Goal: Task Accomplishment & Management: Use online tool/utility

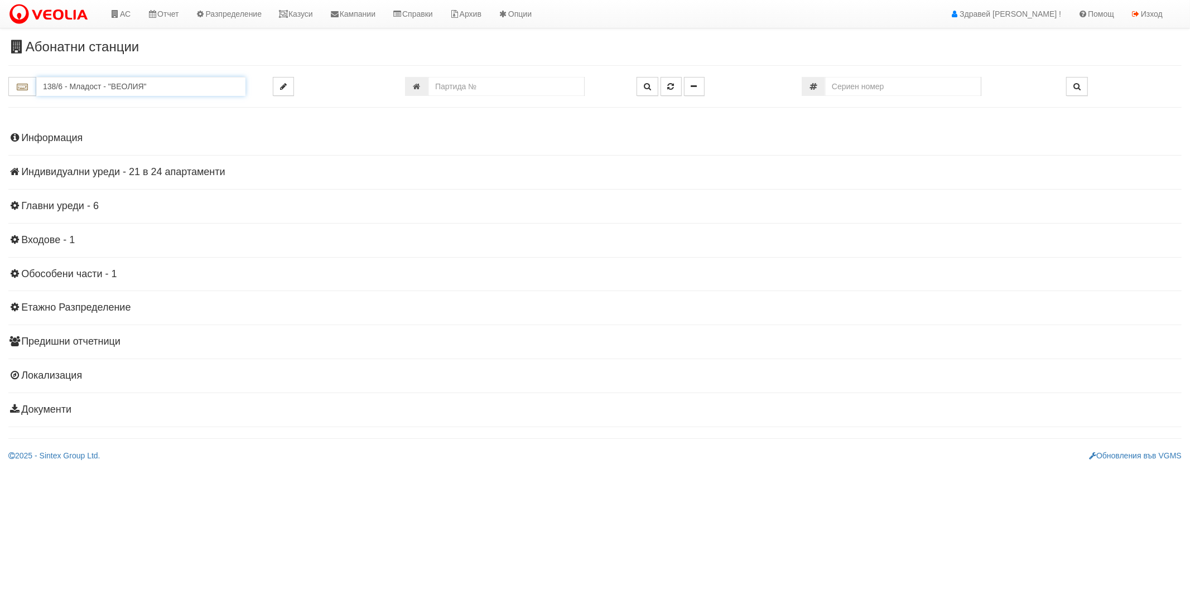
click at [101, 80] on input "138/6 - Младост - "ВЕОЛИЯ"" at bounding box center [140, 86] width 209 height 19
click at [78, 134] on div "166/В - Възраждане - "ВЕОЛИЯ"" at bounding box center [141, 130] width 206 height 13
type input "166/В - Възраждане - "ВЕОЛИЯ""
click at [63, 175] on h4 "Индивидуални уреди - 62 в 31 апартаменти" at bounding box center [595, 172] width 1174 height 11
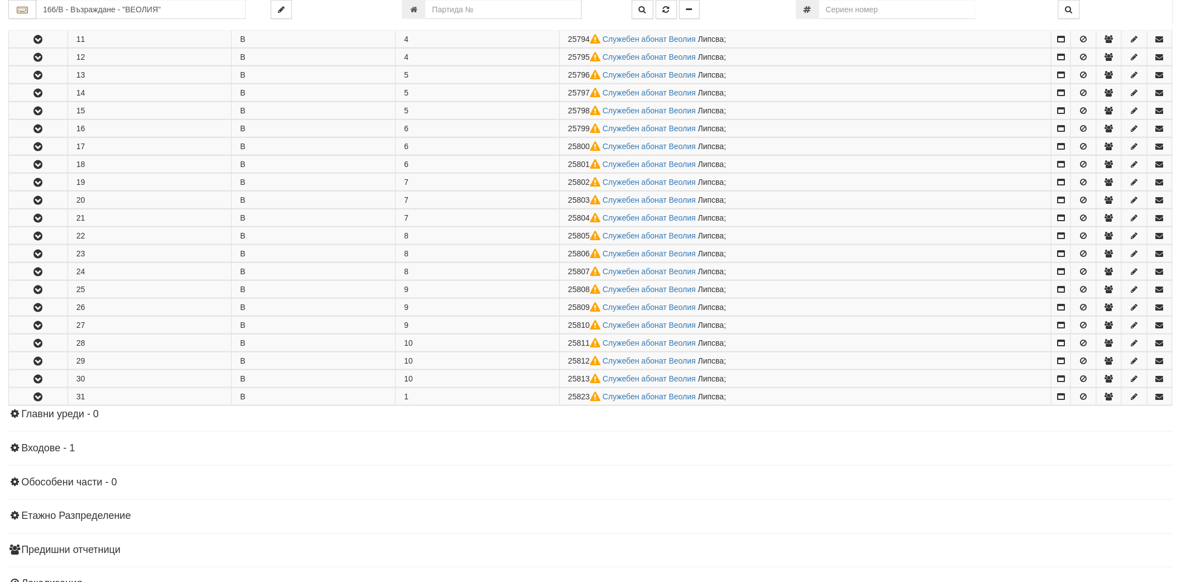
scroll to position [495, 0]
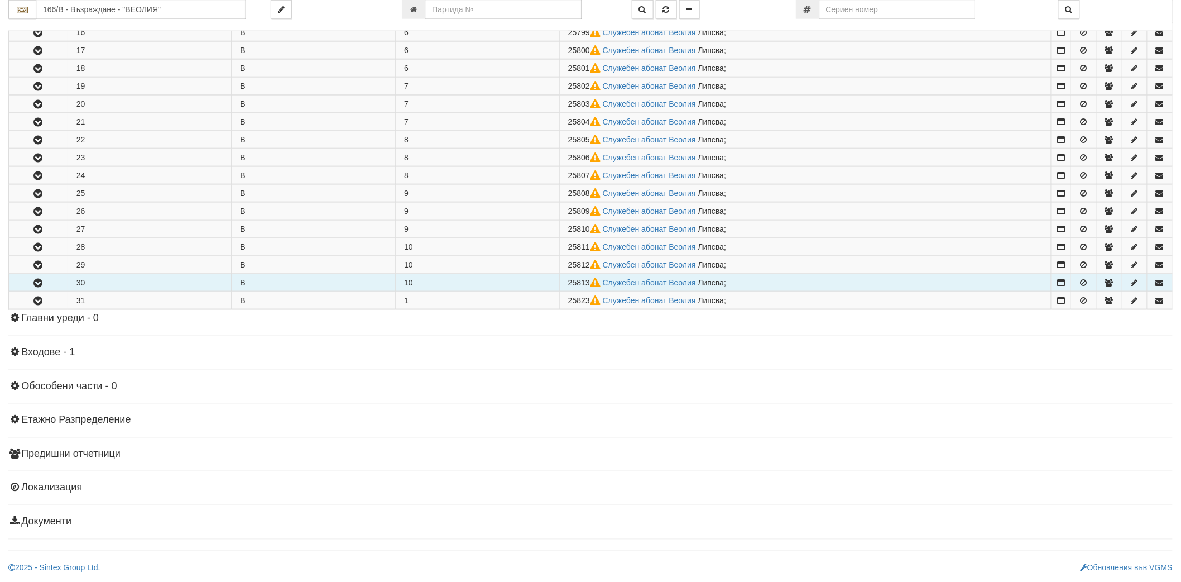
click at [23, 282] on button "button" at bounding box center [38, 282] width 59 height 17
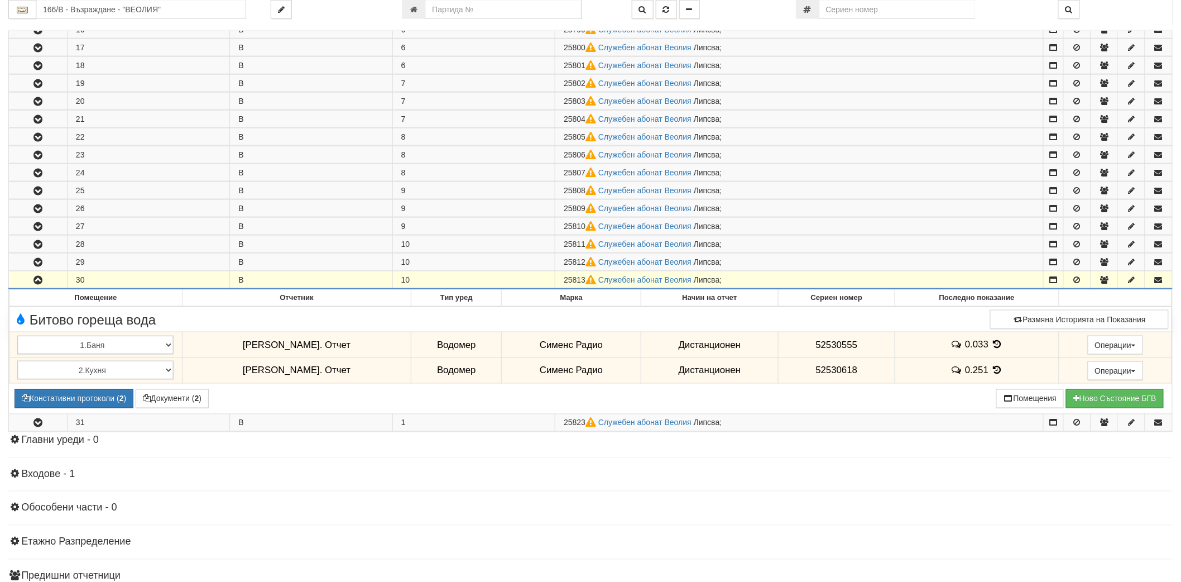
drag, startPoint x: 566, startPoint y: 282, endPoint x: 586, endPoint y: 286, distance: 20.5
click at [586, 284] on span "25813" at bounding box center [581, 279] width 35 height 9
click at [587, 284] on span "25813" at bounding box center [581, 279] width 35 height 9
drag, startPoint x: 585, startPoint y: 281, endPoint x: 561, endPoint y: 281, distance: 23.4
click at [561, 281] on td "25813 Служебен абонат Веолия Липсва ;" at bounding box center [799, 280] width 488 height 18
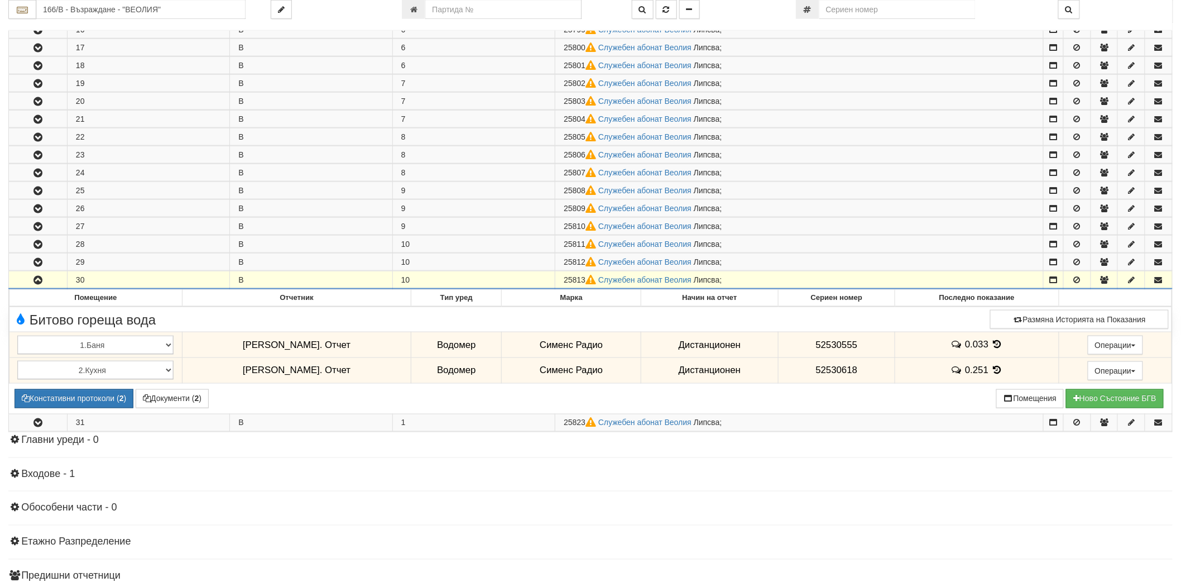
click at [568, 284] on span "25813" at bounding box center [581, 279] width 35 height 9
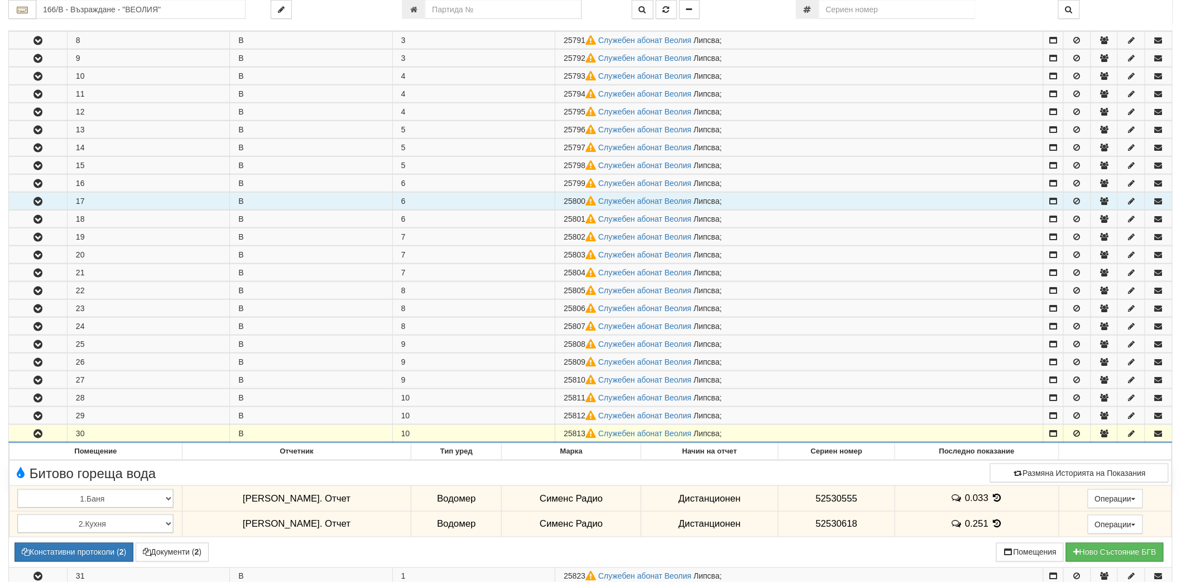
scroll to position [434, 0]
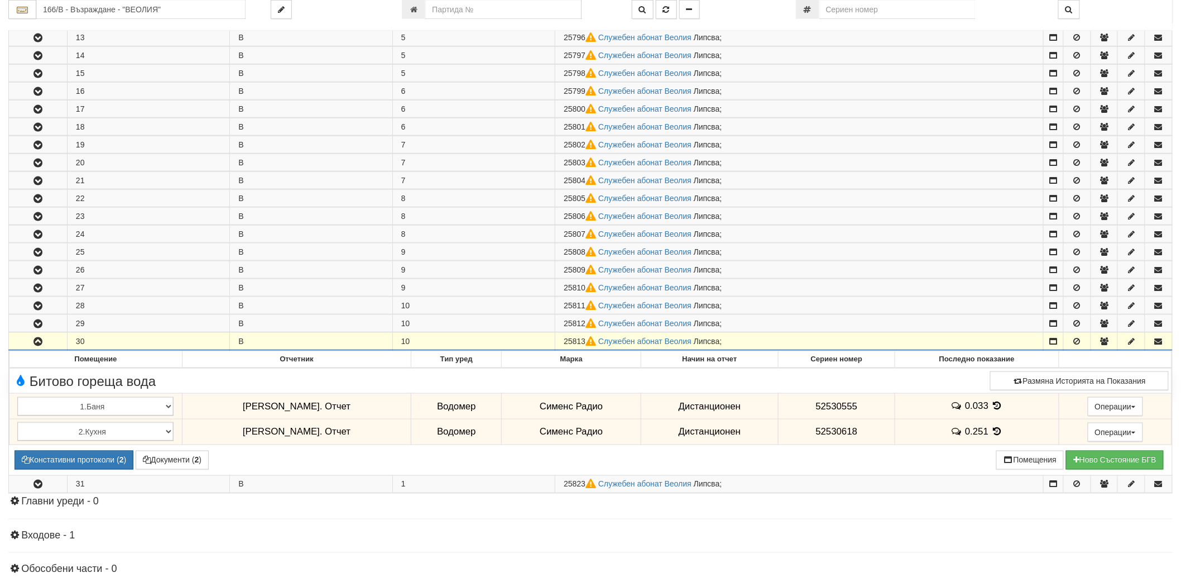
drag, startPoint x: 584, startPoint y: 342, endPoint x: 567, endPoint y: 342, distance: 17.3
click at [567, 342] on span "25813" at bounding box center [581, 341] width 35 height 9
click at [570, 342] on span "25813" at bounding box center [581, 341] width 35 height 9
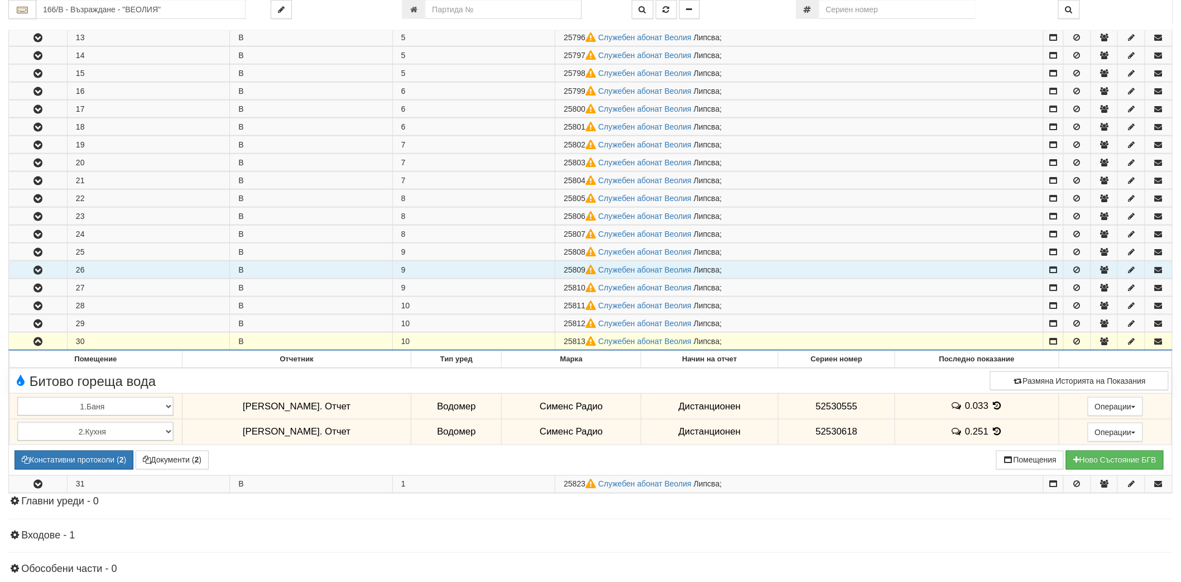
drag, startPoint x: 586, startPoint y: 267, endPoint x: 566, endPoint y: 271, distance: 20.6
click at [566, 271] on span "25809" at bounding box center [581, 269] width 35 height 9
click at [565, 271] on span "25809" at bounding box center [581, 269] width 35 height 9
drag, startPoint x: 565, startPoint y: 269, endPoint x: 586, endPoint y: 274, distance: 21.3
click at [586, 274] on span "25809" at bounding box center [581, 269] width 35 height 9
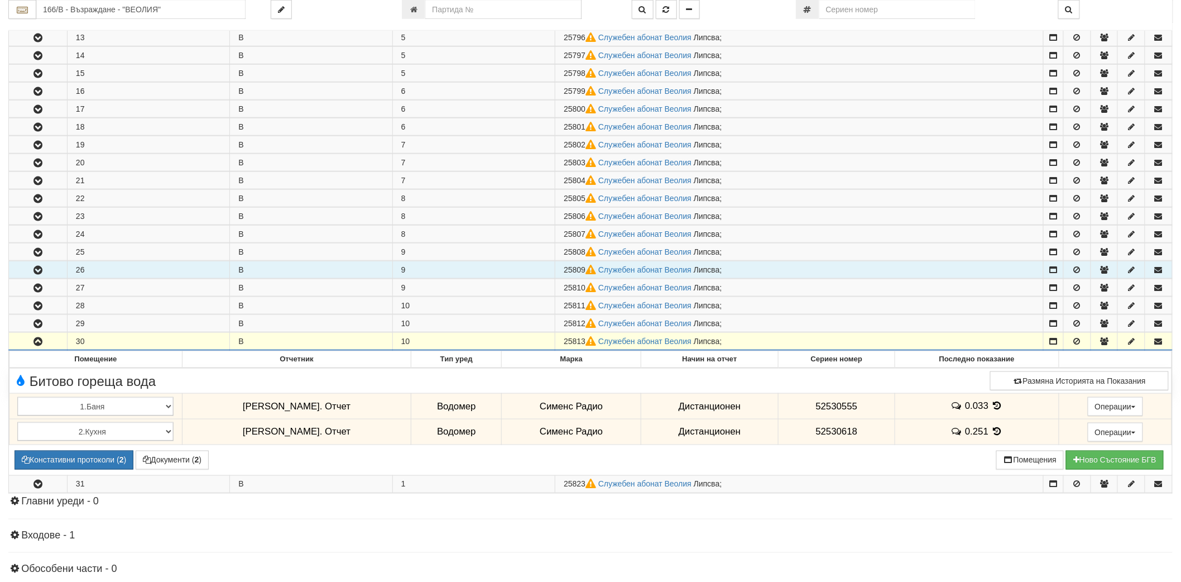
click at [586, 274] on span "25809" at bounding box center [581, 269] width 35 height 9
drag, startPoint x: 586, startPoint y: 274, endPoint x: 566, endPoint y: 271, distance: 19.7
click at [566, 271] on span "25809" at bounding box center [581, 269] width 35 height 9
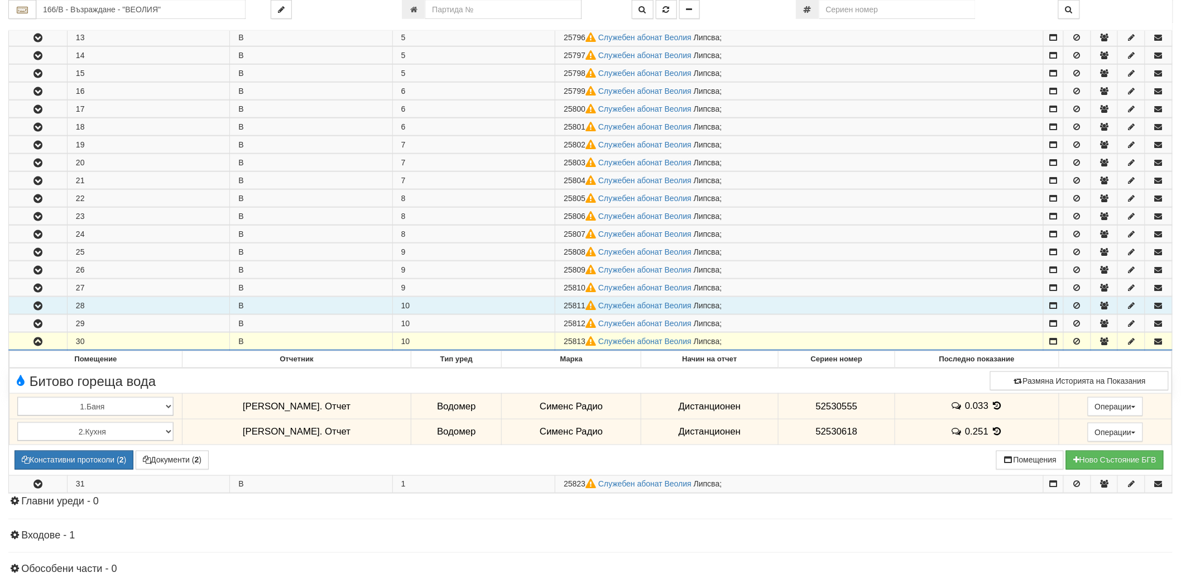
click at [564, 307] on td "25811 Служебен абонат Веолия Липсва ;" at bounding box center [799, 305] width 488 height 17
drag, startPoint x: 564, startPoint y: 307, endPoint x: 585, endPoint y: 306, distance: 20.7
click at [585, 306] on td "25811 Служебен абонат Веолия Липсва ;" at bounding box center [799, 305] width 488 height 17
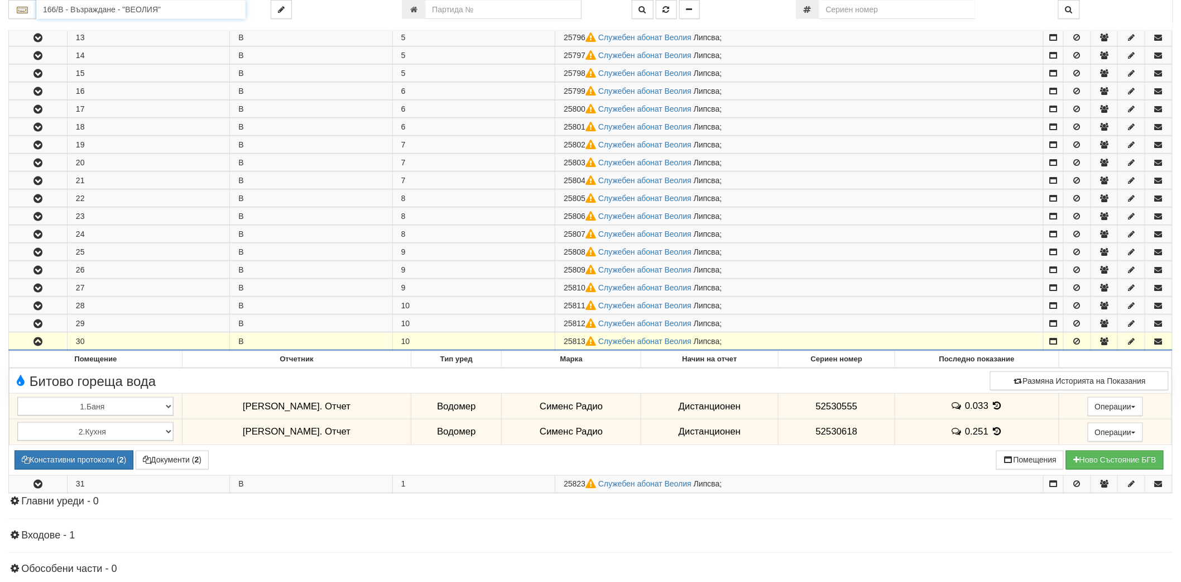
click at [102, 8] on input "166/В - Възраждане - "ВЕОЛИЯ"" at bounding box center [140, 9] width 209 height 19
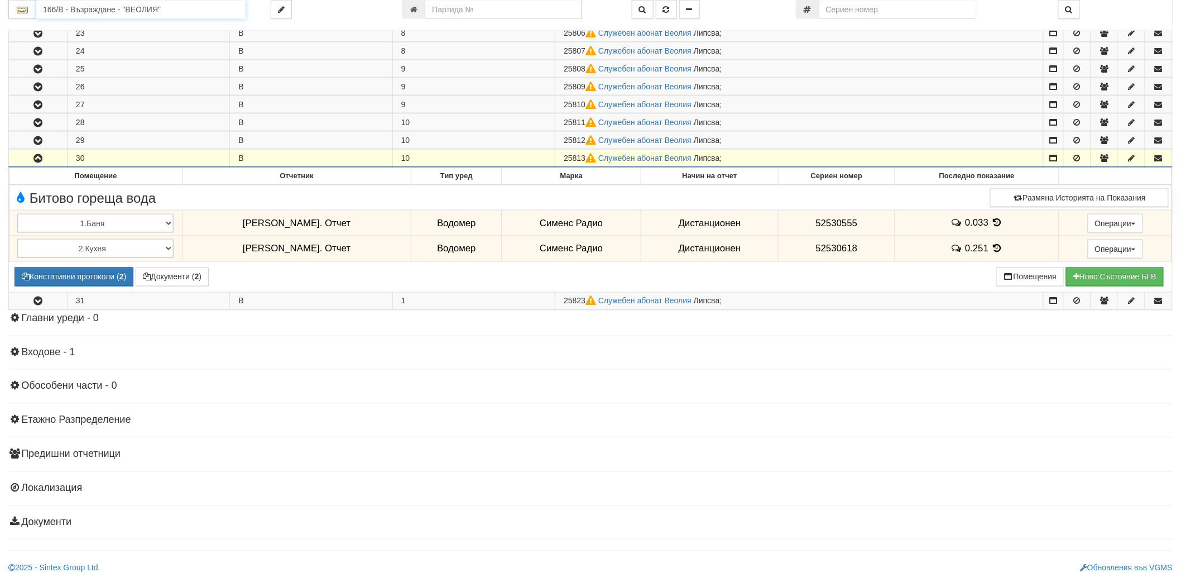
scroll to position [621, 0]
click at [464, 6] on input "number" at bounding box center [503, 9] width 156 height 19
paste input "18009"
type input "18009"
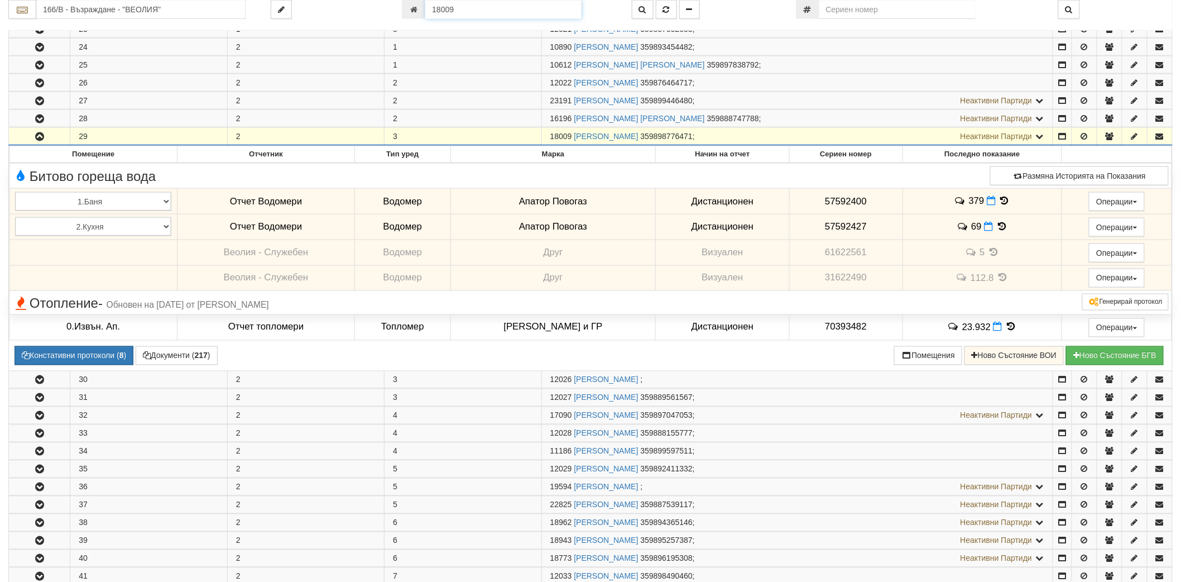
scroll to position [723, 0]
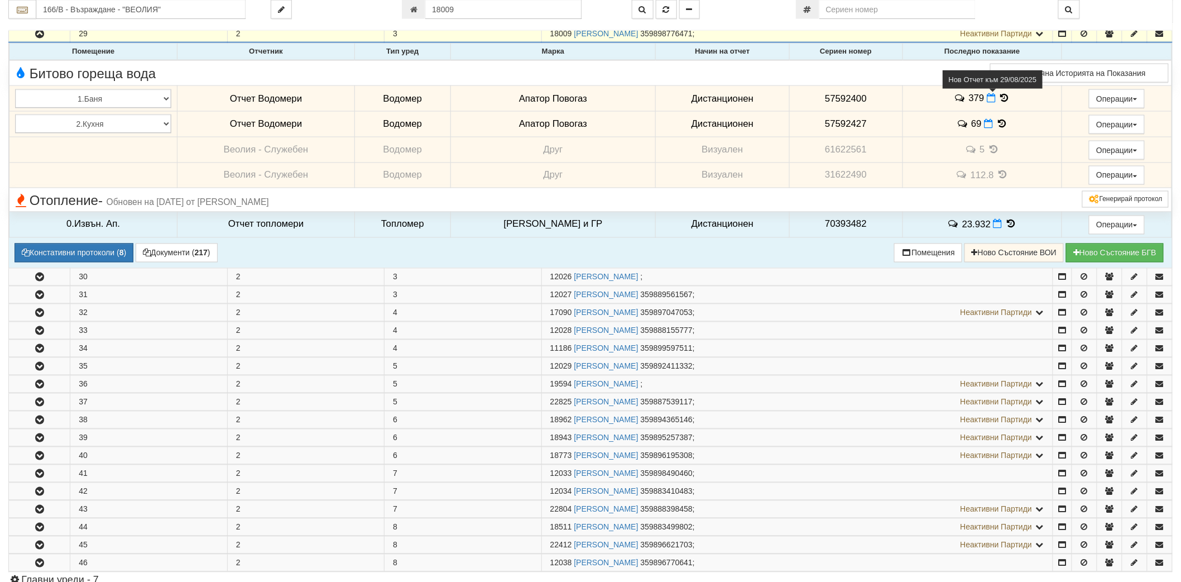
click at [987, 97] on span at bounding box center [993, 98] width 12 height 11
click at [987, 99] on icon at bounding box center [991, 97] width 9 height 9
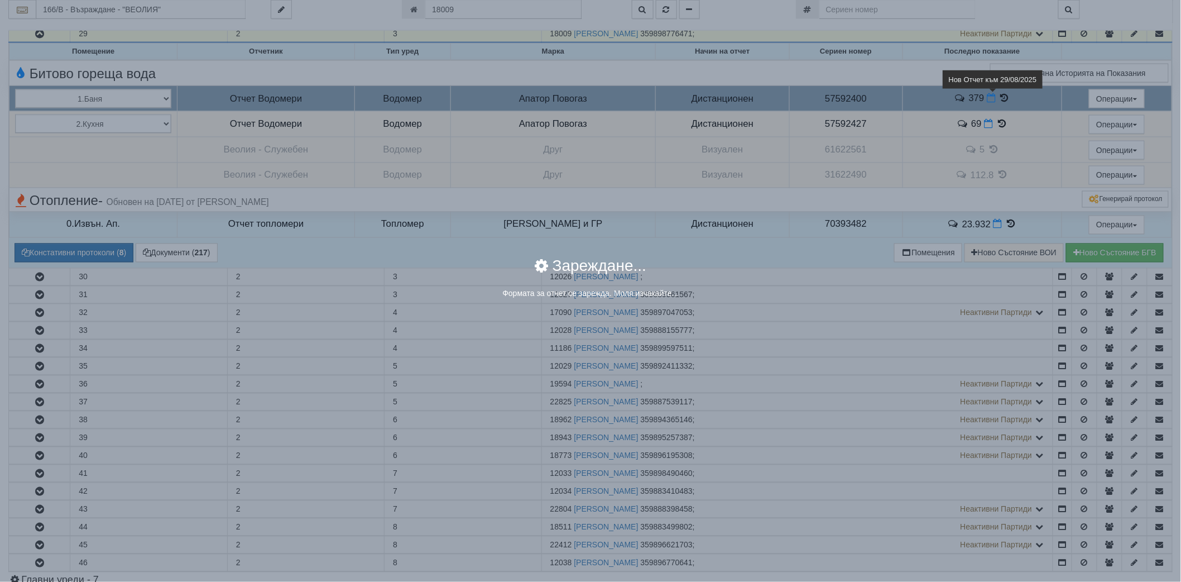
select select "8ac75930-9bfd-e511-80be-8d5a1dced85a"
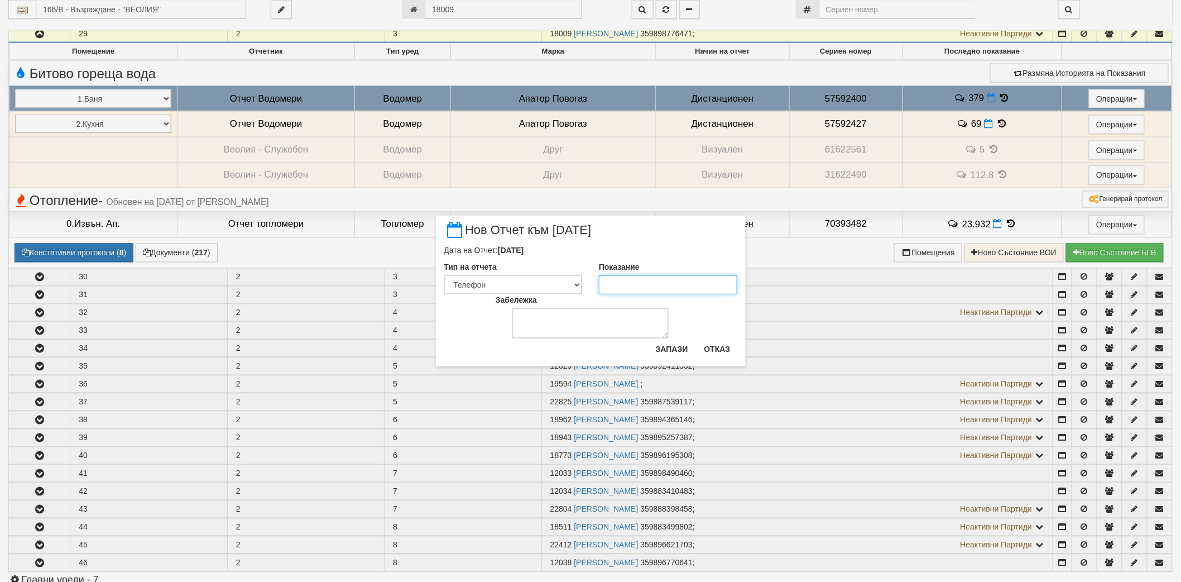
click at [652, 286] on input "Показание" at bounding box center [668, 284] width 138 height 19
paste input "392"
type input "392"
click at [675, 346] on button "Запази" at bounding box center [672, 349] width 46 height 18
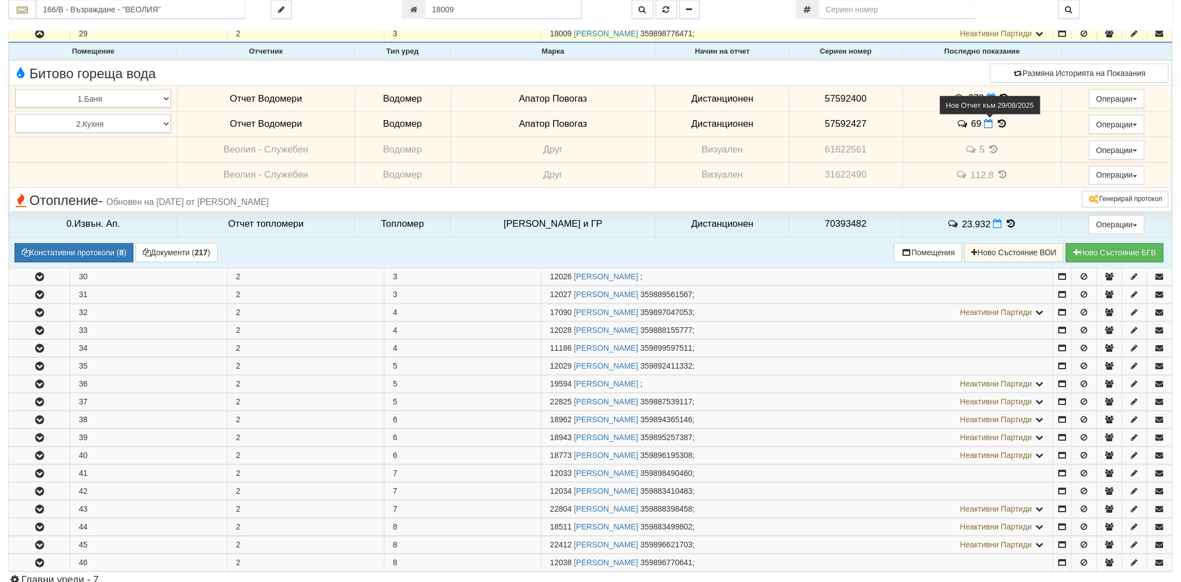
click at [984, 126] on icon at bounding box center [988, 123] width 9 height 9
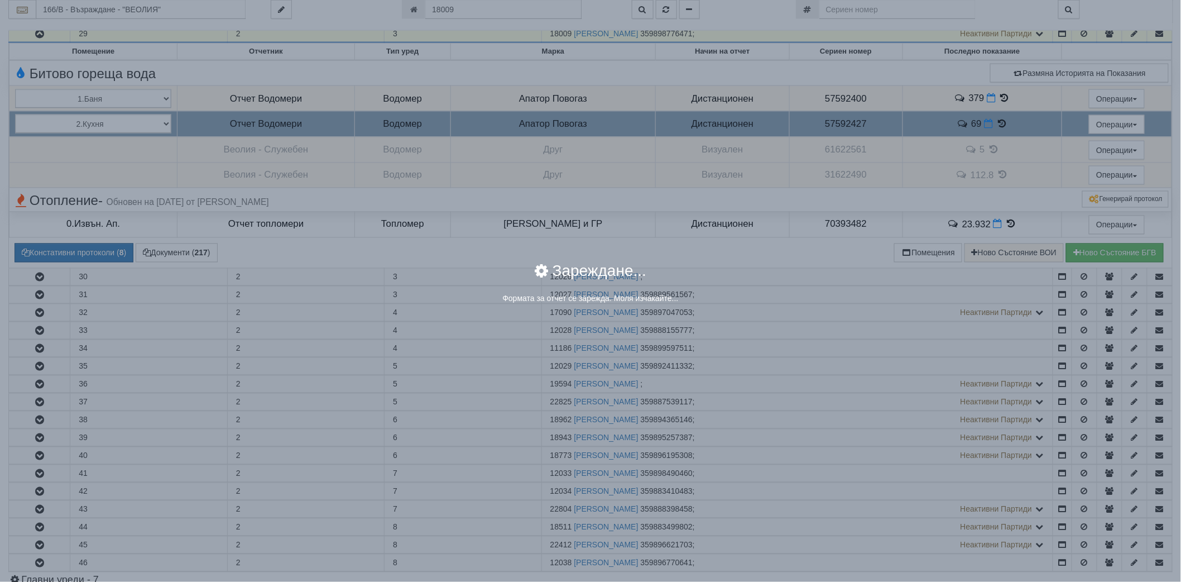
select select "8ac75930-9bfd-e511-80be-8d5a1dced85a"
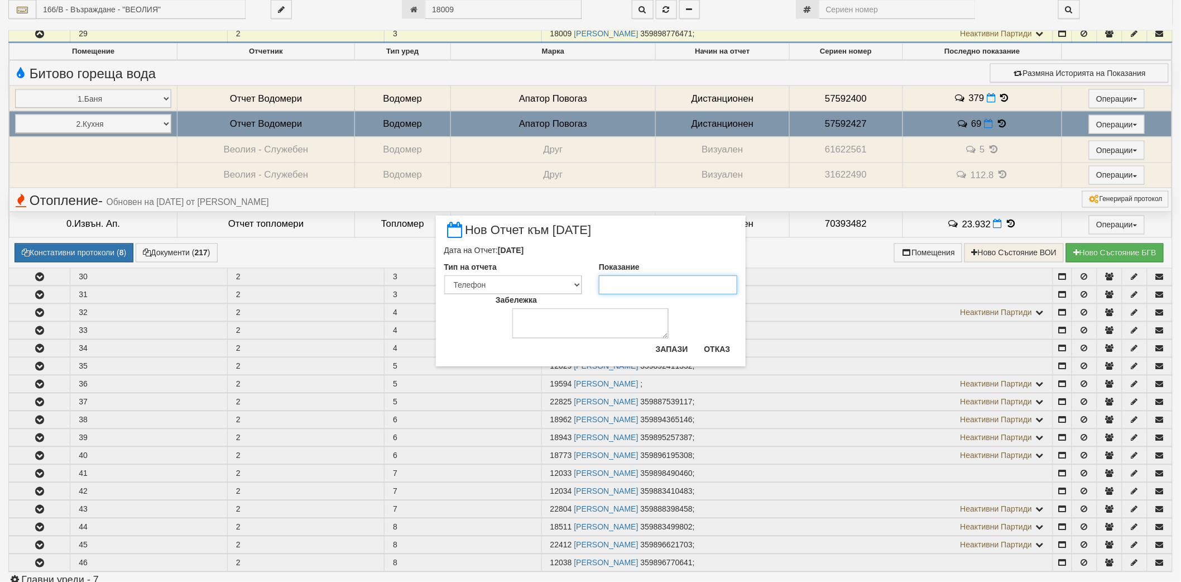
click at [628, 283] on input "Показание" at bounding box center [668, 284] width 138 height 19
paste input "70"
type input "70"
click at [683, 342] on button "Запази" at bounding box center [672, 349] width 46 height 18
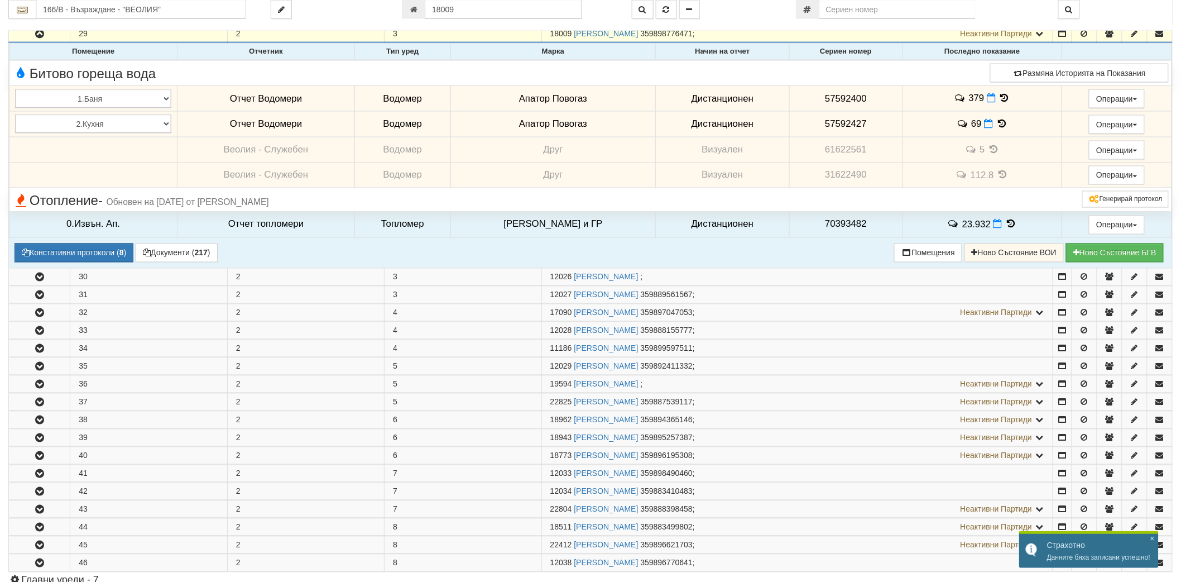
click at [1000, 100] on icon at bounding box center [1004, 97] width 12 height 9
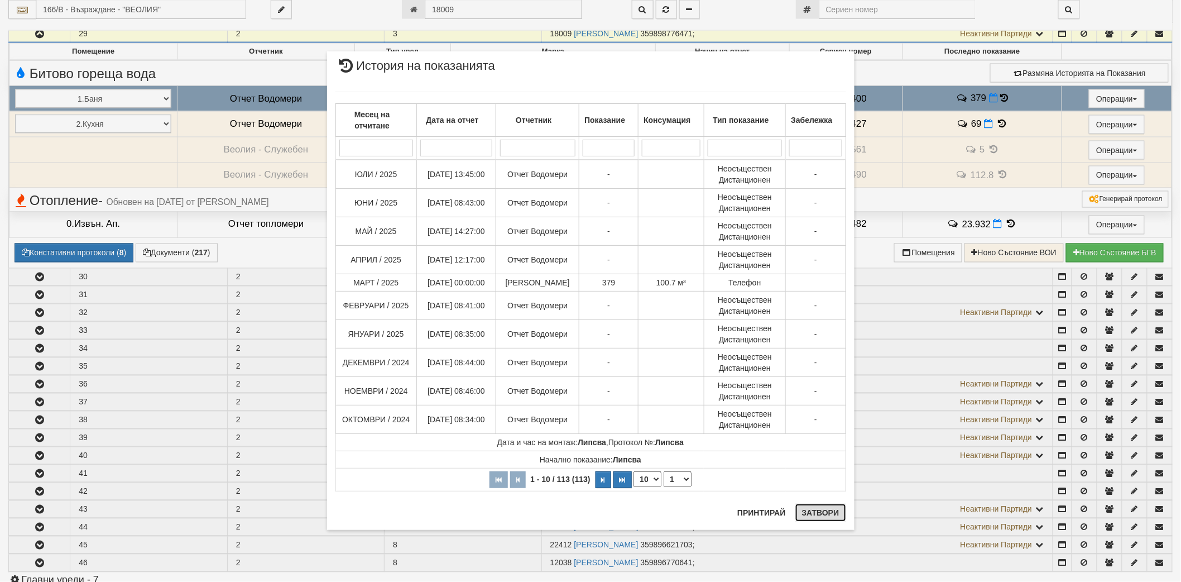
click at [824, 506] on button "Затвори" at bounding box center [820, 512] width 51 height 18
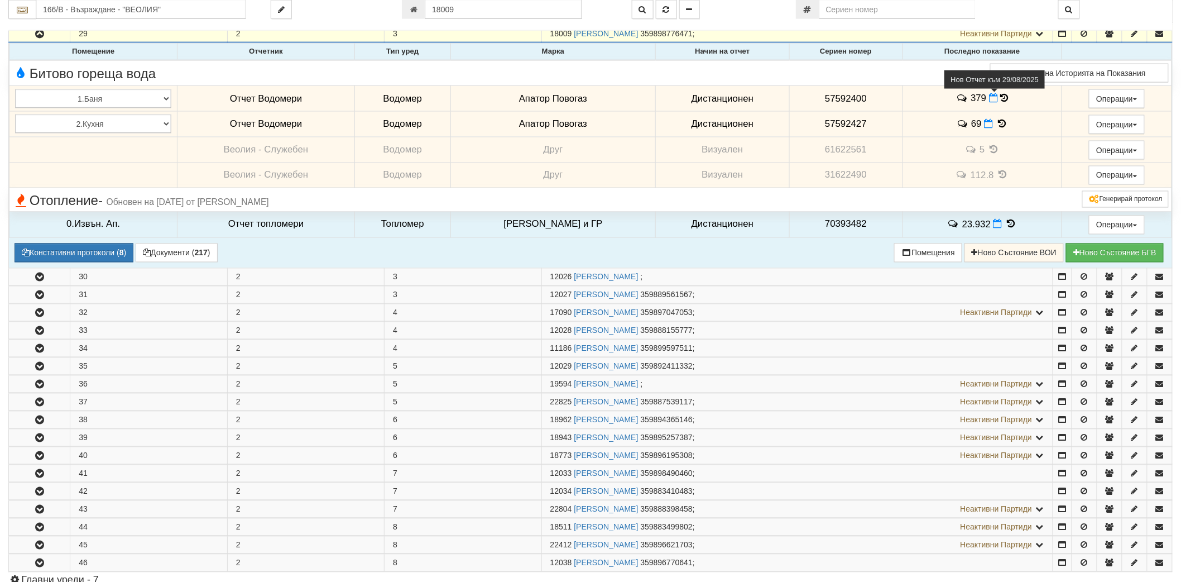
click at [989, 103] on icon at bounding box center [993, 97] width 9 height 9
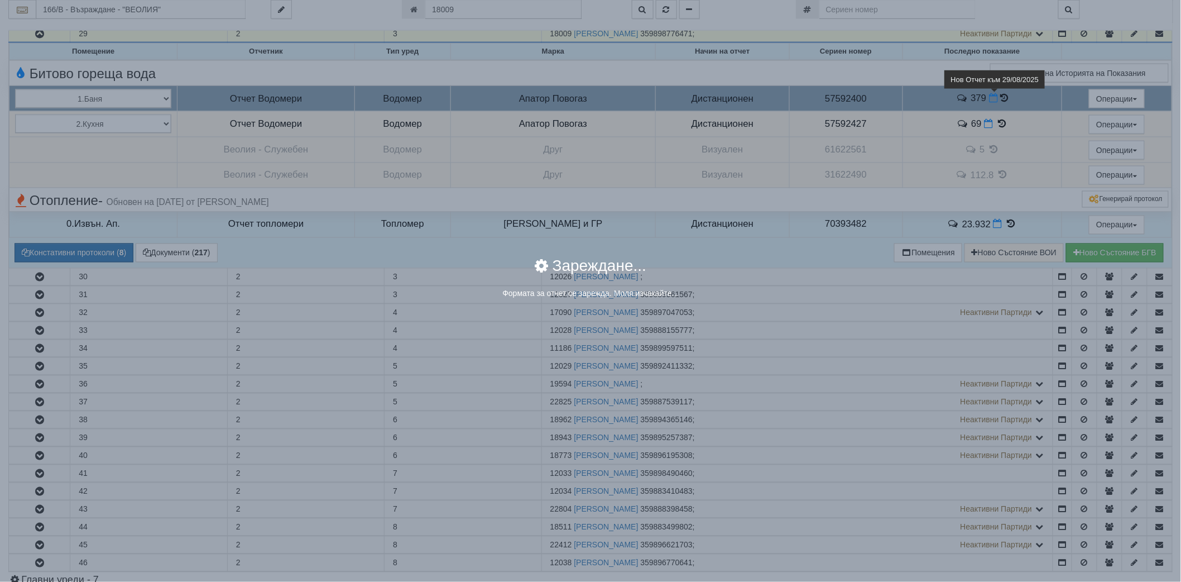
select select "8ac75930-9bfd-e511-80be-8d5a1dced85a"
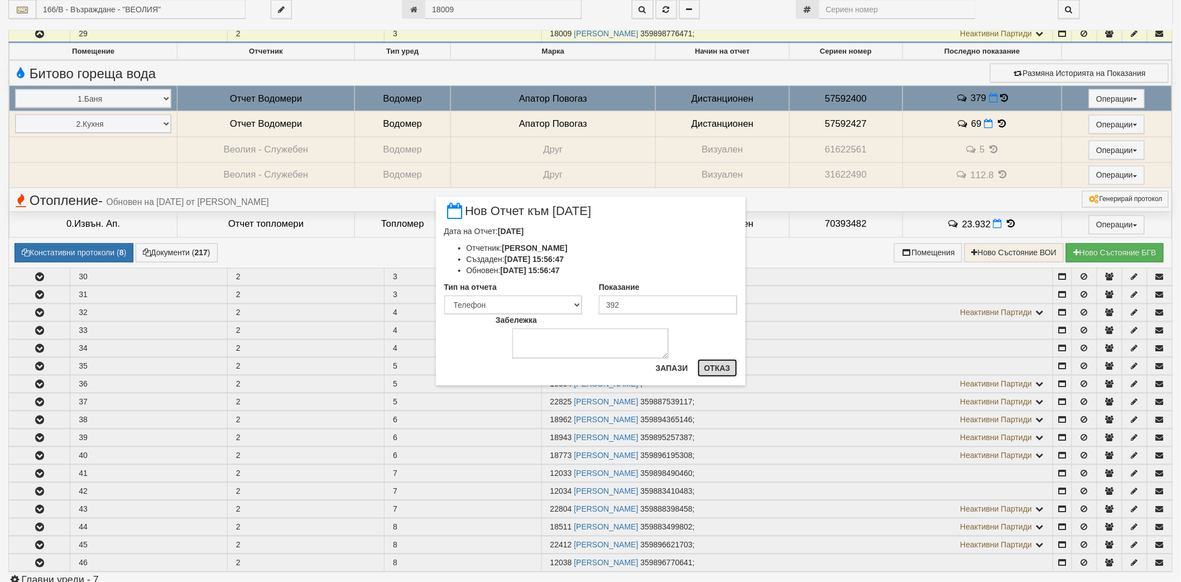
click at [721, 374] on button "Отказ" at bounding box center [718, 368] width 40 height 18
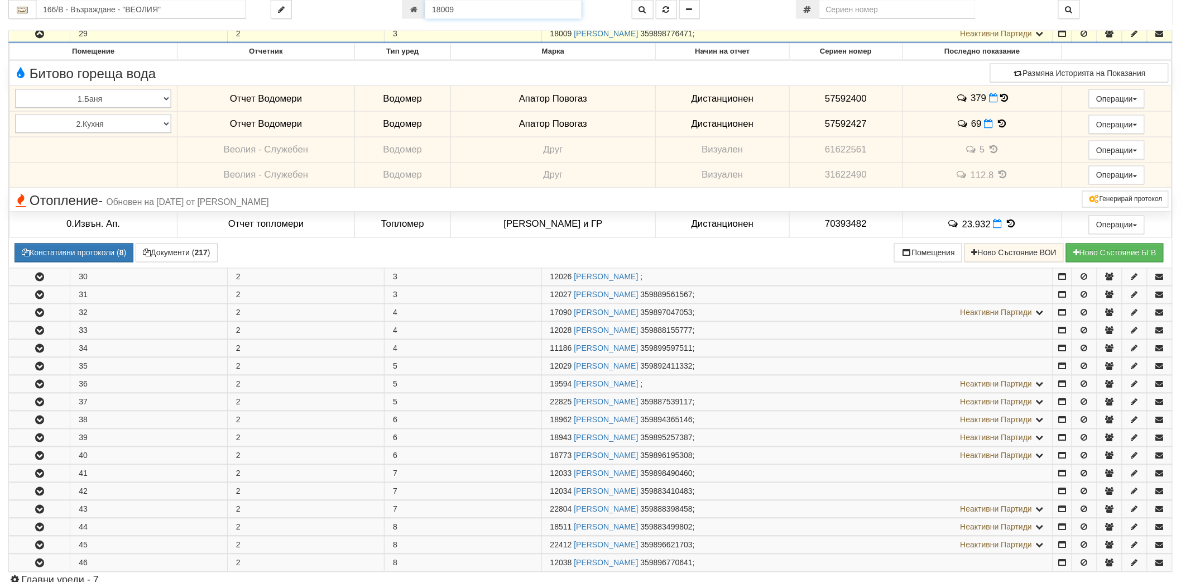
click at [460, 6] on input "18009" at bounding box center [503, 9] width 156 height 19
paste input "2848"
type input "12848"
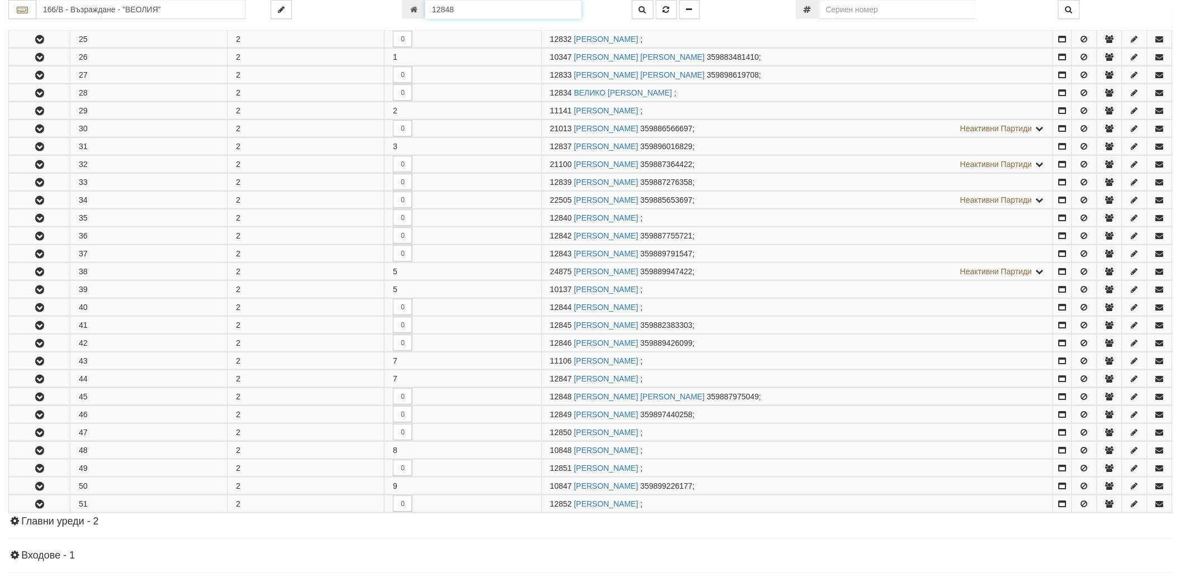
scroll to position [424, 0]
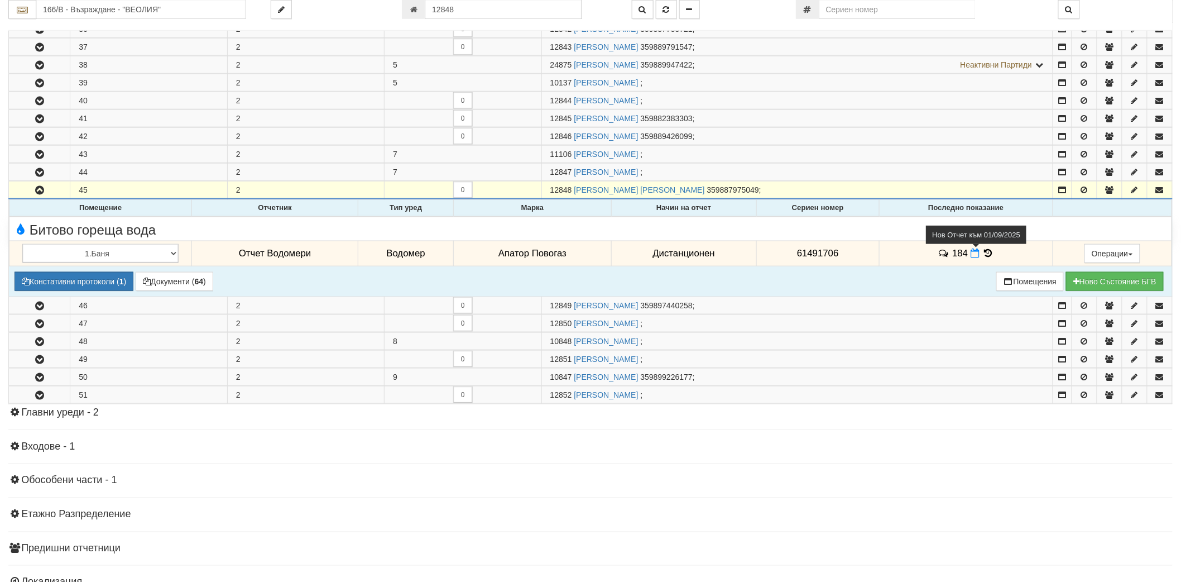
click at [973, 258] on icon at bounding box center [974, 252] width 9 height 9
select select "8ac75930-9bfd-e511-80be-8d5a1dced85a"
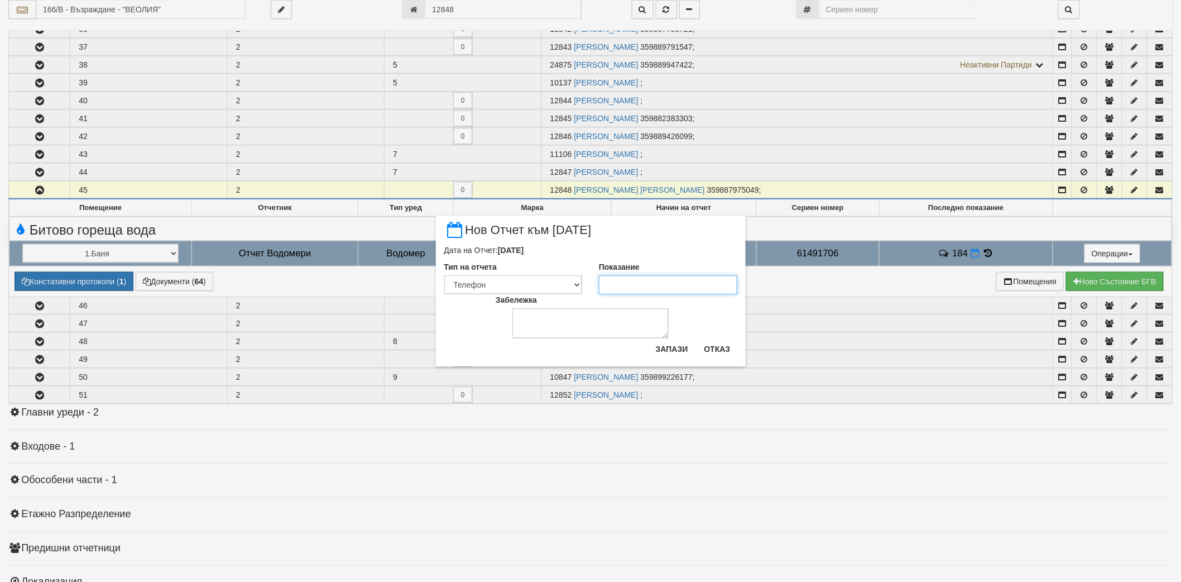
click at [615, 291] on input "Показание" at bounding box center [668, 284] width 138 height 19
paste input "184"
type input "184"
click at [675, 346] on button "Запази" at bounding box center [672, 349] width 46 height 18
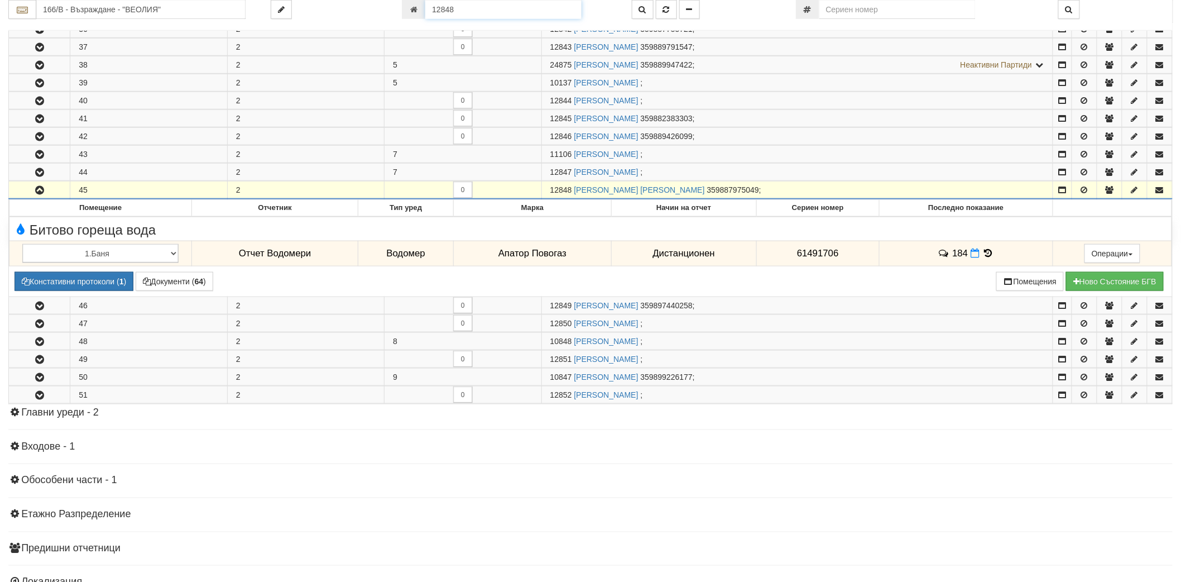
click at [510, 6] on input "12848" at bounding box center [503, 9] width 156 height 19
paste input "313"
type input "3138"
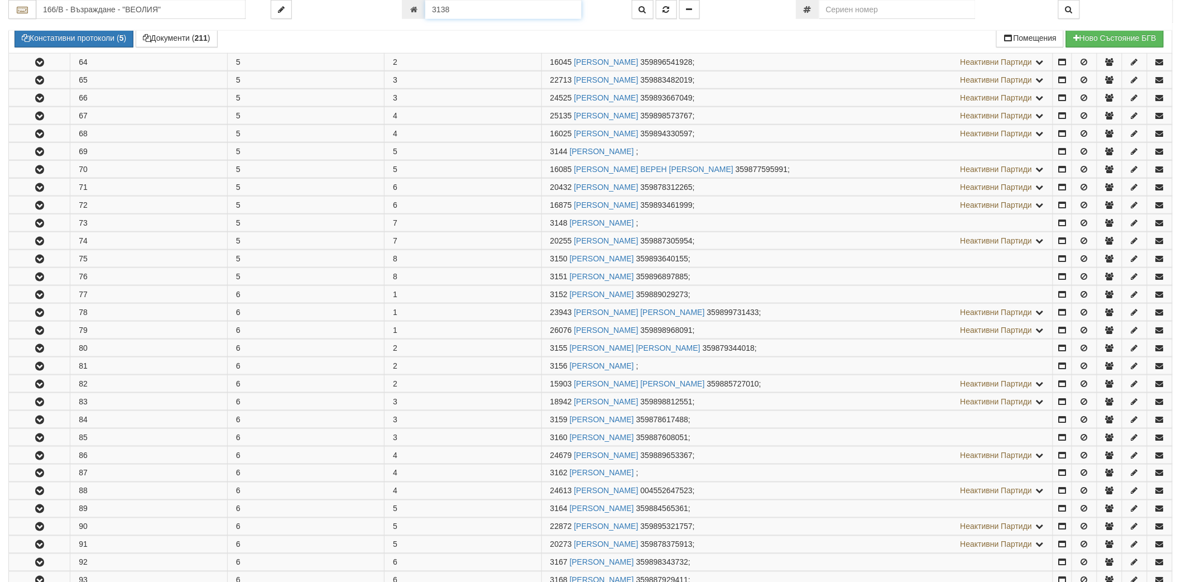
scroll to position [257, 0]
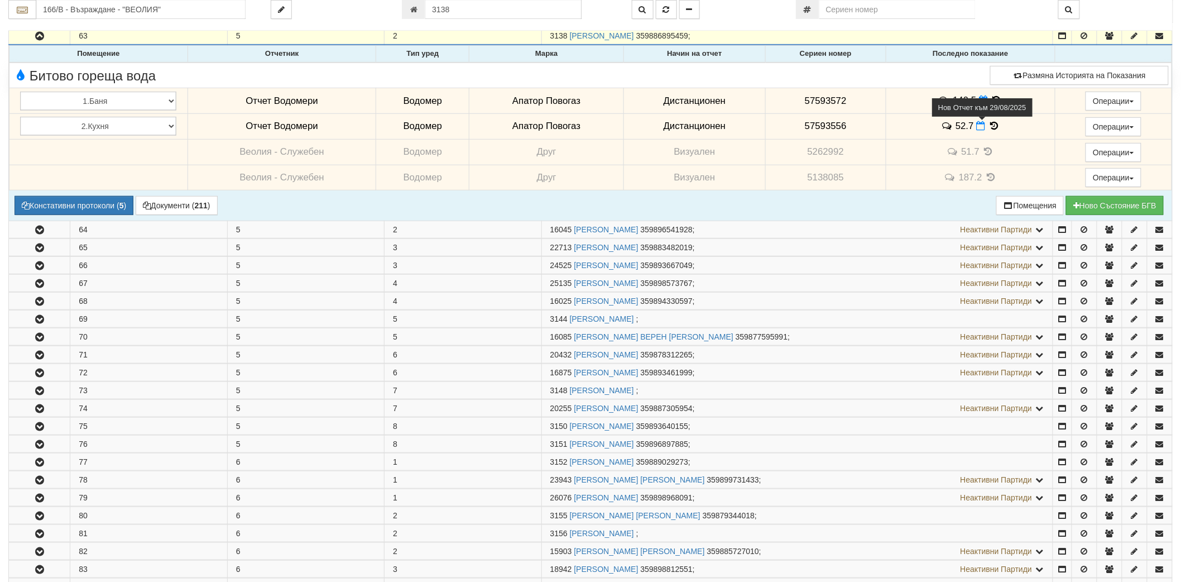
click at [977, 125] on icon at bounding box center [981, 125] width 9 height 9
select select "8ac75930-9bfd-e511-80be-8d5a1dced85a"
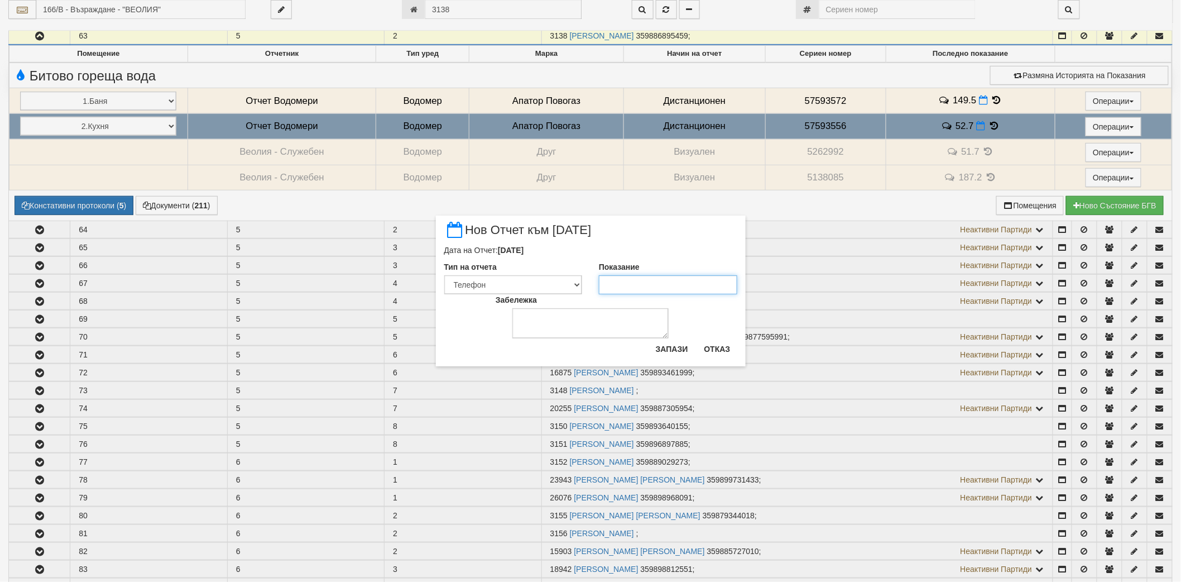
click at [644, 281] on input "Показание" at bounding box center [668, 284] width 138 height 19
paste input "52.8"
type input "52.8"
click at [671, 349] on button "Запази" at bounding box center [672, 349] width 46 height 18
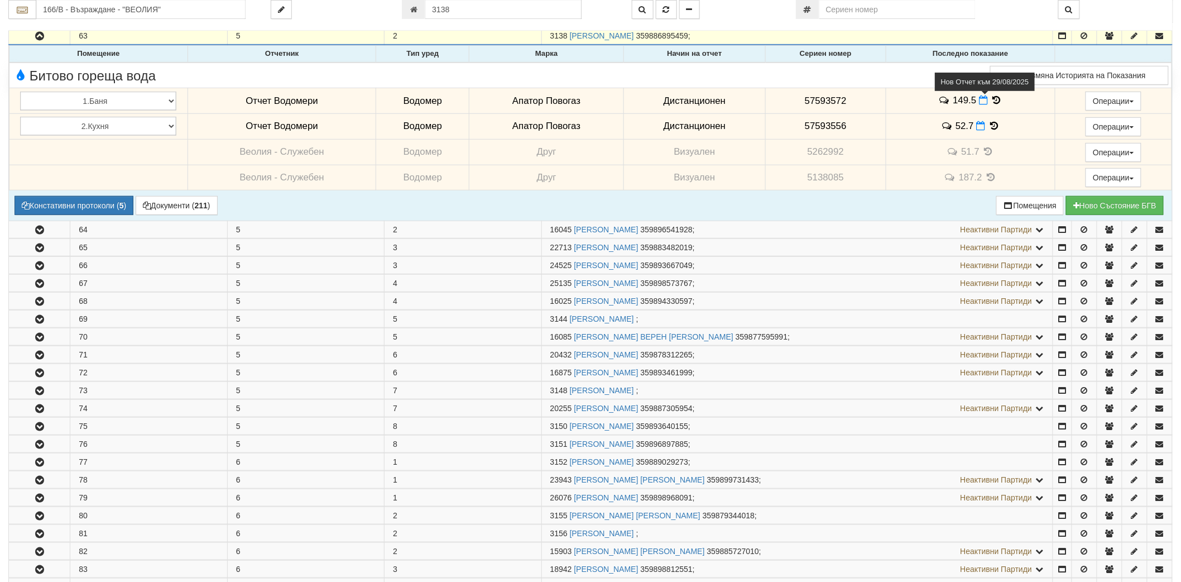
click at [979, 97] on icon at bounding box center [983, 99] width 9 height 9
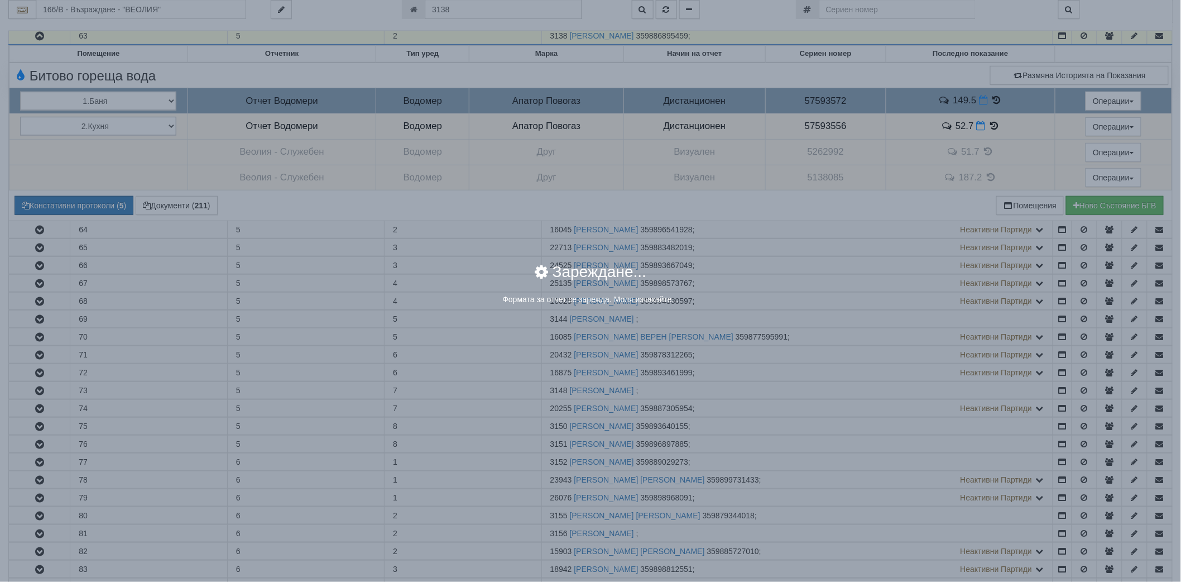
select select "8ac75930-9bfd-e511-80be-8d5a1dced85a"
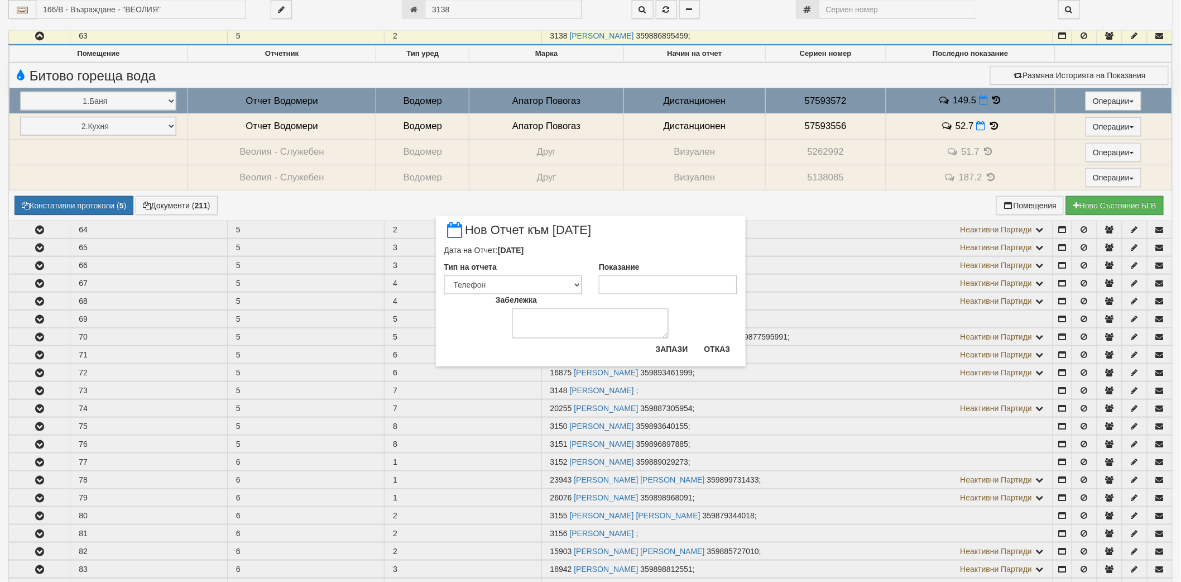
click at [631, 294] on div "Забележка" at bounding box center [590, 316] width 206 height 44
click at [632, 288] on input "Показание" at bounding box center [668, 284] width 138 height 19
paste input "151.3"
type input "151.3"
click at [679, 344] on button "Запази" at bounding box center [672, 349] width 46 height 18
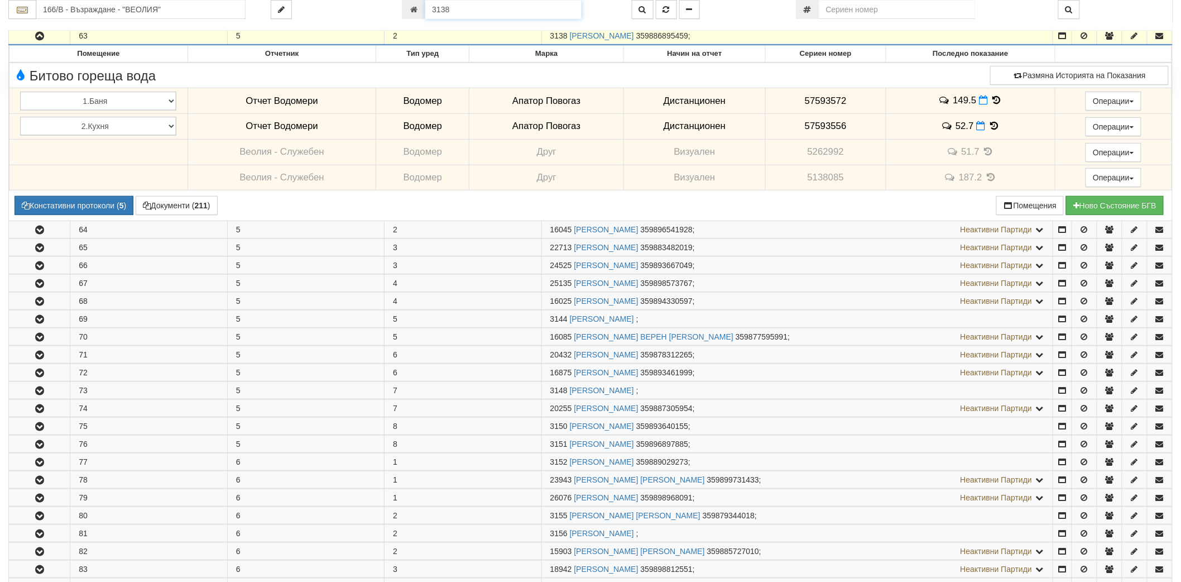
click at [556, 12] on input "3138" at bounding box center [503, 9] width 156 height 19
paste input "2052"
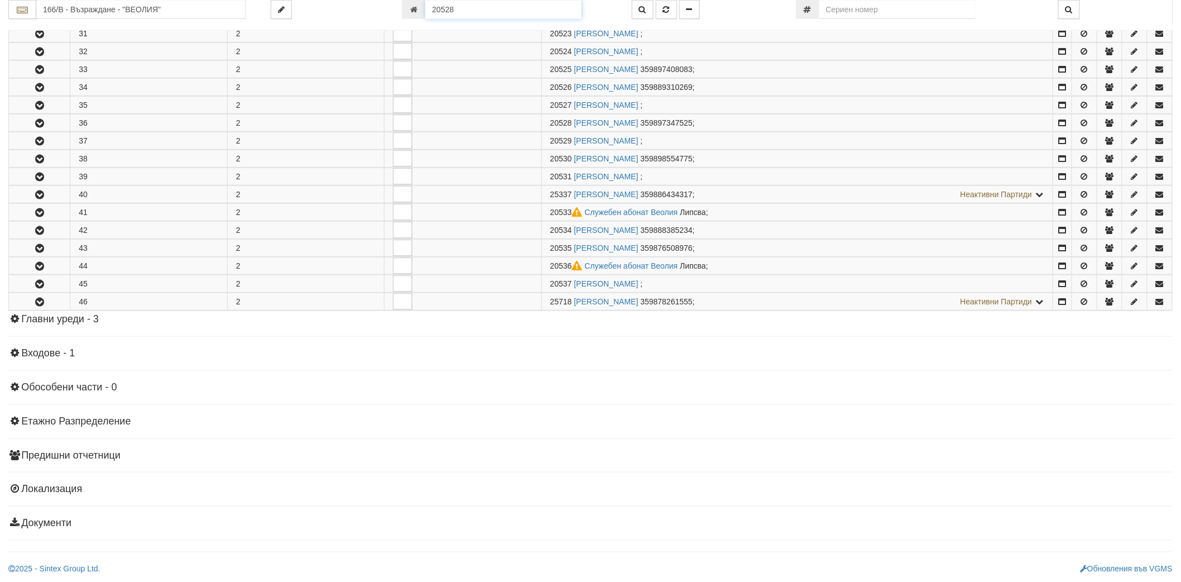
scroll to position [352, 0]
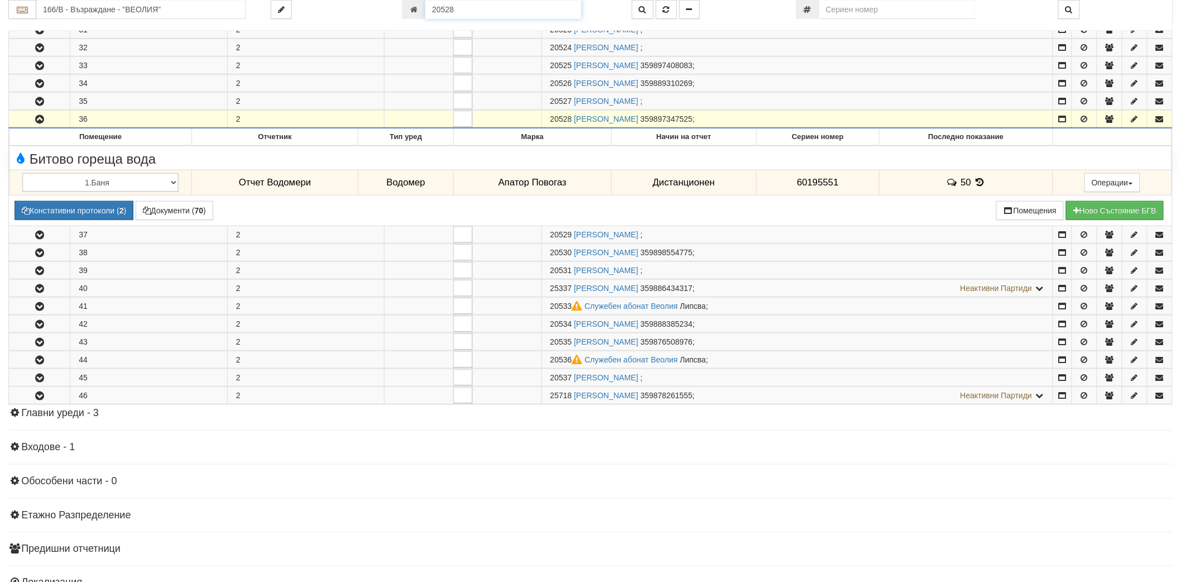
click at [495, 12] on input "20528" at bounding box center [503, 9] width 156 height 19
paste input "11645"
type input "11645"
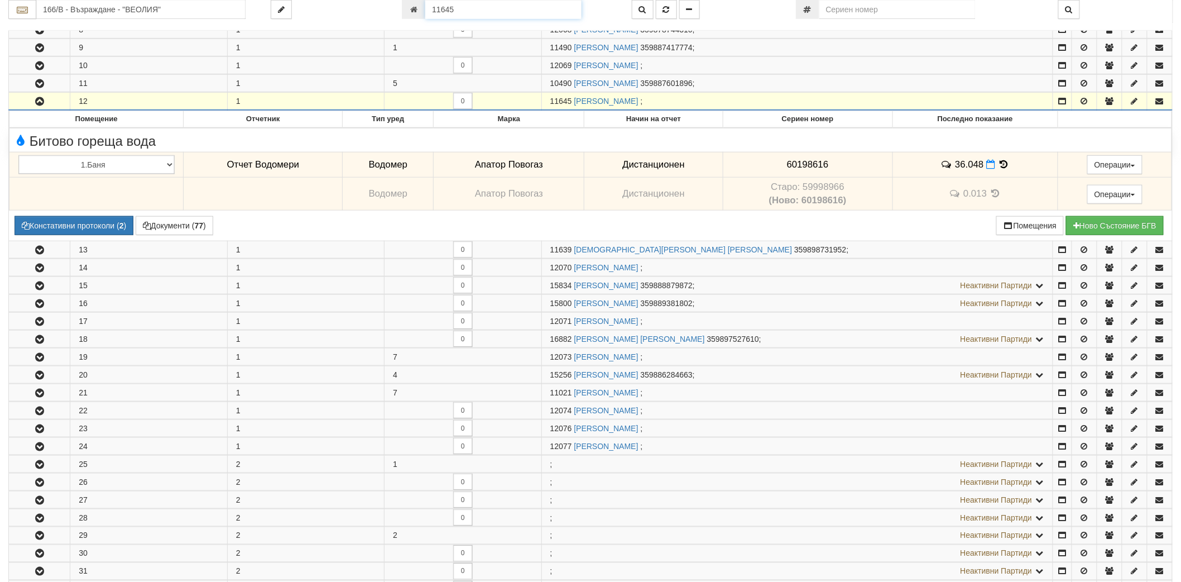
scroll to position [419, 0]
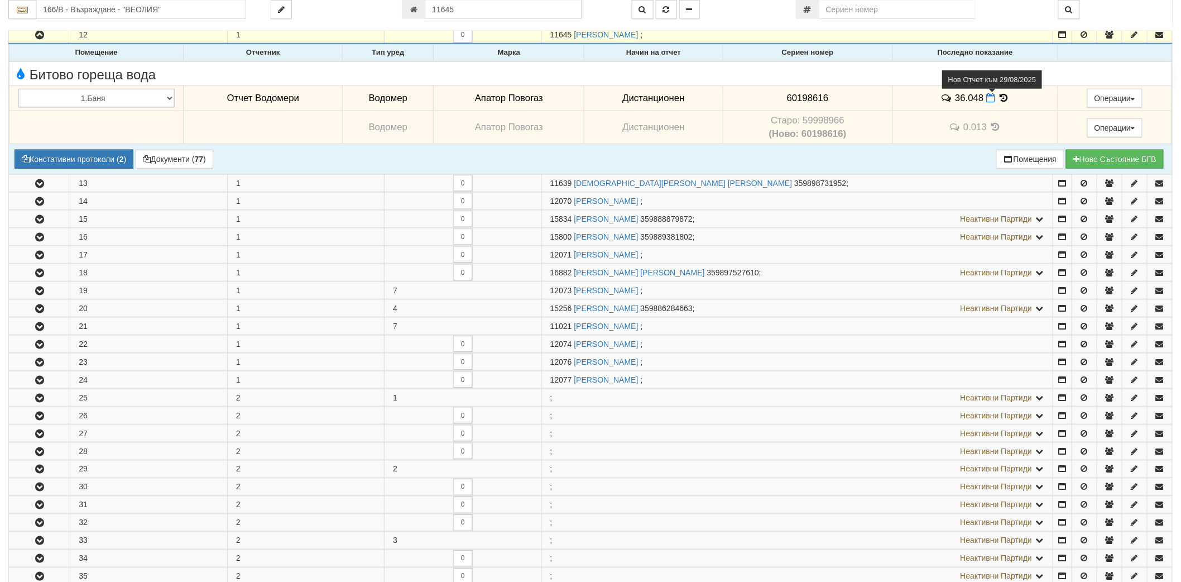
click at [987, 102] on icon at bounding box center [990, 97] width 9 height 9
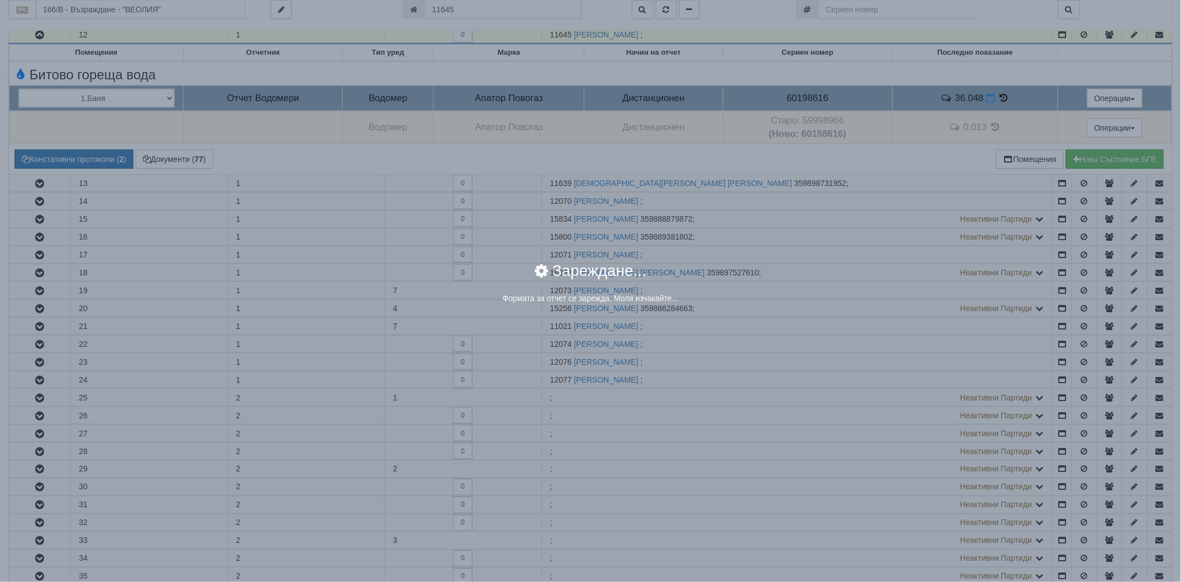
select select "8ac75930-9bfd-e511-80be-8d5a1dced85a"
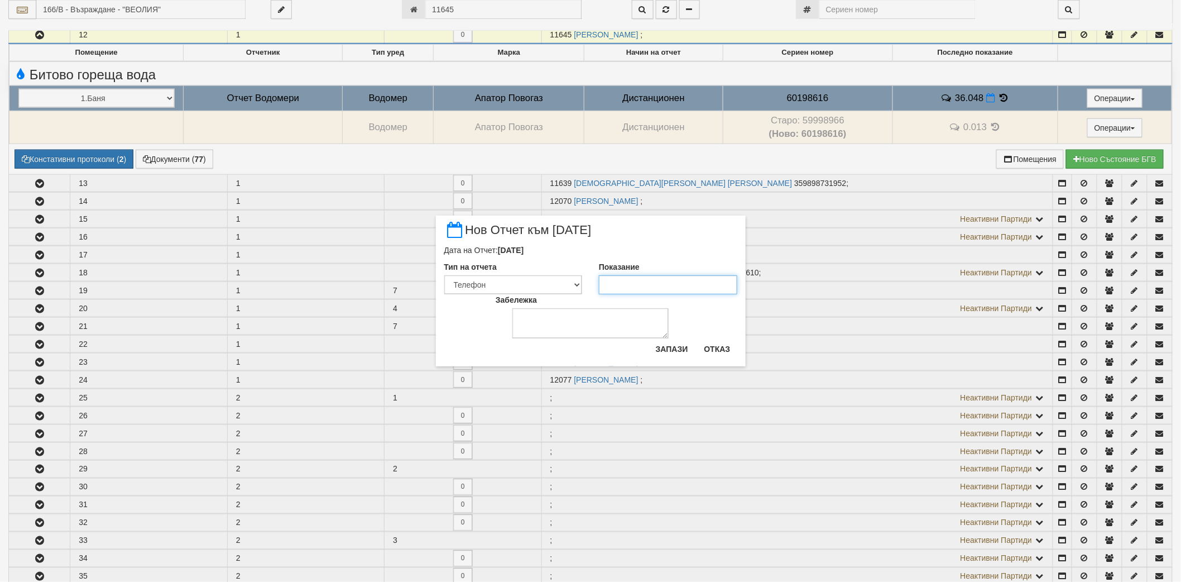
click at [671, 285] on input "Показание" at bounding box center [668, 284] width 138 height 19
paste input "36.206"
type input "36.206"
click at [672, 354] on button "Запази" at bounding box center [672, 349] width 46 height 18
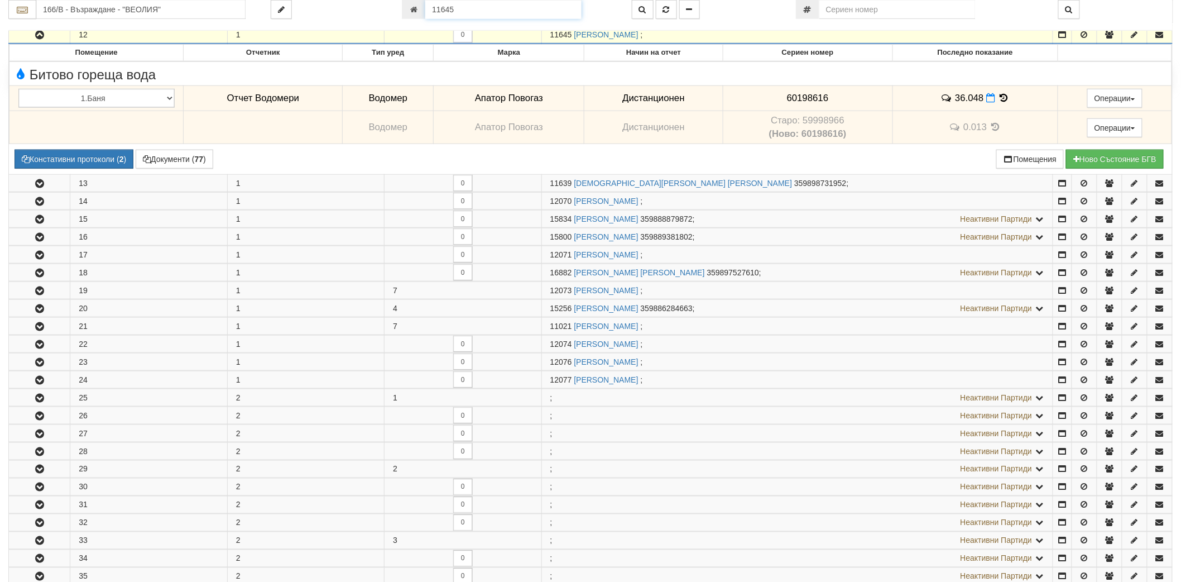
click at [459, 8] on input "11645" at bounding box center [503, 9] width 156 height 19
paste input "5908"
type input "15908"
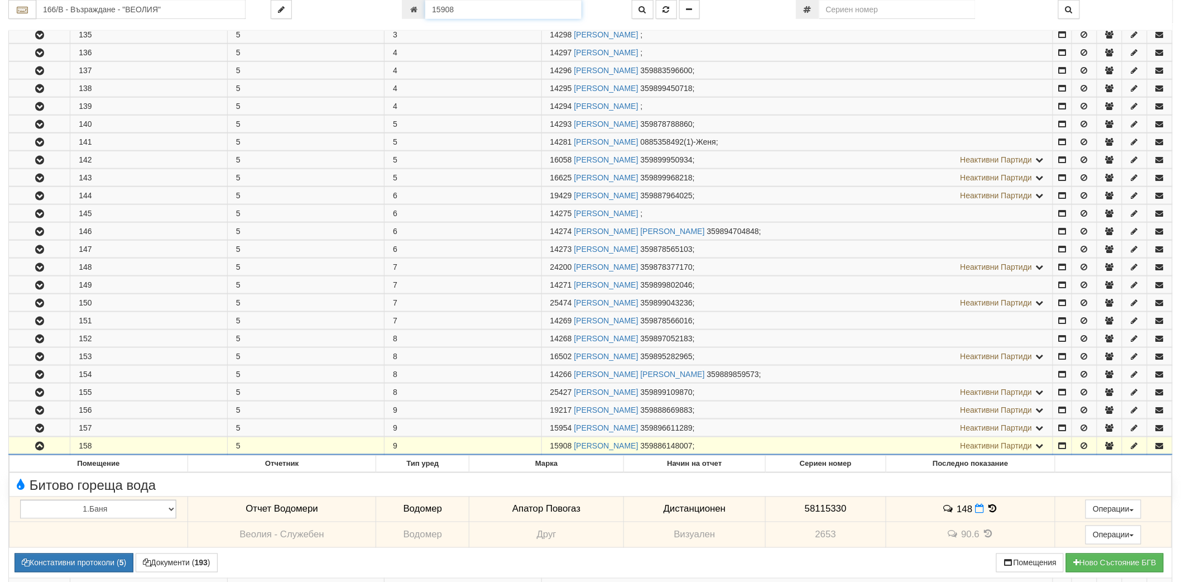
scroll to position [585, 0]
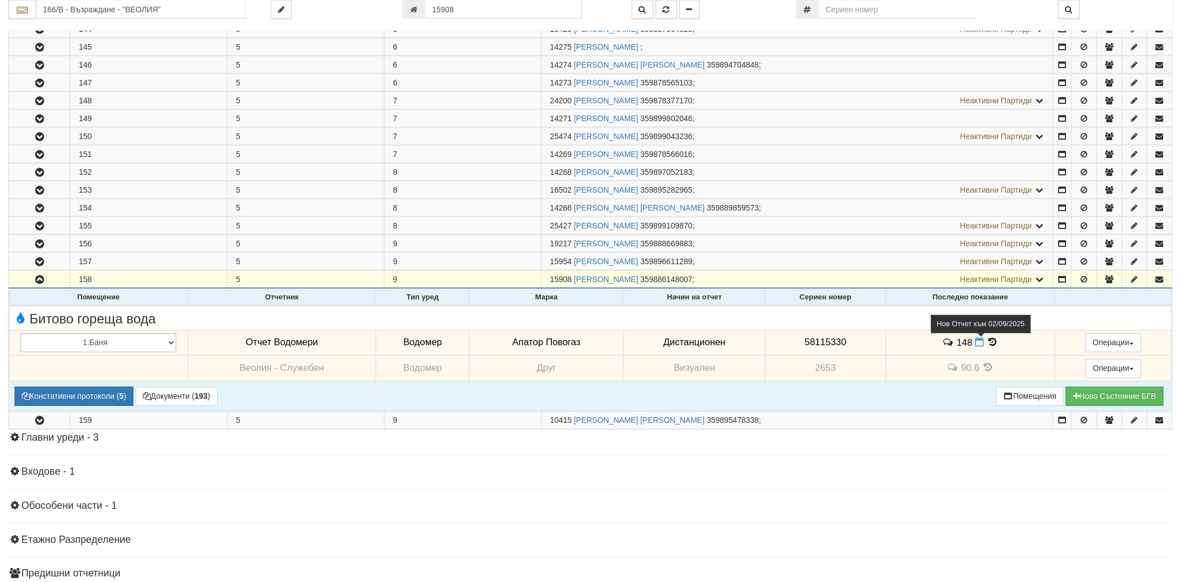
click at [976, 347] on icon at bounding box center [979, 342] width 9 height 9
select select "8ac75930-9bfd-e511-80be-8d5a1dced85a"
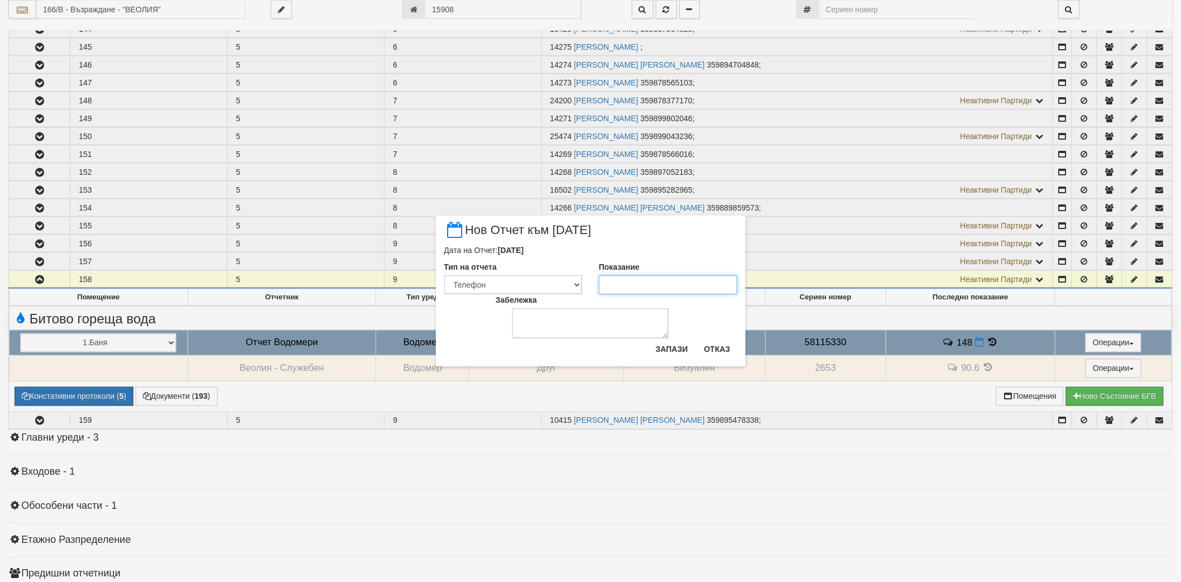
click at [617, 285] on input "Показание" at bounding box center [668, 284] width 138 height 19
paste input "151"
type input "151"
click at [671, 350] on button "Запази" at bounding box center [672, 349] width 46 height 18
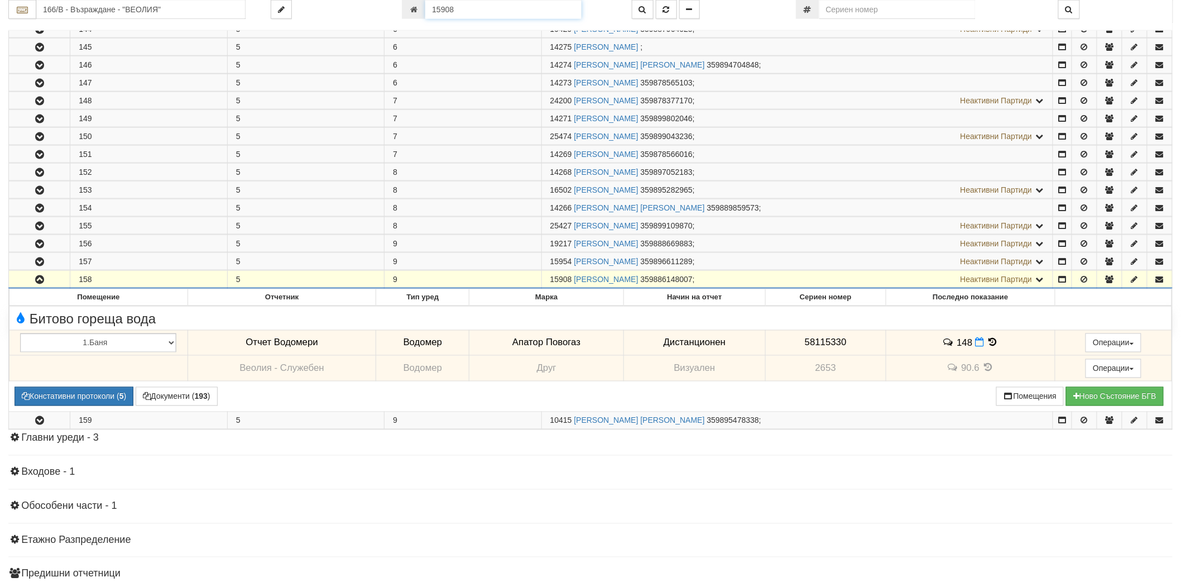
click at [469, 7] on input "15908" at bounding box center [503, 9] width 156 height 19
paste input "705"
type input "15705"
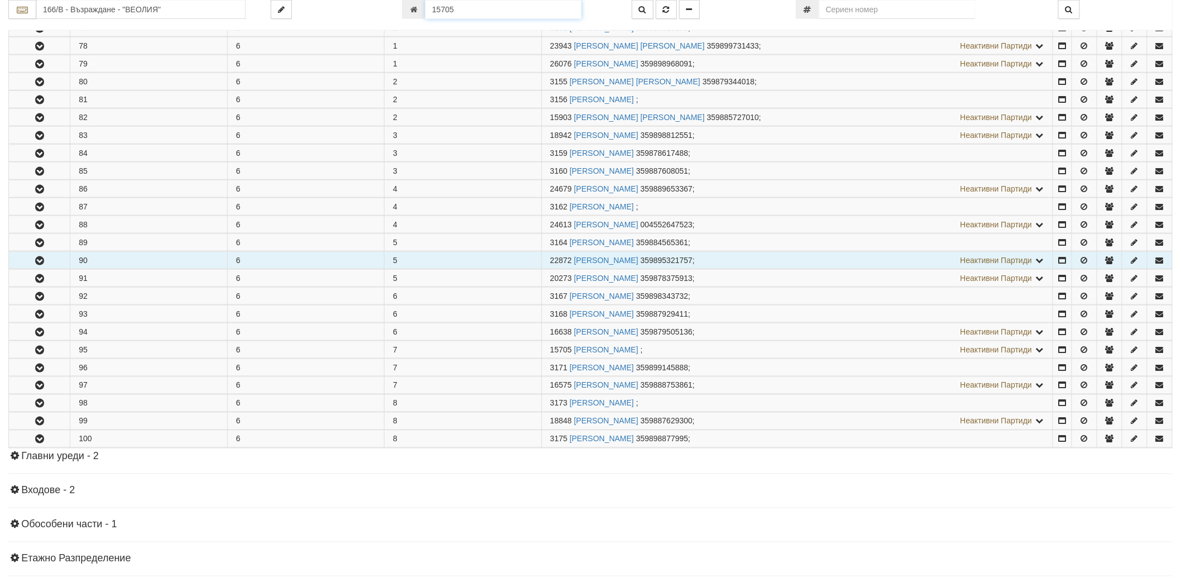
scroll to position [657, 0]
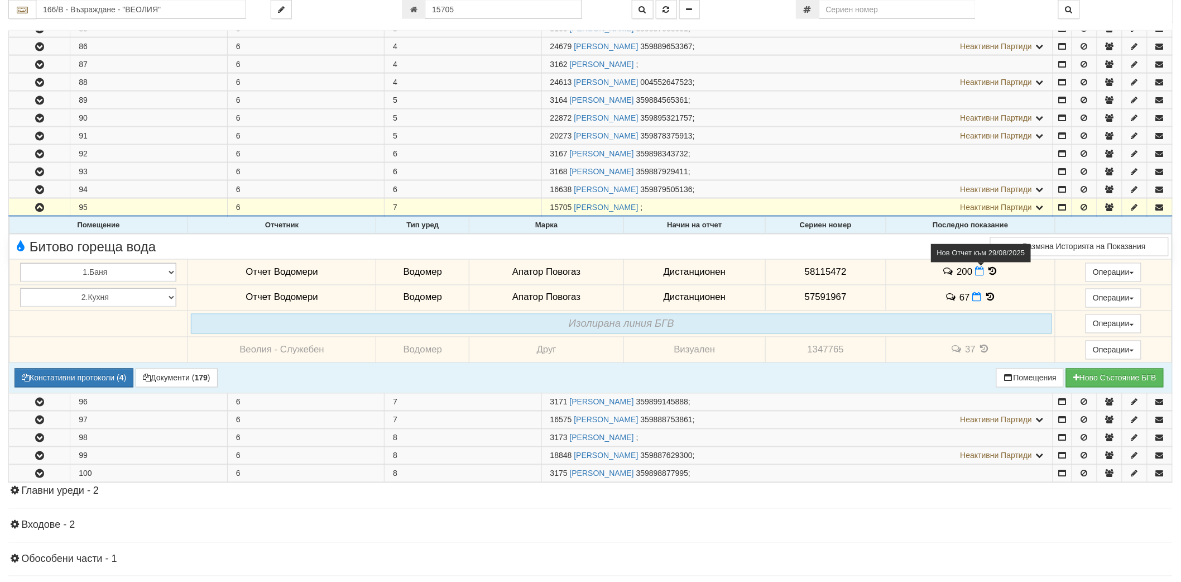
click at [977, 275] on icon at bounding box center [979, 271] width 9 height 9
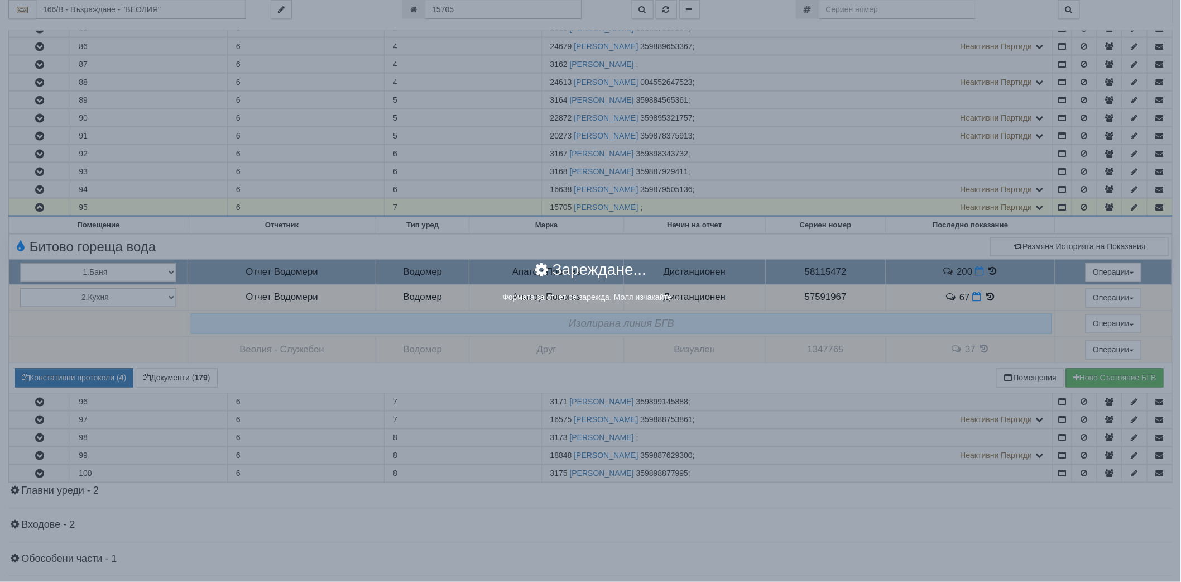
select select "8ac75930-9bfd-e511-80be-8d5a1dced85a"
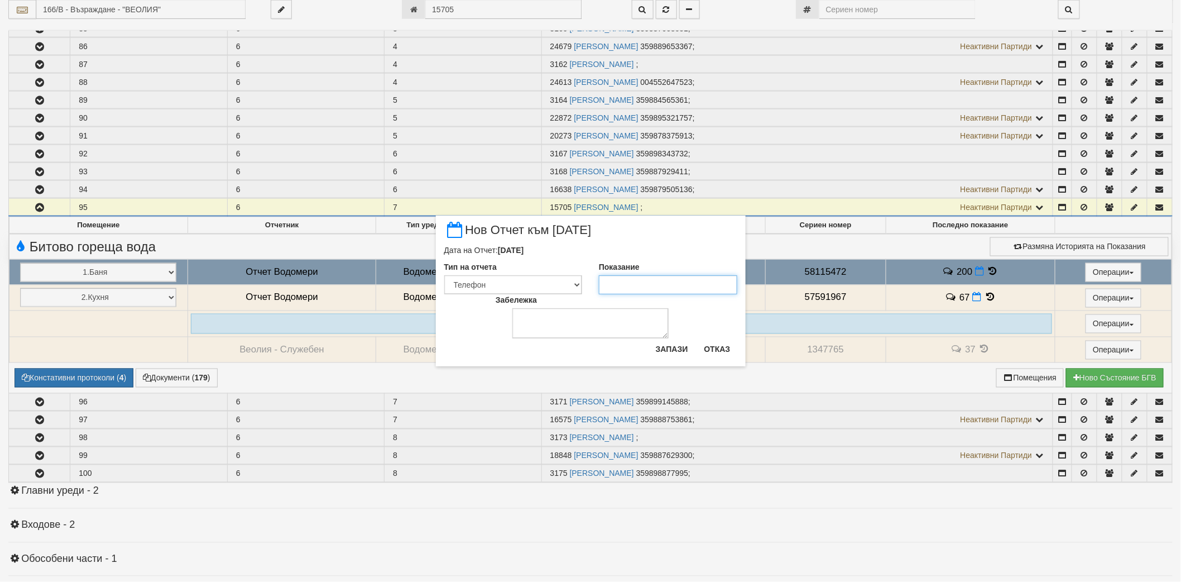
click at [635, 282] on input "Показание" at bounding box center [668, 284] width 138 height 19
paste input "201"
type input "201"
click at [670, 344] on button "Запази" at bounding box center [672, 349] width 46 height 18
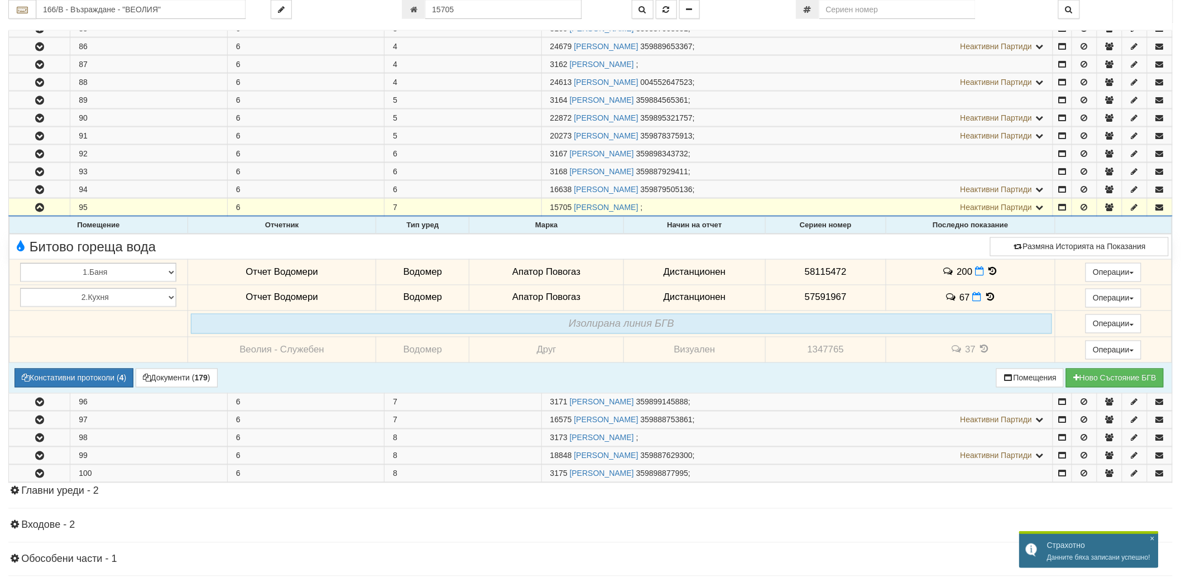
click at [969, 302] on td "67" at bounding box center [971, 298] width 170 height 26
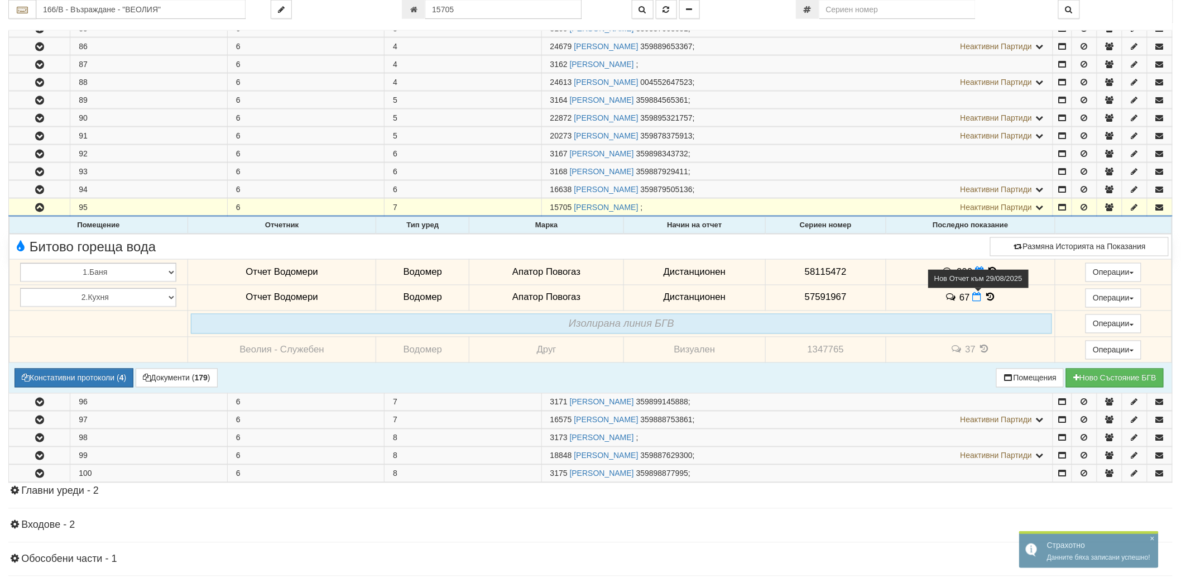
click at [973, 300] on icon at bounding box center [977, 296] width 9 height 9
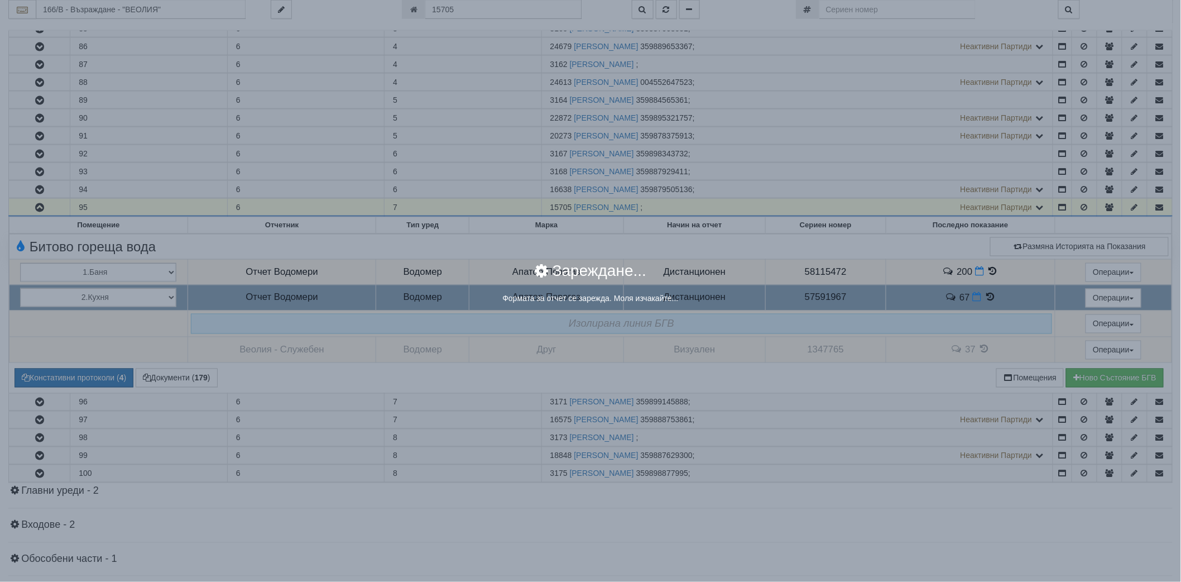
select select "8ac75930-9bfd-e511-80be-8d5a1dced85a"
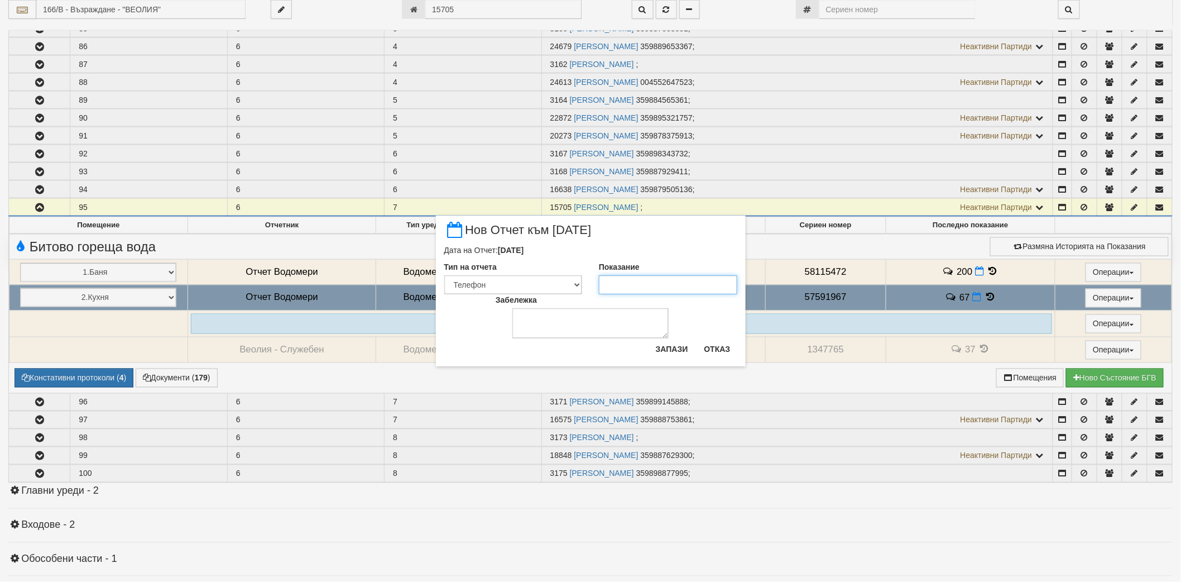
click at [645, 280] on input "Показание" at bounding box center [668, 284] width 138 height 19
type input "67"
click at [670, 345] on button "Запази" at bounding box center [672, 349] width 46 height 18
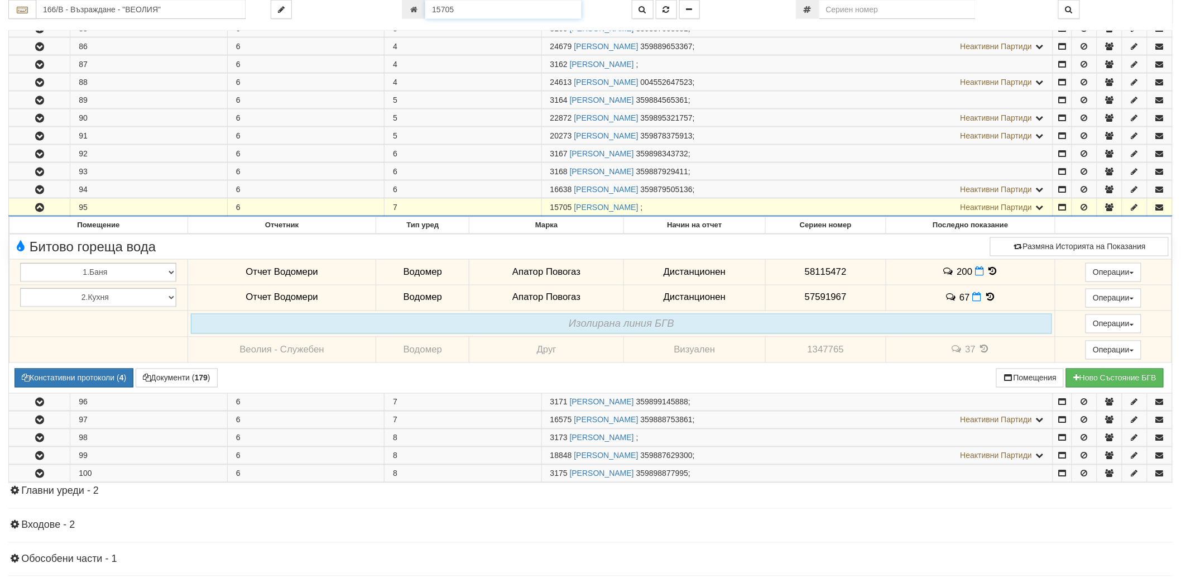
click at [478, 7] on input "15705" at bounding box center [503, 9] width 156 height 19
paste input "21536"
type input "21536"
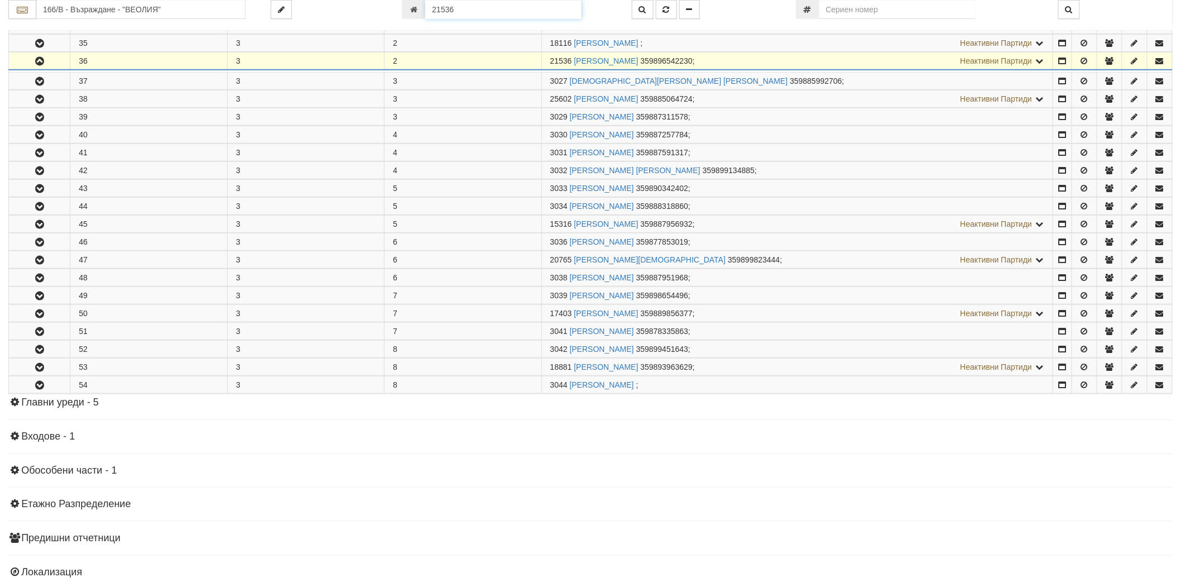
scroll to position [310, 0]
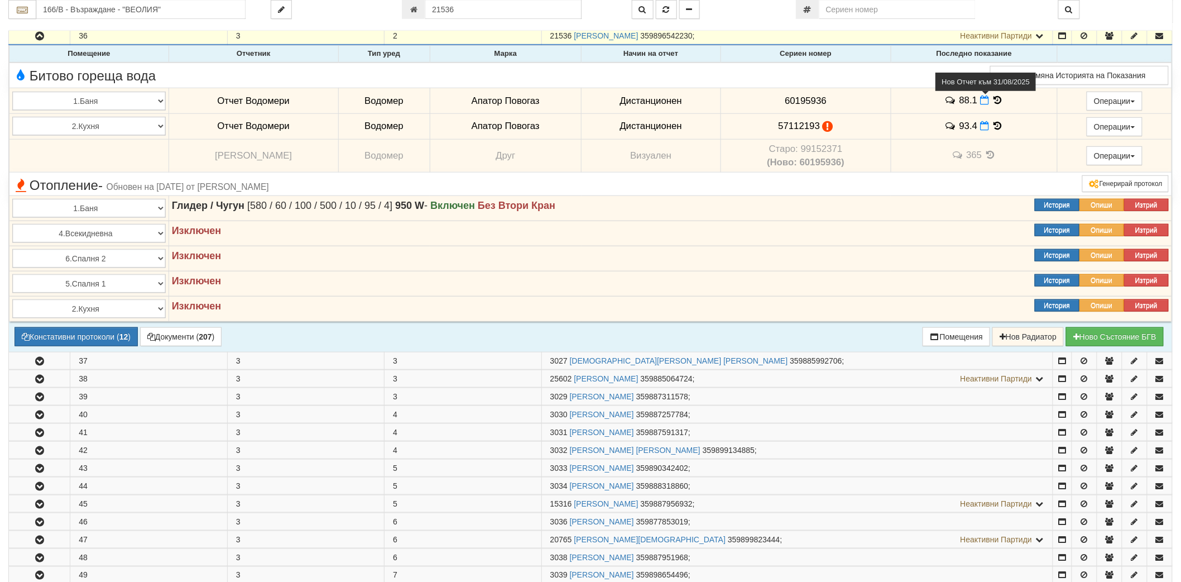
click at [980, 102] on icon at bounding box center [984, 99] width 9 height 9
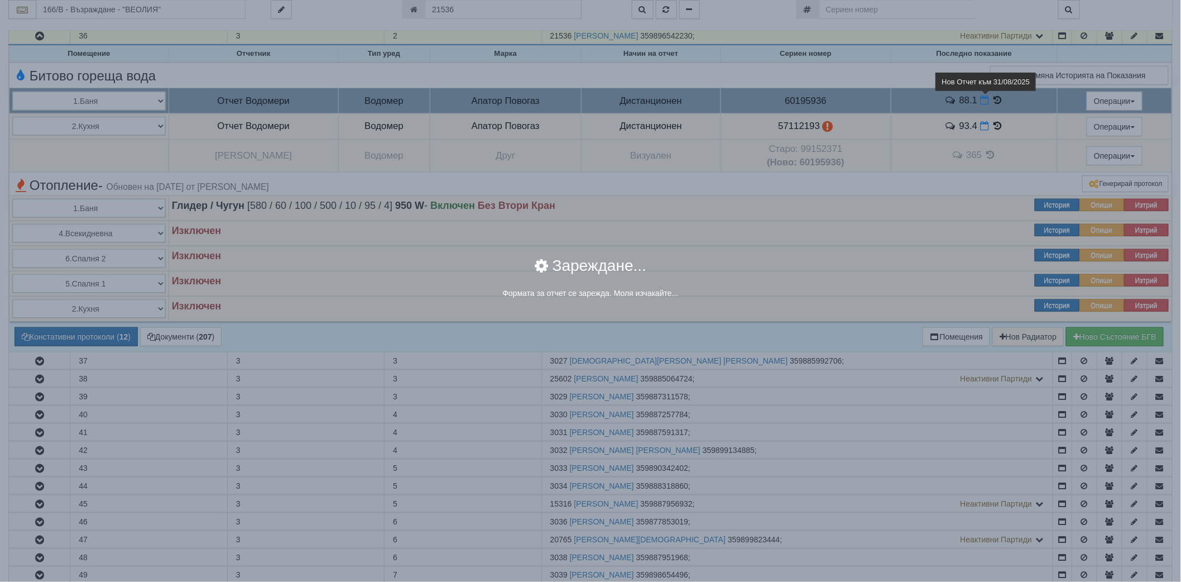
select select "8ac75930-9bfd-e511-80be-8d5a1dced85a"
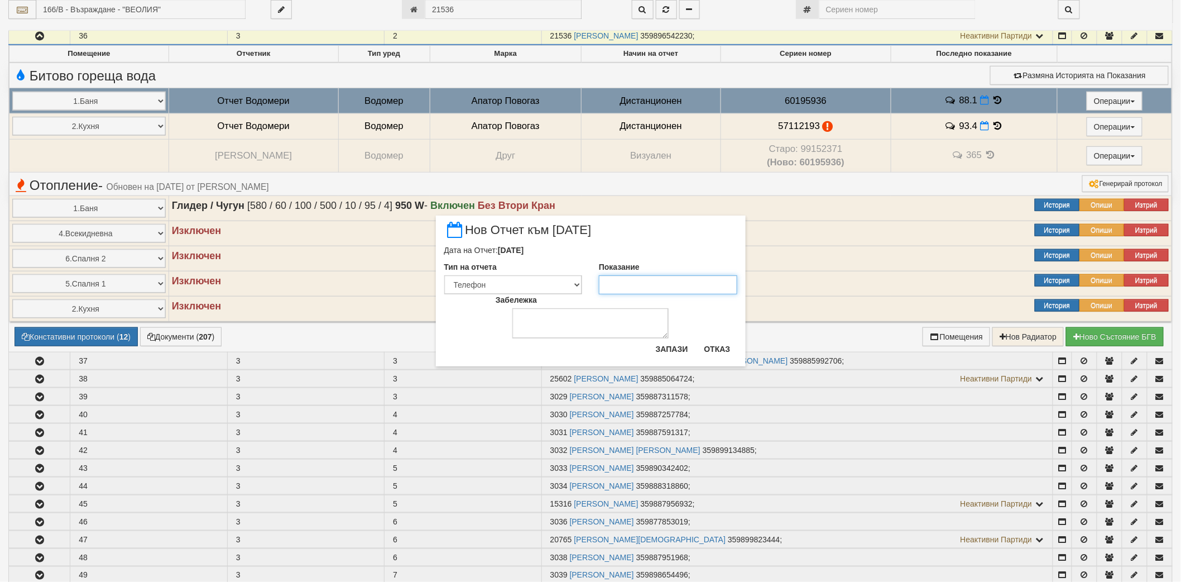
click at [659, 285] on input "Показание" at bounding box center [668, 284] width 138 height 19
paste input "89.425"
type input "89.425"
click at [676, 353] on button "Запази" at bounding box center [672, 349] width 46 height 18
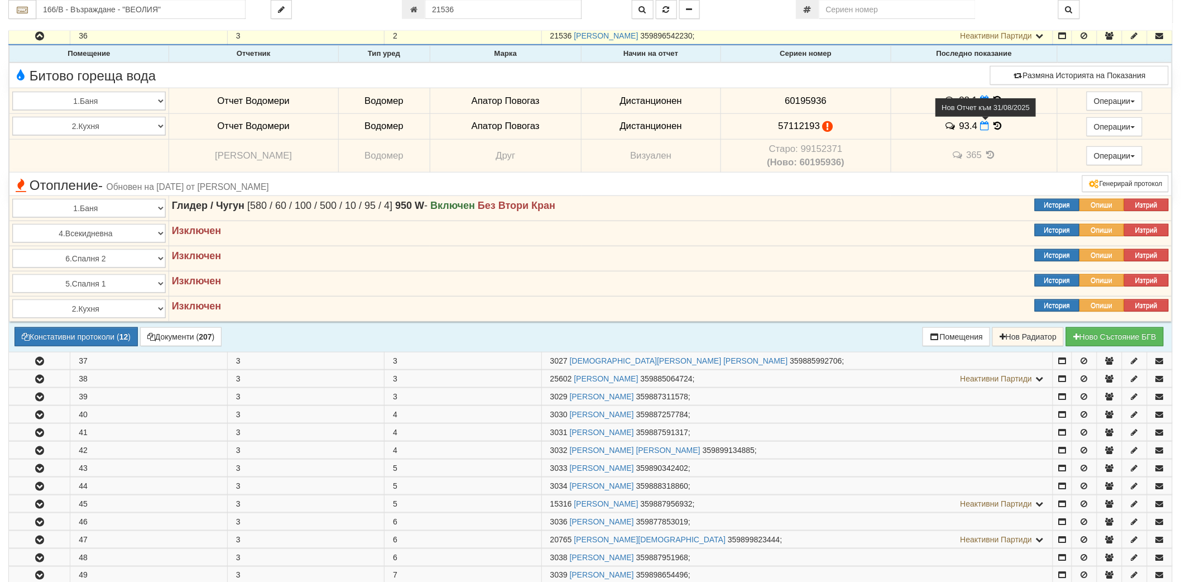
click at [980, 123] on icon at bounding box center [984, 125] width 9 height 9
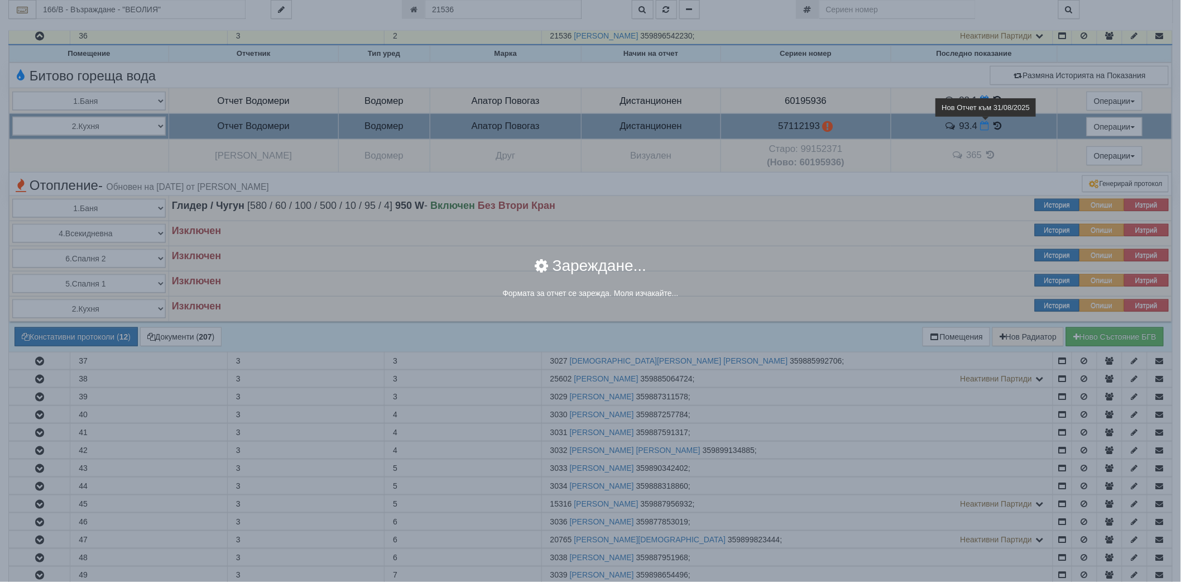
select select "8ac75930-9bfd-e511-80be-8d5a1dced85a"
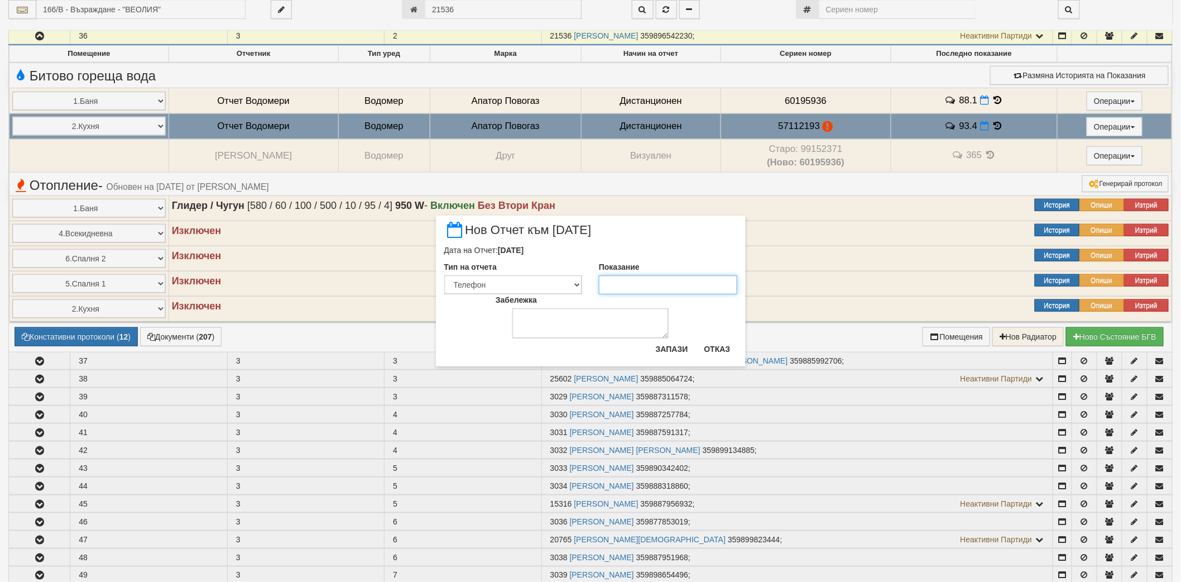
click at [657, 280] on input "Показание" at bounding box center [668, 284] width 138 height 19
paste input "94.021"
type input "94.021"
click at [663, 349] on button "Запази" at bounding box center [672, 349] width 46 height 18
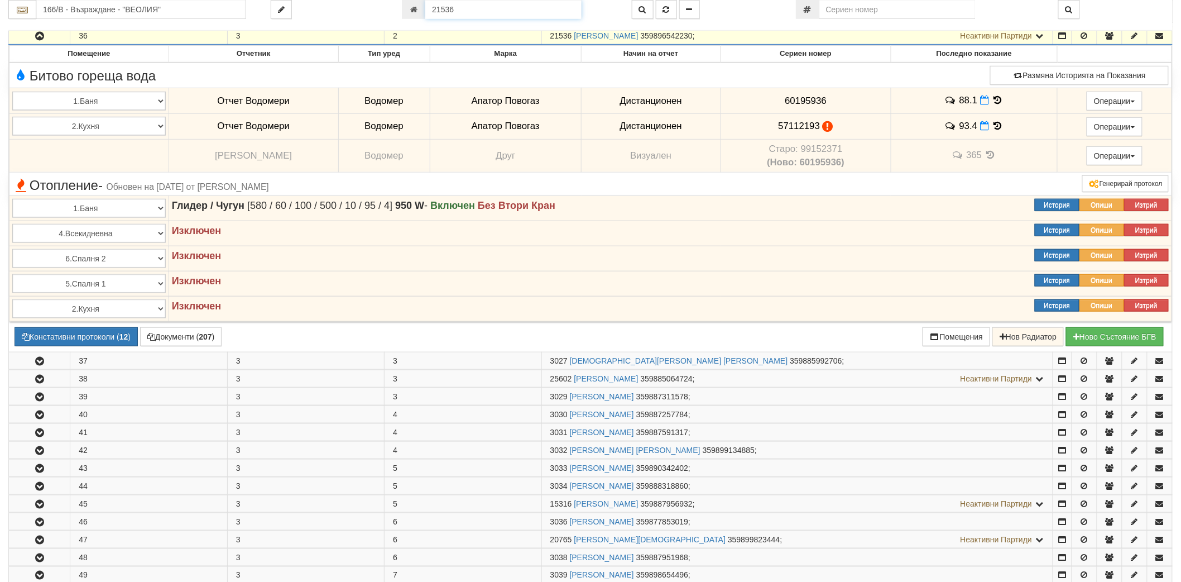
click at [500, 15] on input "21536" at bounding box center [503, 9] width 156 height 19
paste input "6445"
type input "6445"
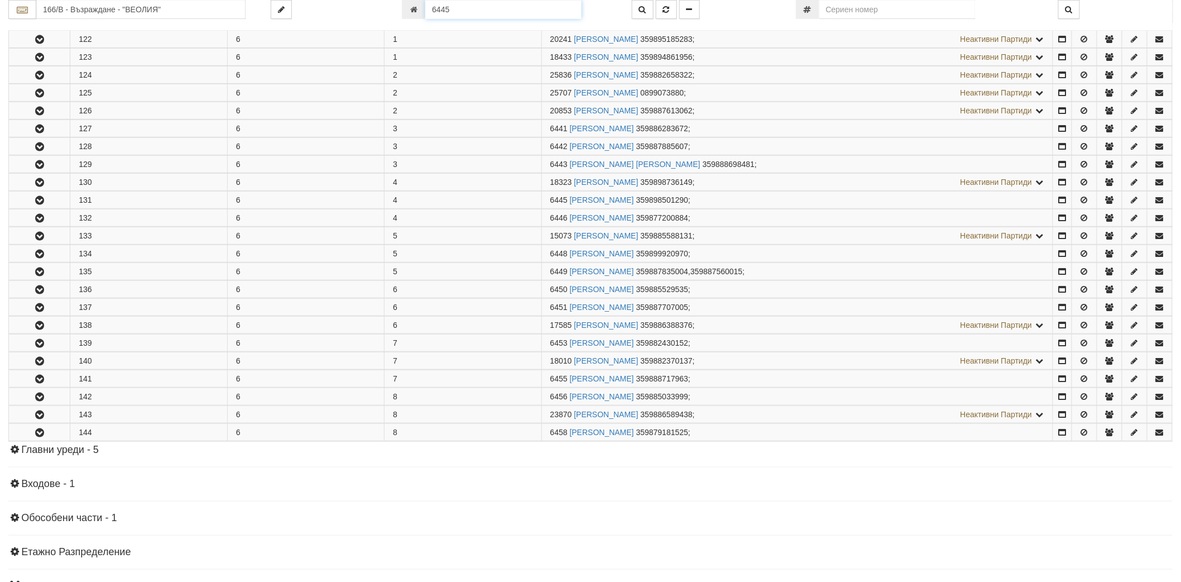
scroll to position [370, 0]
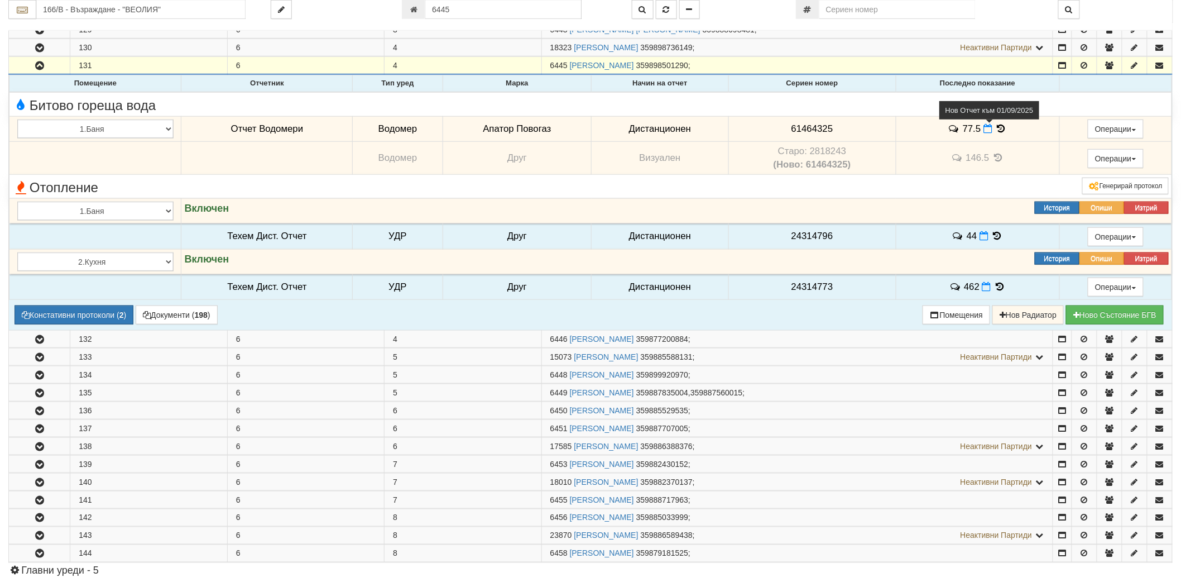
click at [987, 128] on icon at bounding box center [987, 128] width 9 height 9
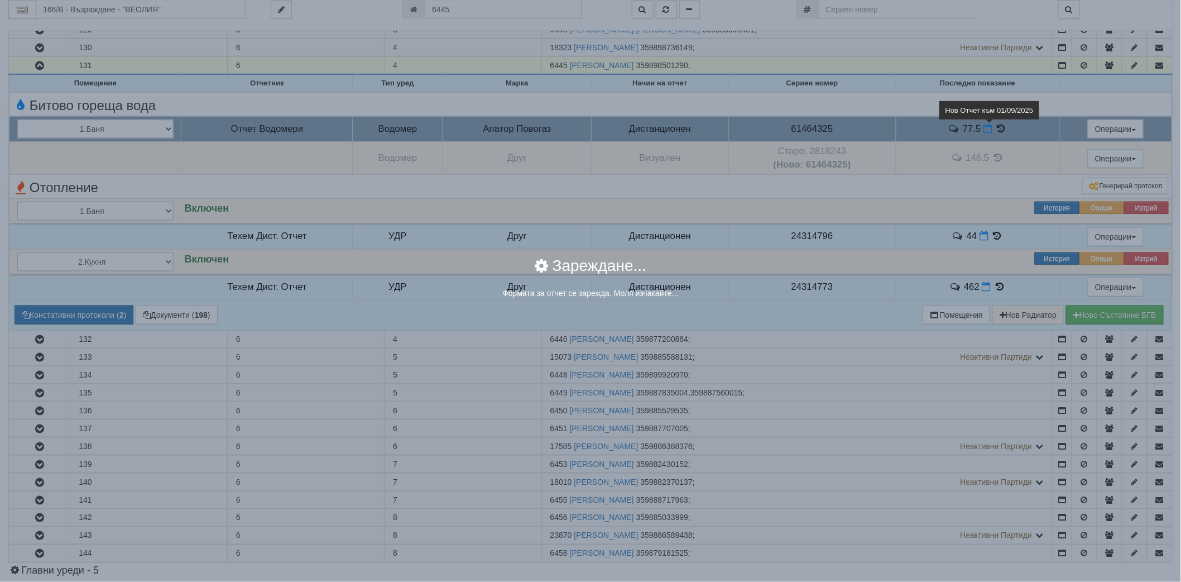
select select "8ac75930-9bfd-e511-80be-8d5a1dced85a"
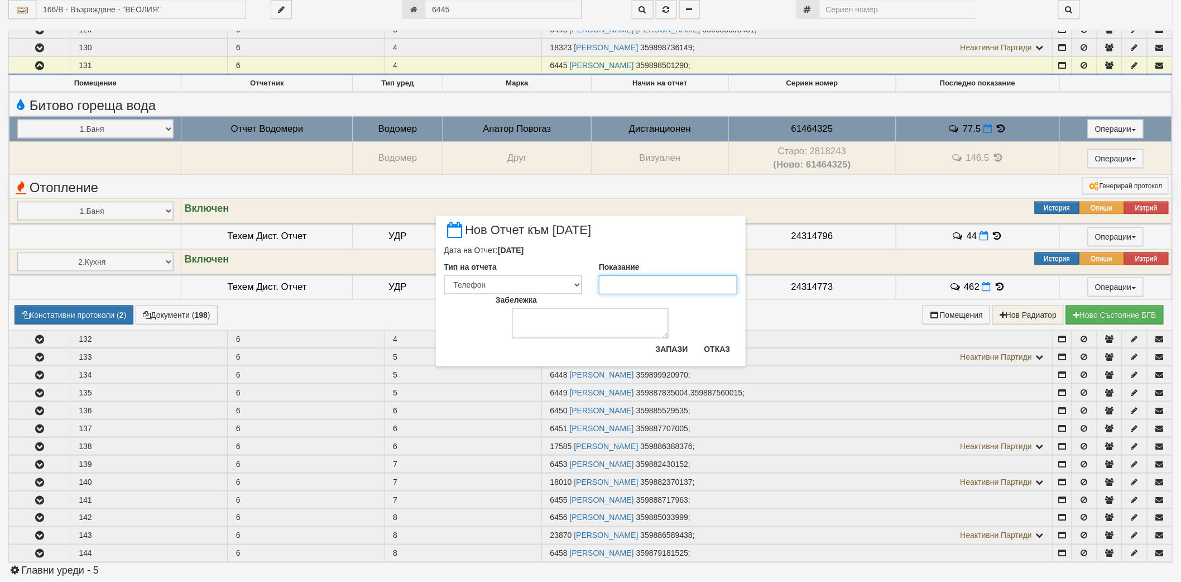
click at [702, 292] on input "Показание" at bounding box center [668, 284] width 138 height 19
paste input "78"
type input "78"
click at [680, 342] on button "Запази" at bounding box center [672, 349] width 46 height 18
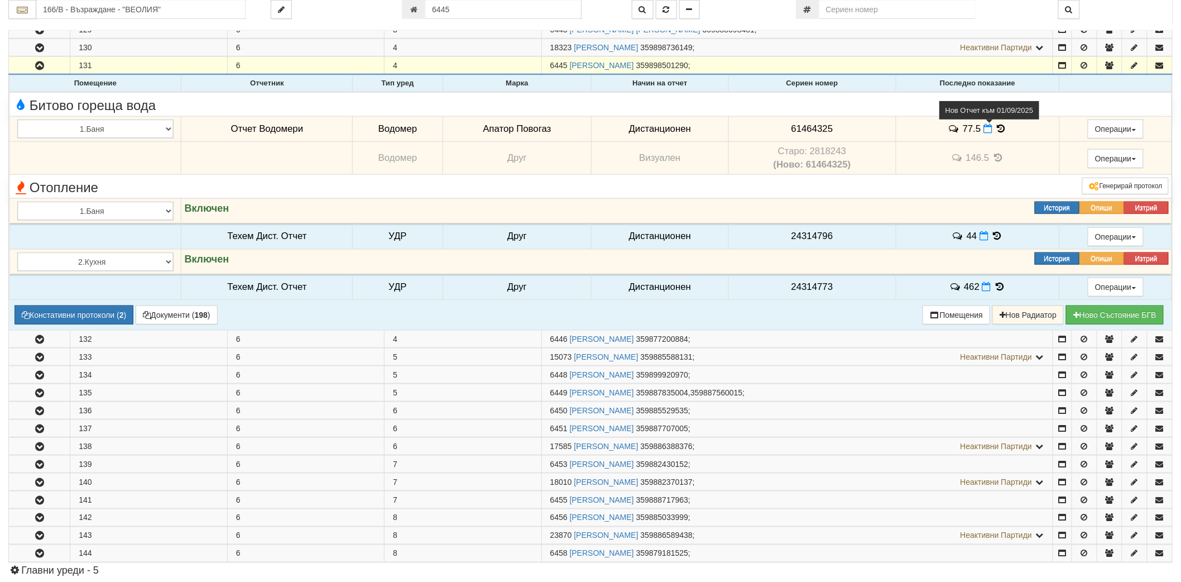
click at [984, 131] on icon at bounding box center [987, 128] width 9 height 9
select select "8ac75930-9bfd-e511-80be-8d5a1dced85a"
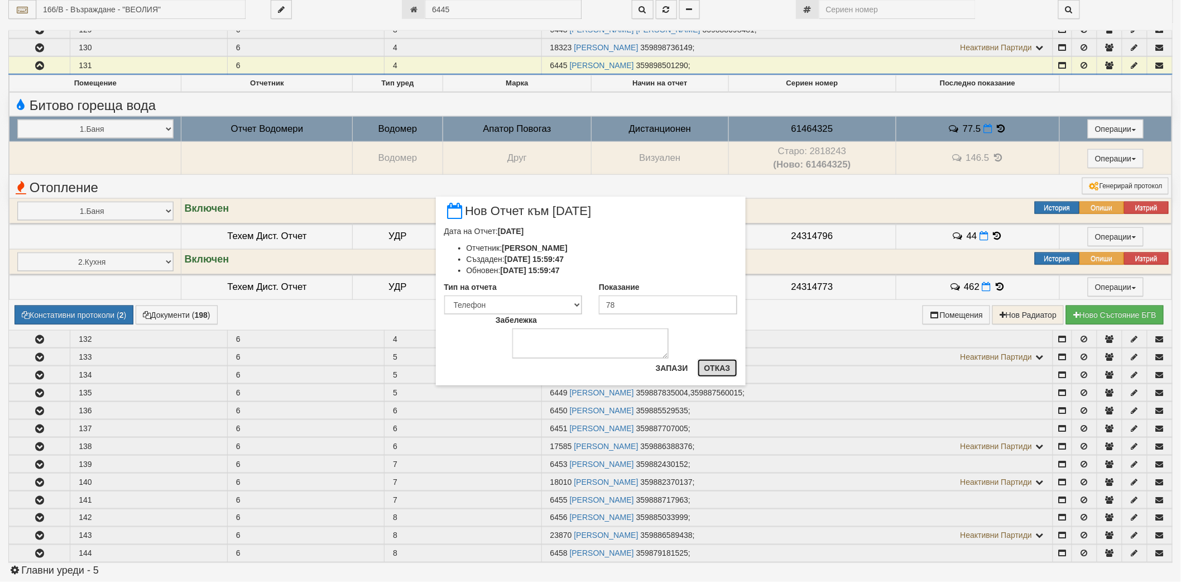
click at [710, 373] on button "Отказ" at bounding box center [718, 368] width 40 height 18
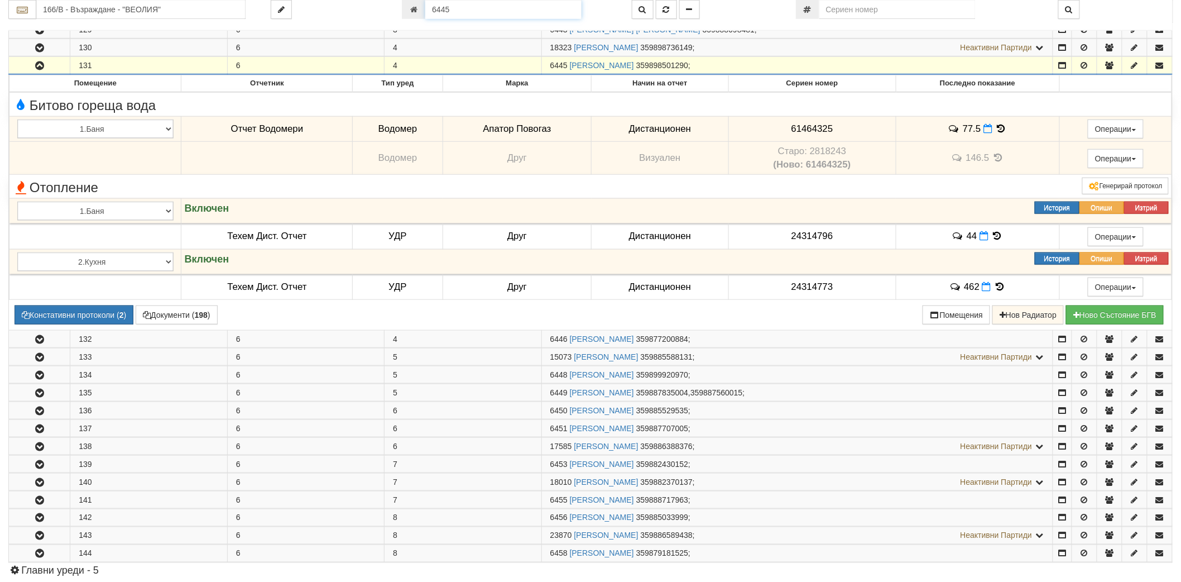
click at [475, 15] on input "6445" at bounding box center [503, 9] width 156 height 19
paste input "20394"
type input "20394"
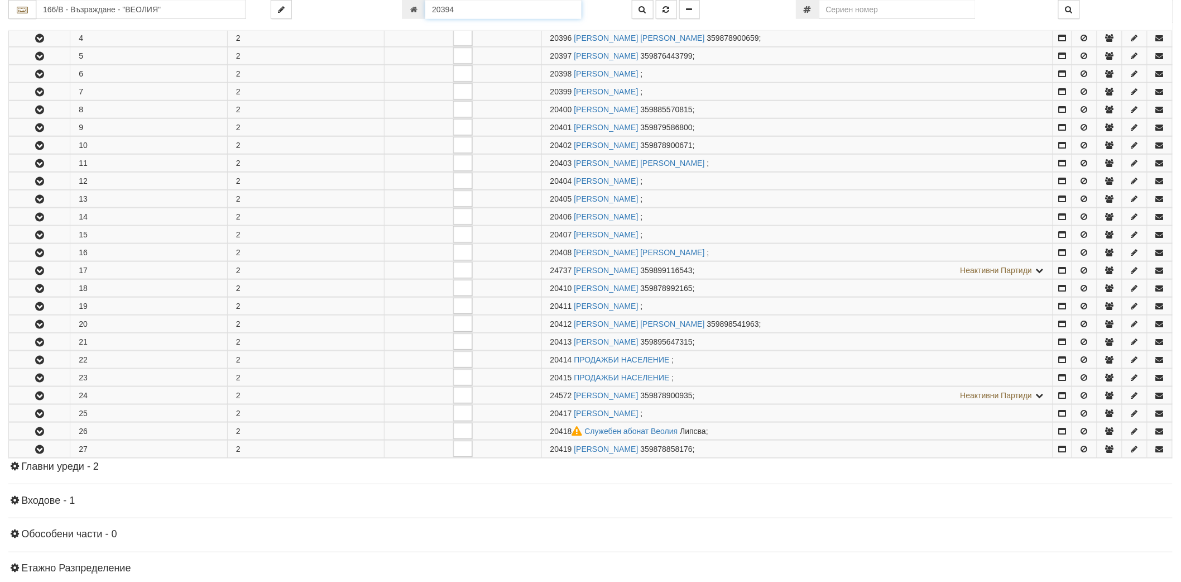
scroll to position [238, 0]
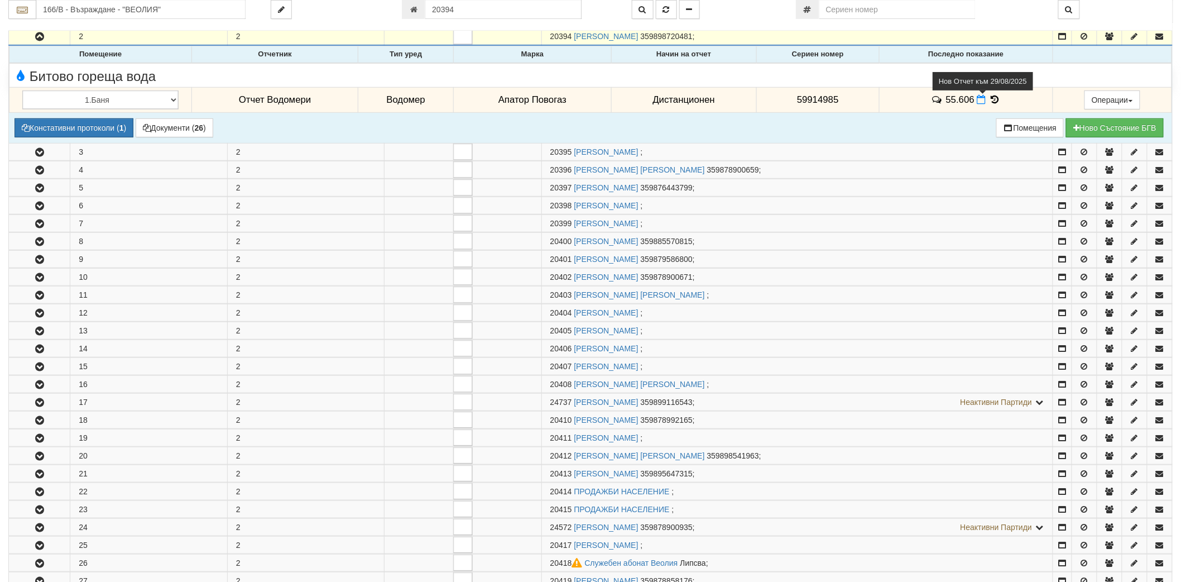
click at [977, 99] on icon at bounding box center [981, 99] width 9 height 9
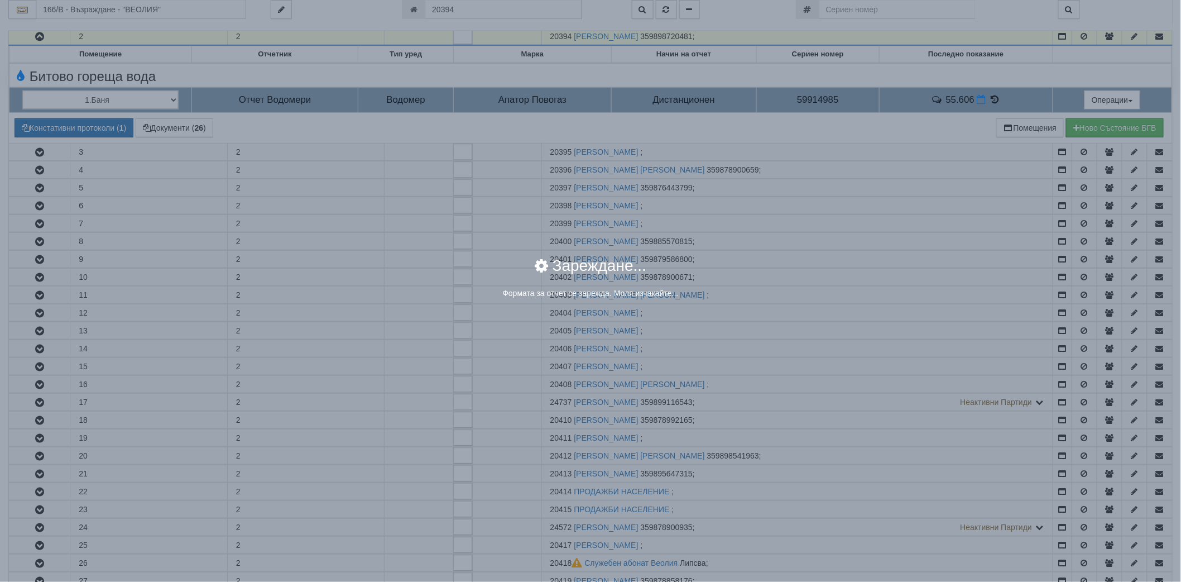
select select "8ac75930-9bfd-e511-80be-8d5a1dced85a"
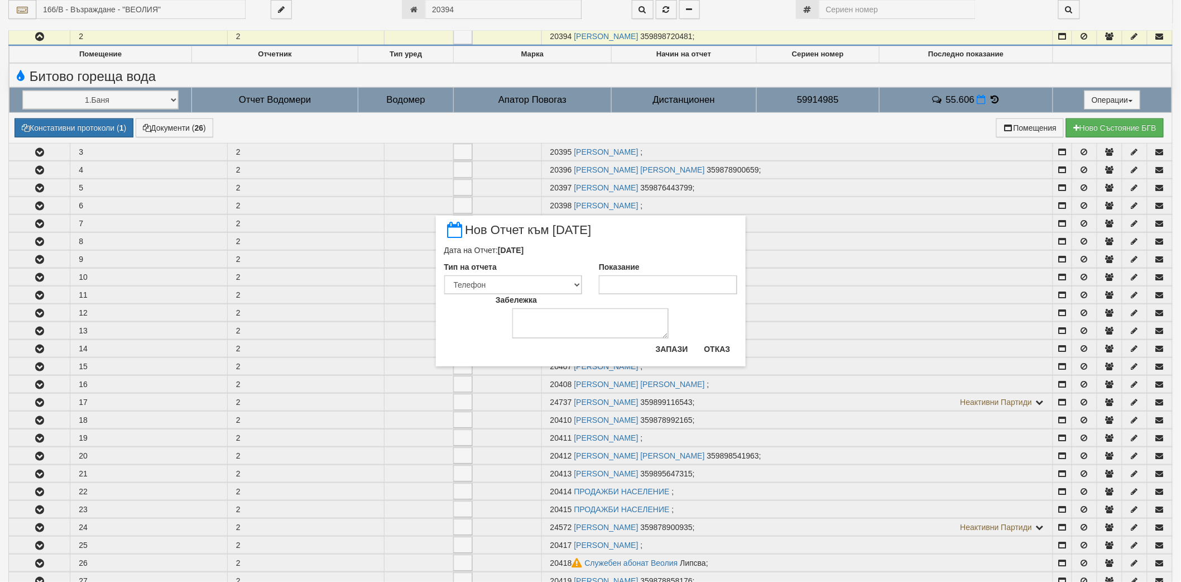
click at [617, 294] on div "Забележка" at bounding box center [590, 316] width 206 height 44
click at [622, 281] on input "Показание" at bounding box center [668, 284] width 138 height 19
paste input "56.856"
type input "56.856"
click at [671, 349] on button "Запази" at bounding box center [672, 349] width 46 height 18
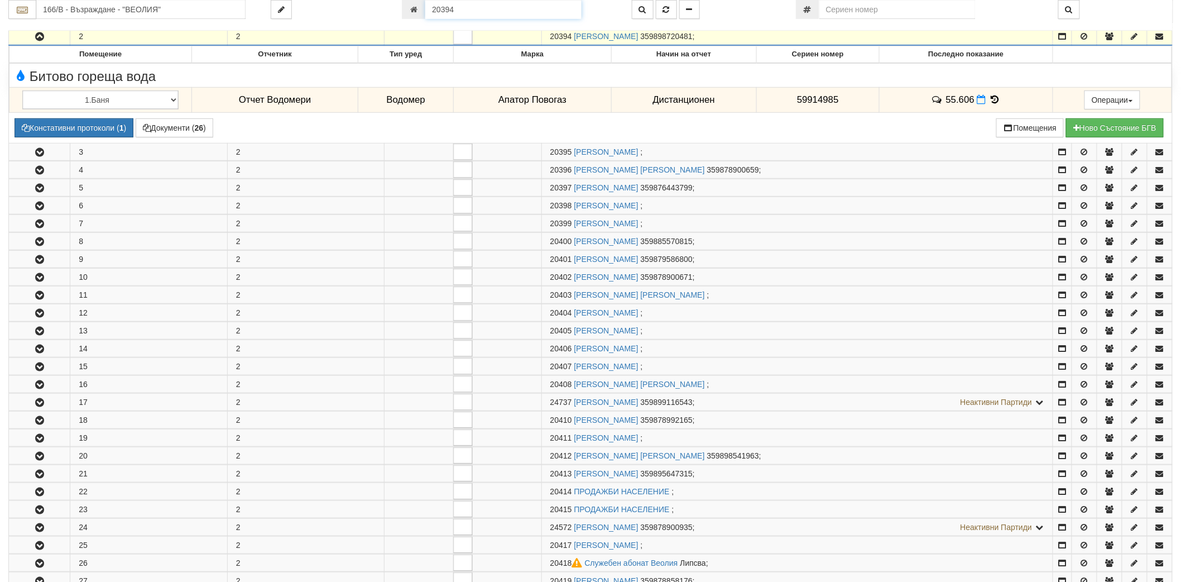
click at [520, 13] on input "20394" at bounding box center [503, 9] width 156 height 19
paste input "4911"
type input "24911"
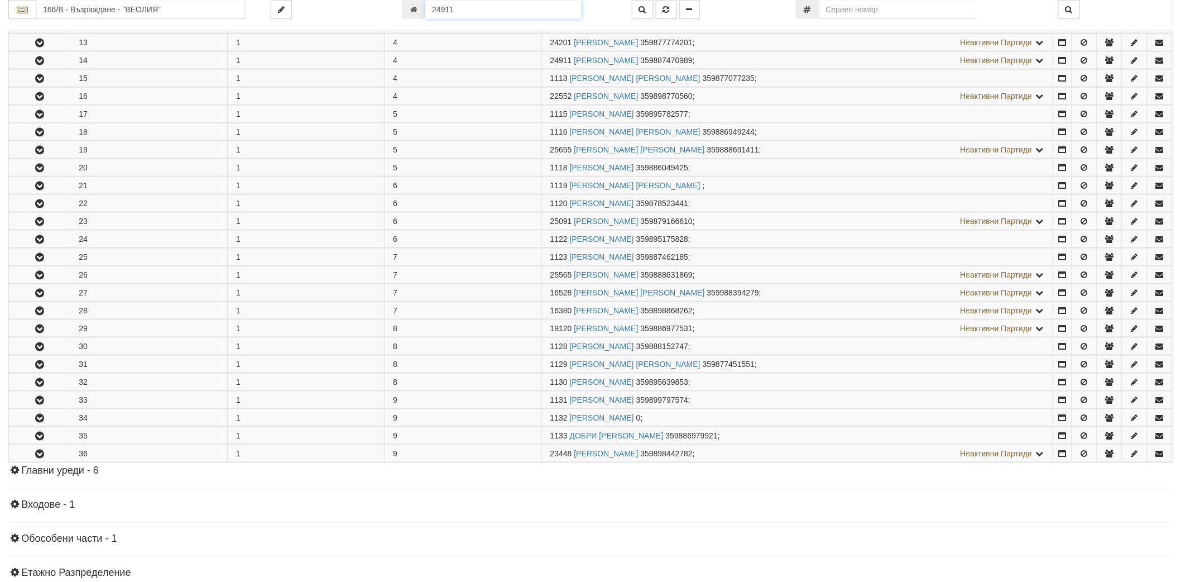
scroll to position [454, 0]
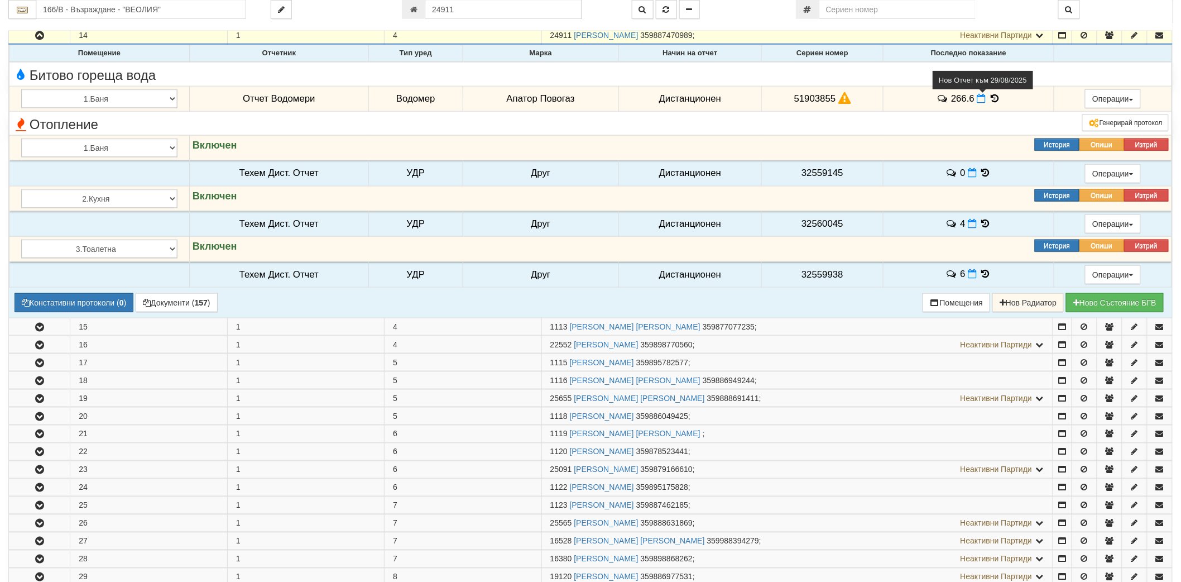
click at [978, 102] on icon at bounding box center [981, 98] width 9 height 9
select select "8ac75930-9bfd-e511-80be-8d5a1dced85a"
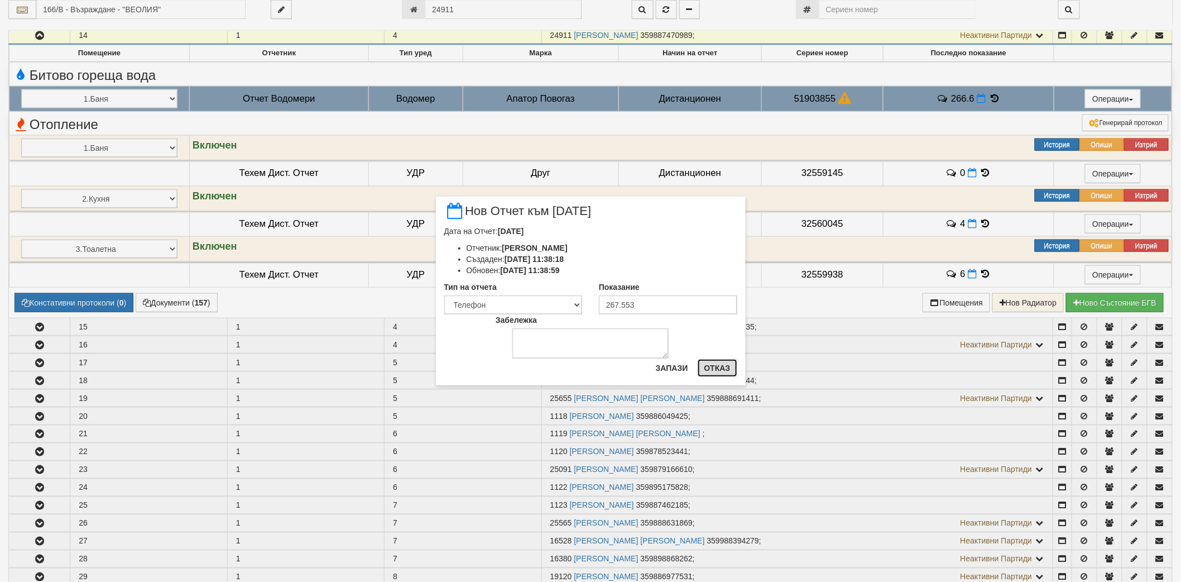
click at [706, 365] on button "Отказ" at bounding box center [718, 368] width 40 height 18
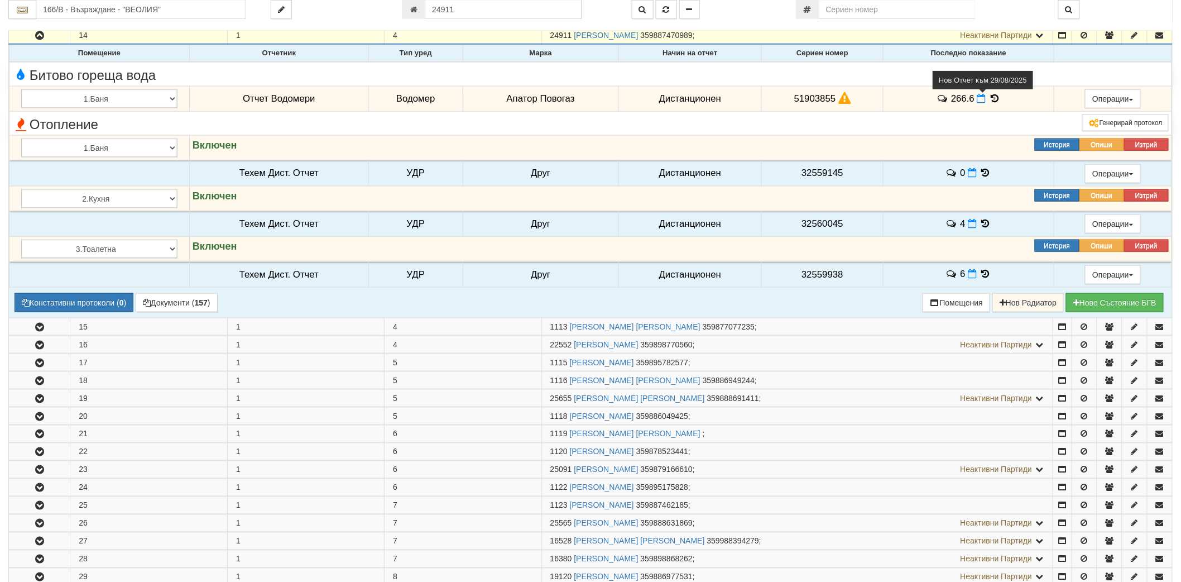
click at [978, 97] on icon at bounding box center [981, 98] width 9 height 9
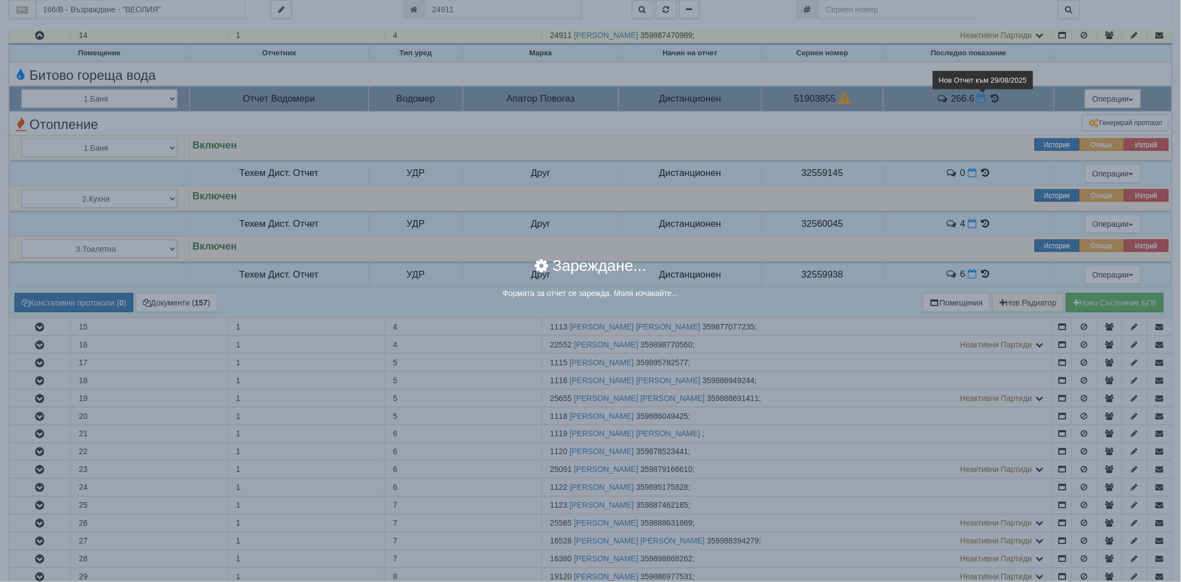
select select "8ac75930-9bfd-e511-80be-8d5a1dced85a"
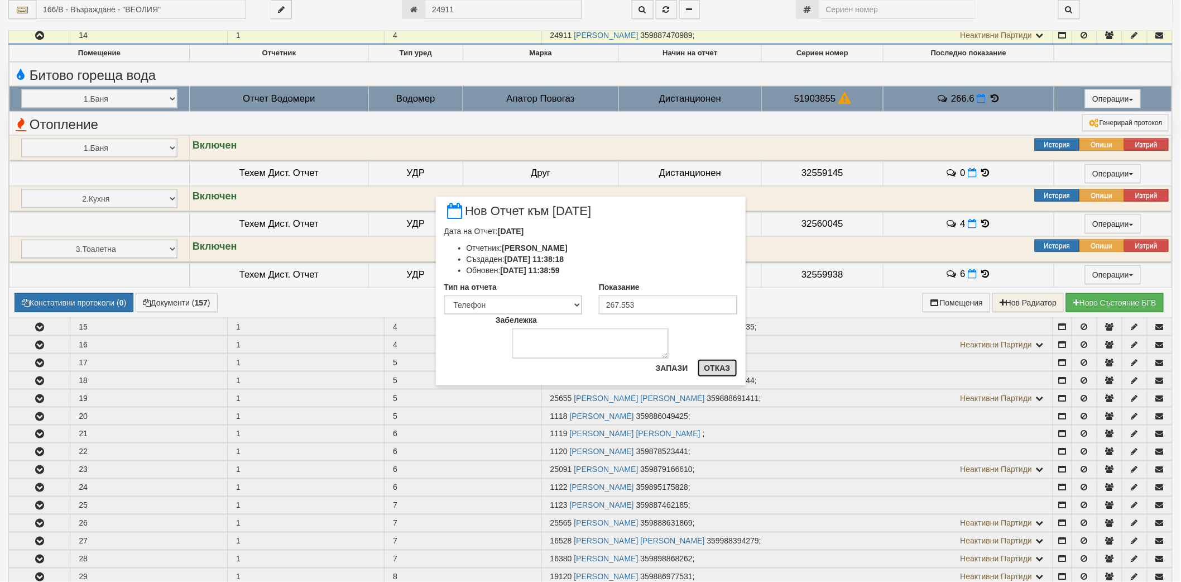
drag, startPoint x: 728, startPoint y: 367, endPoint x: 681, endPoint y: 320, distance: 65.9
click at [727, 367] on button "Отказ" at bounding box center [718, 368] width 40 height 18
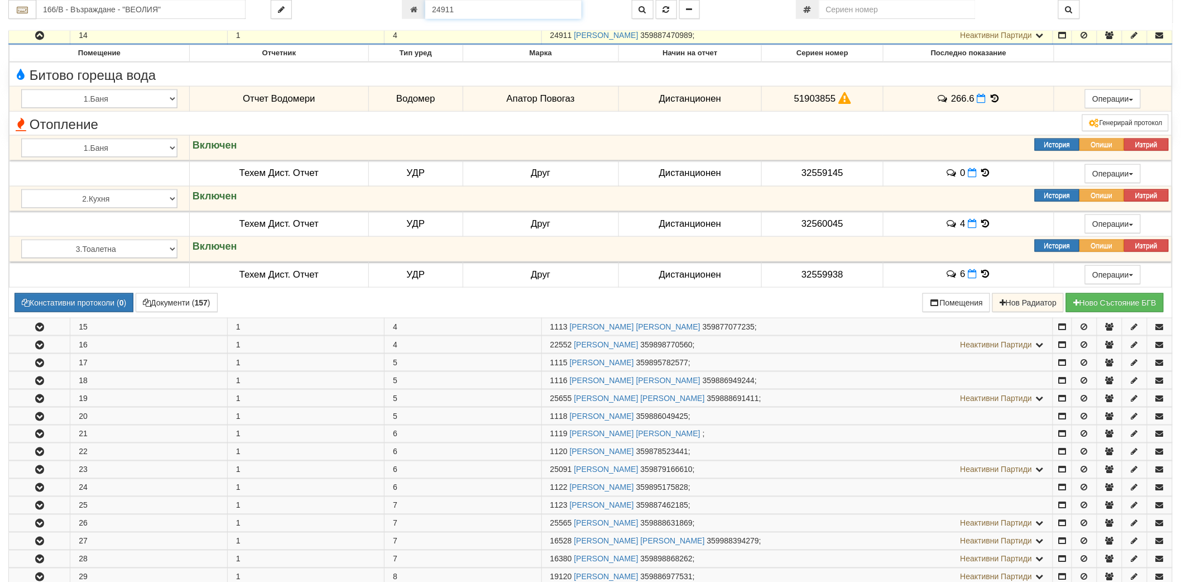
click at [483, 12] on input "24911" at bounding box center [503, 9] width 156 height 19
paste input "8193"
type input "8193"
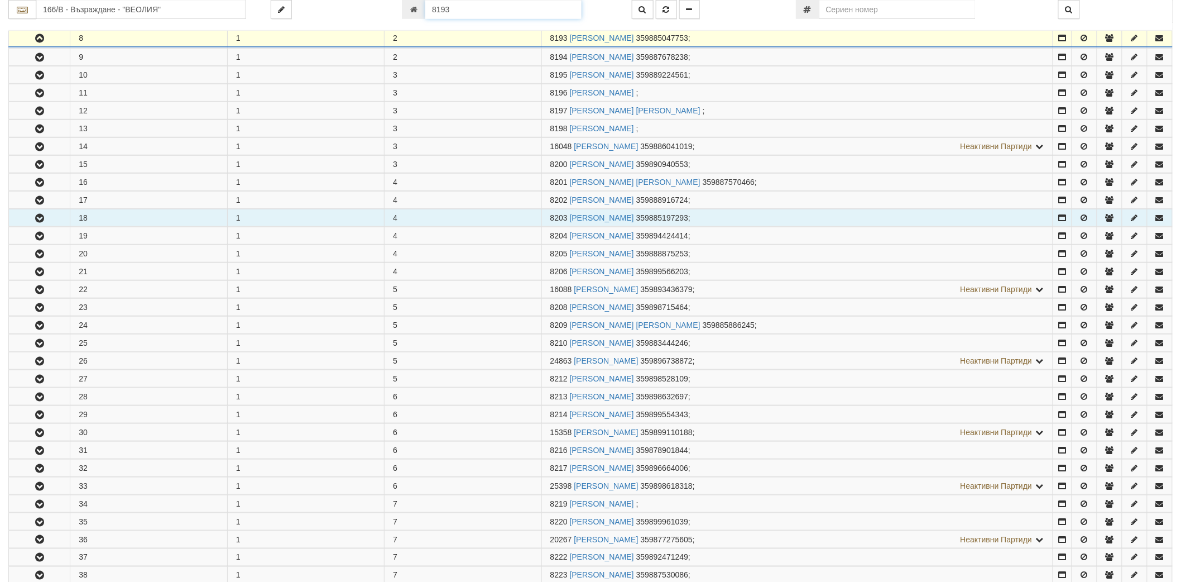
scroll to position [347, 0]
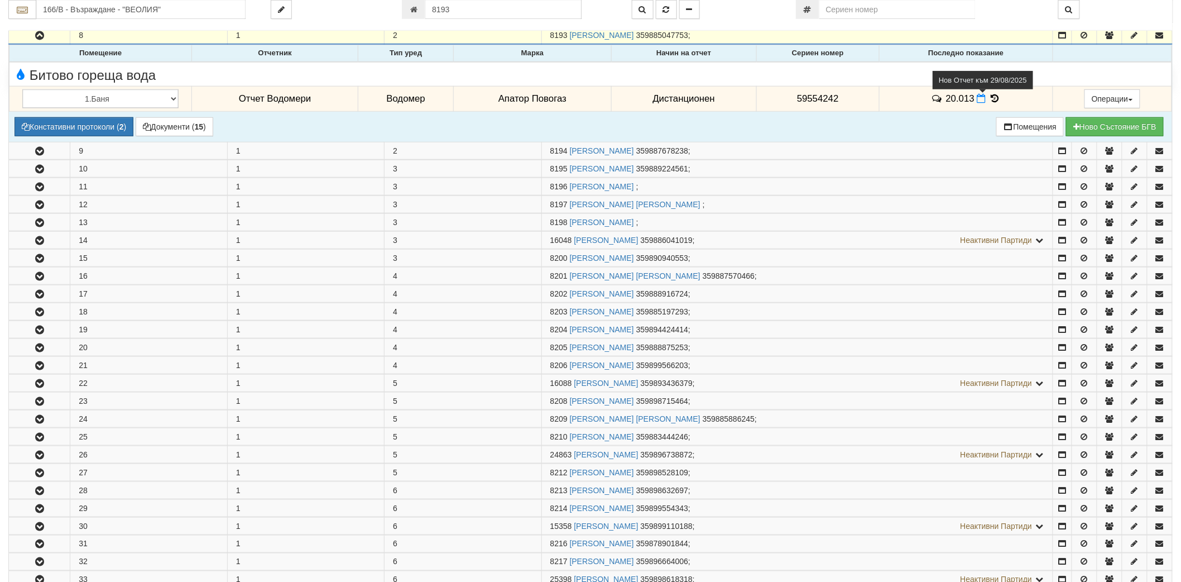
click at [977, 99] on icon at bounding box center [981, 98] width 9 height 9
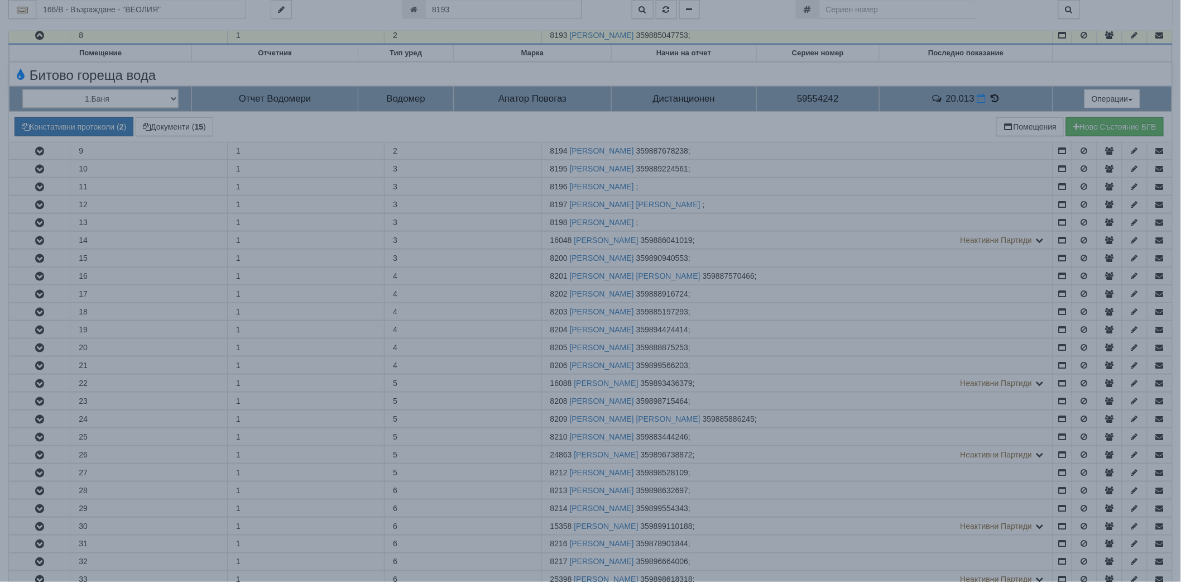
select select "8ac75930-9bfd-e511-80be-8d5a1dced85a"
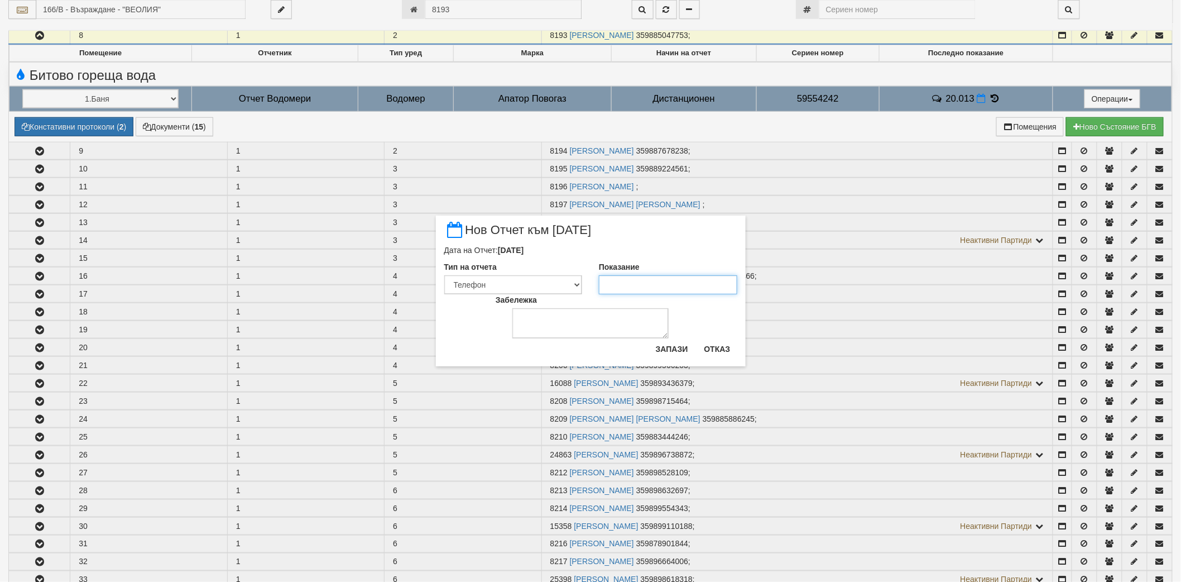
click at [640, 285] on input "Показание" at bounding box center [668, 284] width 138 height 19
type input "20.013"
click at [676, 352] on button "Запази" at bounding box center [672, 349] width 46 height 18
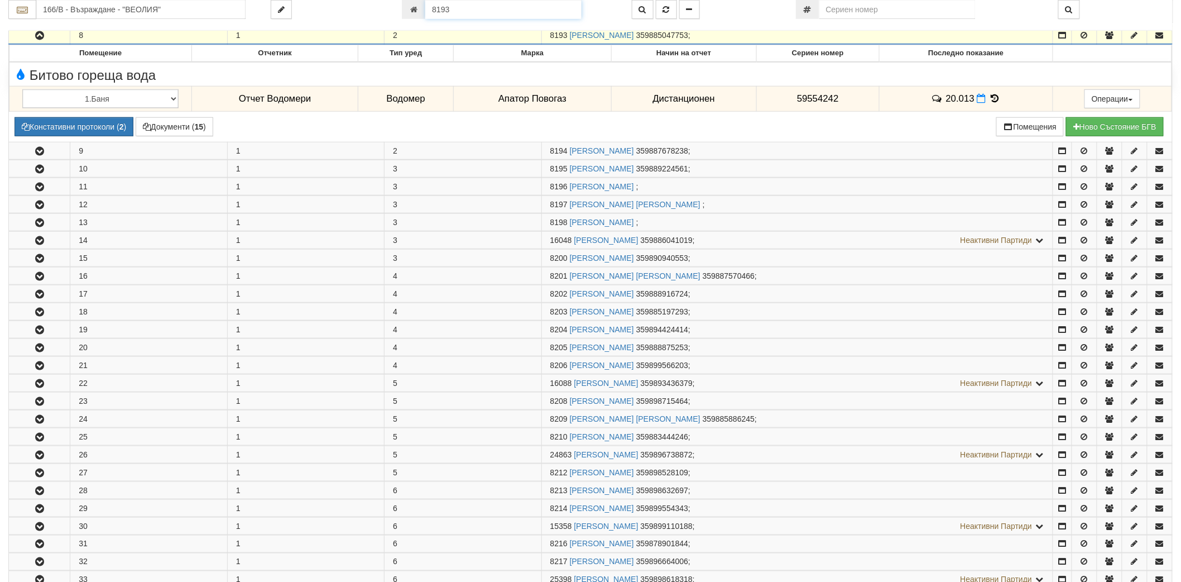
click at [486, 9] on input "8193" at bounding box center [503, 9] width 156 height 19
paste input "20161"
type input "20161"
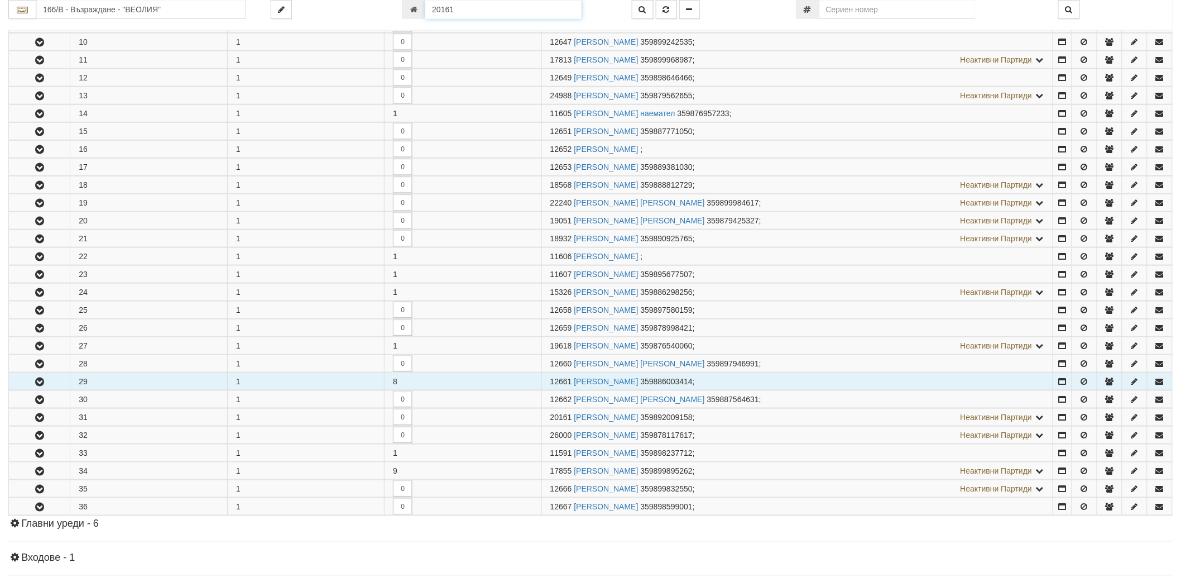
scroll to position [586, 0]
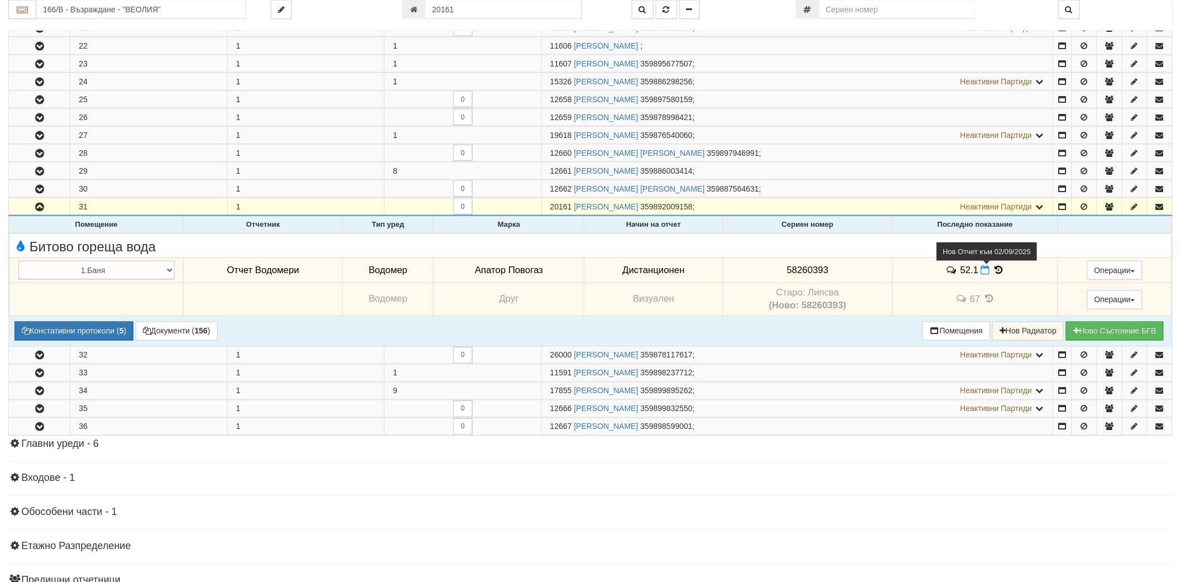
click at [981, 274] on icon at bounding box center [985, 269] width 9 height 9
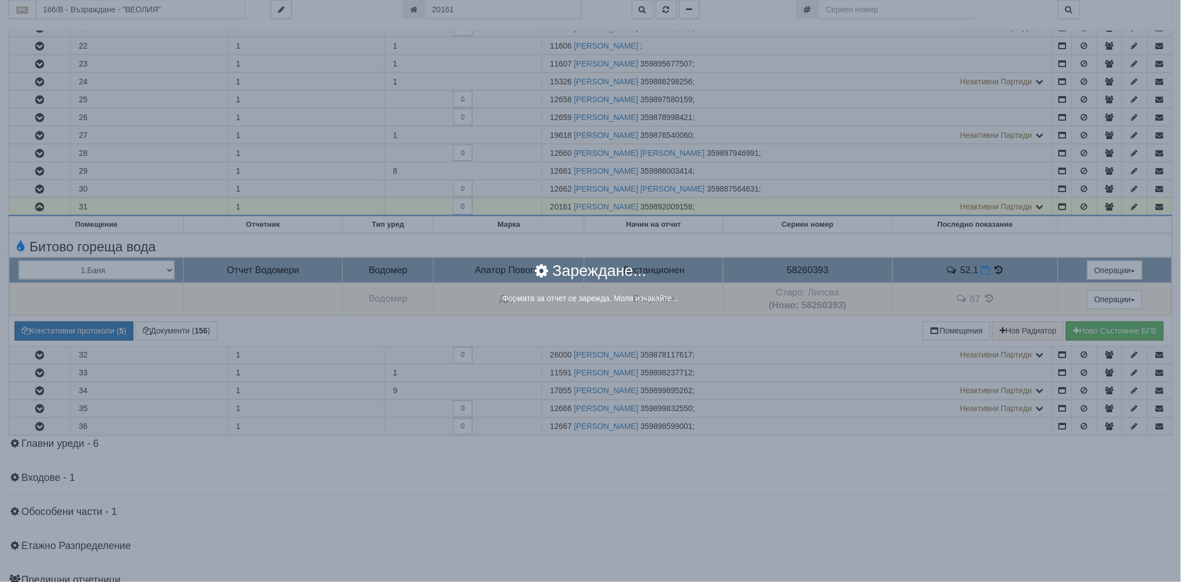
select select "8ac75930-9bfd-e511-80be-8d5a1dced85a"
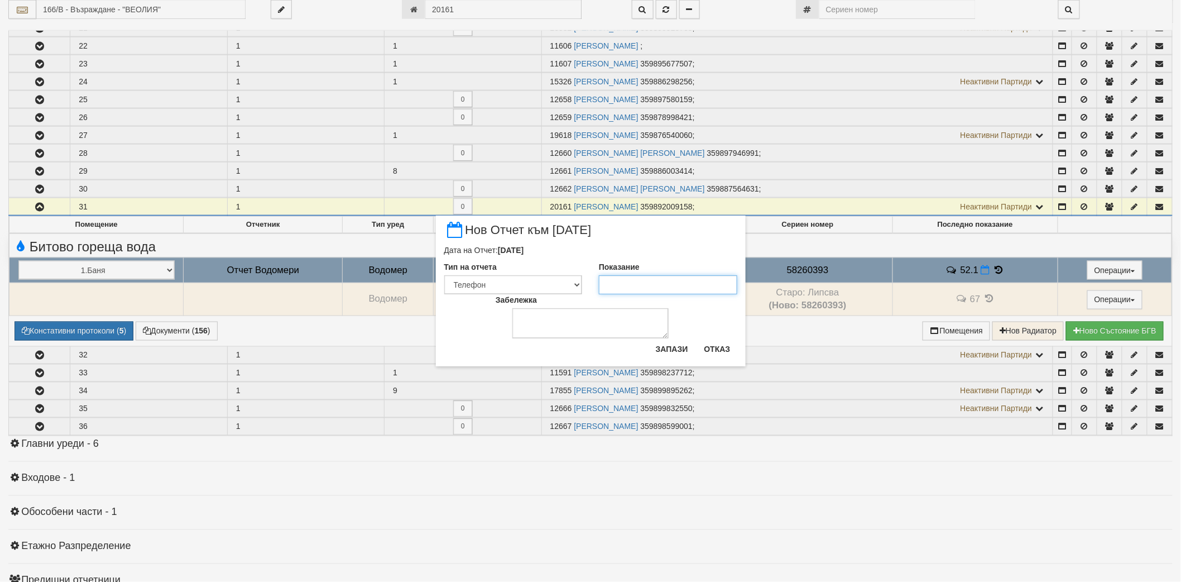
click at [623, 289] on input "Показание" at bounding box center [668, 284] width 138 height 19
paste input "53.6"
type input "53.6"
click at [670, 343] on button "Запази" at bounding box center [672, 349] width 46 height 18
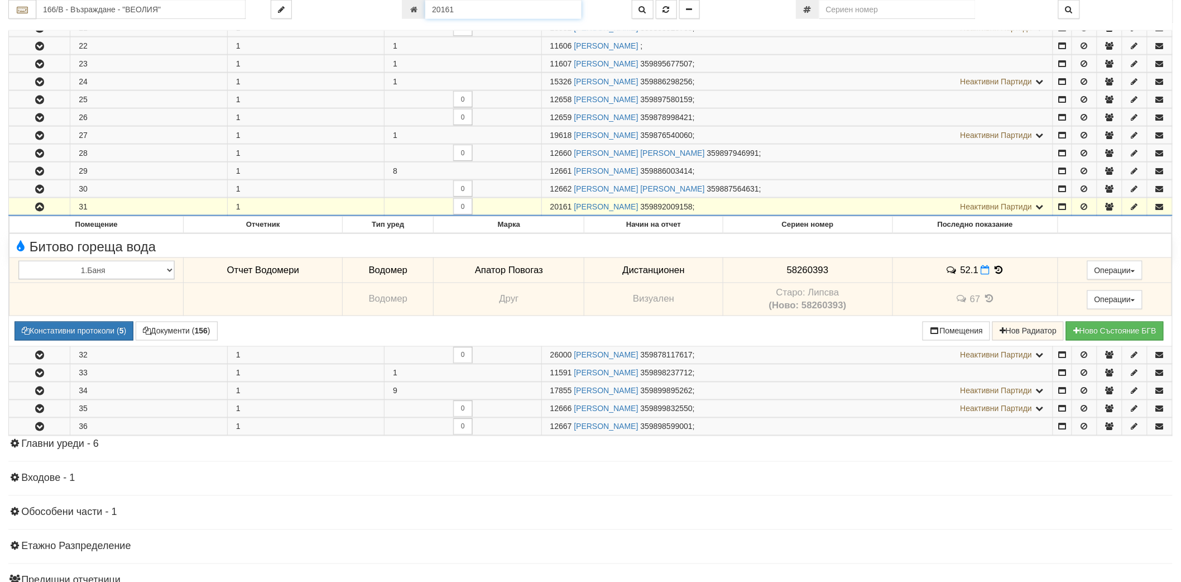
click at [501, 10] on input "20161" at bounding box center [503, 9] width 156 height 19
paste input "8759"
type input "8759"
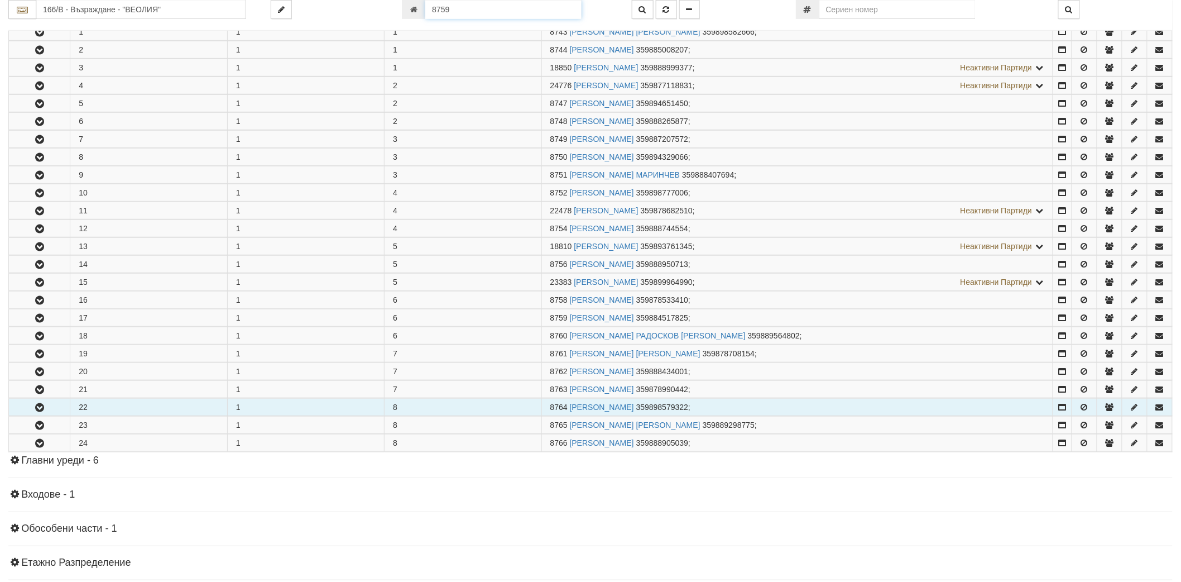
scroll to position [370, 0]
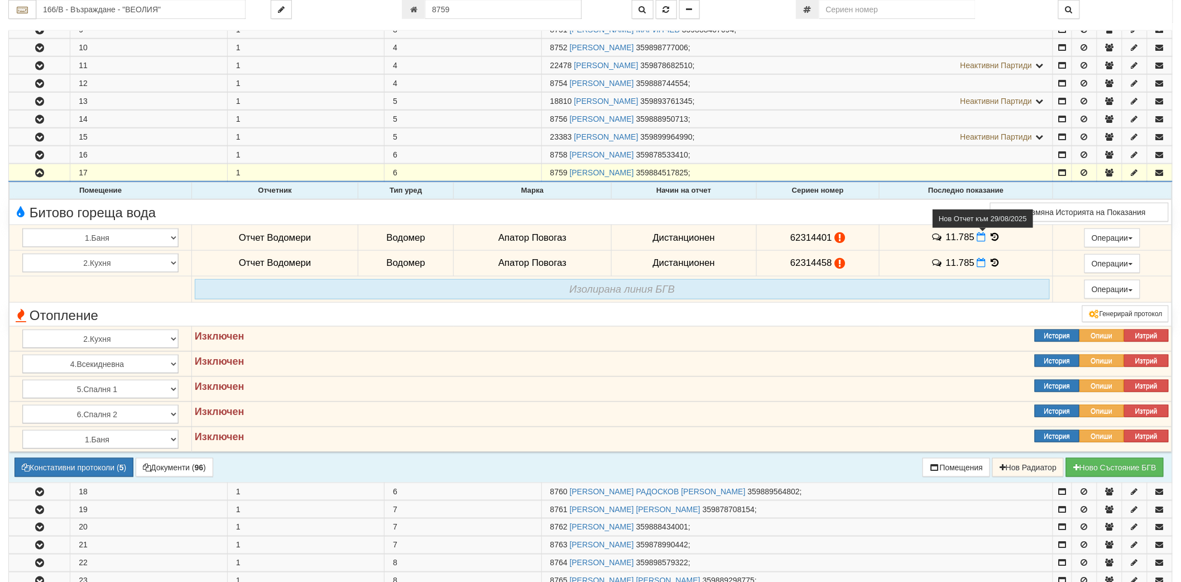
click at [981, 241] on icon at bounding box center [981, 236] width 9 height 9
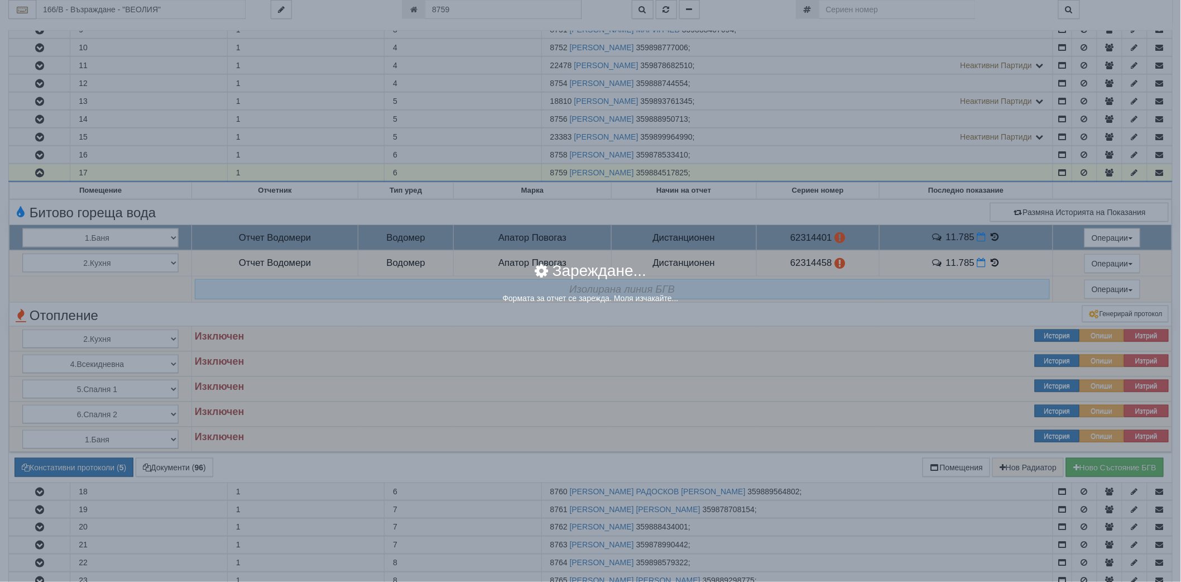
select select "8ac75930-9bfd-e511-80be-8d5a1dced85a"
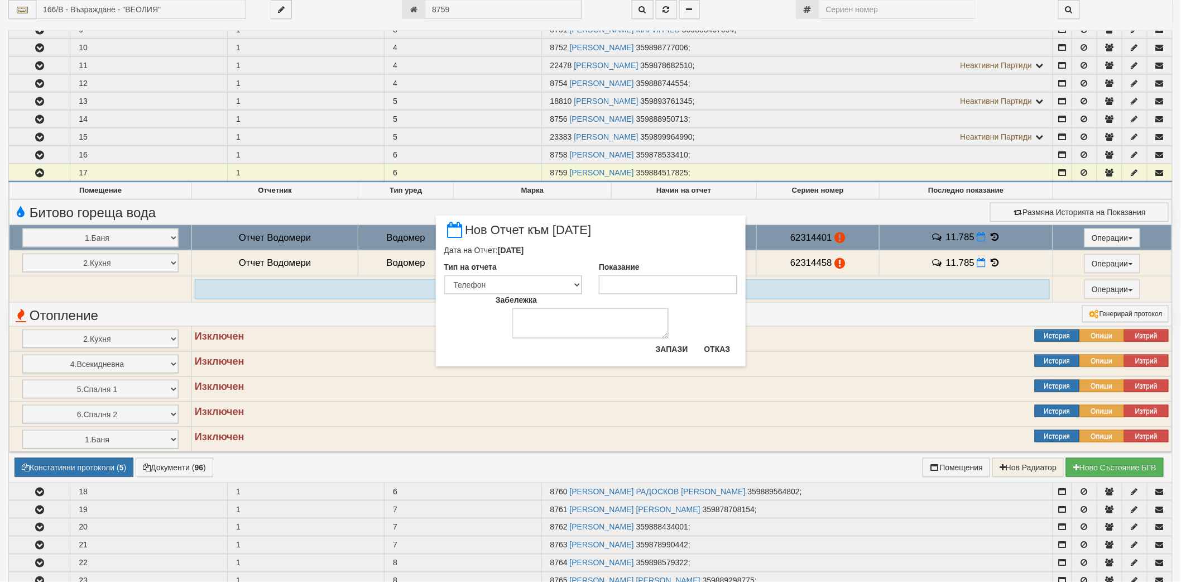
click at [673, 275] on div "Показание" at bounding box center [667, 277] width 155 height 33
click at [673, 292] on input "Показание" at bounding box center [668, 284] width 138 height 19
paste input "11.785"
type input "11.785"
click at [676, 338] on div "× Нов Отчет към 29/08/2025 Дата на Отчет: 29/08/2025 Тип на отчета Визуален Тел…" at bounding box center [591, 290] width 310 height 150
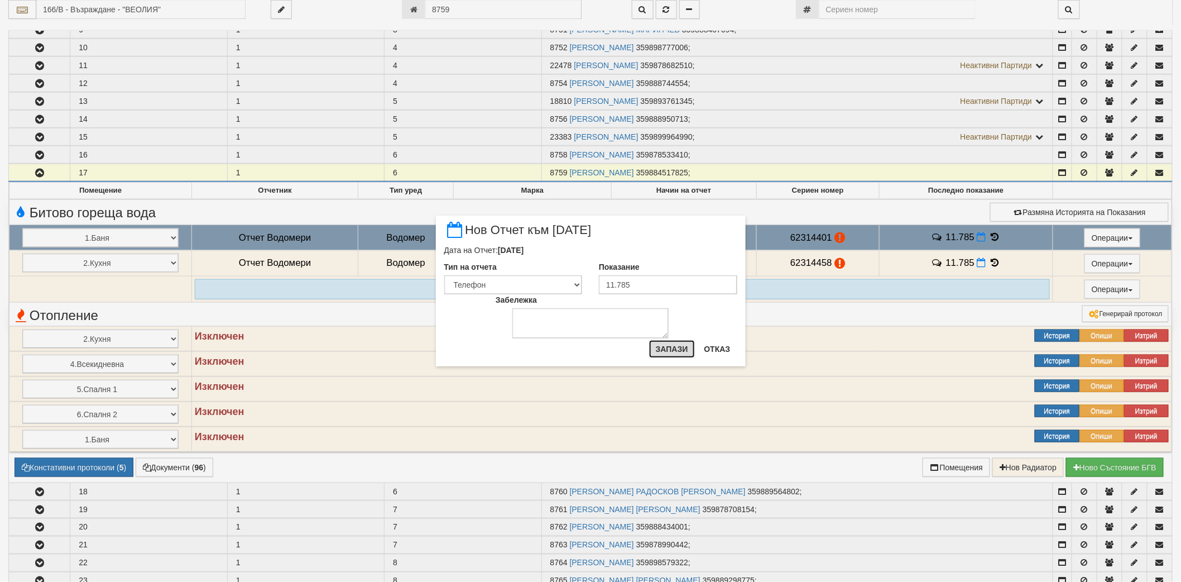
click at [676, 344] on button "Запази" at bounding box center [672, 349] width 46 height 18
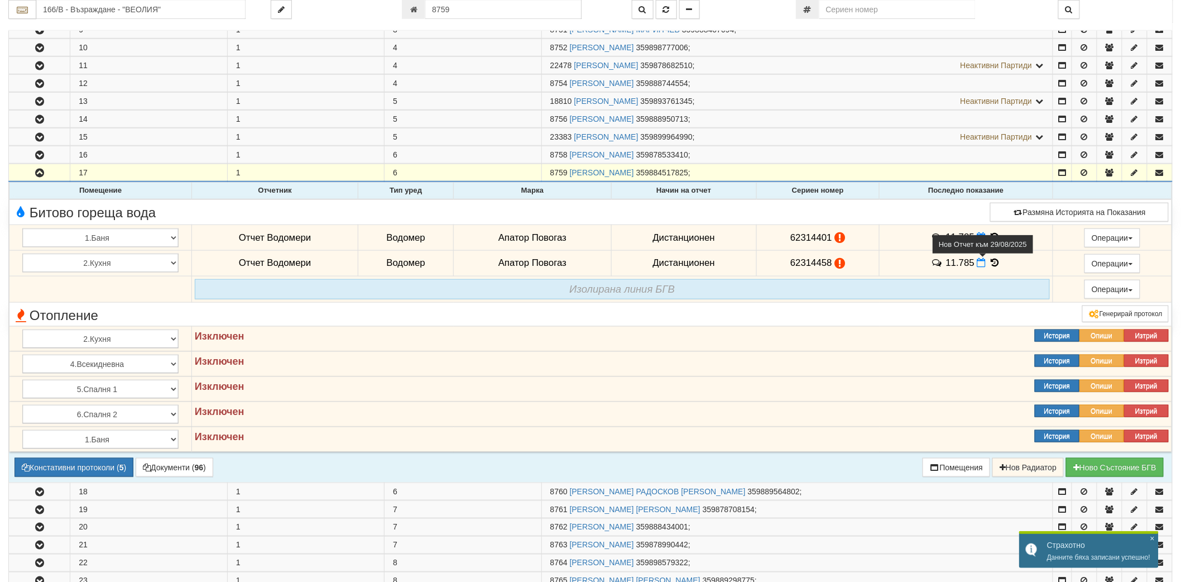
click at [977, 263] on icon at bounding box center [981, 262] width 9 height 9
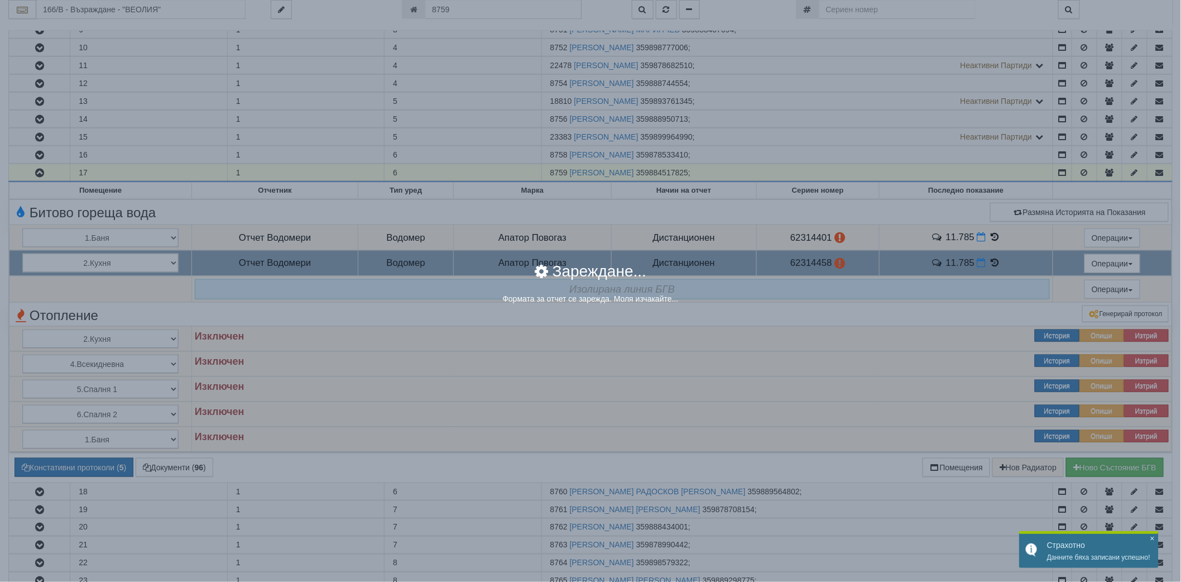
select select "8ac75930-9bfd-e511-80be-8d5a1dced85a"
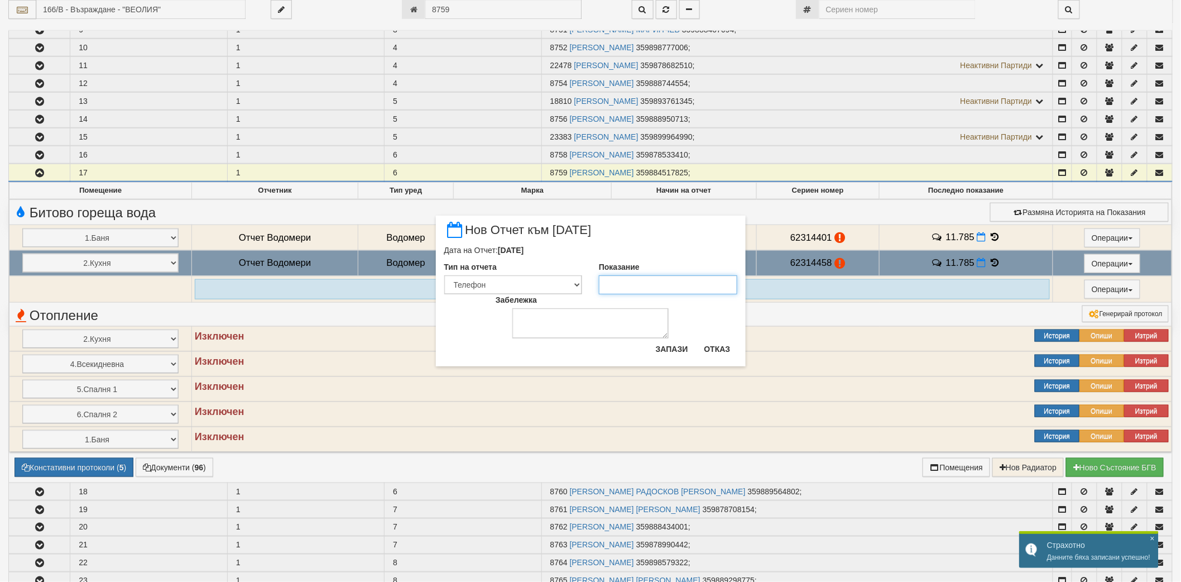
click at [643, 282] on input "Показание" at bounding box center [668, 284] width 138 height 19
paste input "11.785"
type input "11.785"
click at [665, 344] on button "Запази" at bounding box center [672, 349] width 46 height 18
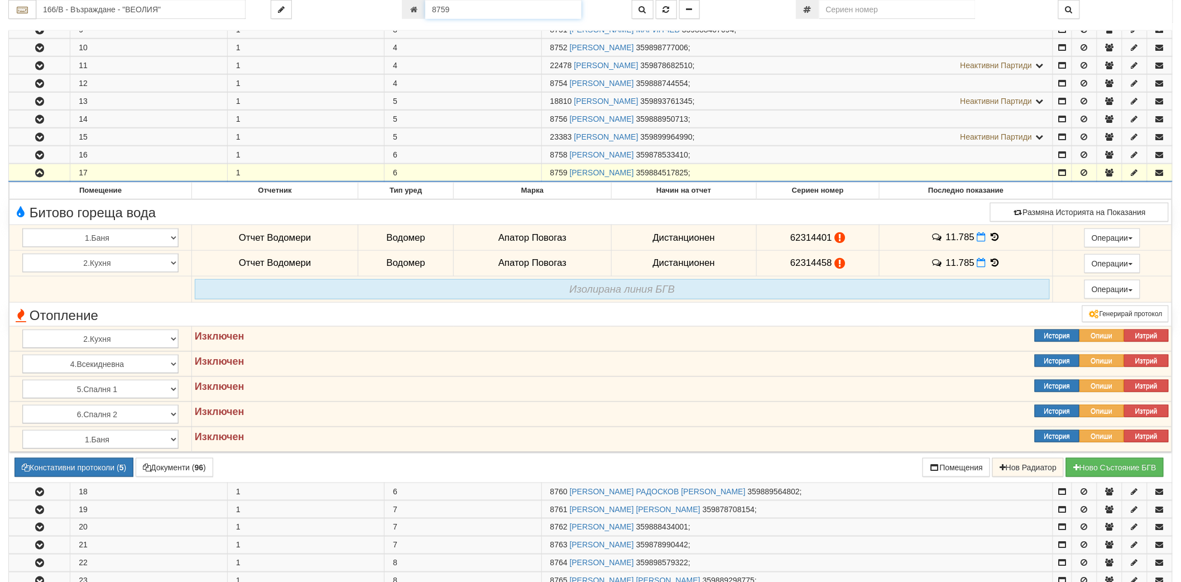
click at [488, 8] on input "8759" at bounding box center [503, 9] width 156 height 19
paste input "17262"
type input "17262"
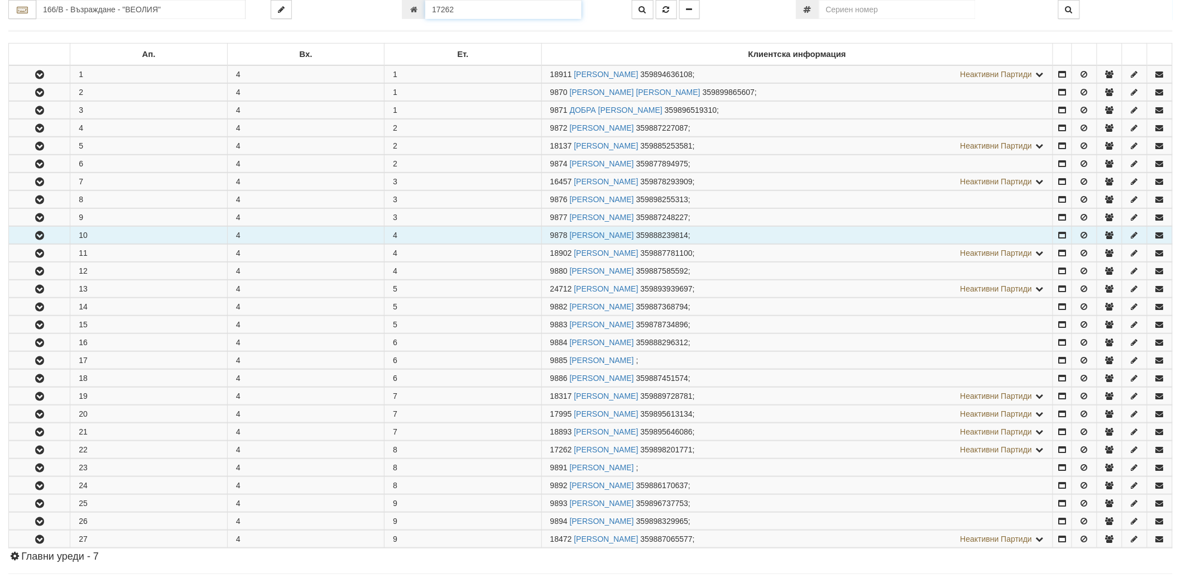
scroll to position [424, 0]
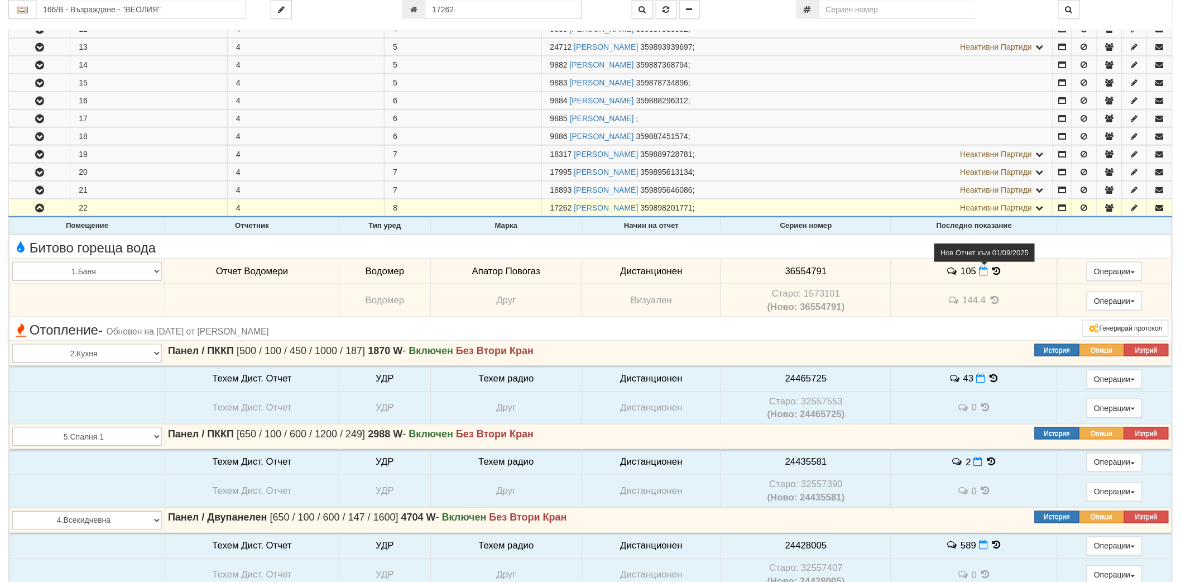
click at [983, 270] on icon at bounding box center [983, 270] width 9 height 9
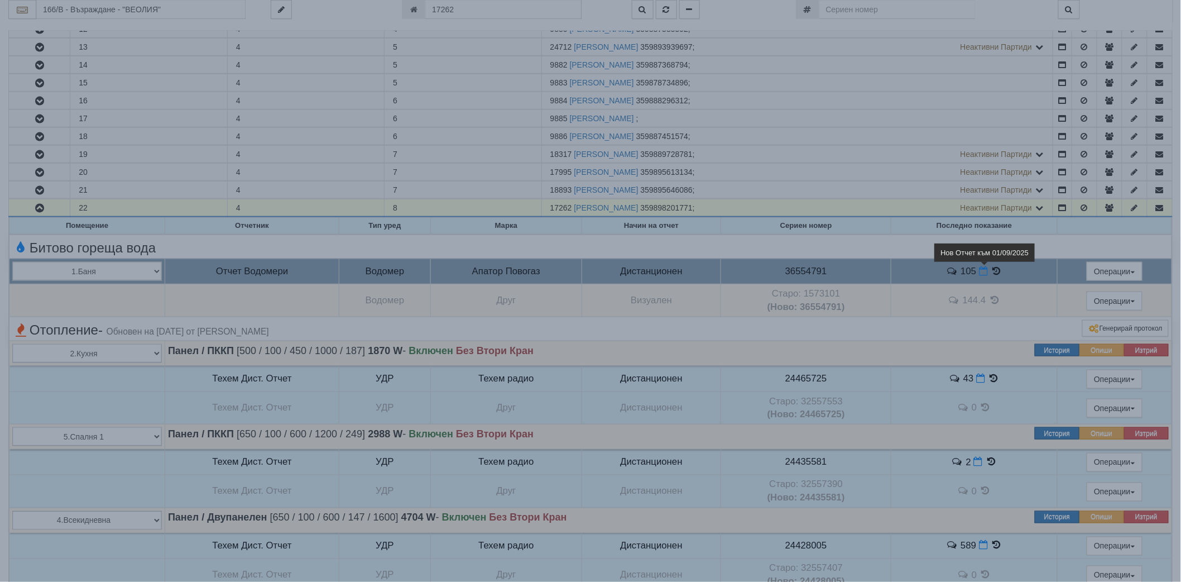
select select "8ac75930-9bfd-e511-80be-8d5a1dced85a"
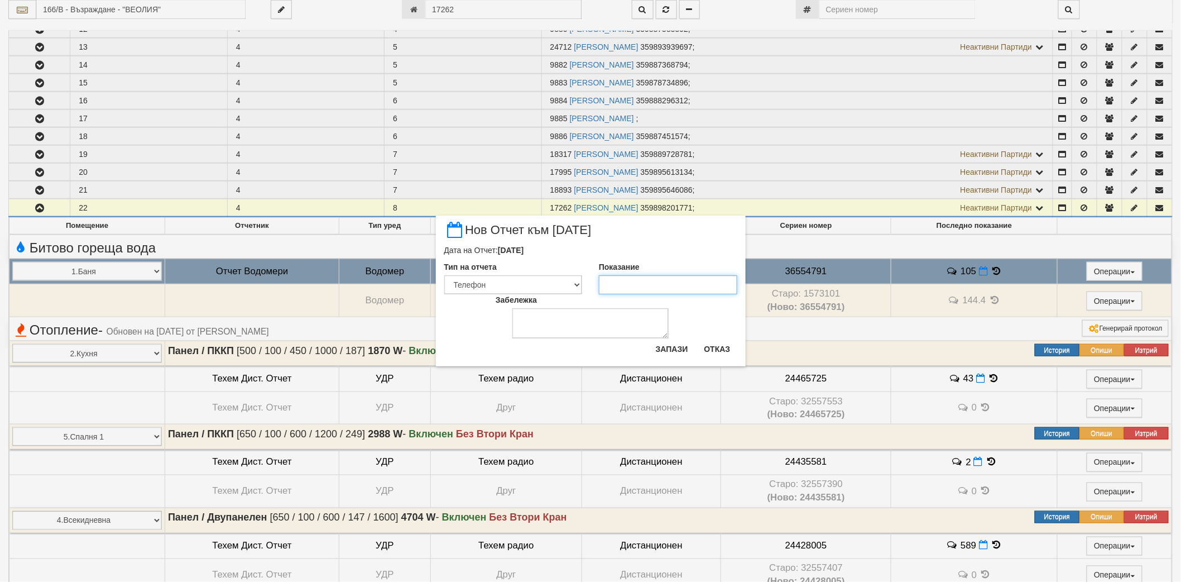
click at [679, 288] on input "Показание" at bounding box center [668, 284] width 138 height 19
type input "108"
click at [677, 346] on button "Запази" at bounding box center [672, 349] width 46 height 18
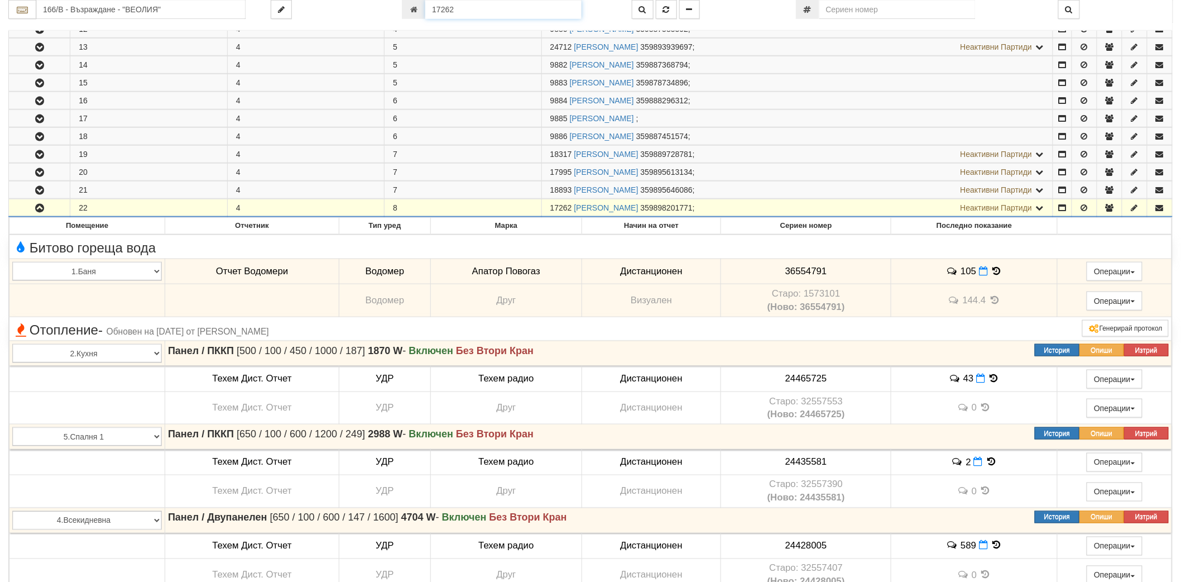
click at [504, 8] on input "17262" at bounding box center [503, 9] width 156 height 19
paste input "988"
type input "9882"
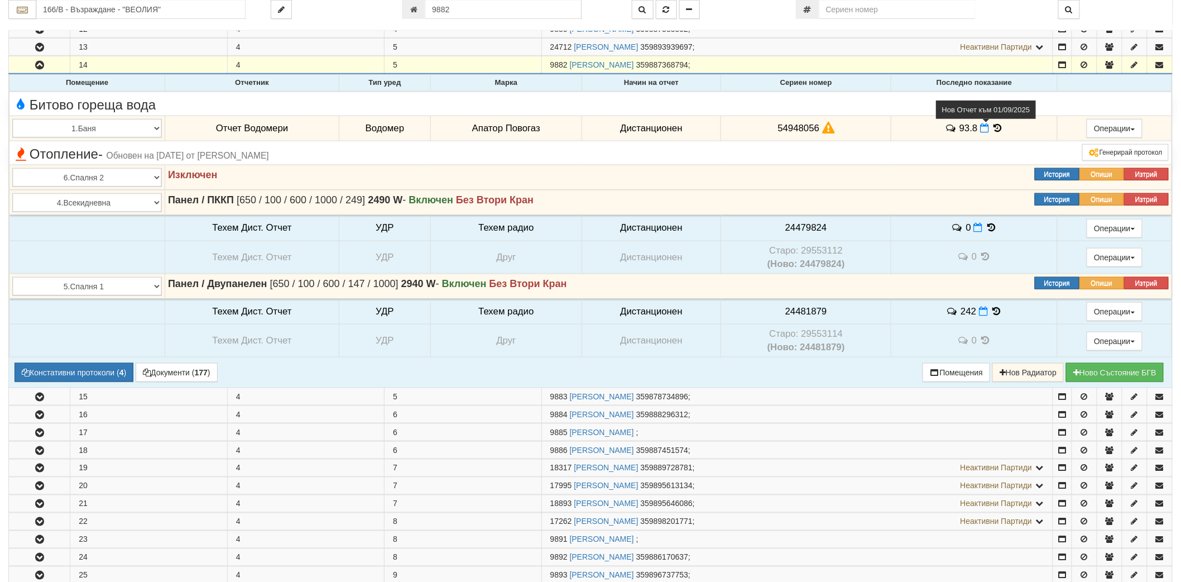
click at [984, 127] on icon at bounding box center [984, 127] width 9 height 9
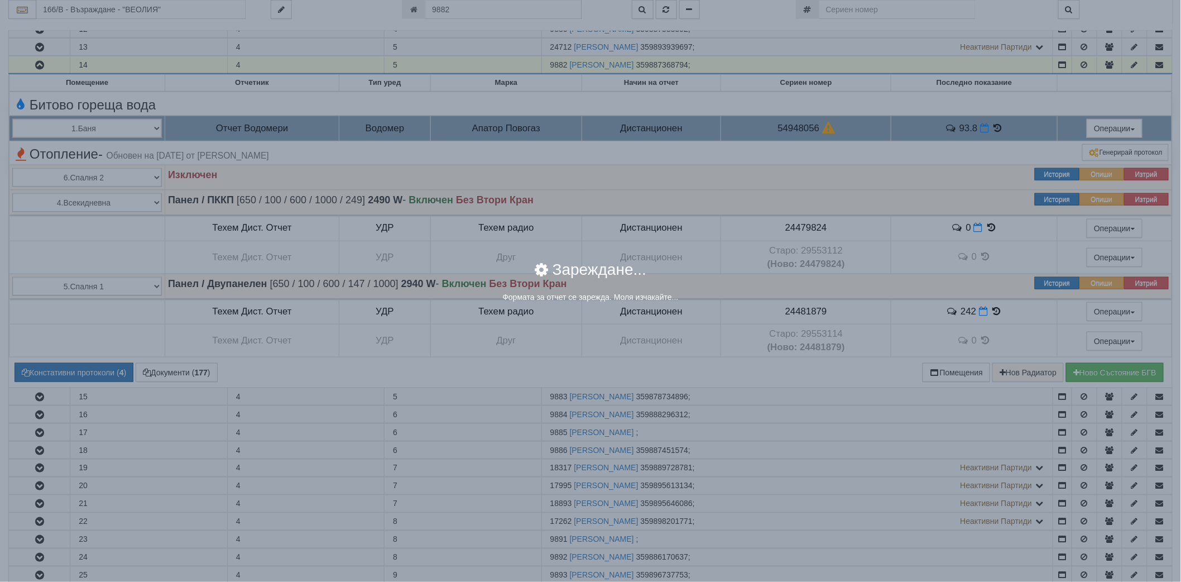
select select "8ac75930-9bfd-e511-80be-8d5a1dced85a"
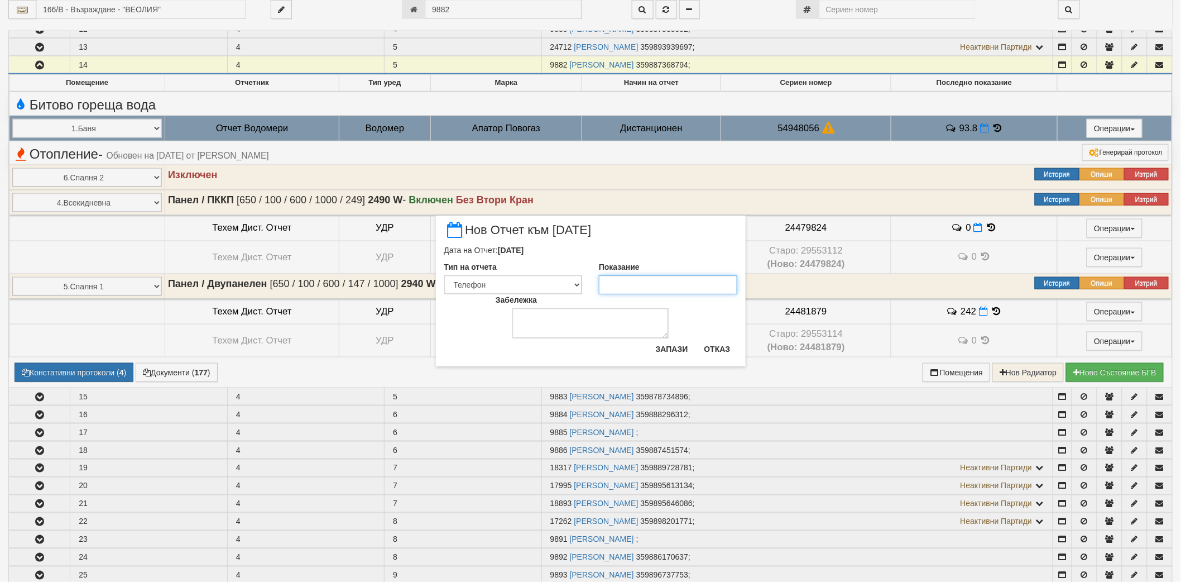
click at [664, 284] on input "Показание" at bounding box center [668, 284] width 138 height 19
type input "94.5"
click at [670, 344] on button "Запази" at bounding box center [672, 349] width 46 height 18
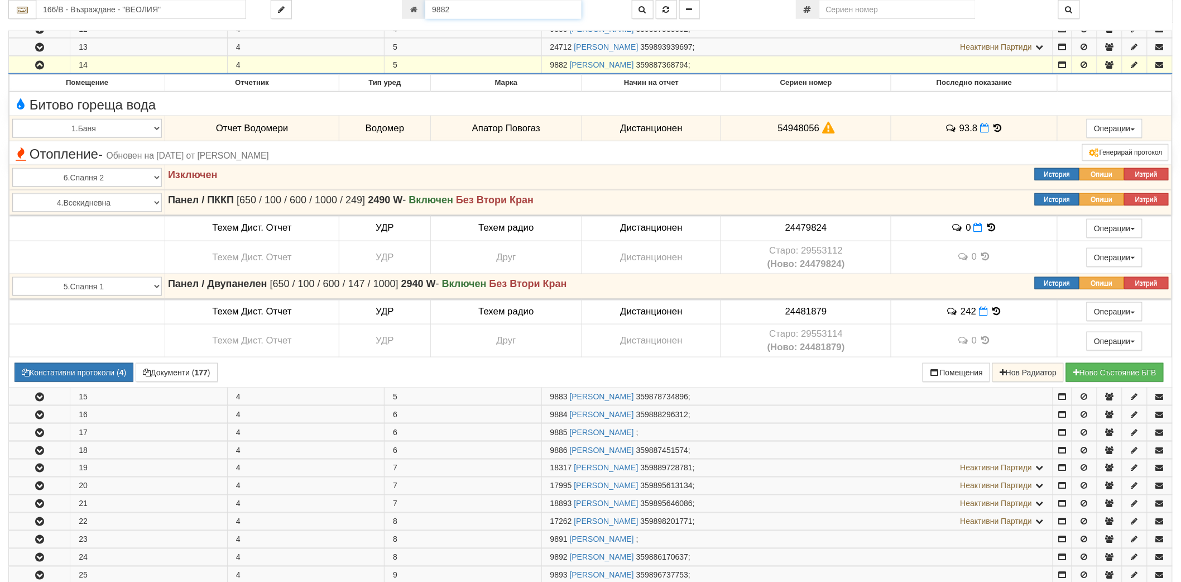
click at [476, 13] on input "9882" at bounding box center [503, 9] width 156 height 19
paste input "18113"
type input "18113"
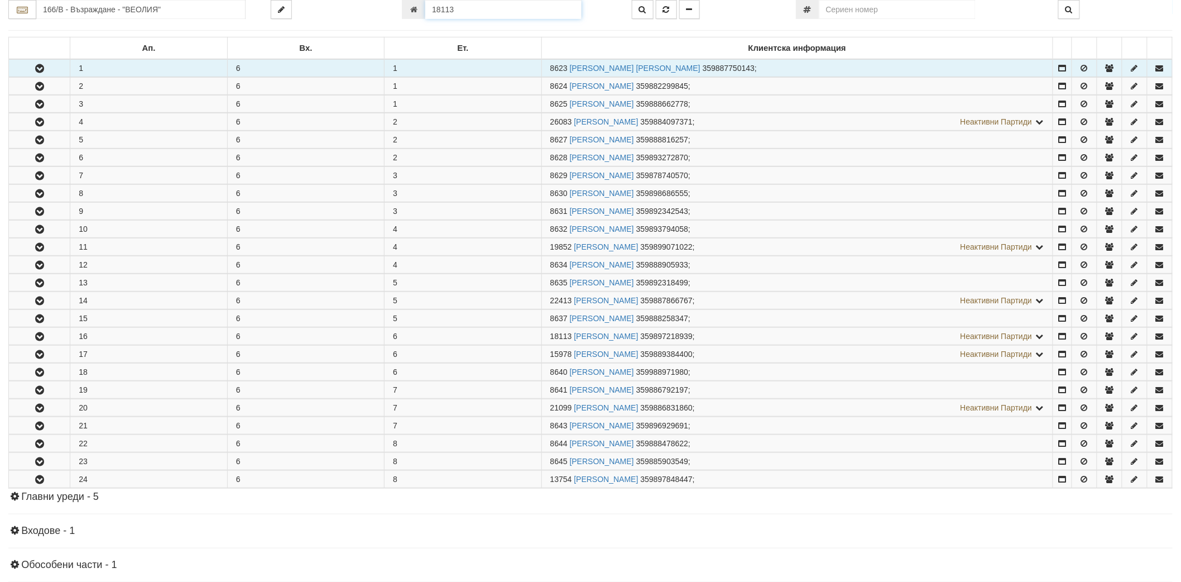
scroll to position [370, 0]
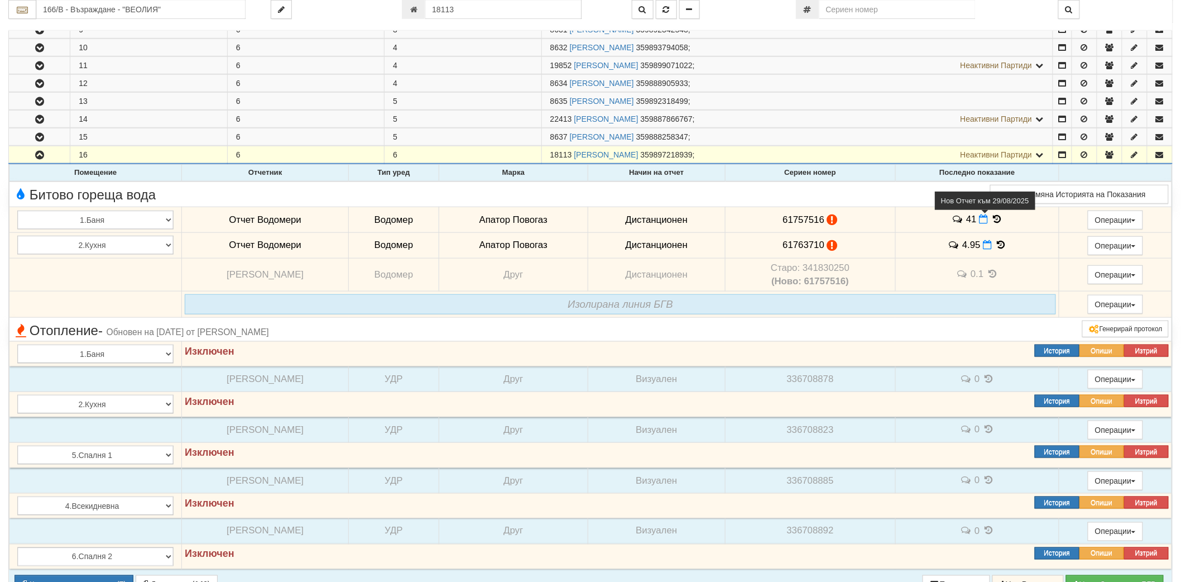
click at [979, 222] on icon at bounding box center [983, 218] width 9 height 9
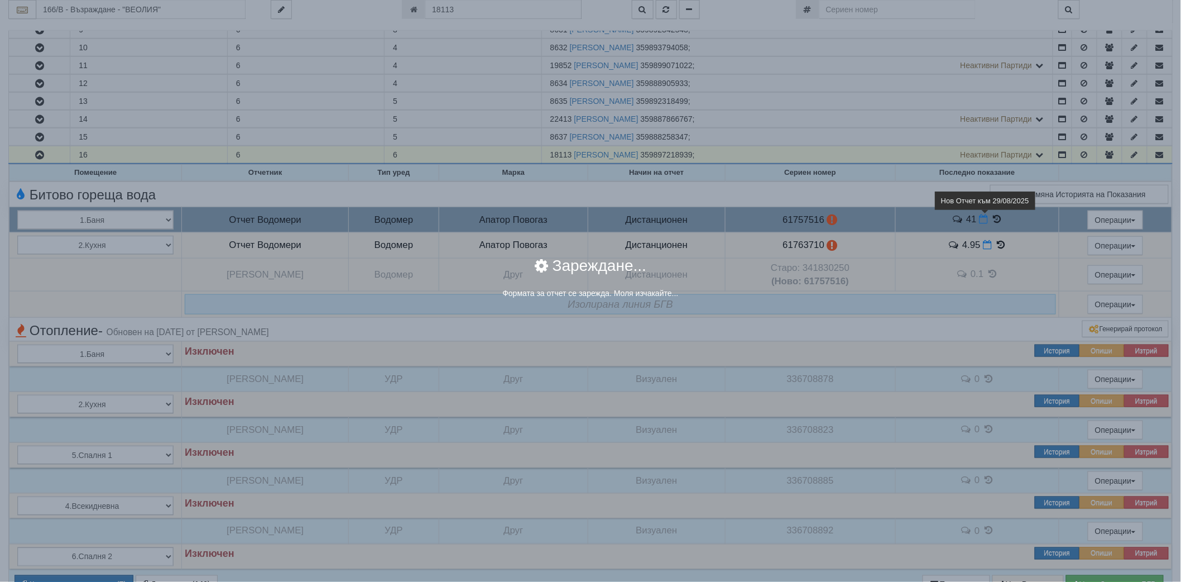
select select "8ac75930-9bfd-e511-80be-8d5a1dced85a"
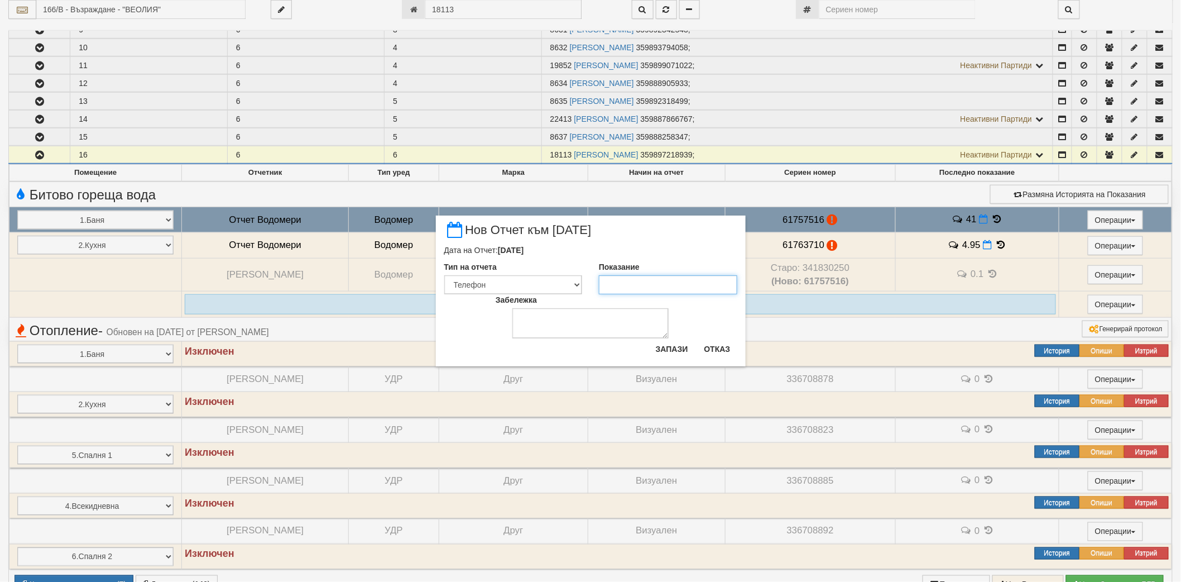
click at [693, 277] on input "Показание" at bounding box center [668, 284] width 138 height 19
paste input "41"
type input "41"
click at [672, 340] on button "Запази" at bounding box center [672, 349] width 46 height 18
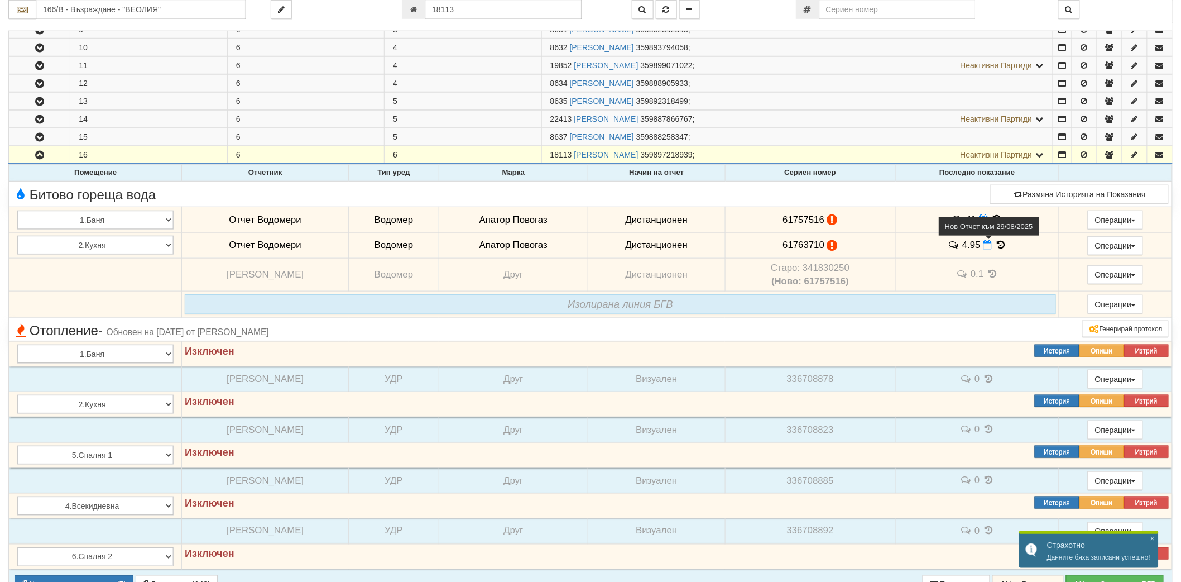
click at [983, 247] on icon at bounding box center [987, 244] width 9 height 9
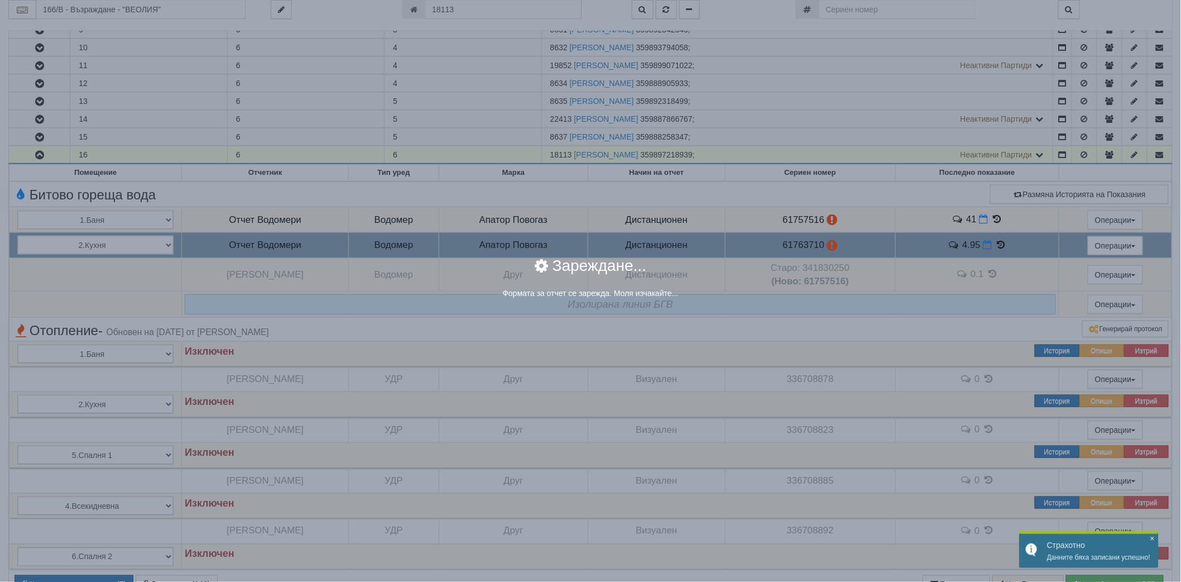
select select "8ac75930-9bfd-e511-80be-8d5a1dced85a"
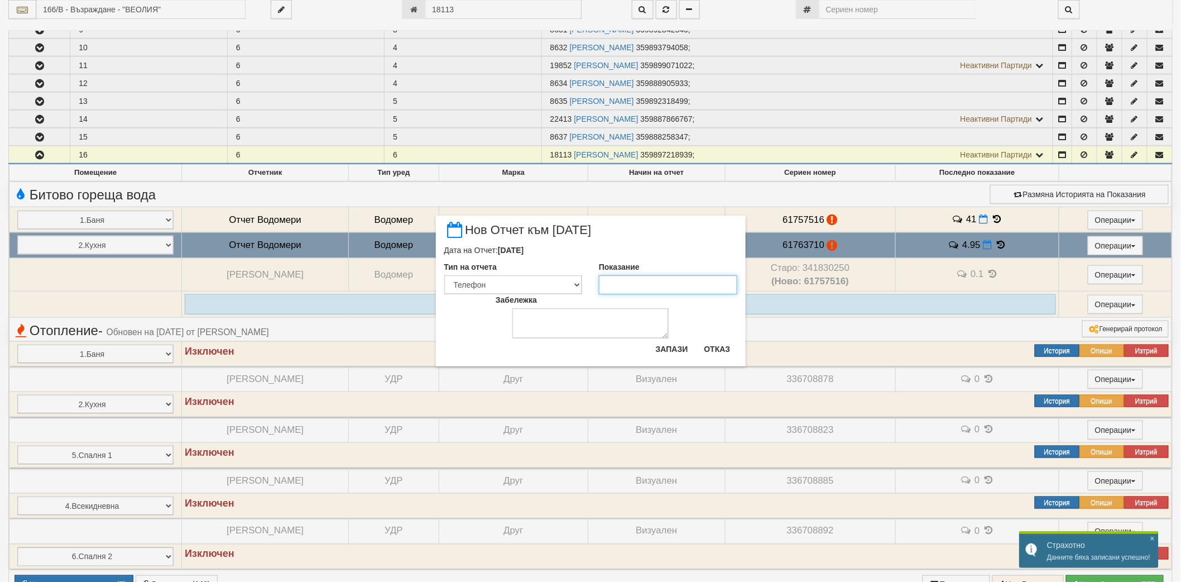
click at [662, 277] on input "Показание" at bounding box center [668, 284] width 138 height 19
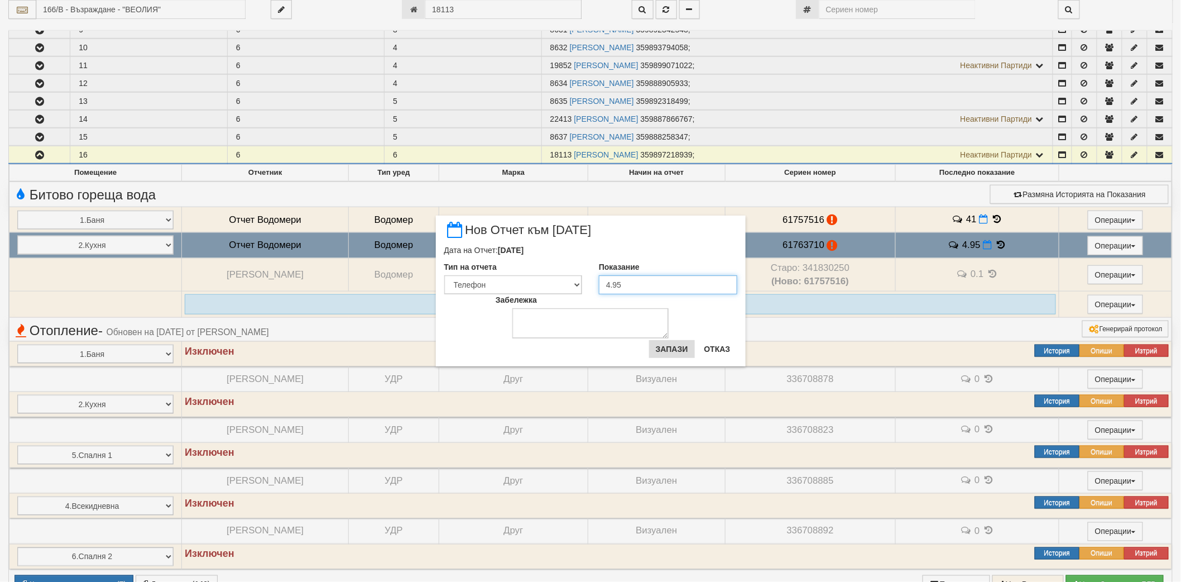
type input "4.95"
click at [676, 356] on button "Запази" at bounding box center [672, 349] width 46 height 18
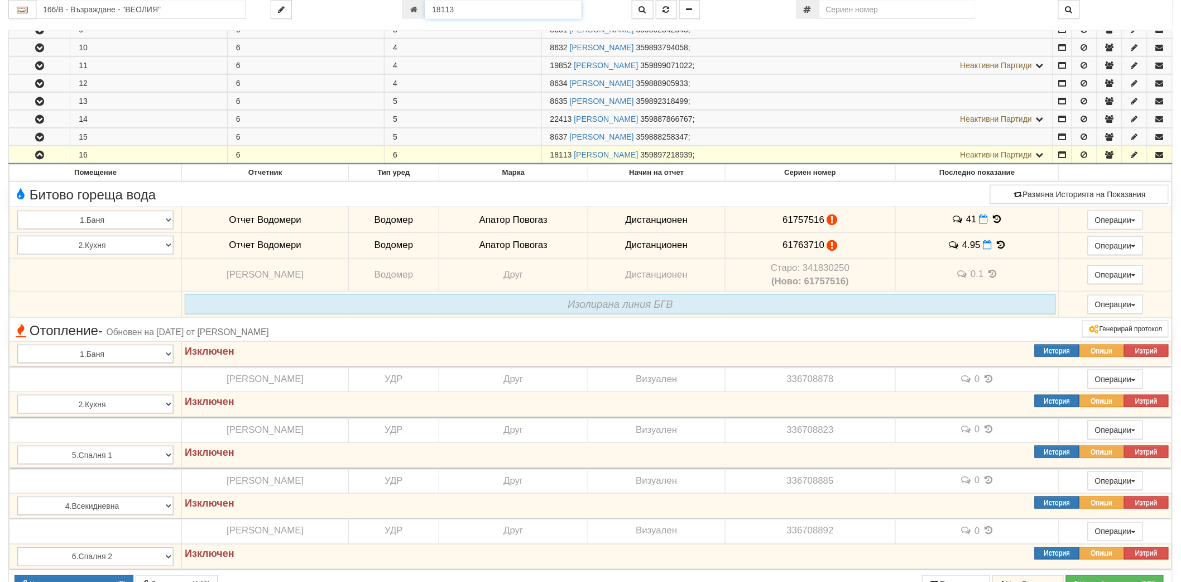
click at [467, 11] on input "18113" at bounding box center [503, 9] width 156 height 19
paste input "219"
type input "219"
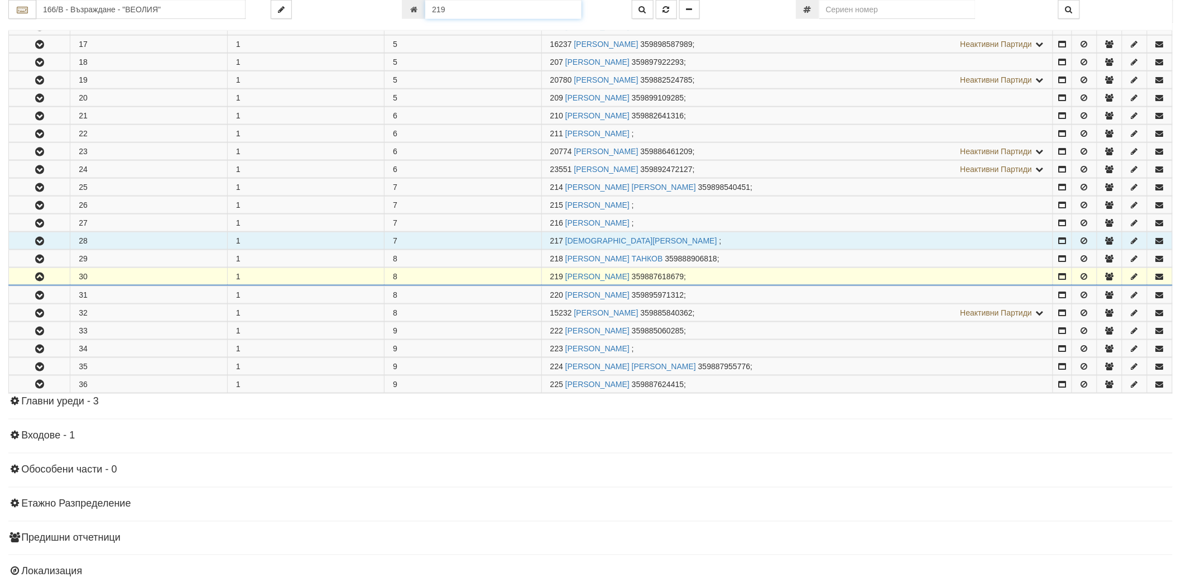
scroll to position [585, 0]
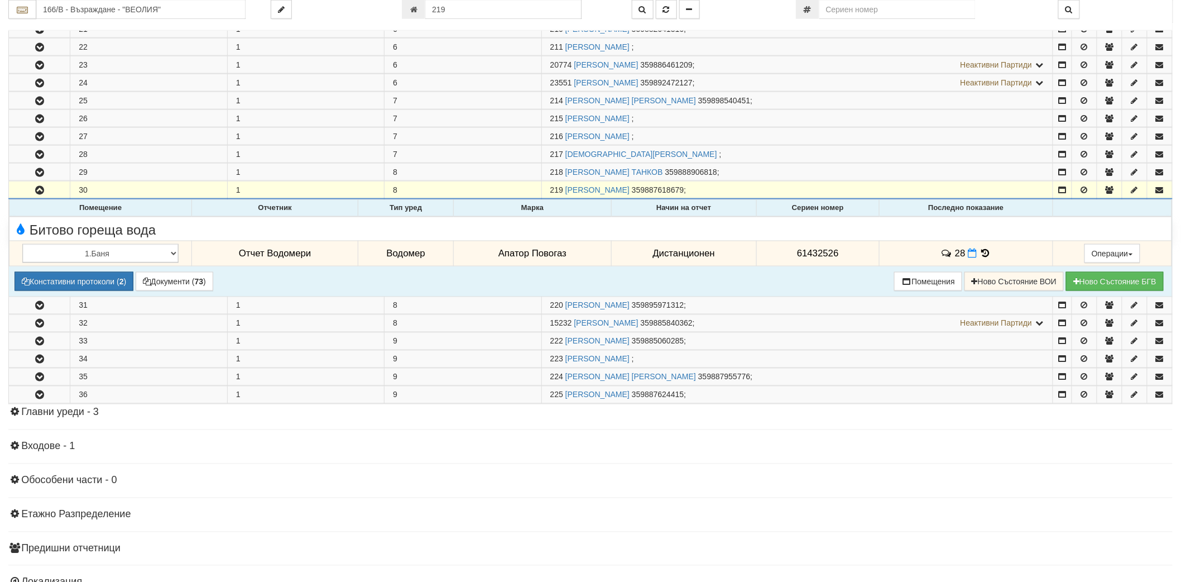
click at [974, 260] on td "28" at bounding box center [966, 254] width 173 height 26
click at [974, 257] on span at bounding box center [974, 253] width 12 height 11
click at [969, 256] on icon at bounding box center [972, 252] width 9 height 9
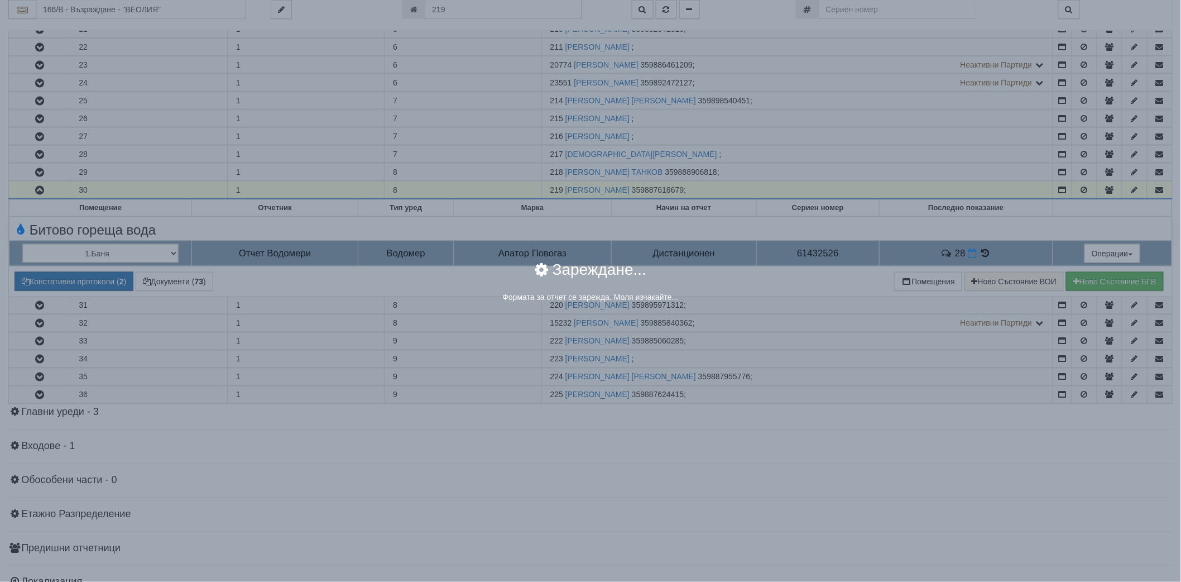
select select "8ac75930-9bfd-e511-80be-8d5a1dced85a"
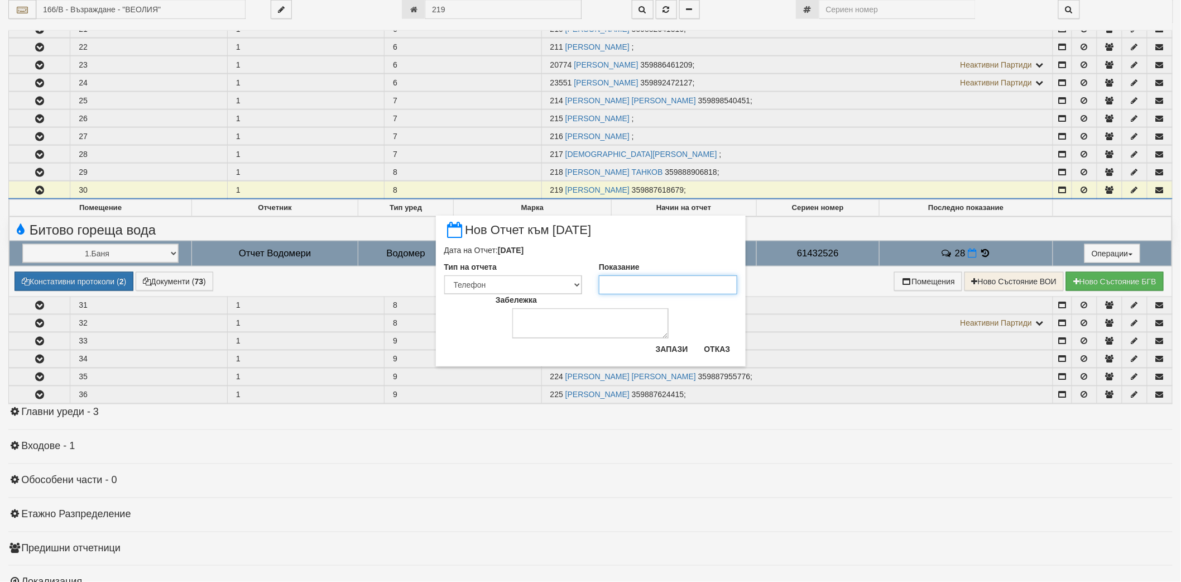
click at [637, 278] on input "Показание" at bounding box center [668, 284] width 138 height 19
paste input "28.651"
type input "28.651"
click at [685, 347] on button "Запази" at bounding box center [672, 349] width 46 height 18
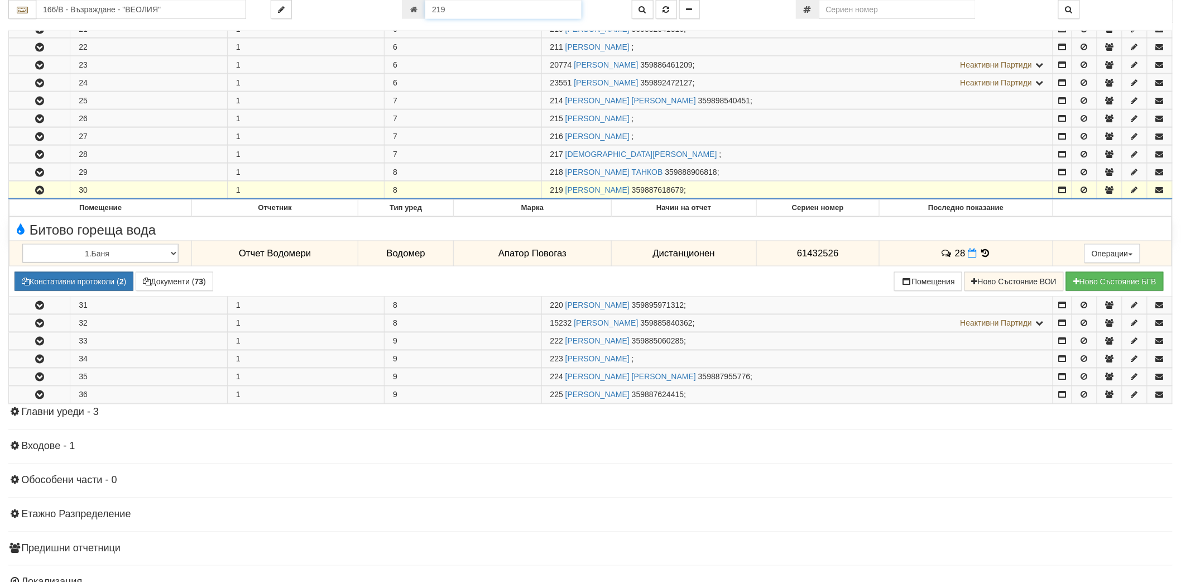
click at [499, 17] on input "219" at bounding box center [503, 9] width 156 height 19
paste input "2290"
type input "22290"
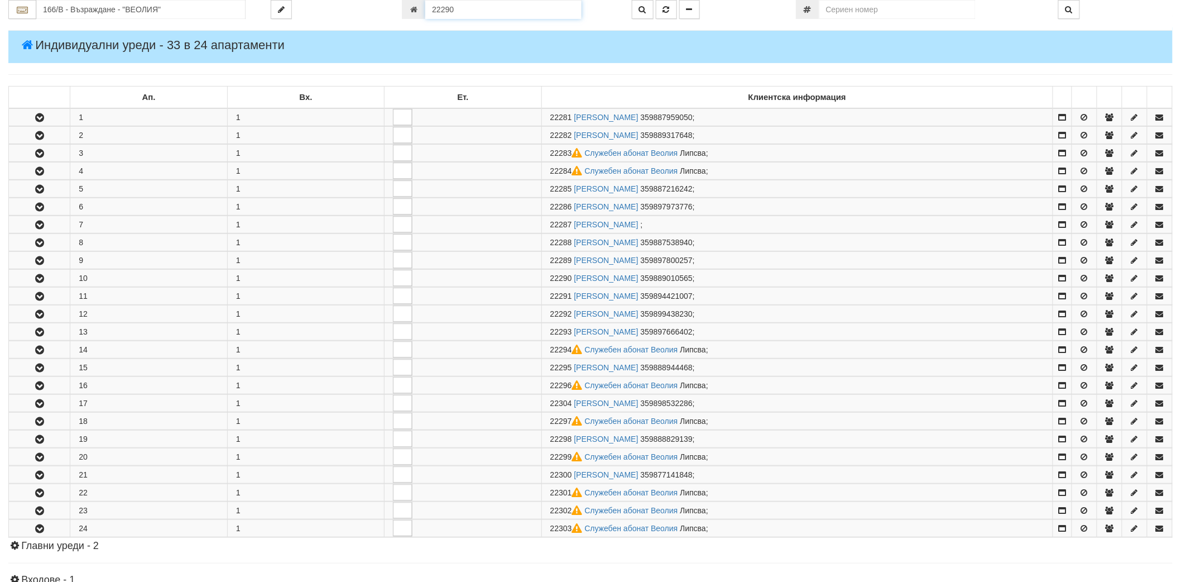
scroll to position [370, 0]
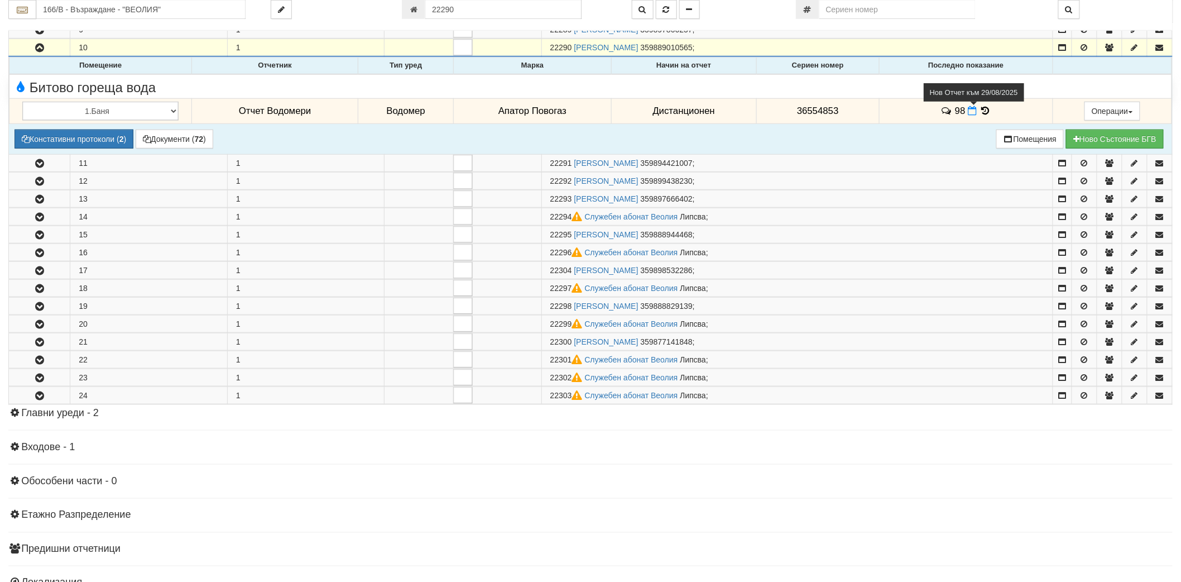
click at [972, 110] on icon at bounding box center [972, 110] width 9 height 9
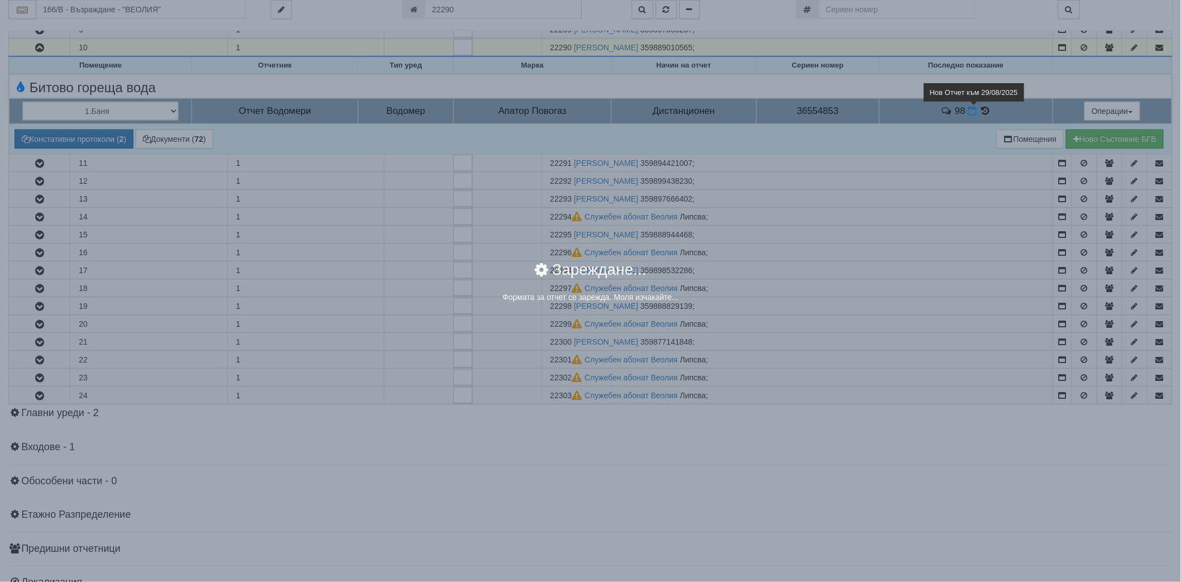
select select "8ac75930-9bfd-e511-80be-8d5a1dced85a"
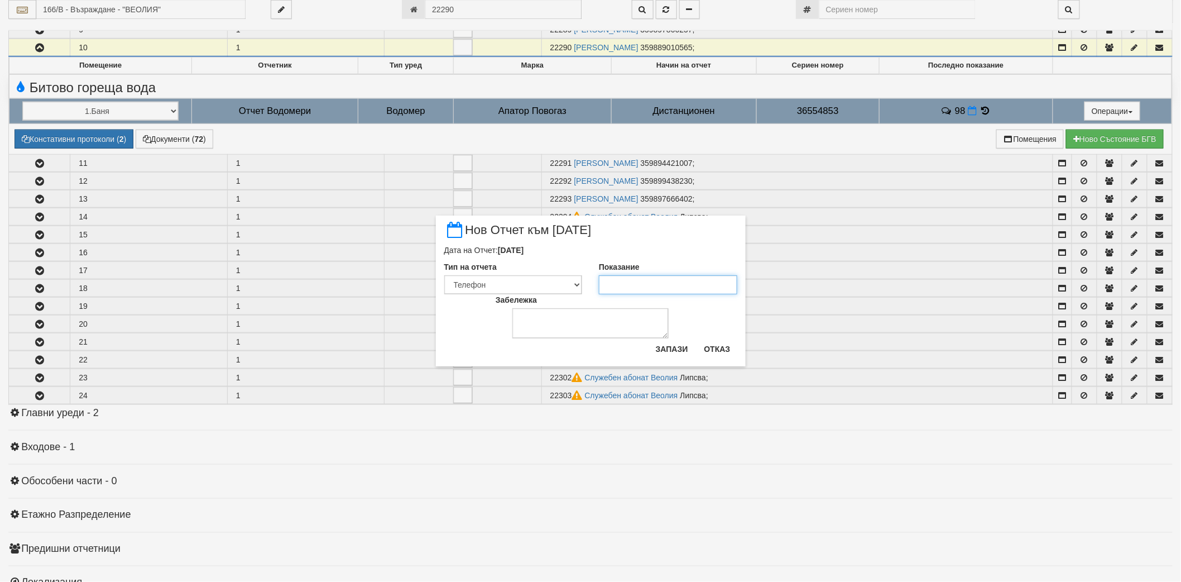
click at [680, 292] on input "Показание" at bounding box center [668, 284] width 138 height 19
type input "99"
click at [685, 352] on button "Запази" at bounding box center [672, 349] width 46 height 18
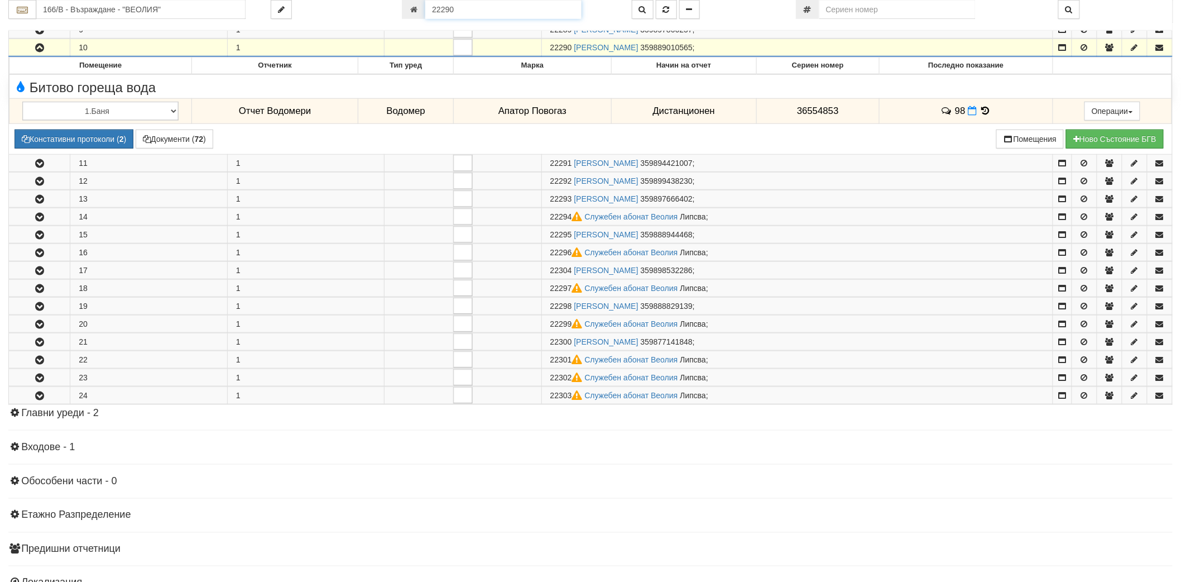
click at [471, 12] on input "22290" at bounding box center [503, 9] width 156 height 19
paste input "0004"
type input "20004"
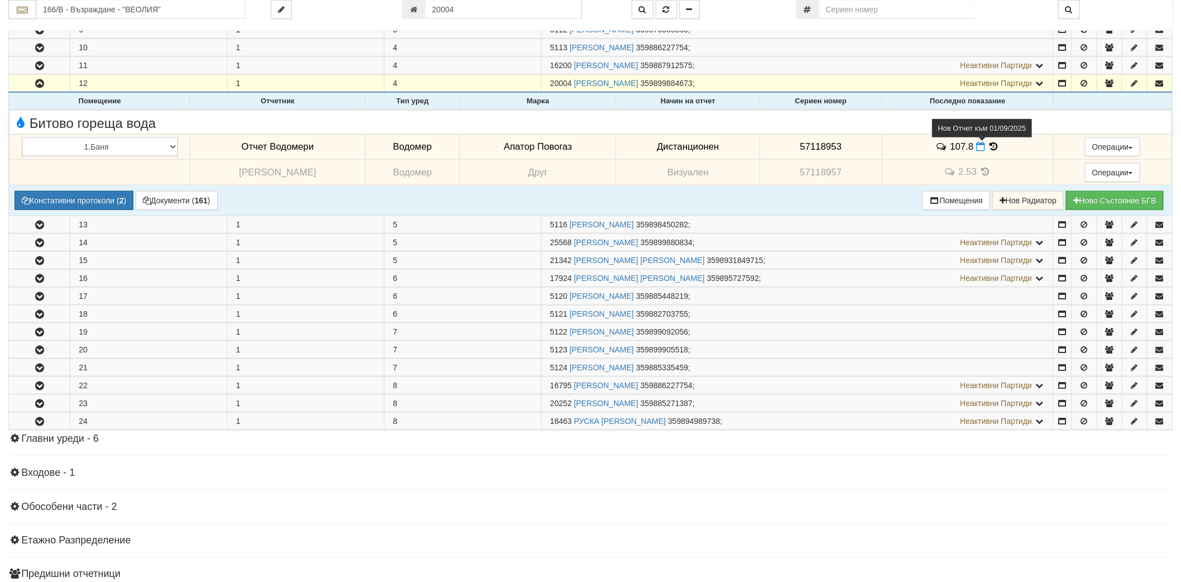
click at [977, 146] on icon at bounding box center [980, 146] width 9 height 9
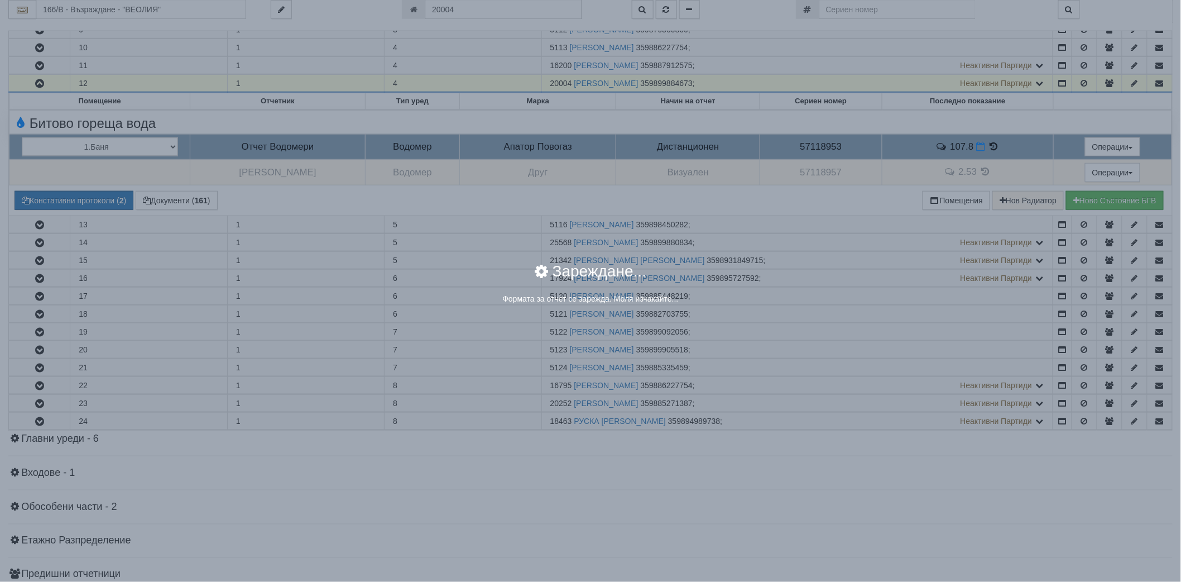
select select "8ac75930-9bfd-e511-80be-8d5a1dced85a"
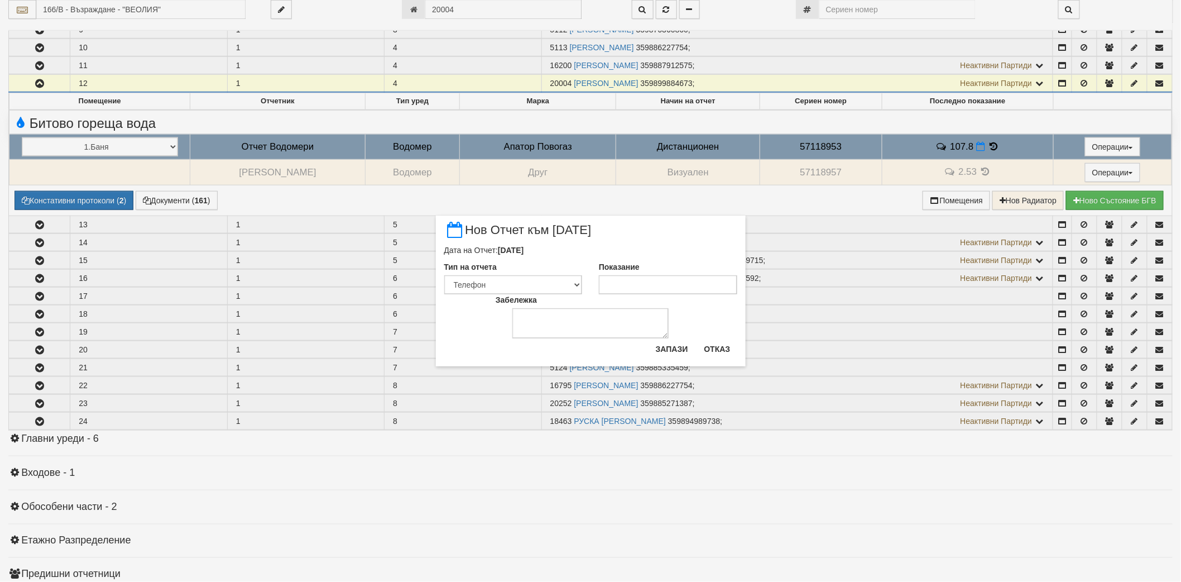
click at [625, 271] on label "Показание" at bounding box center [619, 266] width 41 height 11
click at [625, 275] on input "Показание" at bounding box center [668, 284] width 138 height 19
click at [625, 286] on input "Показание" at bounding box center [668, 284] width 138 height 19
paste input "108.1"
type input "108.1"
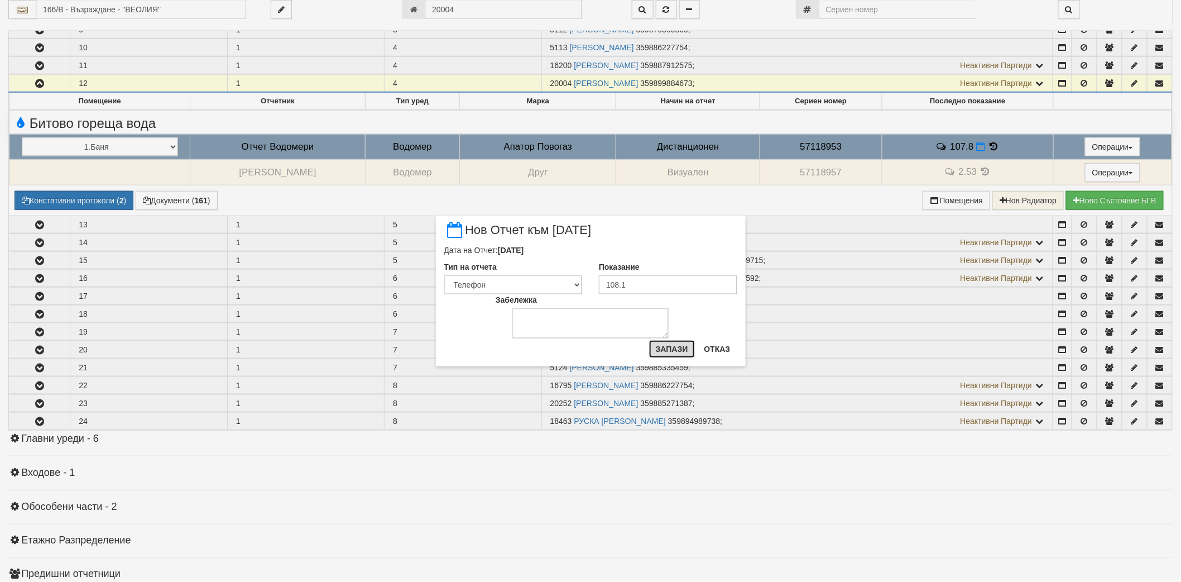
click at [679, 350] on button "Запази" at bounding box center [672, 349] width 46 height 18
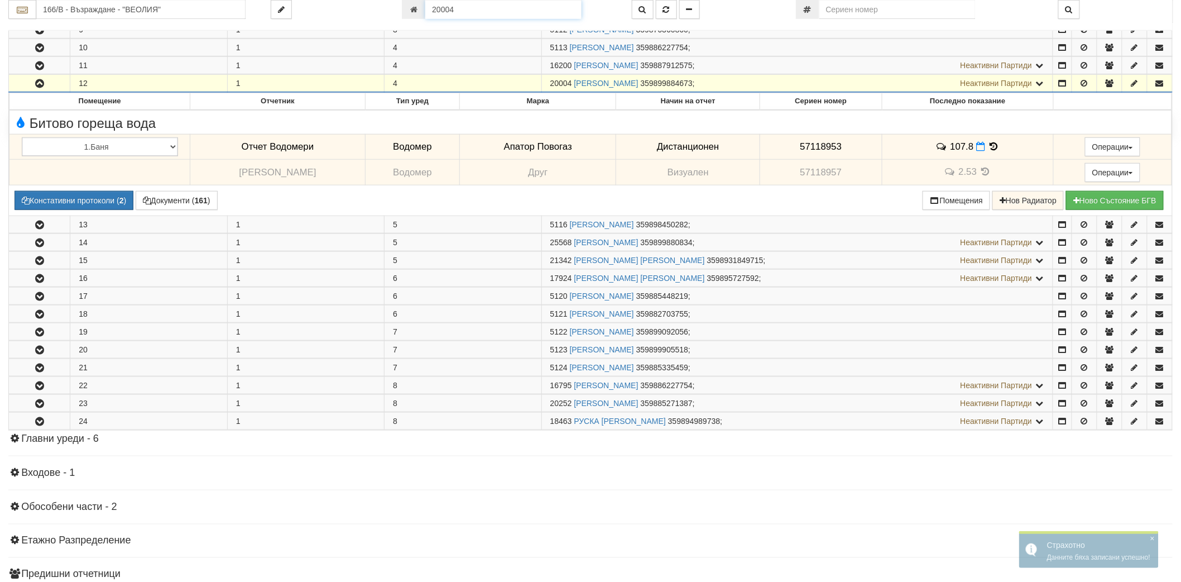
click at [475, 13] on input "20004" at bounding box center [503, 9] width 156 height 19
paste input "733"
type input "733"
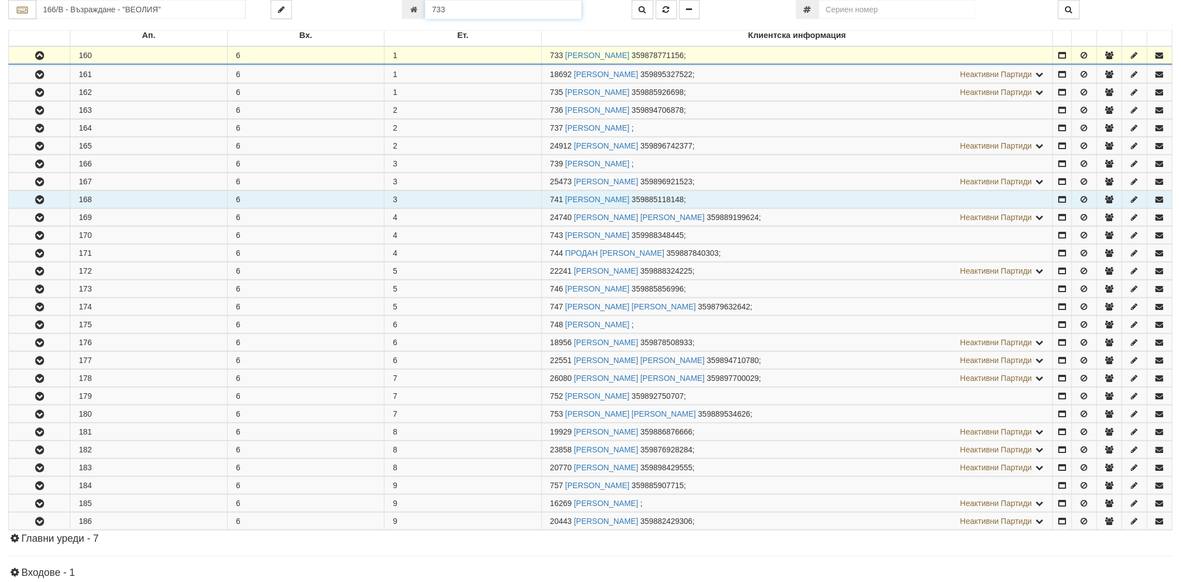
scroll to position [220, 0]
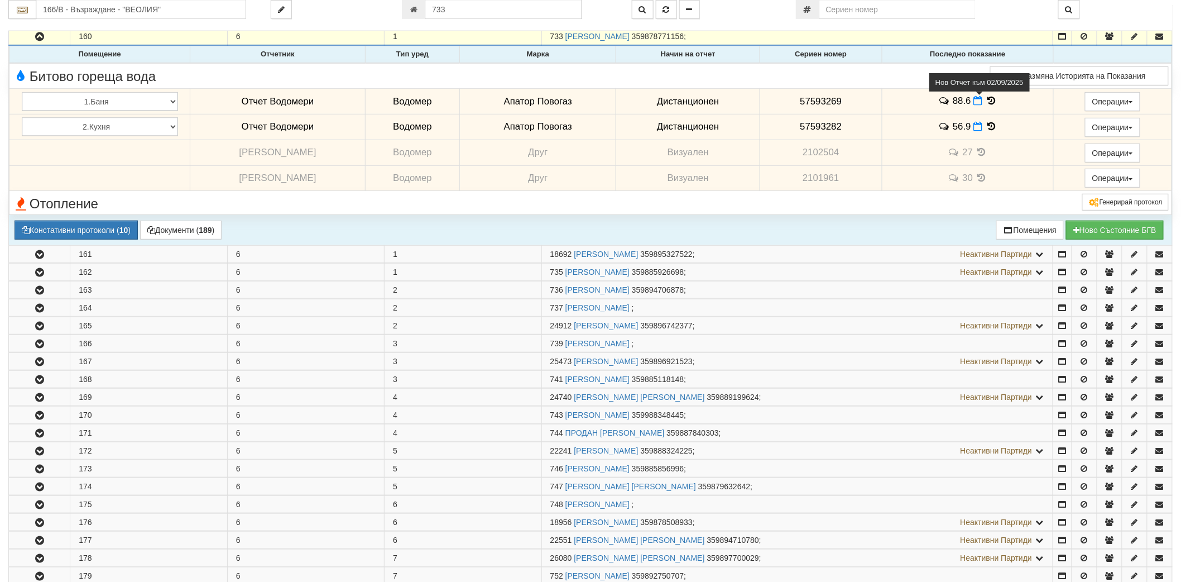
click at [974, 98] on icon at bounding box center [978, 100] width 9 height 9
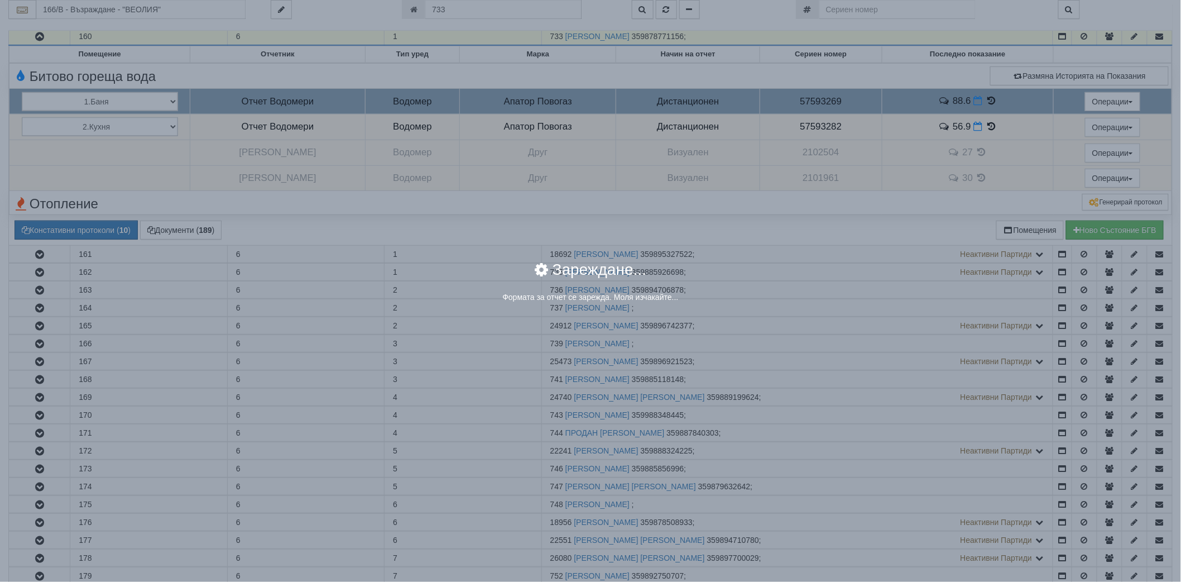
select select "8ac75930-9bfd-e511-80be-8d5a1dced85a"
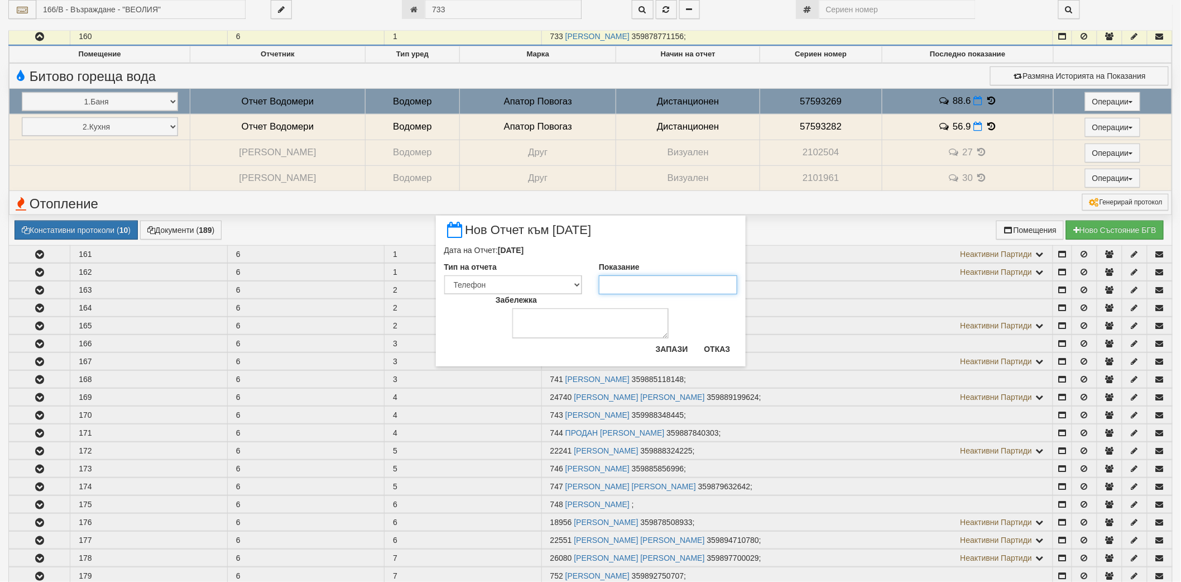
click at [642, 280] on input "Показание" at bounding box center [668, 284] width 138 height 19
type input "90"
click at [663, 347] on button "Запази" at bounding box center [672, 349] width 46 height 18
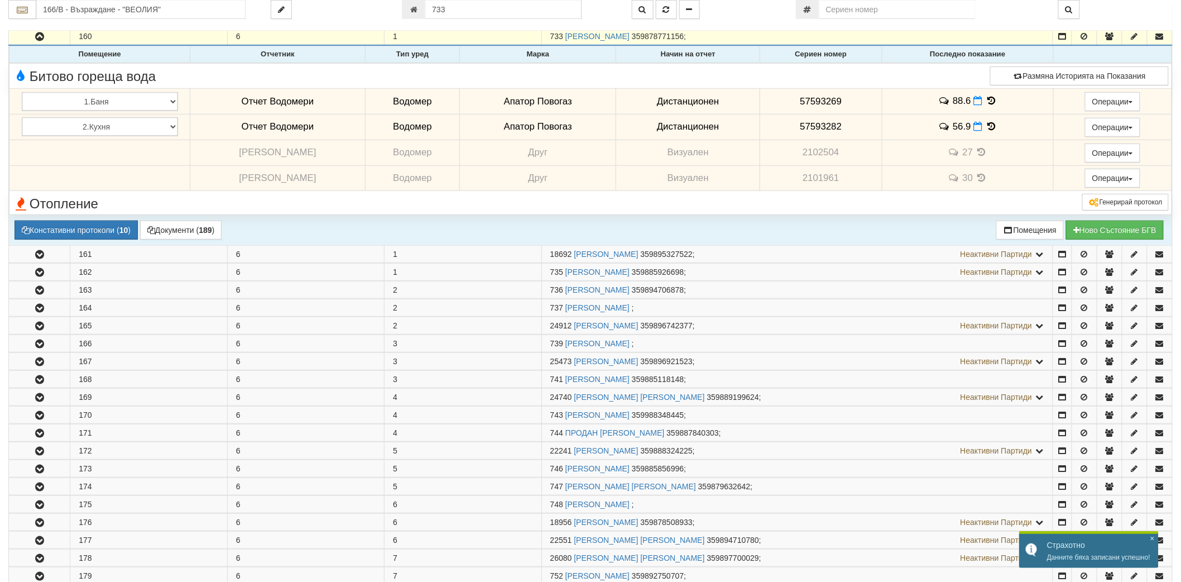
click at [965, 129] on span "56.9" at bounding box center [962, 127] width 18 height 11
click at [974, 127] on icon at bounding box center [978, 126] width 9 height 9
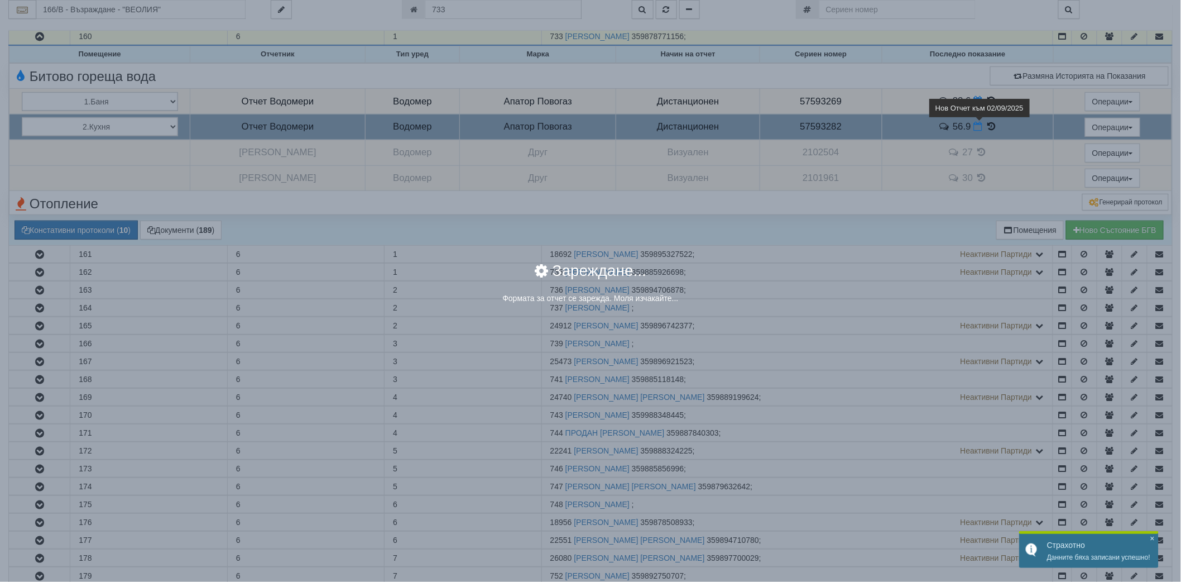
select select "8ac75930-9bfd-e511-80be-8d5a1dced85a"
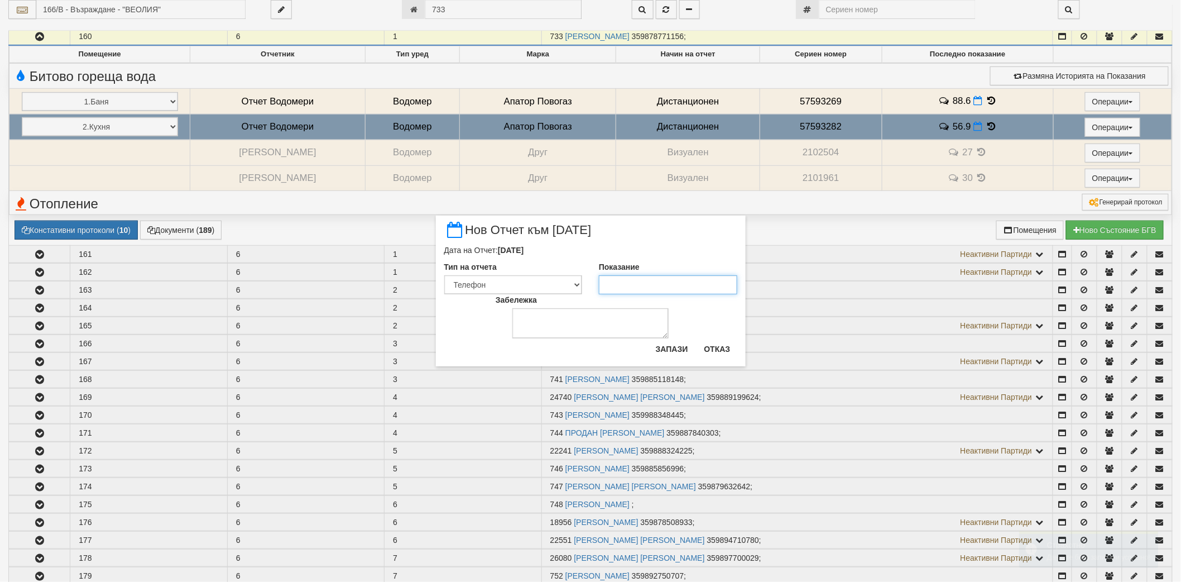
click at [691, 292] on input "Показание" at bounding box center [668, 284] width 138 height 19
type input "57"
click at [669, 347] on button "Запази" at bounding box center [672, 349] width 46 height 18
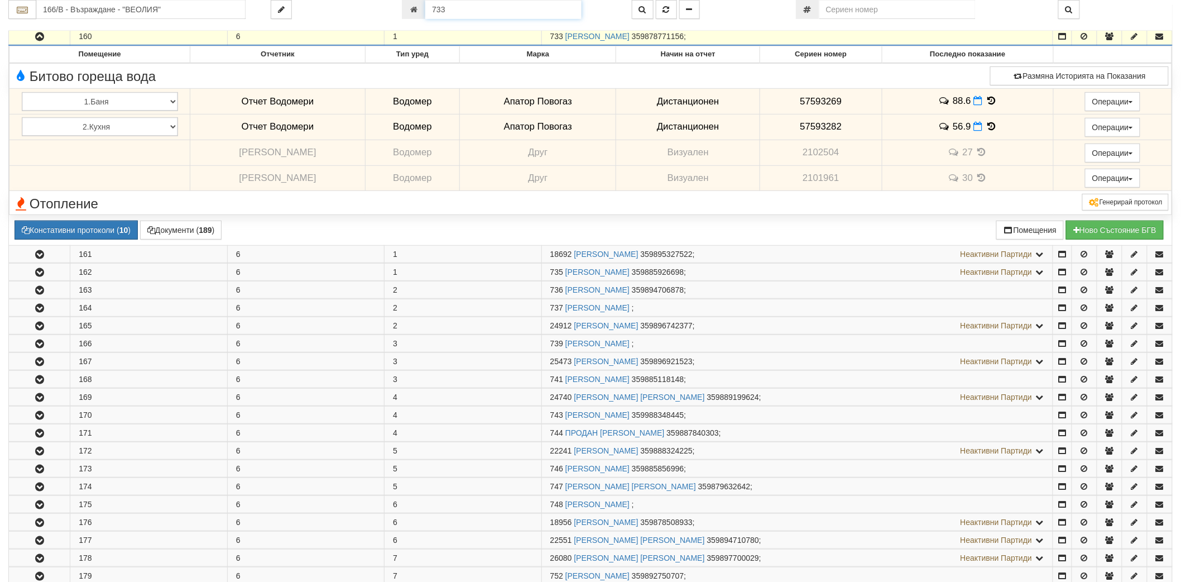
click at [477, 8] on input "733" at bounding box center [503, 9] width 156 height 19
paste input "20631"
type input "20631"
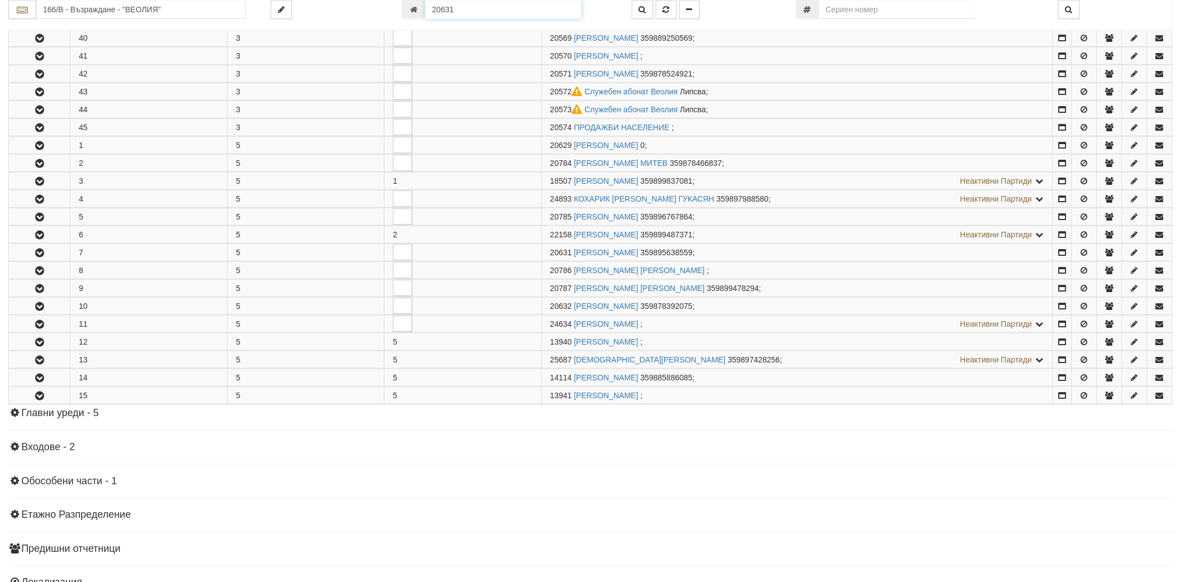
scroll to position [478, 0]
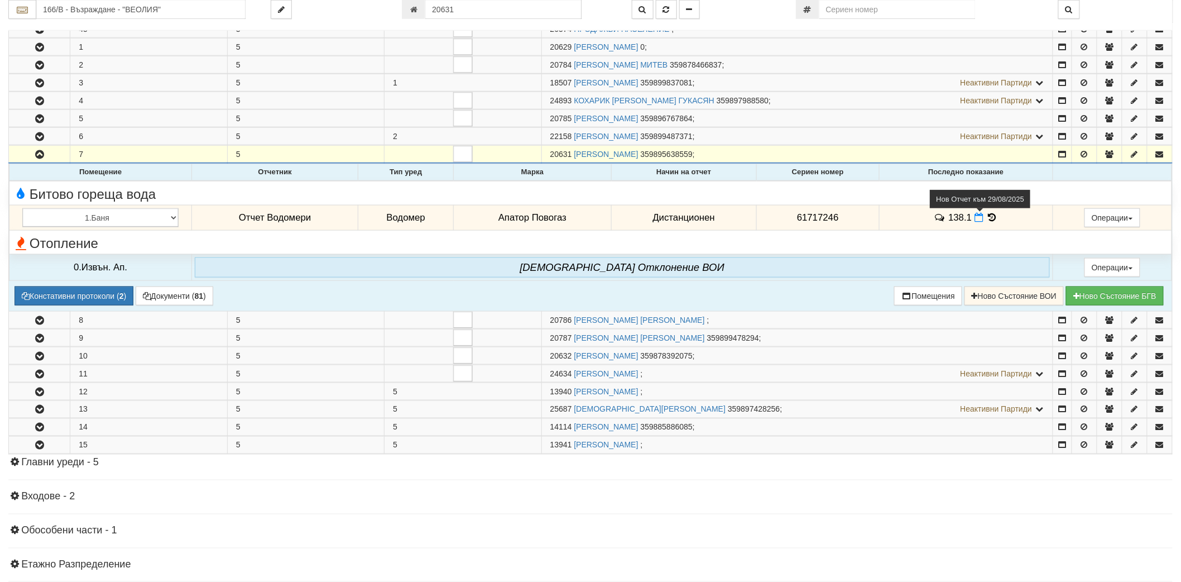
click at [977, 222] on icon at bounding box center [978, 217] width 9 height 9
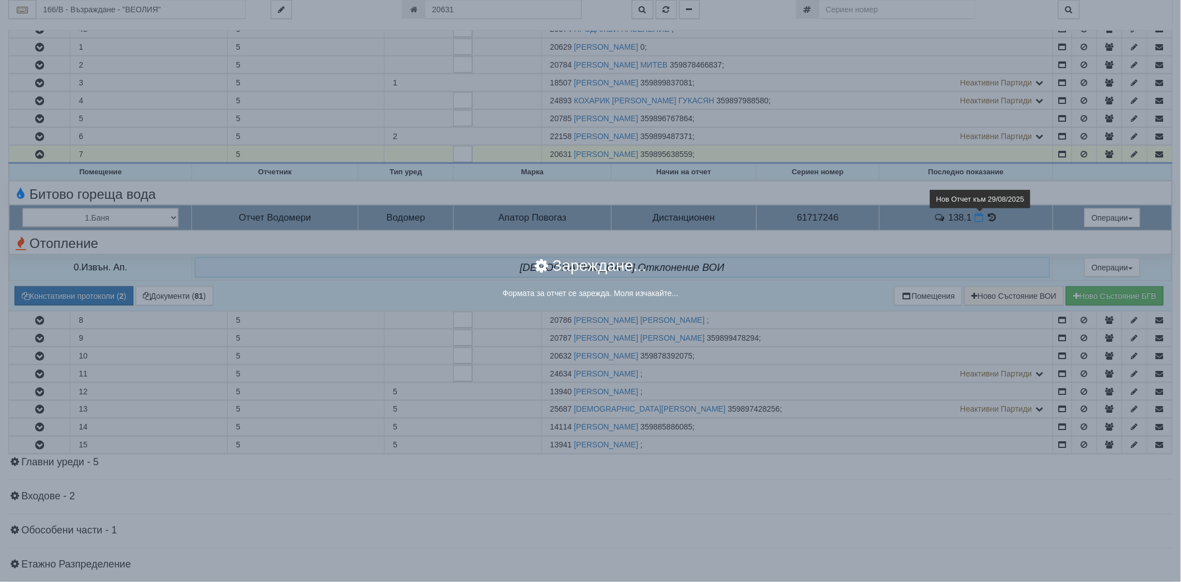
select select "8ac75930-9bfd-e511-80be-8d5a1dced85a"
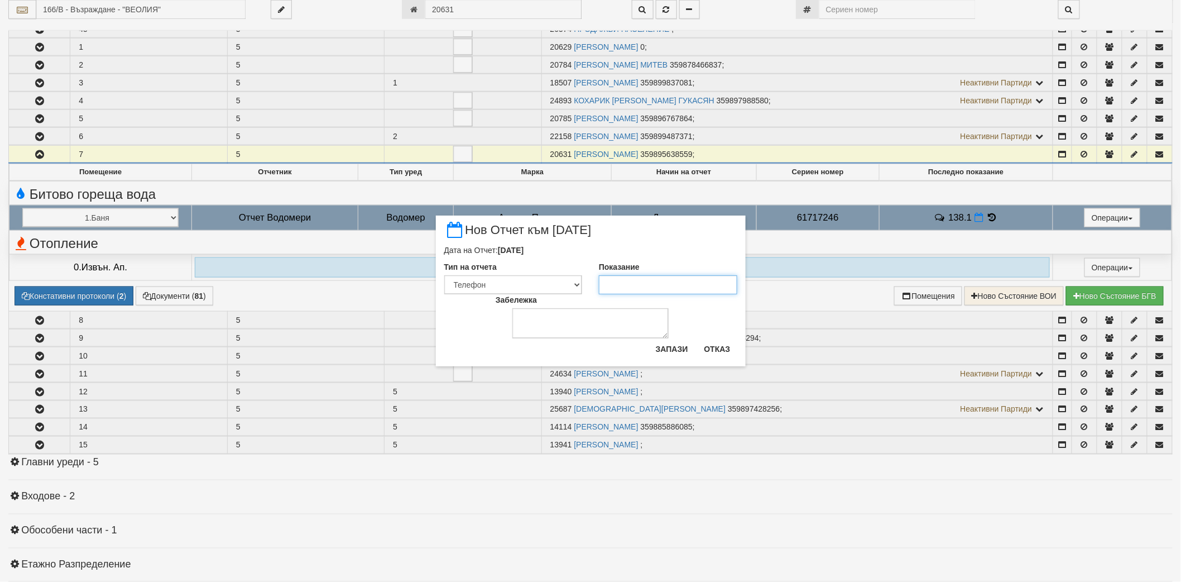
click at [627, 286] on input "Показание" at bounding box center [668, 284] width 138 height 19
paste input "140.09"
type input "140.09"
click at [680, 354] on button "Запази" at bounding box center [672, 349] width 46 height 18
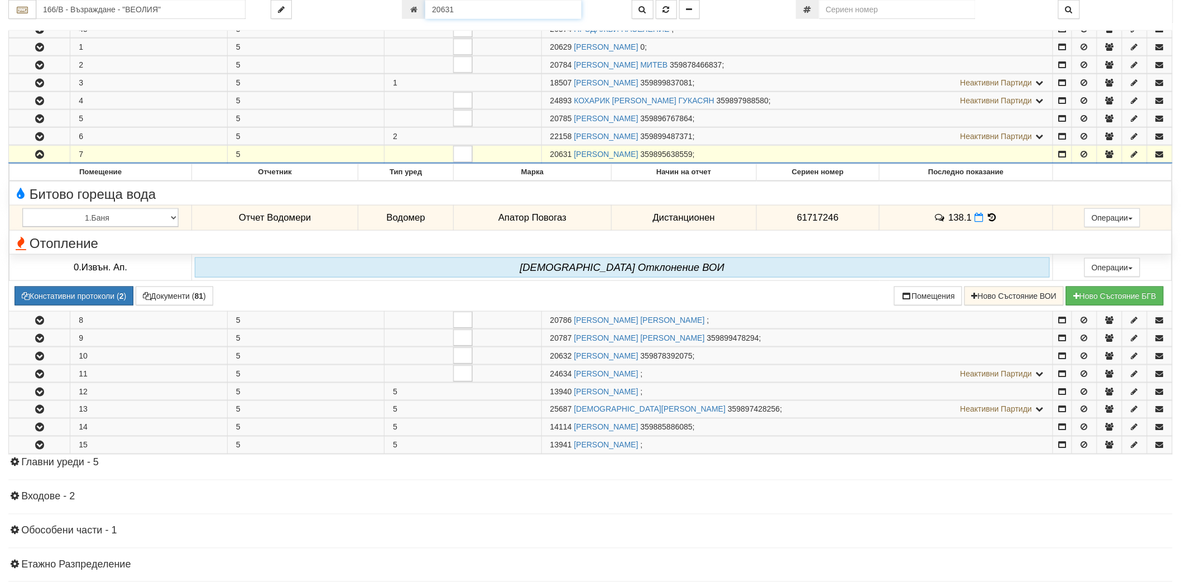
click at [465, 9] on input "20631" at bounding box center [503, 9] width 156 height 19
paste input "17464"
type input "17464"
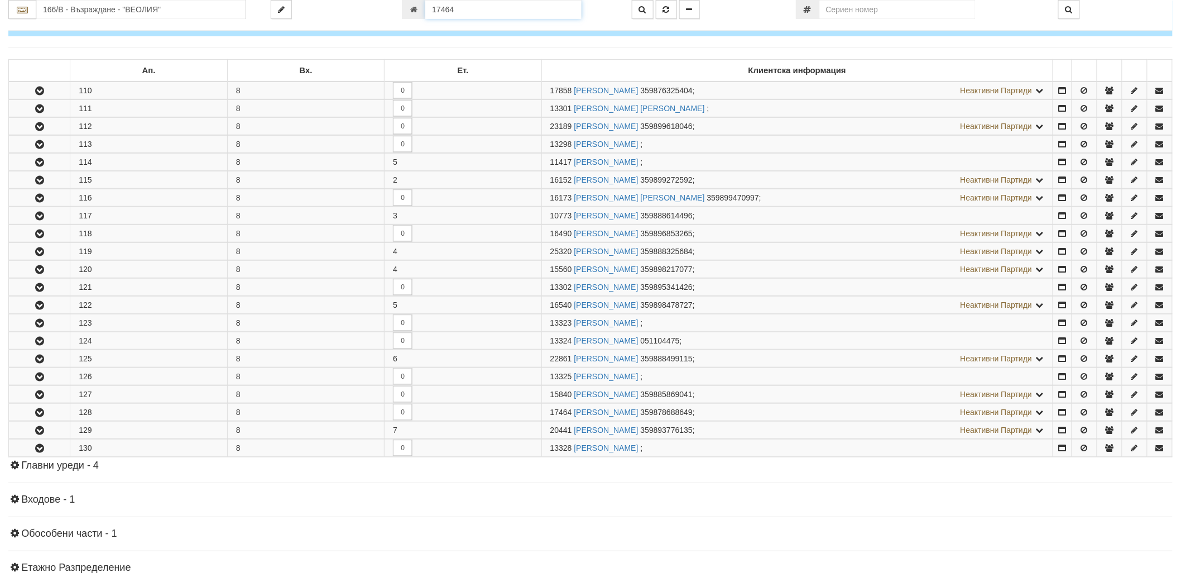
scroll to position [316, 0]
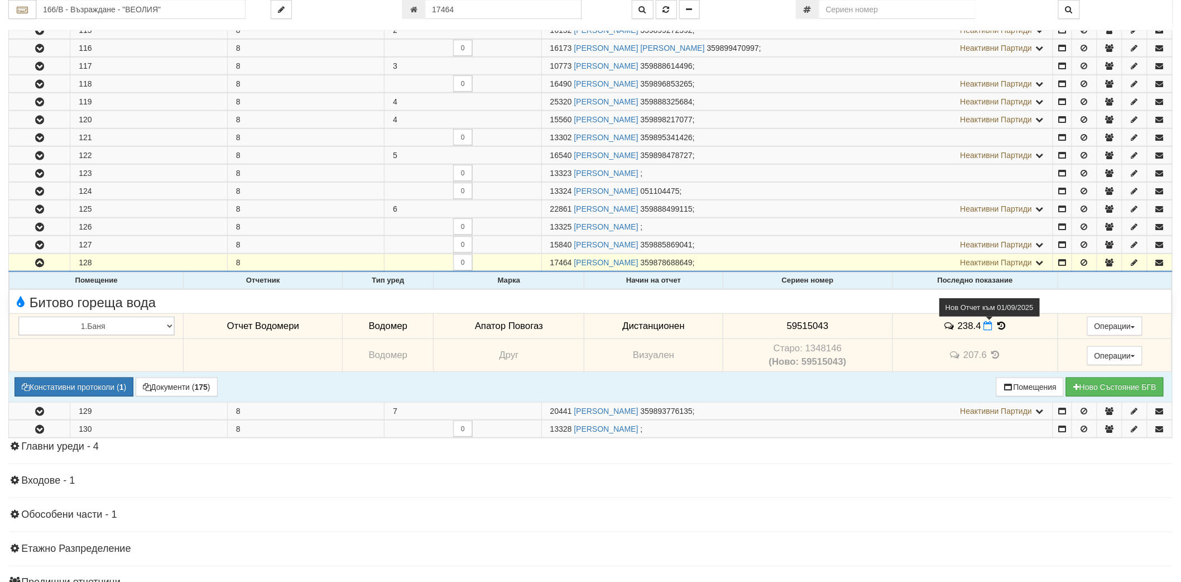
click at [987, 329] on icon at bounding box center [988, 325] width 9 height 9
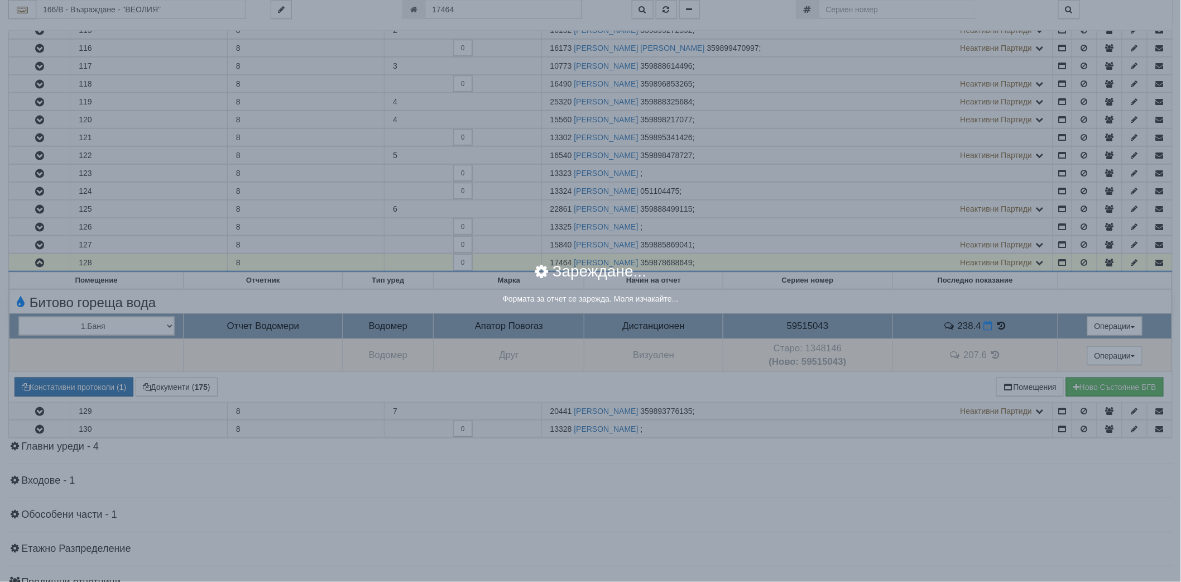
select select "8ac75930-9bfd-e511-80be-8d5a1dced85a"
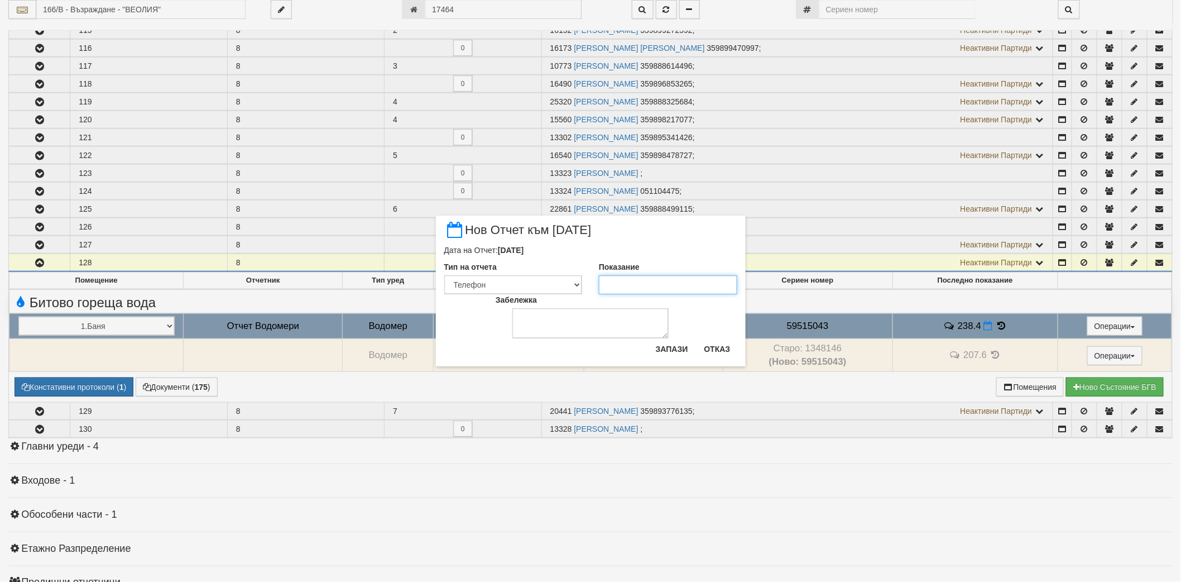
click at [665, 285] on input "Показание" at bounding box center [668, 284] width 138 height 19
paste input "240.2"
type input "240.2"
click at [671, 348] on button "Запази" at bounding box center [672, 349] width 46 height 18
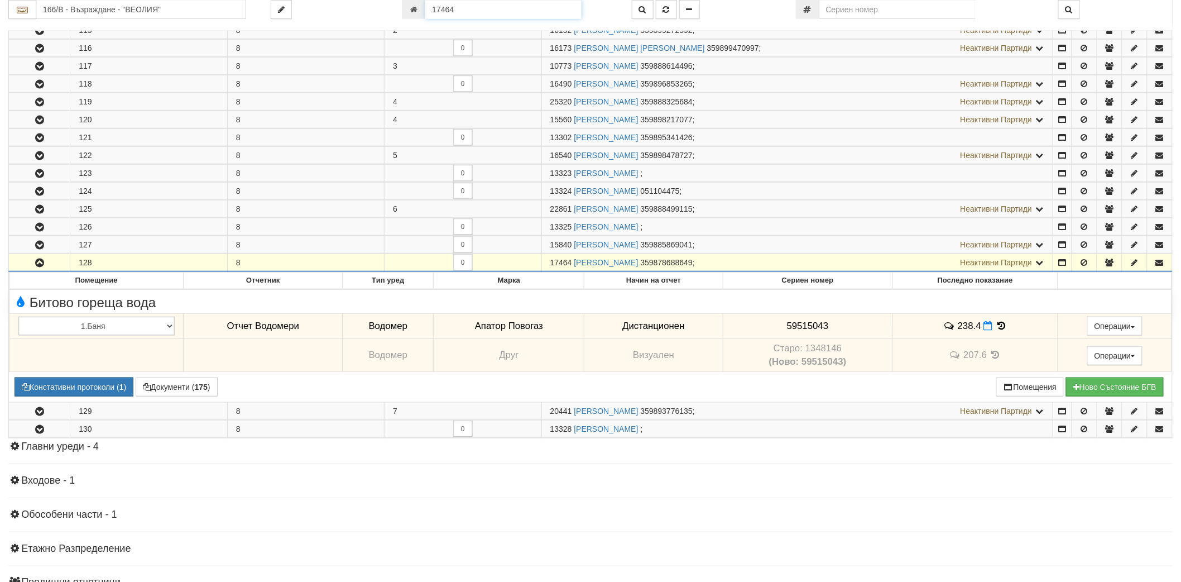
click at [510, 8] on input "17464" at bounding box center [503, 9] width 156 height 19
paste input "585"
type input "17585"
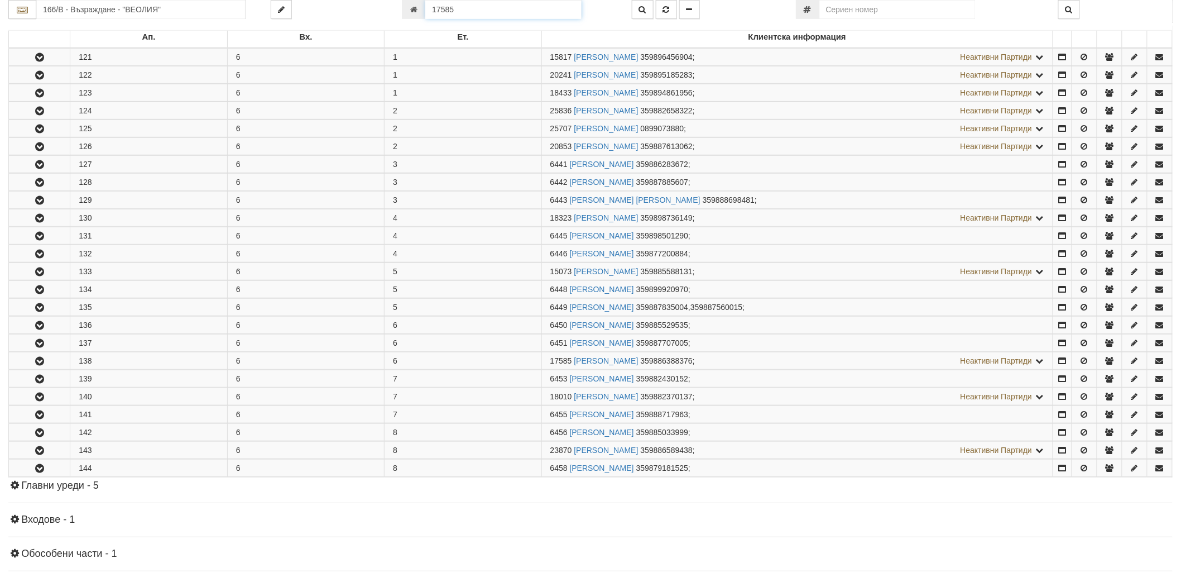
scroll to position [370, 0]
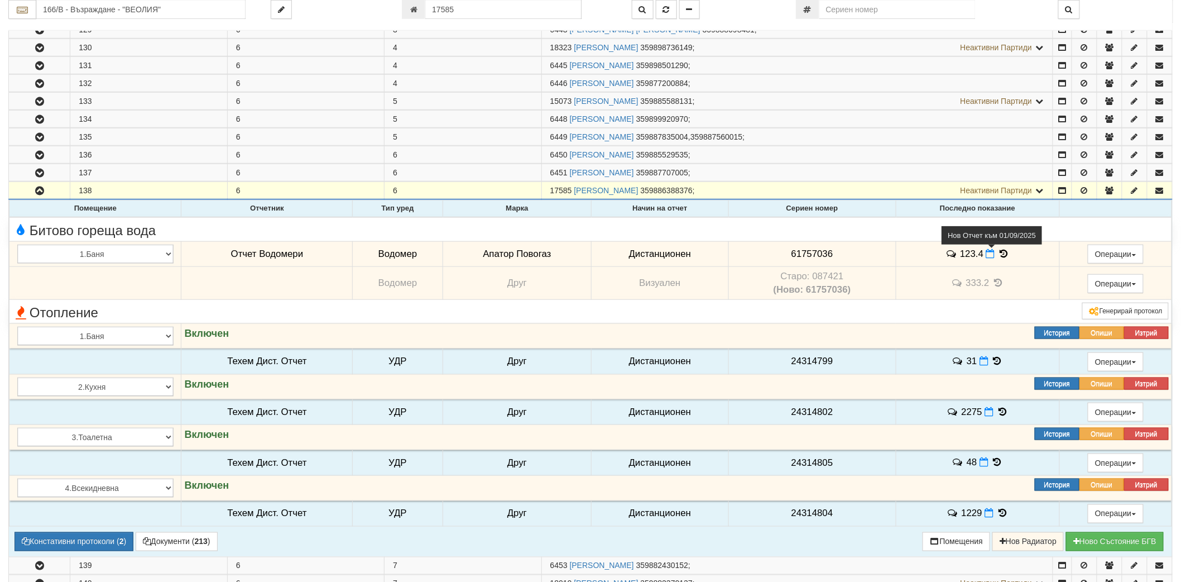
click at [989, 253] on icon at bounding box center [990, 253] width 9 height 9
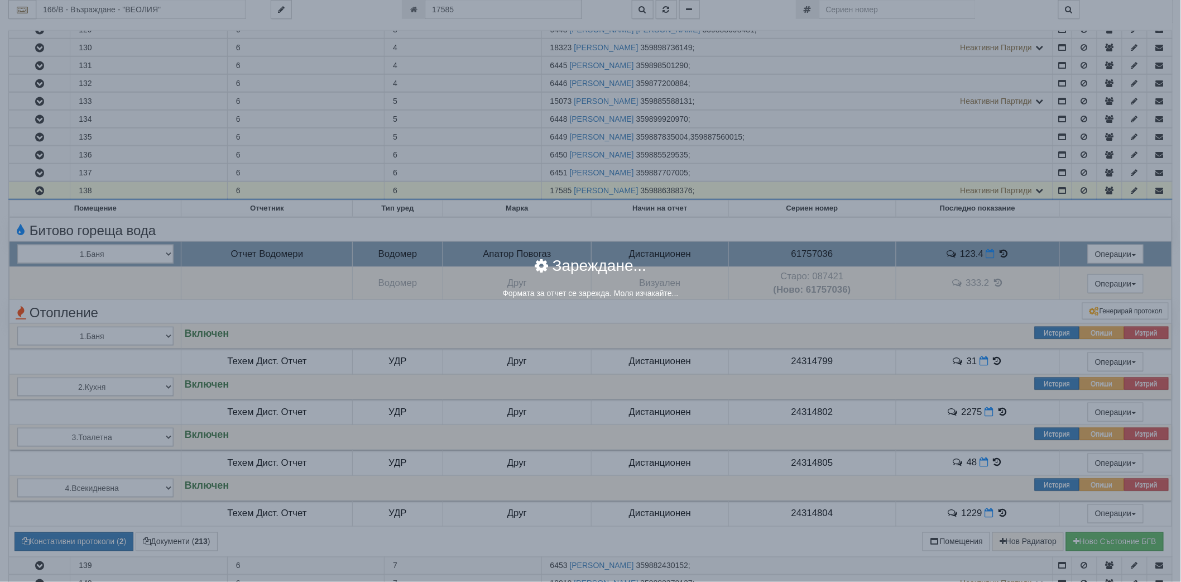
select select "8ac75930-9bfd-e511-80be-8d5a1dced85a"
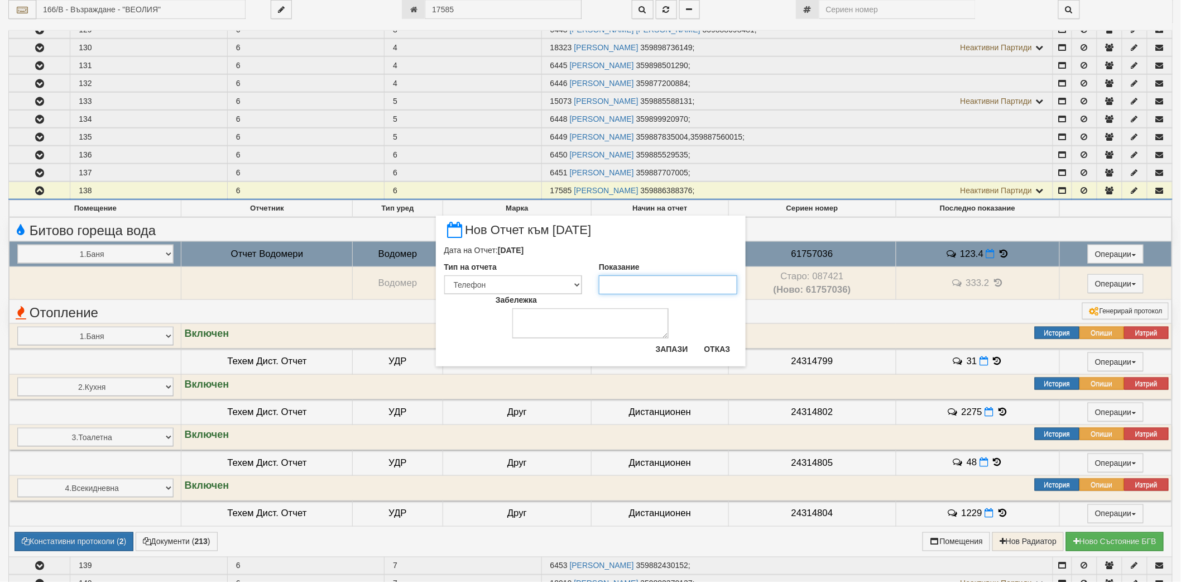
click at [640, 286] on input "Показание" at bounding box center [668, 284] width 138 height 19
paste input "17585"
drag, startPoint x: 640, startPoint y: 286, endPoint x: 528, endPoint y: 299, distance: 111.9
click at [528, 299] on div "Дата на Отчет: 01/09/2025 Тип на отчета Визуален Телефон Бележка Неосигурен дос…" at bounding box center [590, 291] width 293 height 94
type input "124"
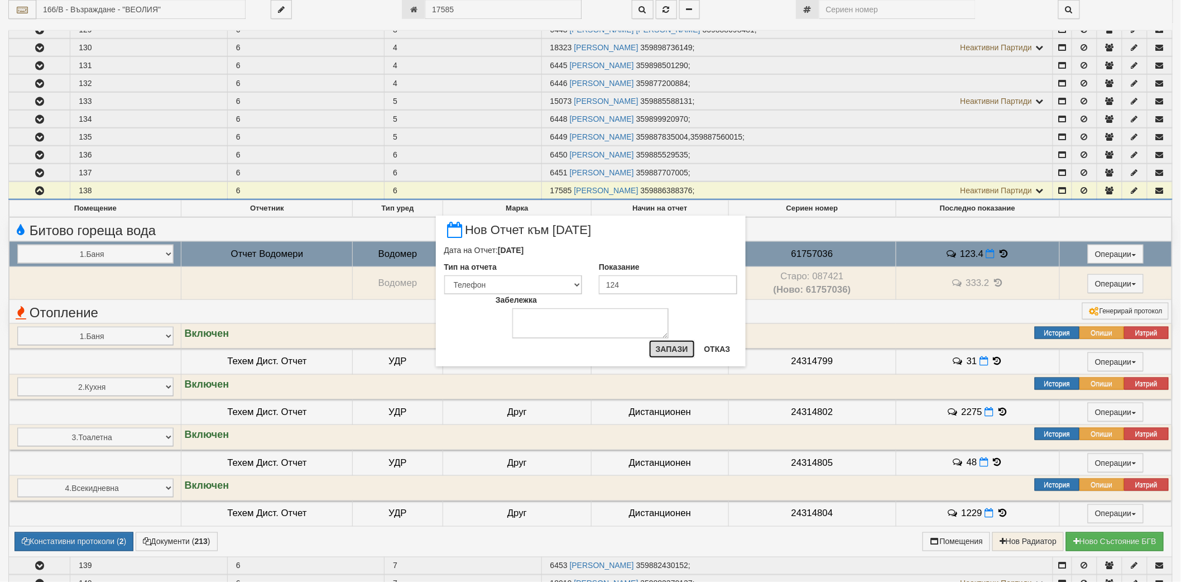
click at [689, 349] on button "Запази" at bounding box center [672, 349] width 46 height 18
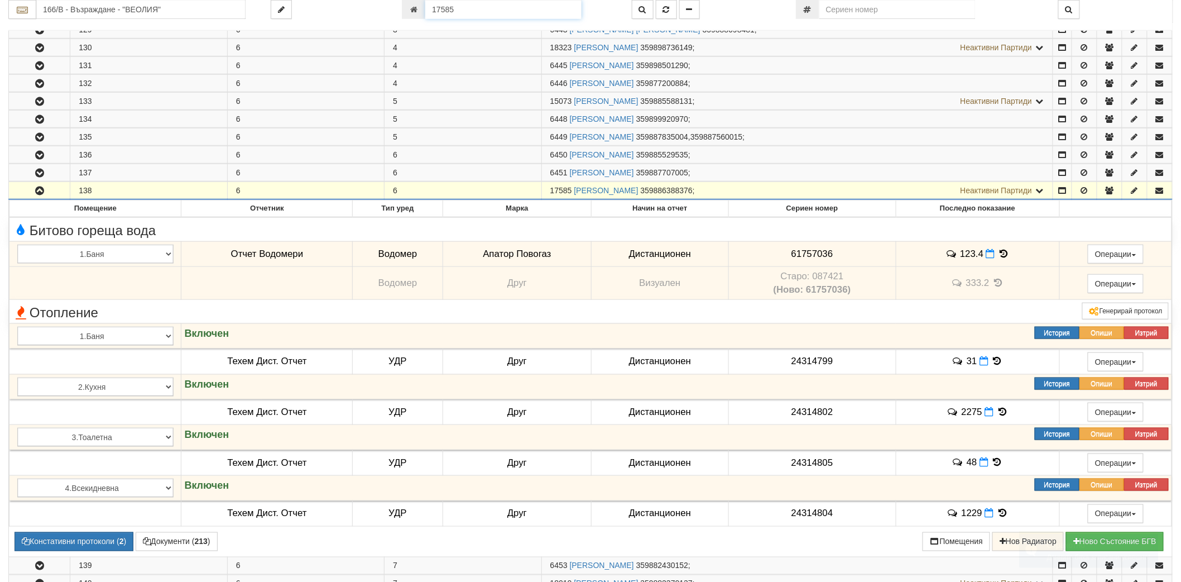
click at [483, 13] on input "17585" at bounding box center [503, 9] width 156 height 19
paste input "160"
type input "11605"
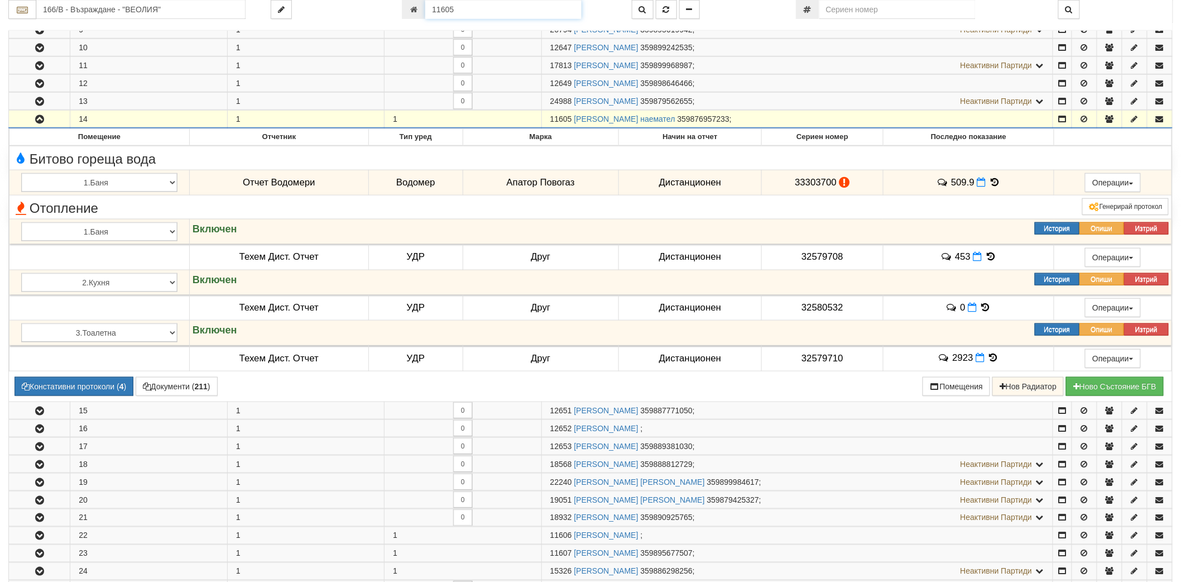
scroll to position [454, 0]
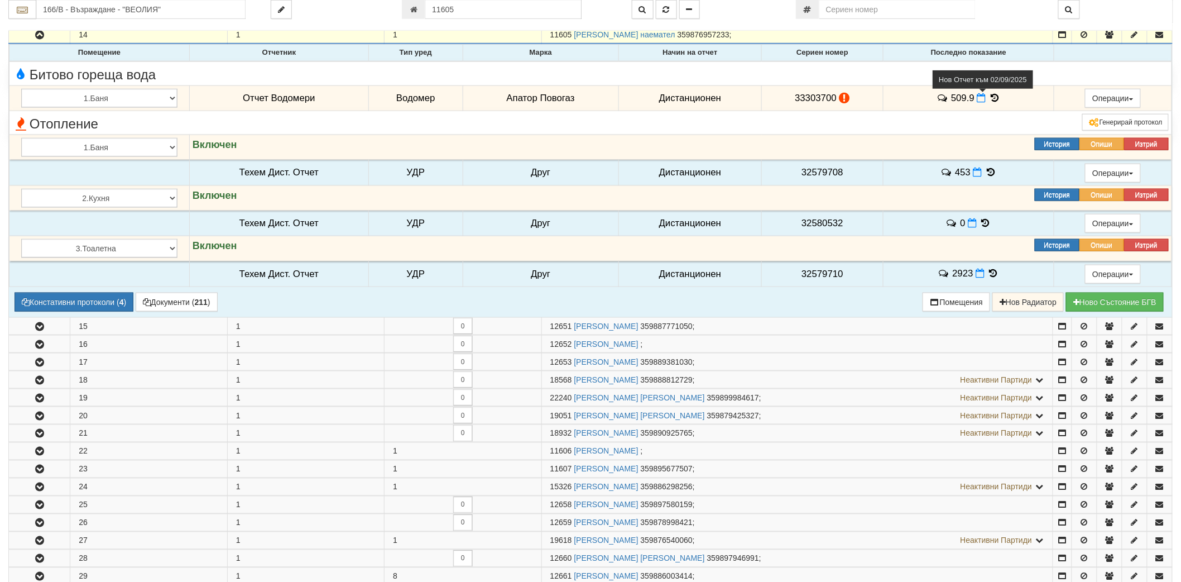
click at [977, 98] on icon at bounding box center [981, 97] width 9 height 9
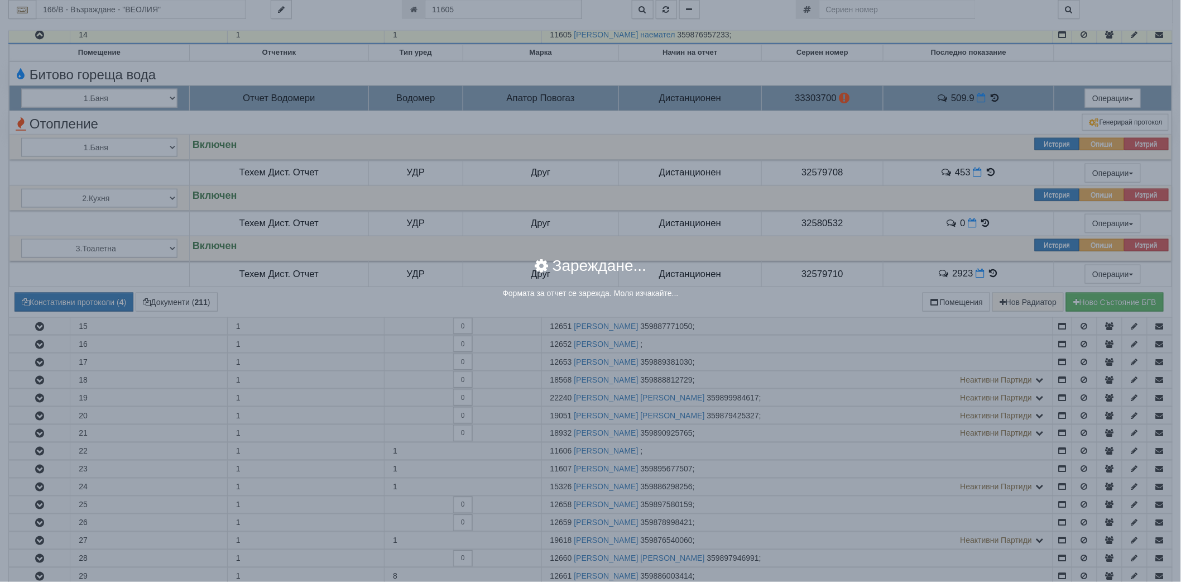
select select "8ac75930-9bfd-e511-80be-8d5a1dced85a"
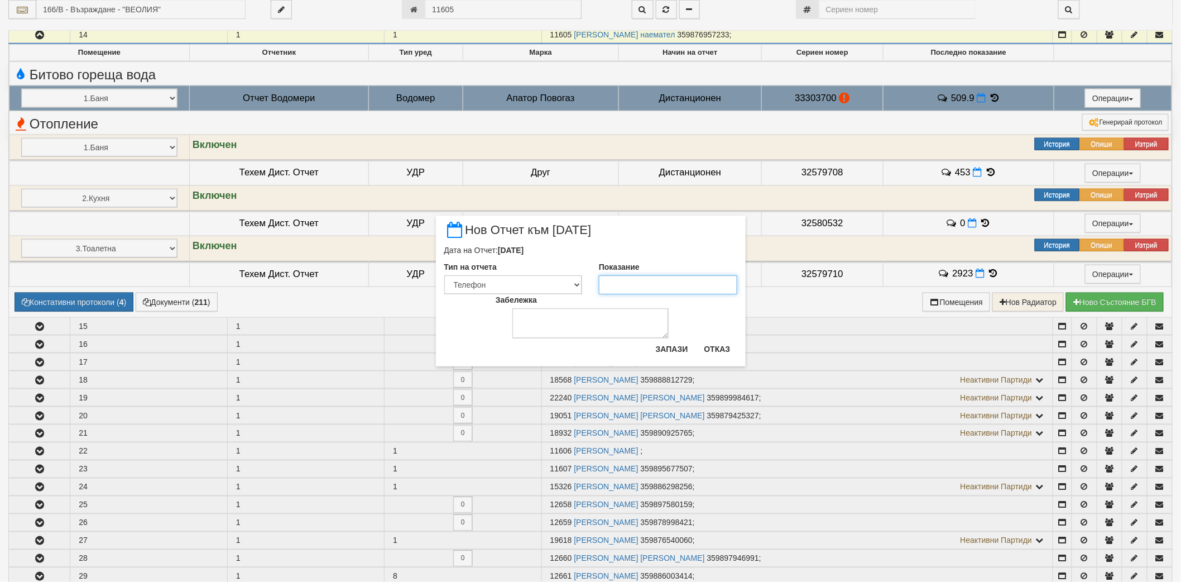
click at [676, 293] on input "Показание" at bounding box center [668, 284] width 138 height 19
paste input "512.1"
type input "512.1"
click at [683, 350] on button "Запази" at bounding box center [672, 349] width 46 height 18
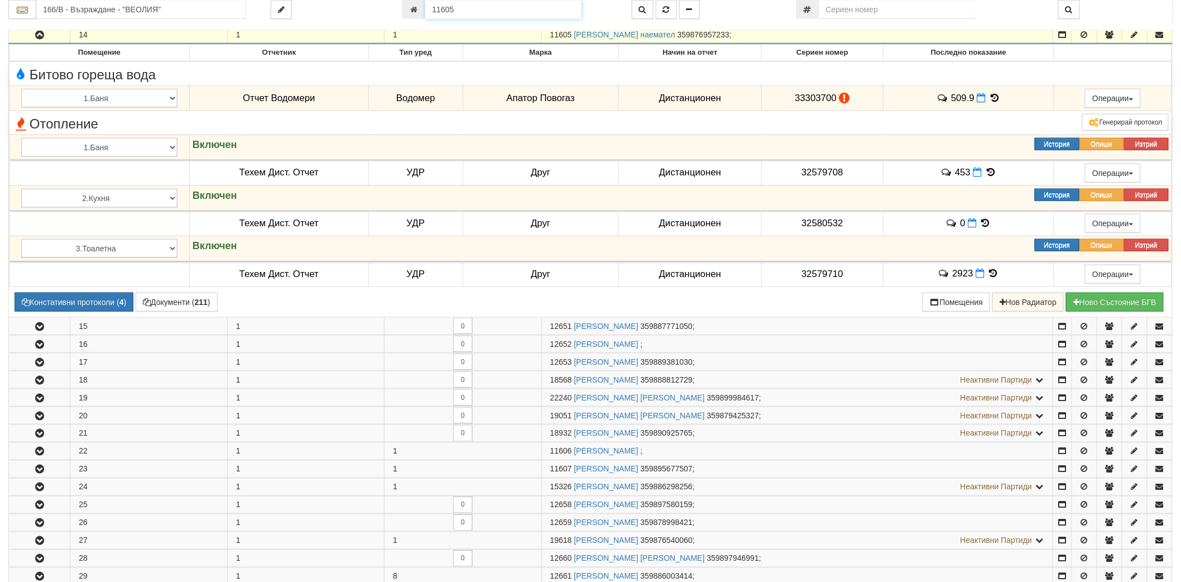
click at [509, 11] on input "11605" at bounding box center [503, 9] width 156 height 19
paste input "20774"
type input "20774"
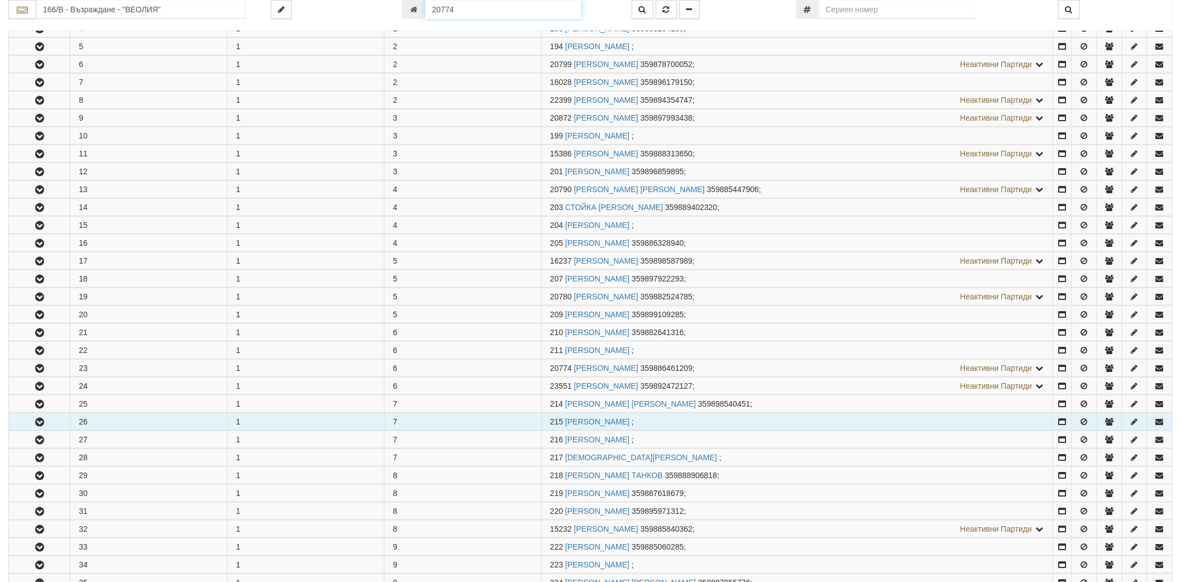
scroll to position [585, 0]
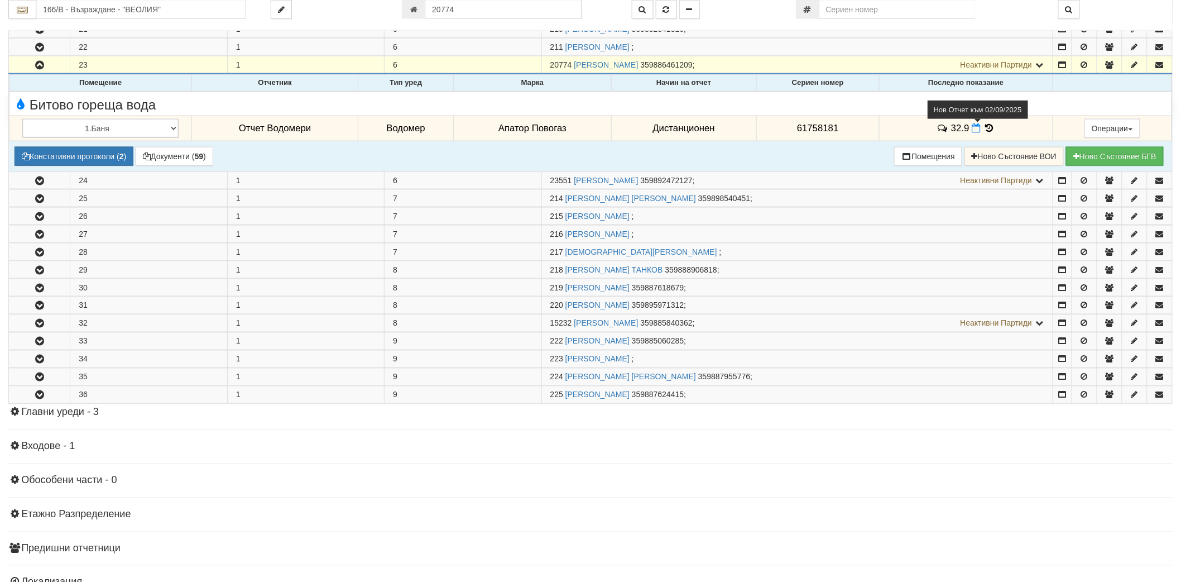
click at [973, 129] on icon at bounding box center [976, 127] width 9 height 9
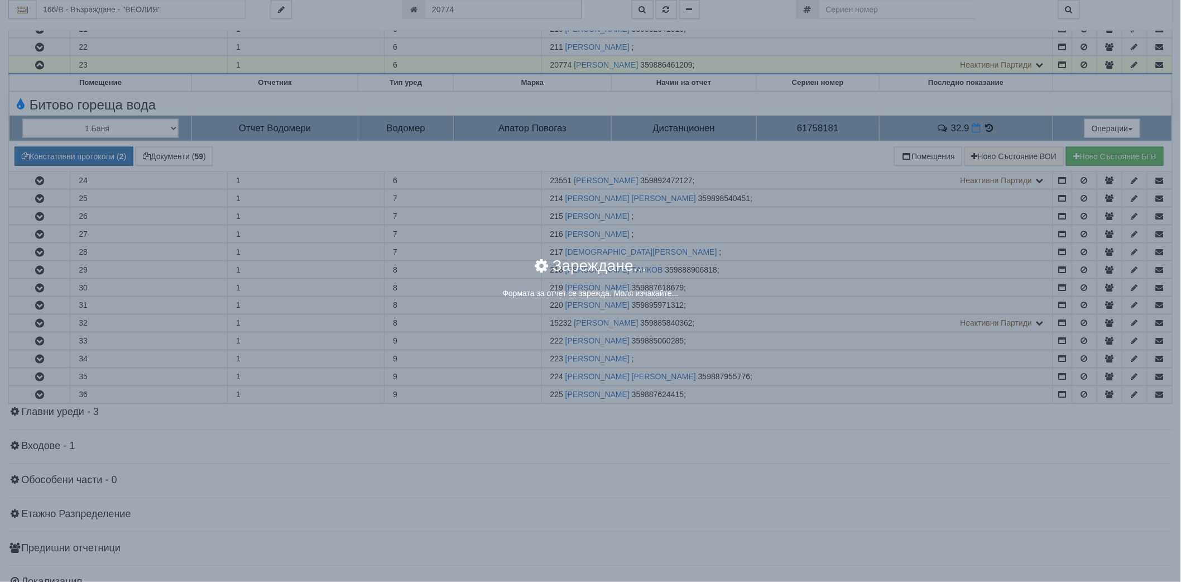
select select "8ac75930-9bfd-e511-80be-8d5a1dced85a"
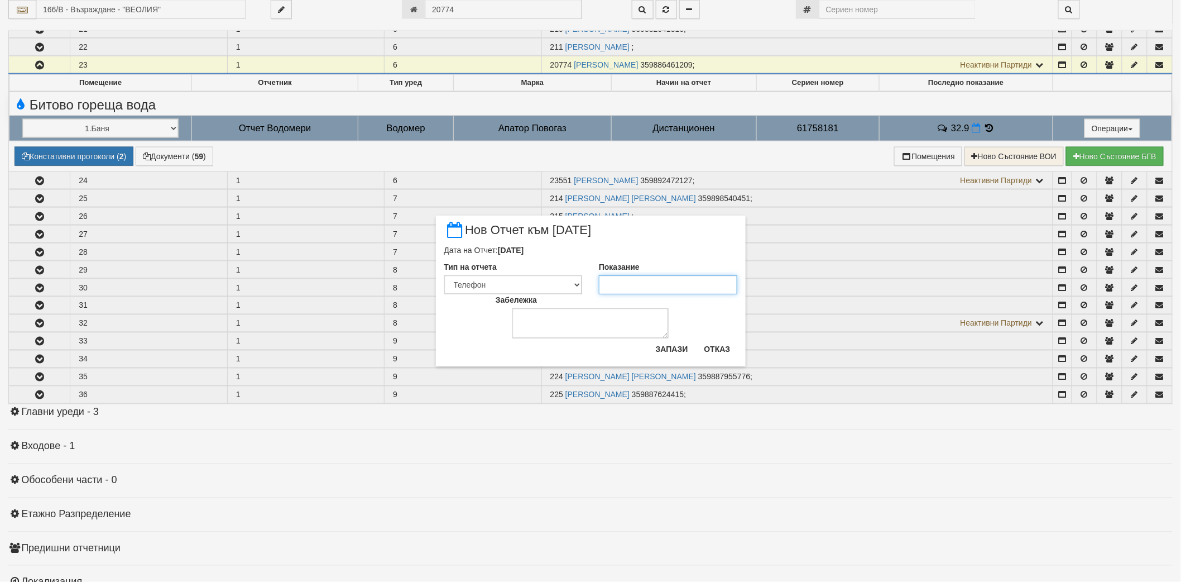
click at [616, 283] on input "Показание" at bounding box center [668, 284] width 138 height 19
paste input "32.9"
type input "32.9"
click at [676, 352] on button "Запази" at bounding box center [672, 349] width 46 height 18
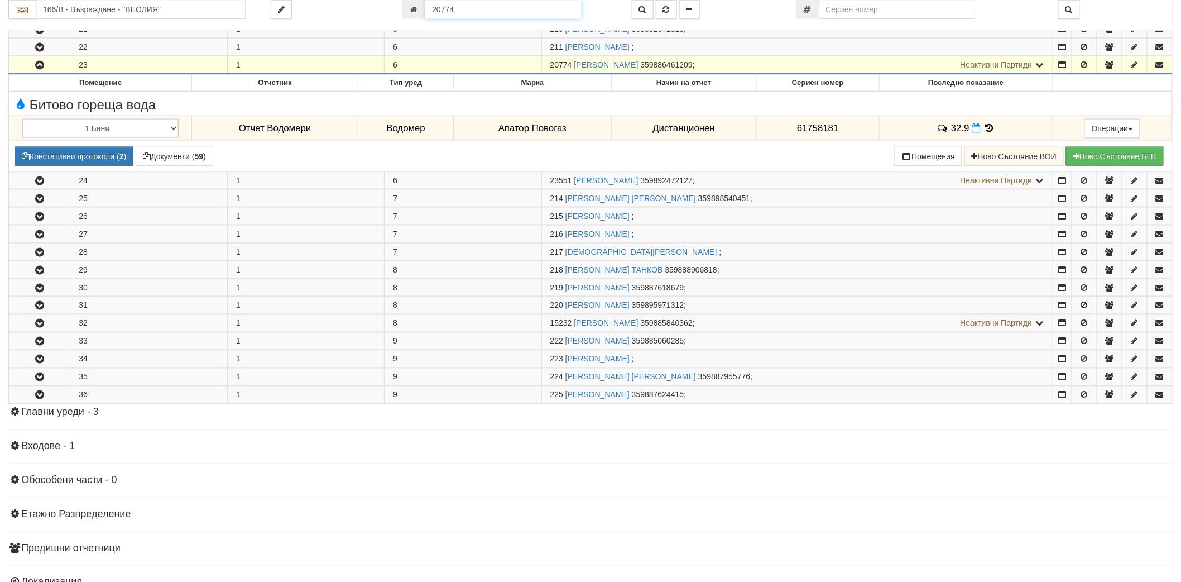
click at [543, 12] on input "20774" at bounding box center [503, 9] width 156 height 19
paste input "7770"
type input "7770"
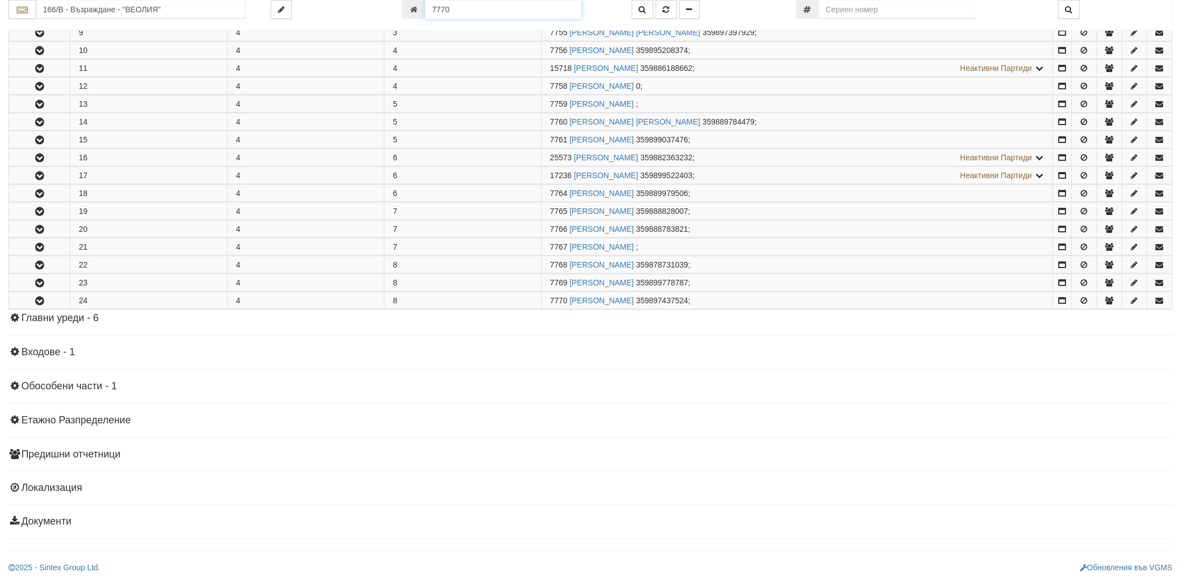
scroll to position [370, 0]
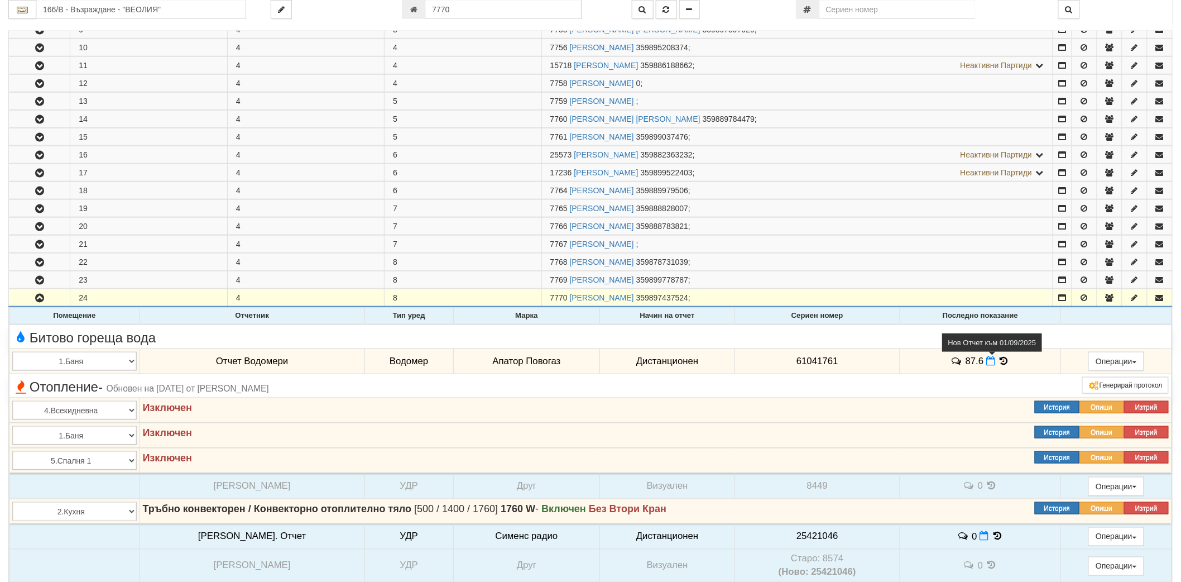
click at [986, 364] on icon at bounding box center [990, 360] width 9 height 9
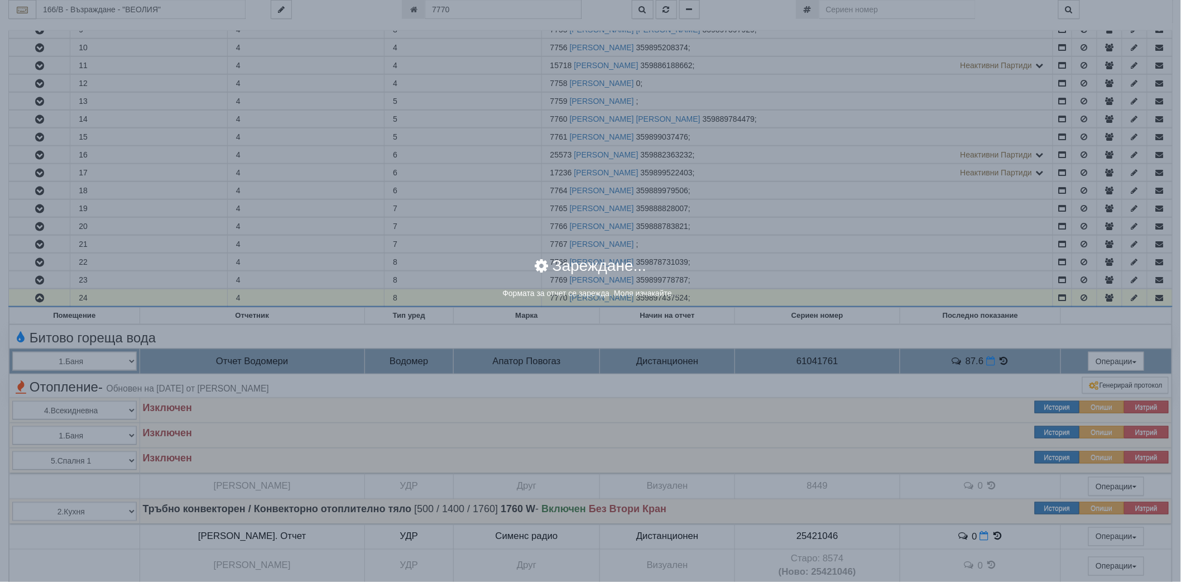
select select "8ac75930-9bfd-e511-80be-8d5a1dced85a"
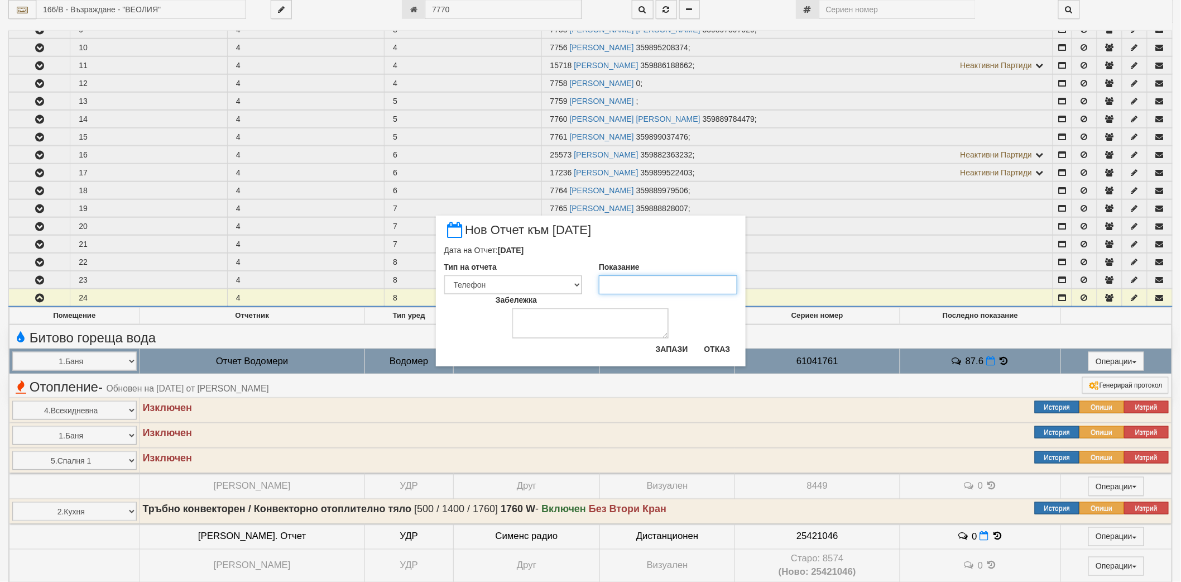
click at [627, 282] on input "Показание" at bounding box center [668, 284] width 138 height 19
paste input "88.3"
type input "88.3"
click at [678, 353] on button "Запази" at bounding box center [672, 349] width 46 height 18
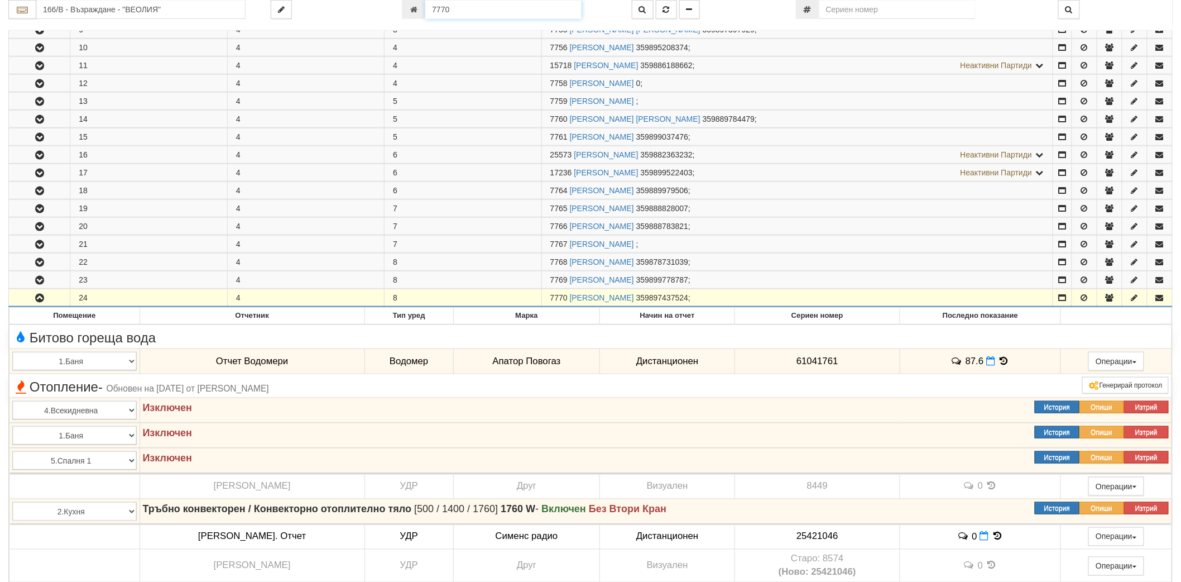
click at [508, 15] on input "7770" at bounding box center [503, 9] width 156 height 19
paste input "18797"
type input "18797"
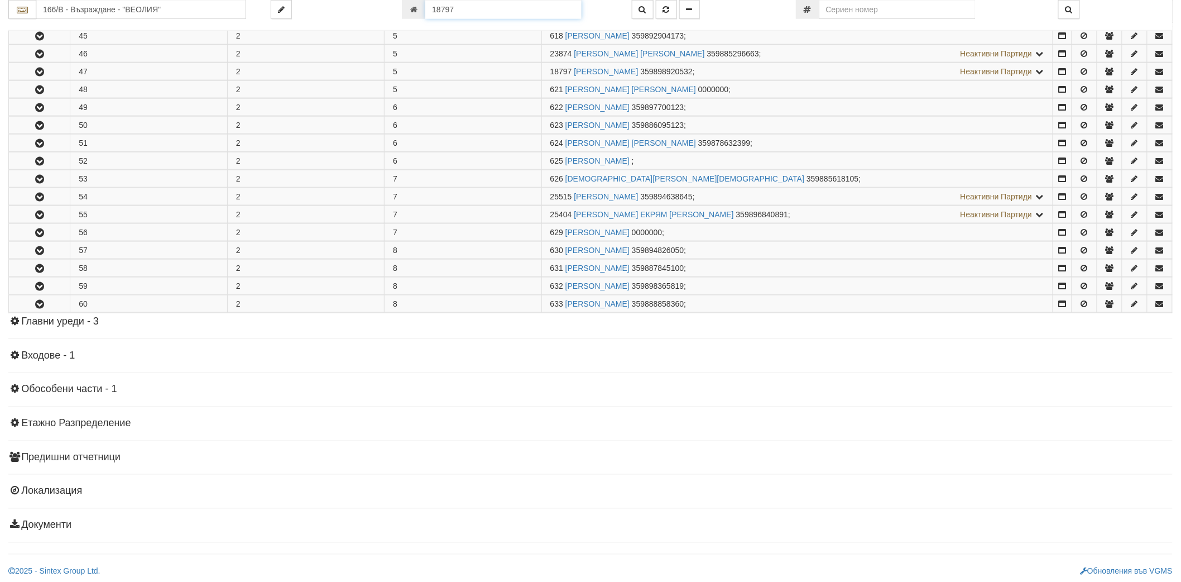
scroll to position [513, 0]
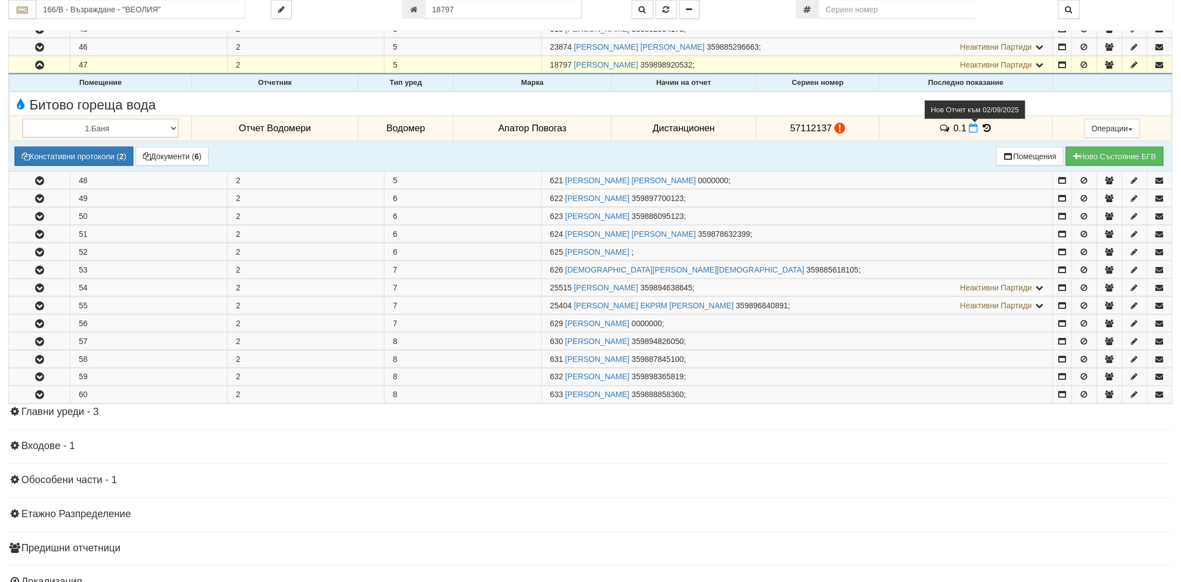
click at [970, 126] on icon at bounding box center [973, 127] width 9 height 9
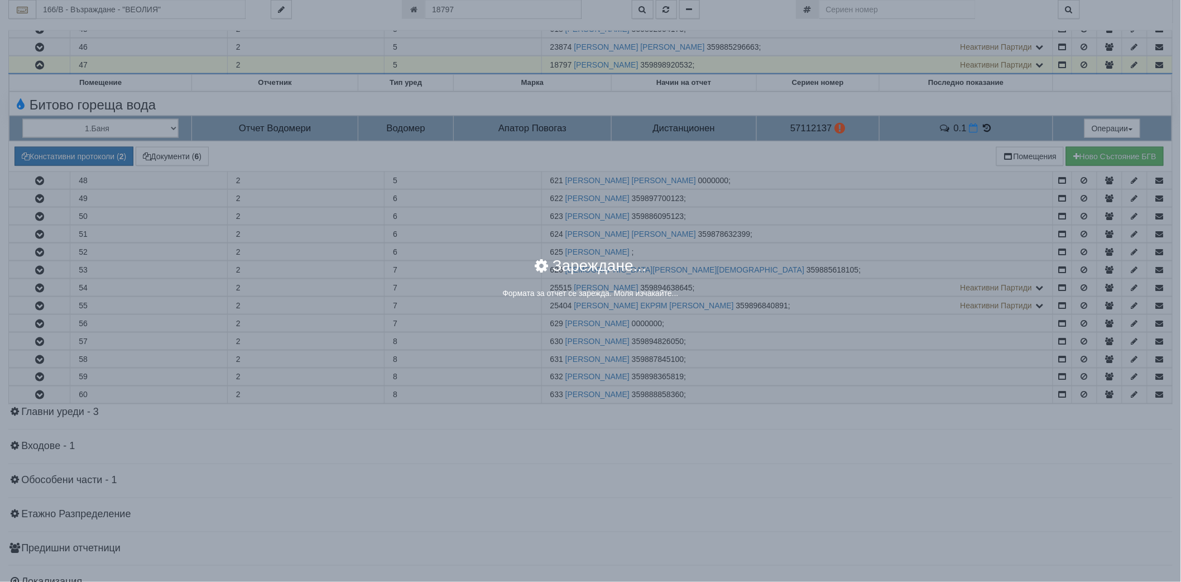
select select "8ac75930-9bfd-e511-80be-8d5a1dced85a"
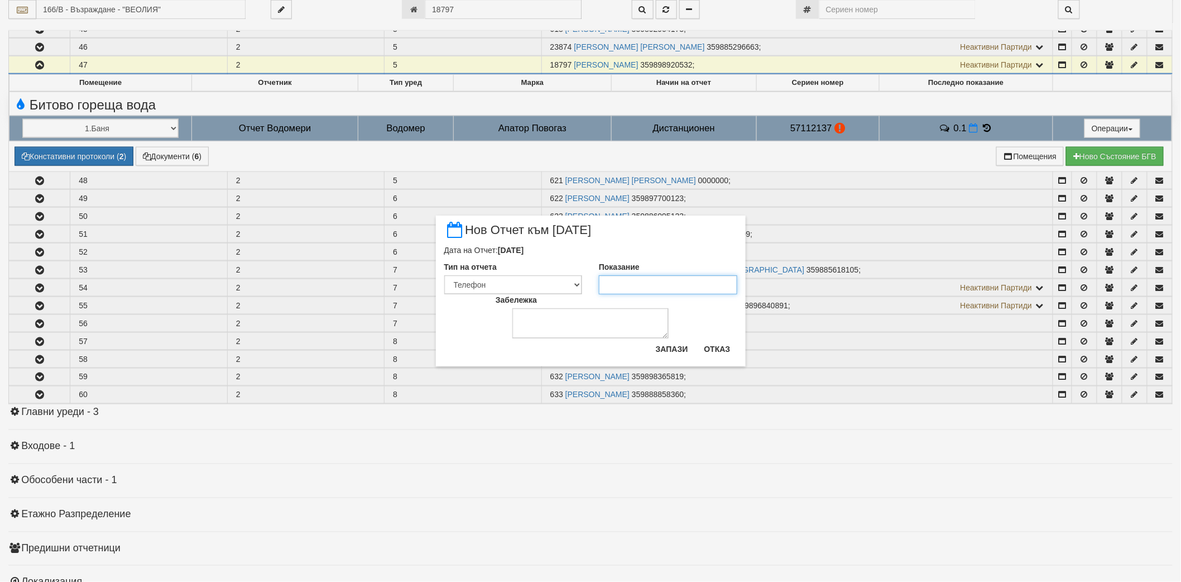
click at [685, 290] on input "Показание" at bounding box center [668, 284] width 138 height 19
click at [608, 284] on input "01" at bounding box center [668, 284] width 138 height 19
click at [613, 284] on input "01" at bounding box center [668, 284] width 138 height 19
click at [609, 285] on input "01" at bounding box center [668, 284] width 138 height 19
type input "0.1"
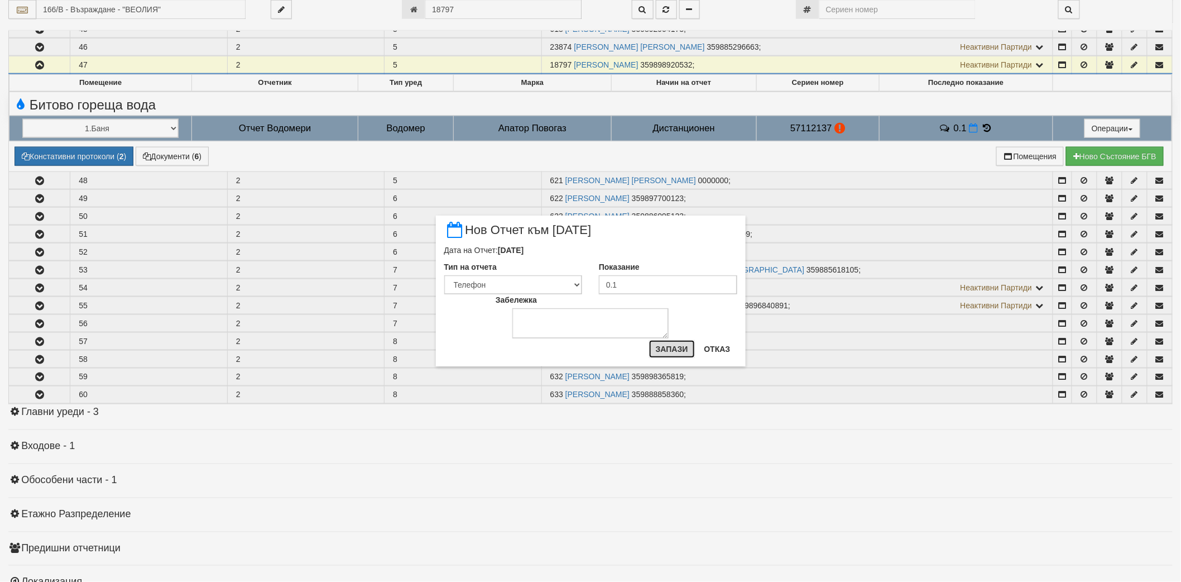
click at [661, 352] on button "Запази" at bounding box center [672, 349] width 46 height 18
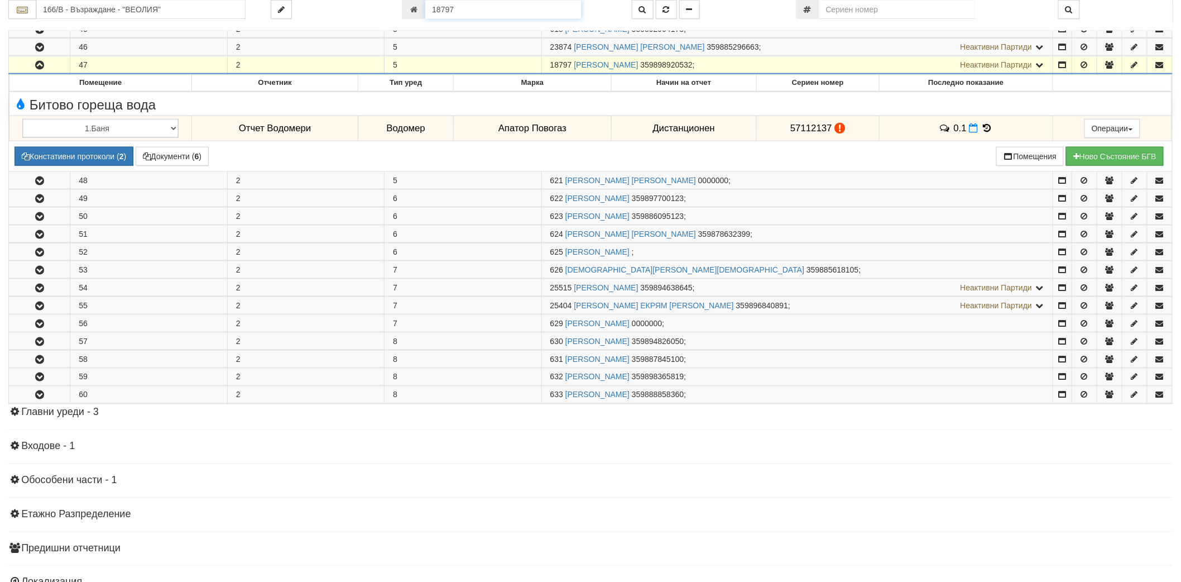
click at [469, 9] on input "18797" at bounding box center [503, 9] width 156 height 19
paste input "7830"
type input "7830"
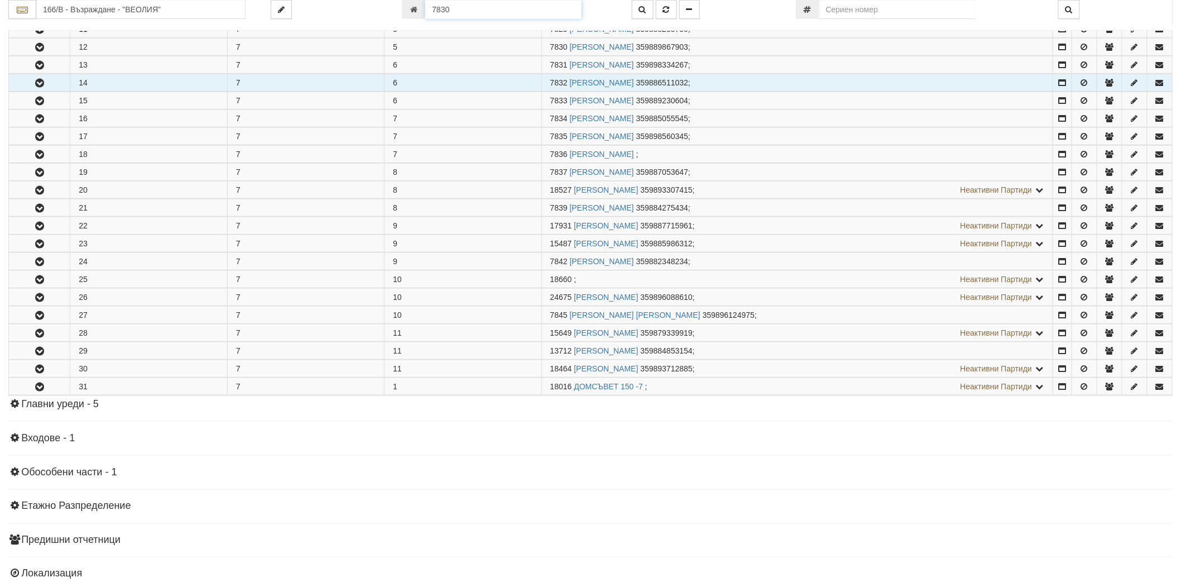
scroll to position [417, 0]
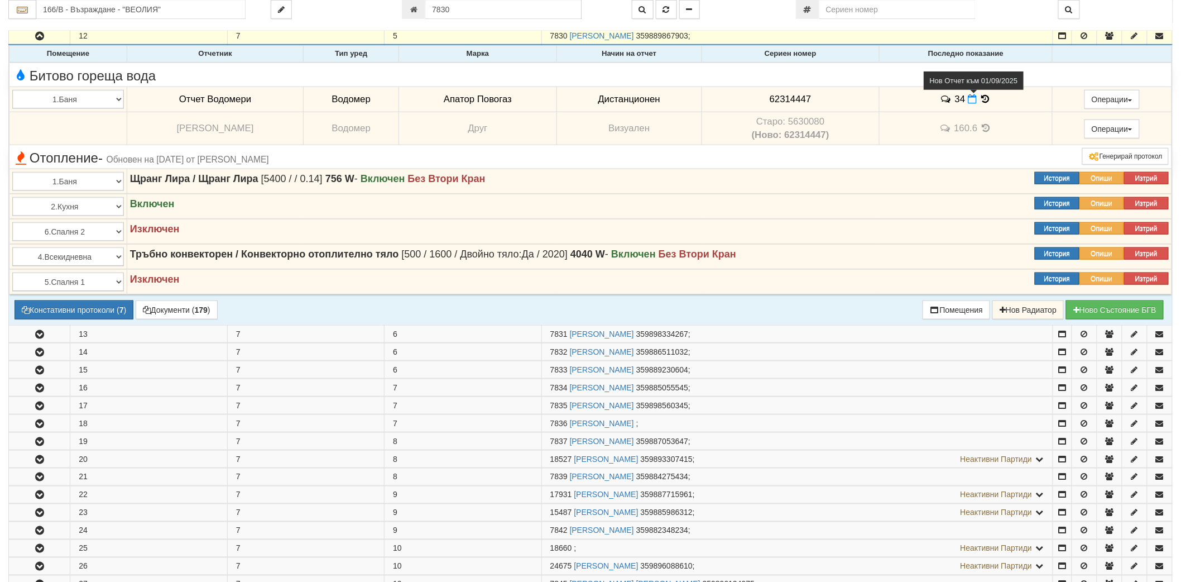
click at [970, 97] on icon at bounding box center [972, 98] width 9 height 9
select select "8ac75930-9bfd-e511-80be-8d5a1dced85a"
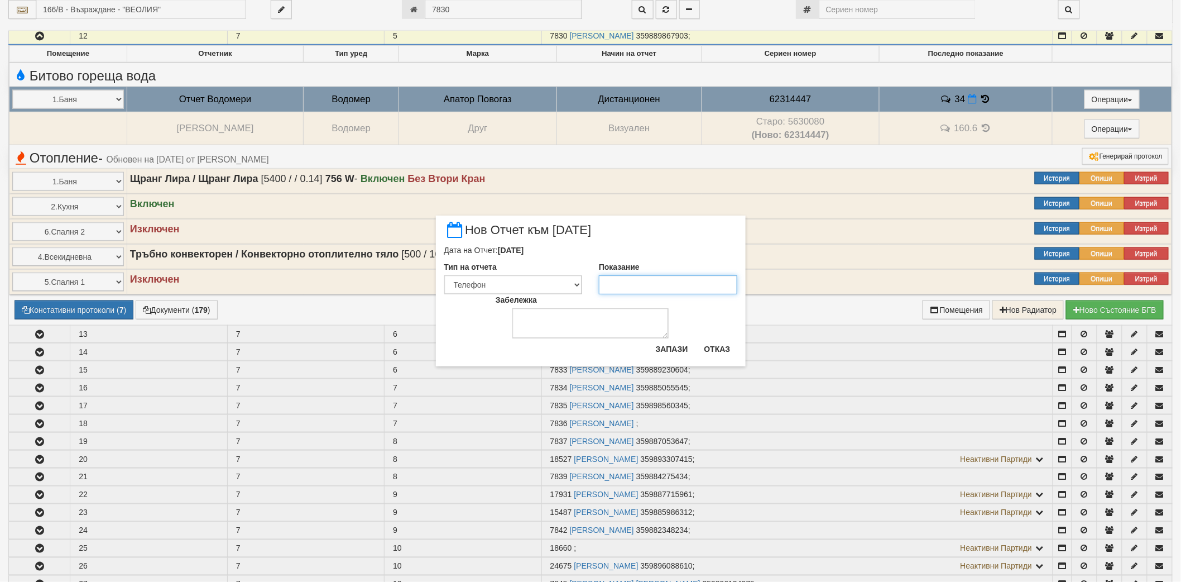
click at [659, 285] on input "Показание" at bounding box center [668, 284] width 138 height 19
paste input "34.8"
type input "34.8"
click at [674, 354] on button "Запази" at bounding box center [672, 349] width 46 height 18
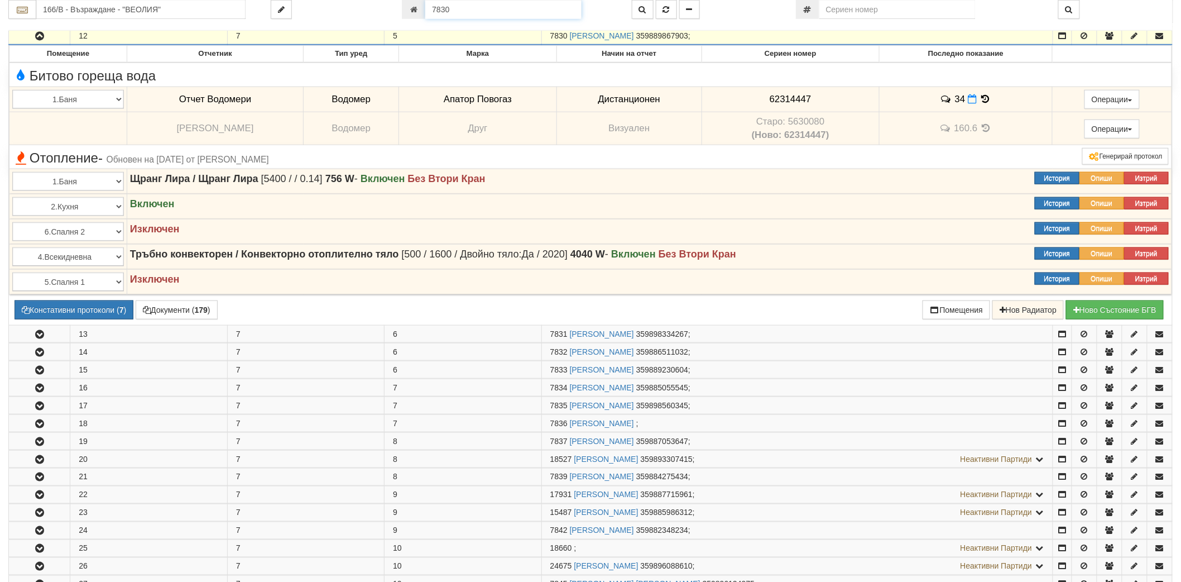
click at [479, 6] on input "7830" at bounding box center [503, 9] width 156 height 19
paste input "13707"
type input "13707"
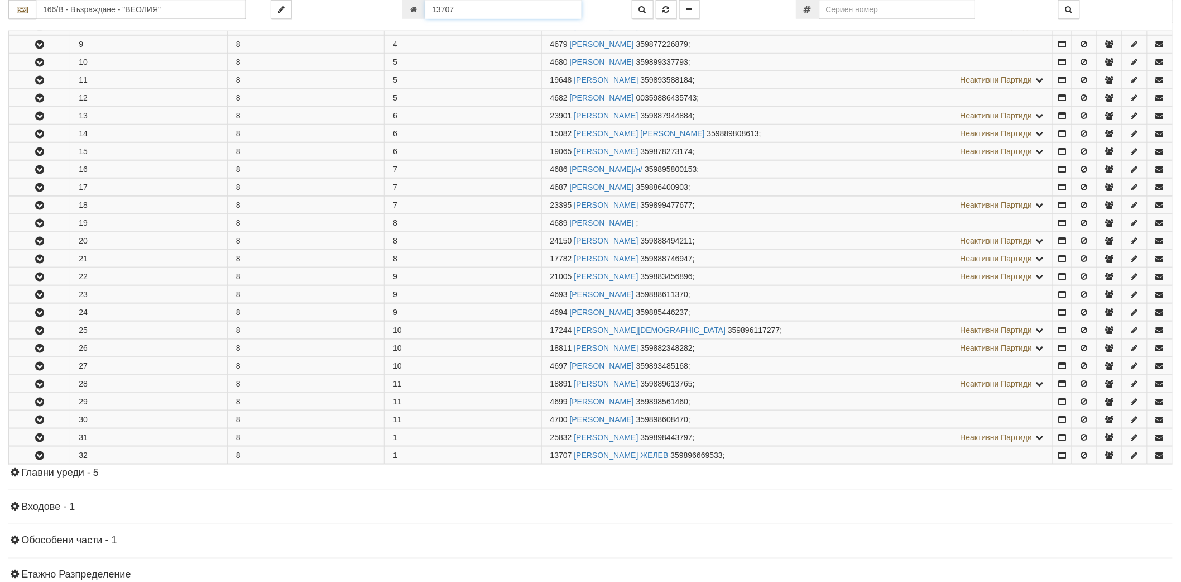
scroll to position [513, 0]
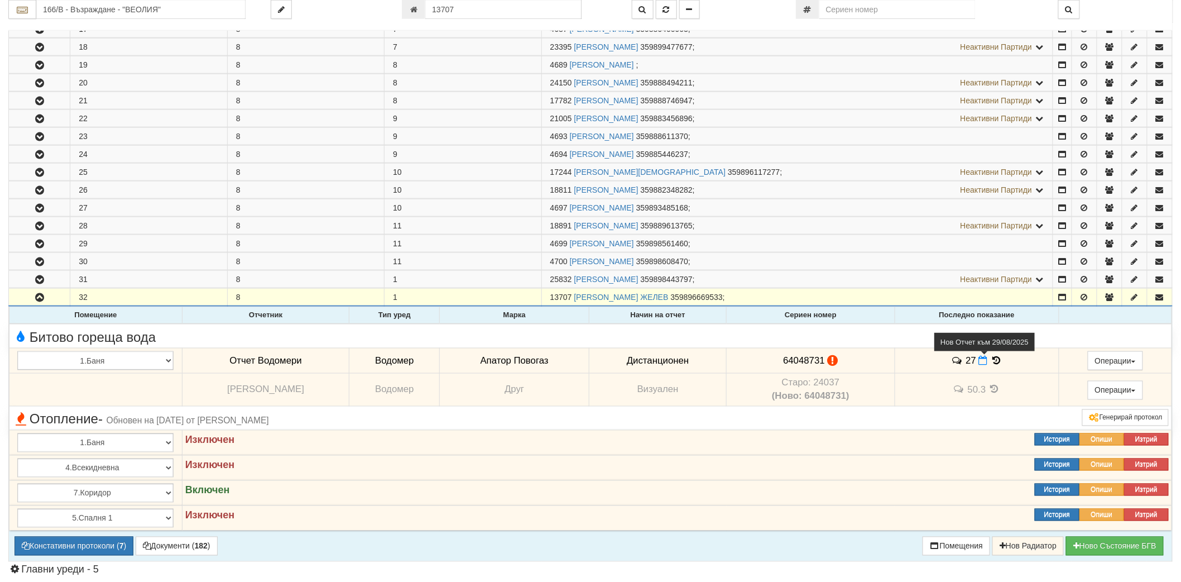
click at [984, 364] on icon at bounding box center [983, 359] width 9 height 9
select select "8ac75930-9bfd-e511-80be-8d5a1dced85a"
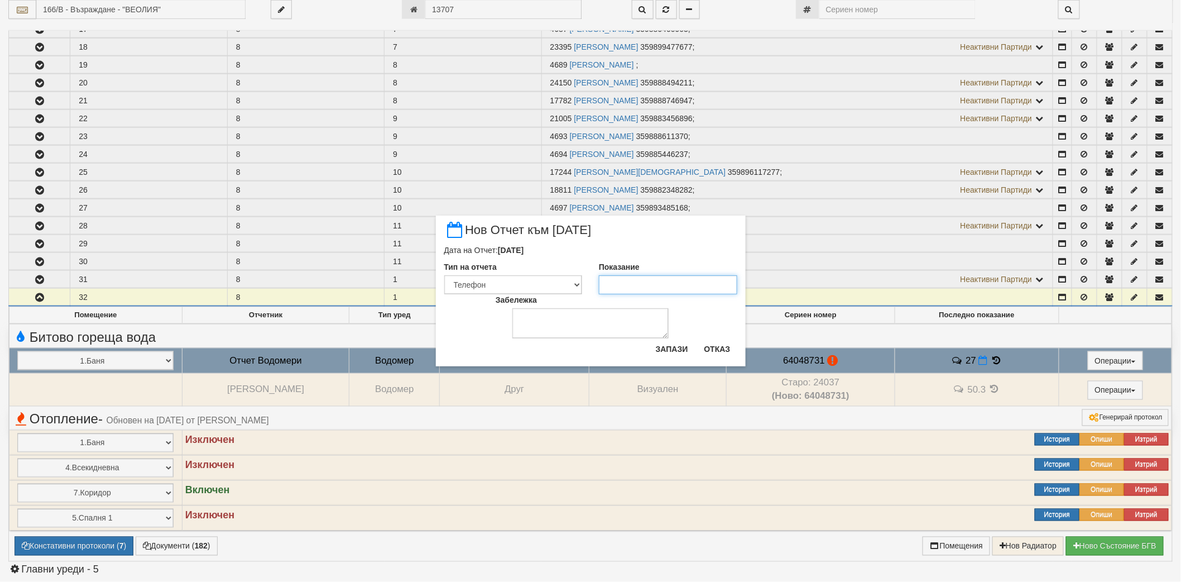
click at [618, 277] on input "Показание" at bounding box center [668, 284] width 138 height 19
paste input "27.5"
type input "27.5"
click at [677, 348] on button "Запази" at bounding box center [672, 349] width 46 height 18
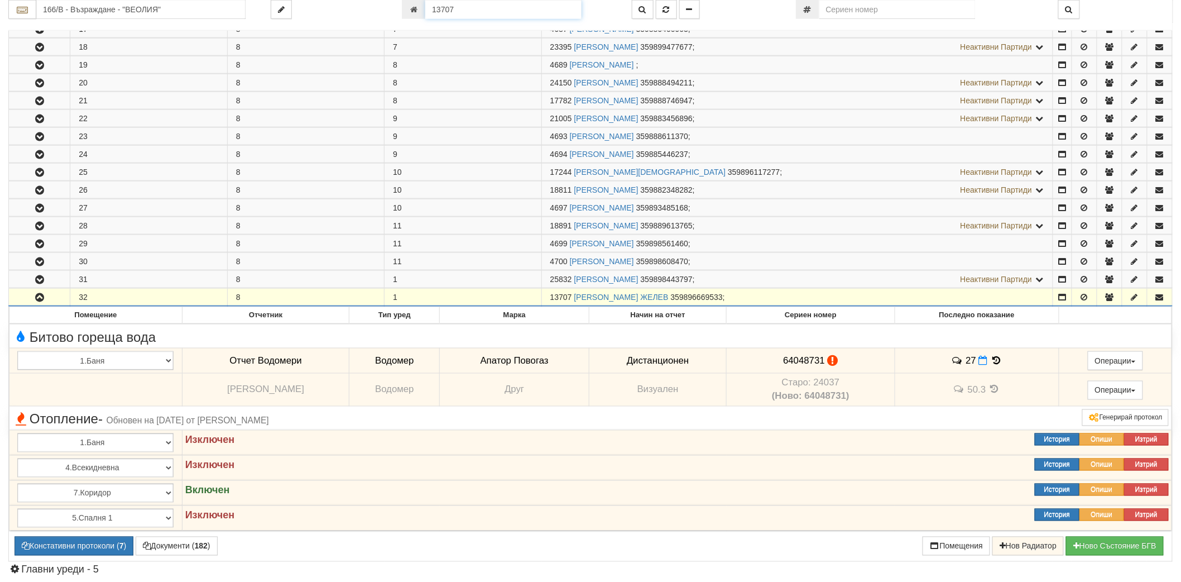
click at [465, 13] on input "13707" at bounding box center [503, 9] width 156 height 19
paste input "6171"
type input "16171"
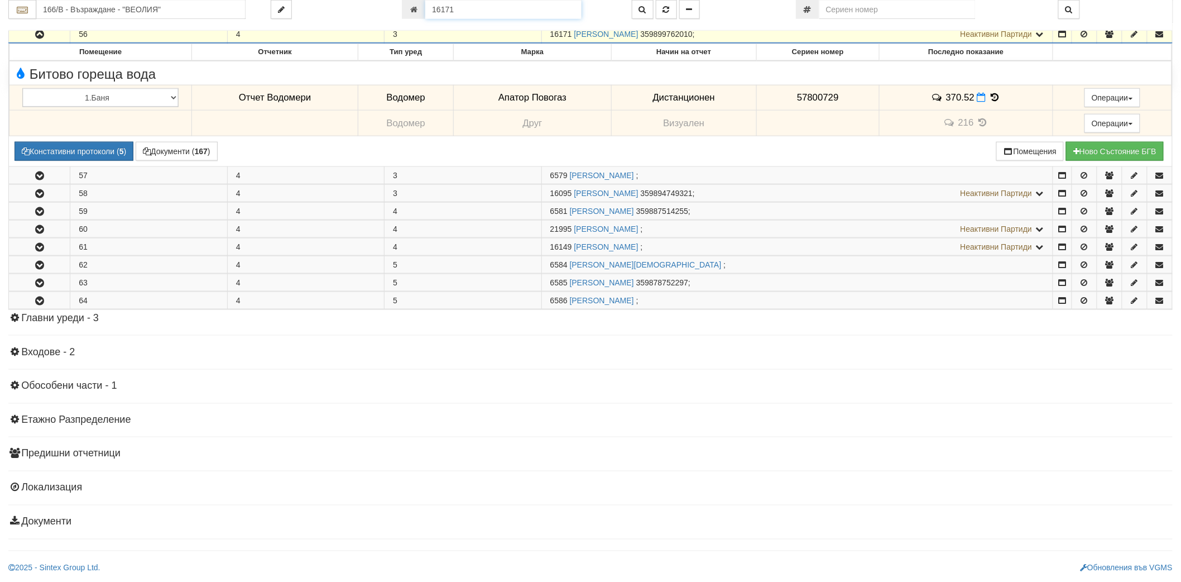
scroll to position [388, 0]
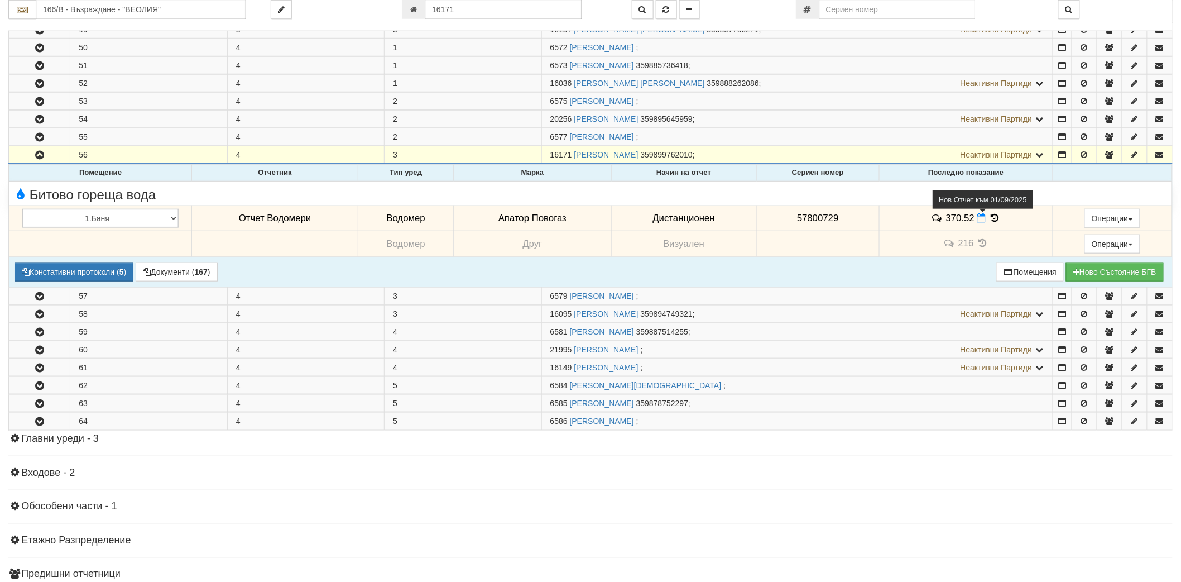
click at [977, 218] on icon at bounding box center [981, 217] width 9 height 9
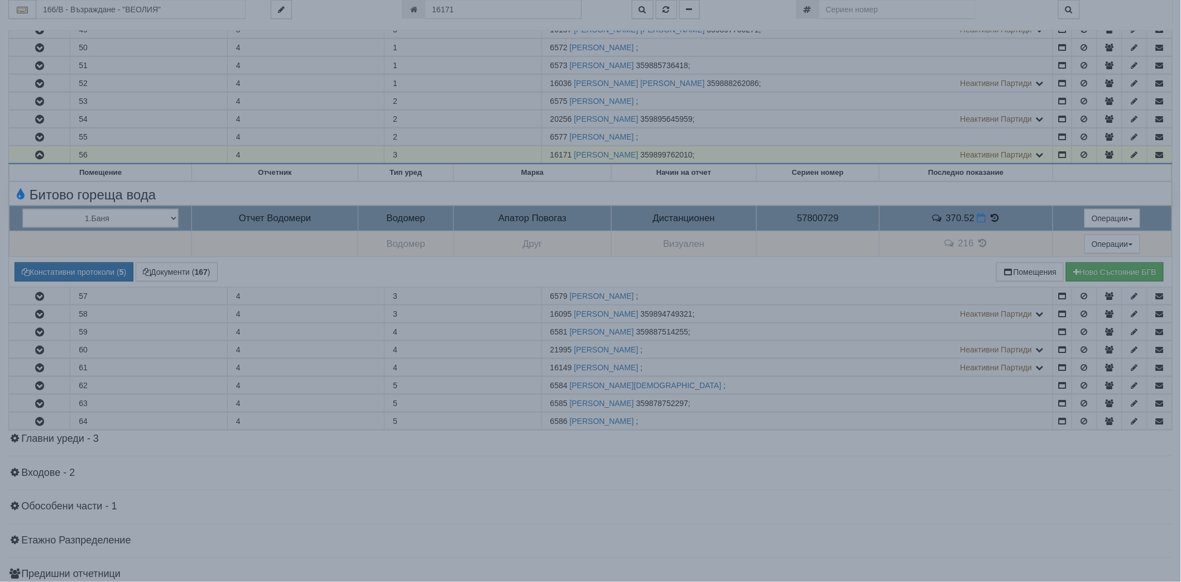
select select "8ac75930-9bfd-e511-80be-8d5a1dced85a"
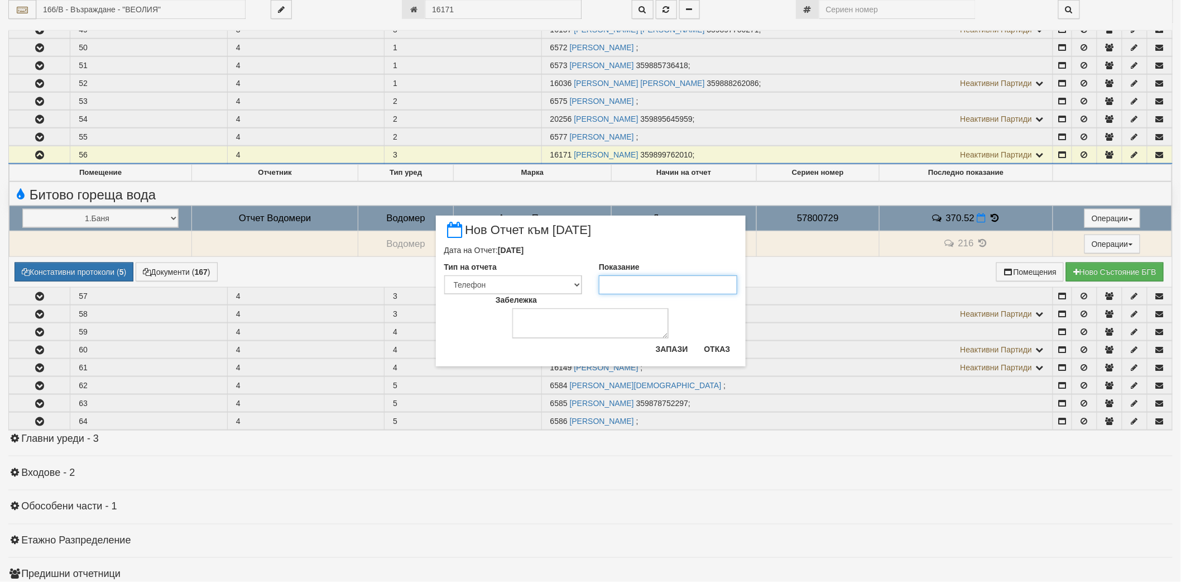
click at [645, 281] on input "Показание" at bounding box center [668, 284] width 138 height 19
paste input "370.928"
type input "370.928"
click at [676, 350] on button "Запази" at bounding box center [672, 349] width 46 height 18
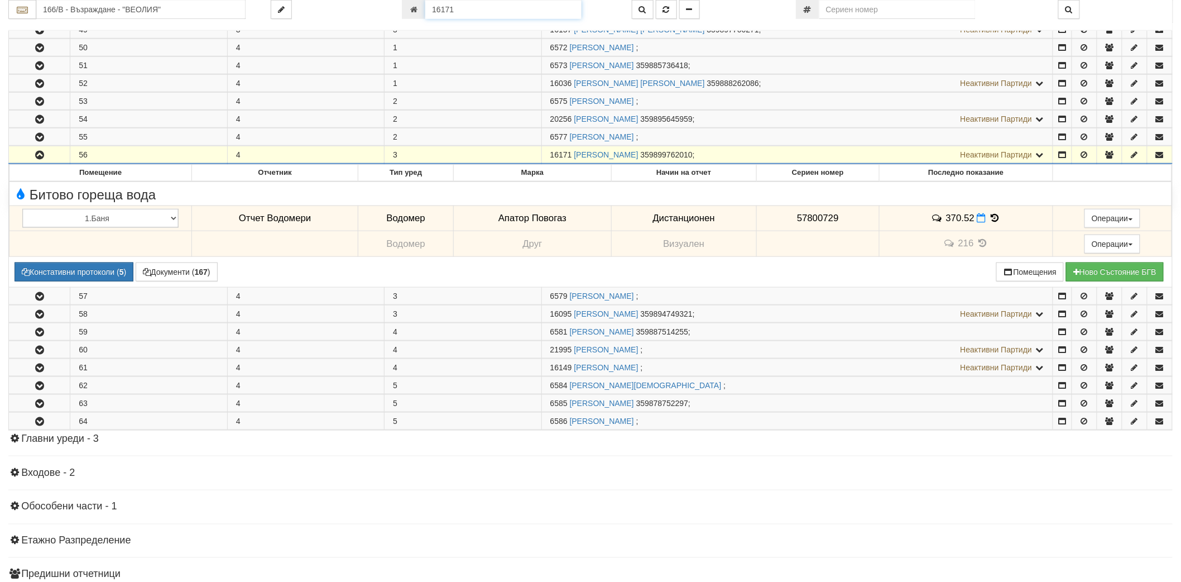
click at [504, 12] on input "16171" at bounding box center [503, 9] width 156 height 19
paste input "9627"
type input "19627"
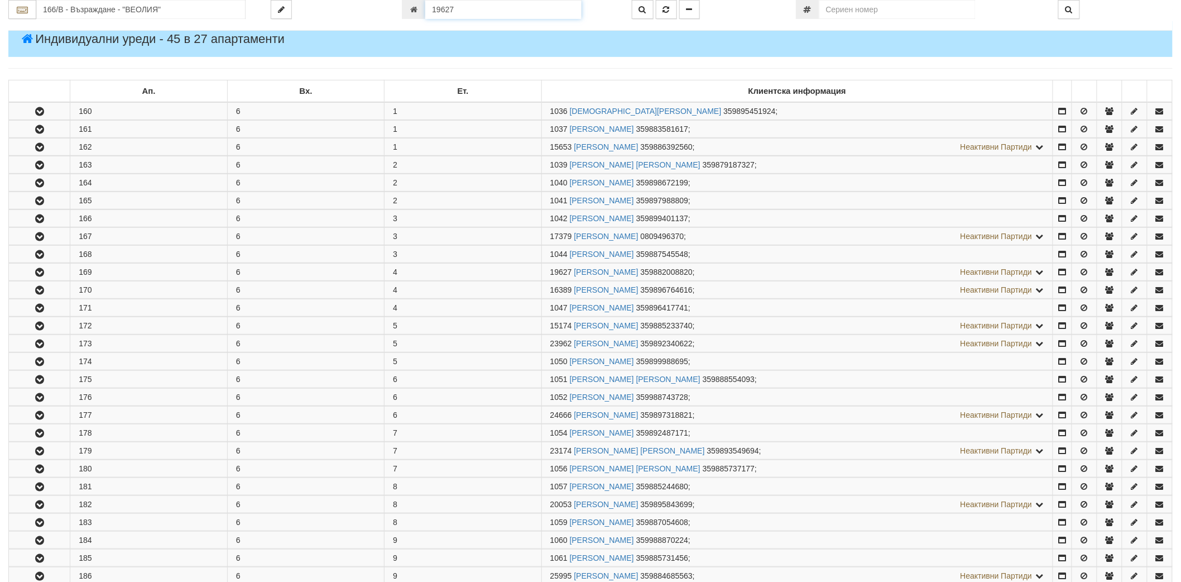
scroll to position [382, 0]
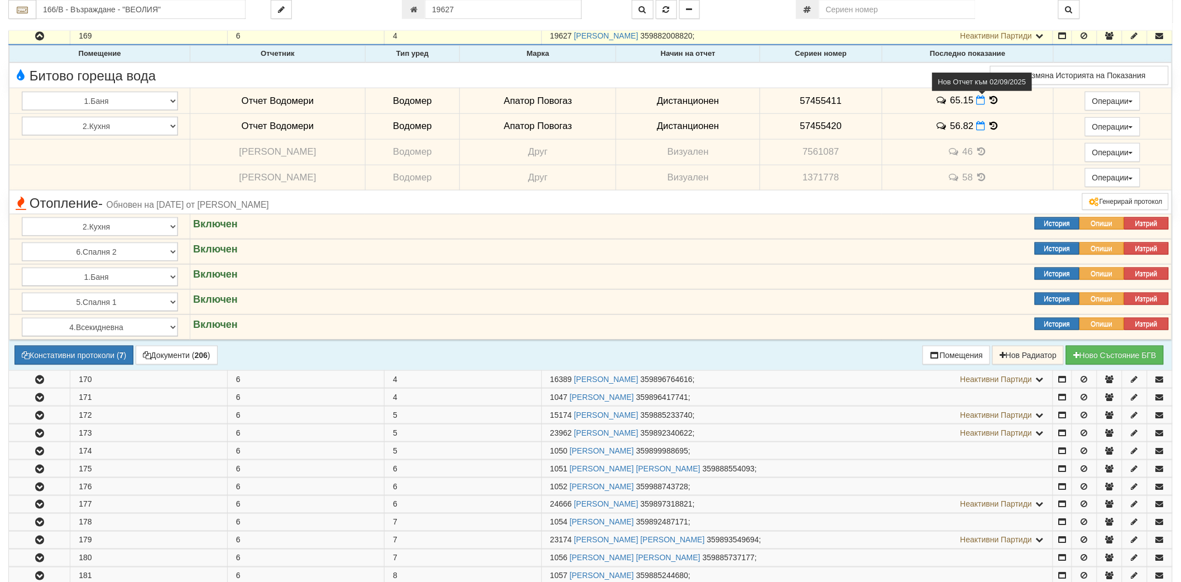
click at [978, 103] on icon at bounding box center [980, 99] width 9 height 9
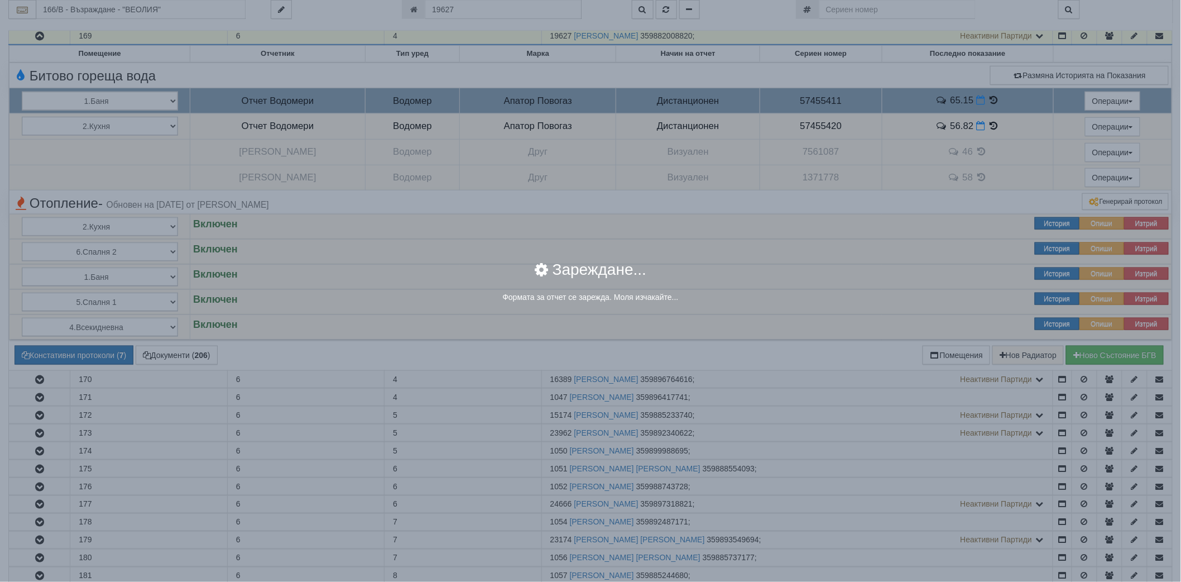
select select "8ac75930-9bfd-e511-80be-8d5a1dced85a"
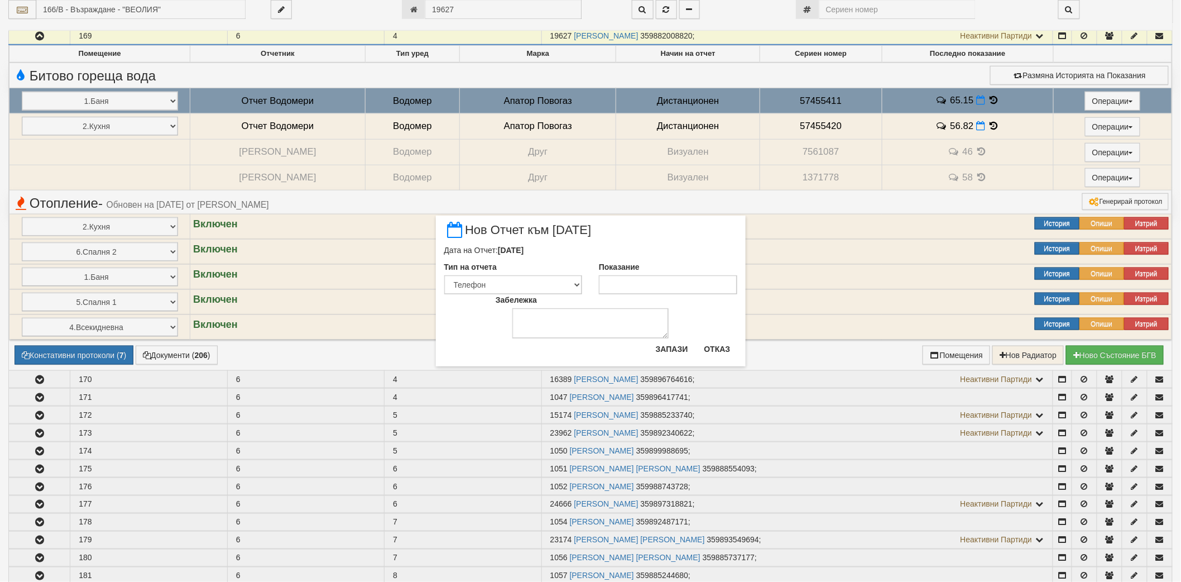
click at [661, 300] on div "Забележка" at bounding box center [590, 316] width 206 height 44
click at [660, 286] on input "Показание" at bounding box center [668, 284] width 138 height 19
paste input "65.83"
type input "65.83"
click at [674, 350] on button "Запази" at bounding box center [672, 349] width 46 height 18
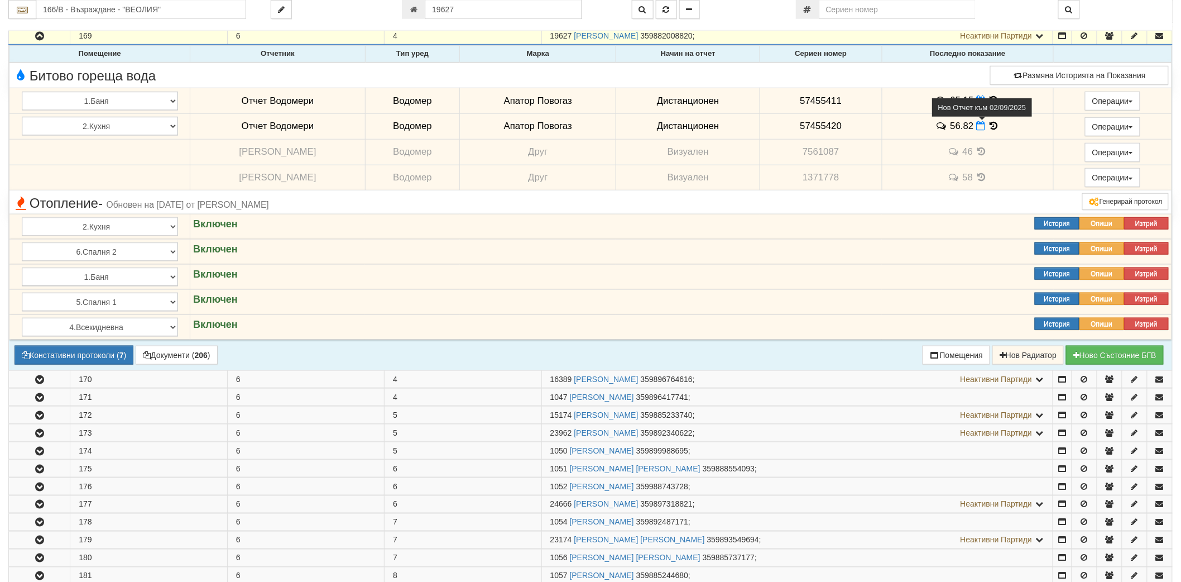
click at [976, 127] on icon at bounding box center [980, 125] width 9 height 9
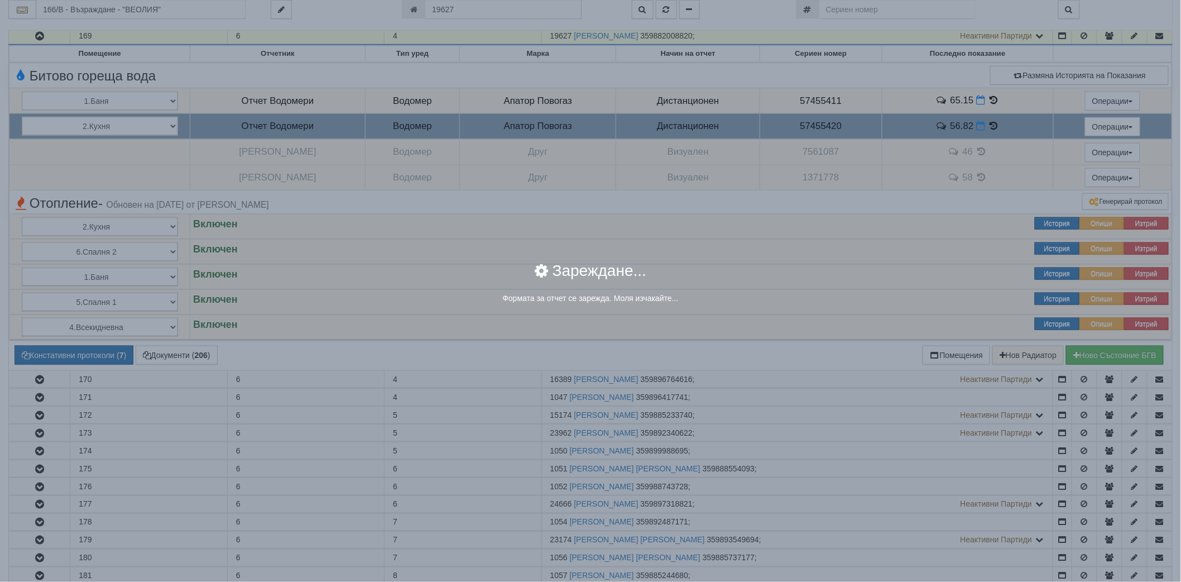
select select "8ac75930-9bfd-e511-80be-8d5a1dced85a"
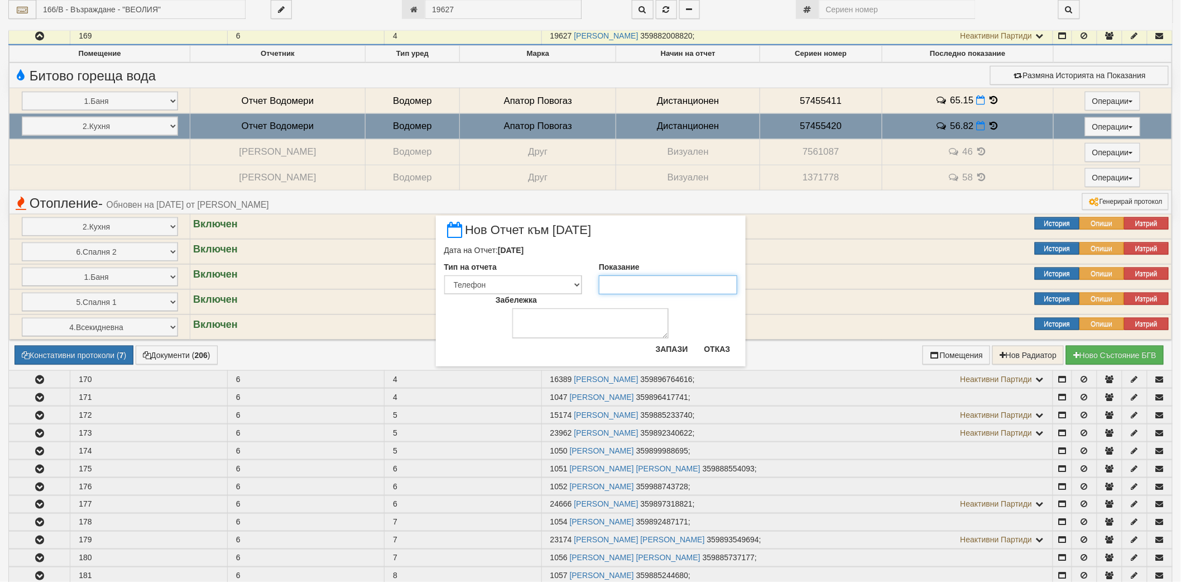
click at [637, 287] on input "Показание" at bounding box center [668, 284] width 138 height 19
paste input "58.35"
type input "58.35"
click at [672, 353] on button "Запази" at bounding box center [672, 349] width 46 height 18
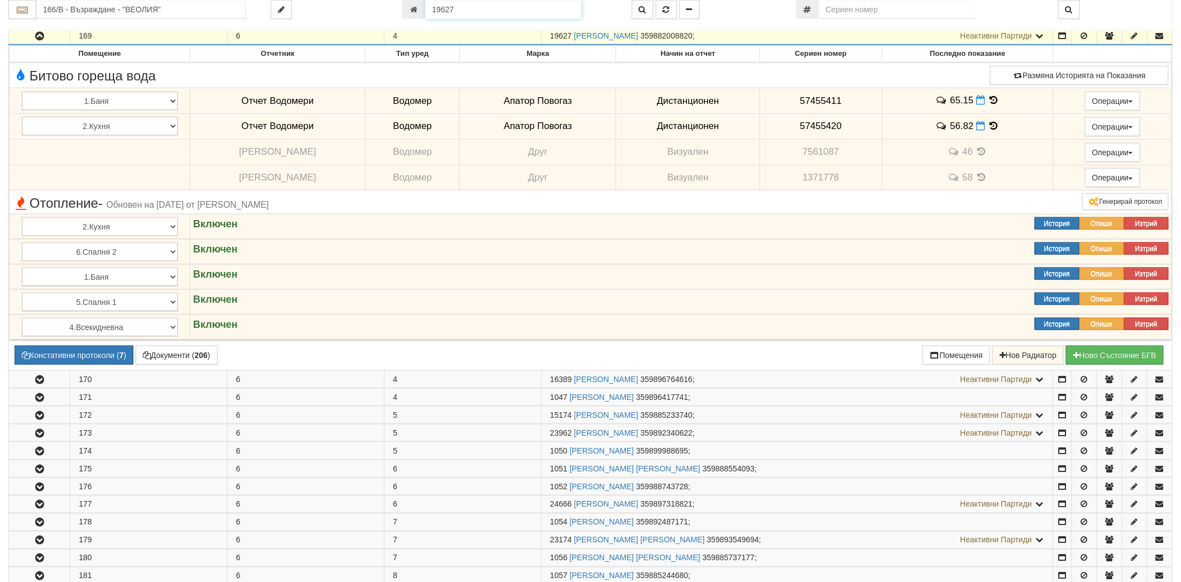
click at [498, 12] on input "19627" at bounding box center [503, 9] width 156 height 19
paste input "7842"
type input "7842"
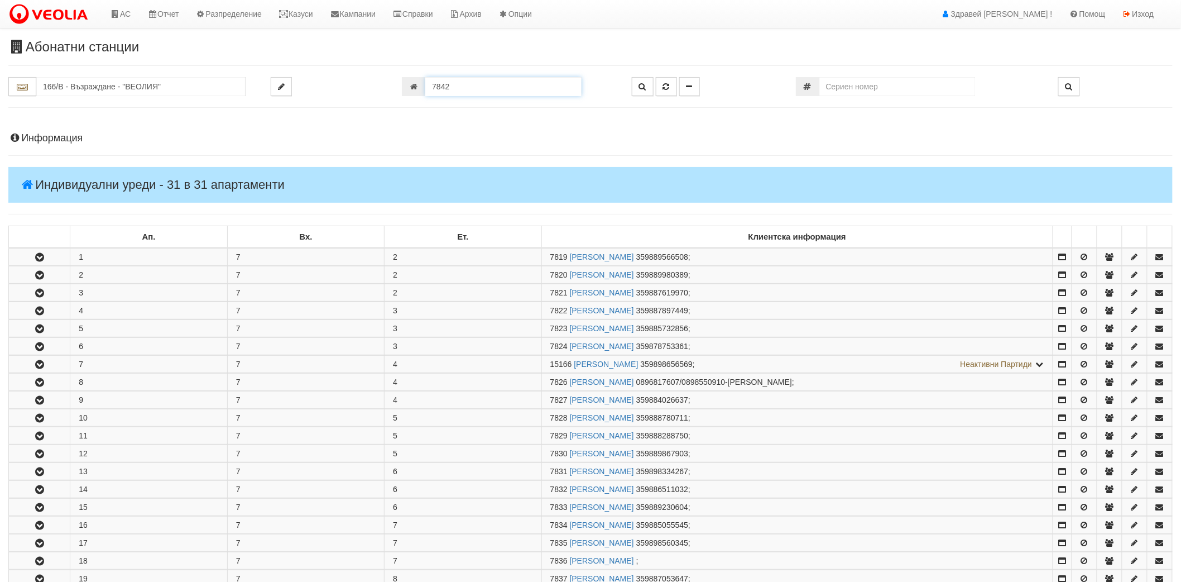
scroll to position [495, 0]
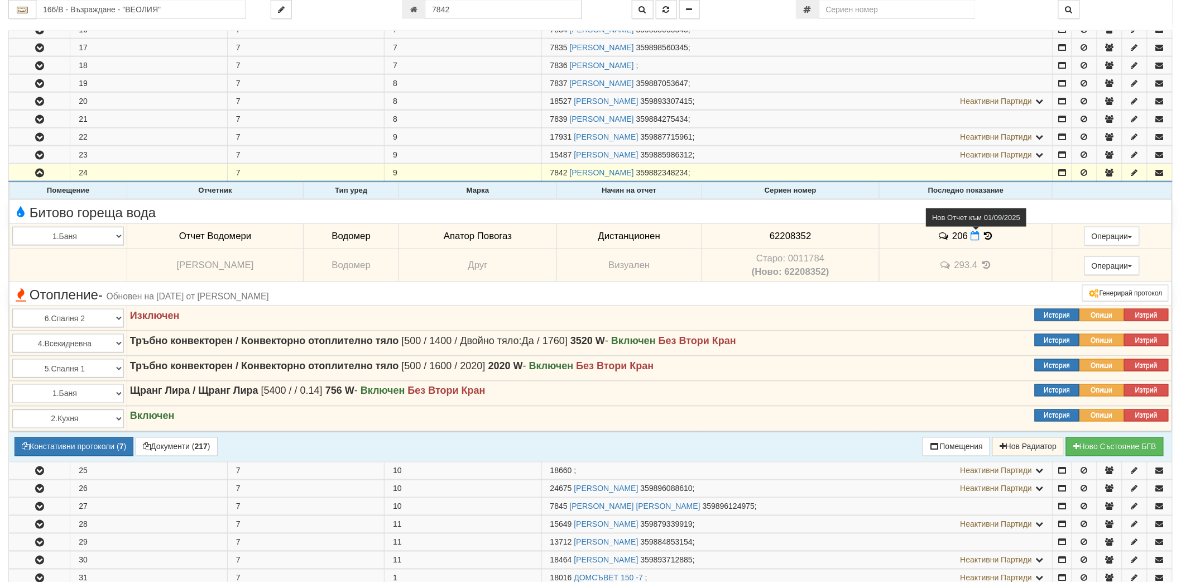
click at [973, 237] on icon at bounding box center [974, 235] width 9 height 9
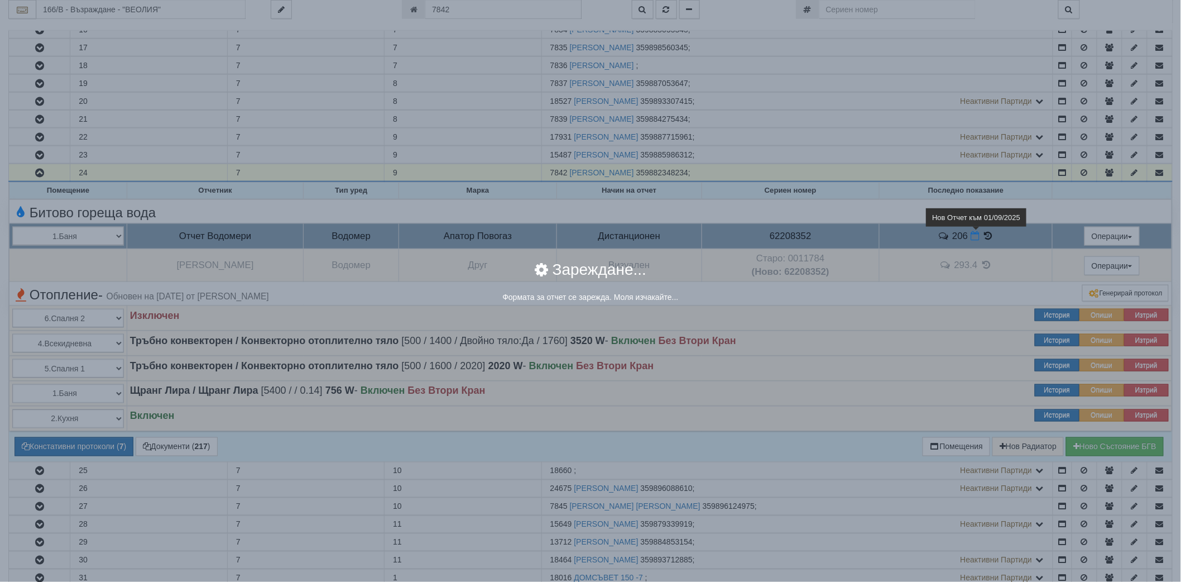
select select "8ac75930-9bfd-e511-80be-8d5a1dced85a"
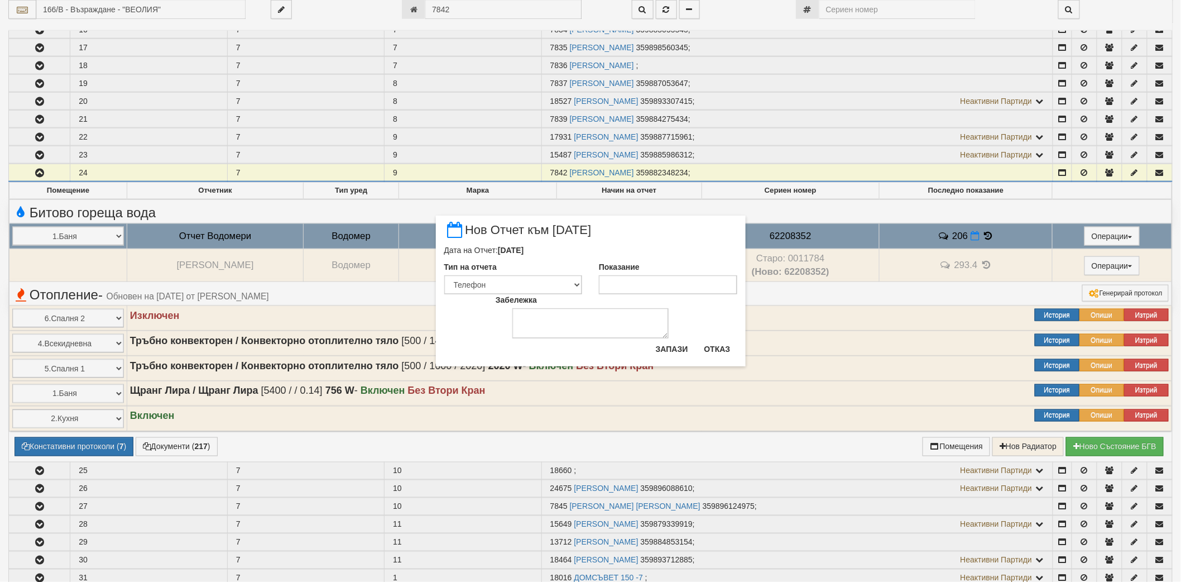
click at [657, 300] on div "Забележка" at bounding box center [590, 316] width 206 height 44
click at [659, 283] on input "Показание" at bounding box center [668, 284] width 138 height 19
paste input "207"
type input "207"
click at [683, 354] on button "Запази" at bounding box center [672, 349] width 46 height 18
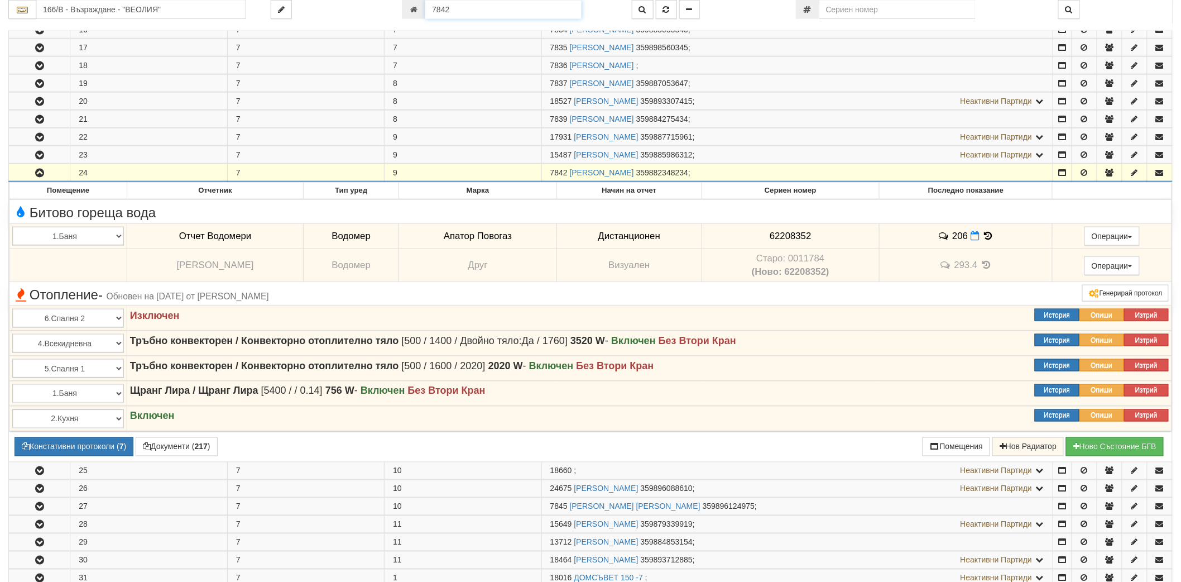
click at [548, 13] on input "7842" at bounding box center [503, 9] width 156 height 19
paste input "8758"
type input "8758"
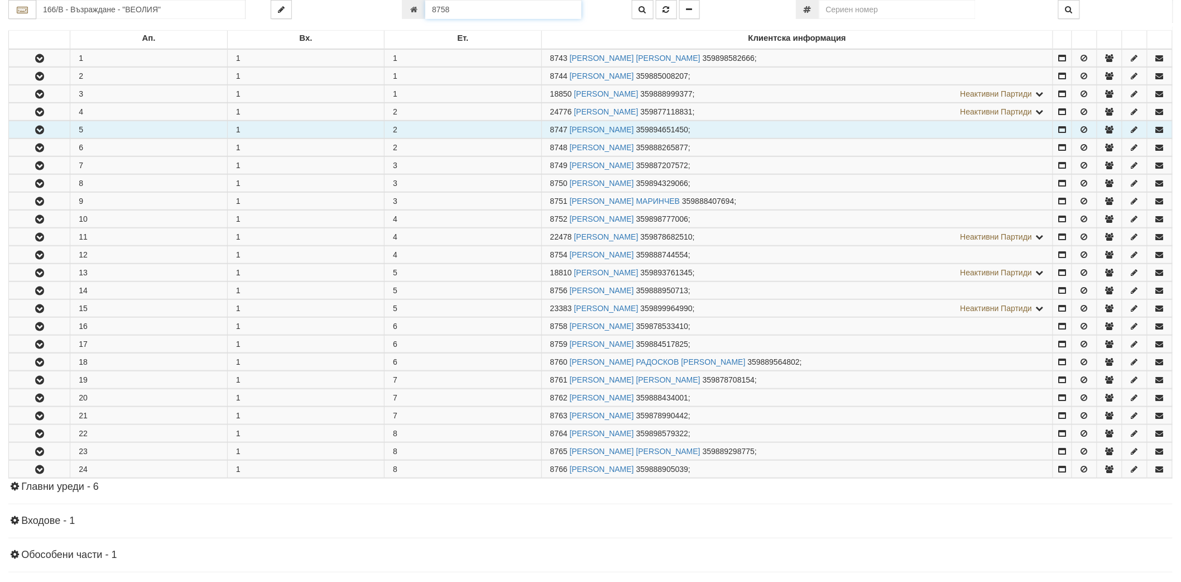
scroll to position [370, 0]
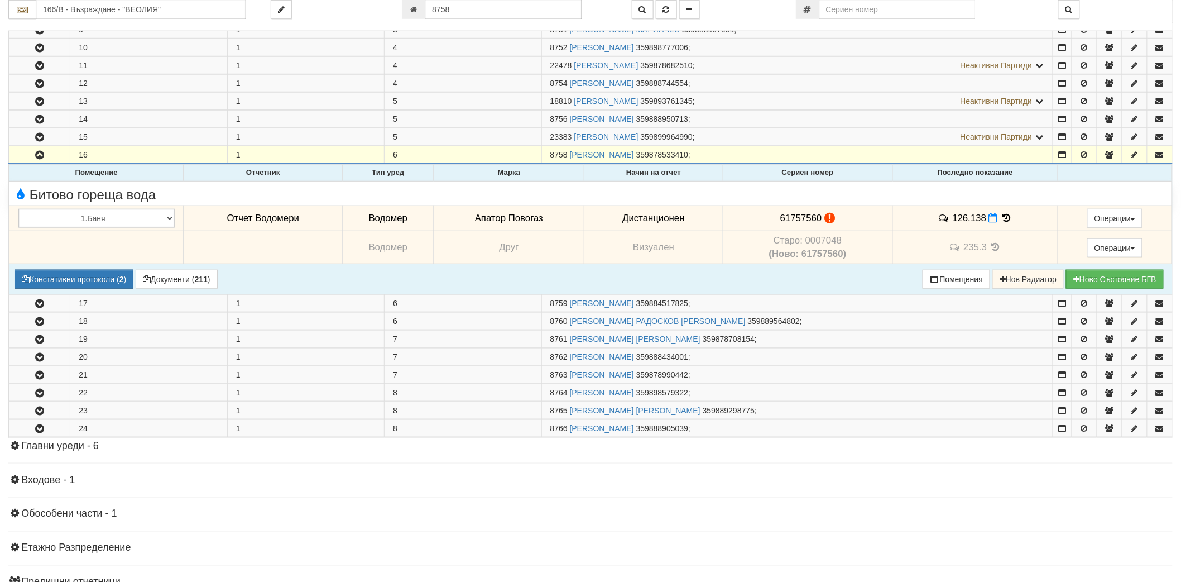
click at [1001, 222] on icon at bounding box center [1007, 217] width 12 height 9
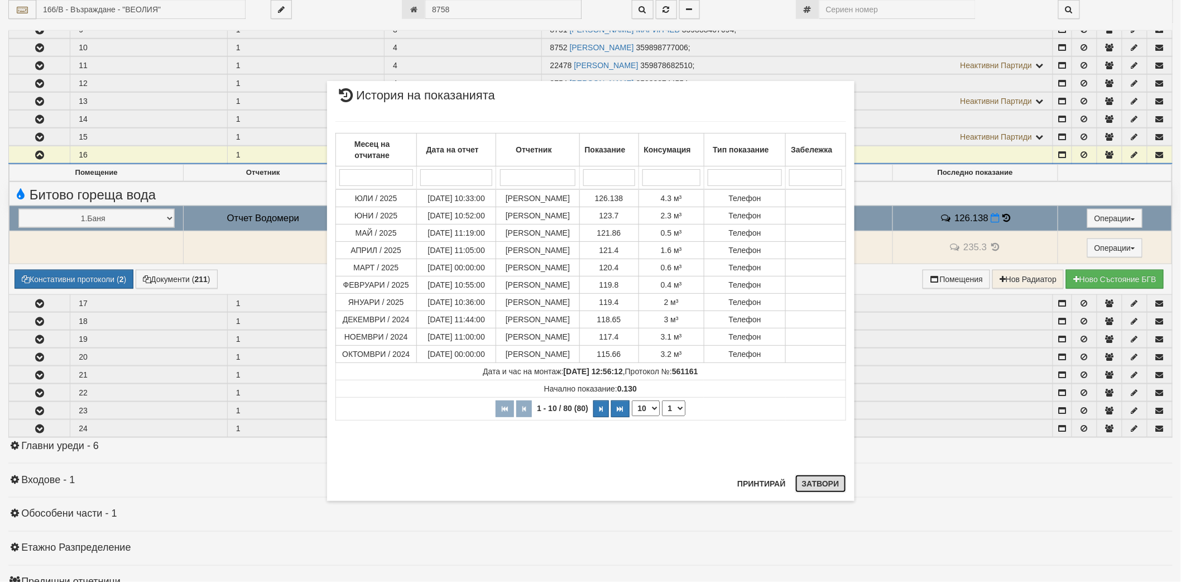
click at [812, 487] on button "Затвори" at bounding box center [820, 483] width 51 height 18
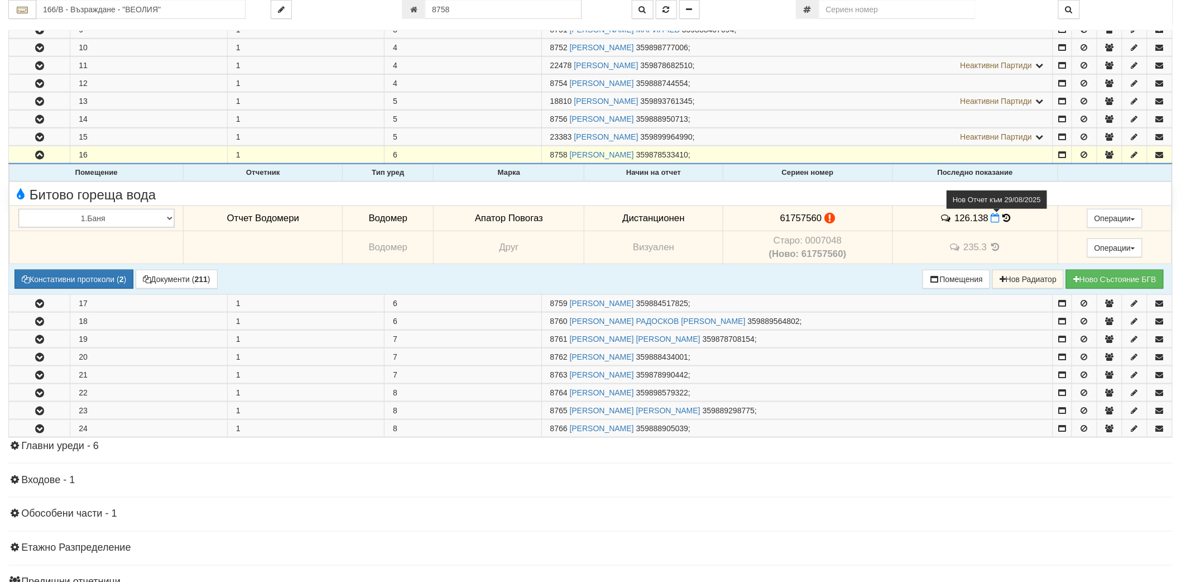
click at [991, 214] on icon at bounding box center [995, 217] width 9 height 9
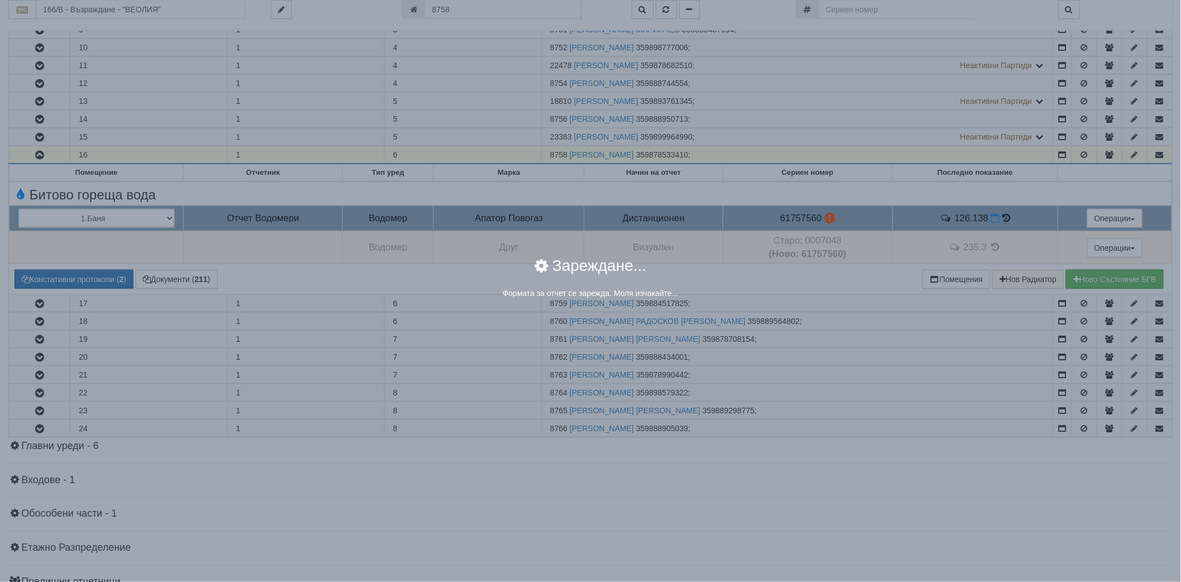
select select "8ac75930-9bfd-e511-80be-8d5a1dced85a"
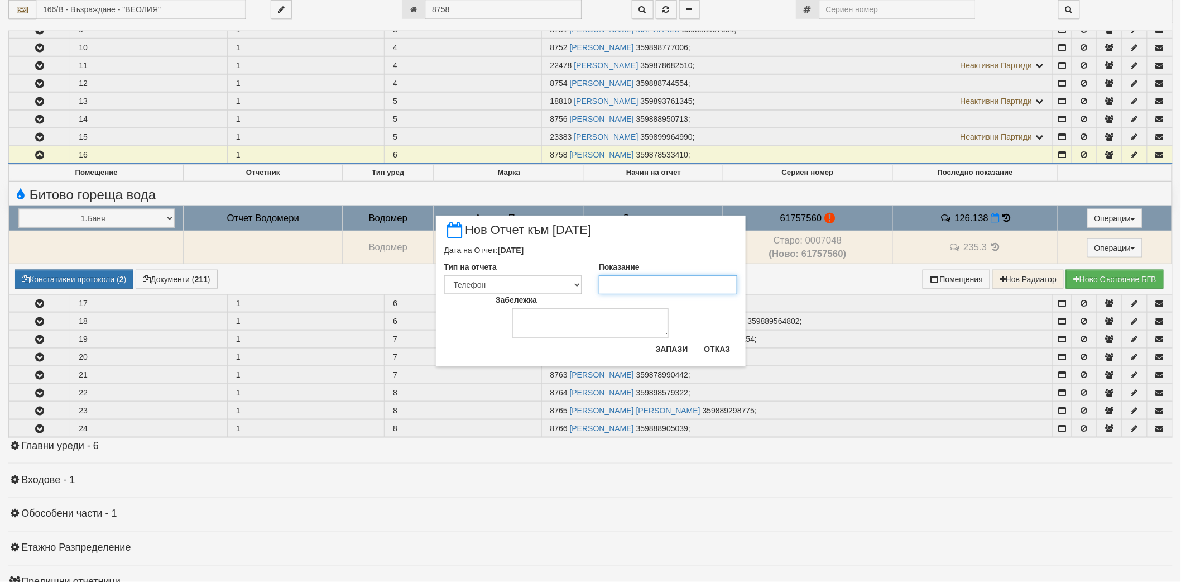
click at [621, 285] on input "Показание" at bounding box center [668, 284] width 138 height 19
paste input "129.649"
type input "129.649"
click at [666, 342] on button "Запази" at bounding box center [672, 349] width 46 height 18
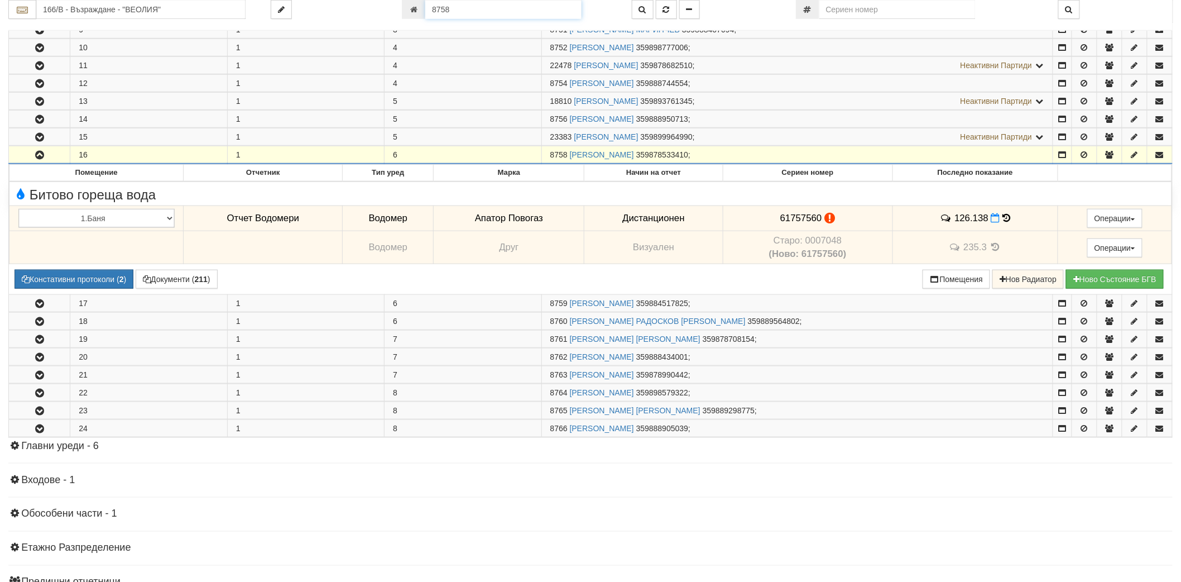
click at [467, 9] on input "8758" at bounding box center [503, 9] width 156 height 19
paste input "6573"
type input "6573"
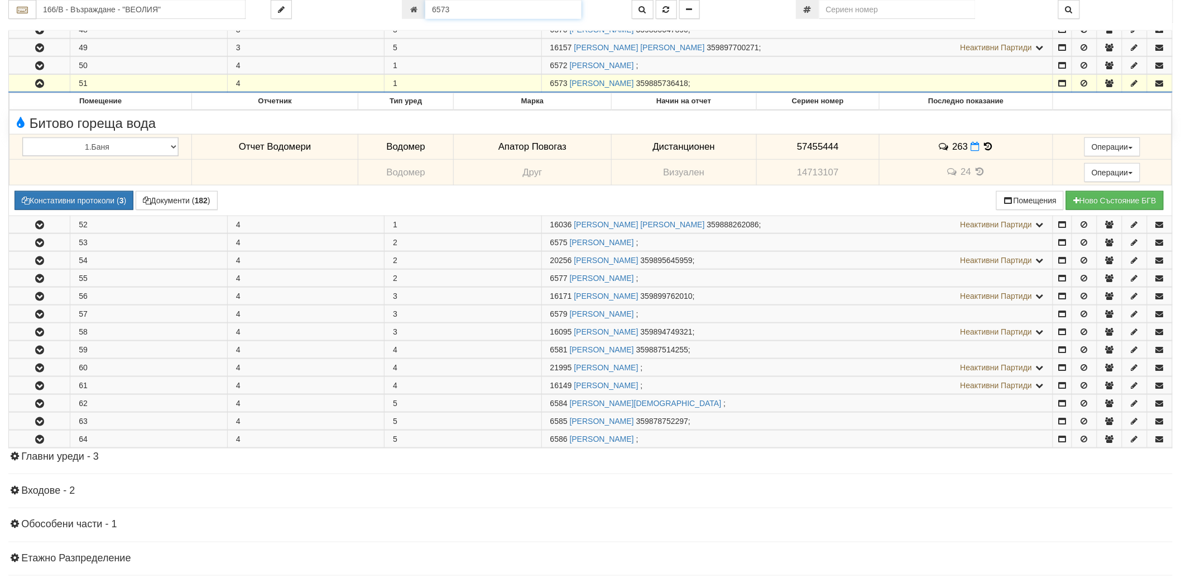
scroll to position [388, 0]
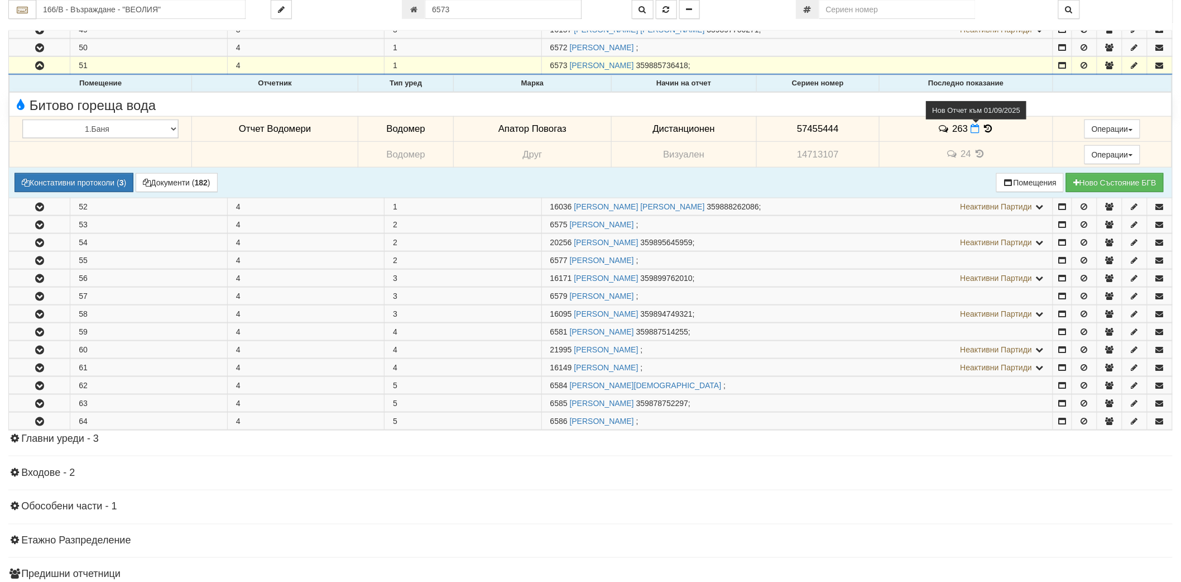
click at [971, 127] on icon at bounding box center [974, 128] width 9 height 9
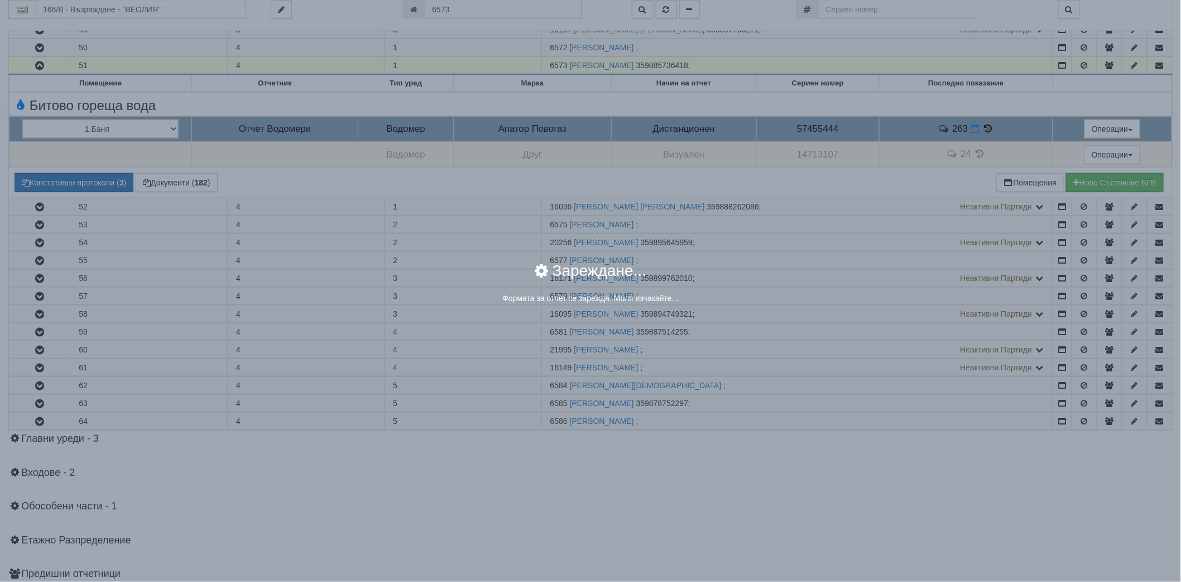
select select "8ac75930-9bfd-e511-80be-8d5a1dced85a"
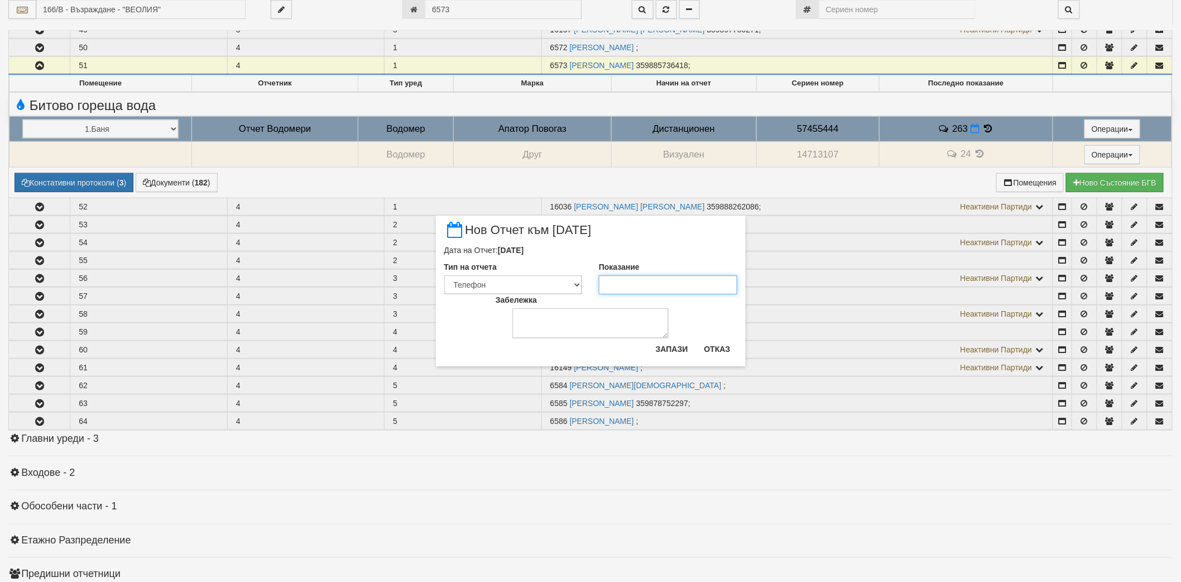
click at [632, 283] on input "Показание" at bounding box center [668, 284] width 138 height 19
paste input "263"
type input "263"
click at [675, 350] on button "Запази" at bounding box center [672, 349] width 46 height 18
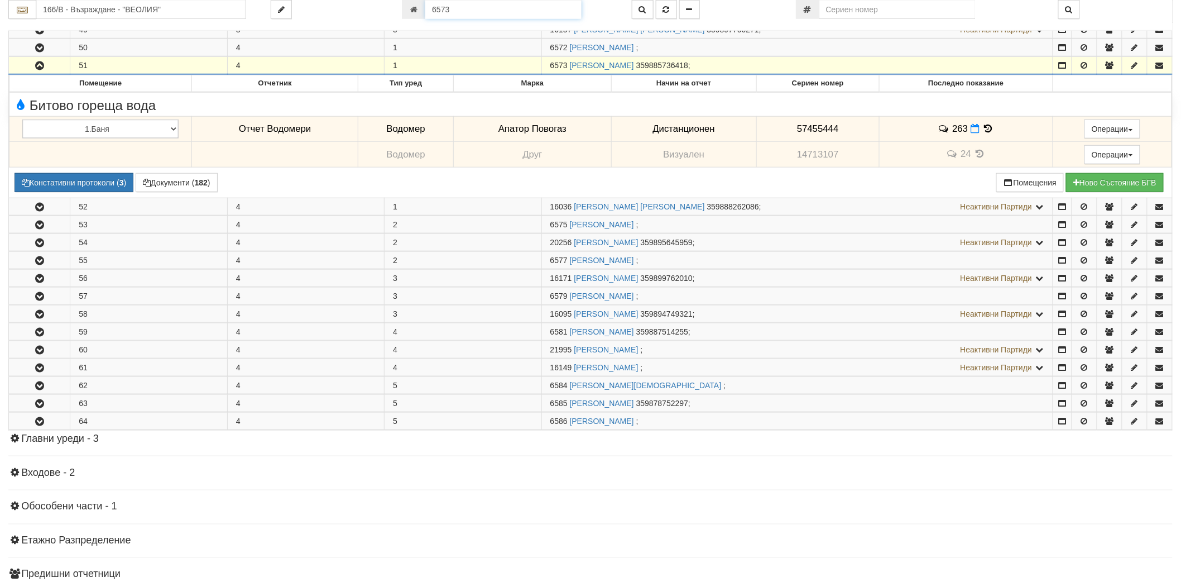
click at [494, 7] on input "6573" at bounding box center [503, 9] width 156 height 19
paste input "13581"
type input "13581"
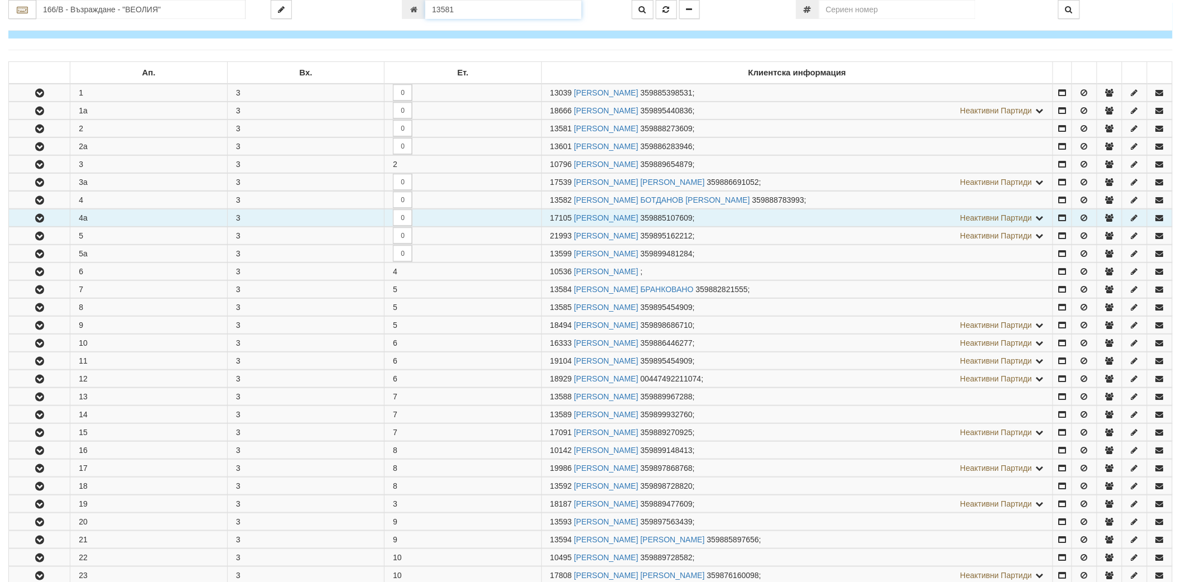
scroll to position [257, 0]
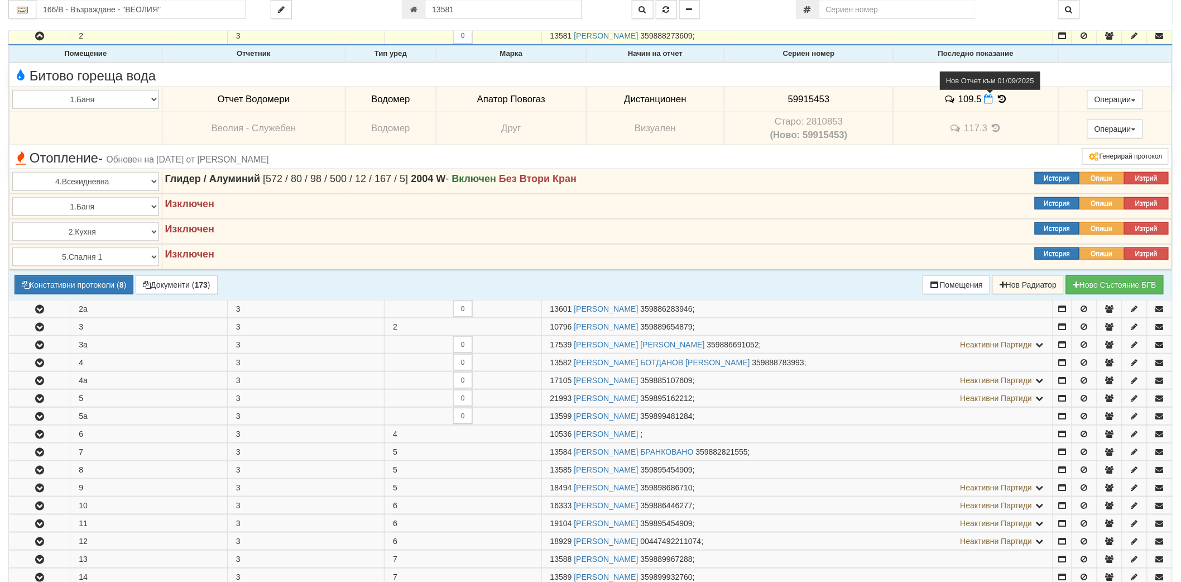
click at [984, 99] on icon at bounding box center [988, 98] width 9 height 9
select select "8ac75930-9bfd-e511-80be-8d5a1dced85a"
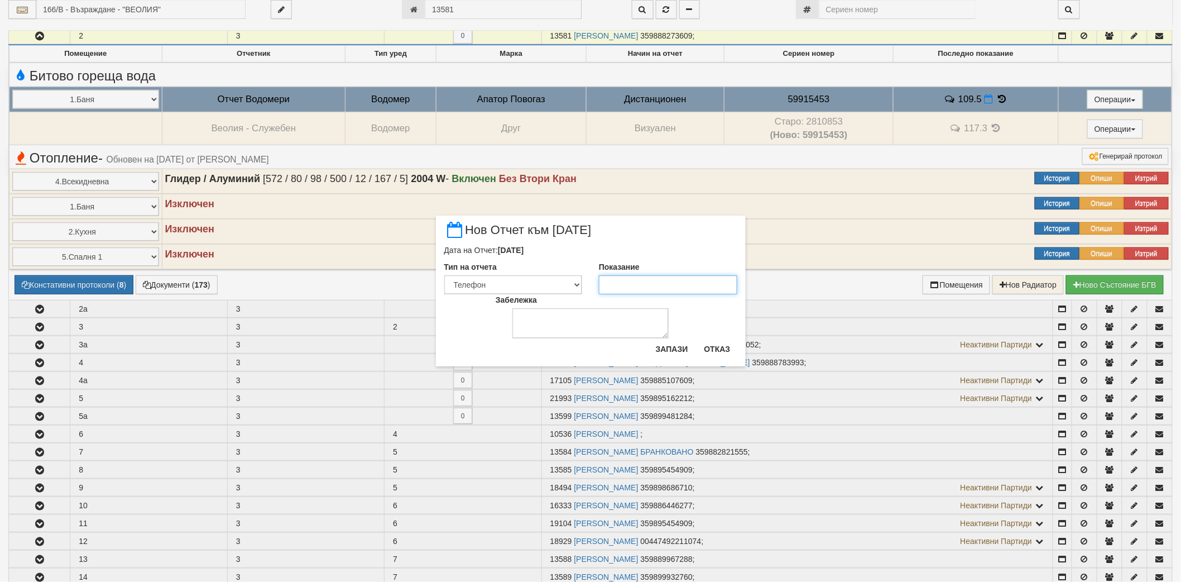
click at [640, 286] on input "Показание" at bounding box center [668, 284] width 138 height 19
paste input "109.5"
type input "109.5"
click at [679, 360] on div "Запази Отказ" at bounding box center [693, 353] width 88 height 26
click at [678, 353] on button "Запази" at bounding box center [672, 349] width 46 height 18
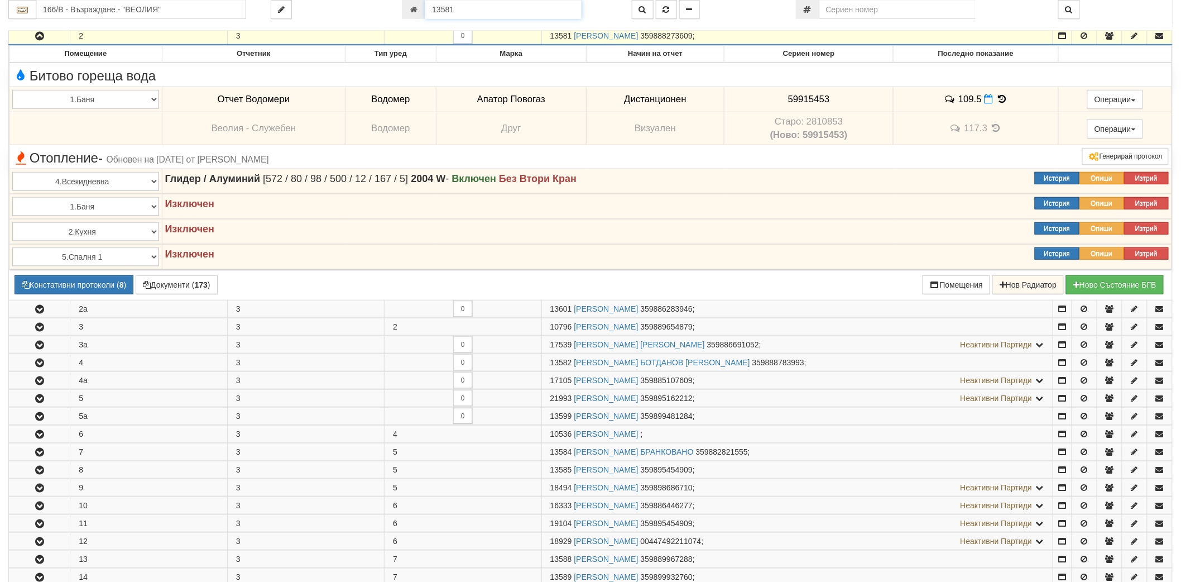
click at [439, 8] on input "13581" at bounding box center [503, 9] width 156 height 19
paste input "24740"
type input "24740"
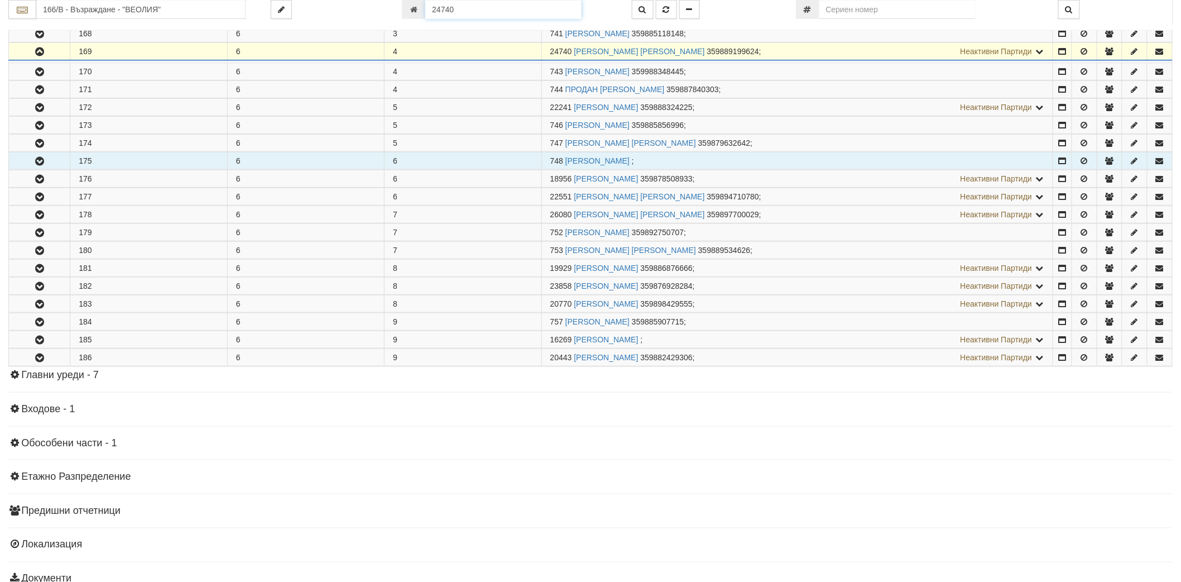
scroll to position [382, 0]
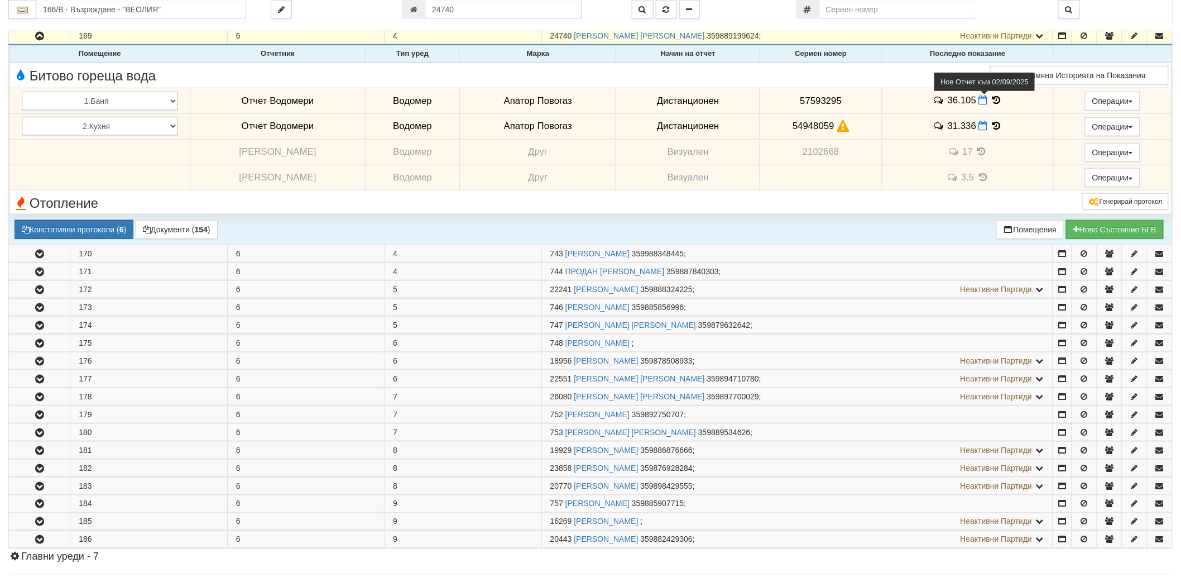
click at [979, 98] on icon at bounding box center [983, 99] width 9 height 9
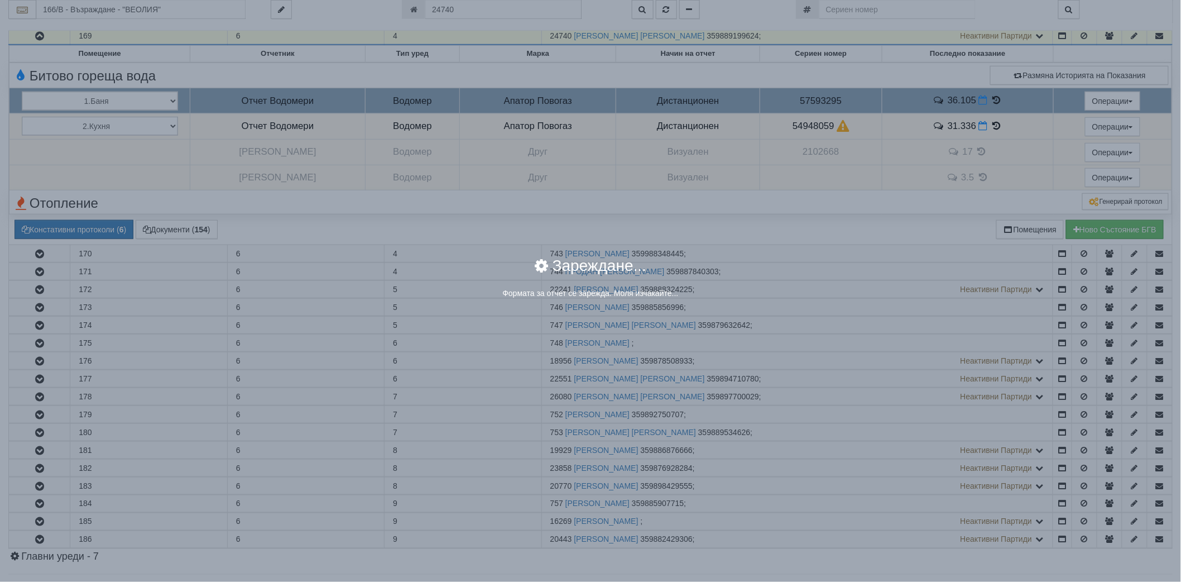
select select "8ac75930-9bfd-e511-80be-8d5a1dced85a"
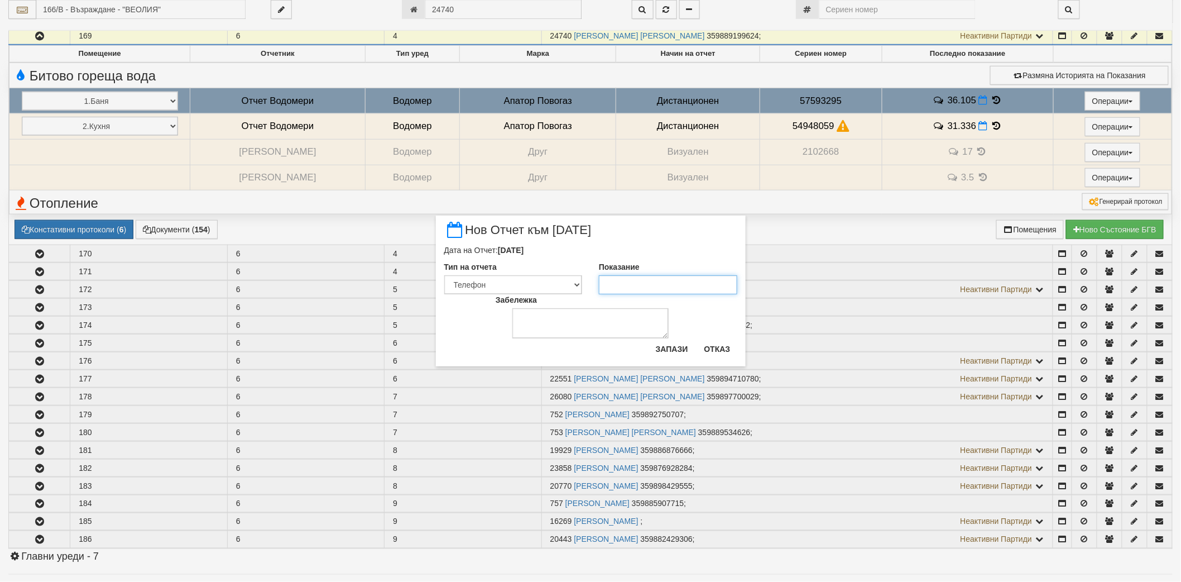
click at [663, 285] on input "Показание" at bounding box center [668, 284] width 138 height 19
paste input "36.105"
type input "36.105"
click at [663, 343] on button "Запази" at bounding box center [672, 349] width 46 height 18
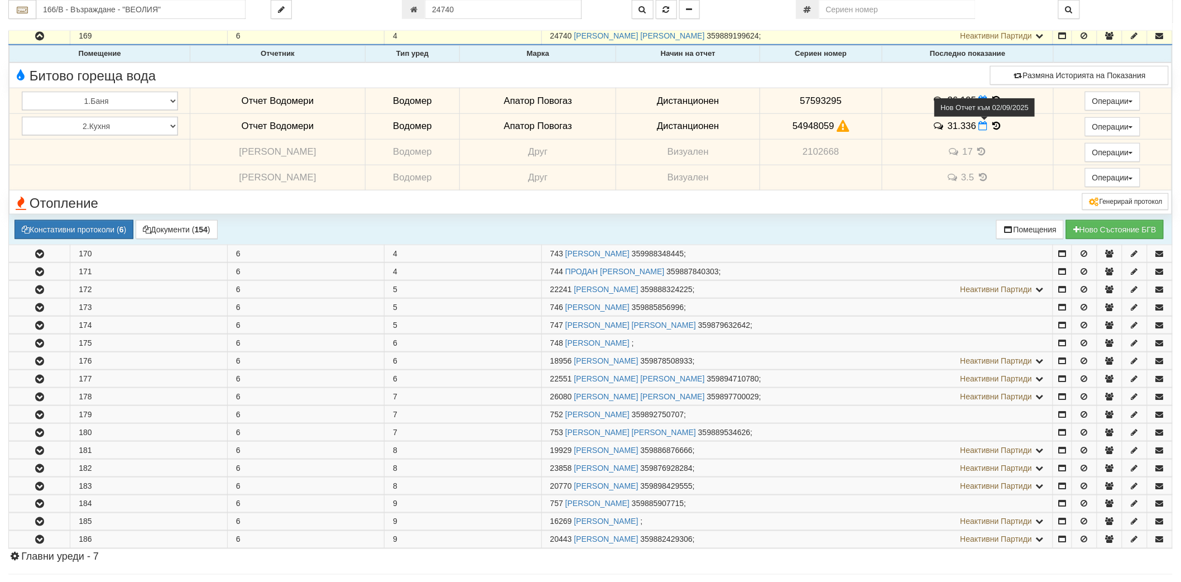
click at [979, 128] on icon at bounding box center [983, 125] width 9 height 9
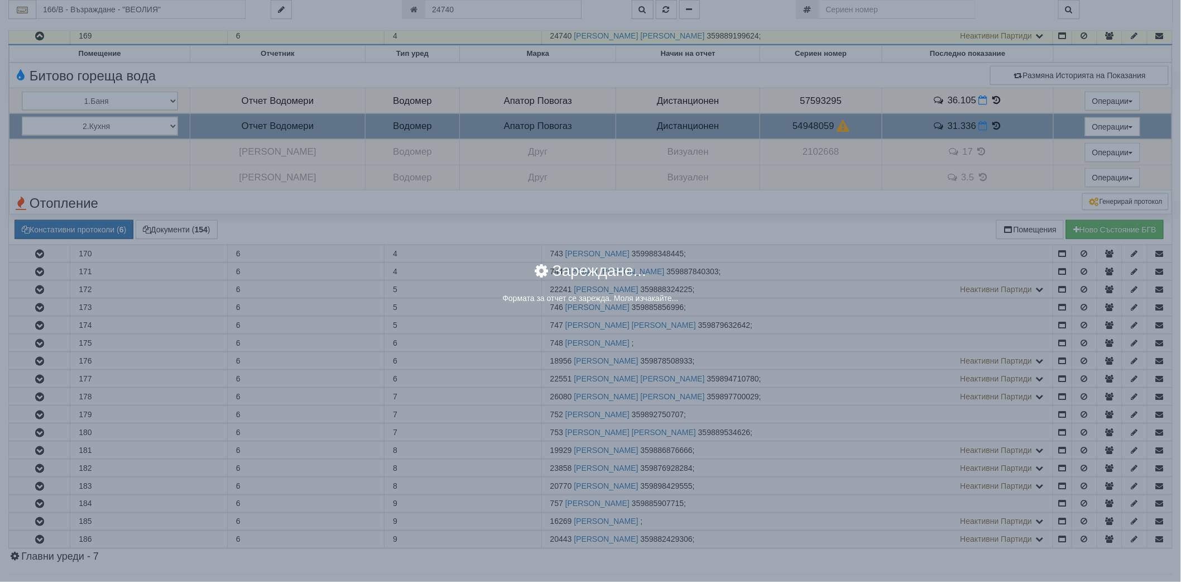
select select "8ac75930-9bfd-e511-80be-8d5a1dced85a"
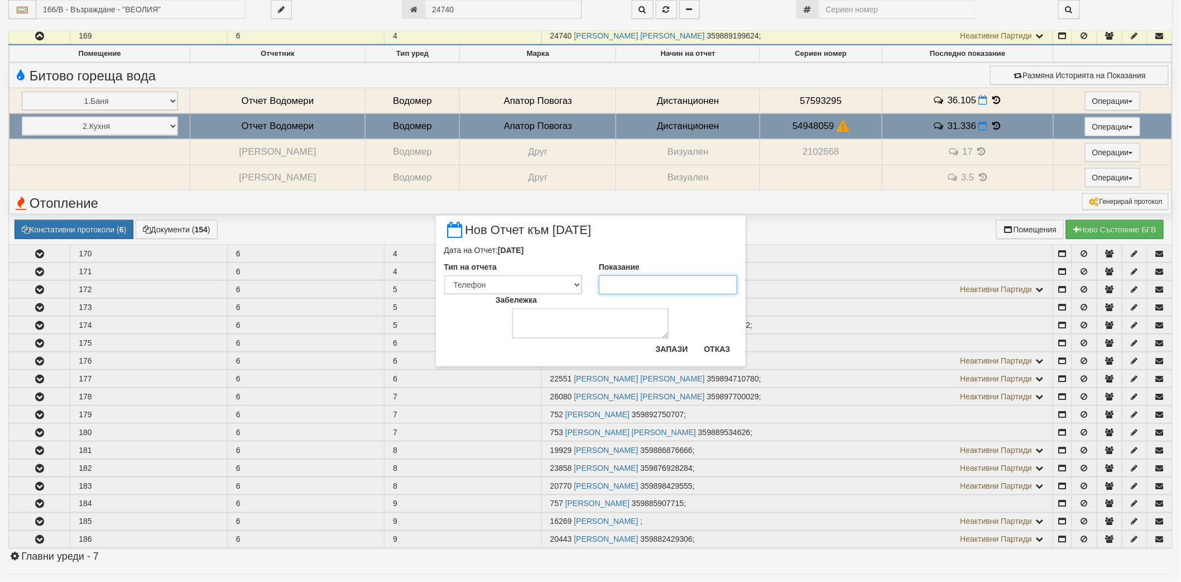
click at [657, 286] on input "Показание" at bounding box center [668, 284] width 138 height 19
paste input "31.336"
type input "31.336"
click at [657, 349] on button "Запази" at bounding box center [672, 349] width 46 height 18
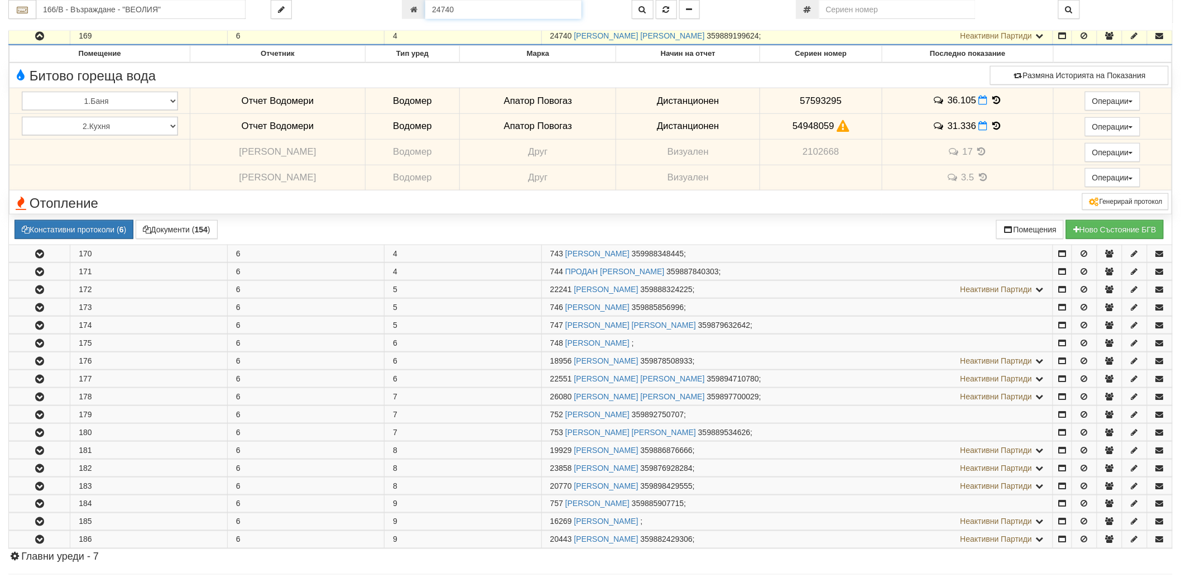
click at [467, 13] on input "24740" at bounding box center [503, 9] width 156 height 19
paste input "12005"
type input "12005"
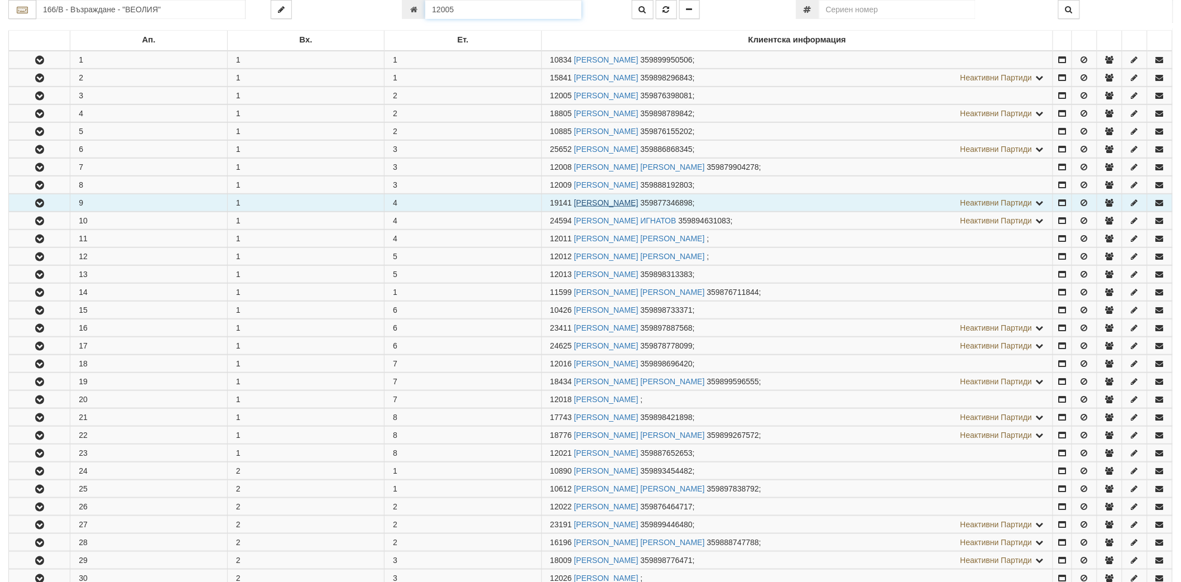
scroll to position [257, 0]
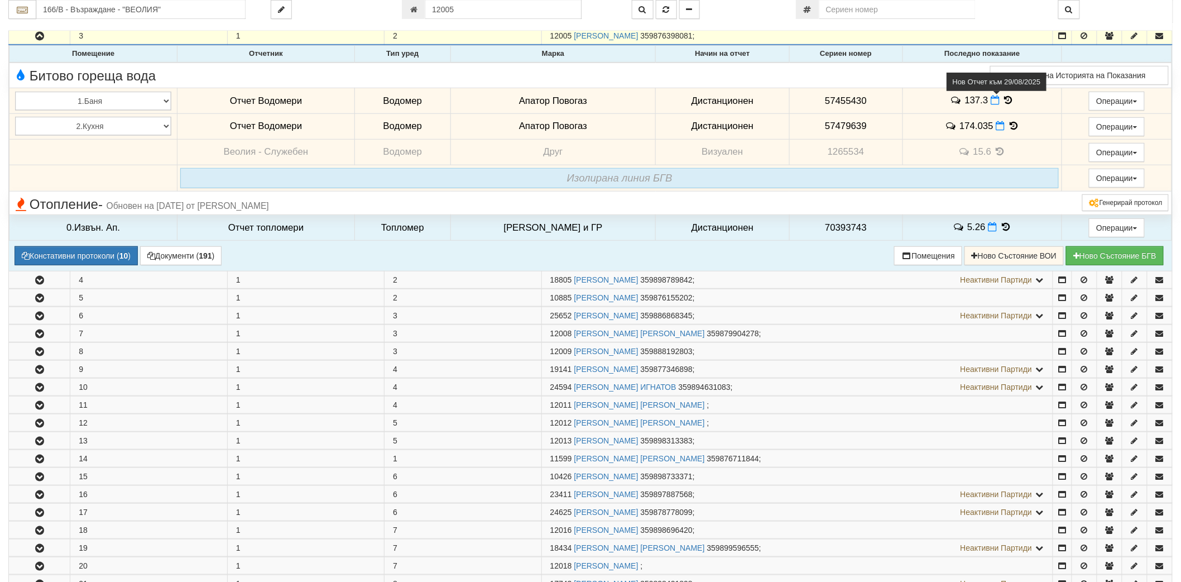
click at [991, 101] on icon at bounding box center [995, 99] width 9 height 9
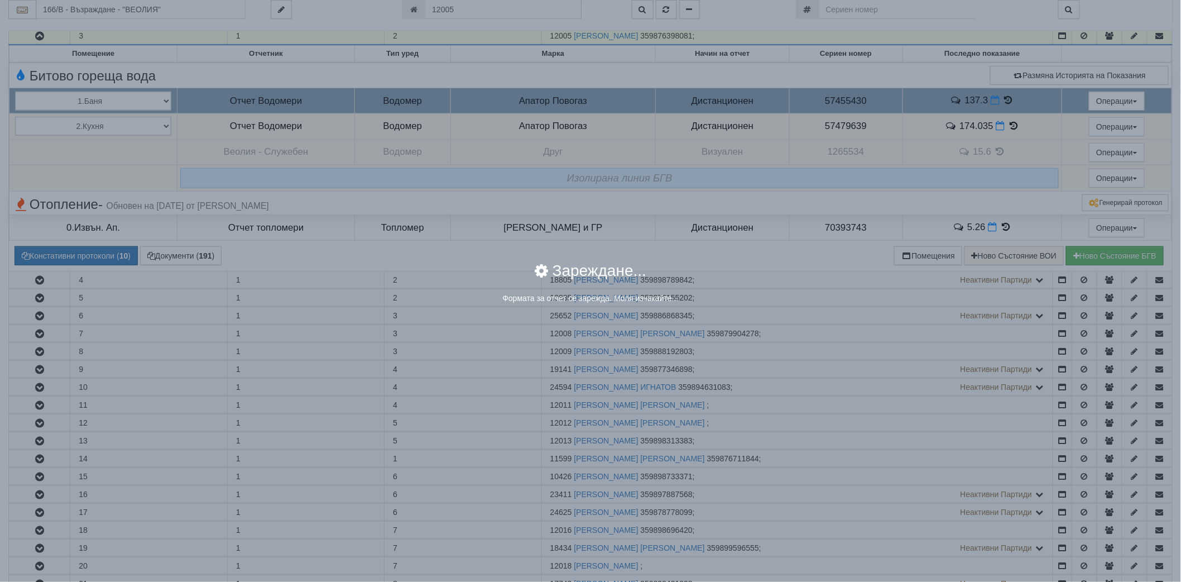
select select "8ac75930-9bfd-e511-80be-8d5a1dced85a"
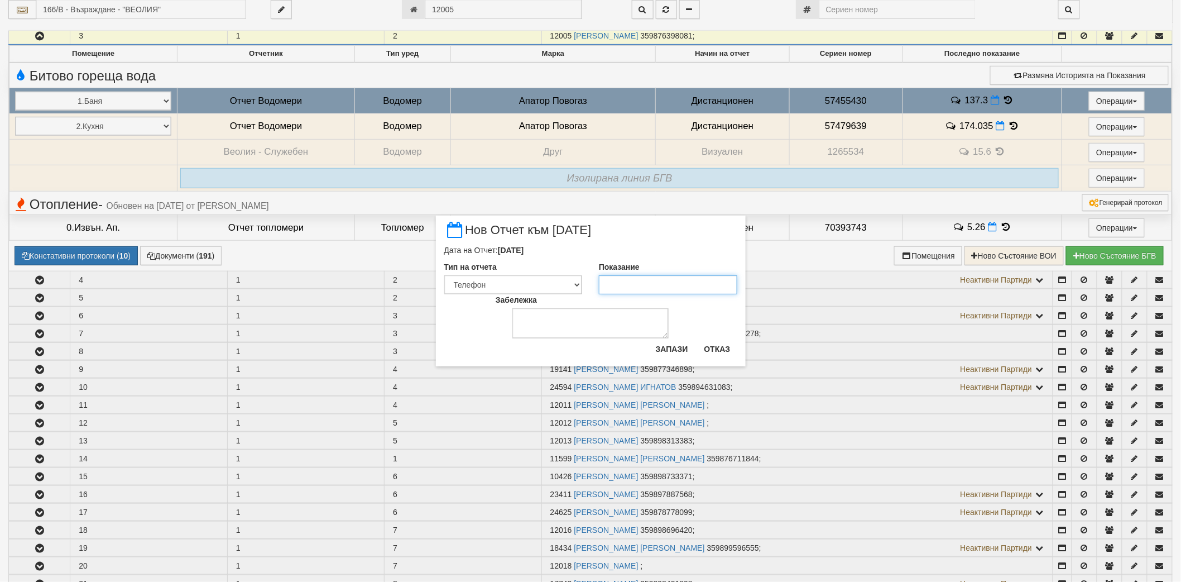
click at [673, 278] on input "Показание" at bounding box center [668, 284] width 138 height 19
paste input "137.5"
type input "137.5"
click at [673, 349] on button "Запази" at bounding box center [672, 349] width 46 height 18
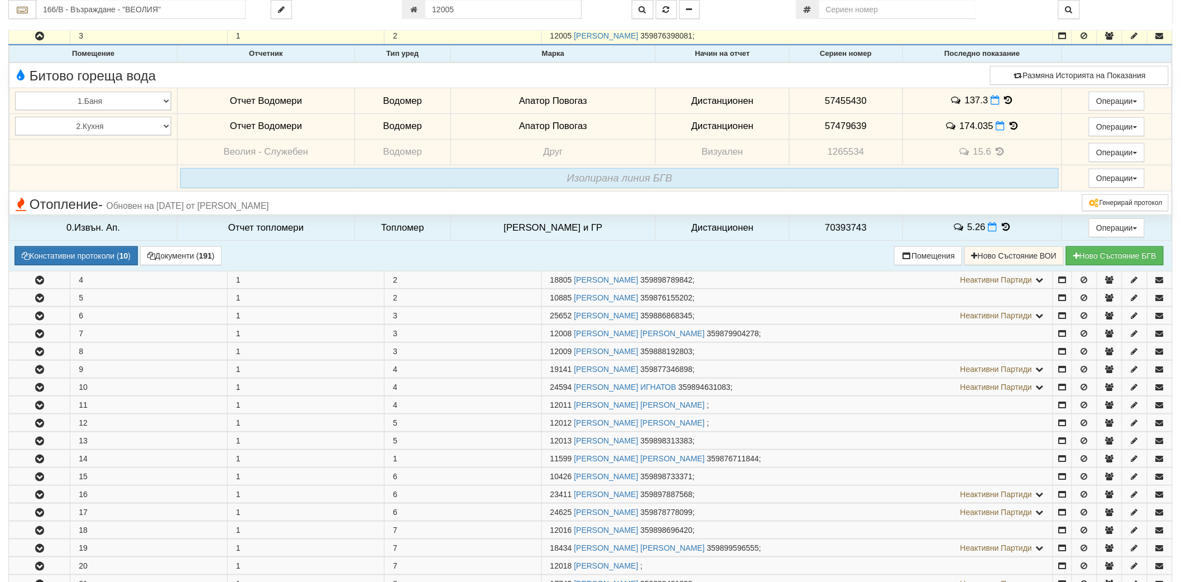
click at [994, 131] on td "174.035" at bounding box center [982, 126] width 160 height 26
click at [996, 126] on icon at bounding box center [1000, 125] width 9 height 9
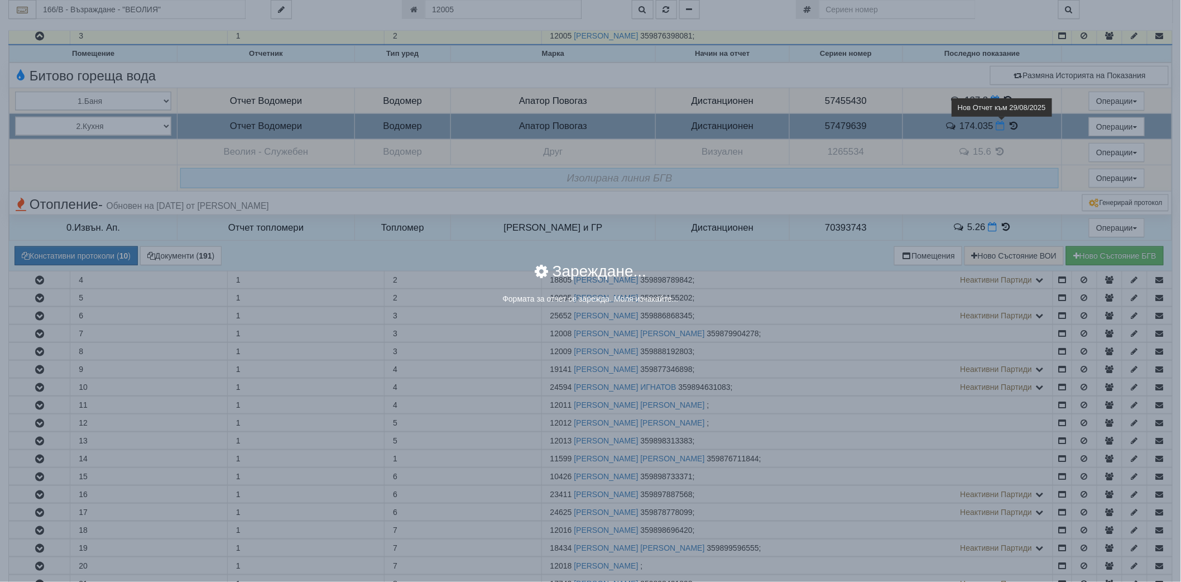
select select "ddb307f3-9e29-e611-80c1-afec7dc8e4eb"
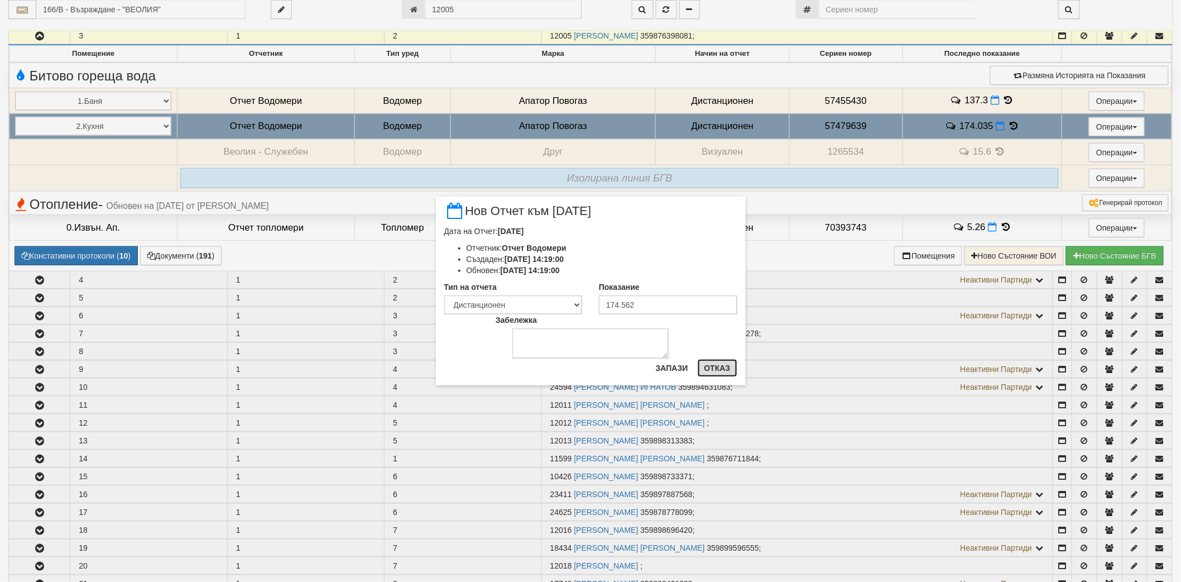
click at [719, 365] on button "Отказ" at bounding box center [718, 368] width 40 height 18
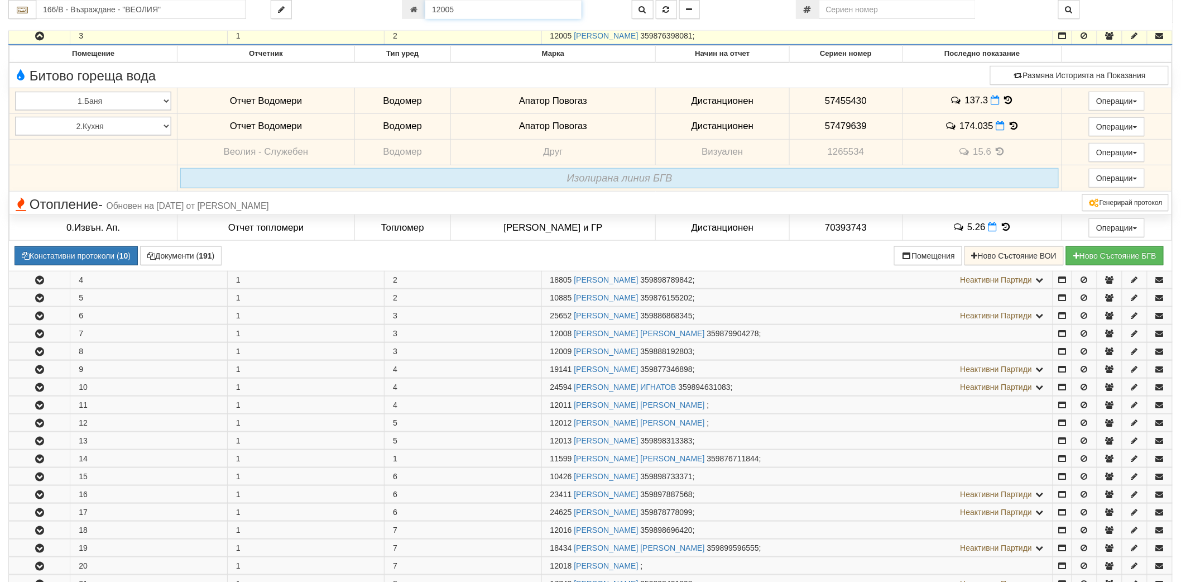
click at [531, 6] on input "12005" at bounding box center [503, 9] width 156 height 19
paste input "85"
type input "12855"
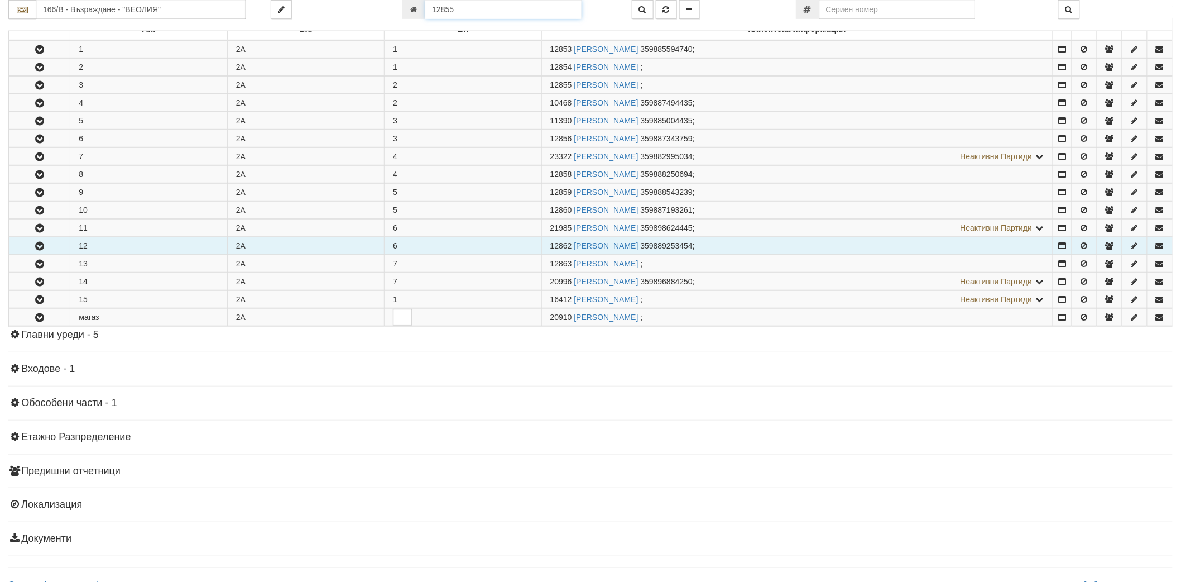
scroll to position [226, 0]
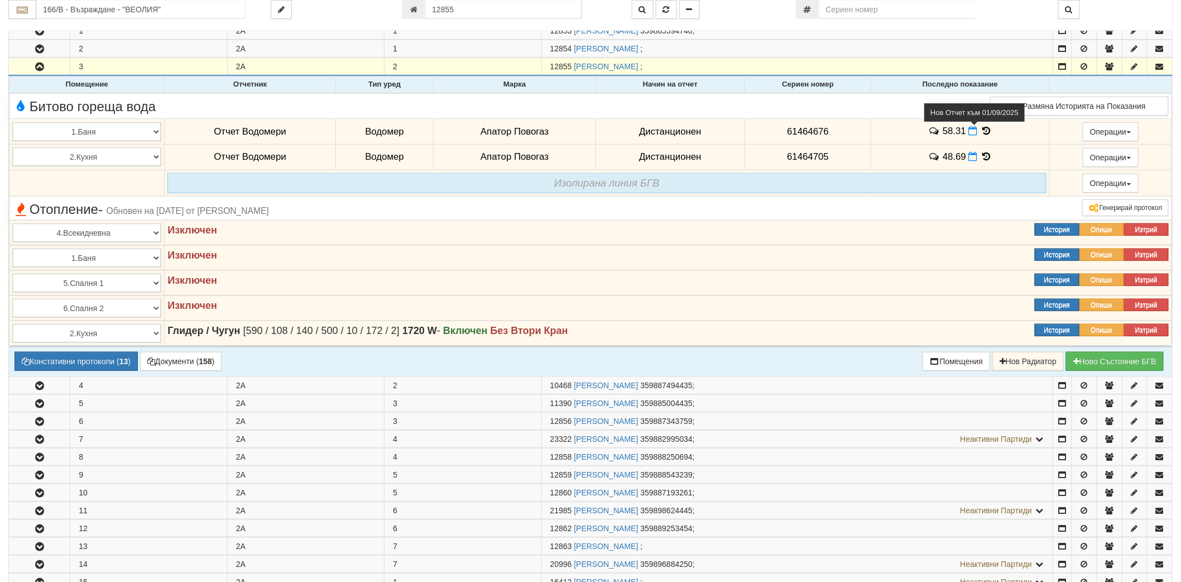
click at [972, 132] on icon at bounding box center [973, 130] width 9 height 9
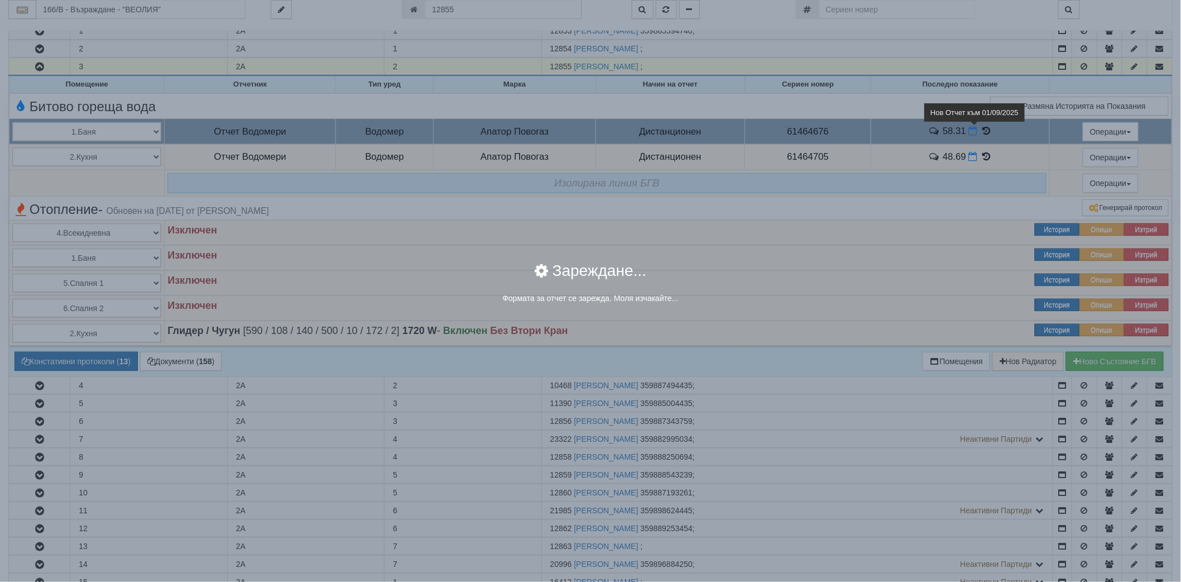
select select "8ac75930-9bfd-e511-80be-8d5a1dced85a"
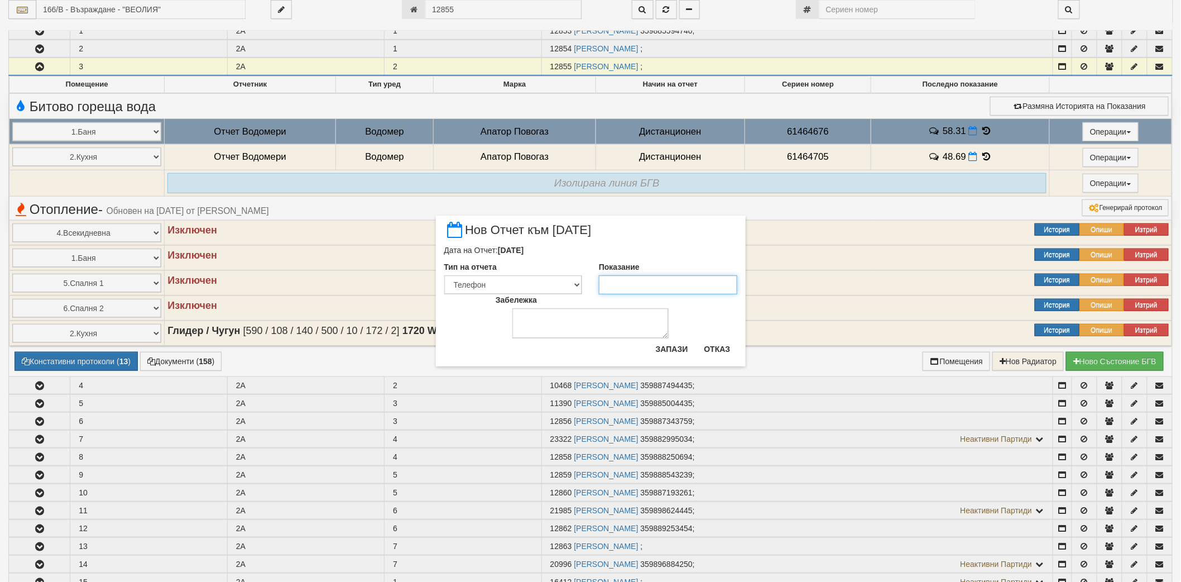
click at [680, 286] on input "Показание" at bounding box center [668, 284] width 138 height 19
paste input "59.1"
type input "59.1"
click at [667, 343] on button "Запази" at bounding box center [672, 349] width 46 height 18
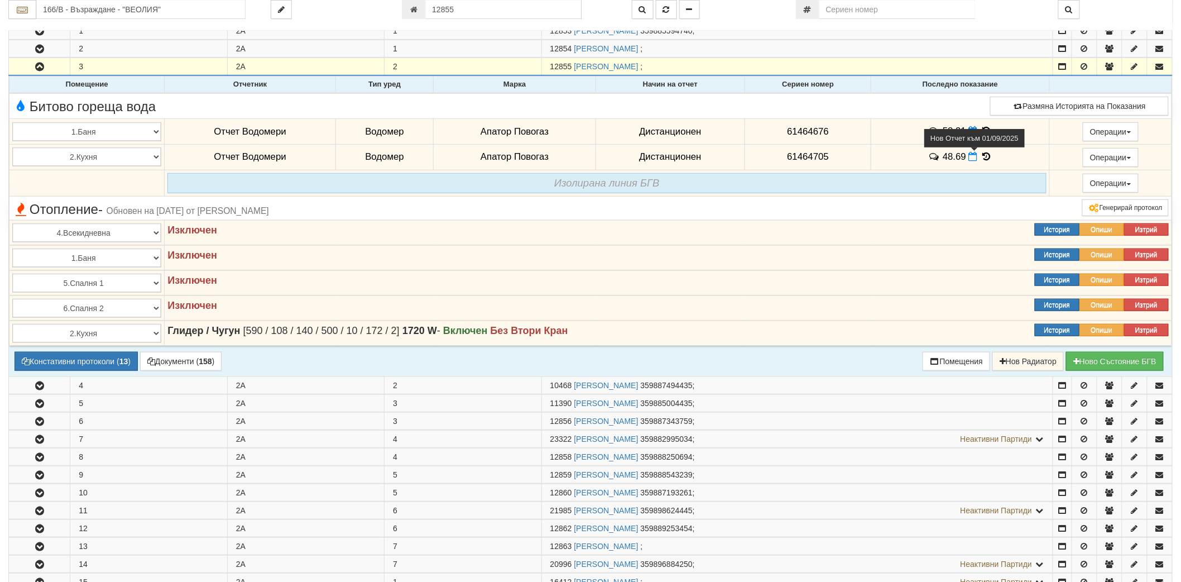
click at [973, 158] on icon at bounding box center [973, 156] width 9 height 9
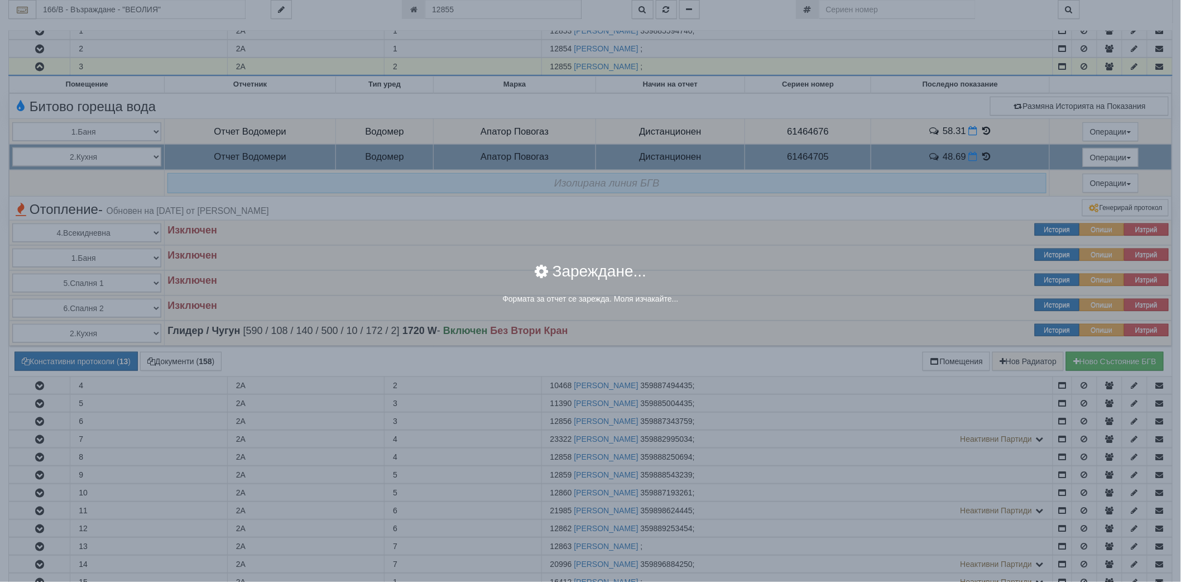
select select "8ac75930-9bfd-e511-80be-8d5a1dced85a"
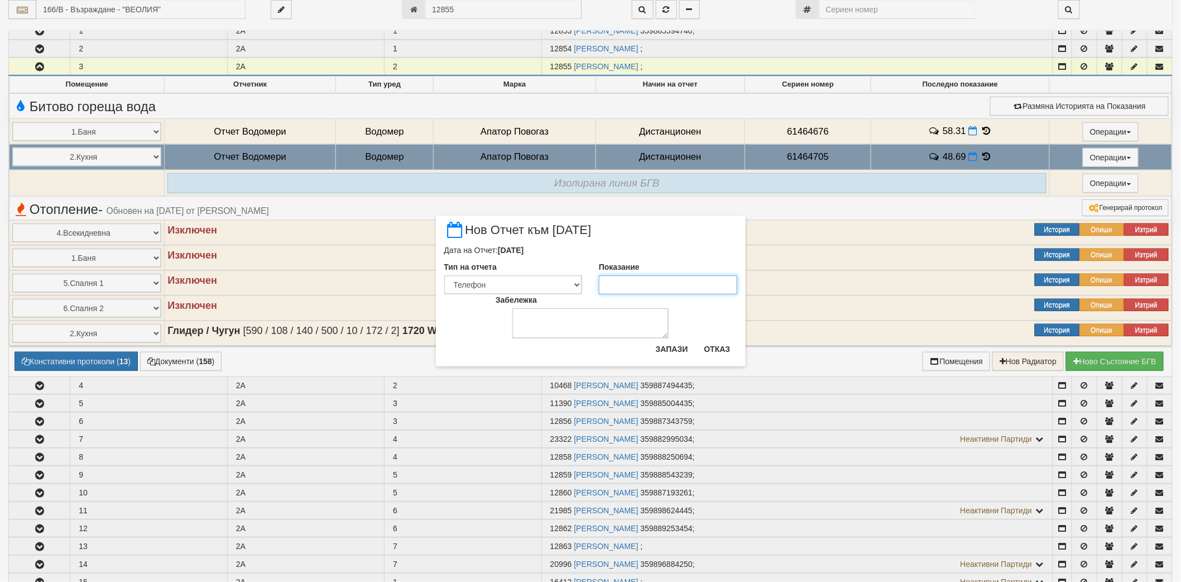
click at [638, 282] on input "Показание" at bounding box center [668, 284] width 138 height 19
paste input "48.69"
type input "48.69"
click at [667, 349] on button "Запази" at bounding box center [672, 349] width 46 height 18
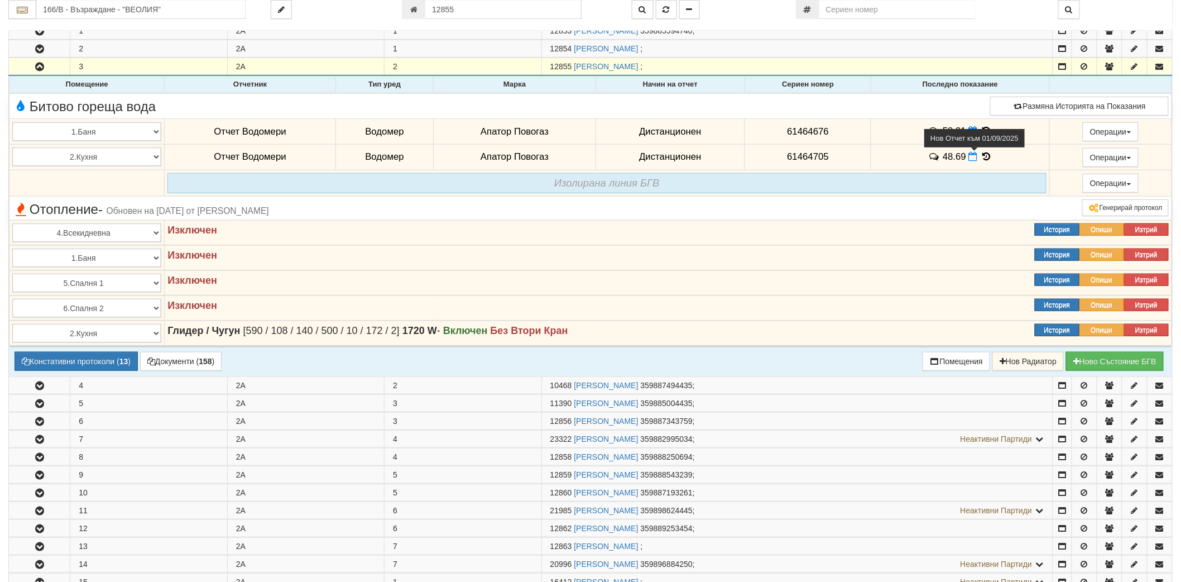
click at [970, 157] on icon at bounding box center [973, 156] width 9 height 9
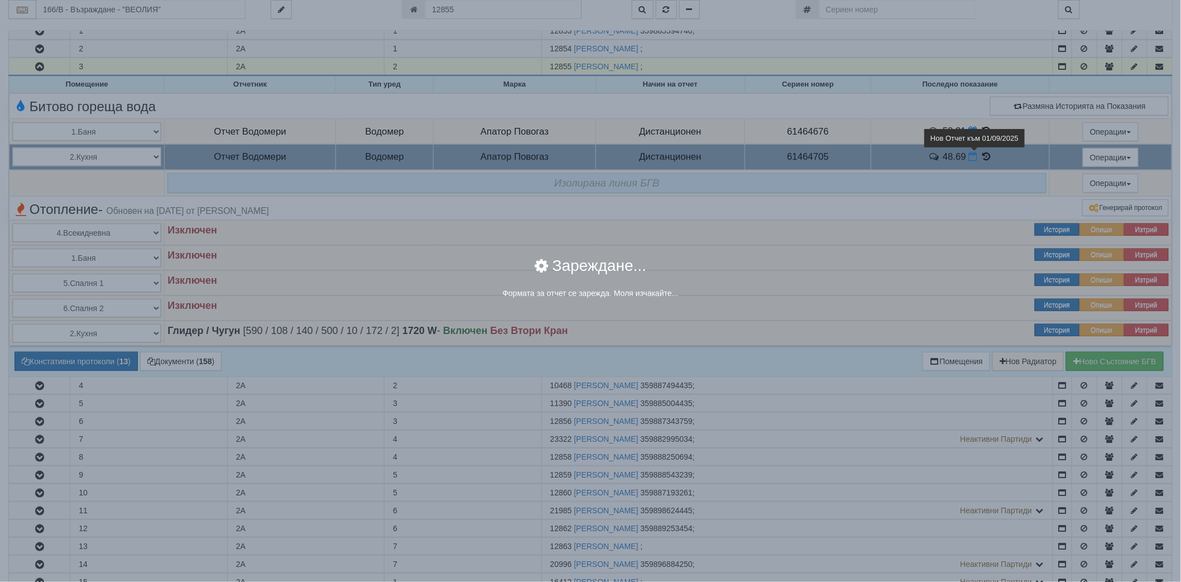
select select "8ac75930-9bfd-e511-80be-8d5a1dced85a"
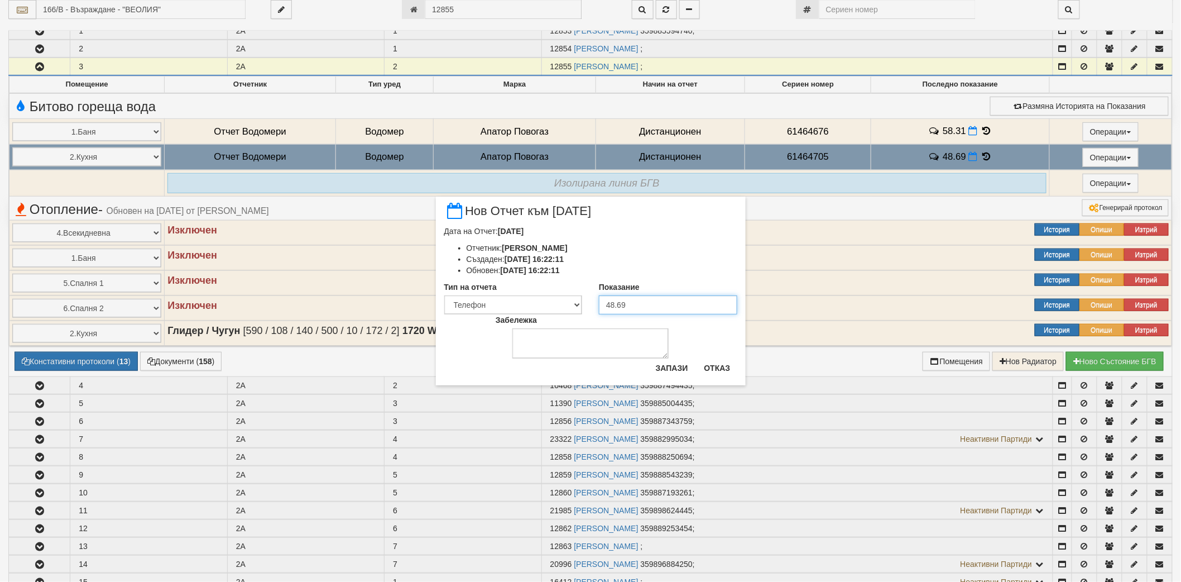
drag, startPoint x: 661, startPoint y: 298, endPoint x: 523, endPoint y: 298, distance: 137.3
click at [523, 298] on div "Тип на отчета Визуален Телефон Бележка Неосигурен достъп Самоотчет Служебно Дис…" at bounding box center [591, 297] width 310 height 33
click at [715, 361] on button "Отказ" at bounding box center [718, 368] width 40 height 18
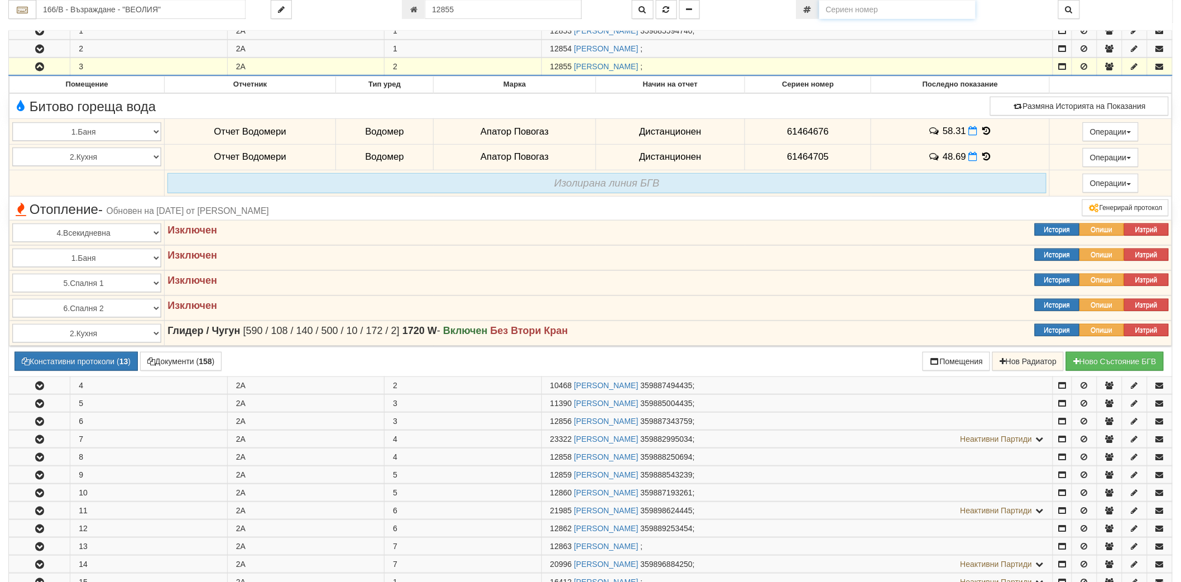
click at [874, 15] on input "number" at bounding box center [897, 9] width 156 height 19
paste input "58019311"
type input "58019311"
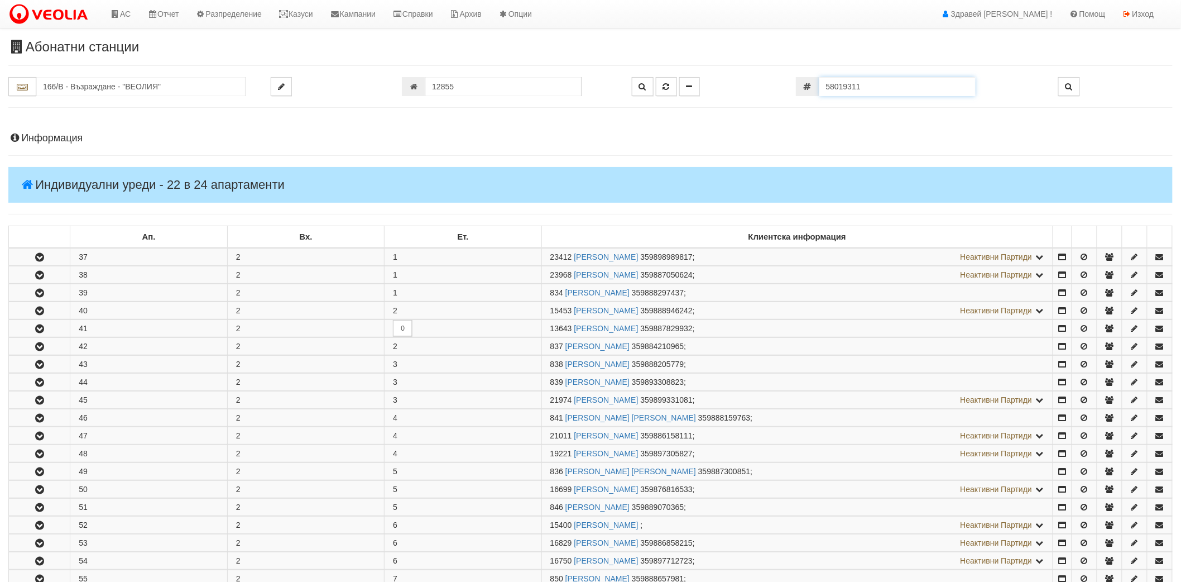
scroll to position [370, 0]
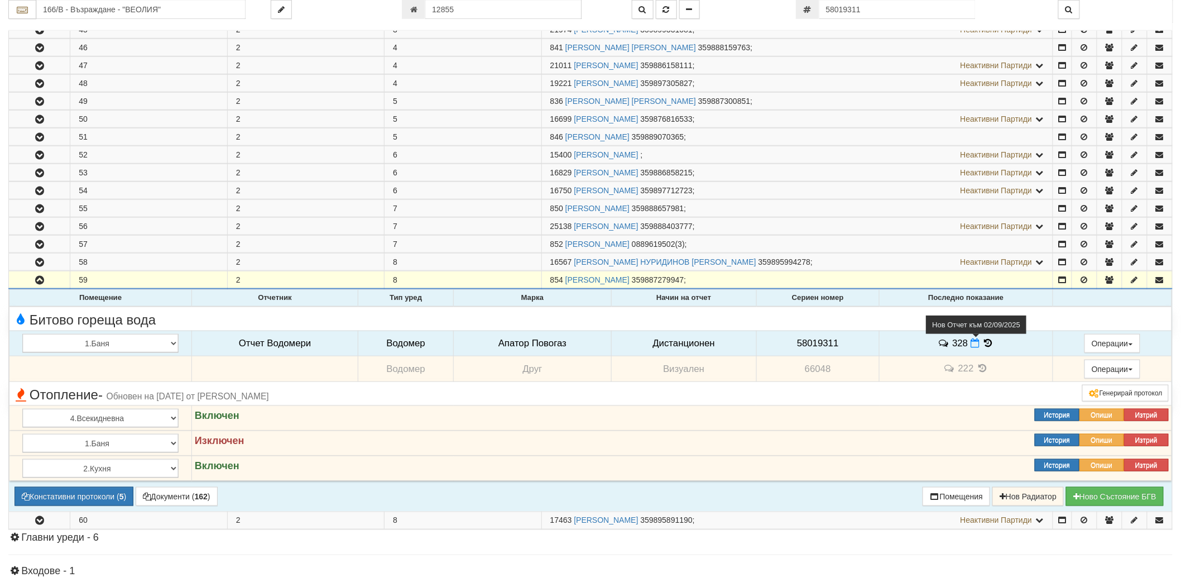
click at [975, 343] on icon at bounding box center [974, 342] width 9 height 9
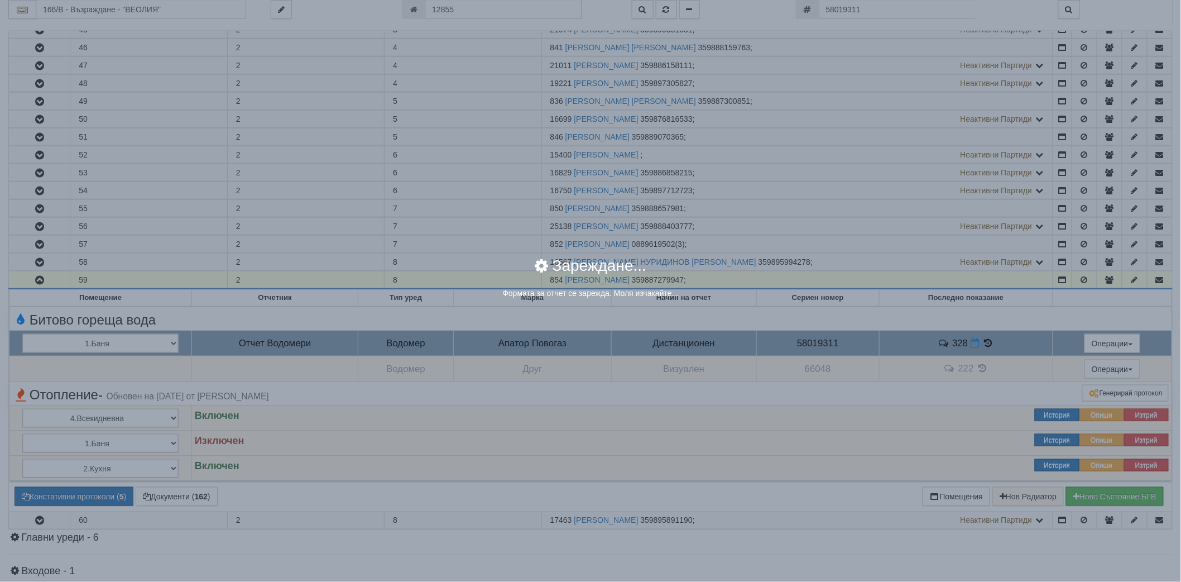
select select "8ac75930-9bfd-e511-80be-8d5a1dced85a"
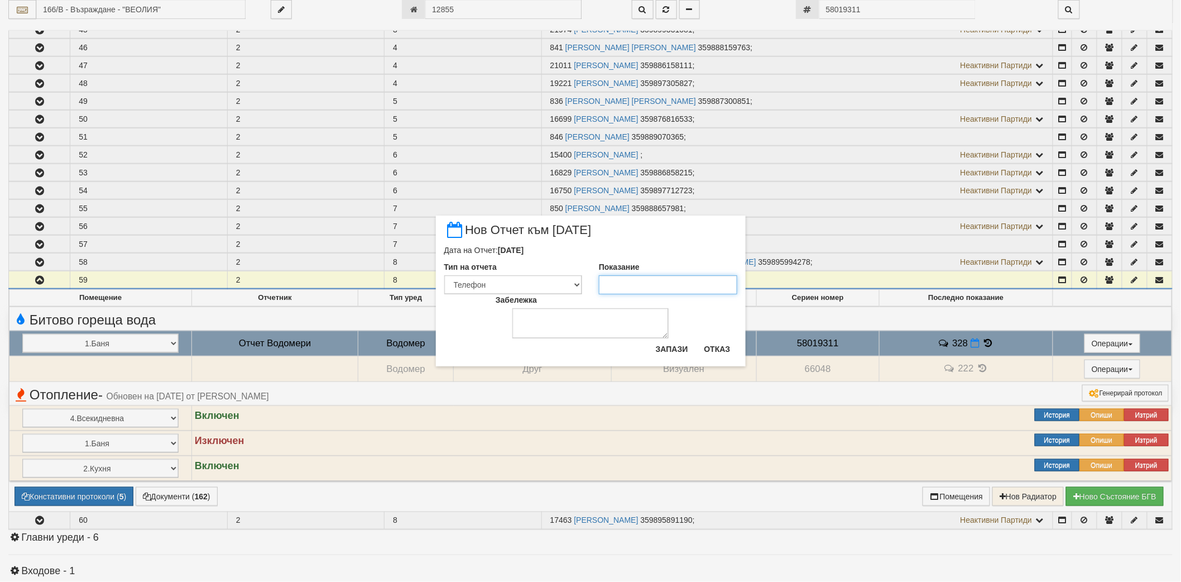
click at [655, 277] on input "Показание" at bounding box center [668, 284] width 138 height 19
paste input "330"
type input "330"
click at [667, 347] on button "Запази" at bounding box center [672, 349] width 46 height 18
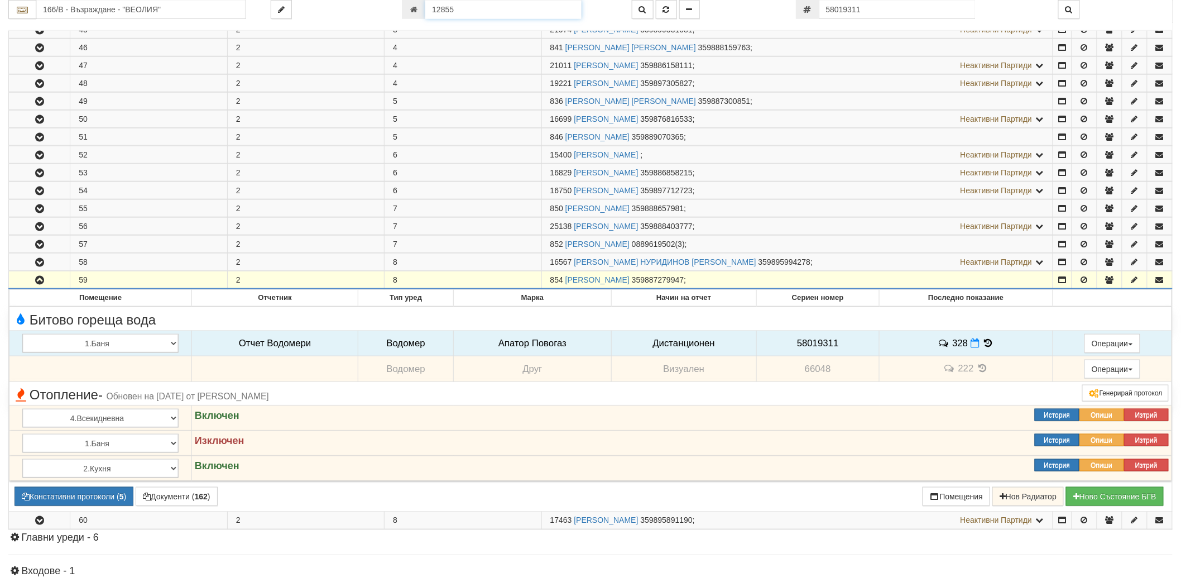
click at [511, 12] on input "12855" at bounding box center [503, 9] width 156 height 19
paste input "6453"
type input "6453"
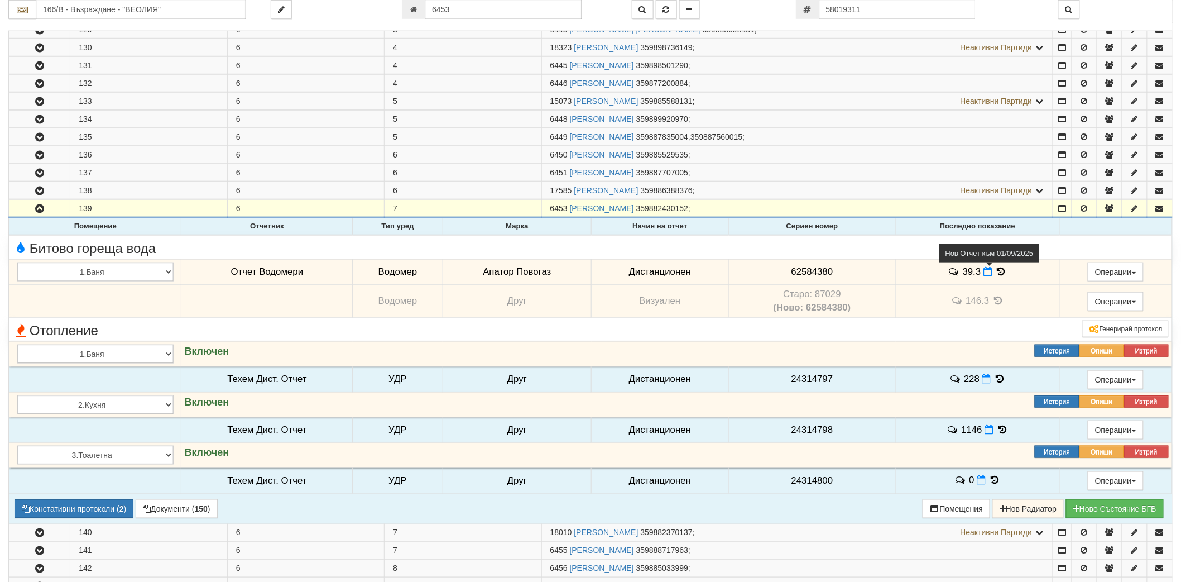
click at [986, 276] on icon at bounding box center [987, 271] width 9 height 9
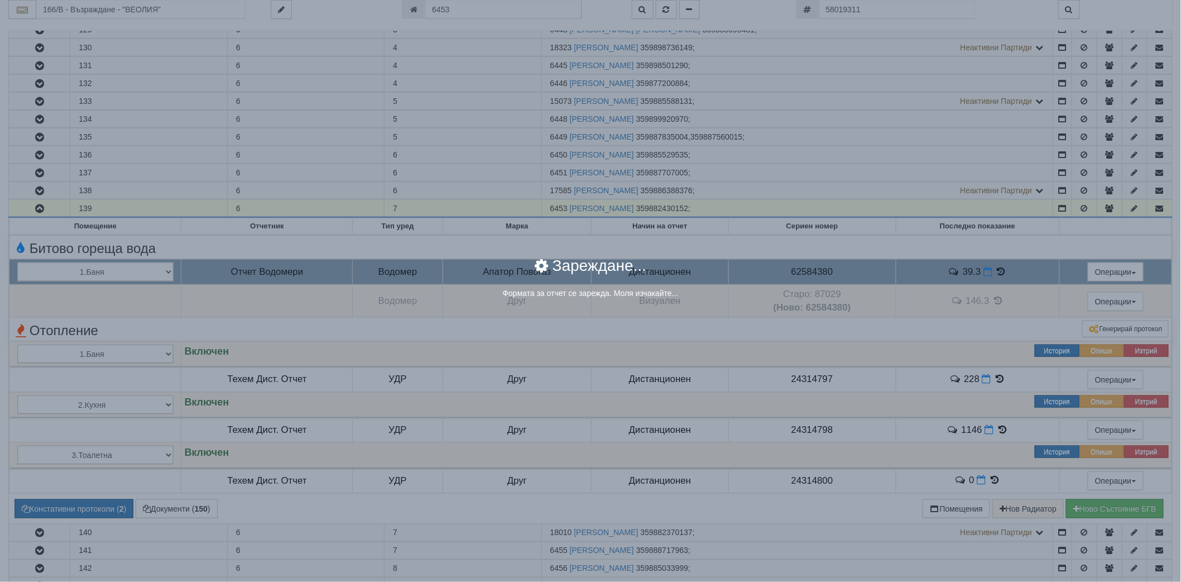
select select "8ac75930-9bfd-e511-80be-8d5a1dced85a"
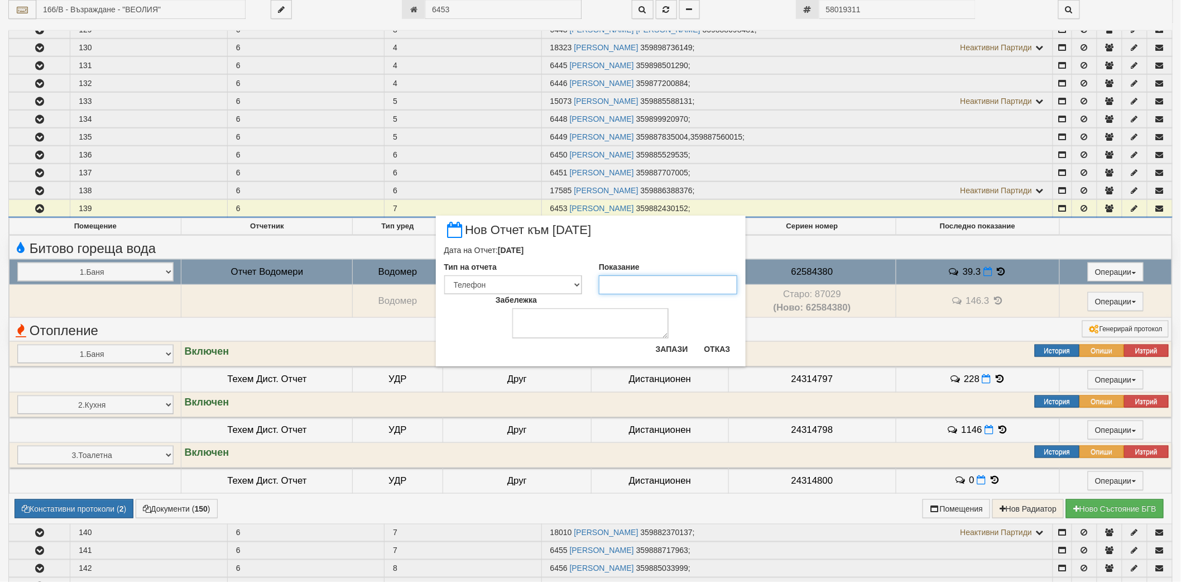
click at [660, 282] on input "Показание" at bounding box center [668, 284] width 138 height 19
paste input "39.437"
type input "39.437"
click at [676, 343] on button "Запази" at bounding box center [672, 349] width 46 height 18
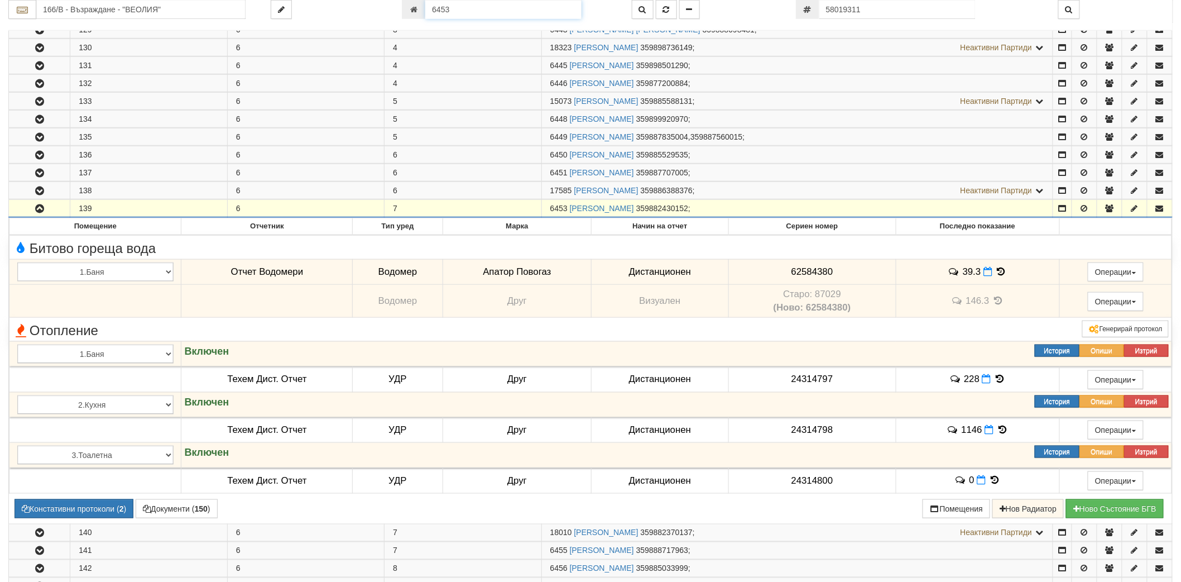
click at [544, 4] on input "6453" at bounding box center [503, 9] width 156 height 19
paste input "4780"
type input "4780"
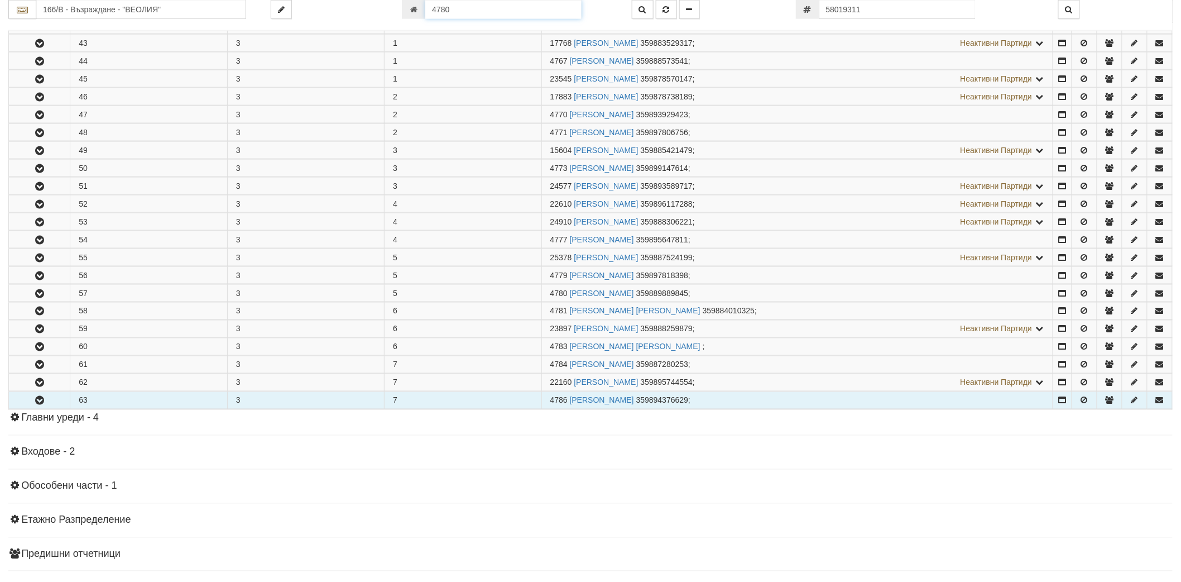
scroll to position [693, 0]
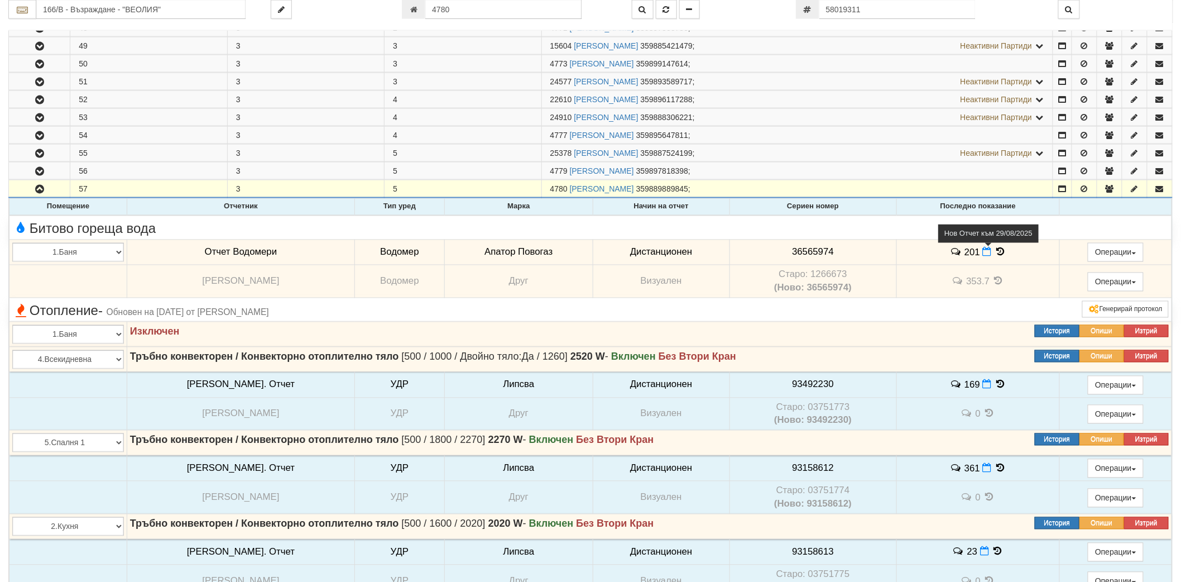
click at [983, 254] on icon at bounding box center [987, 251] width 9 height 9
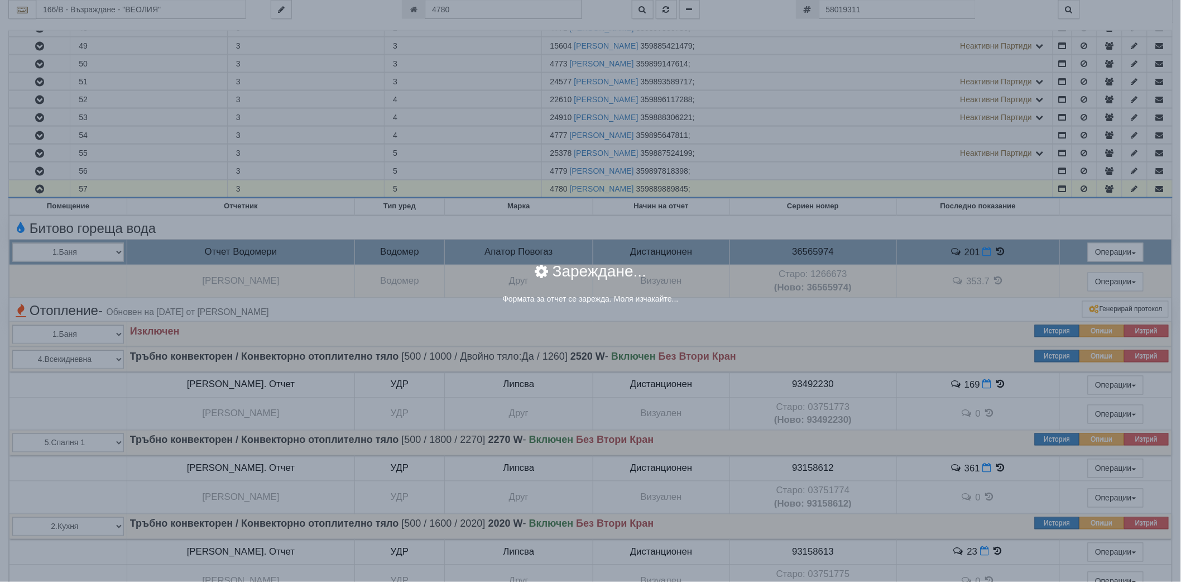
select select "8ac75930-9bfd-e511-80be-8d5a1dced85a"
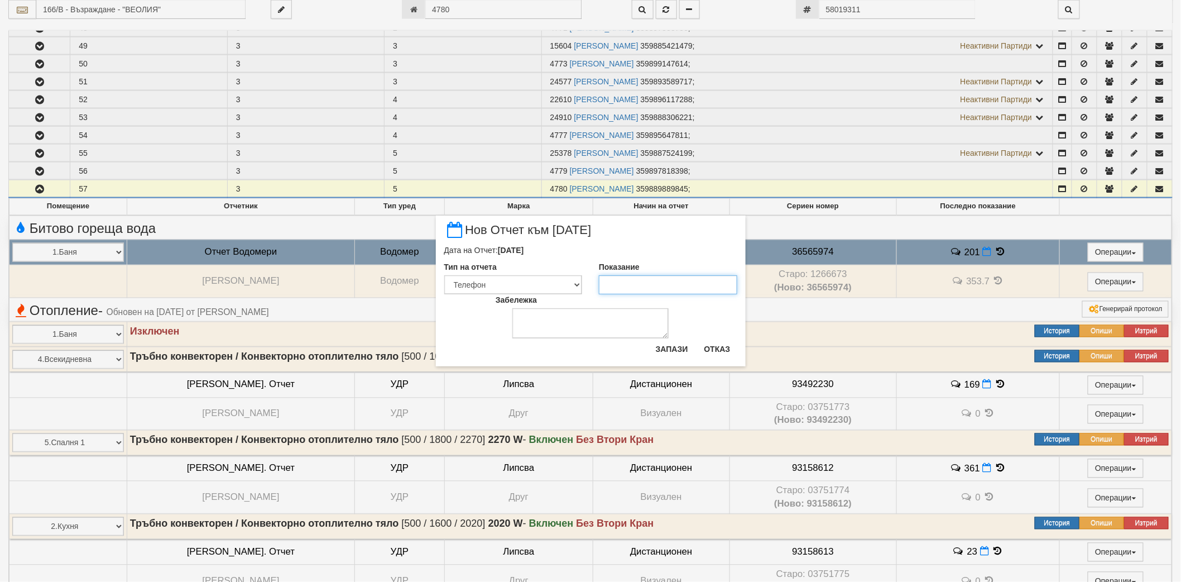
click at [641, 289] on input "Показание" at bounding box center [668, 284] width 138 height 19
type input "203"
click at [665, 354] on button "Запази" at bounding box center [672, 349] width 46 height 18
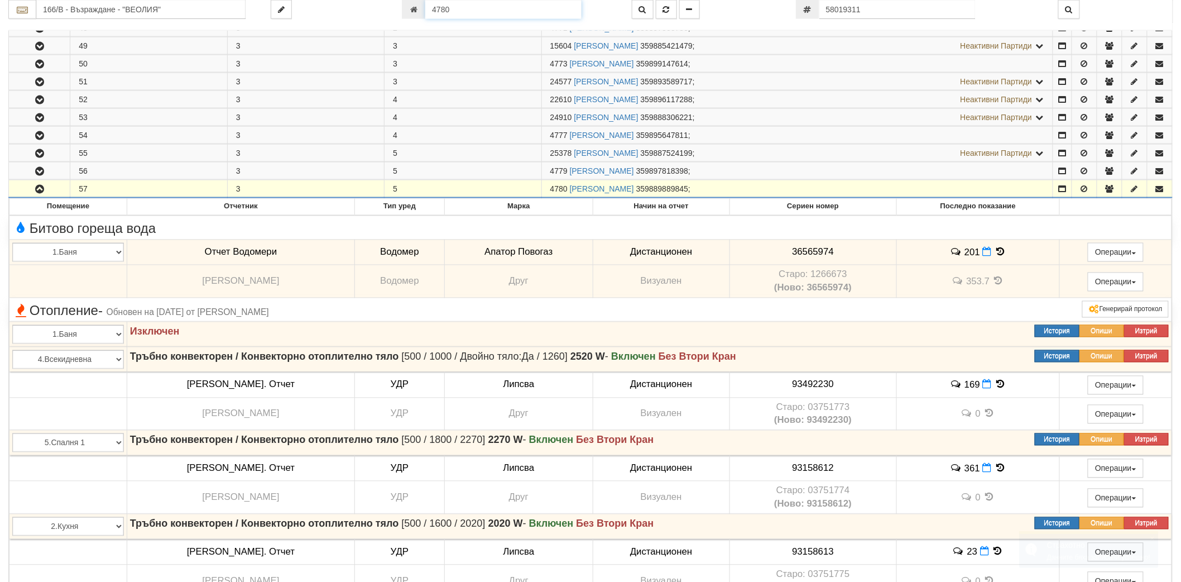
click at [512, 7] on input "4780" at bounding box center [503, 9] width 156 height 19
paste input "957"
type input "9570"
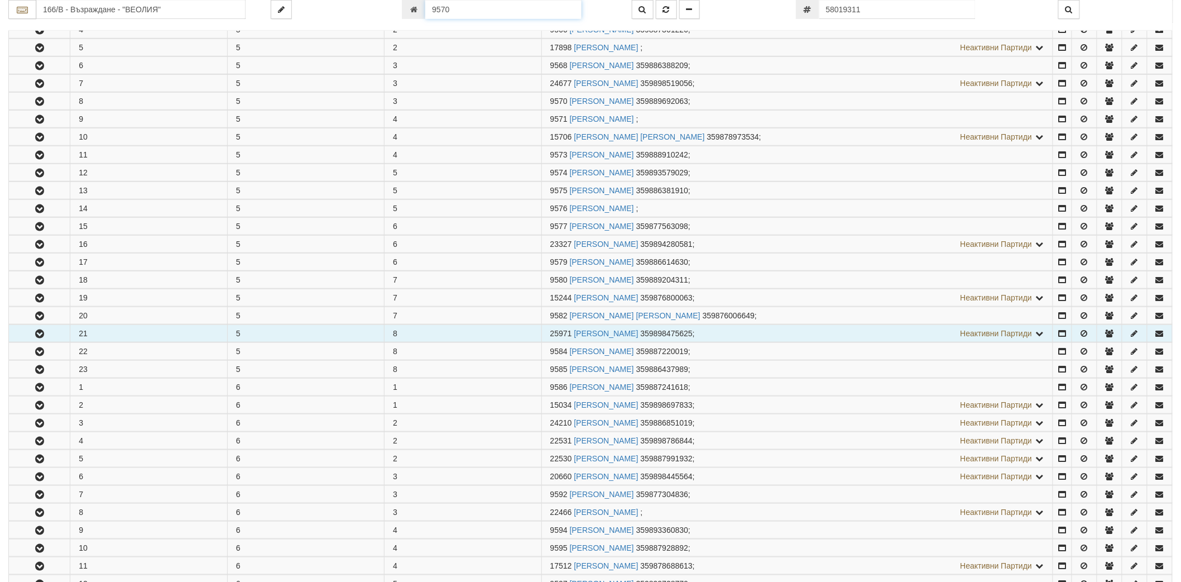
scroll to position [347, 0]
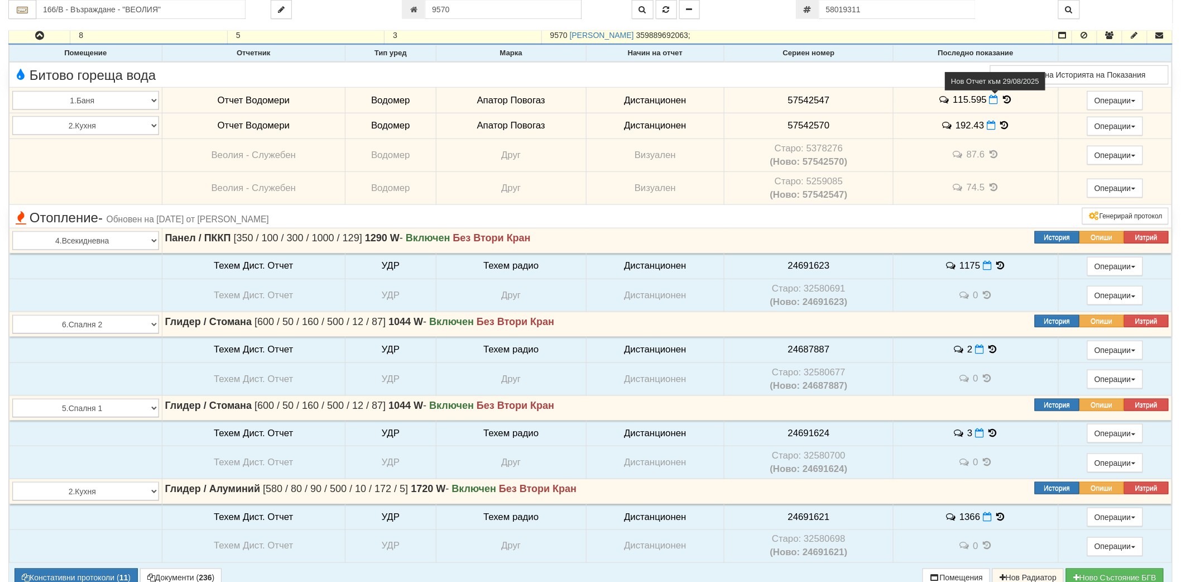
click at [989, 99] on icon at bounding box center [993, 99] width 9 height 9
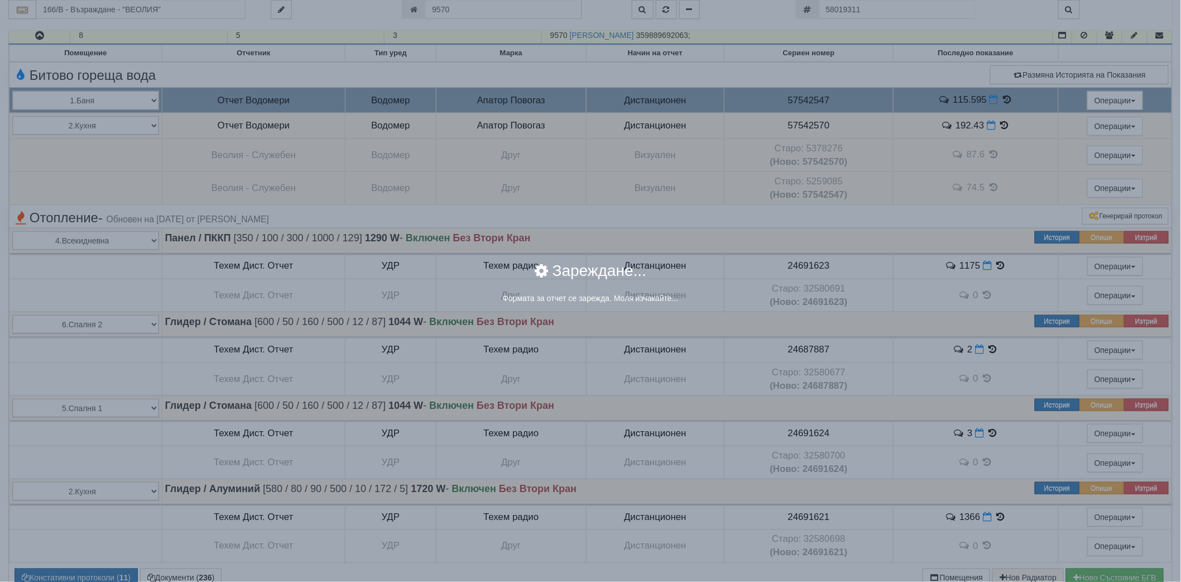
select select "8ac75930-9bfd-e511-80be-8d5a1dced85a"
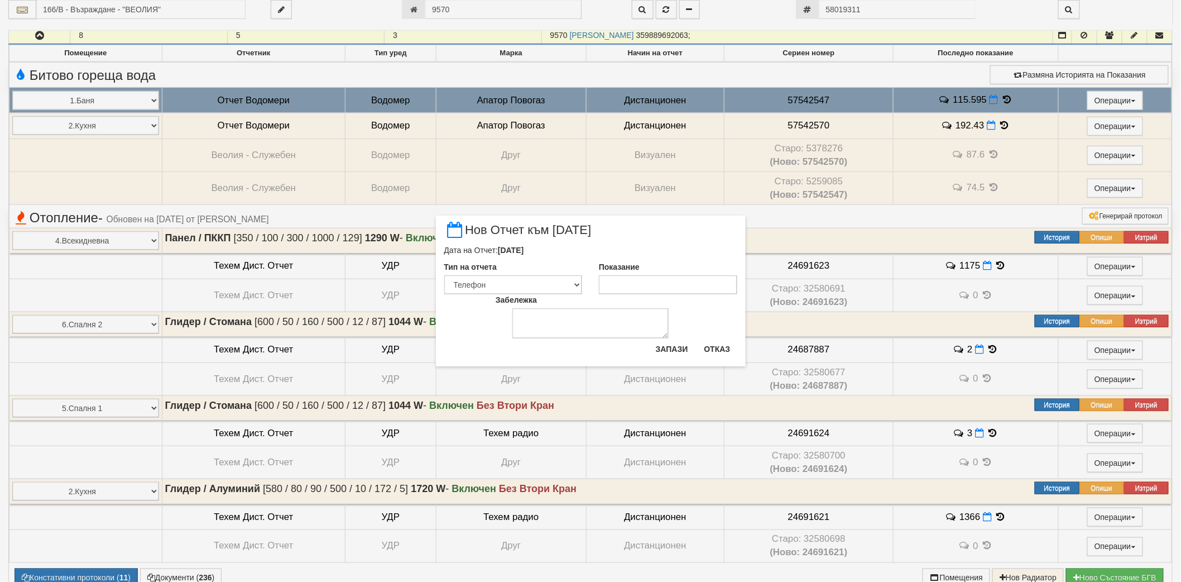
click at [666, 294] on div "Забележка" at bounding box center [590, 316] width 206 height 44
click at [666, 287] on input "Показание" at bounding box center [668, 284] width 138 height 19
paste input "116.374"
type input "116.374"
click at [672, 348] on button "Запази" at bounding box center [672, 349] width 46 height 18
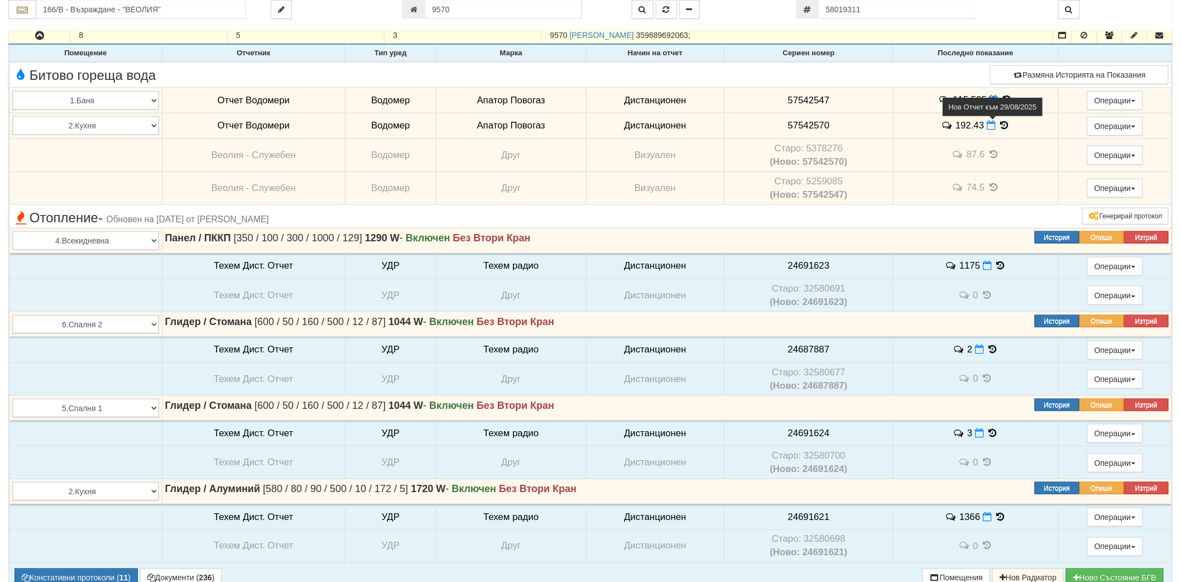
click at [991, 126] on icon at bounding box center [991, 125] width 9 height 9
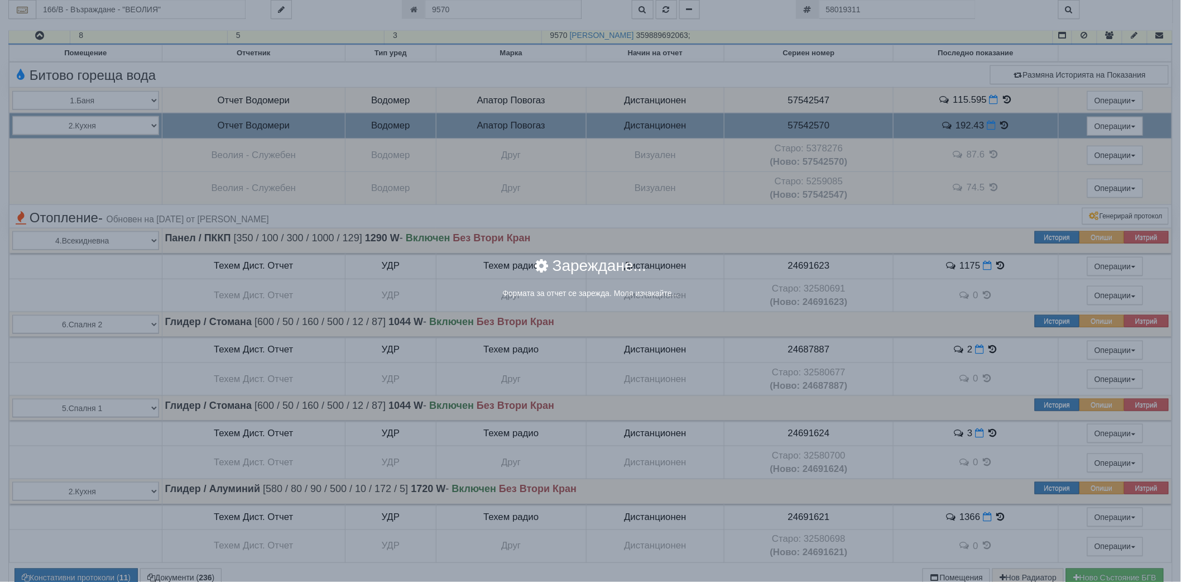
select select "8ac75930-9bfd-e511-80be-8d5a1dced85a"
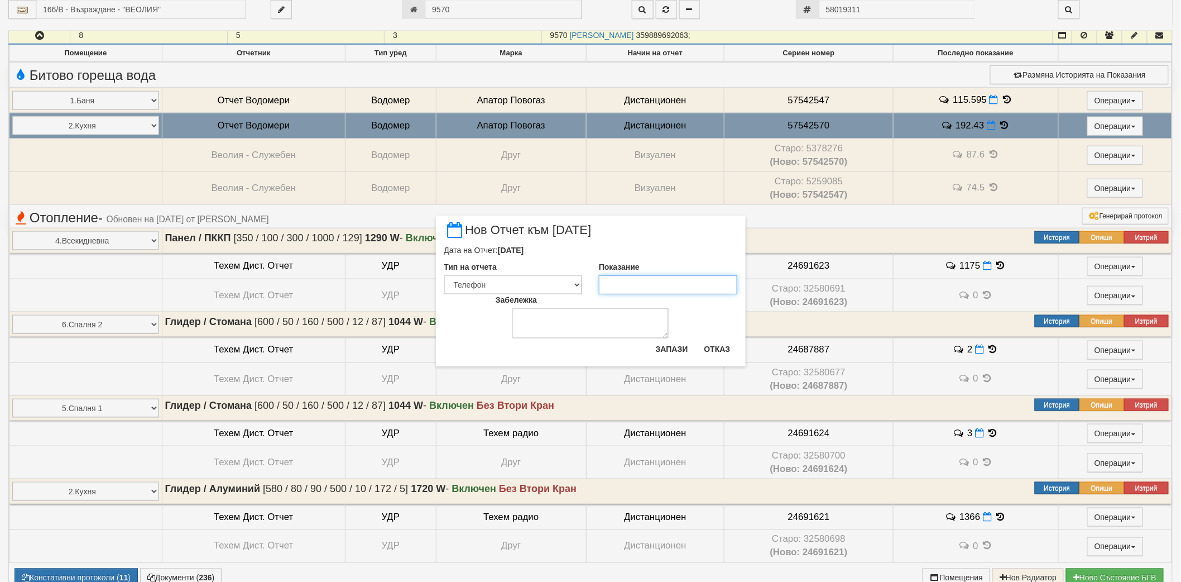
click at [641, 284] on input "Показание" at bounding box center [668, 284] width 138 height 19
paste input "193.653"
type input "193.653"
click at [672, 347] on button "Запази" at bounding box center [672, 349] width 46 height 18
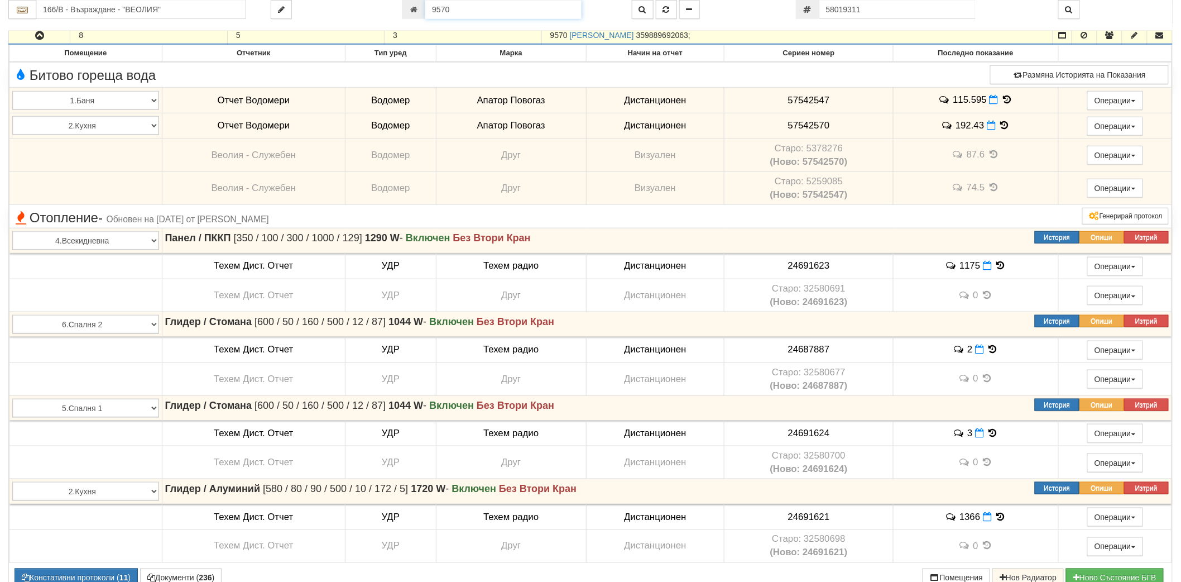
click at [509, 15] on input "9570" at bounding box center [503, 9] width 156 height 19
paste input "60"
type input "9600"
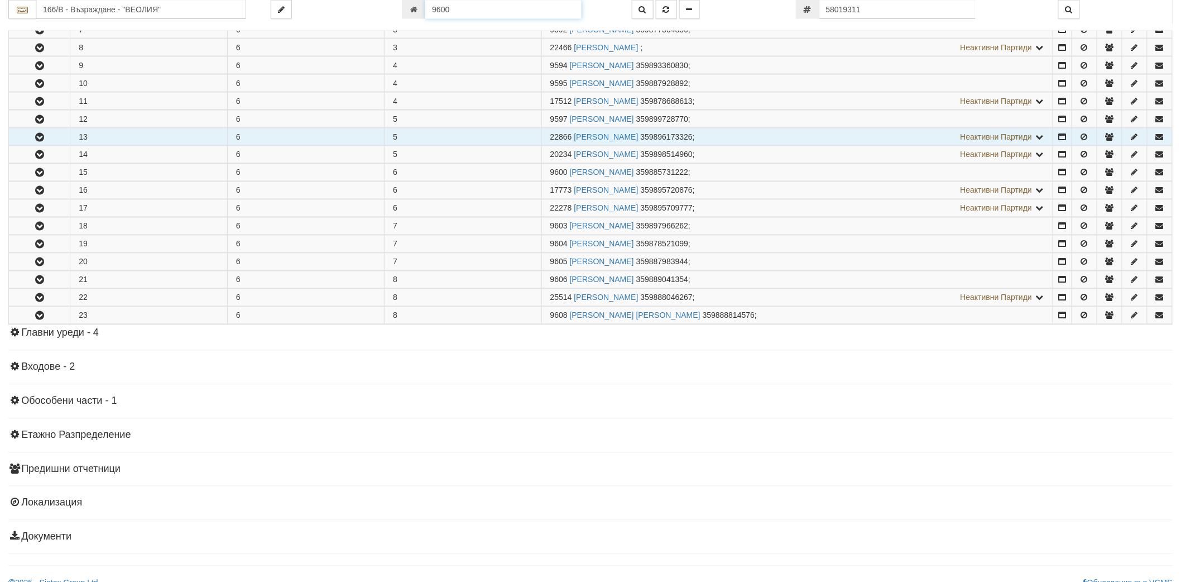
scroll to position [765, 0]
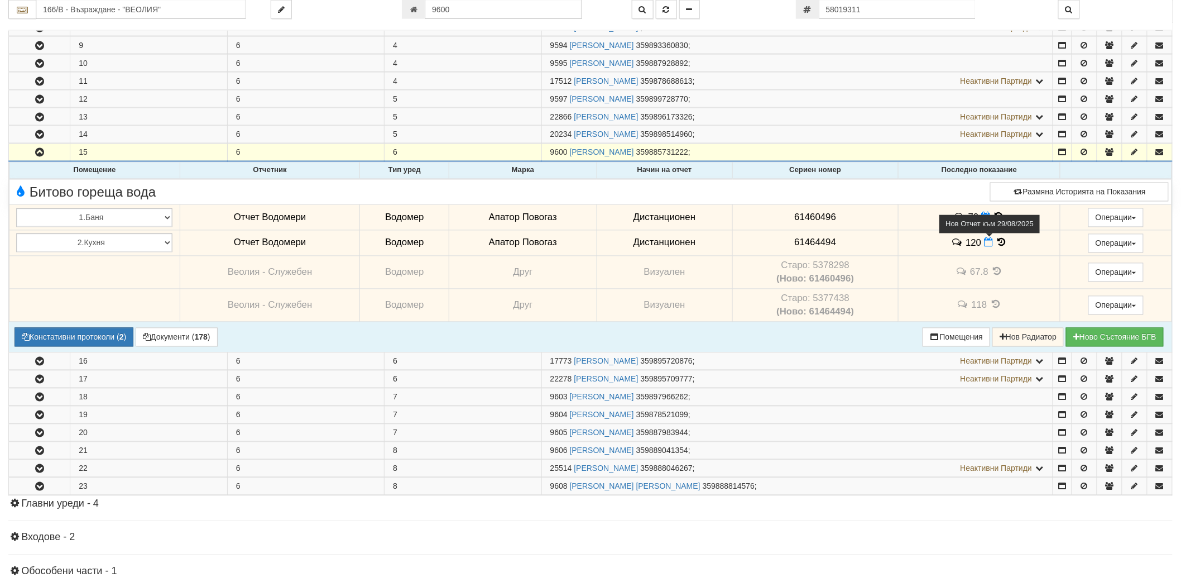
click at [987, 243] on span at bounding box center [990, 242] width 12 height 11
click at [987, 247] on icon at bounding box center [988, 242] width 9 height 9
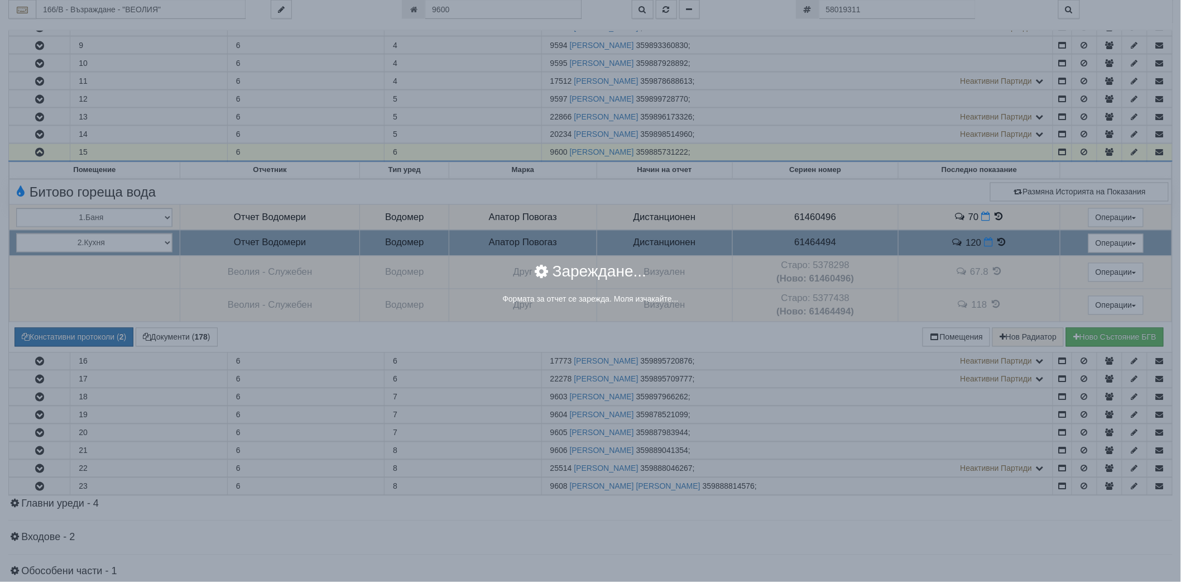
select select "8ac75930-9bfd-e511-80be-8d5a1dced85a"
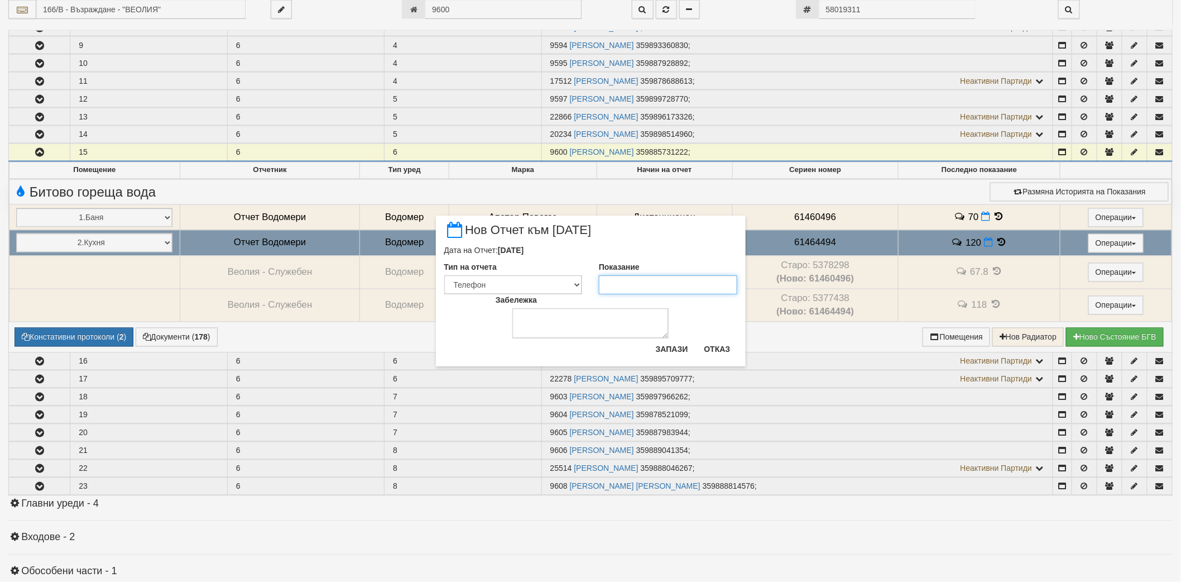
click at [679, 285] on input "Показание" at bounding box center [668, 284] width 138 height 19
paste input "120.6"
type input "120.6"
click at [674, 339] on div "× Нов Отчет към 29/08/2025 Дата на Отчет: 29/08/2025 Тип на отчета Визуален Тел…" at bounding box center [591, 290] width 310 height 150
click at [674, 344] on button "Запази" at bounding box center [672, 349] width 46 height 18
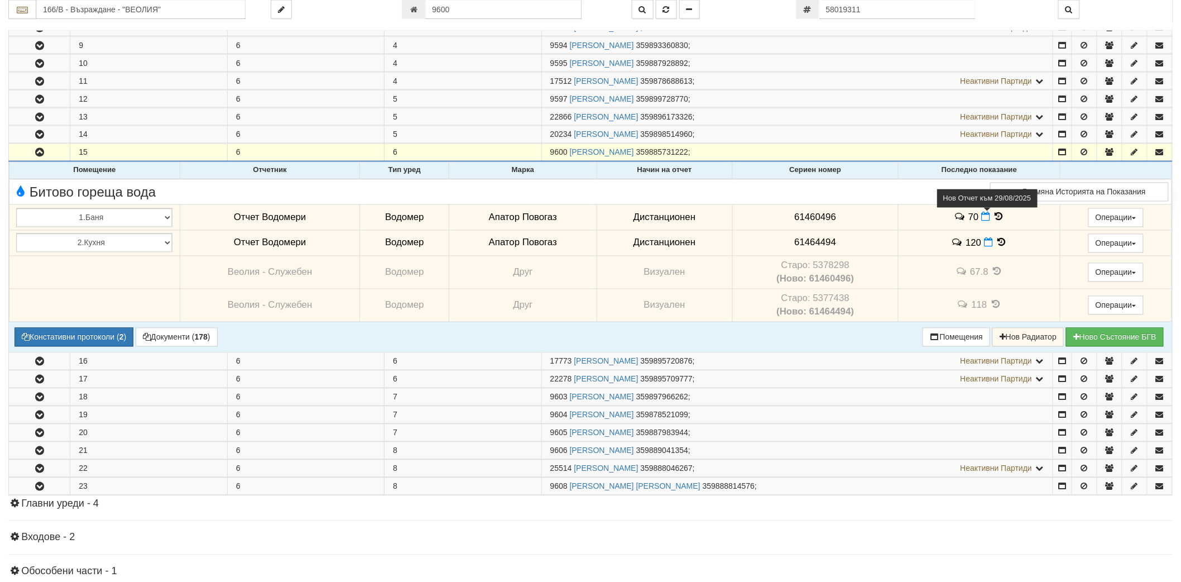
click at [984, 221] on icon at bounding box center [985, 216] width 9 height 9
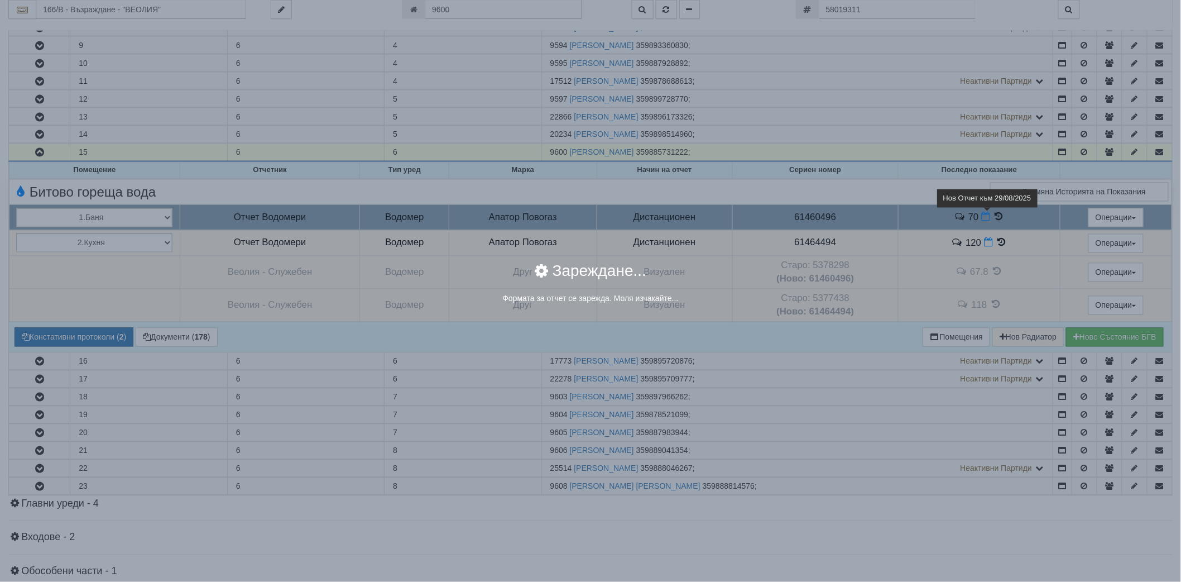
select select "8ac75930-9bfd-e511-80be-8d5a1dced85a"
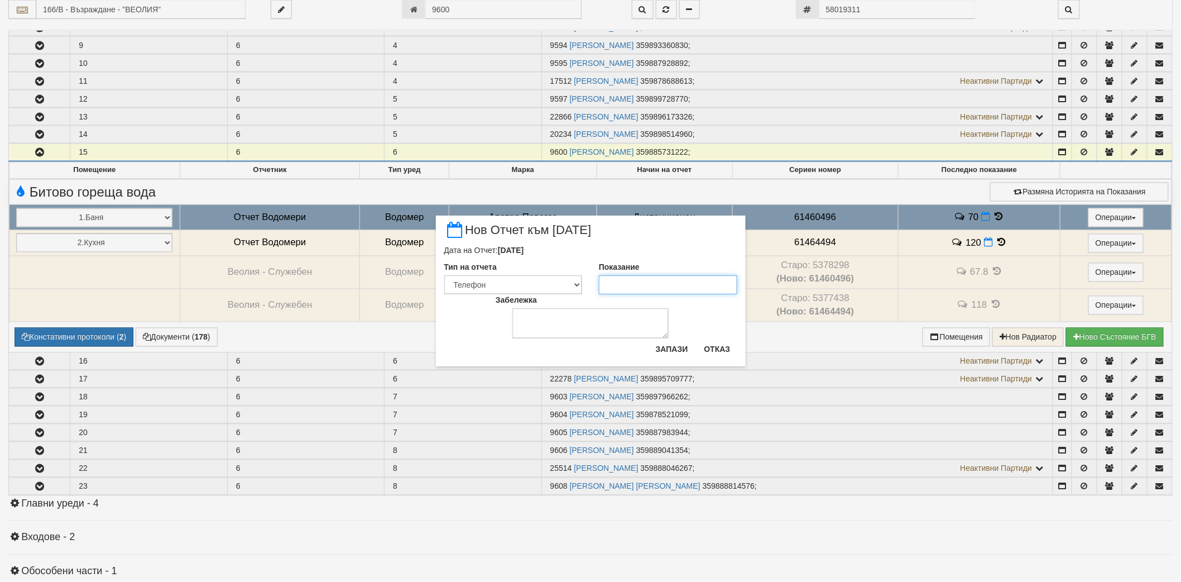
click at [666, 286] on input "Показание" at bounding box center [668, 284] width 138 height 19
paste input "70.4"
type input "70.4"
click at [674, 353] on button "Запази" at bounding box center [672, 349] width 46 height 18
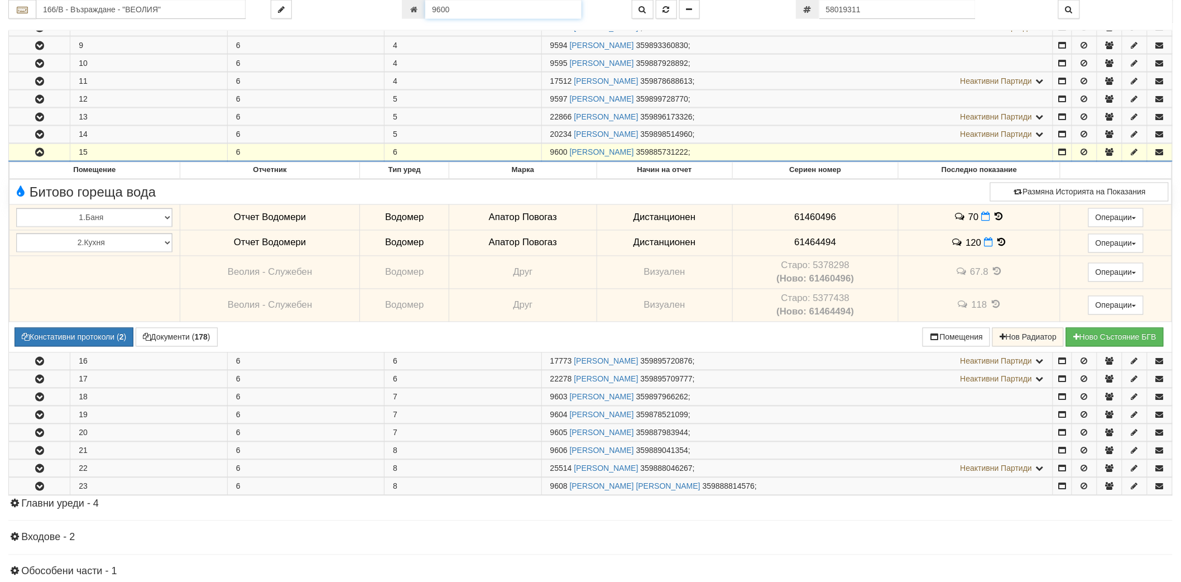
click at [477, 11] on input "9600" at bounding box center [503, 9] width 156 height 19
paste input "10669"
type input "10669"
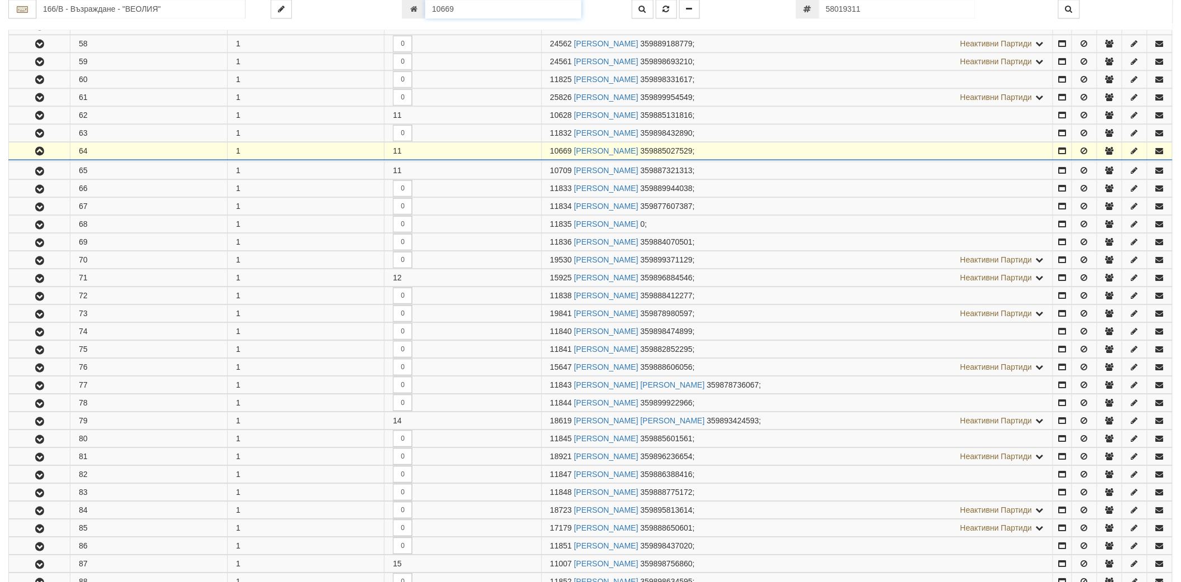
scroll to position [1352, 0]
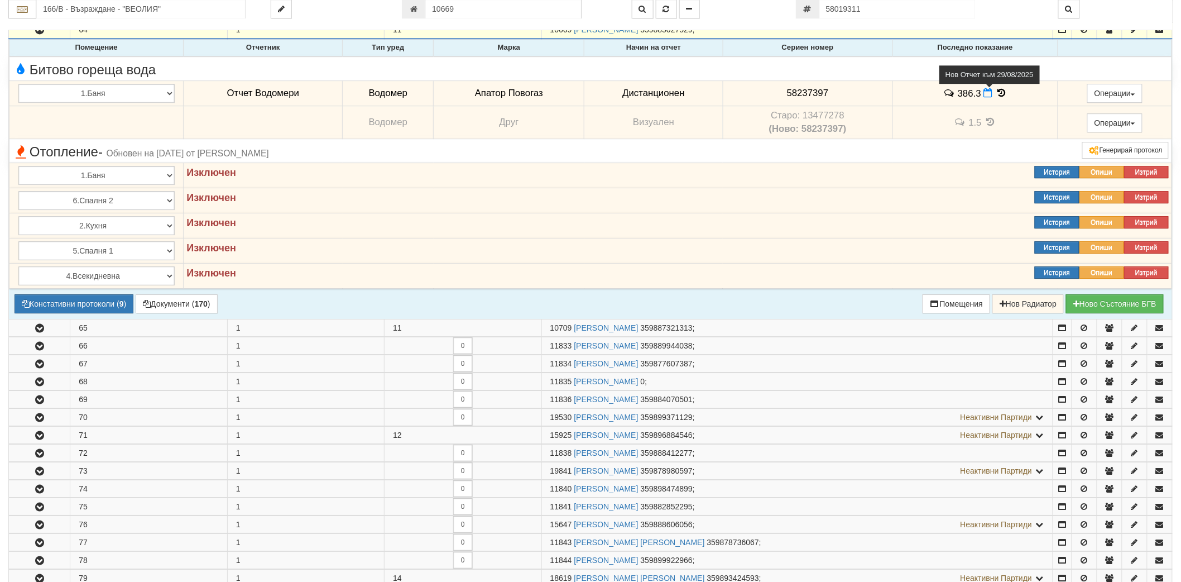
click at [985, 95] on span at bounding box center [990, 93] width 12 height 11
click at [986, 98] on icon at bounding box center [988, 92] width 9 height 9
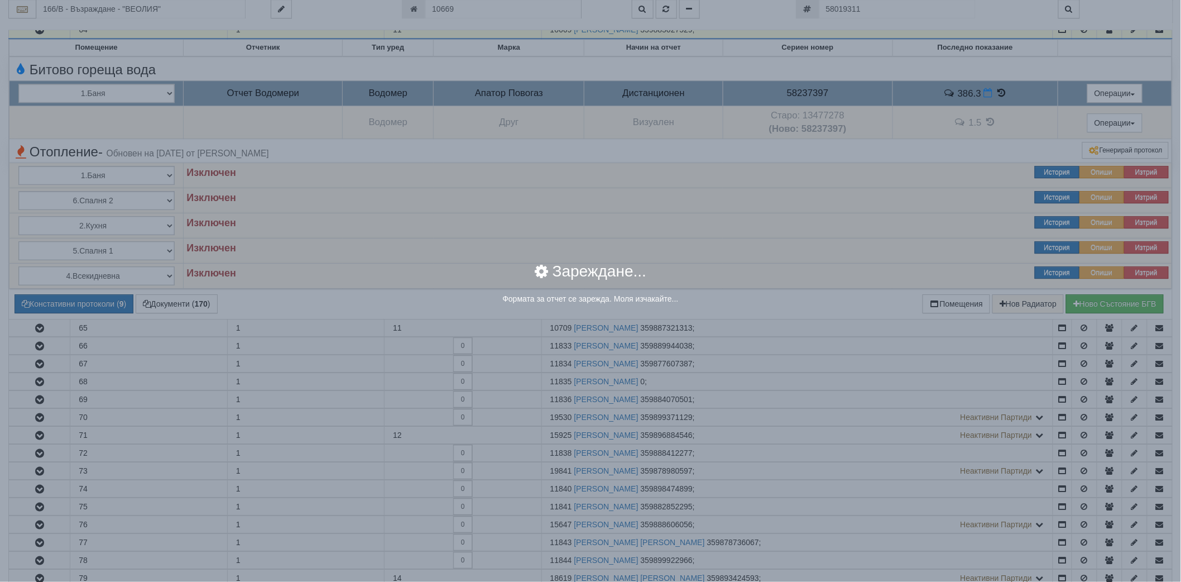
select select "8ac75930-9bfd-e511-80be-8d5a1dced85a"
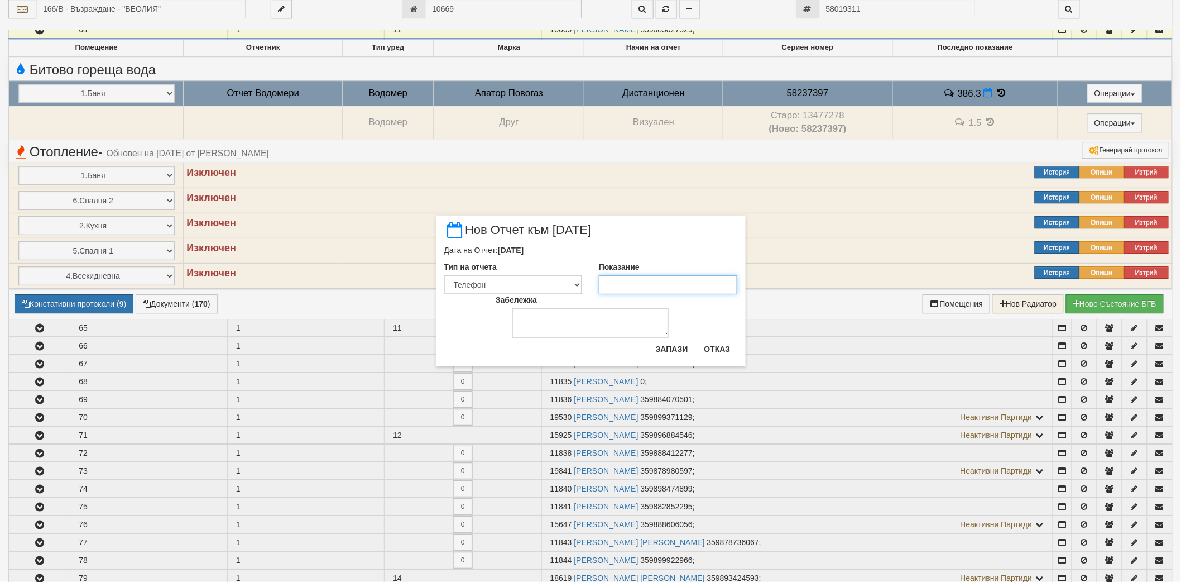
click at [657, 281] on input "Показание" at bounding box center [668, 284] width 138 height 19
paste input "389.4"
type input "389.4"
click at [670, 354] on button "Запази" at bounding box center [672, 349] width 46 height 18
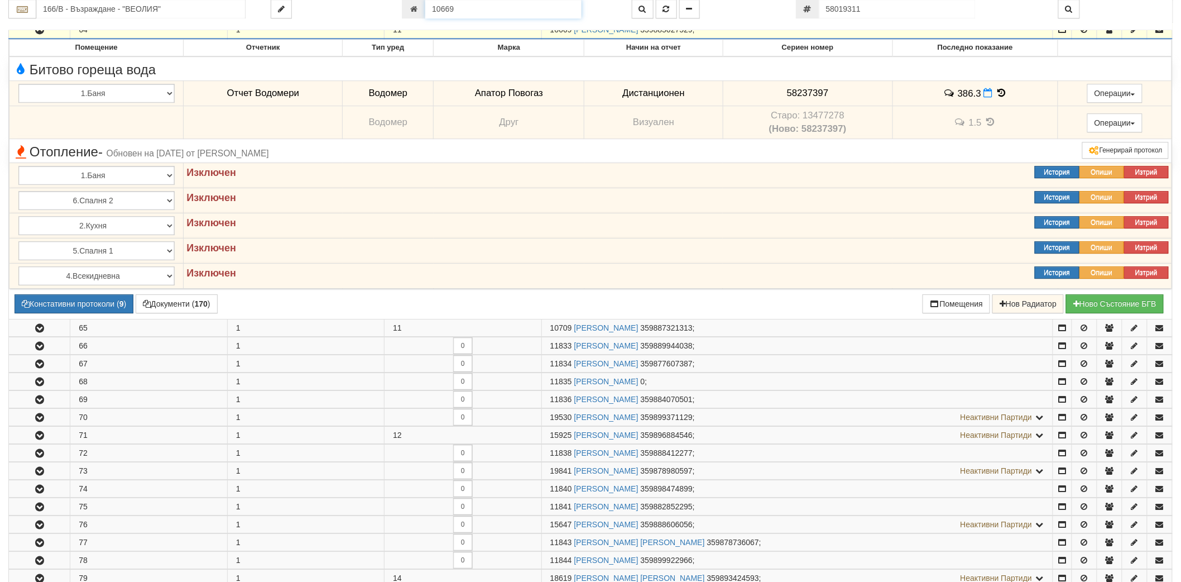
click at [498, 17] on input "10669" at bounding box center [503, 9] width 156 height 19
paste input "5850"
type input "5850"
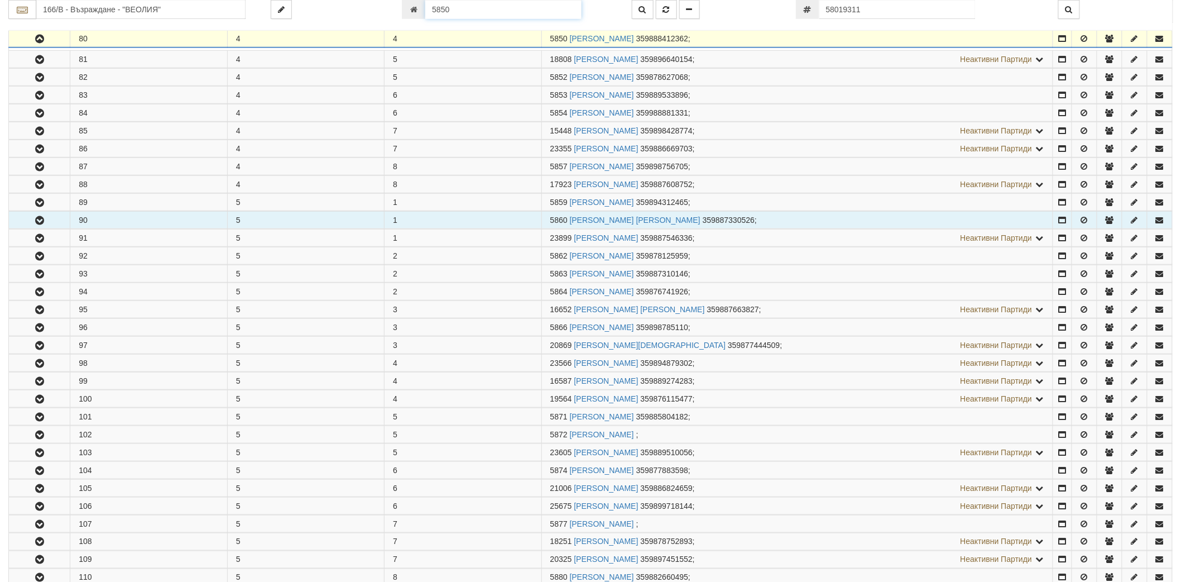
scroll to position [347, 0]
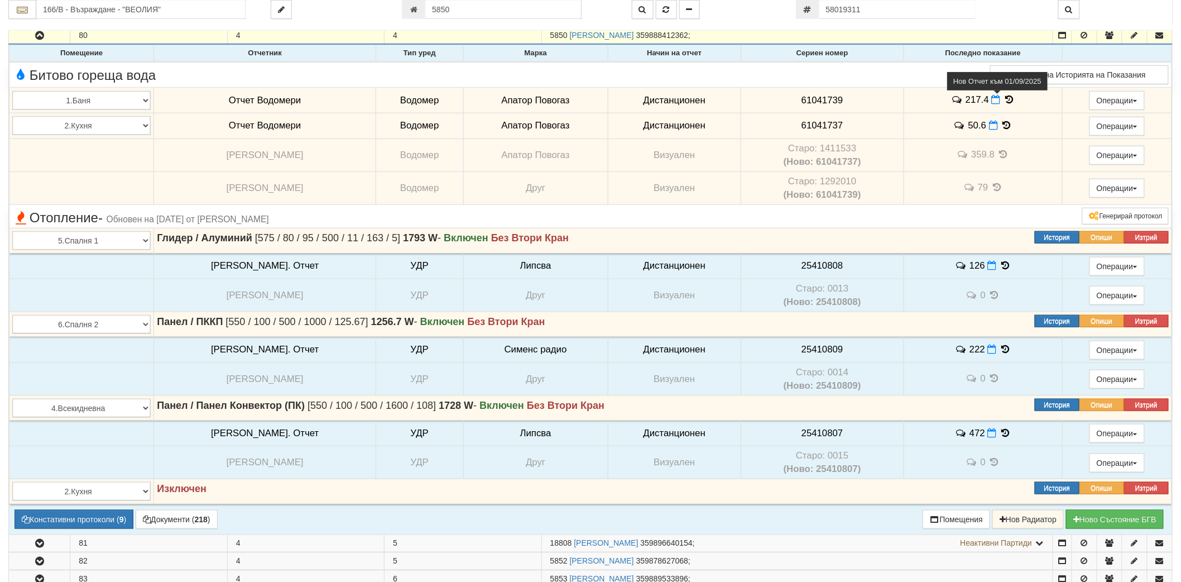
click at [992, 99] on icon at bounding box center [996, 99] width 9 height 9
select select "8ac75930-9bfd-e511-80be-8d5a1dced85a"
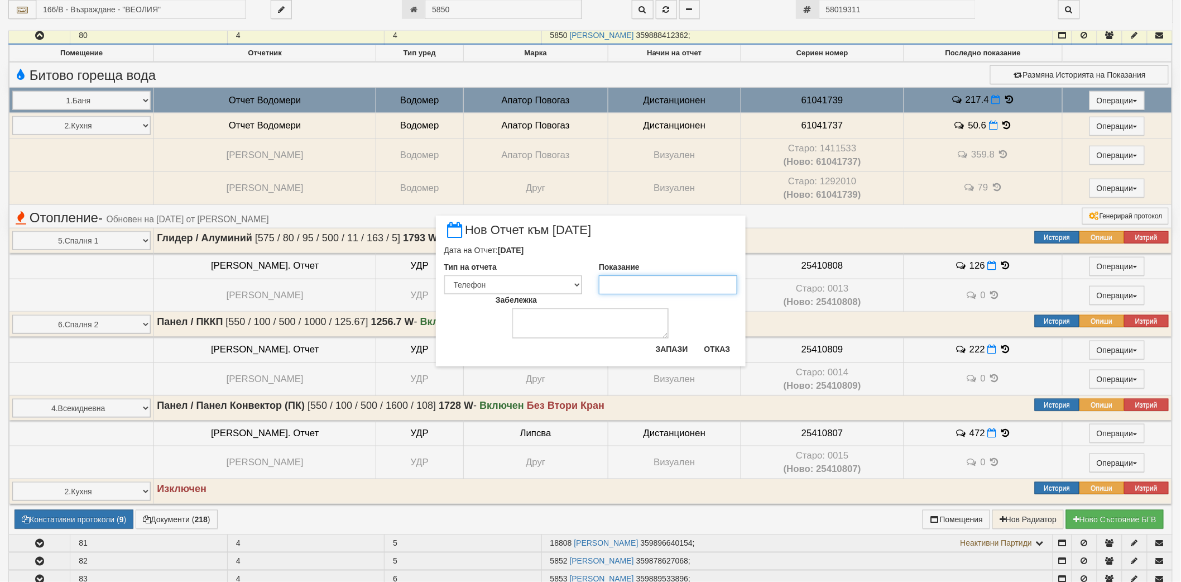
click at [665, 292] on input "Показание" at bounding box center [668, 284] width 138 height 19
paste input "218.07"
type input "218.07"
click at [675, 343] on button "Запази" at bounding box center [672, 349] width 46 height 18
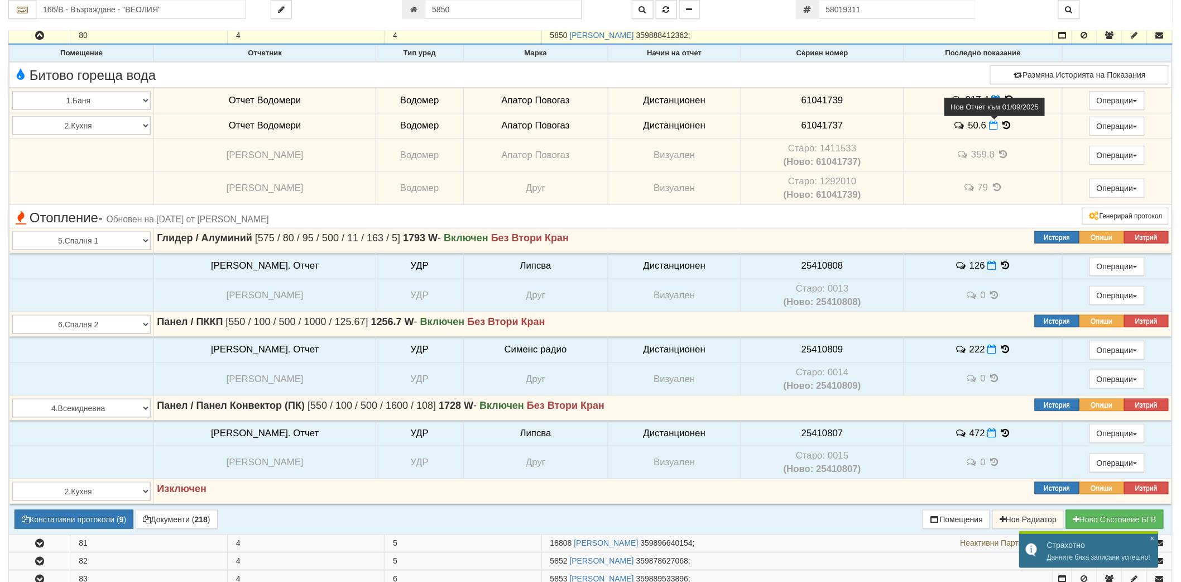
click at [989, 123] on icon at bounding box center [993, 125] width 9 height 9
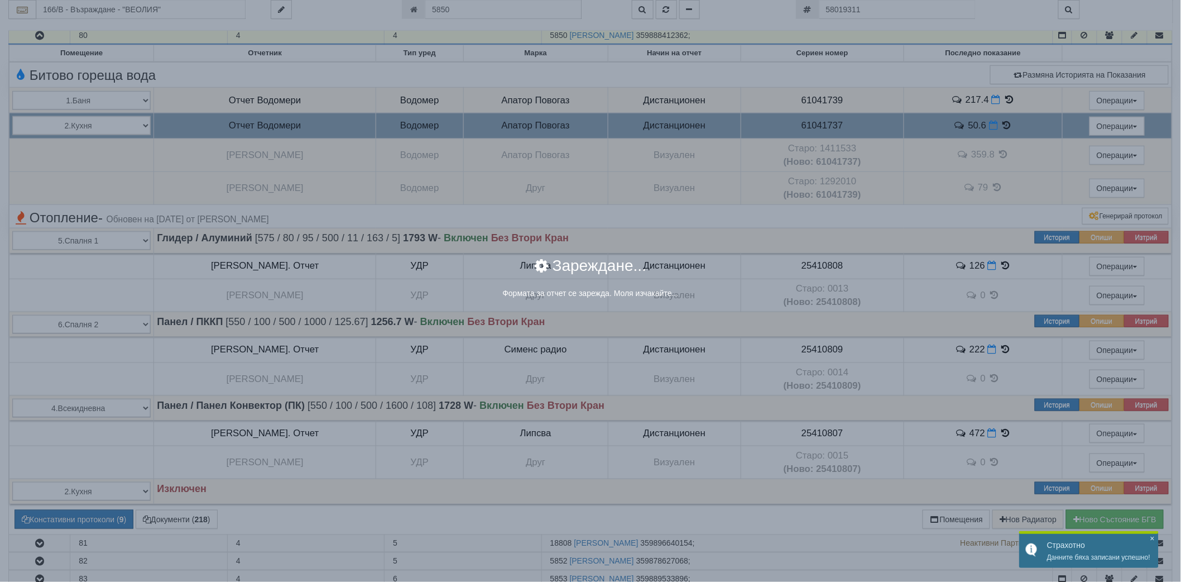
select select "8ac75930-9bfd-e511-80be-8d5a1dced85a"
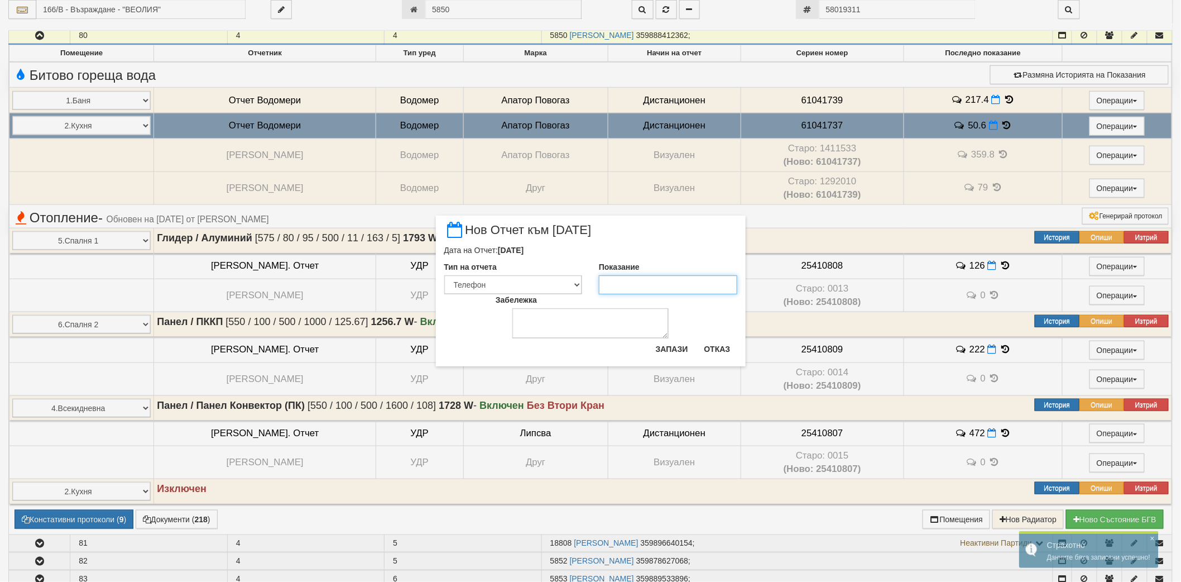
click at [617, 288] on input "Показание" at bounding box center [668, 284] width 138 height 19
paste input "51"
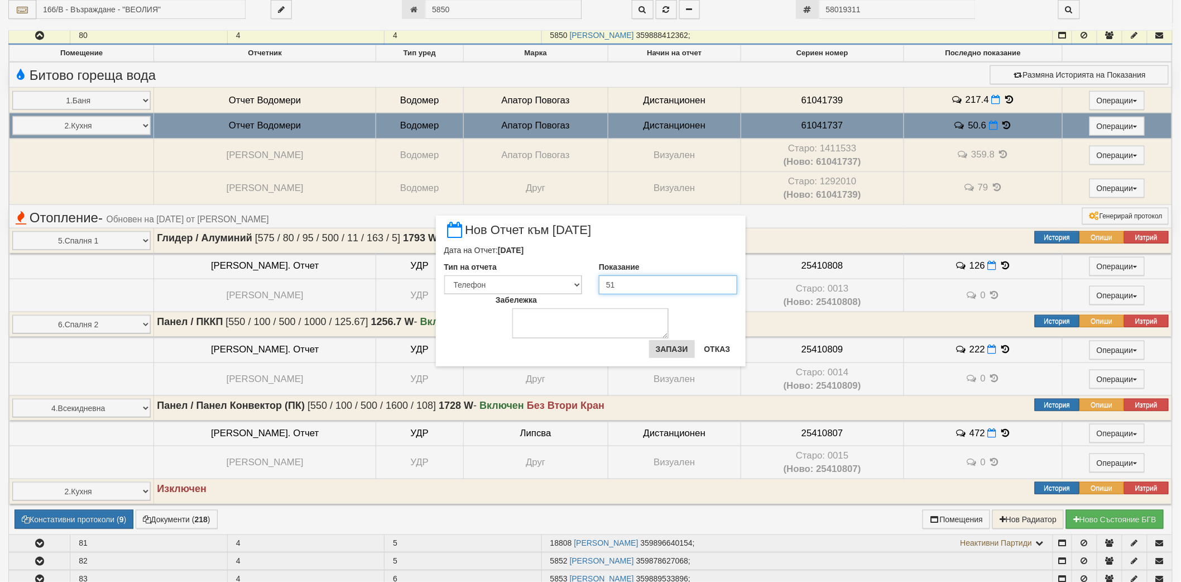
type input "51"
click at [677, 350] on button "Запази" at bounding box center [672, 349] width 46 height 18
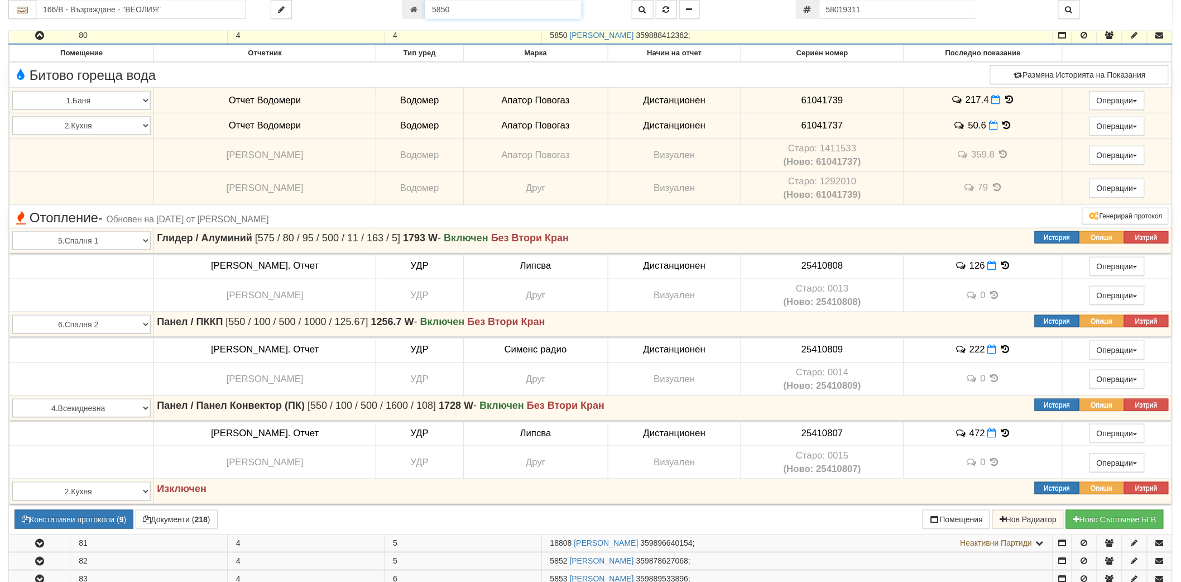
click at [520, 15] on input "5850" at bounding box center [503, 9] width 156 height 19
paste input "18568"
type input "18568"
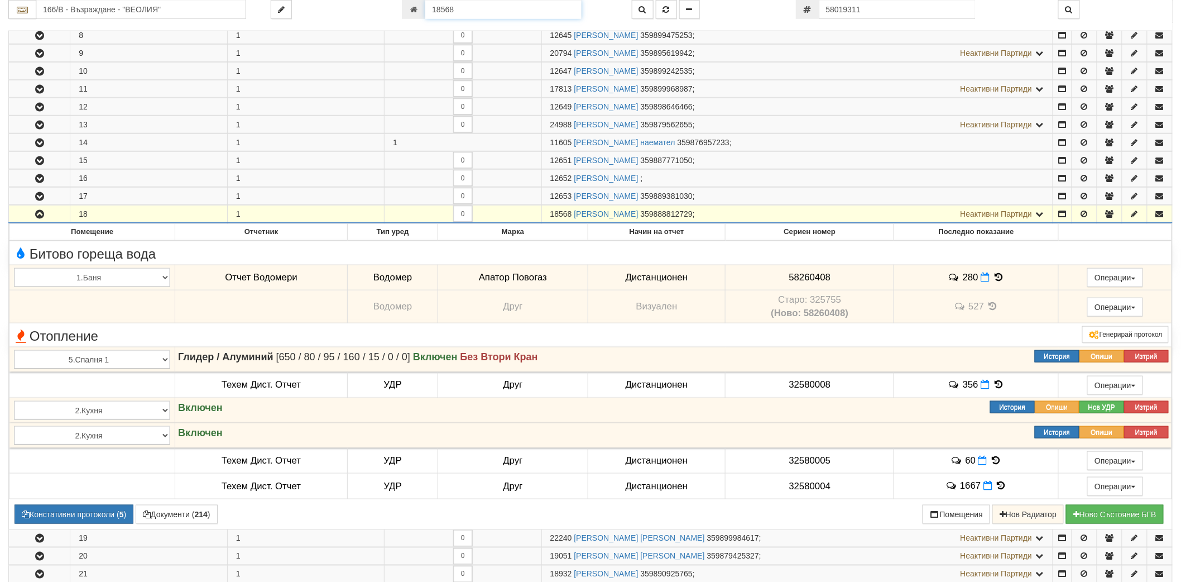
scroll to position [526, 0]
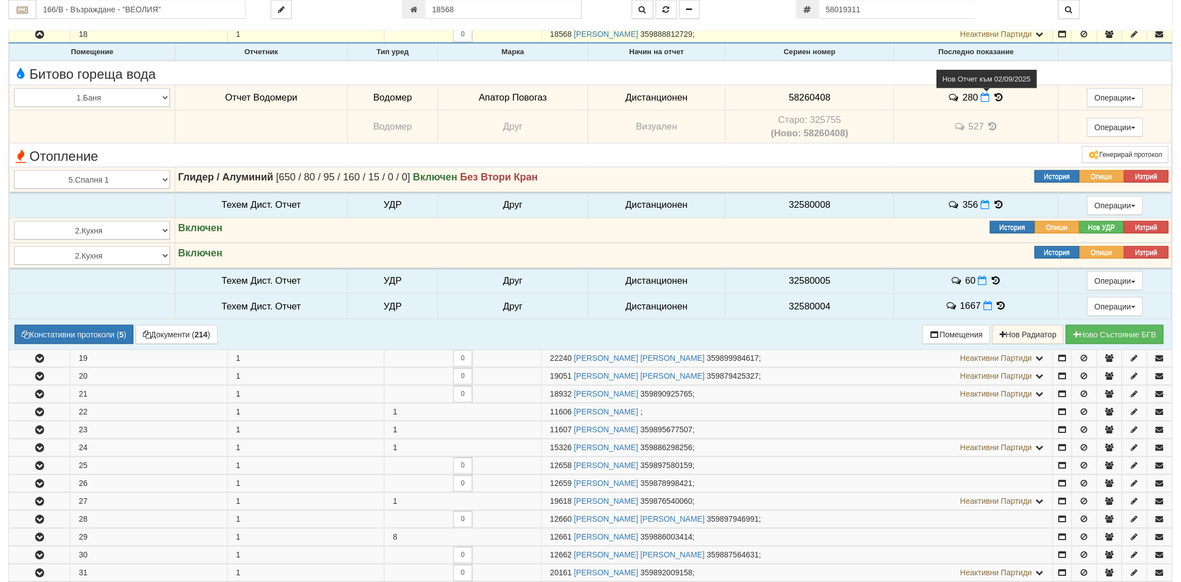
click at [988, 101] on span at bounding box center [987, 97] width 12 height 11
click at [982, 99] on icon at bounding box center [985, 97] width 9 height 9
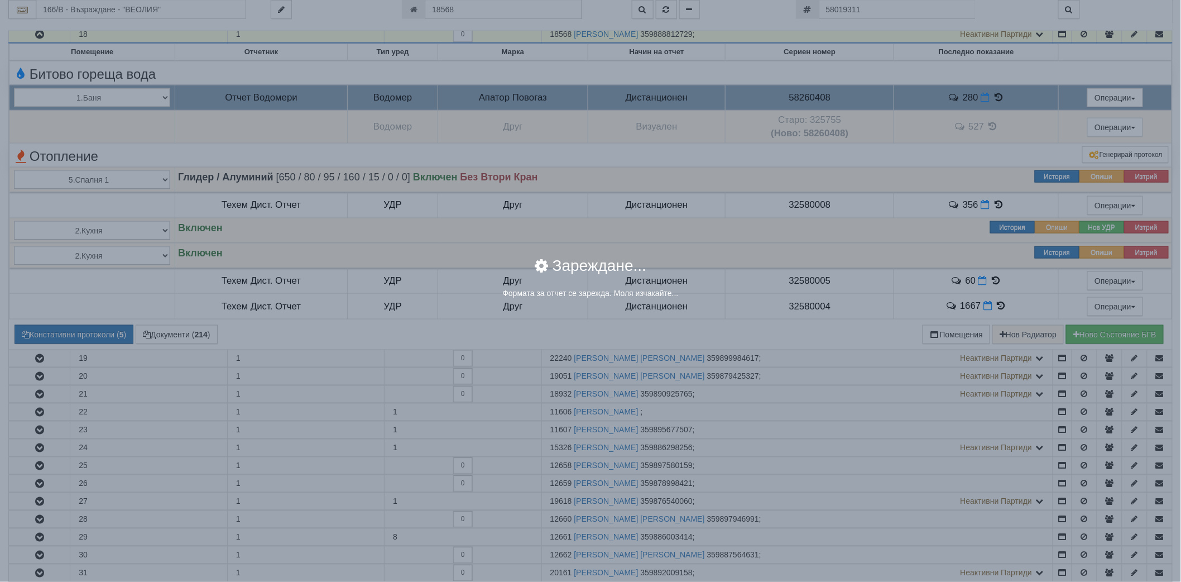
select select "8ac75930-9bfd-e511-80be-8d5a1dced85a"
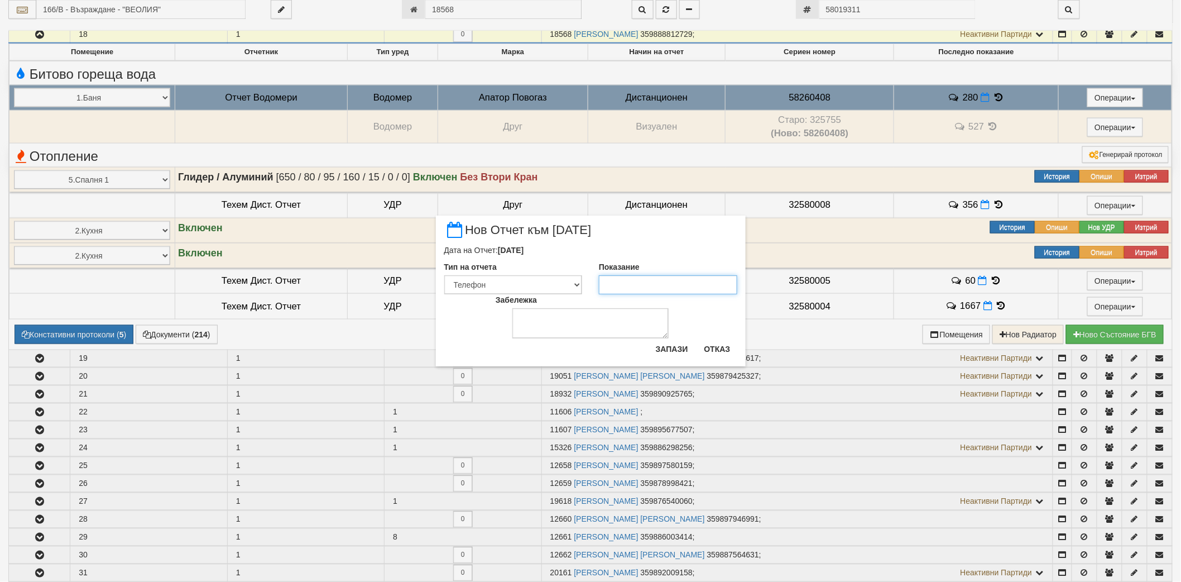
click at [644, 293] on input "Показание" at bounding box center [668, 284] width 138 height 19
paste input "281"
type input "281"
click at [661, 343] on button "Запази" at bounding box center [672, 349] width 46 height 18
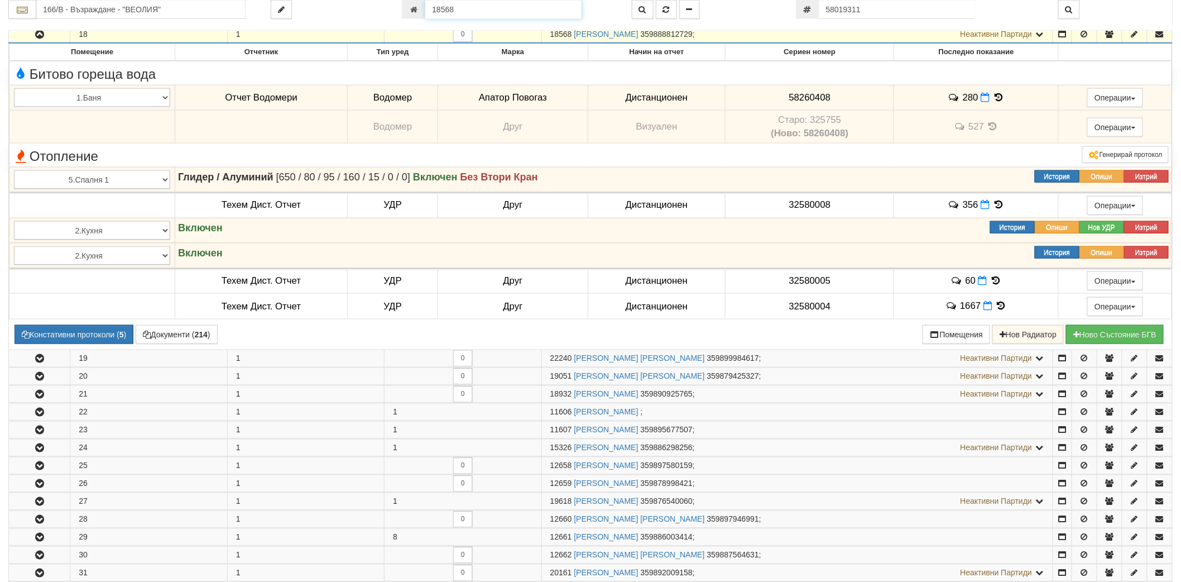
click at [511, 11] on input "18568" at bounding box center [503, 9] width 156 height 19
paste input "20360"
type input "20360"
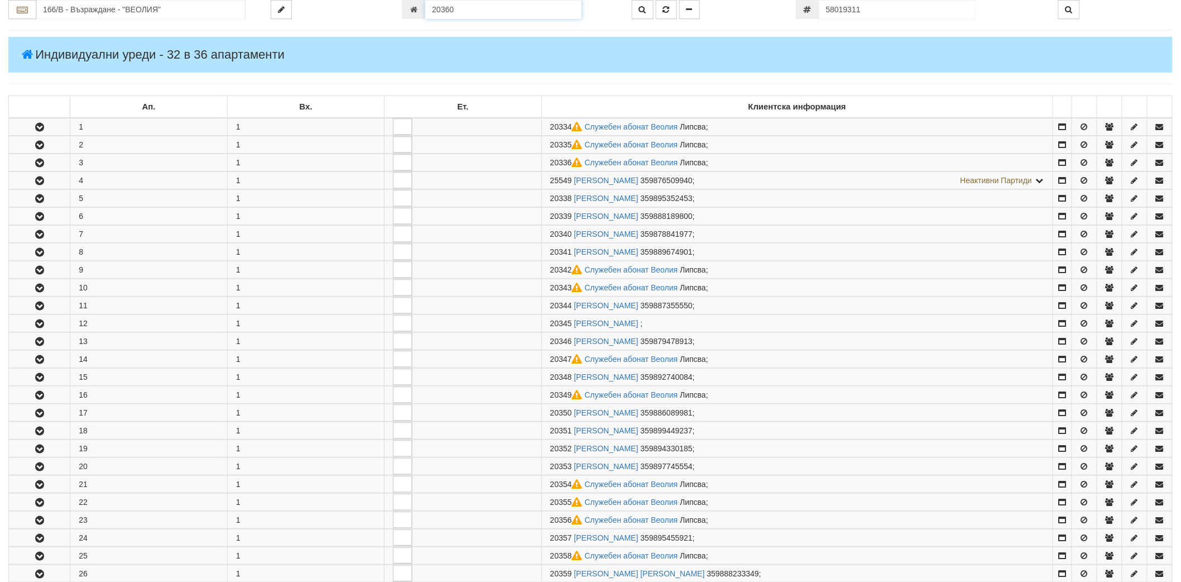
scroll to position [586, 0]
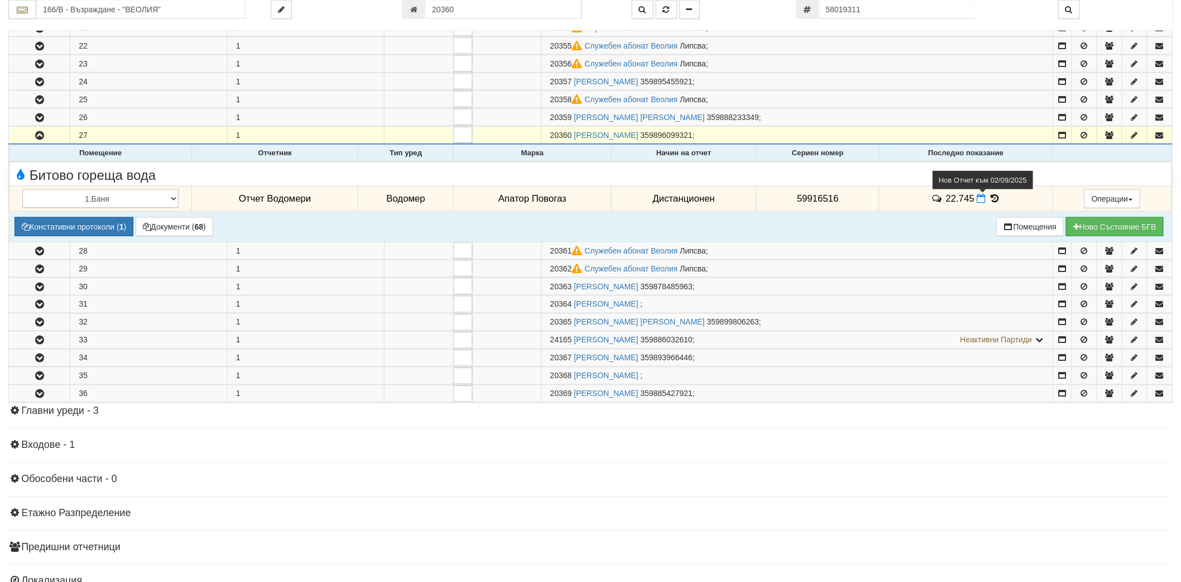
click at [979, 201] on icon at bounding box center [981, 198] width 9 height 9
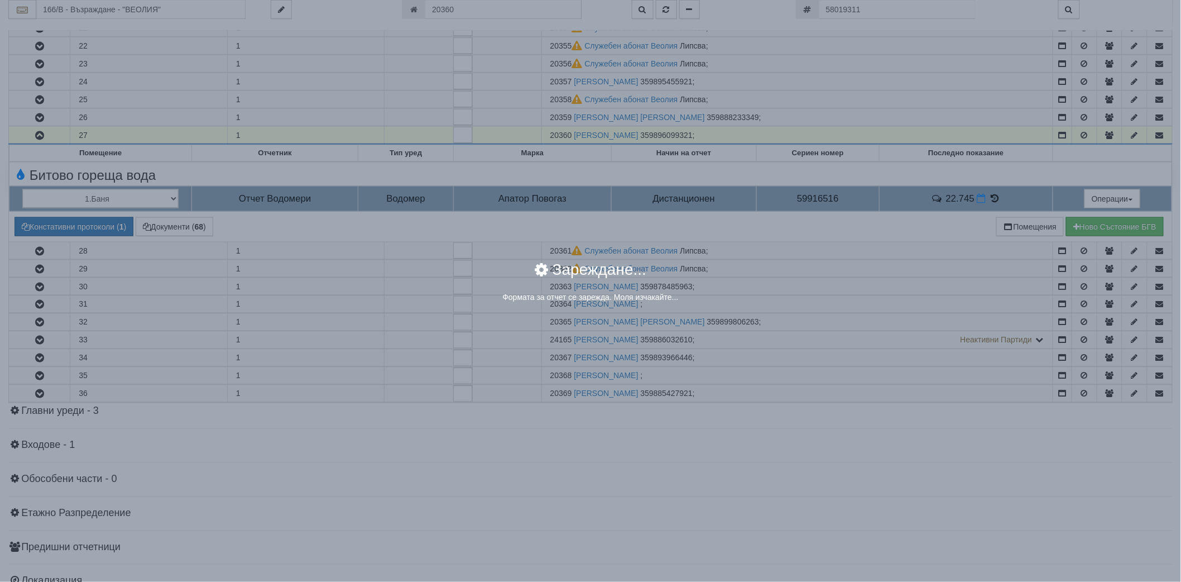
select select "8ac75930-9bfd-e511-80be-8d5a1dced85a"
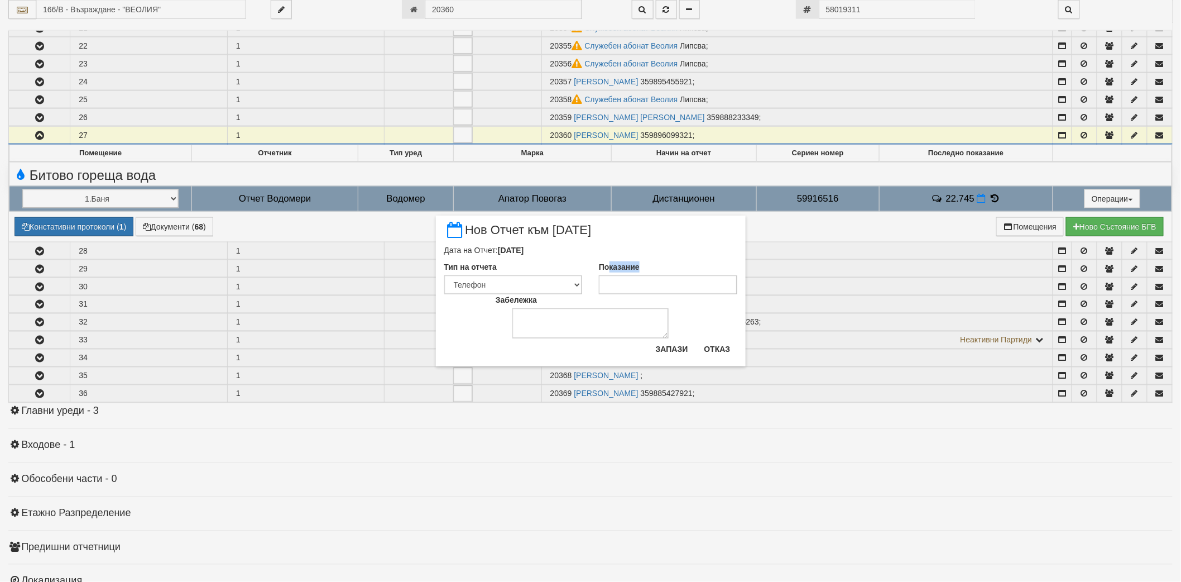
drag, startPoint x: 610, startPoint y: 269, endPoint x: 614, endPoint y: 286, distance: 17.3
click at [612, 280] on div "Показание" at bounding box center [667, 277] width 155 height 33
click at [614, 286] on input "Показание" at bounding box center [668, 284] width 138 height 19
paste input "22.818"
type input "22.818"
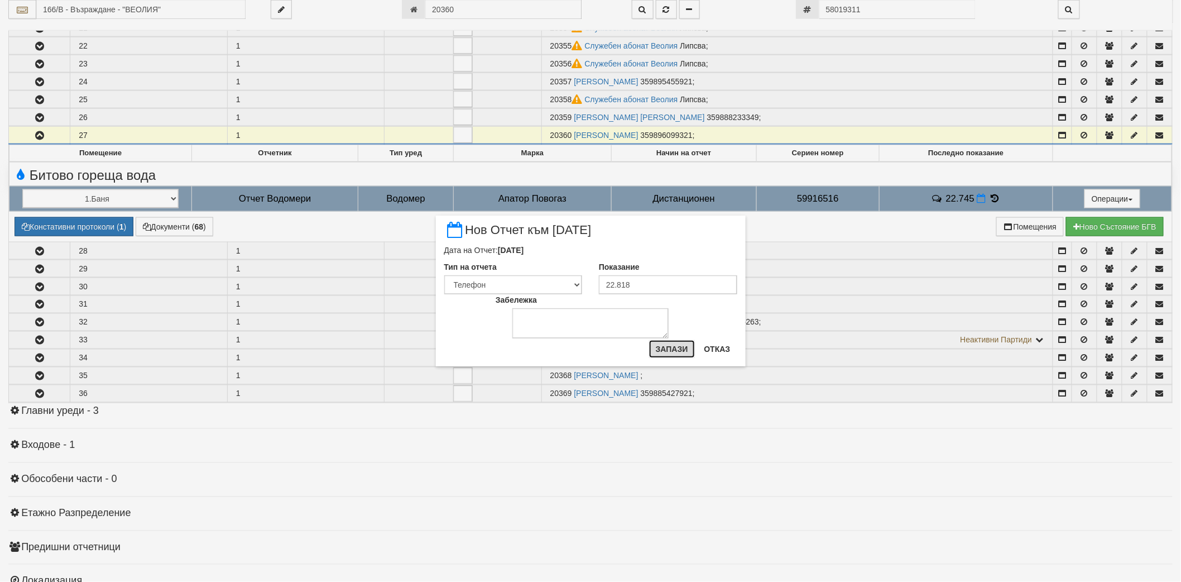
click at [682, 345] on button "Запази" at bounding box center [672, 349] width 46 height 18
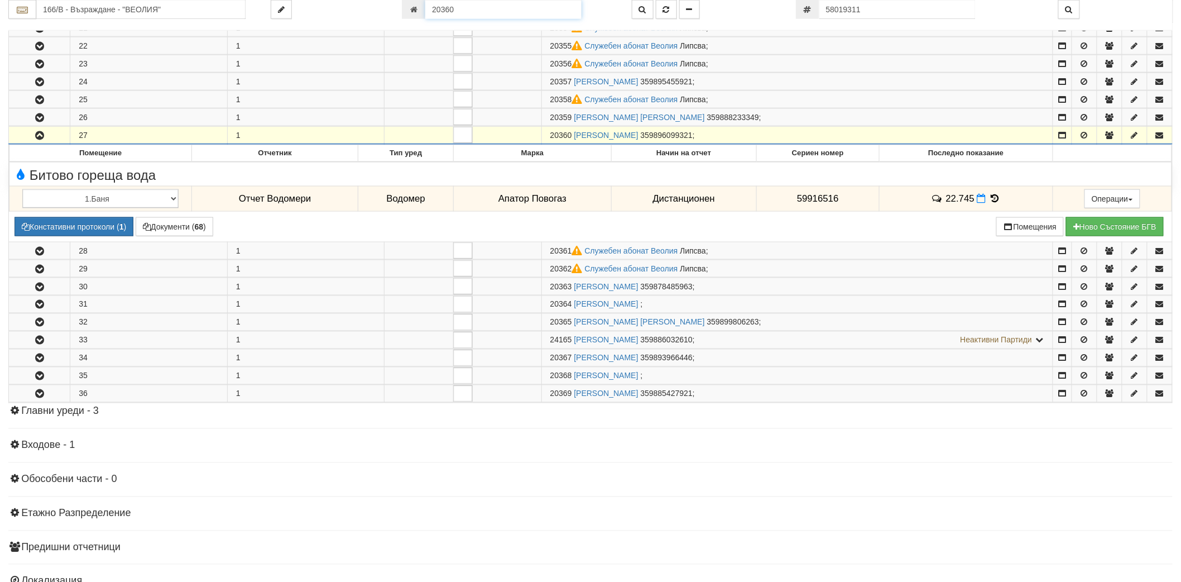
click at [481, 14] on input "20360" at bounding box center [503, 9] width 156 height 19
paste input "505"
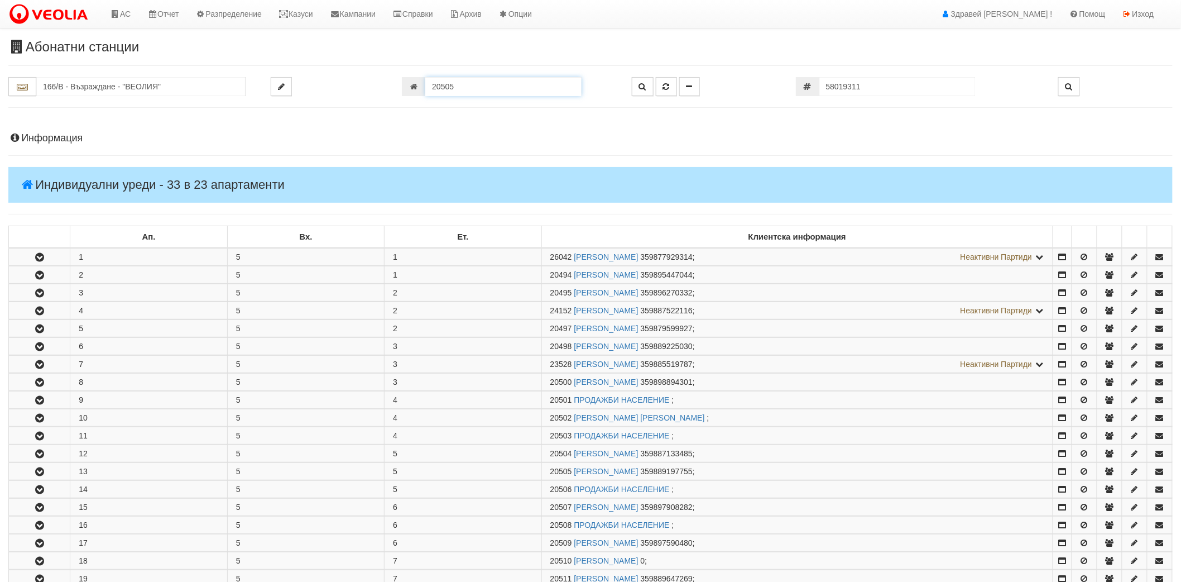
scroll to position [352, 0]
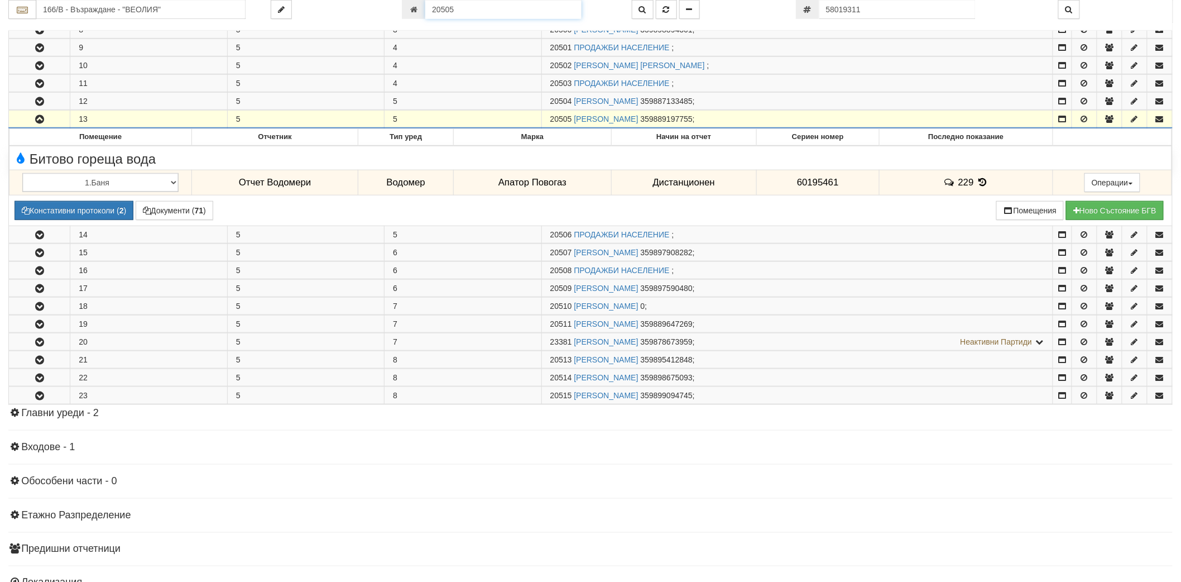
click at [526, 13] on input "20505" at bounding box center [503, 9] width 156 height 19
paste input "3383"
type input "23383"
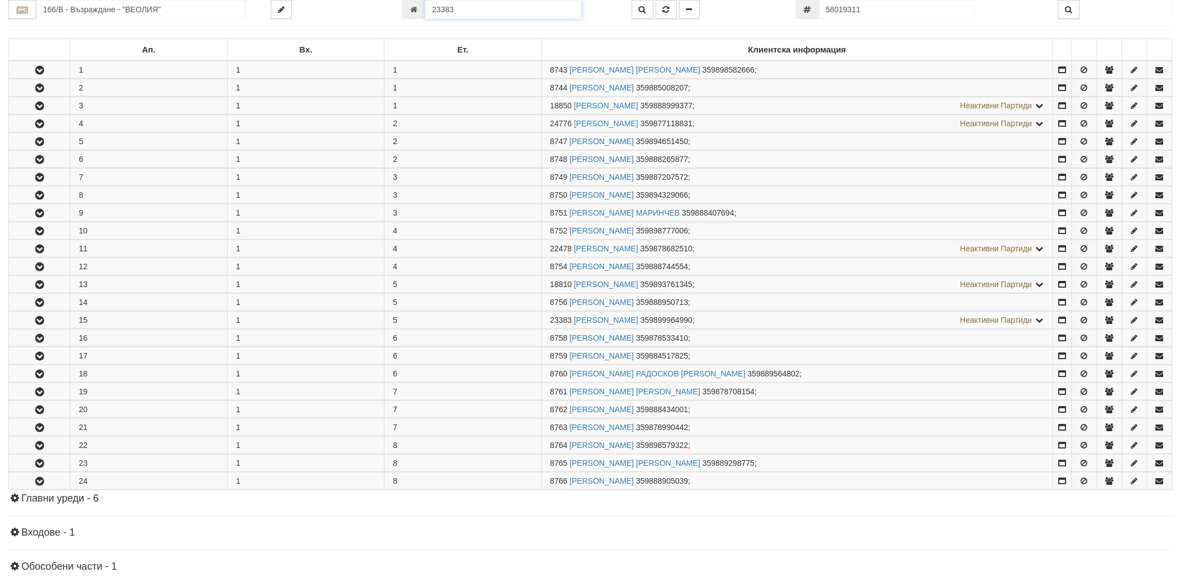
scroll to position [370, 0]
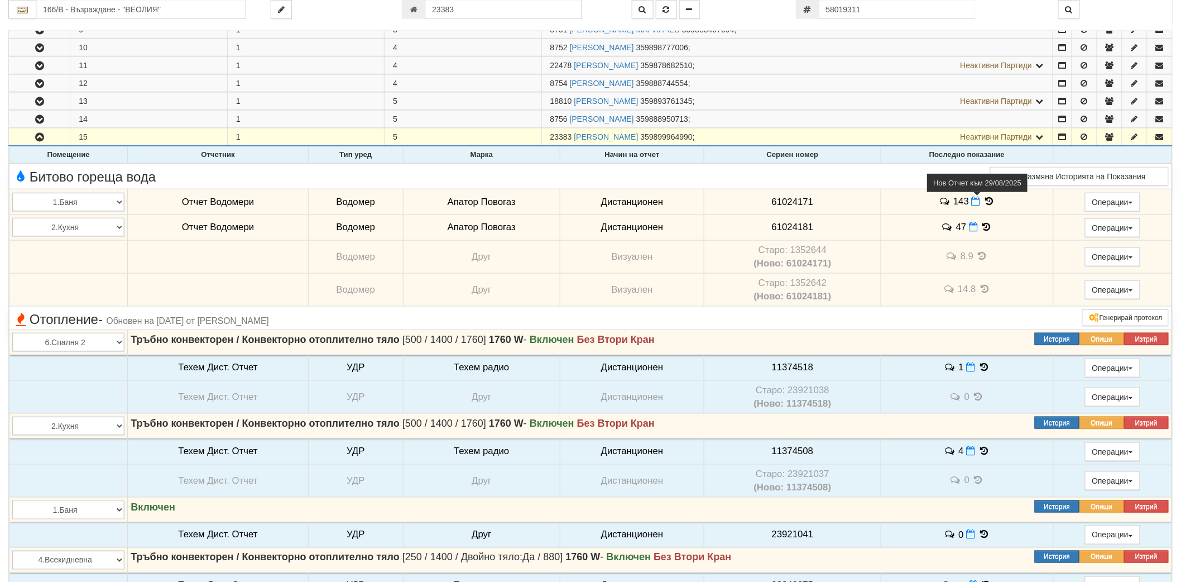
click at [975, 203] on icon at bounding box center [976, 200] width 9 height 9
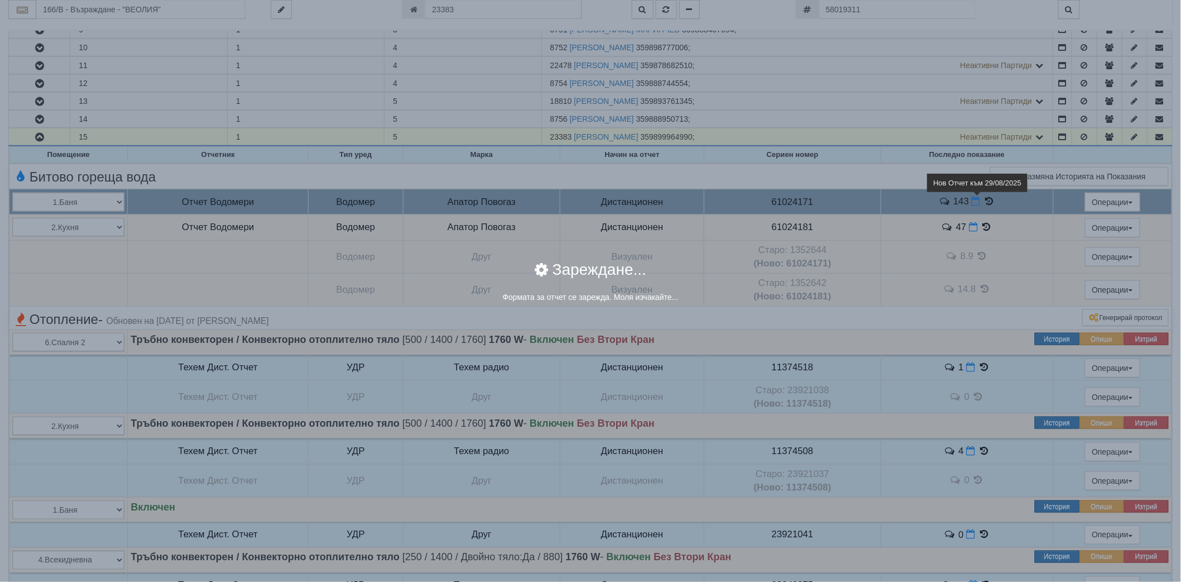
select select "8ac75930-9bfd-e511-80be-8d5a1dced85a"
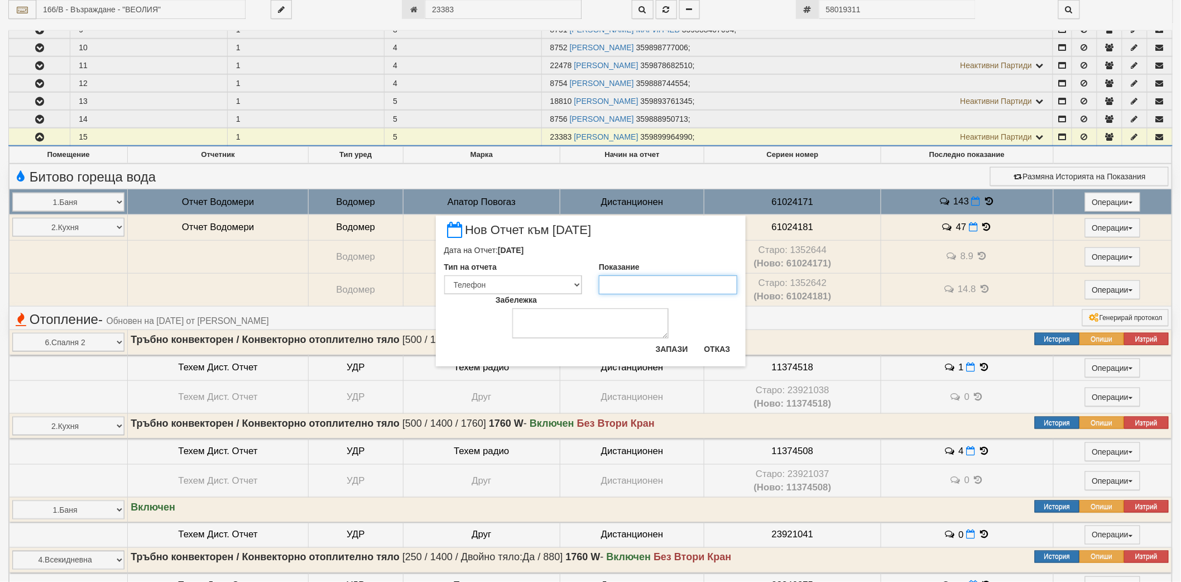
click at [665, 287] on input "Показание" at bounding box center [668, 284] width 138 height 19
paste input "146.7"
type input "146.7"
click at [673, 350] on button "Запази" at bounding box center [672, 349] width 46 height 18
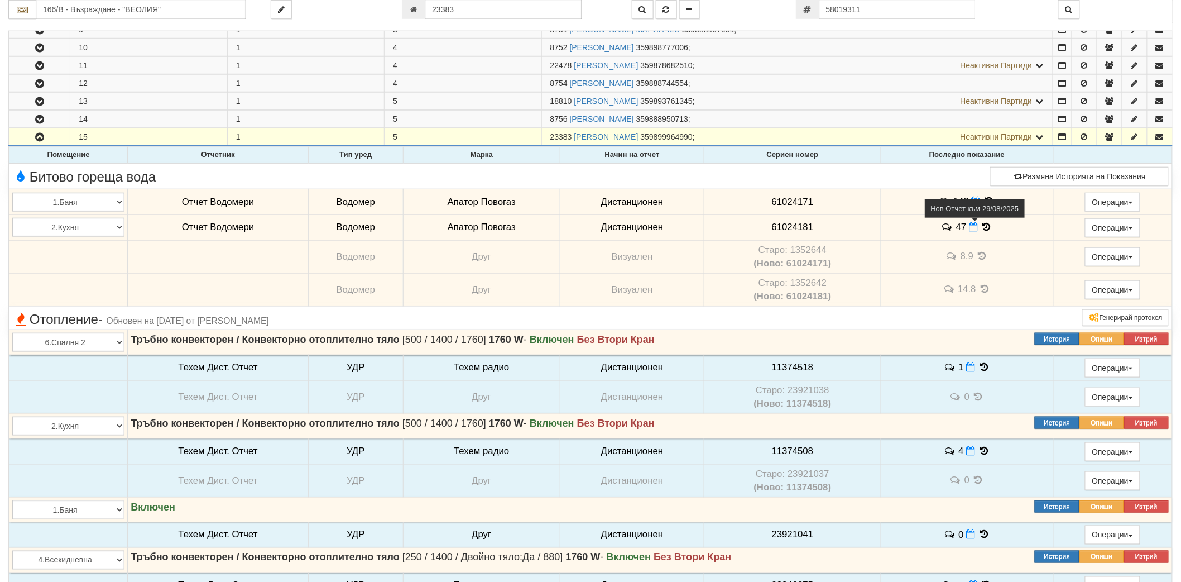
click at [971, 230] on icon at bounding box center [973, 226] width 9 height 9
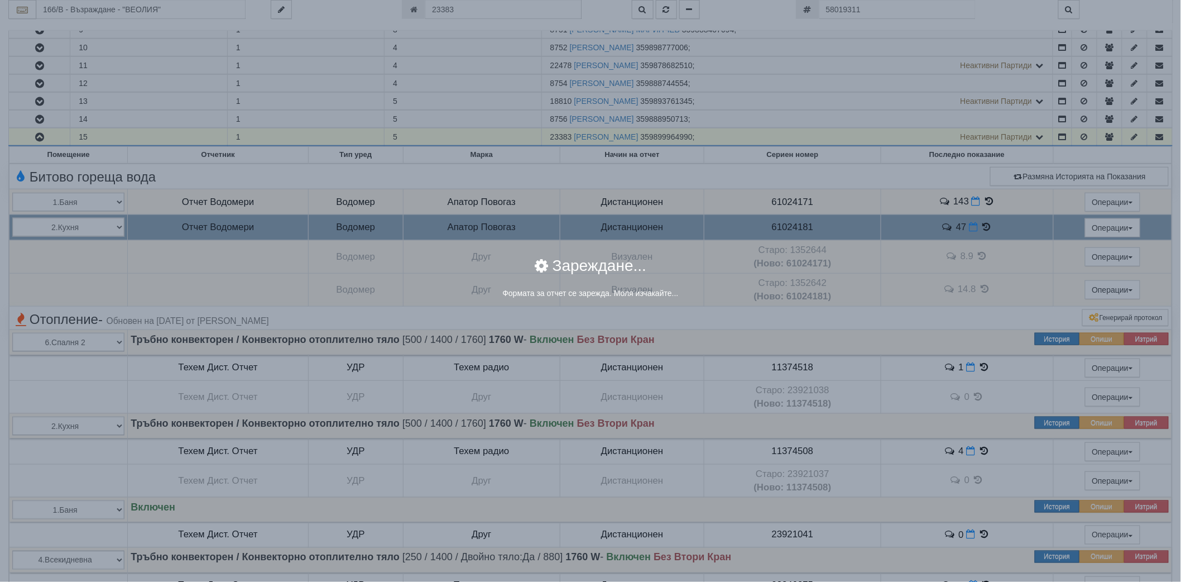
select select "8ac75930-9bfd-e511-80be-8d5a1dced85a"
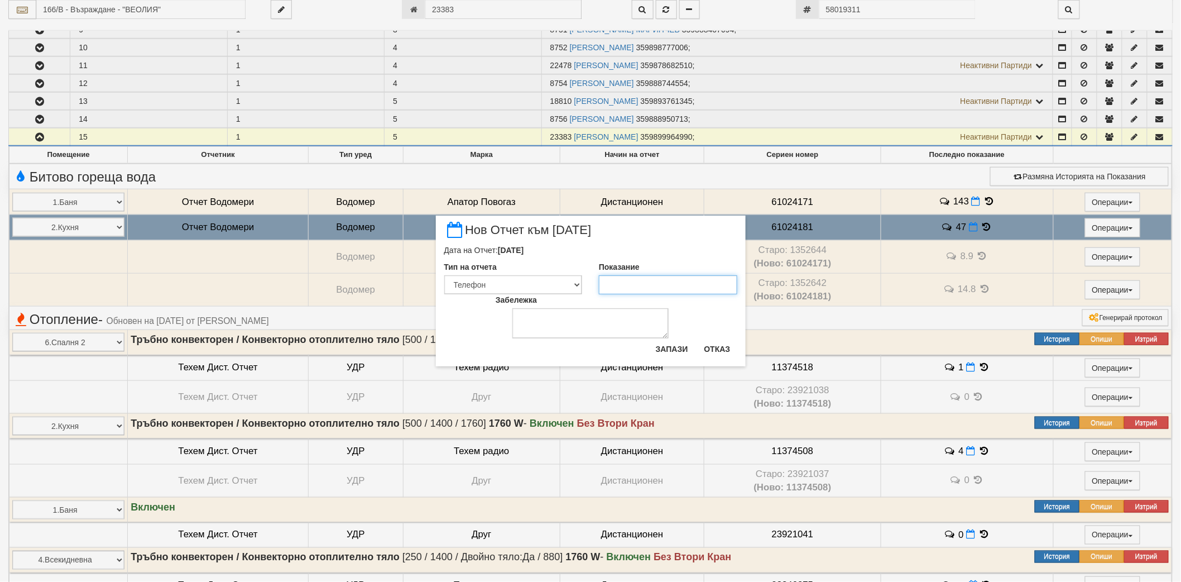
click at [621, 280] on input "Показание" at bounding box center [668, 284] width 138 height 19
paste
type input "48.3"
click at [676, 348] on button "Запази" at bounding box center [672, 349] width 46 height 18
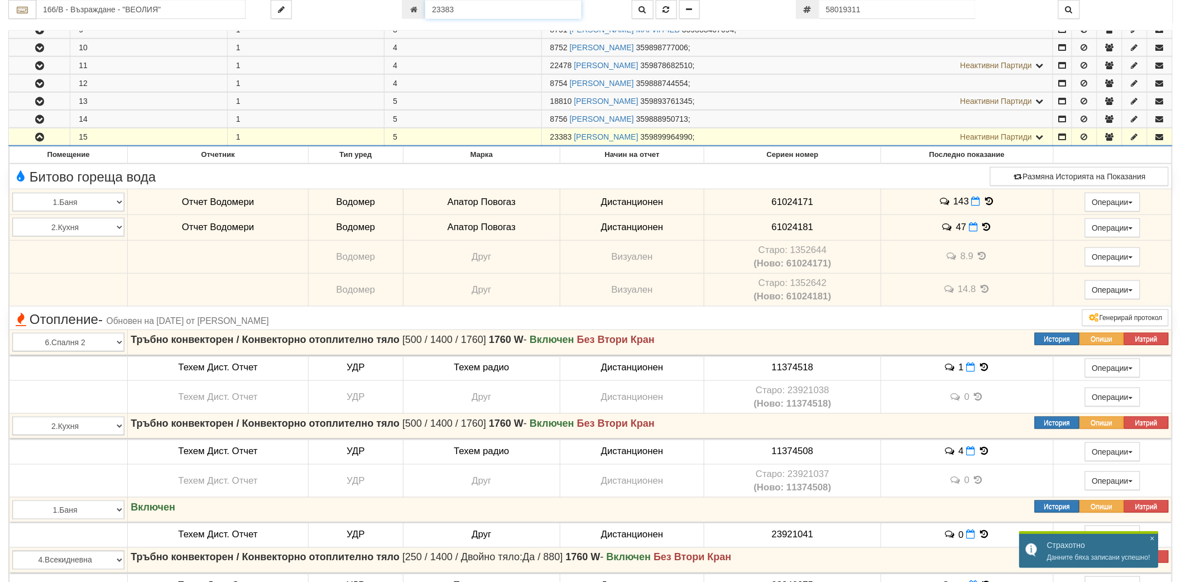
click at [527, 12] on input "23383" at bounding box center [503, 9] width 156 height 19
type input "21032"
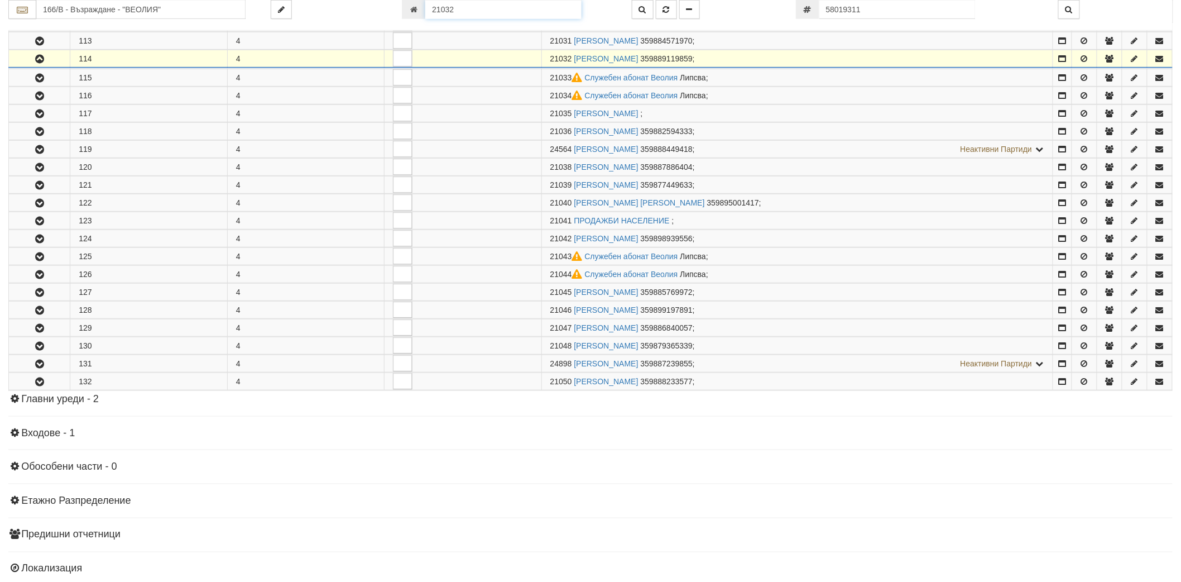
scroll to position [382, 0]
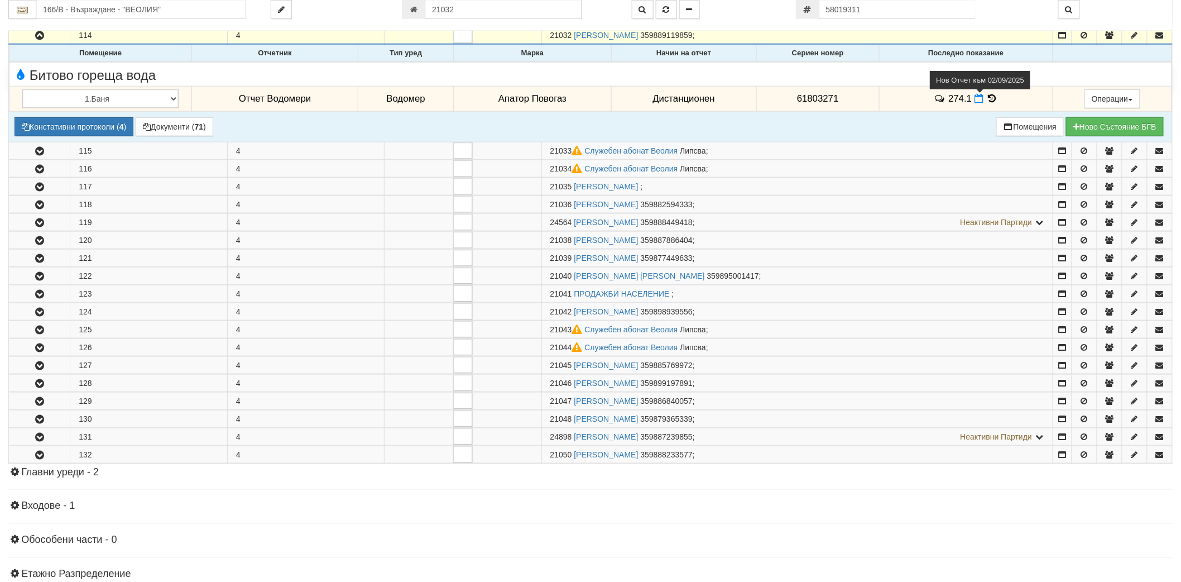
click at [974, 99] on icon at bounding box center [978, 98] width 9 height 9
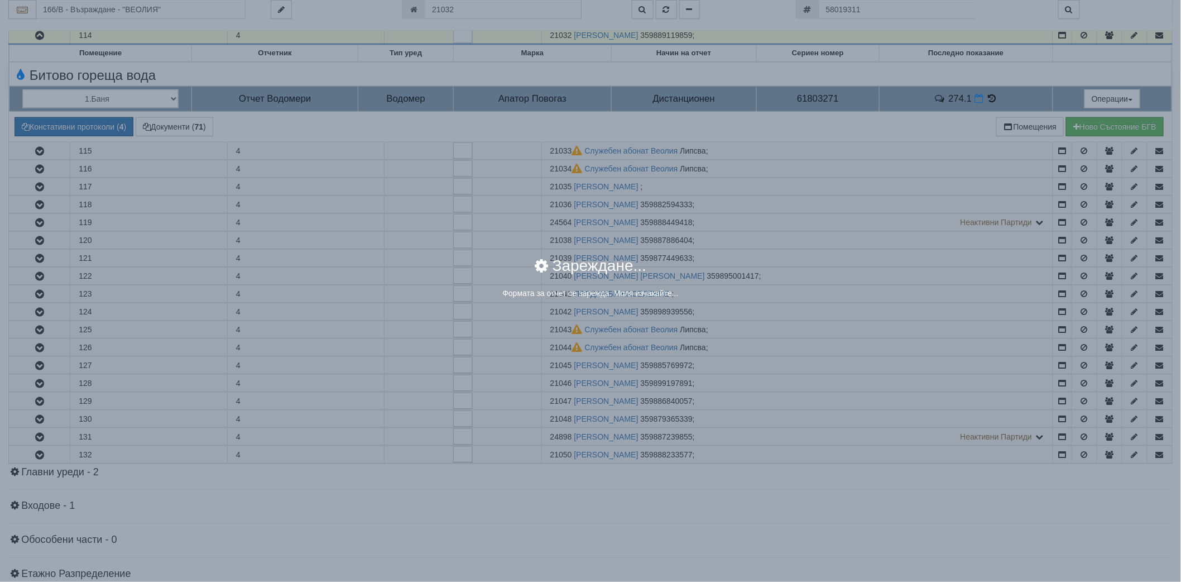
select select "8ac75930-9bfd-e511-80be-8d5a1dced85a"
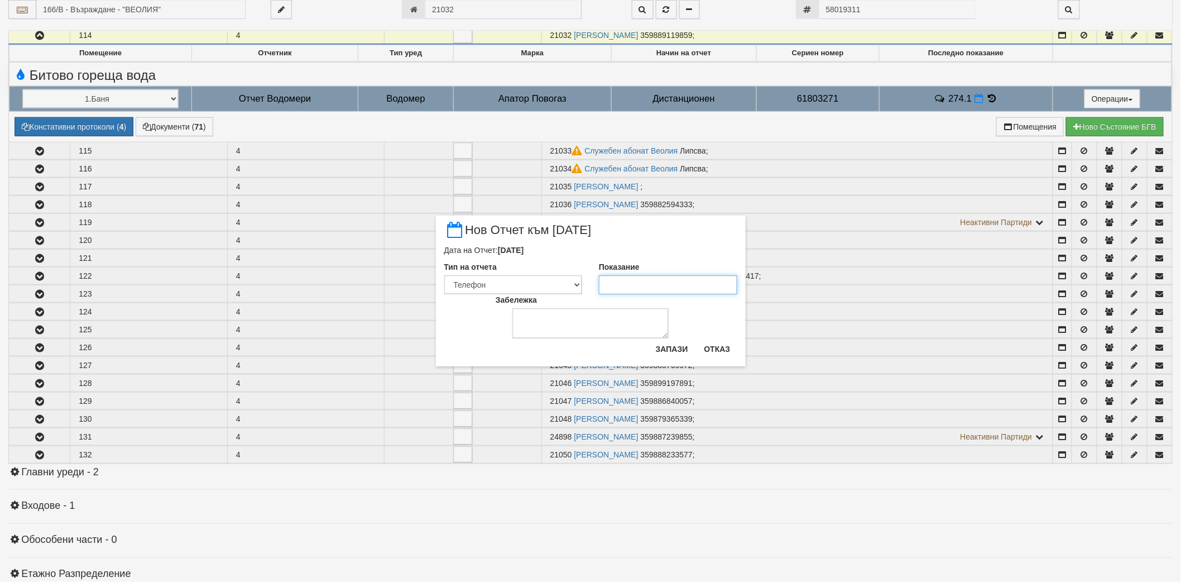
click at [643, 292] on input "Показание" at bounding box center [668, 284] width 138 height 19
type input "274.3"
click at [683, 358] on button "Запази" at bounding box center [672, 349] width 46 height 18
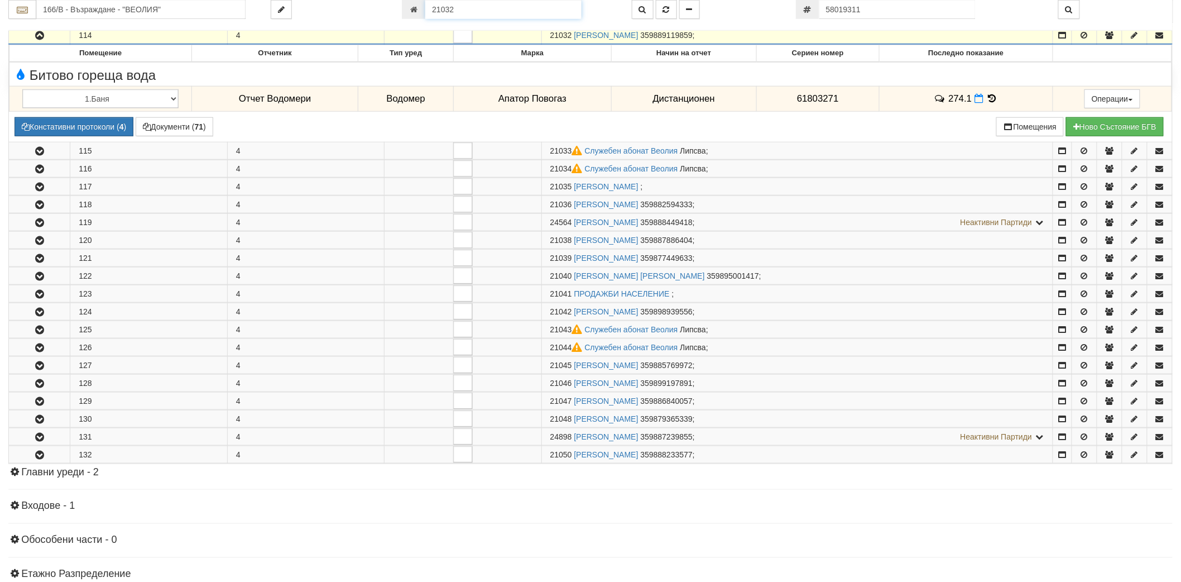
click at [525, 13] on input "21032" at bounding box center [503, 9] width 156 height 19
type input "17565"
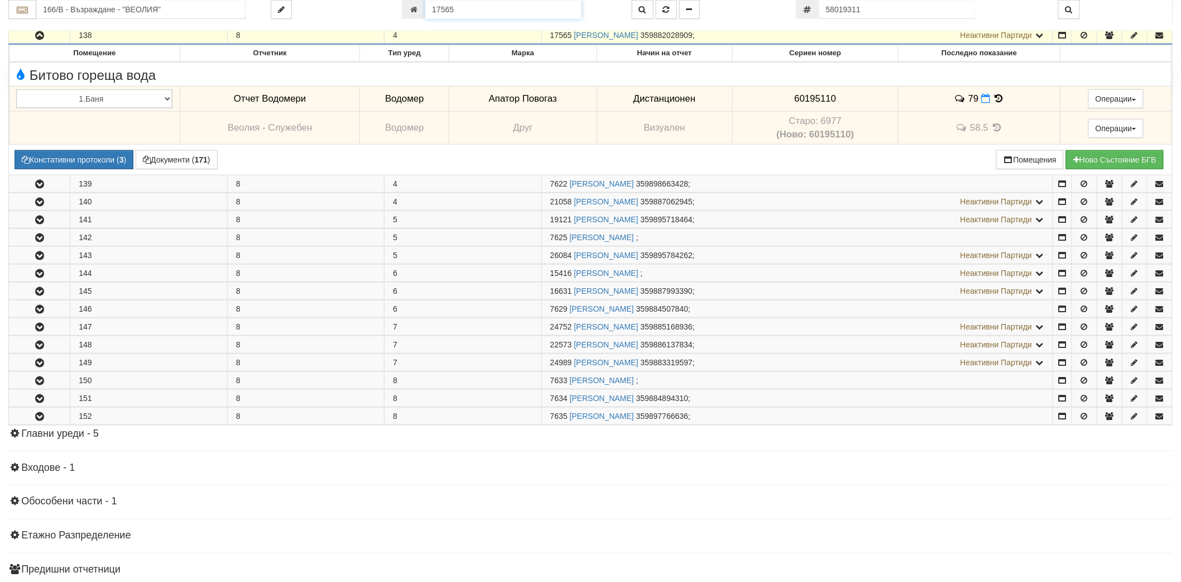
scroll to position [370, 0]
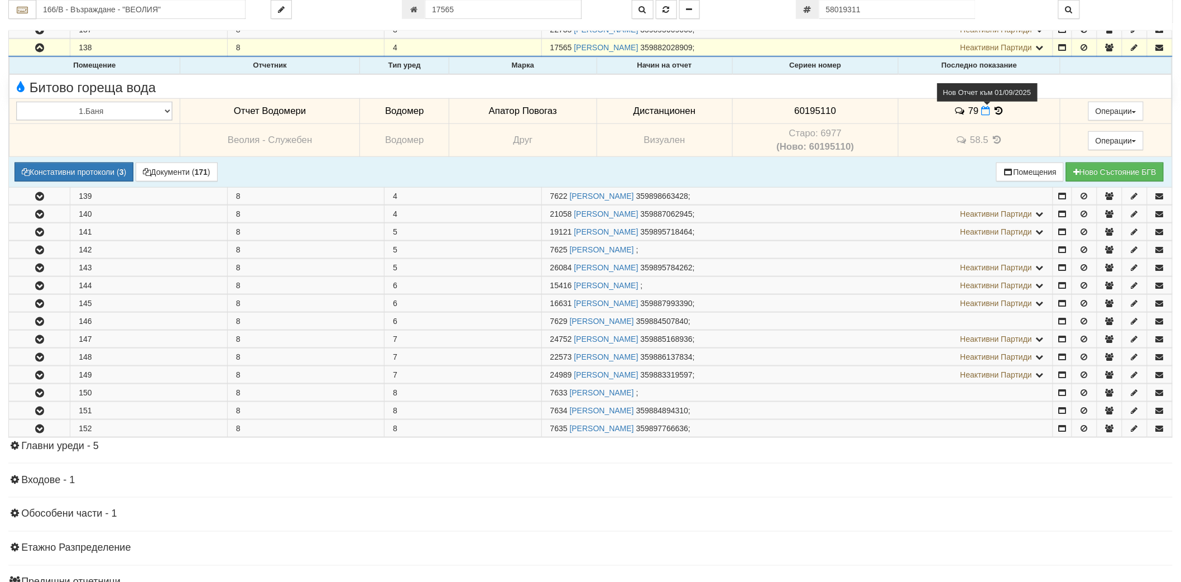
click at [985, 112] on icon at bounding box center [985, 110] width 9 height 9
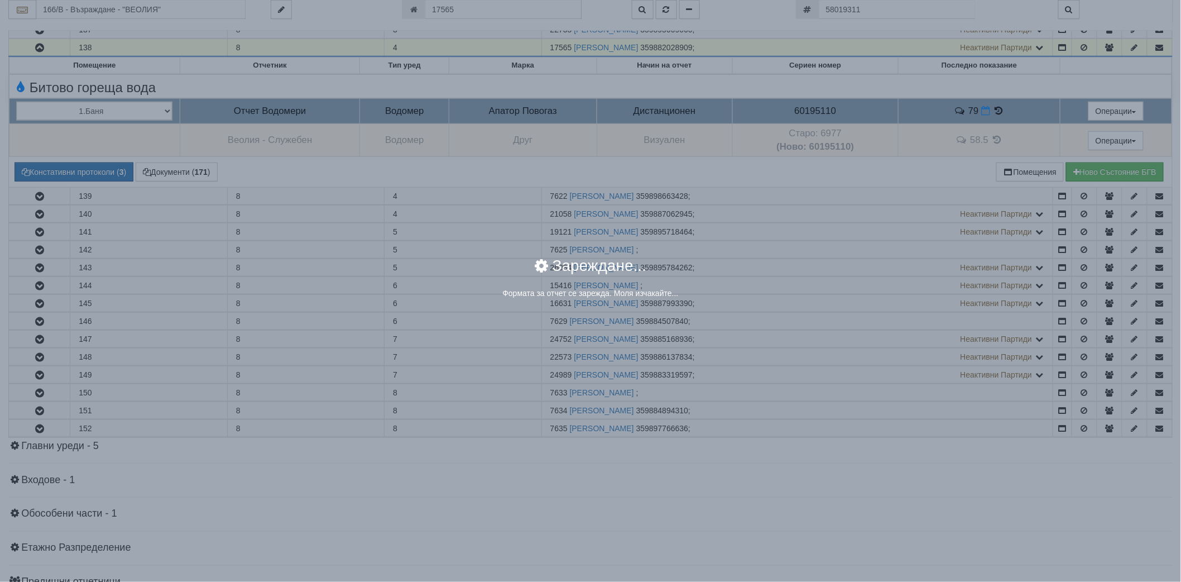
select select "8ac75930-9bfd-e511-80be-8d5a1dced85a"
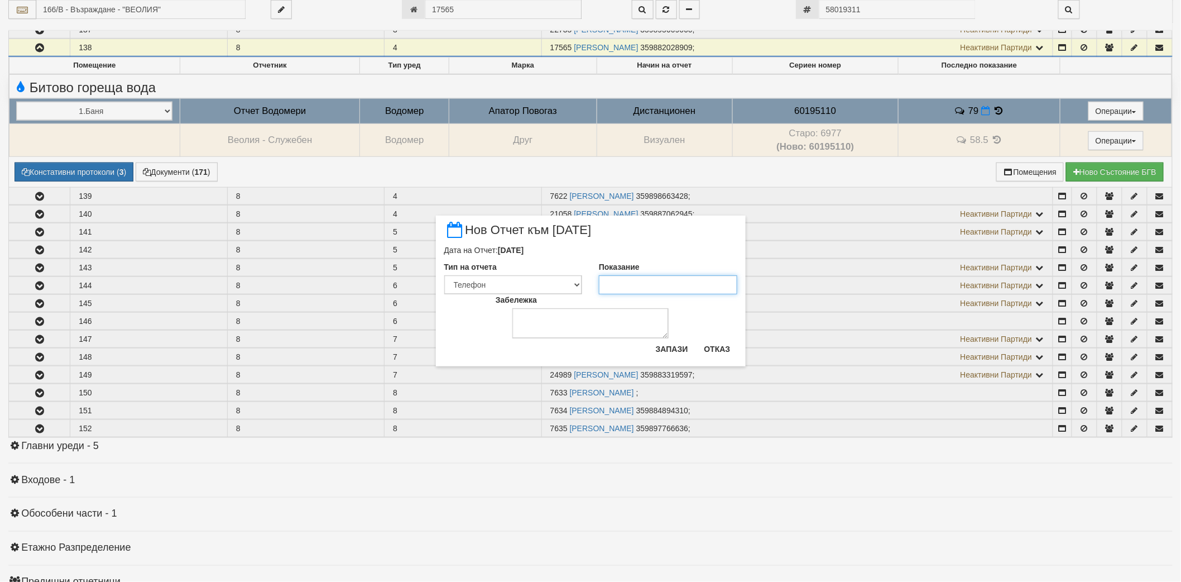
click at [618, 280] on input "Показание" at bounding box center [668, 284] width 138 height 19
type input "79.65"
click at [677, 355] on button "Запази" at bounding box center [672, 349] width 46 height 18
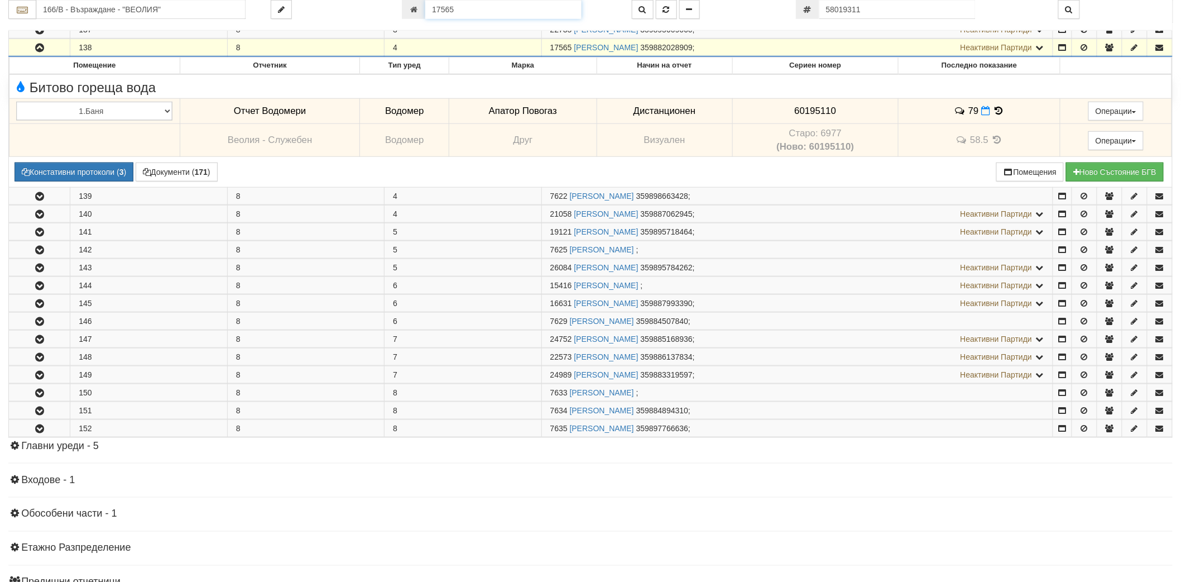
click at [473, 13] on input "17565" at bounding box center [503, 9] width 156 height 19
type input "7635"
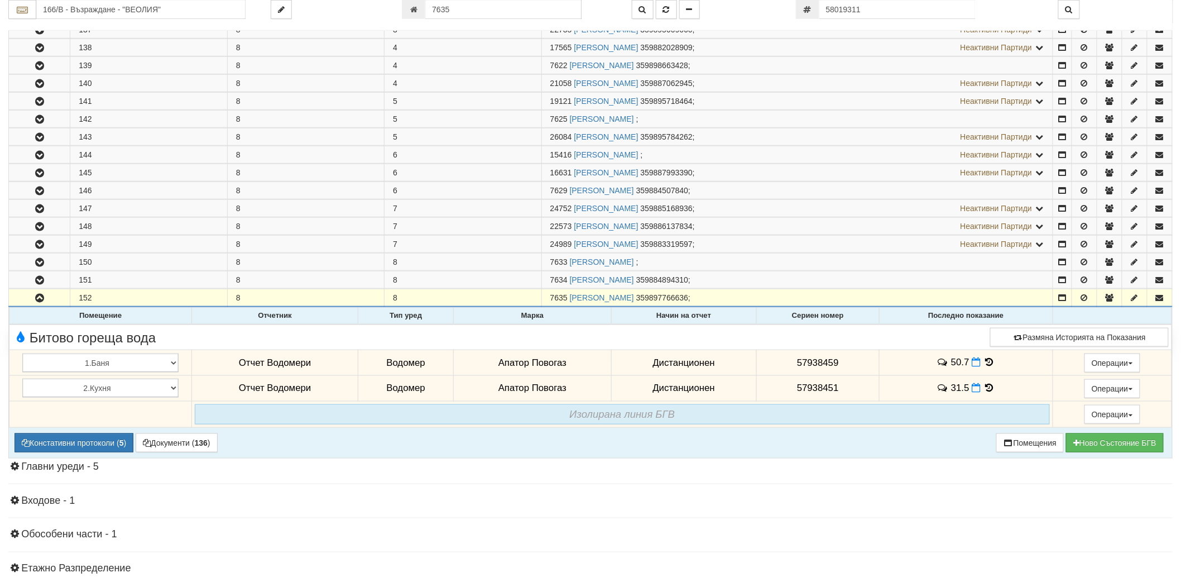
click at [983, 361] on icon at bounding box center [989, 361] width 12 height 9
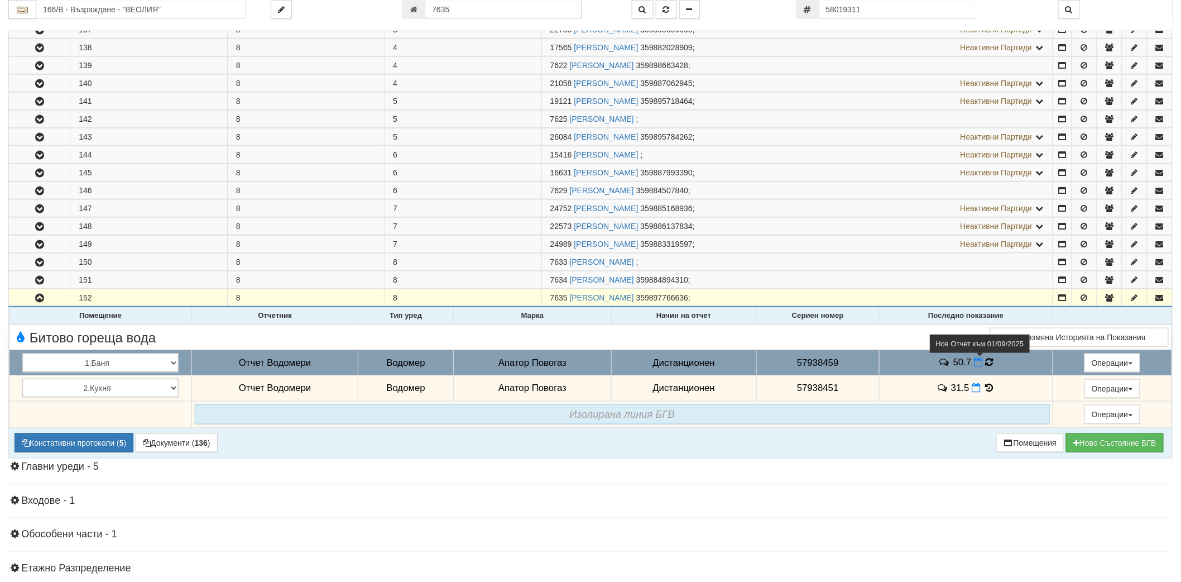
click at [977, 363] on icon at bounding box center [978, 361] width 9 height 9
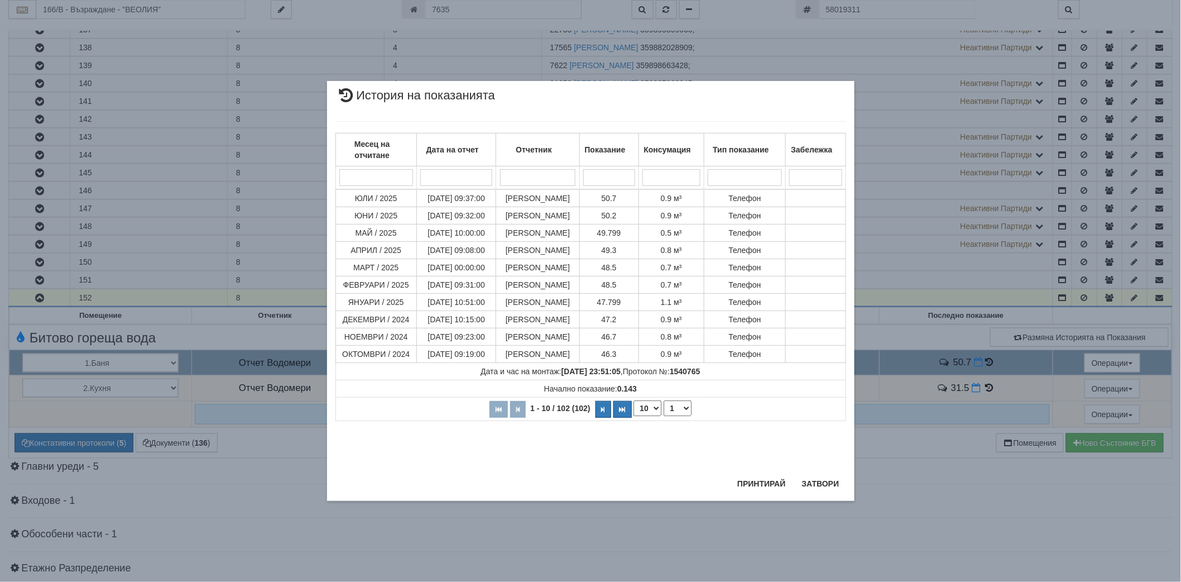
select select "8ac75930-9bfd-e511-80be-8d5a1dced85a"
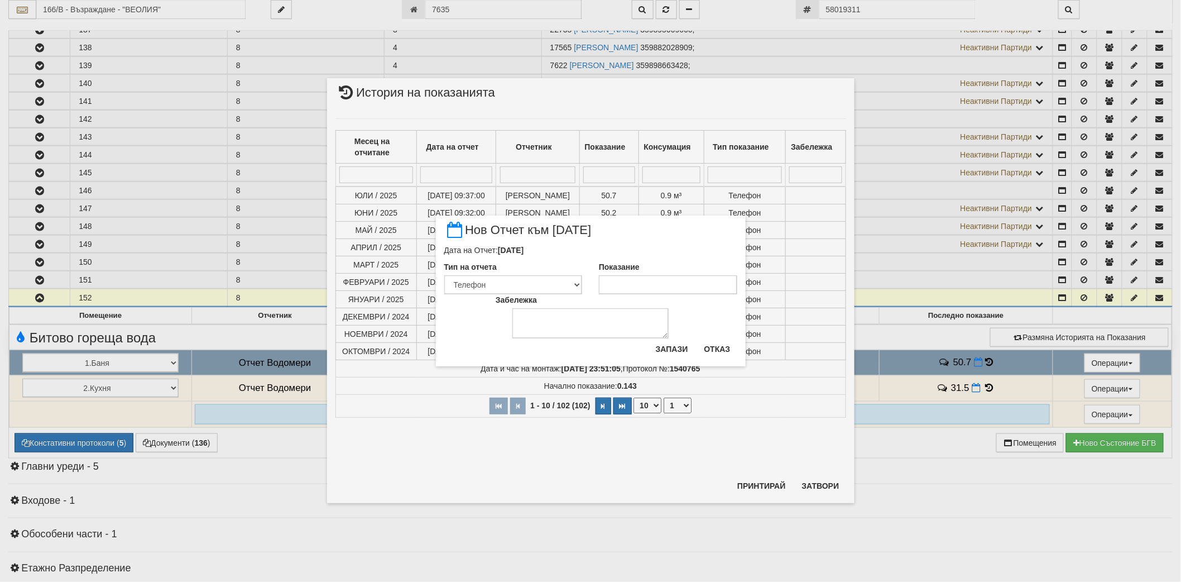
click at [818, 486] on div "× Нов Отчет към 01/09/2025 Дата на Отчет: 01/09/2025 Тип на отчета Визуален Тел…" at bounding box center [590, 291] width 1181 height 582
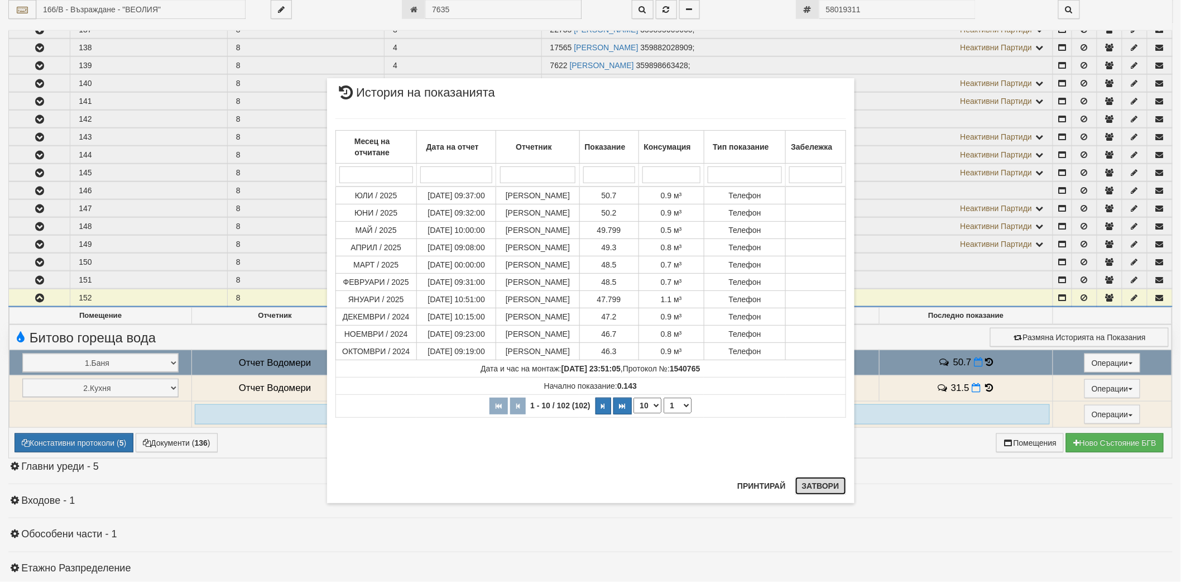
click at [816, 487] on button "Затвори" at bounding box center [820, 486] width 51 height 18
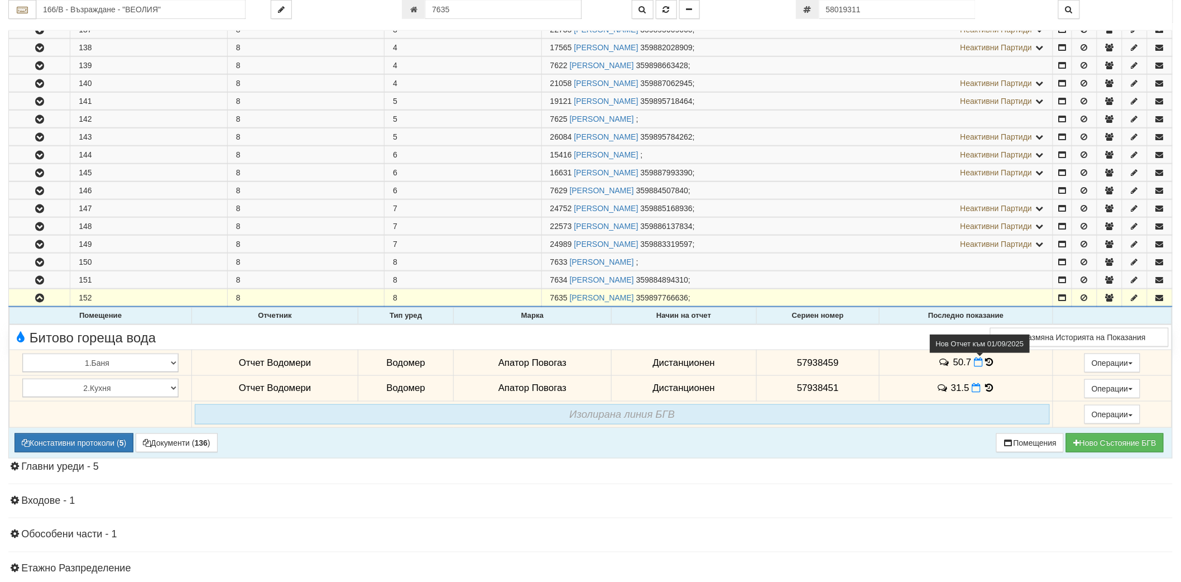
click at [974, 367] on icon at bounding box center [978, 361] width 9 height 9
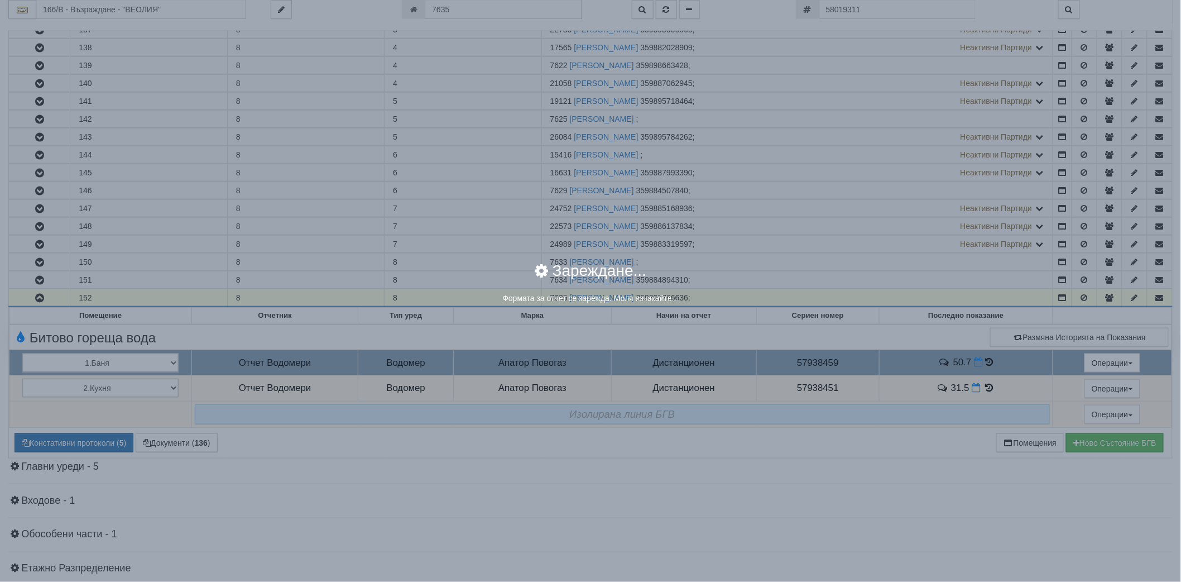
select select "8ac75930-9bfd-e511-80be-8d5a1dced85a"
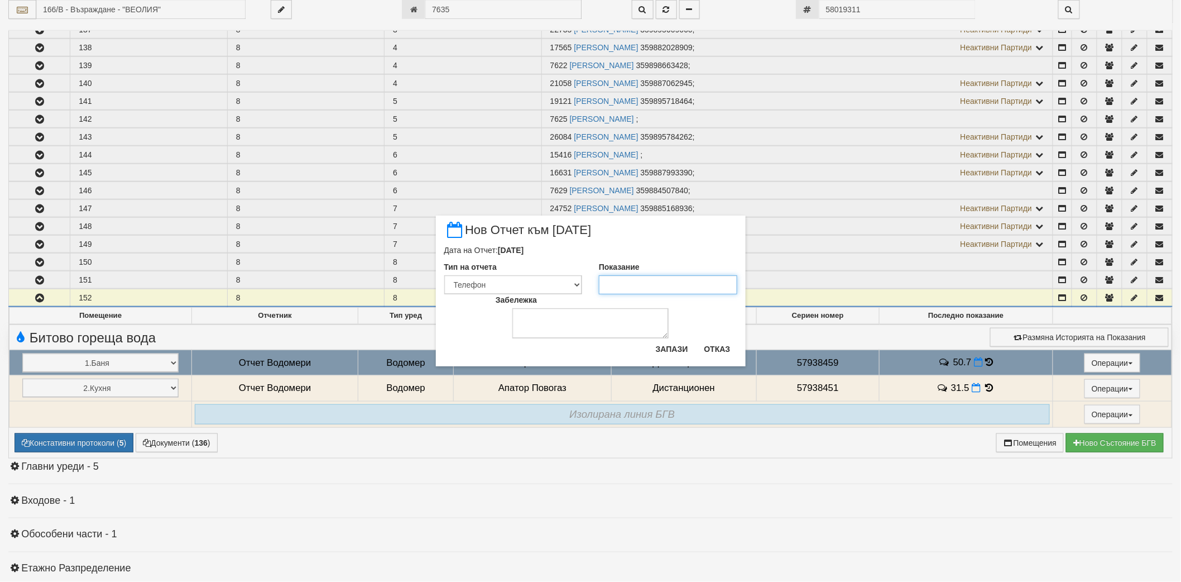
click at [695, 284] on input "Показание" at bounding box center [668, 284] width 138 height 19
type input "51.35"
click at [680, 352] on button "Запази" at bounding box center [672, 349] width 46 height 18
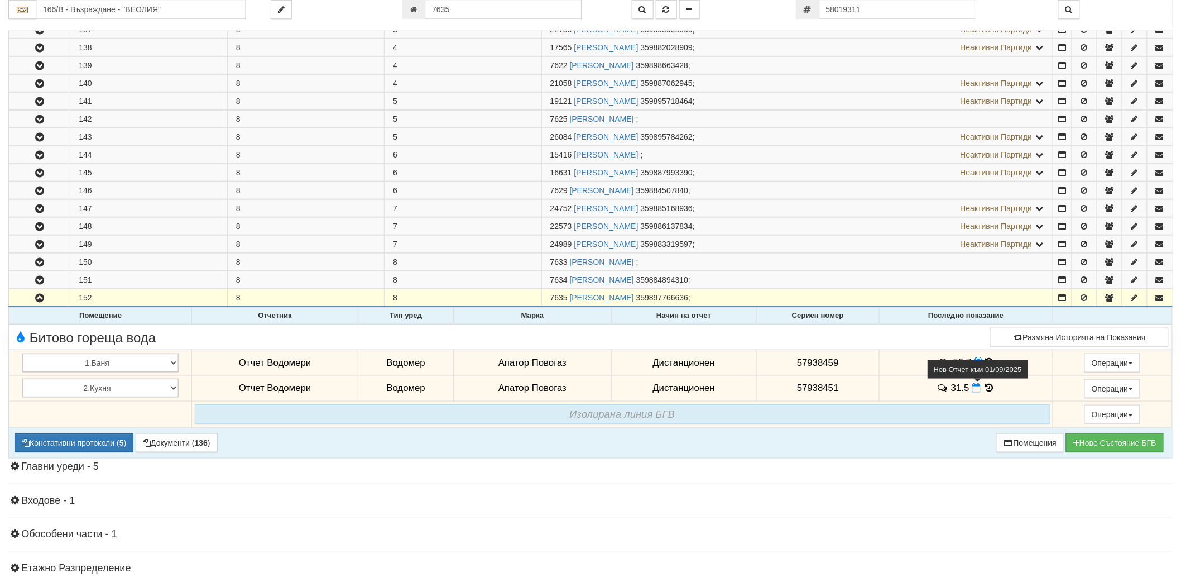
click at [974, 392] on icon at bounding box center [976, 387] width 9 height 9
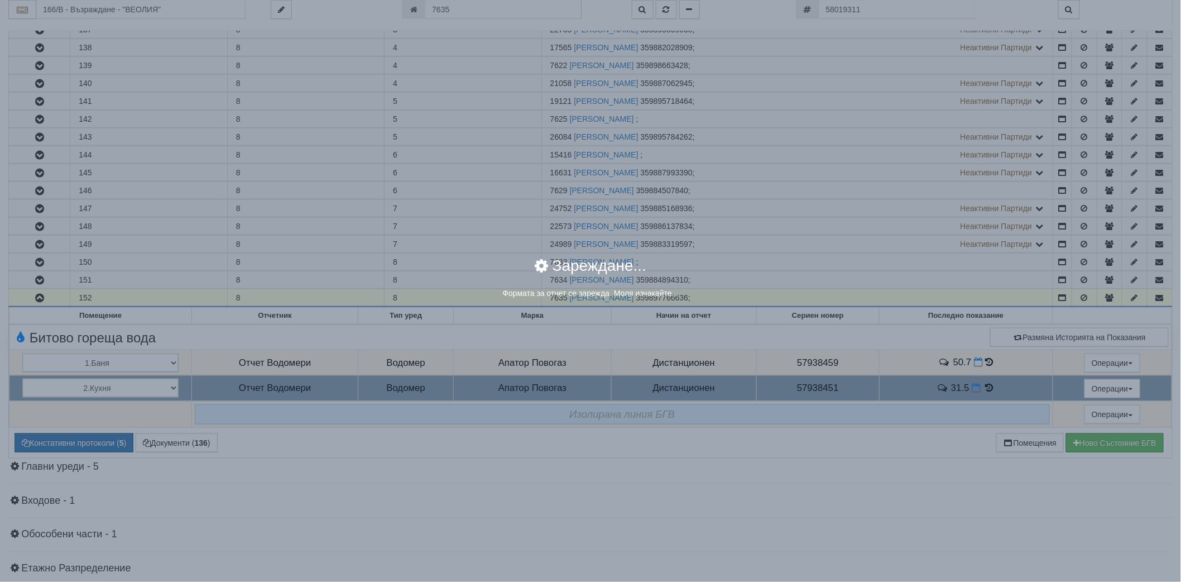
select select "8ac75930-9bfd-e511-80be-8d5a1dced85a"
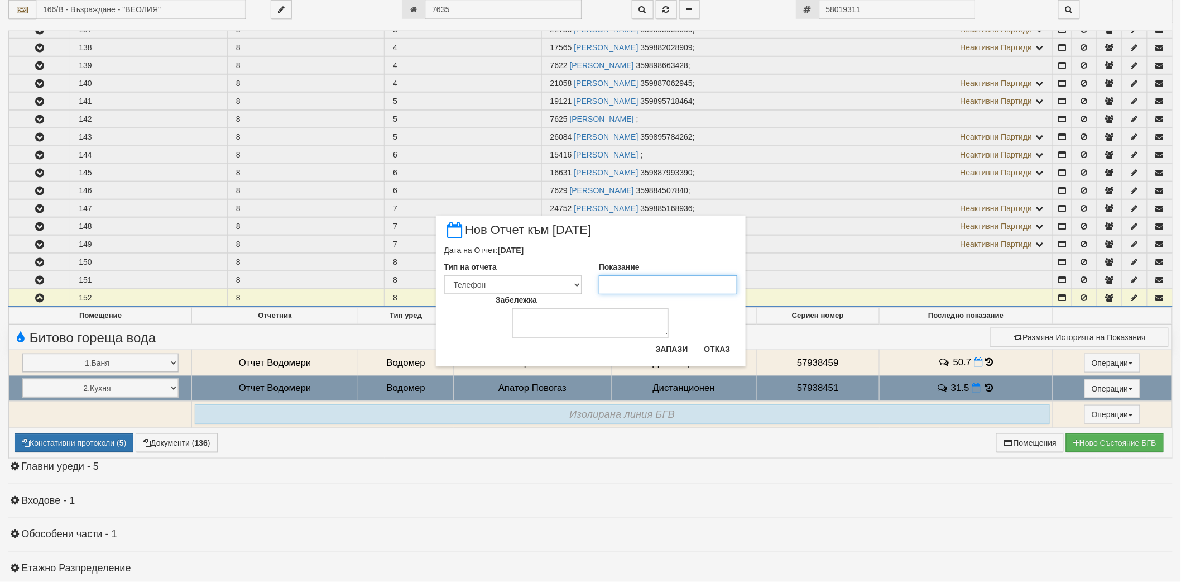
click at [676, 286] on input "Показание" at bounding box center [668, 284] width 138 height 19
type input "31.76"
click at [672, 350] on button "Запази" at bounding box center [672, 349] width 46 height 18
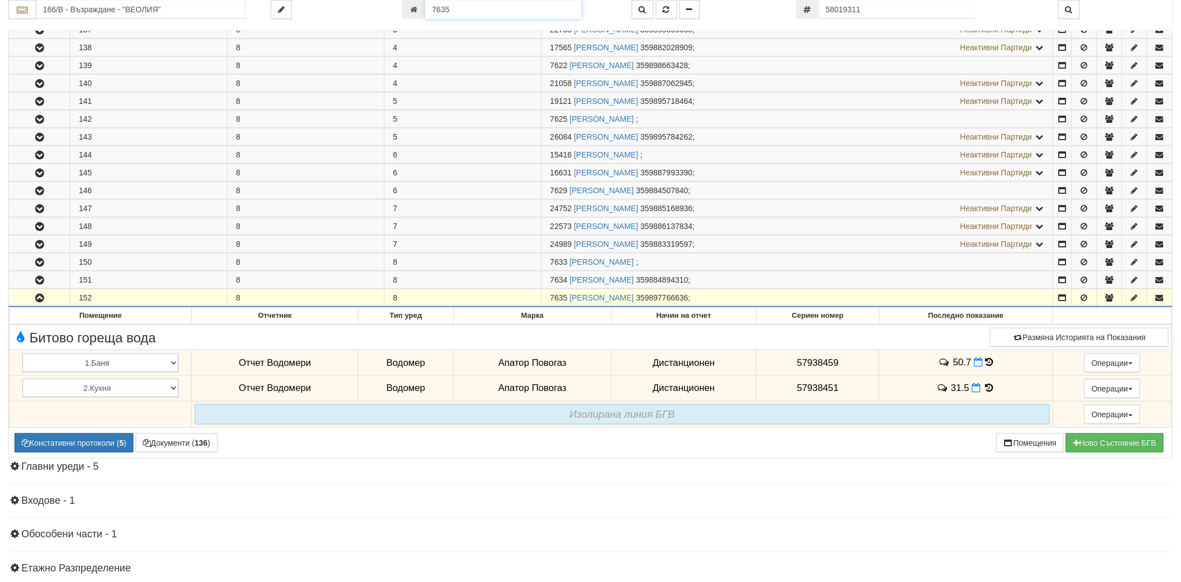
click at [516, 13] on input "7635" at bounding box center [503, 9] width 156 height 19
type input "5302"
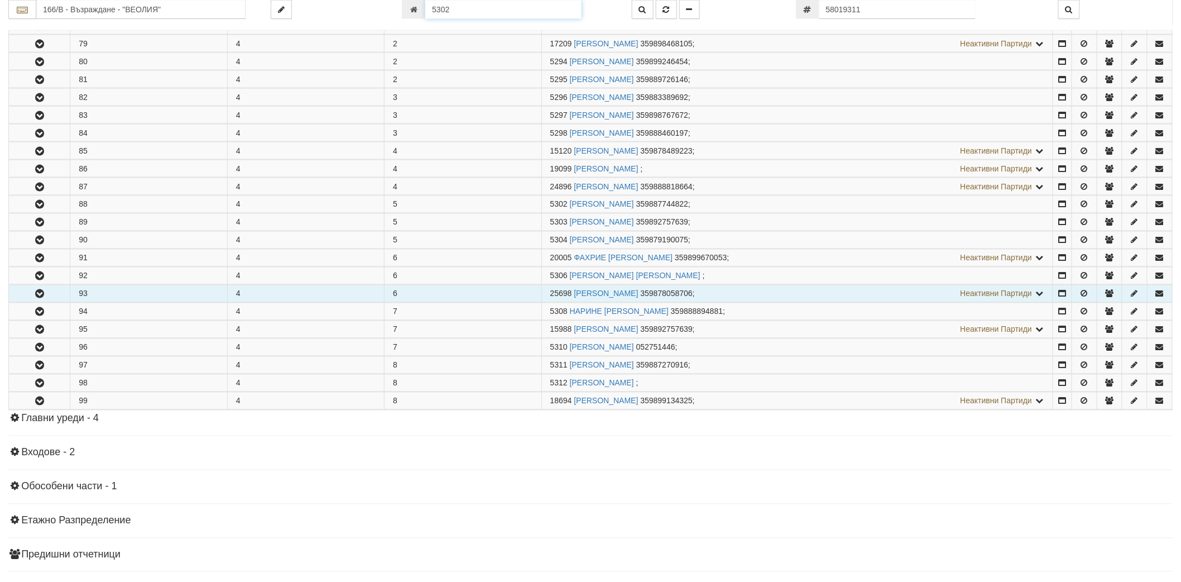
scroll to position [801, 0]
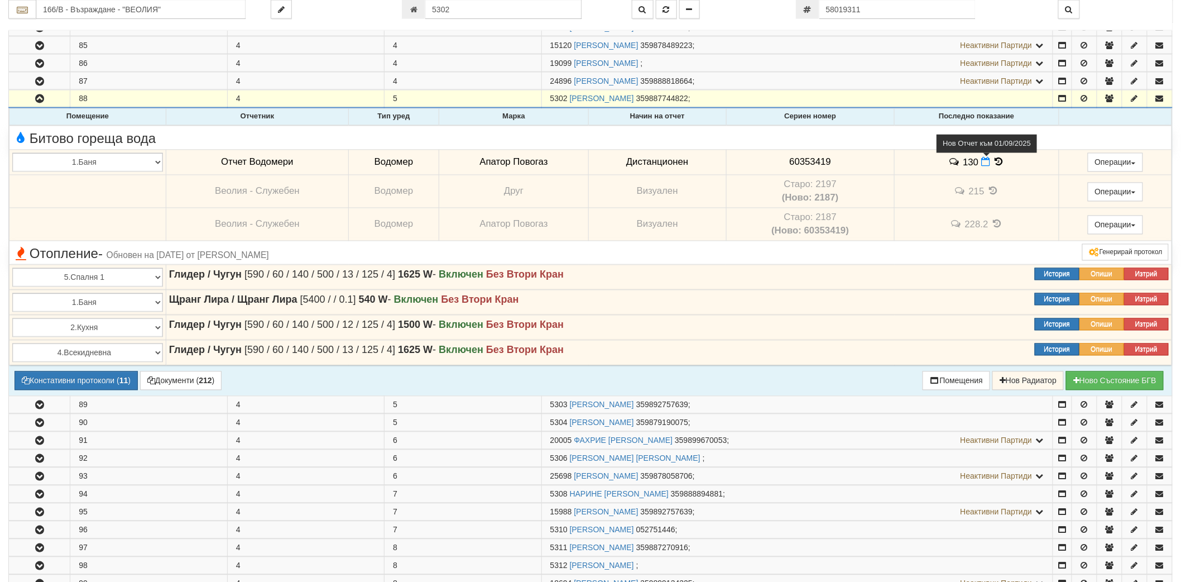
click at [983, 165] on icon at bounding box center [985, 161] width 9 height 9
select select "8ac75930-9bfd-e511-80be-8d5a1dced85a"
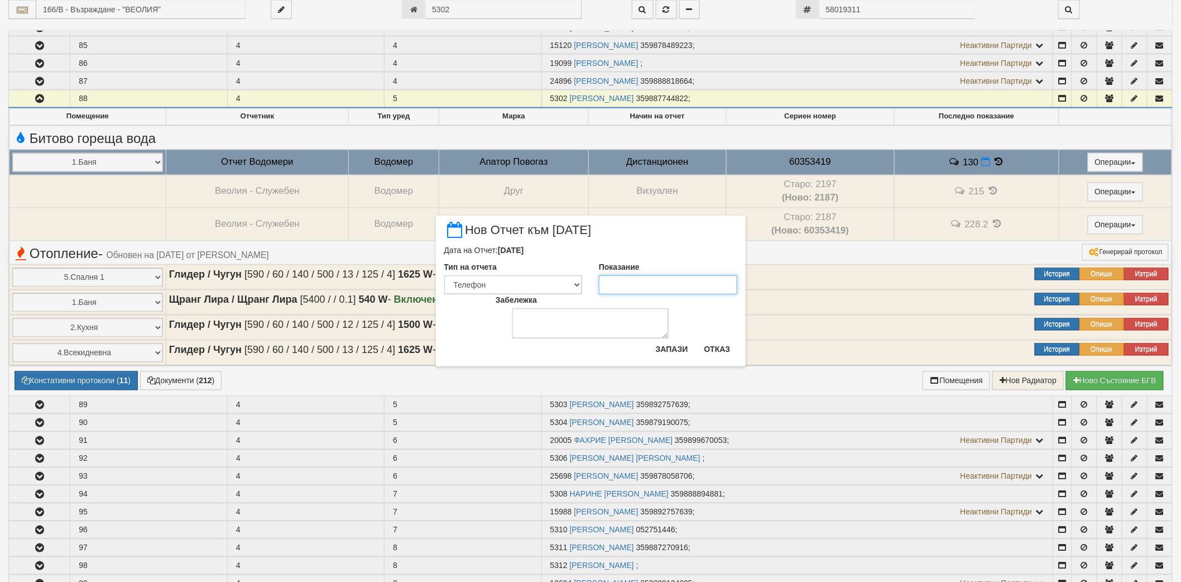
click at [657, 289] on input "Показание" at bounding box center [668, 284] width 138 height 19
type input "131"
click at [670, 348] on button "Запази" at bounding box center [672, 349] width 46 height 18
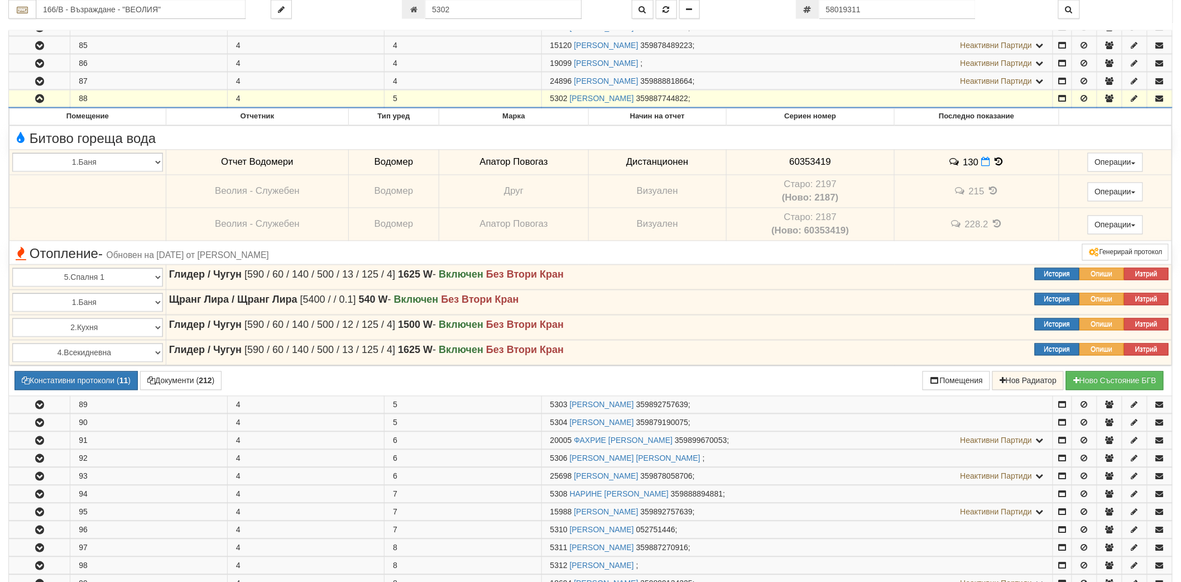
click at [519, 19] on div "166/В - Възраждане - "ВЕОЛИЯ" 5302" at bounding box center [590, 15] width 1164 height 31
click at [517, 13] on input "5302" at bounding box center [503, 9] width 156 height 19
type input "15776"
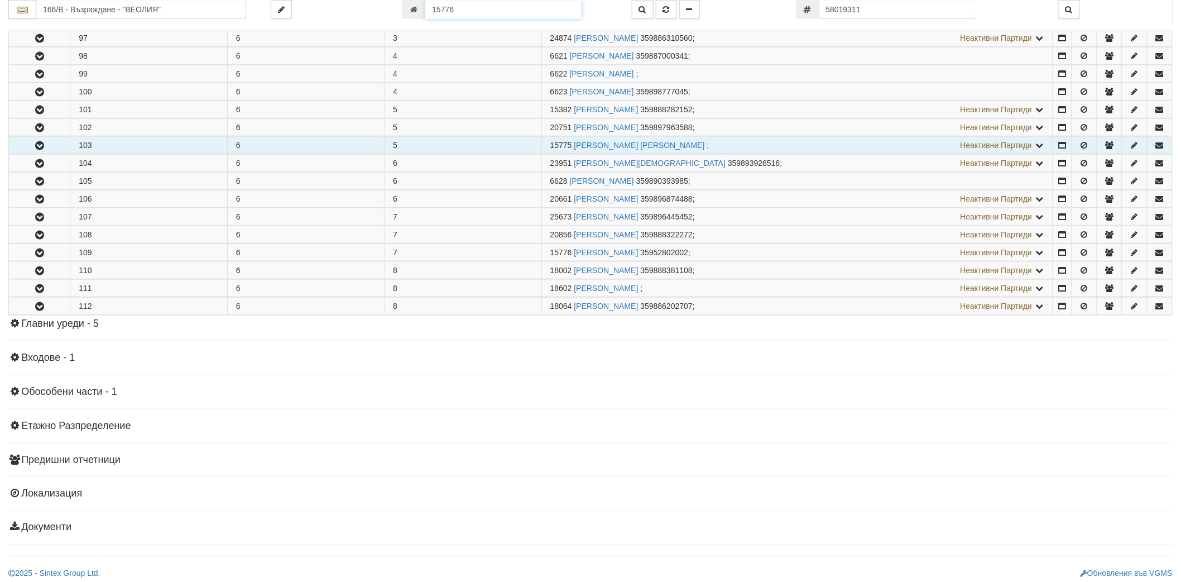
scroll to position [370, 0]
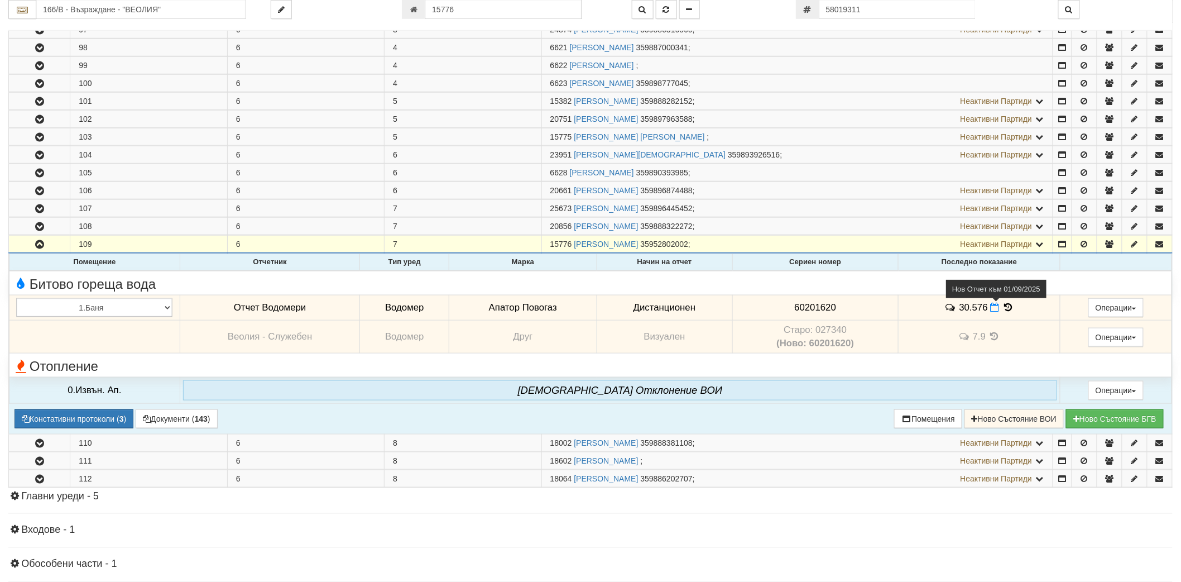
click at [992, 311] on icon at bounding box center [995, 306] width 9 height 9
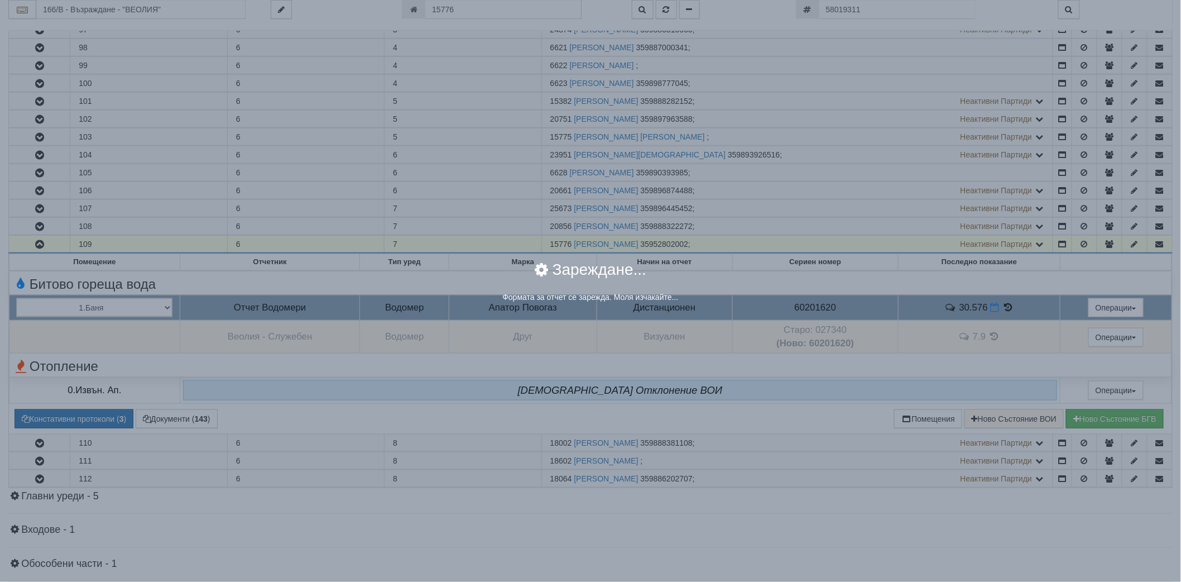
select select "8ac75930-9bfd-e511-80be-8d5a1dced85a"
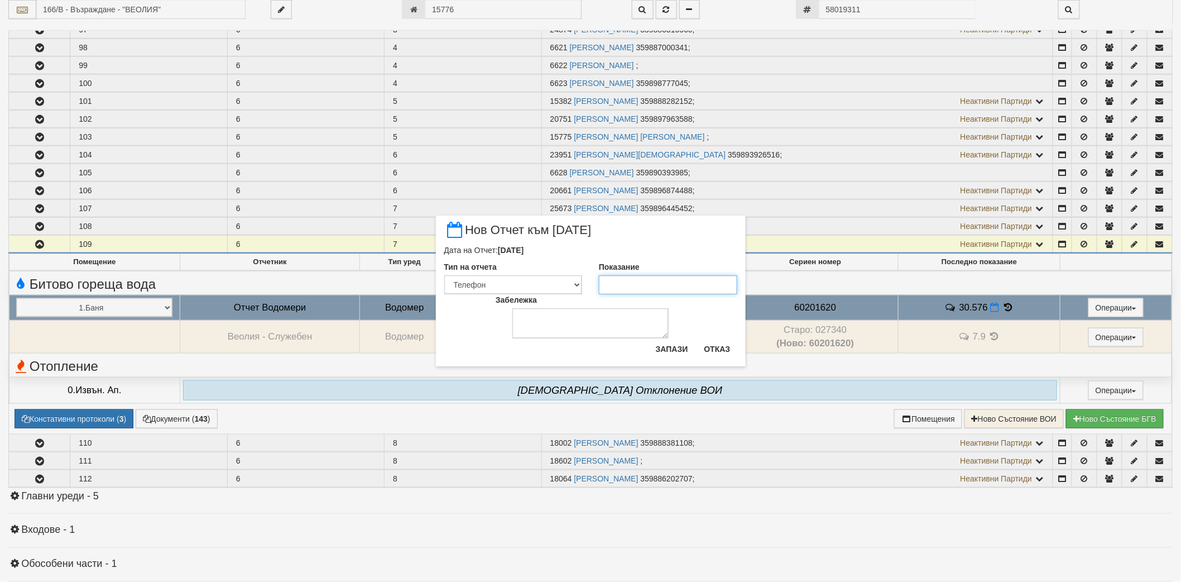
click at [675, 282] on input "Показание" at bounding box center [668, 284] width 138 height 19
type input "31.362"
click at [674, 345] on button "Запази" at bounding box center [672, 349] width 46 height 18
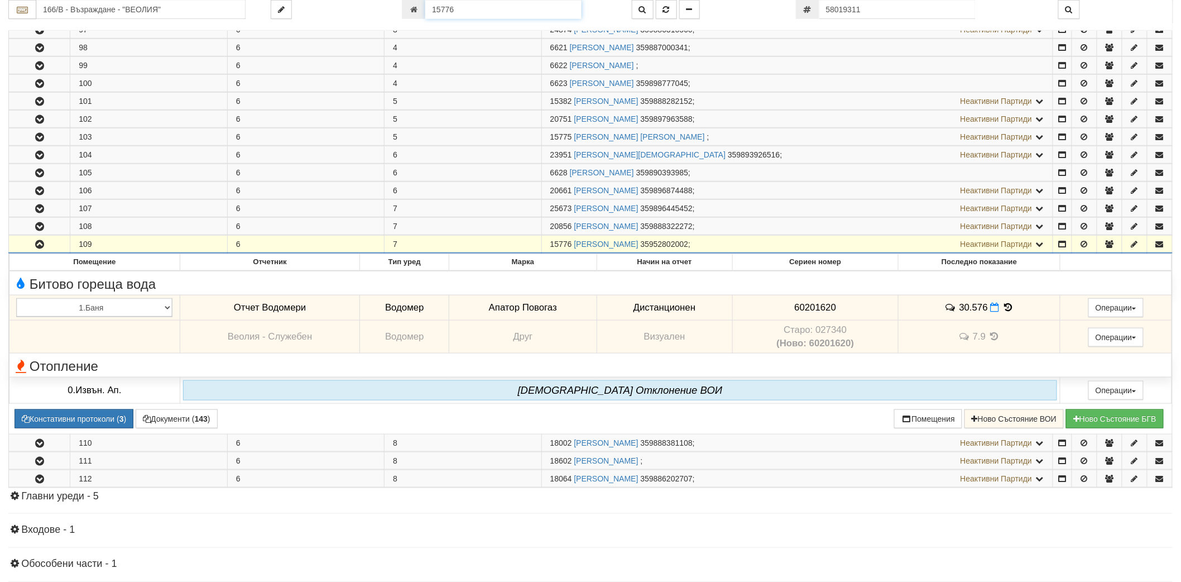
click at [454, 15] on input "15776" at bounding box center [503, 9] width 156 height 19
type input "2757"
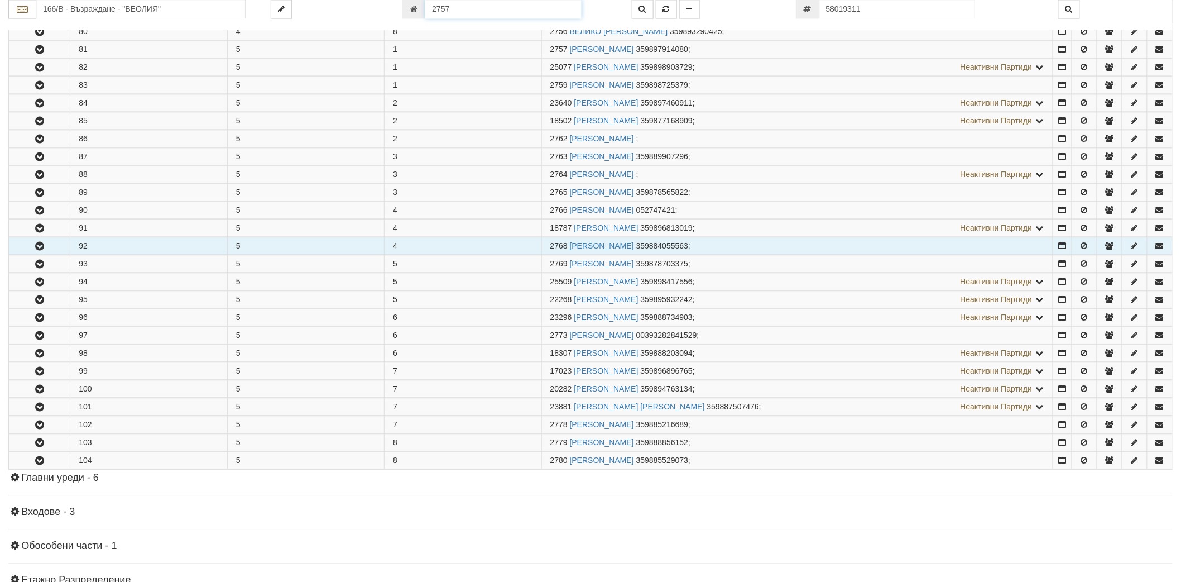
scroll to position [939, 0]
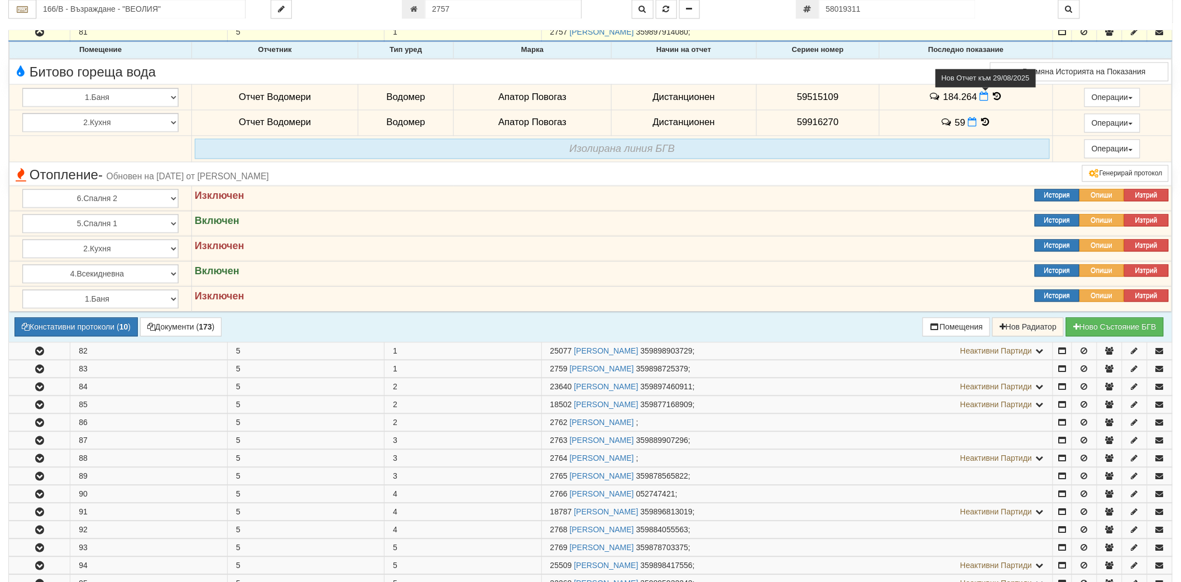
click at [979, 100] on icon at bounding box center [983, 96] width 9 height 9
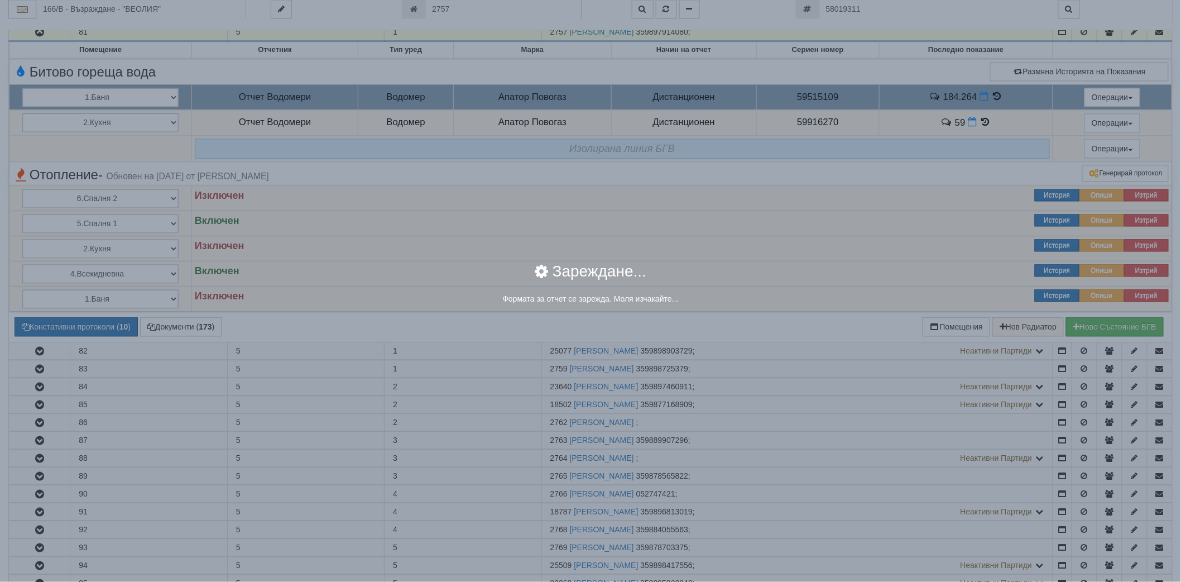
select select "ddb307f3-9e29-e611-80c1-afec7dc8e4eb"
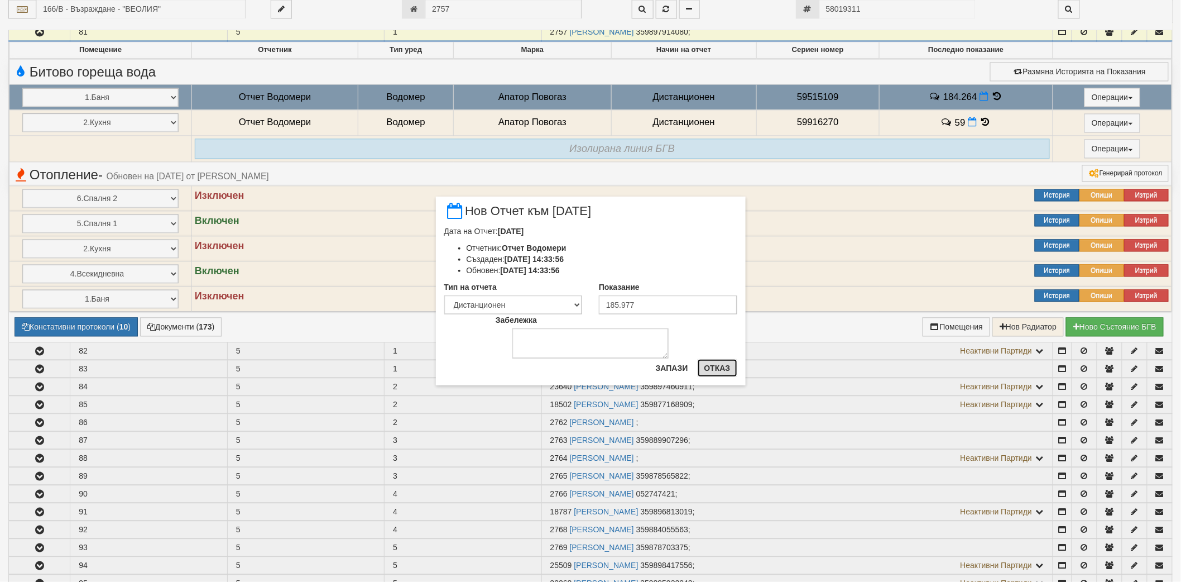
click at [716, 368] on button "Отказ" at bounding box center [718, 368] width 40 height 18
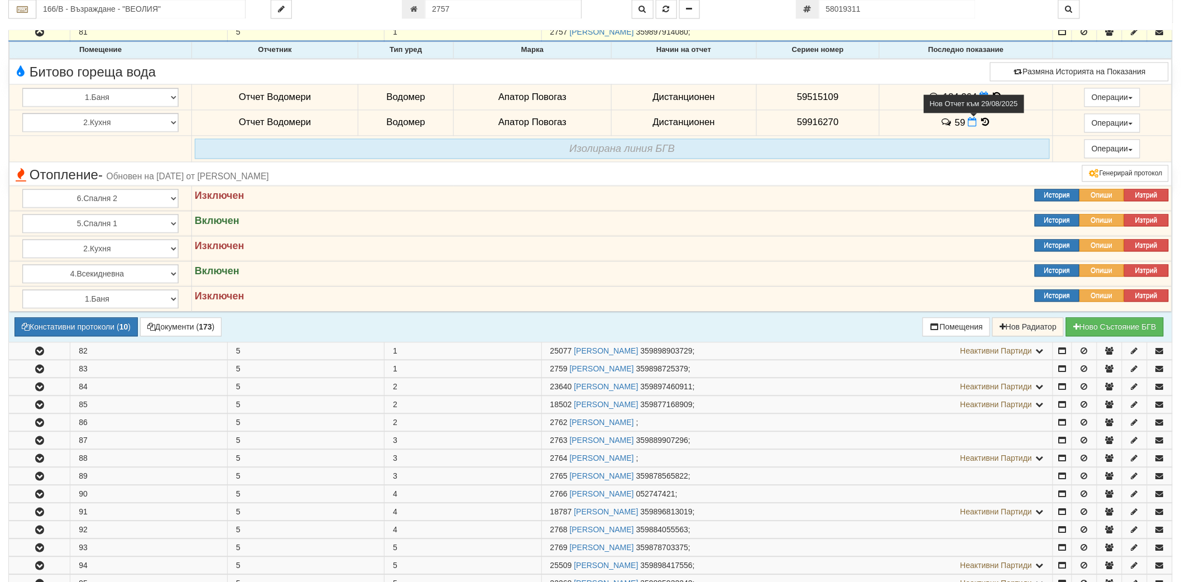
click at [972, 125] on icon at bounding box center [972, 121] width 9 height 9
select select "8ac75930-9bfd-e511-80be-8d5a1dced85a"
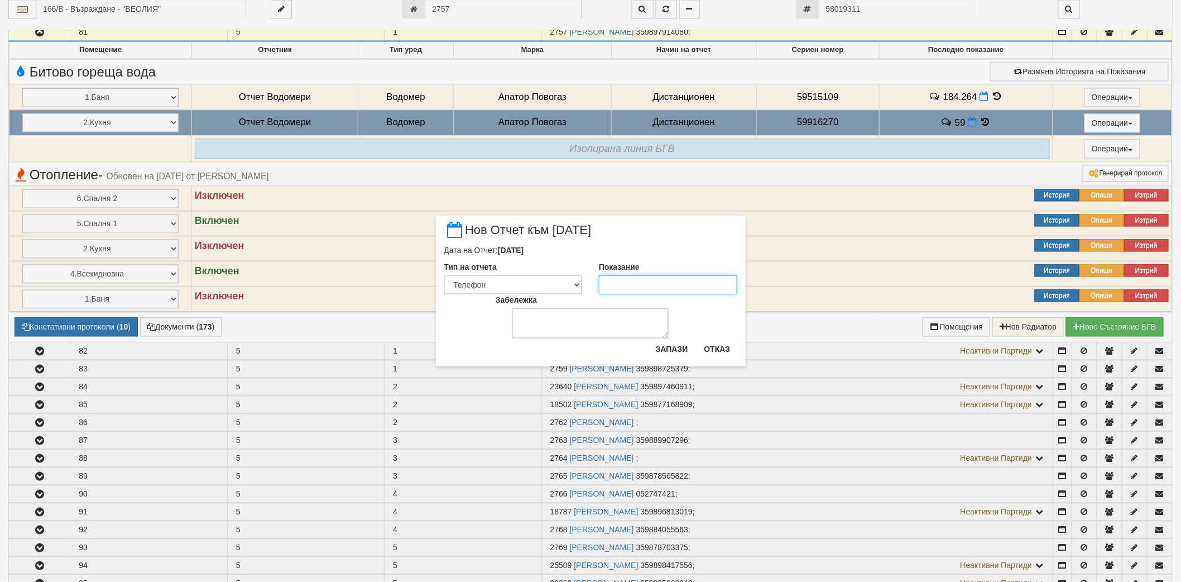
click at [637, 287] on input "Показание" at bounding box center [668, 284] width 138 height 19
type input "59.6"
click at [674, 347] on button "Запази" at bounding box center [672, 349] width 46 height 18
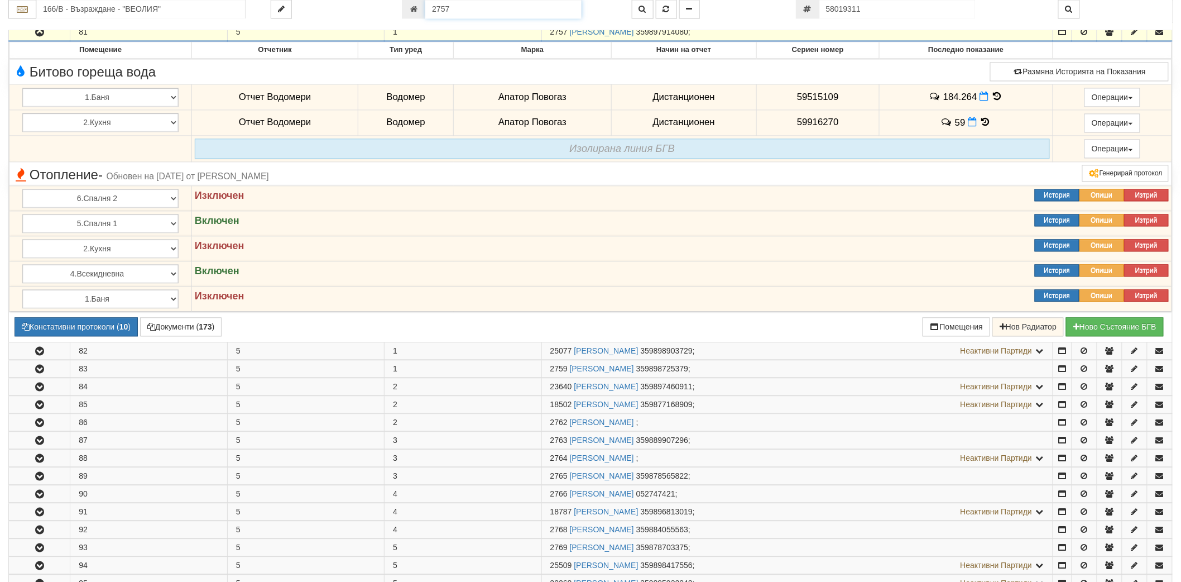
click at [467, 13] on input "2757" at bounding box center [503, 9] width 156 height 19
type input "21000"
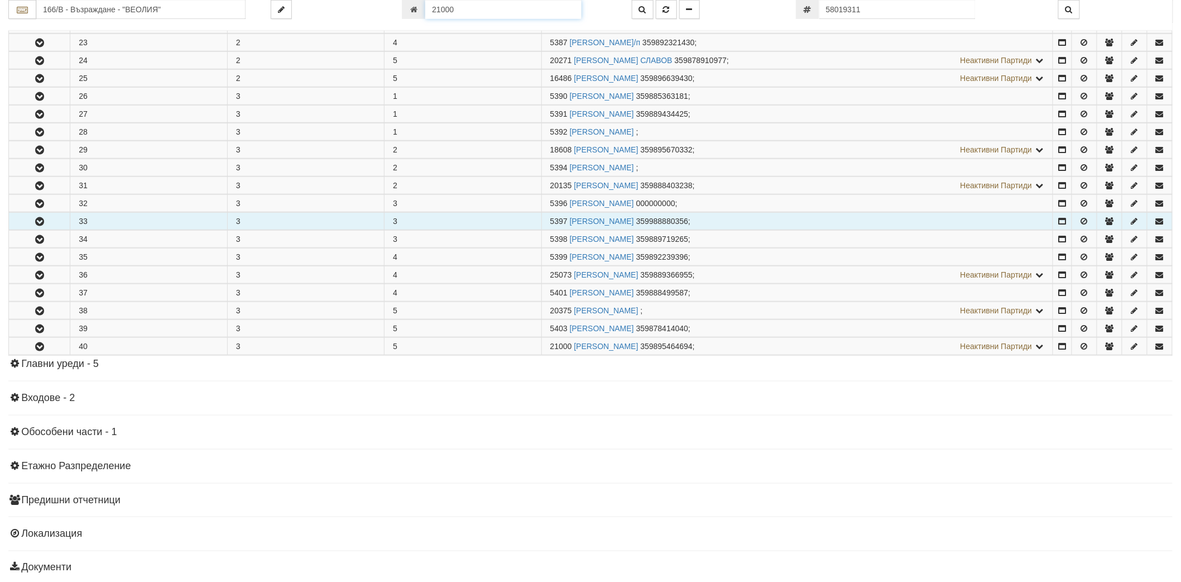
scroll to position [388, 0]
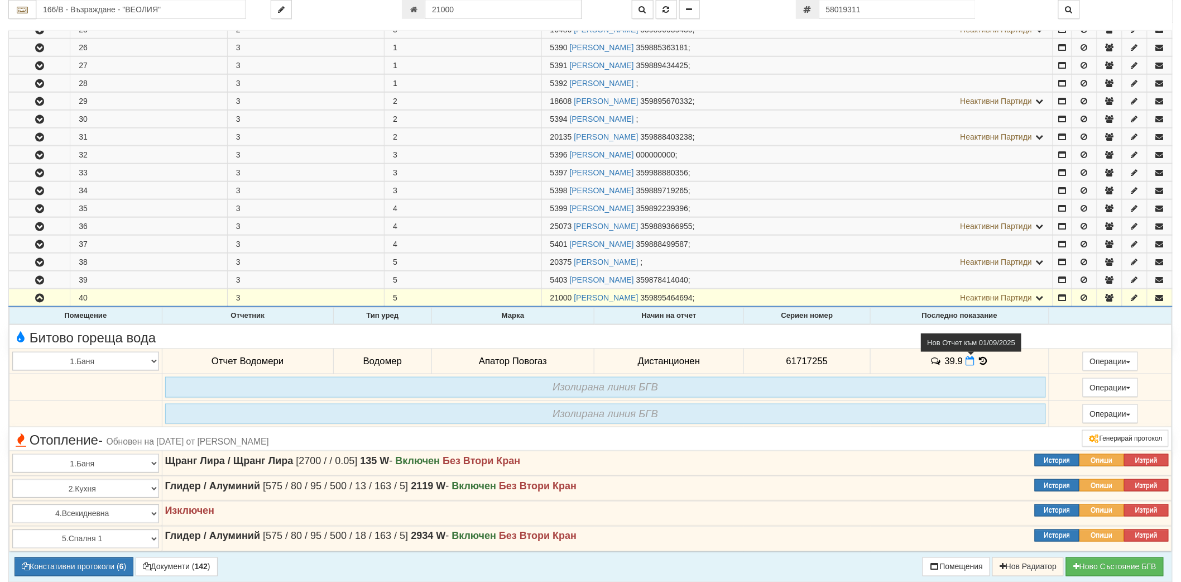
click at [968, 364] on icon at bounding box center [969, 360] width 9 height 9
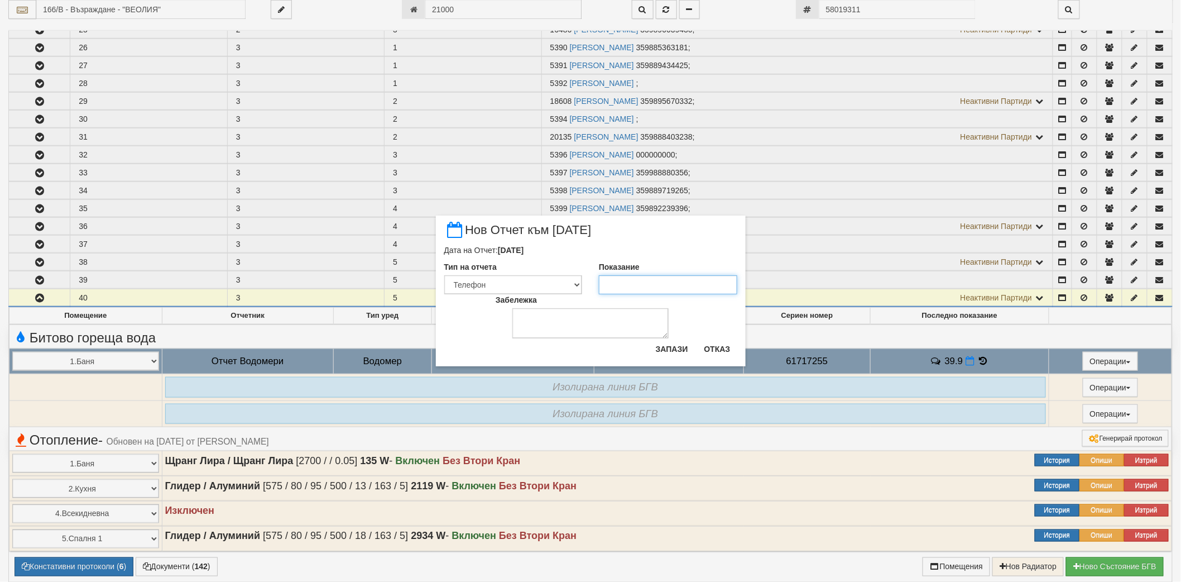
click at [623, 285] on input "Показание" at bounding box center [668, 284] width 138 height 19
click at [686, 350] on button "Запази" at bounding box center [672, 349] width 46 height 18
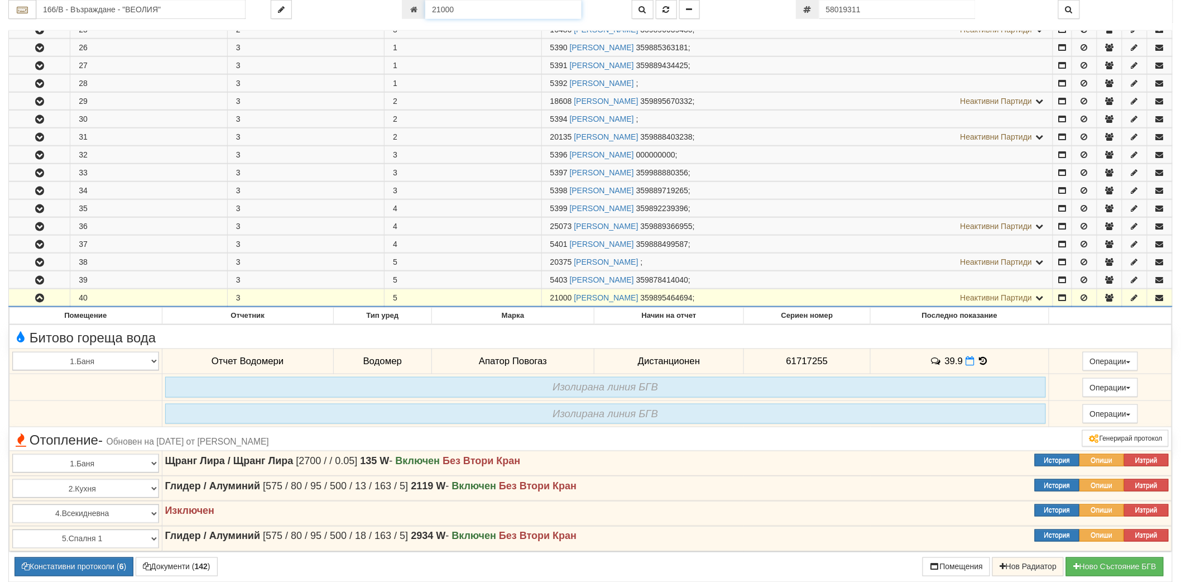
click at [536, 17] on input "21000" at bounding box center [503, 9] width 156 height 19
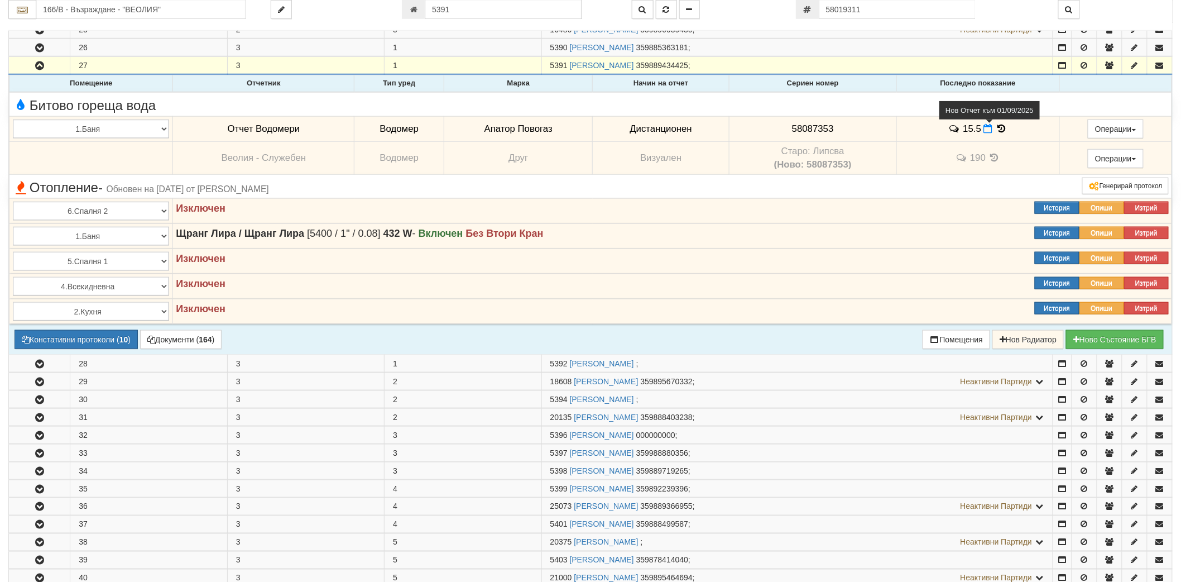
click at [988, 132] on icon at bounding box center [988, 128] width 9 height 9
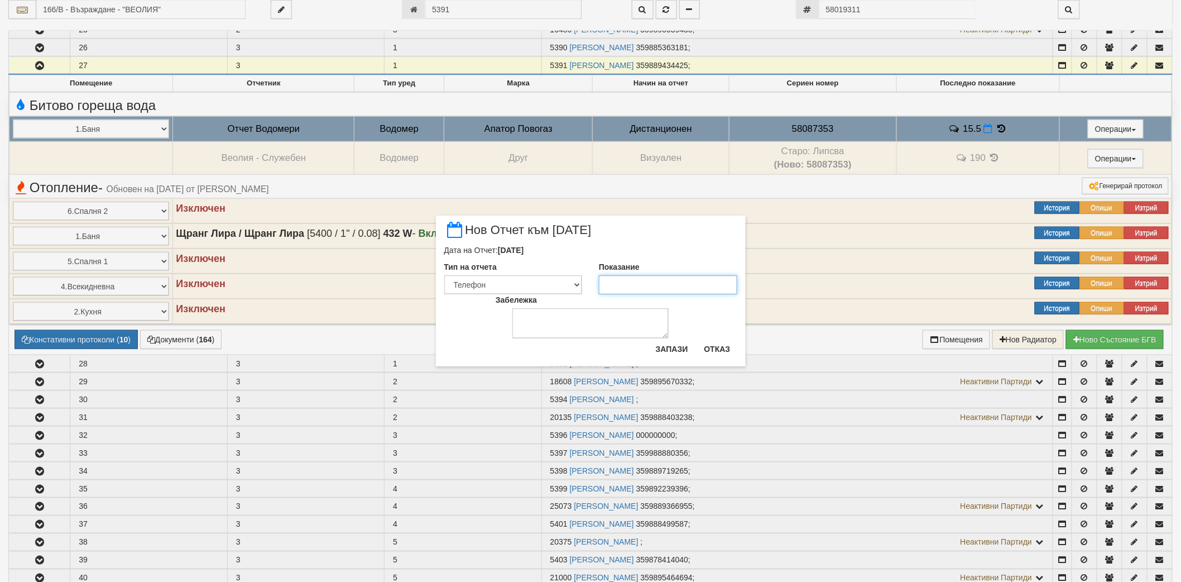
click at [632, 292] on input "Показание" at bounding box center [668, 284] width 138 height 19
click at [670, 349] on button "Запази" at bounding box center [672, 349] width 46 height 18
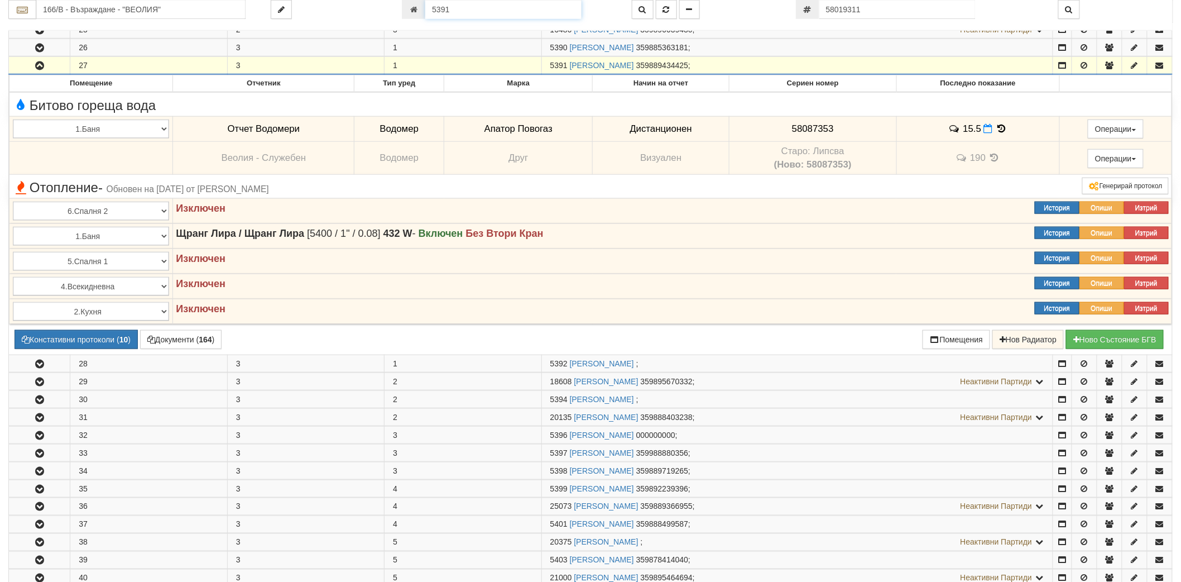
click at [450, 13] on input "5391" at bounding box center [503, 9] width 156 height 19
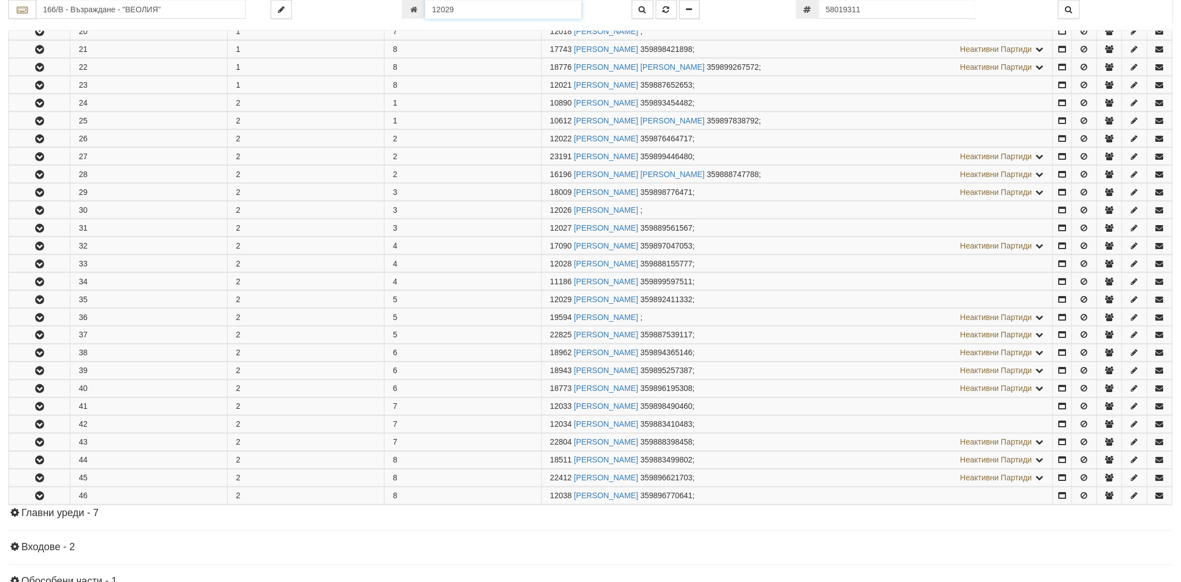
scroll to position [765, 0]
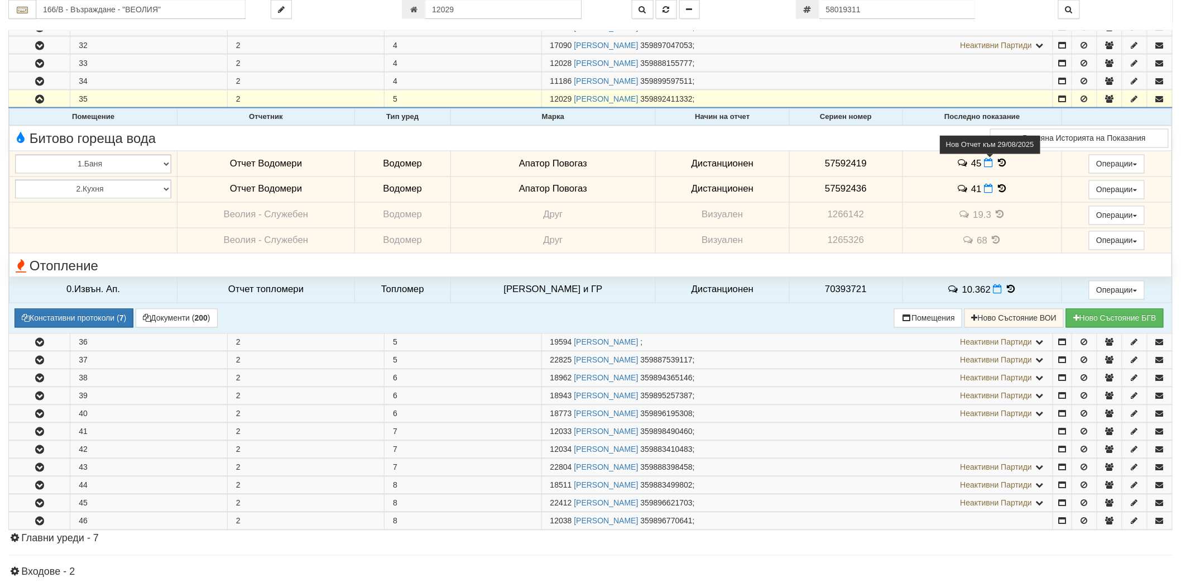
click at [986, 167] on icon at bounding box center [988, 162] width 9 height 9
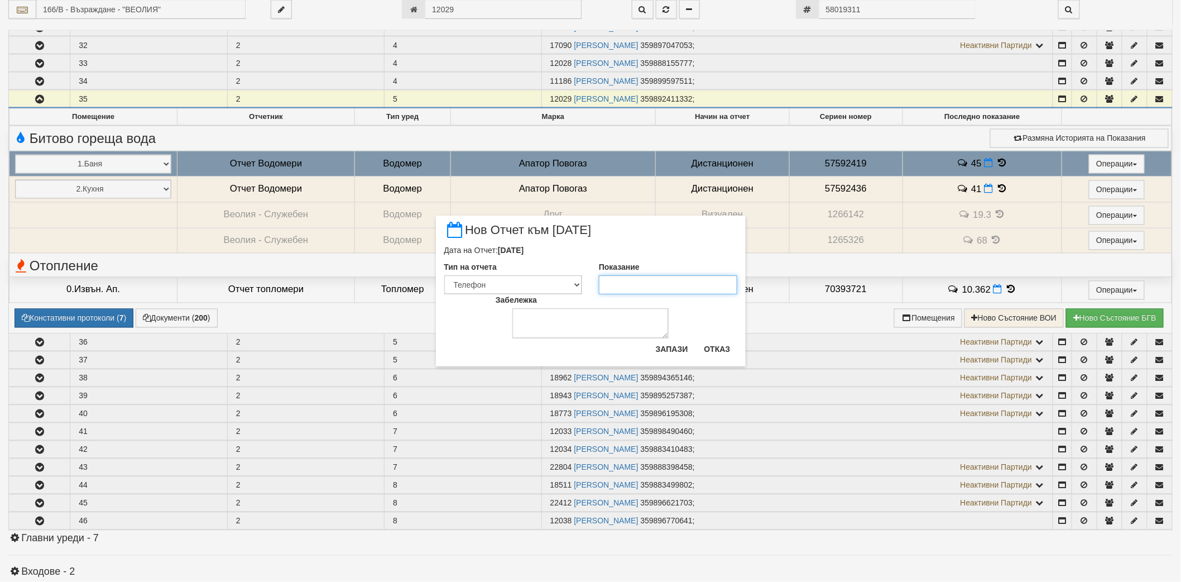
click at [665, 282] on input "Показание" at bounding box center [668, 284] width 138 height 19
click at [665, 352] on button "Запази" at bounding box center [672, 349] width 46 height 18
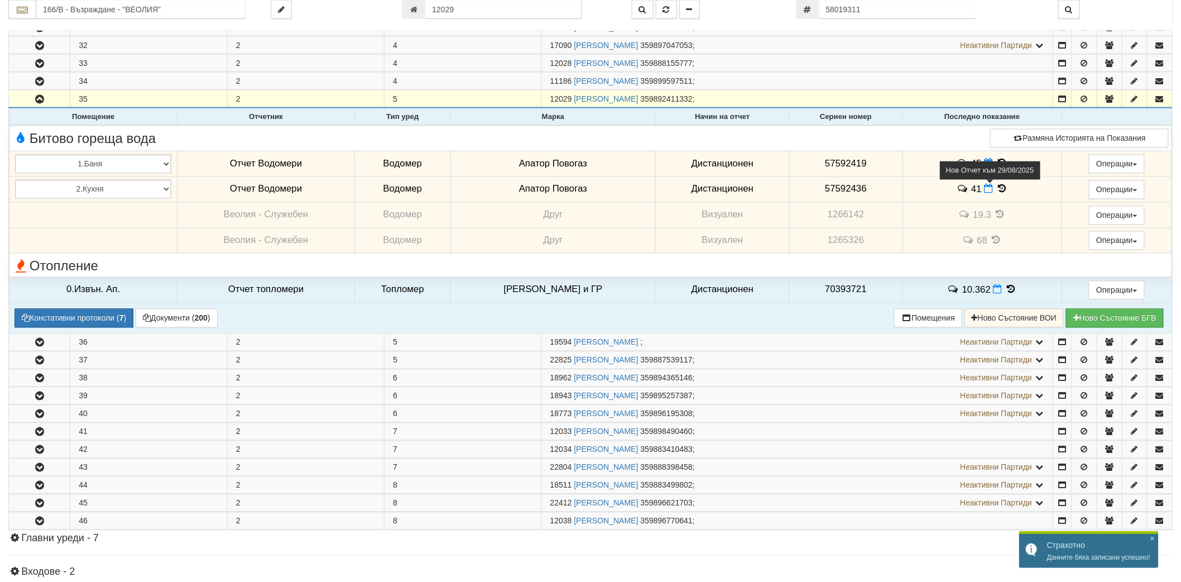
click at [984, 194] on icon at bounding box center [988, 188] width 9 height 9
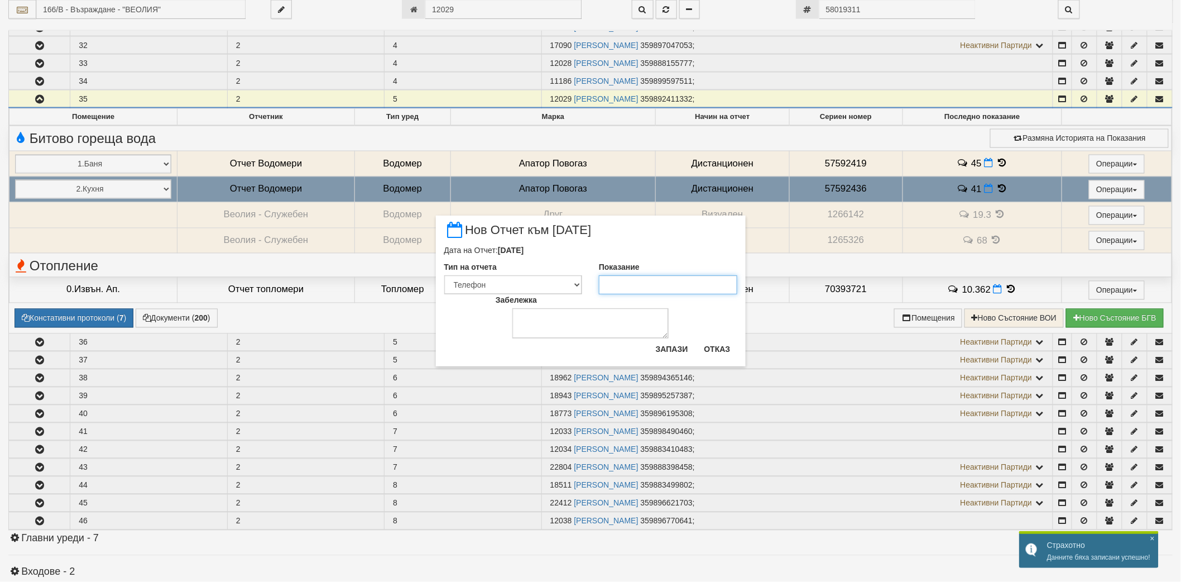
click at [655, 289] on input "Показание" at bounding box center [668, 284] width 138 height 19
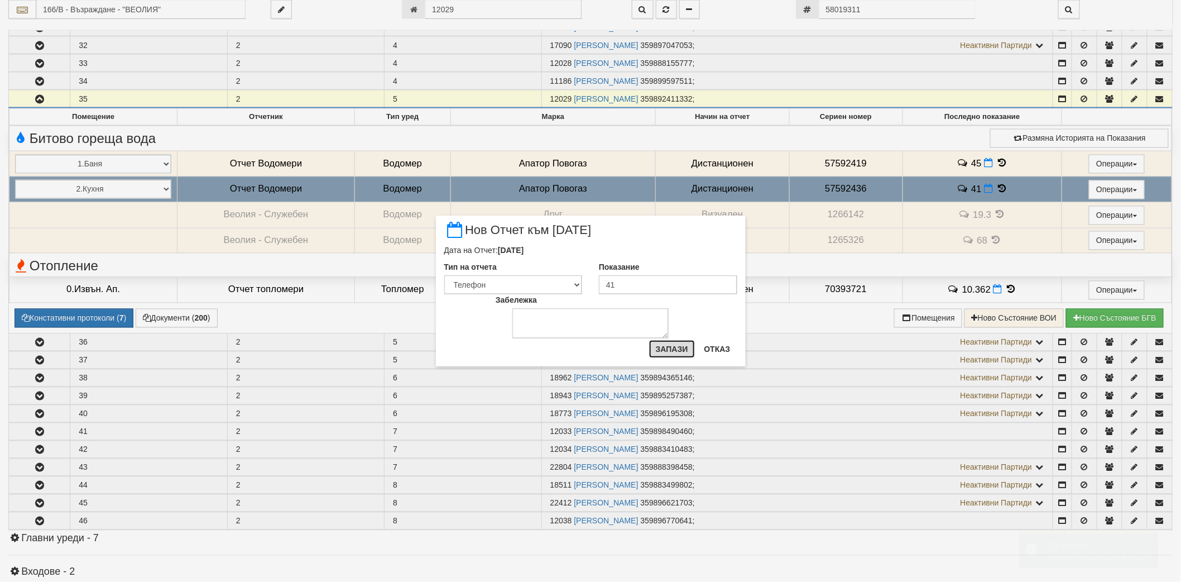
click at [669, 350] on button "Запази" at bounding box center [672, 349] width 46 height 18
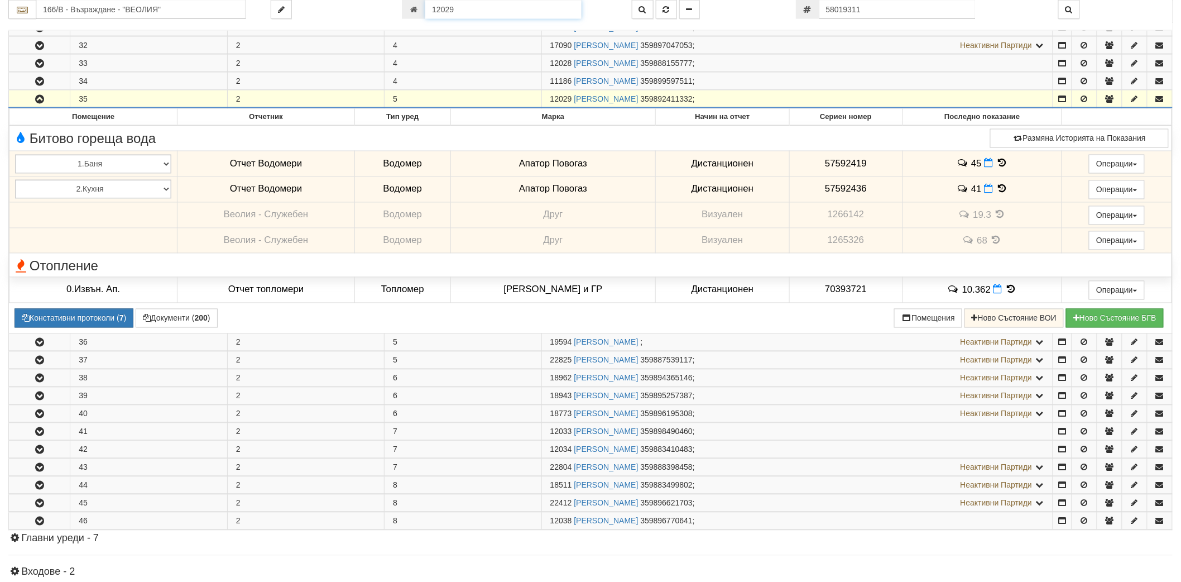
click at [477, 7] on input "12029" at bounding box center [503, 9] width 156 height 19
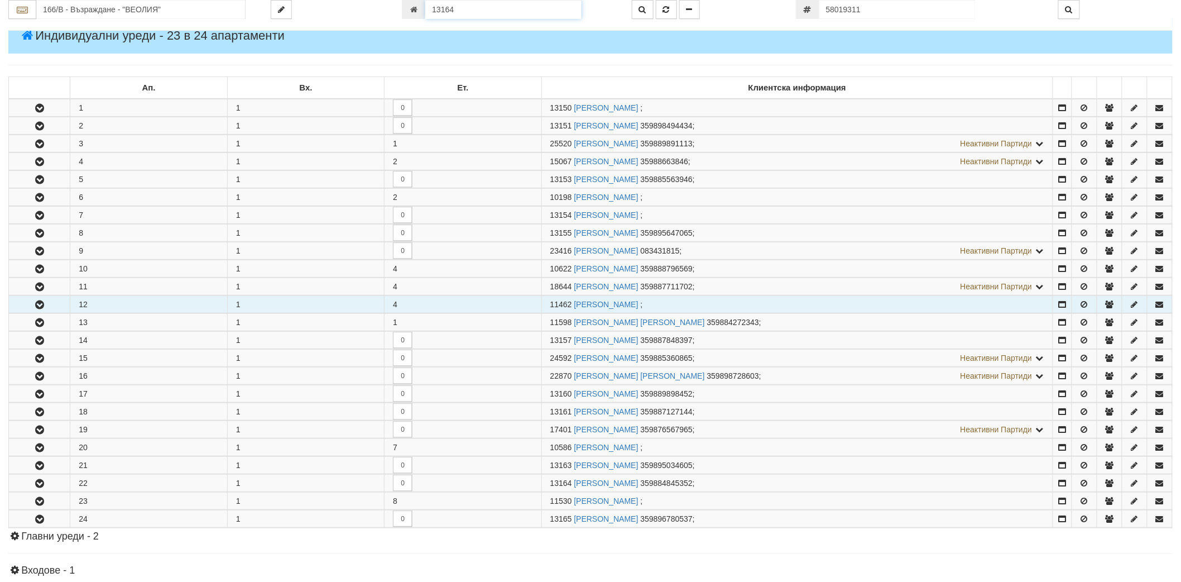
scroll to position [370, 0]
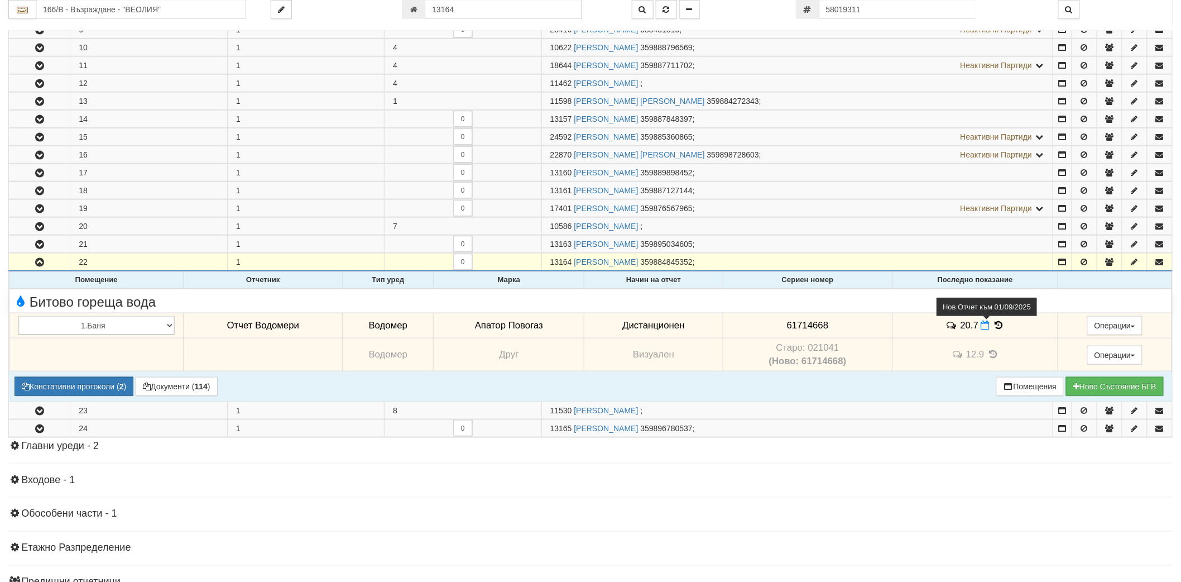
click at [985, 323] on span at bounding box center [987, 325] width 12 height 11
click at [981, 332] on td "20.7" at bounding box center [975, 326] width 166 height 26
click at [982, 328] on icon at bounding box center [985, 324] width 9 height 9
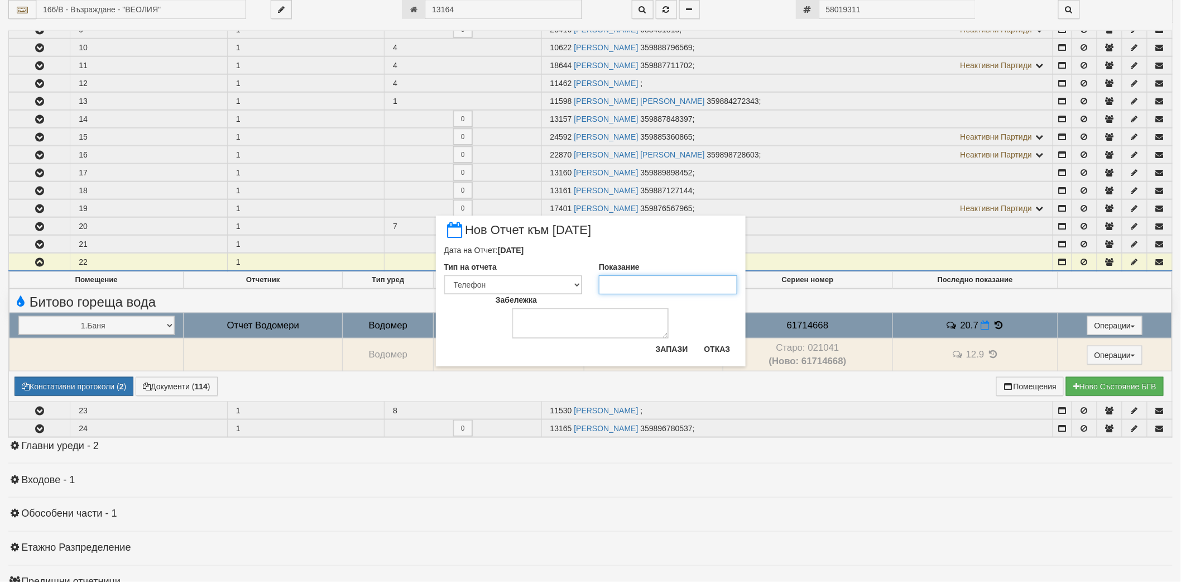
click at [655, 280] on input "Показание" at bounding box center [668, 284] width 138 height 19
click at [672, 349] on button "Запази" at bounding box center [672, 349] width 46 height 18
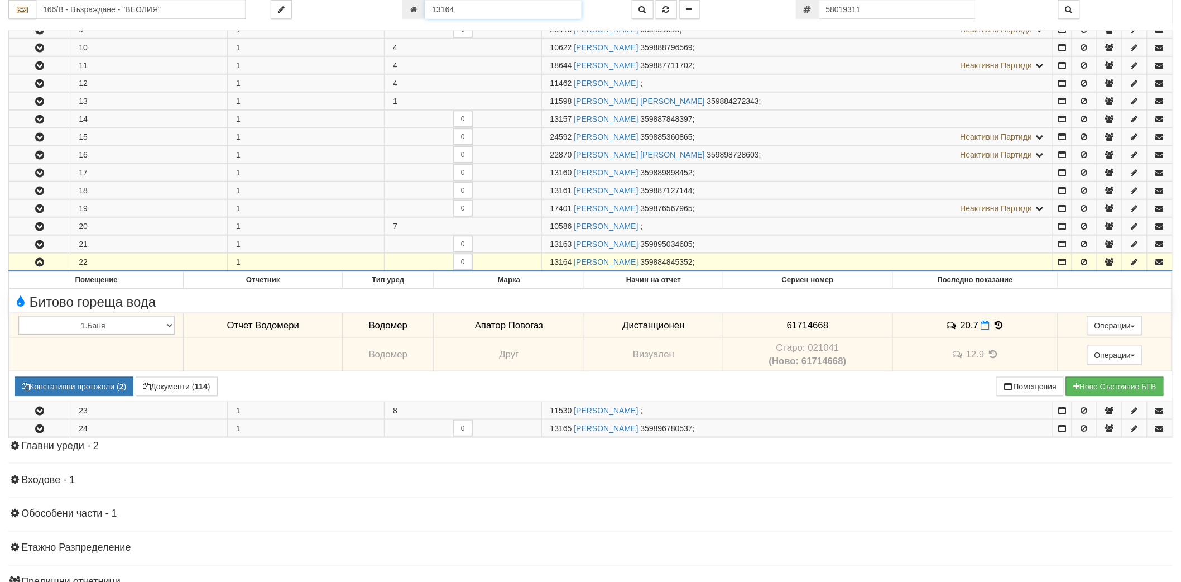
click at [517, 6] on input "13164" at bounding box center [503, 9] width 156 height 19
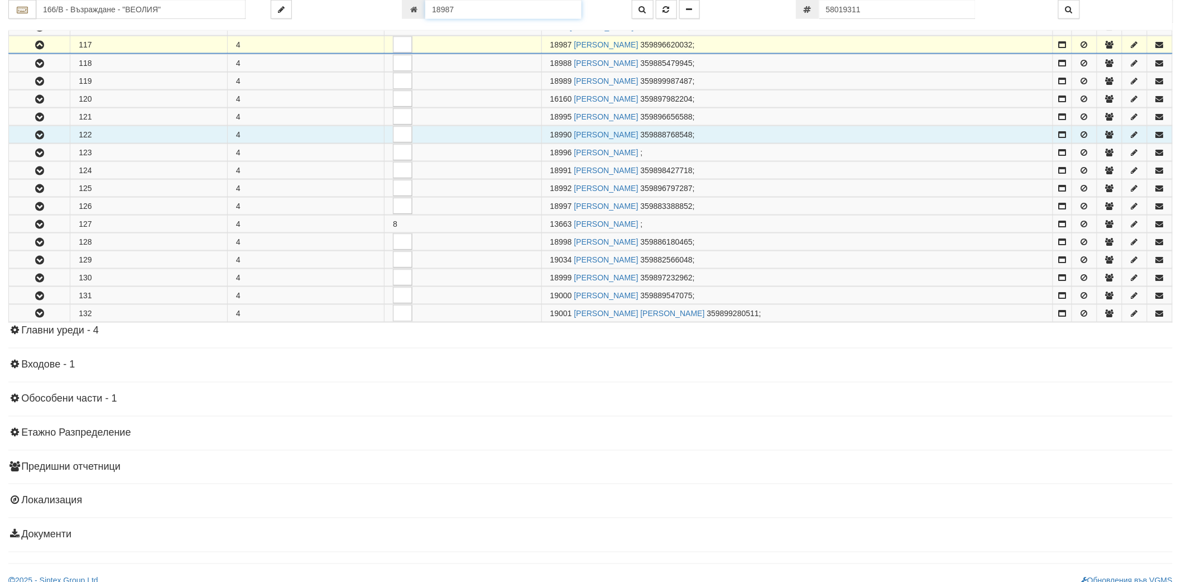
scroll to position [580, 0]
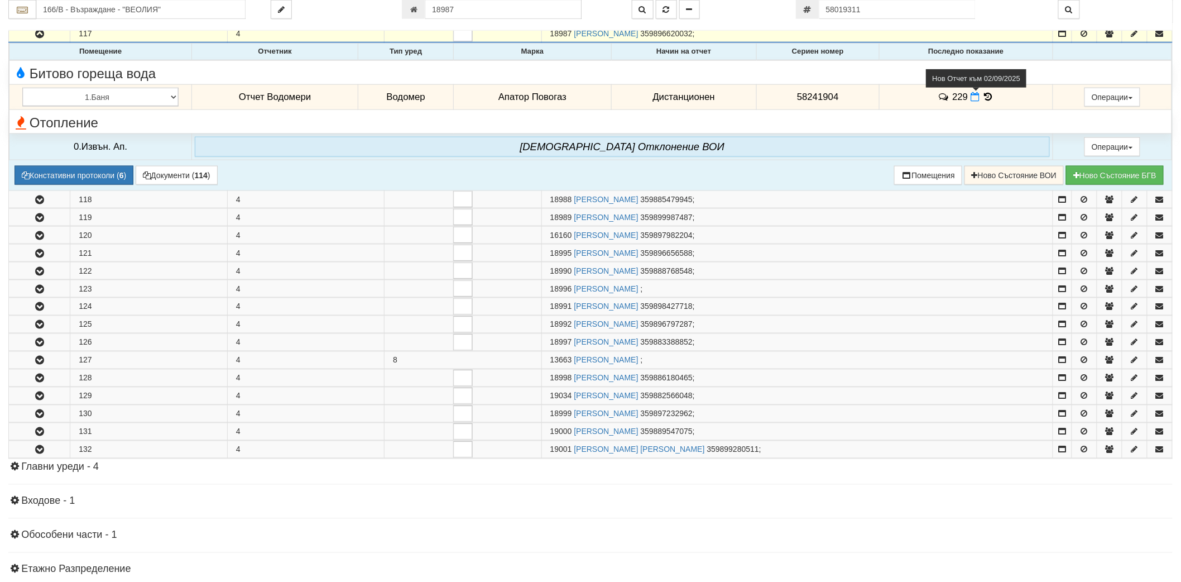
click at [972, 98] on icon at bounding box center [974, 96] width 9 height 9
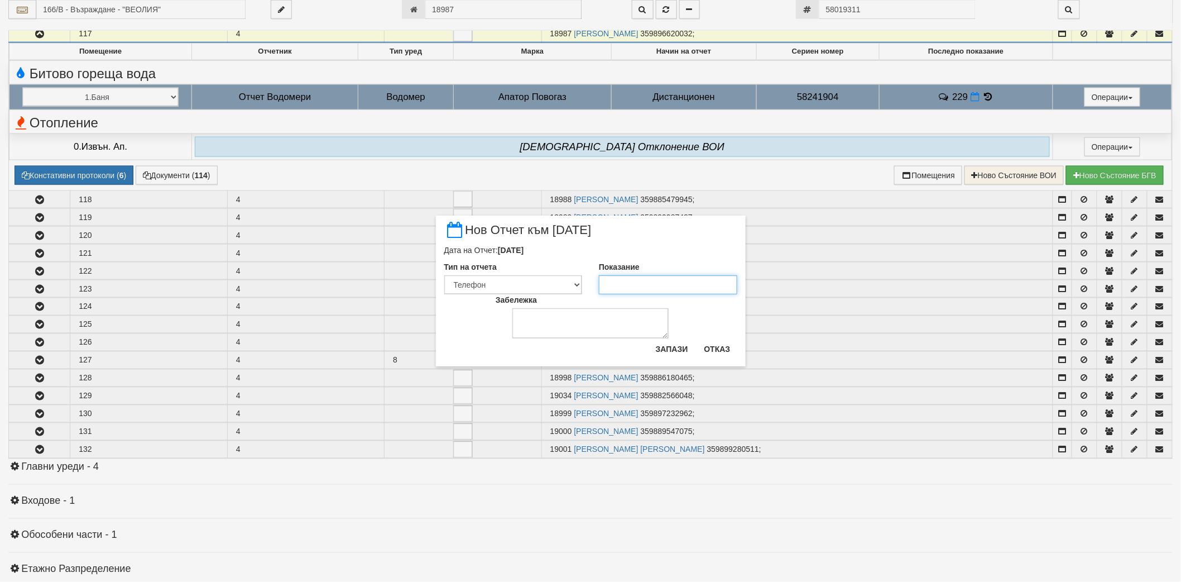
click at [619, 282] on input "Показание" at bounding box center [668, 284] width 138 height 19
click at [678, 344] on button "Запази" at bounding box center [672, 349] width 46 height 18
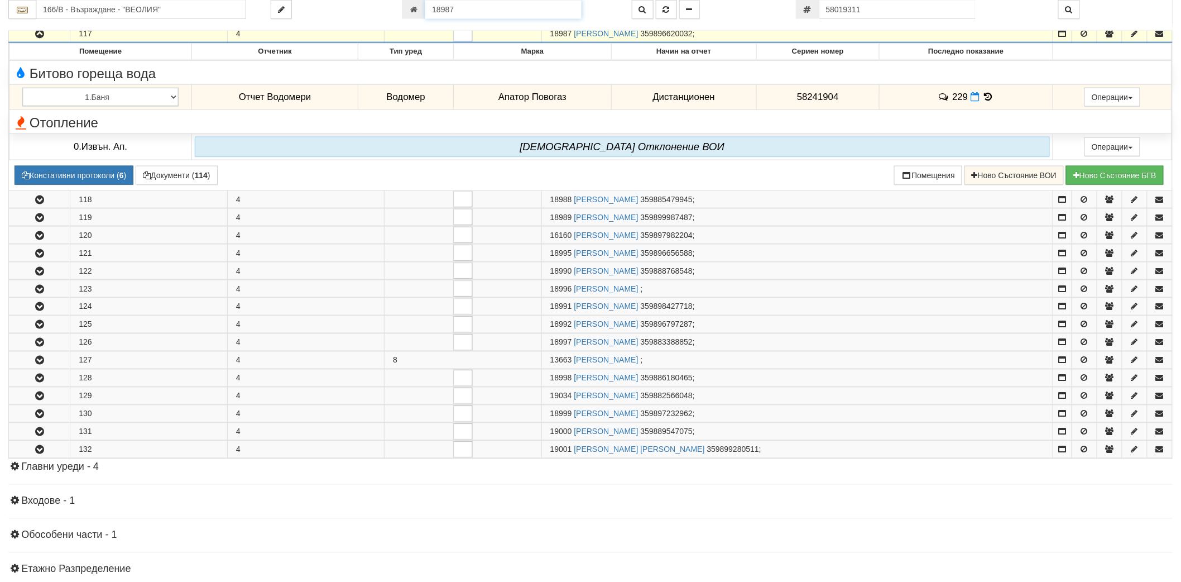
click at [462, 9] on input "18987" at bounding box center [503, 9] width 156 height 19
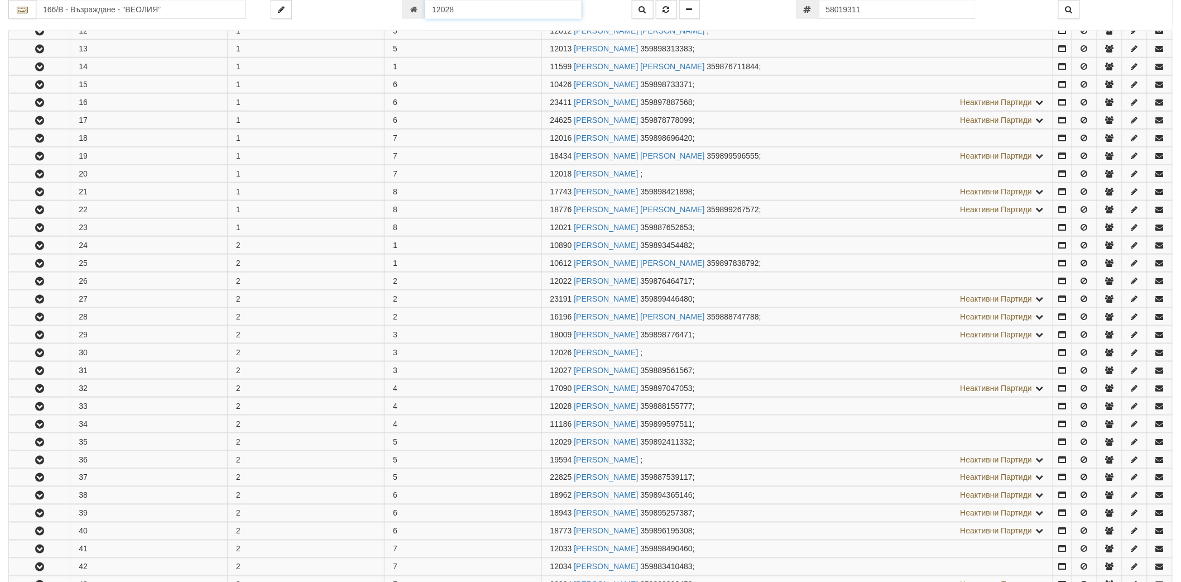
scroll to position [765, 0]
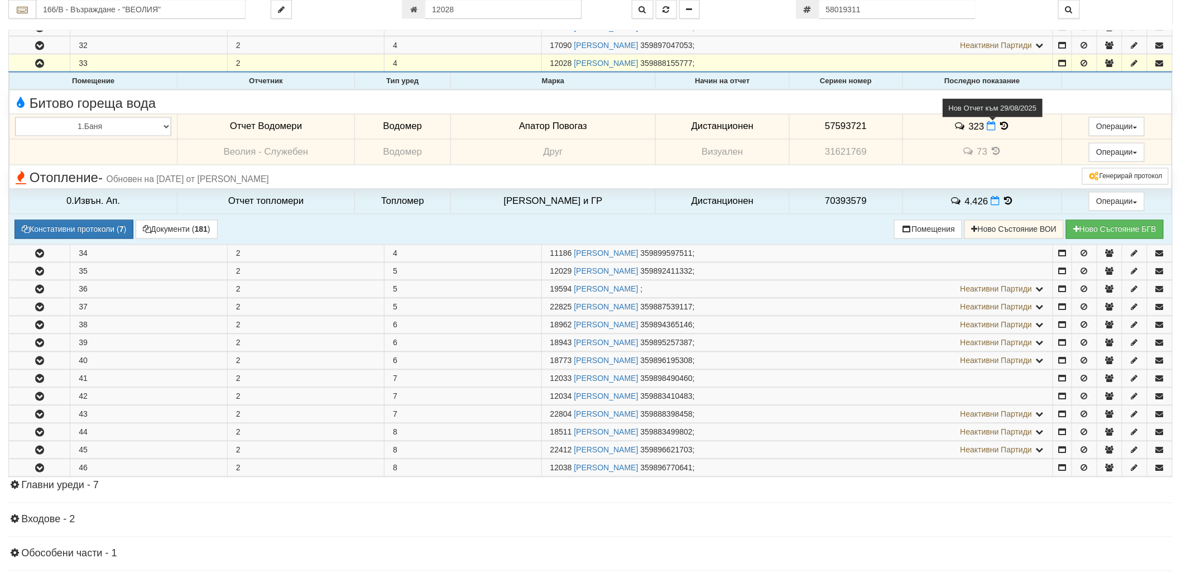
click at [987, 126] on icon at bounding box center [991, 126] width 9 height 9
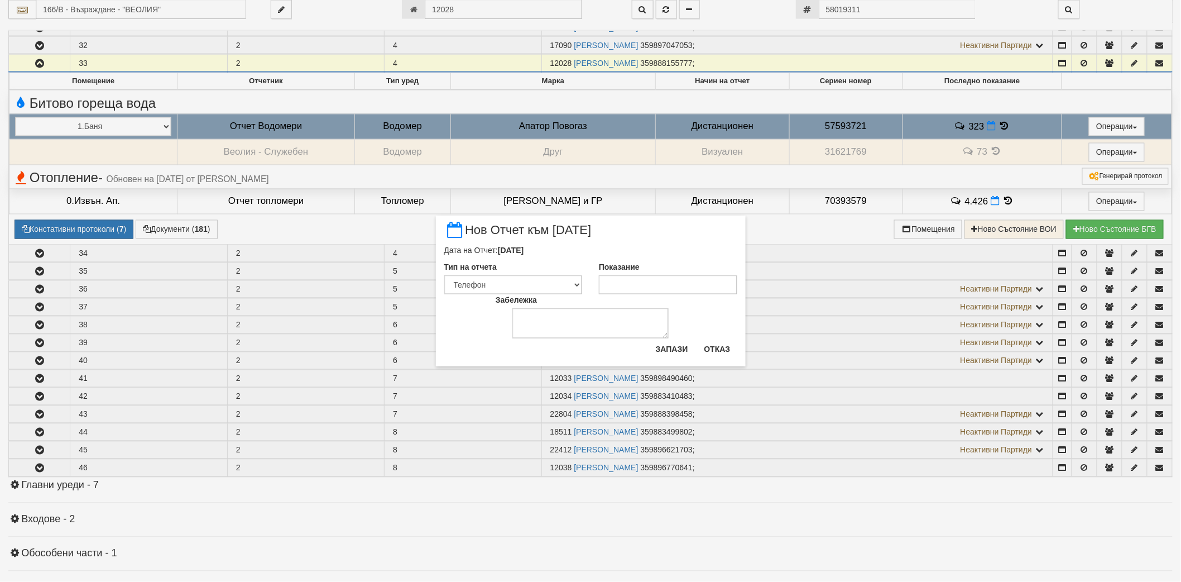
click at [705, 274] on div "Показание" at bounding box center [667, 277] width 155 height 33
click at [703, 277] on input "Показание" at bounding box center [668, 284] width 138 height 19
click at [669, 348] on button "Запази" at bounding box center [672, 349] width 46 height 18
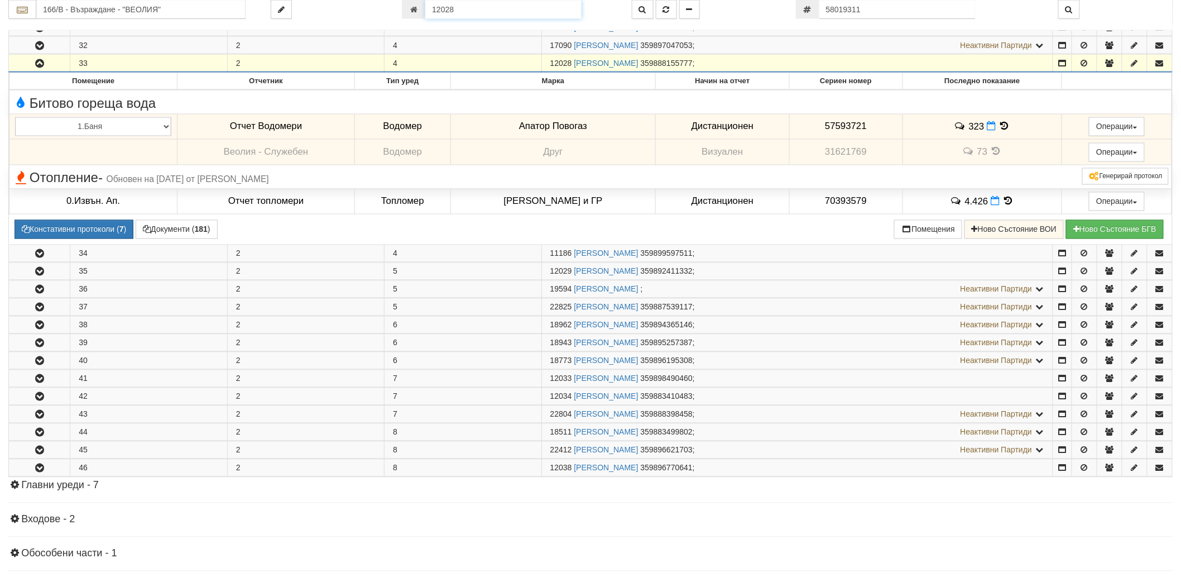
click at [544, 9] on input "12028" at bounding box center [503, 9] width 156 height 19
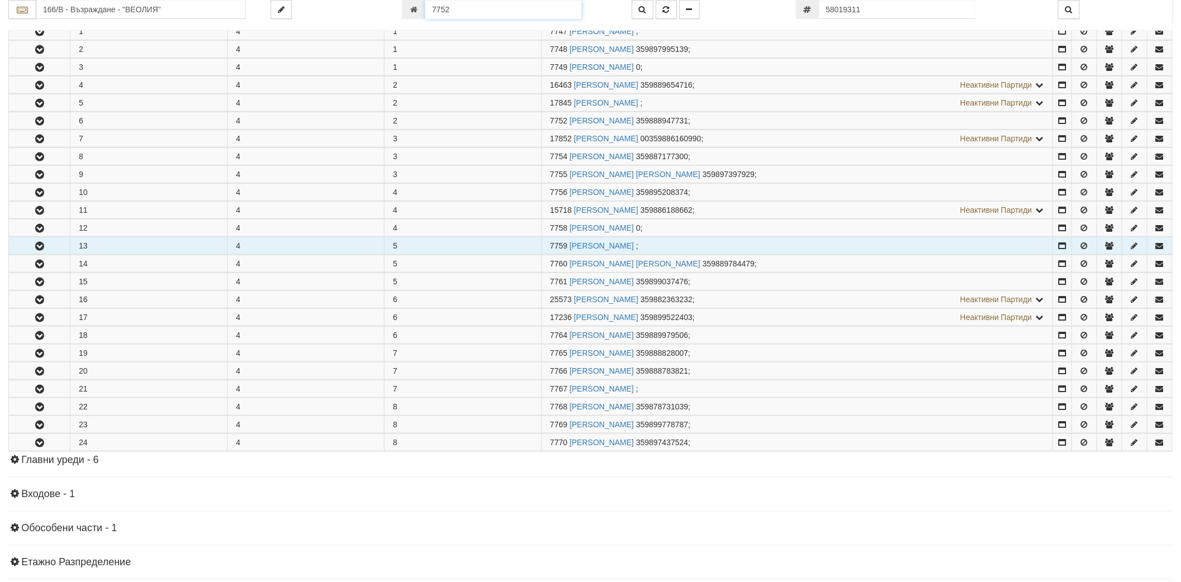
scroll to position [310, 0]
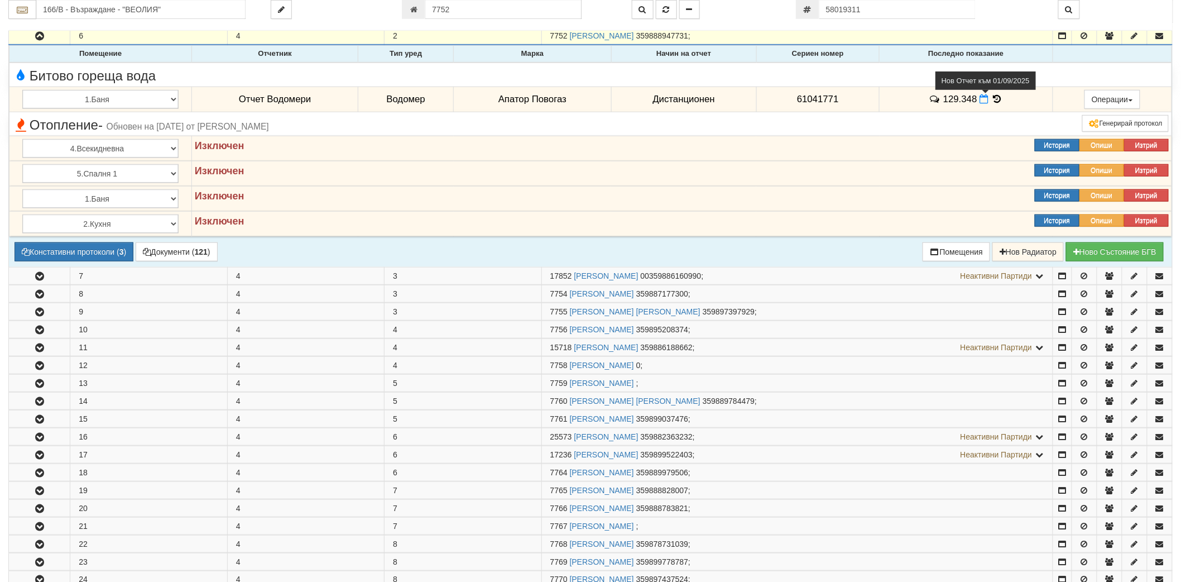
click at [979, 99] on icon at bounding box center [983, 98] width 9 height 9
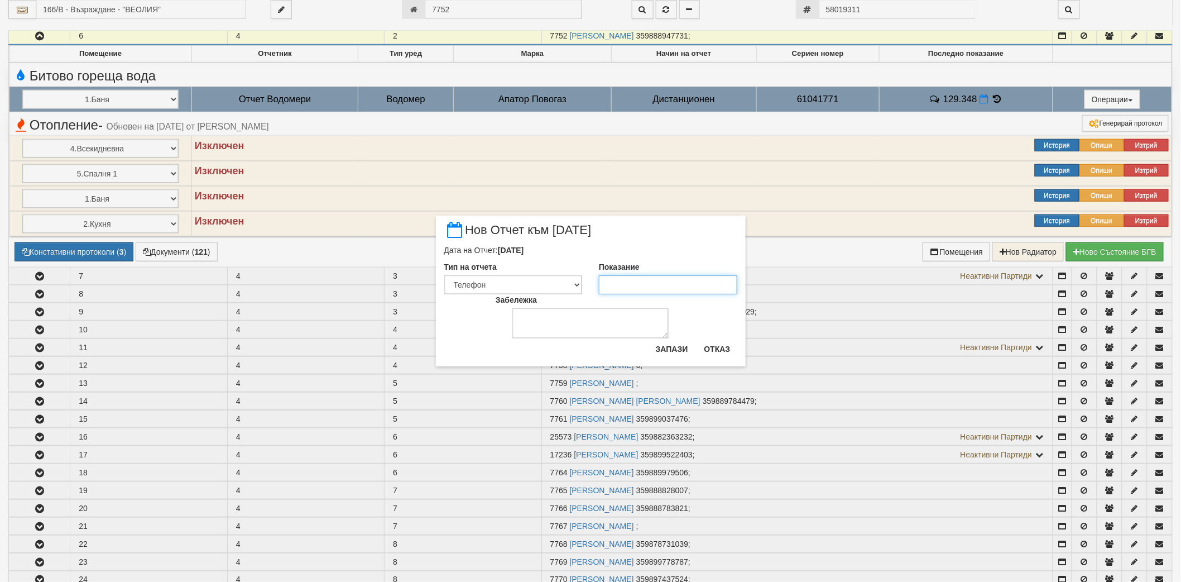
click at [653, 289] on input "Показание" at bounding box center [668, 284] width 138 height 19
click at [677, 349] on button "Запази" at bounding box center [672, 349] width 46 height 18
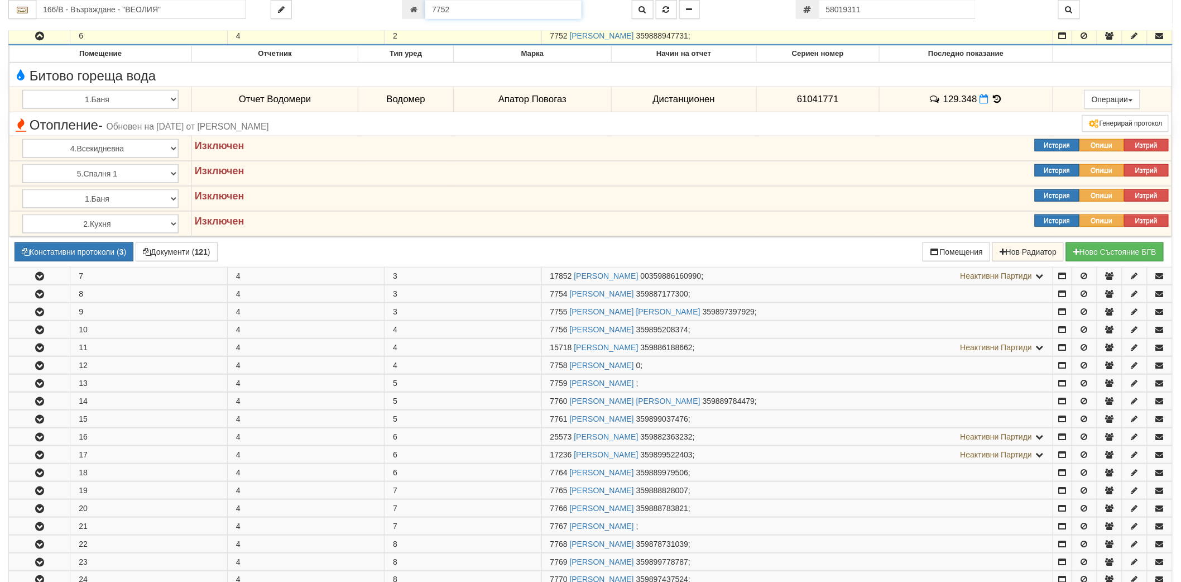
click at [549, 16] on input "7752" at bounding box center [503, 9] width 156 height 19
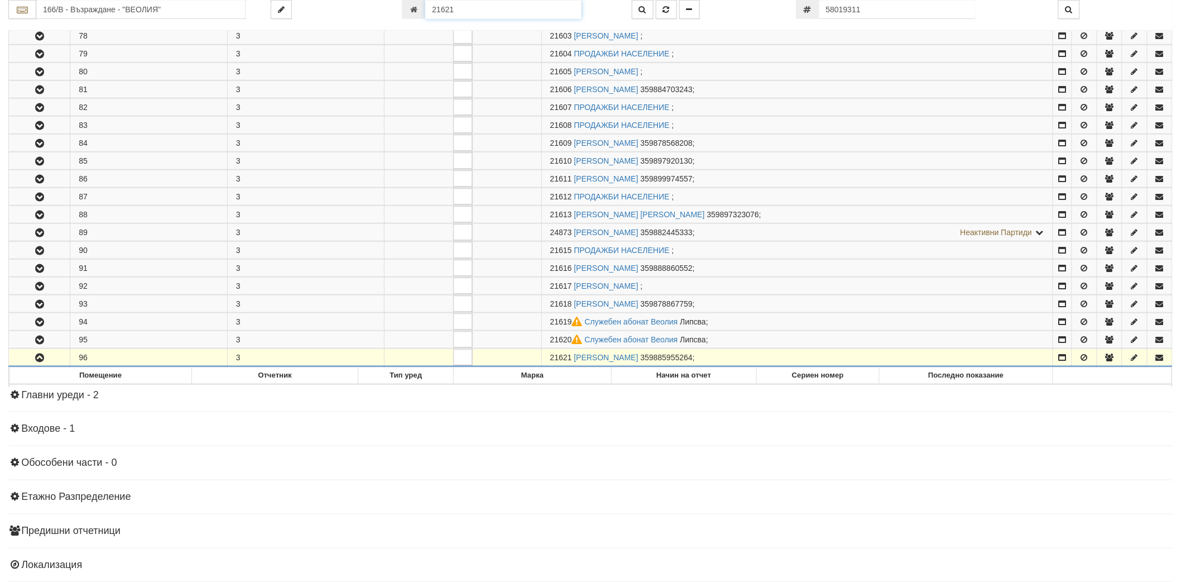
scroll to position [378, 0]
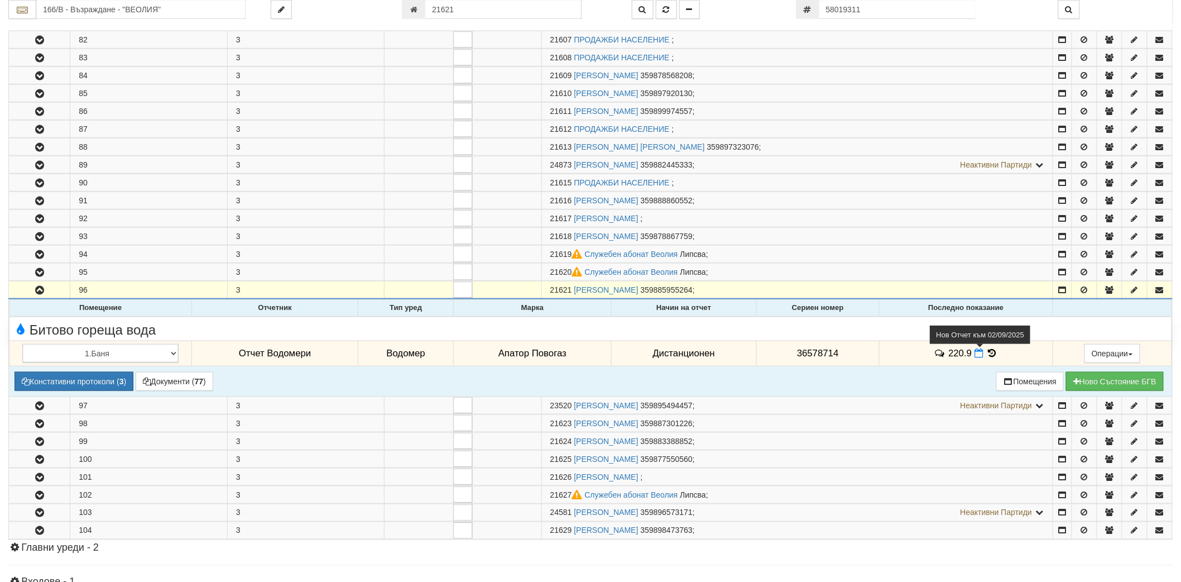
click at [979, 358] on icon at bounding box center [978, 352] width 9 height 9
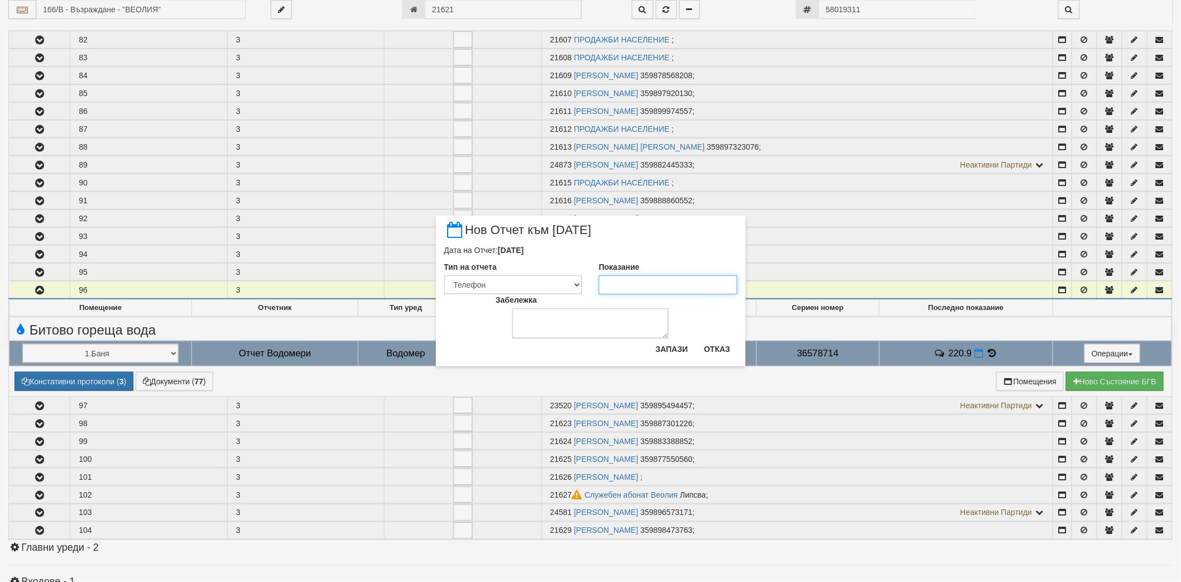
click at [632, 290] on input "Показание" at bounding box center [668, 284] width 138 height 19
click at [690, 353] on button "Запази" at bounding box center [672, 349] width 46 height 18
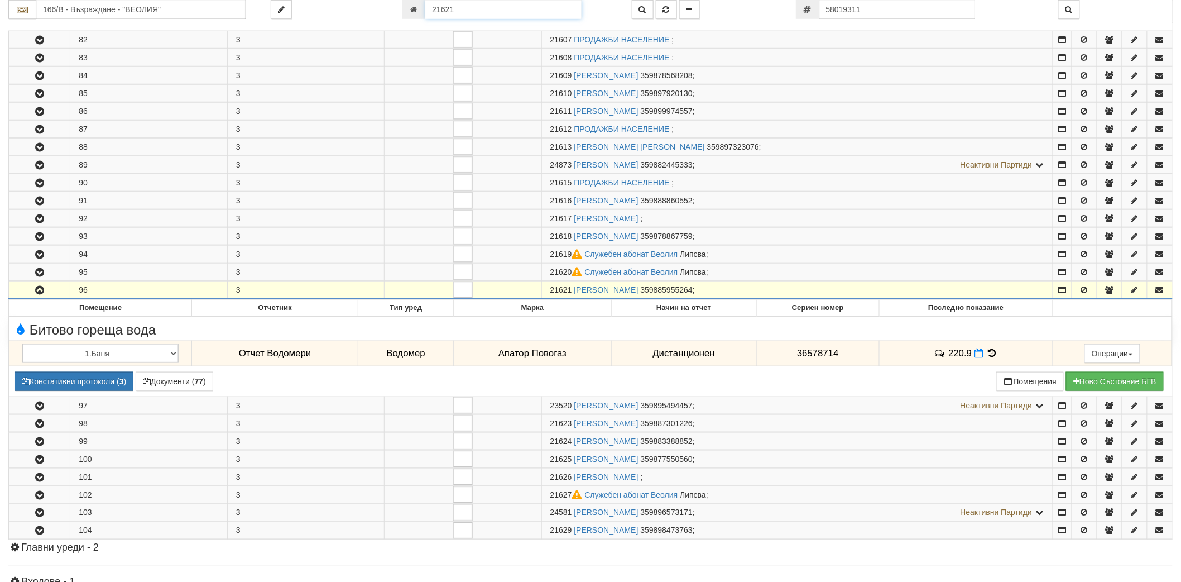
click at [514, 12] on input "21621" at bounding box center [503, 9] width 156 height 19
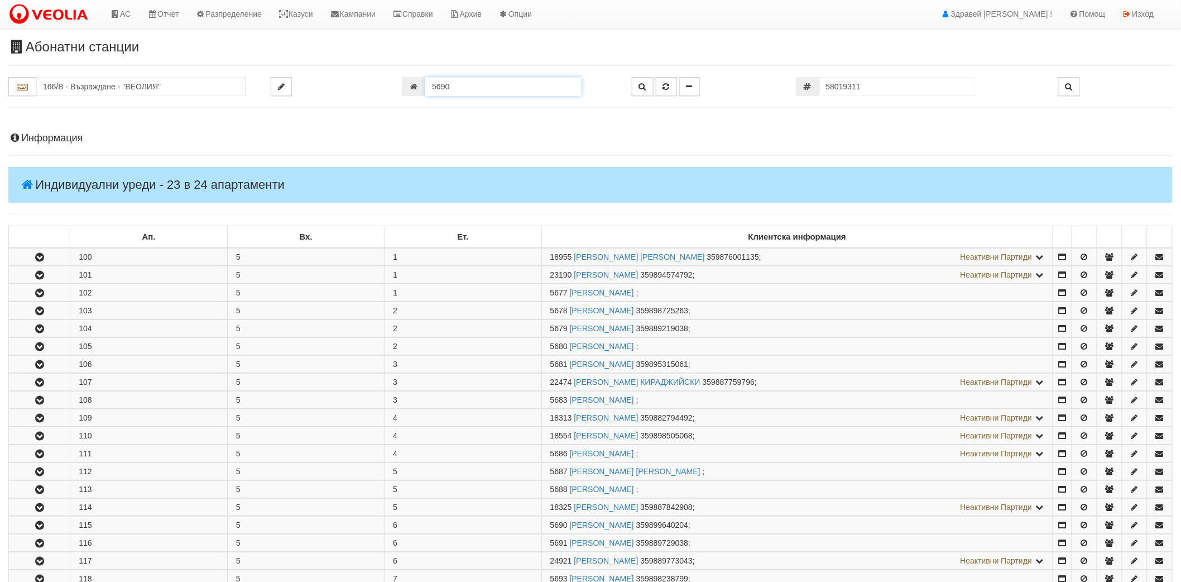
scroll to position [370, 0]
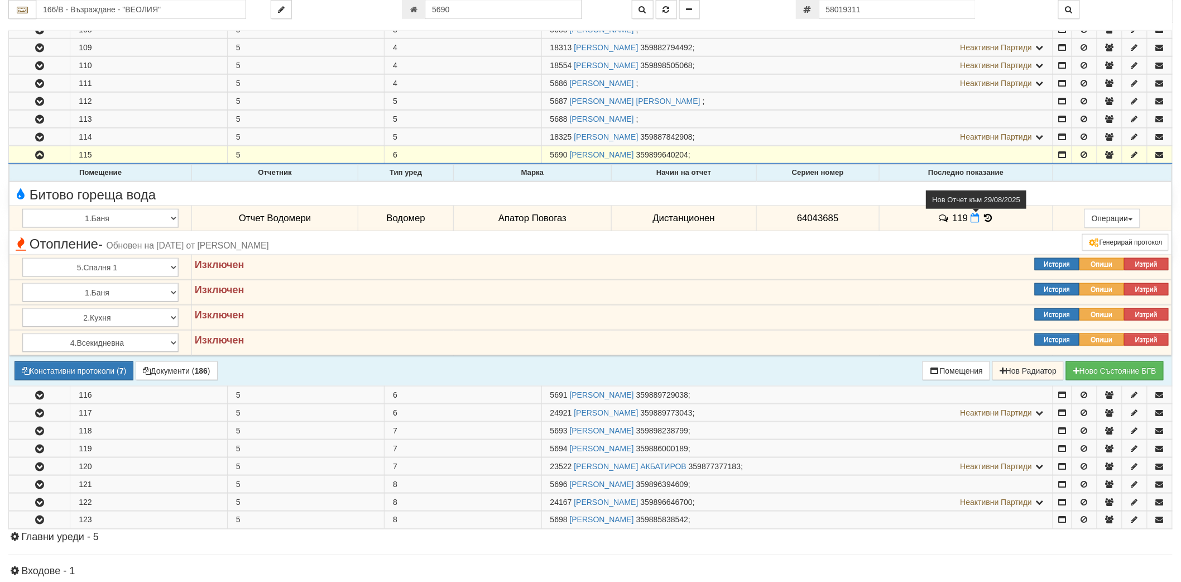
click at [973, 217] on icon at bounding box center [974, 217] width 9 height 9
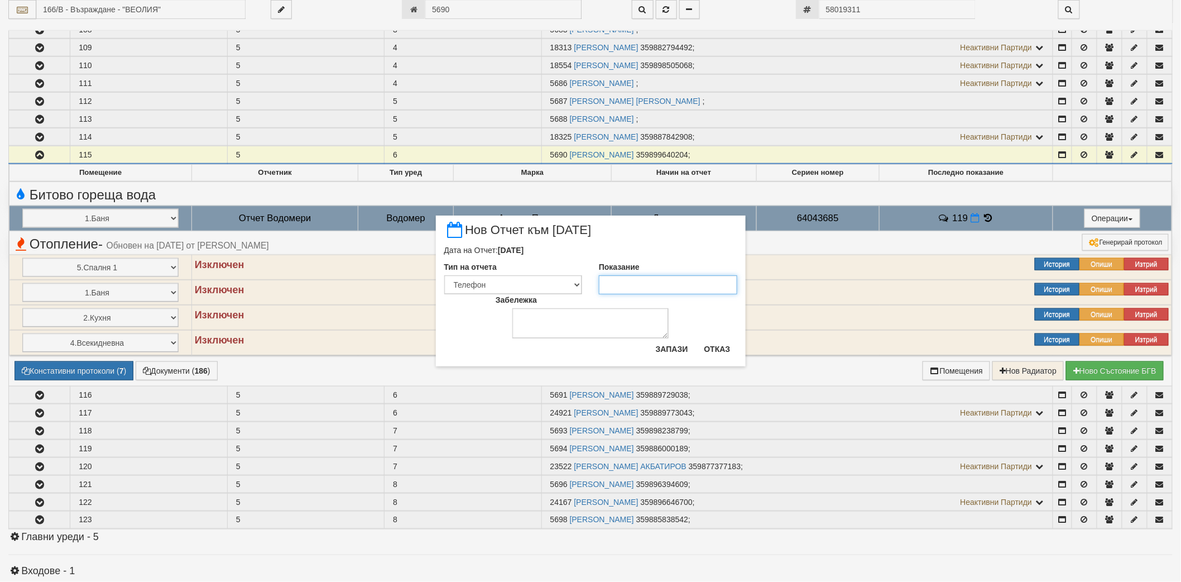
click at [669, 276] on input "Показание" at bounding box center [668, 284] width 138 height 19
click at [671, 349] on button "Запази" at bounding box center [672, 349] width 46 height 18
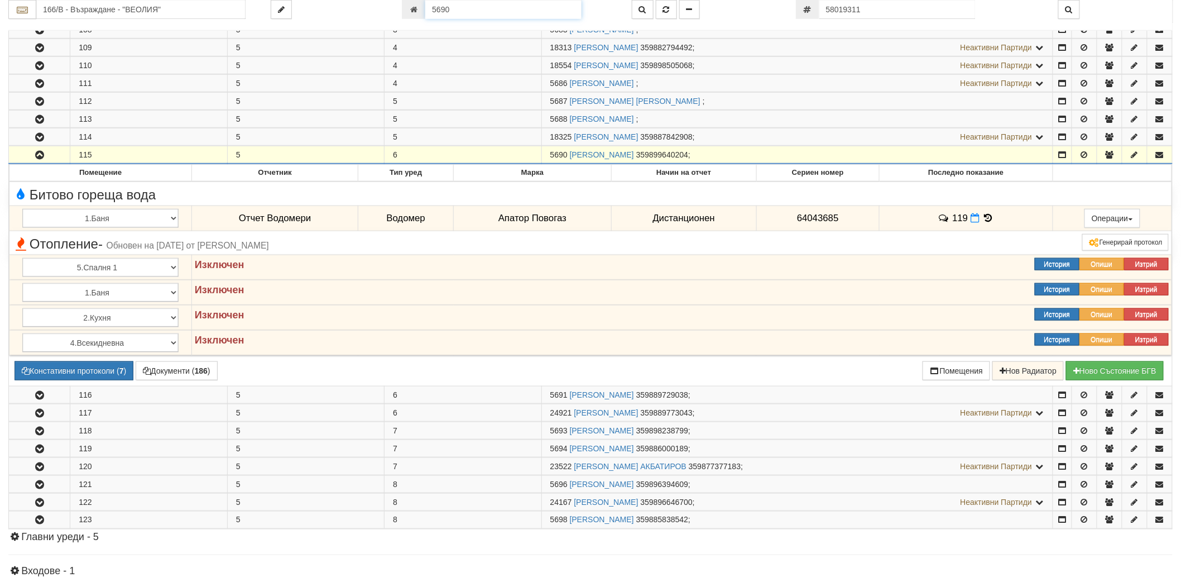
click at [527, 17] on input "5690" at bounding box center [503, 9] width 156 height 19
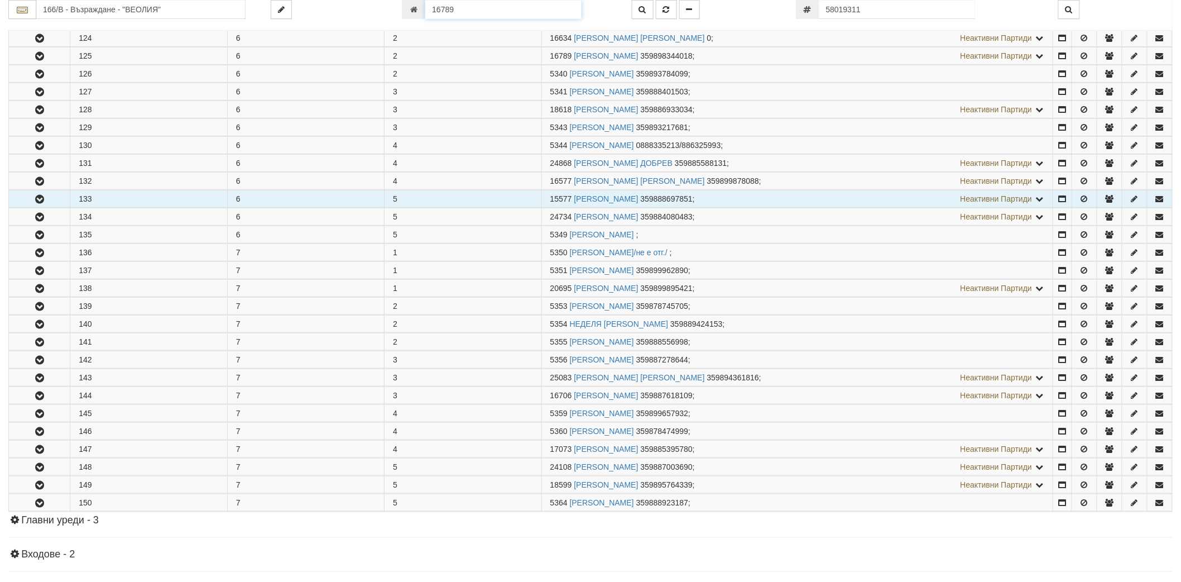
scroll to position [292, 0]
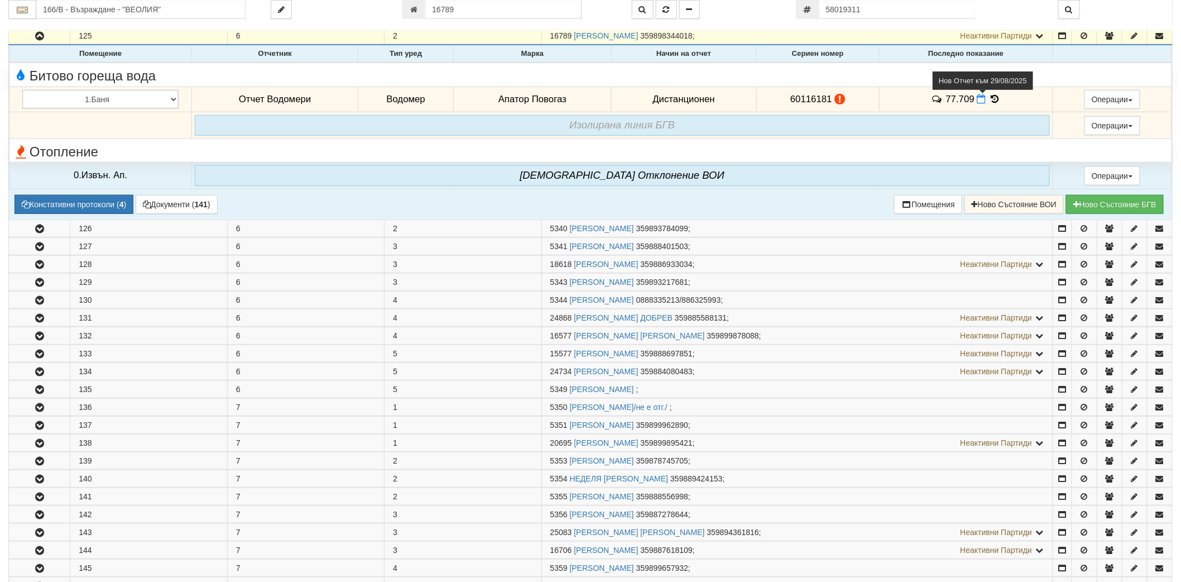
click at [978, 101] on icon at bounding box center [981, 98] width 9 height 9
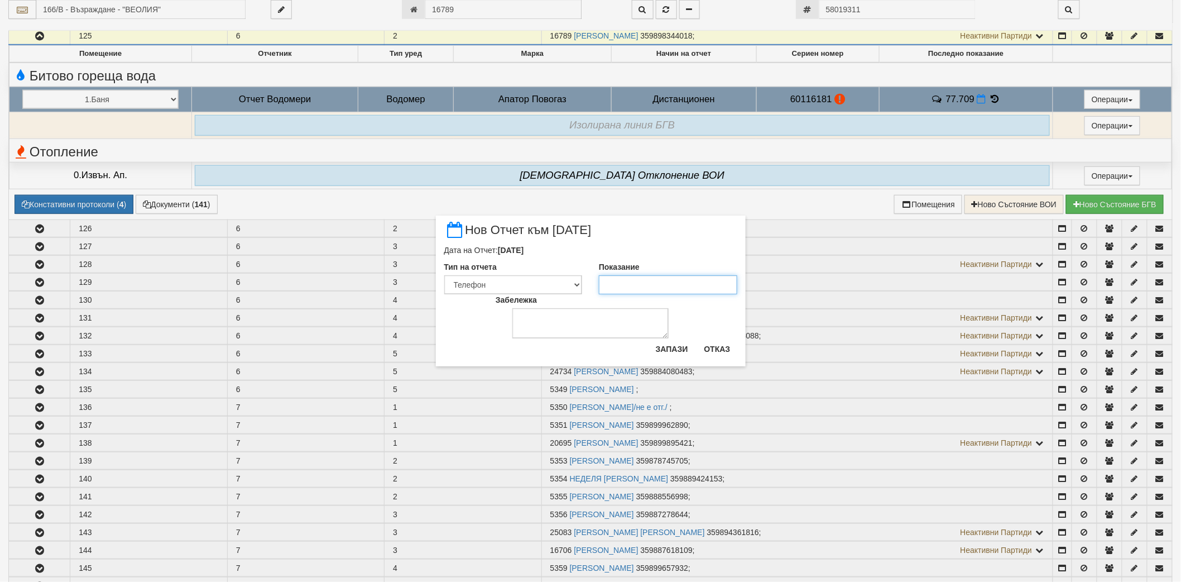
click at [674, 286] on input "Показание" at bounding box center [668, 284] width 138 height 19
click at [674, 345] on button "Запази" at bounding box center [672, 349] width 46 height 18
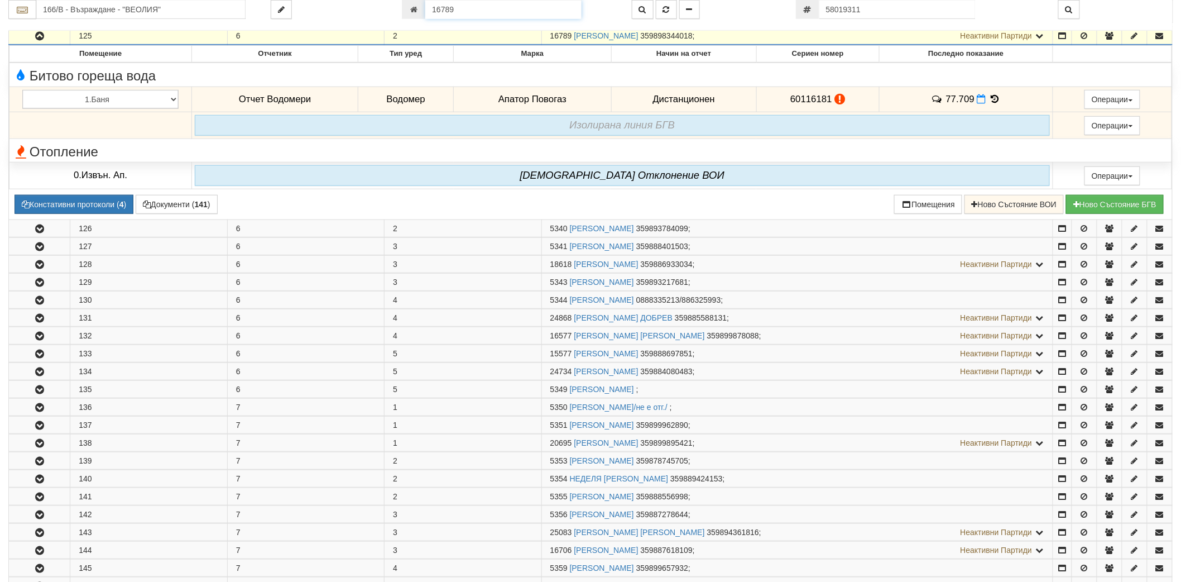
click at [474, 7] on input "16789" at bounding box center [503, 9] width 156 height 19
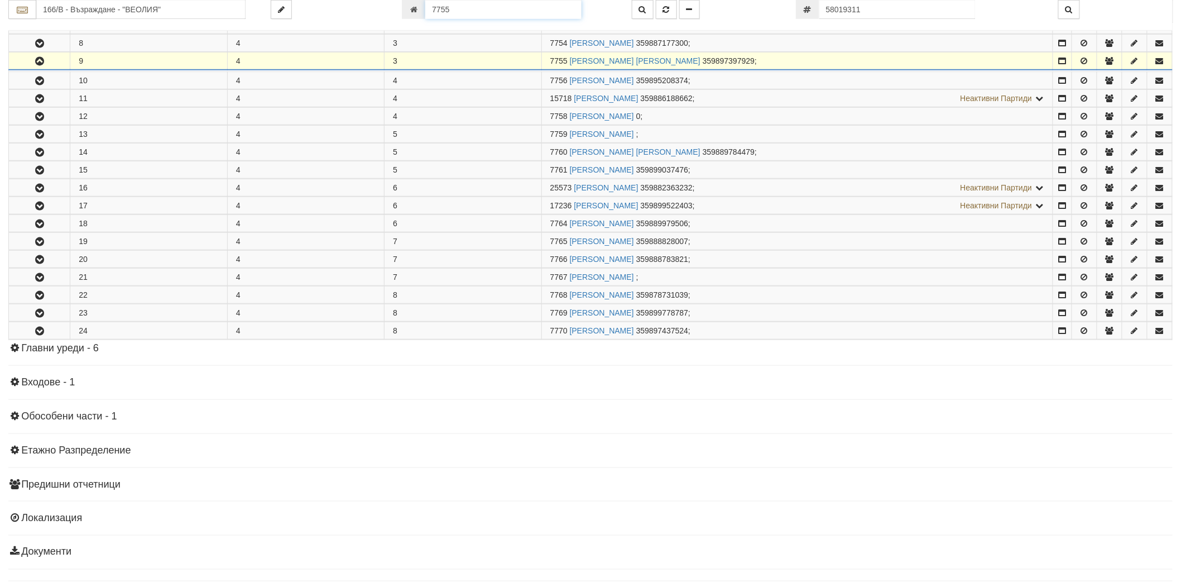
scroll to position [364, 0]
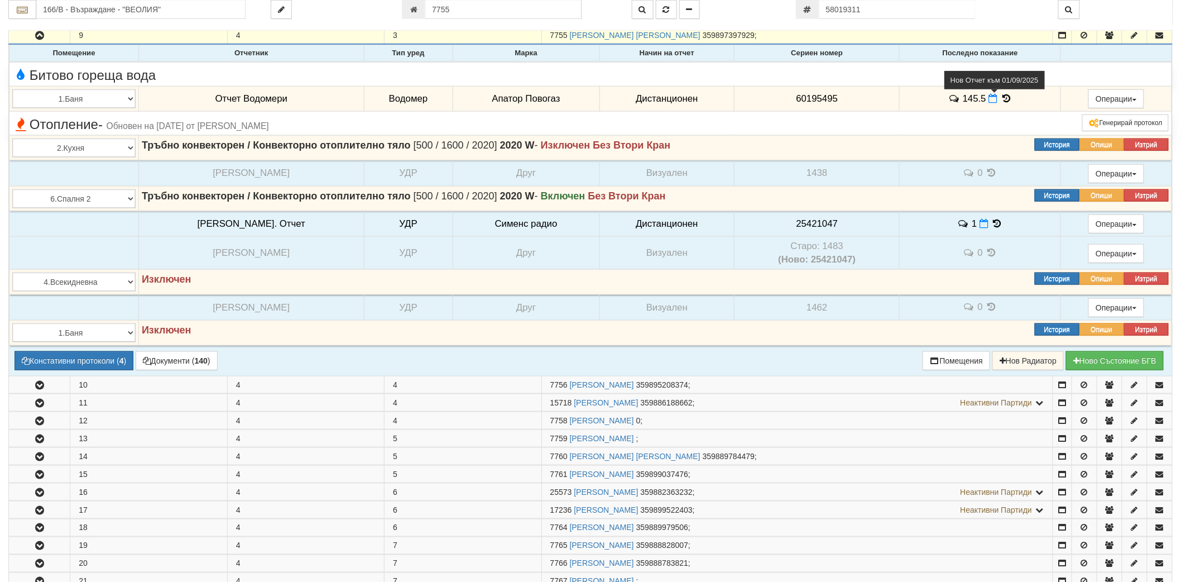
click at [989, 99] on icon at bounding box center [993, 98] width 9 height 9
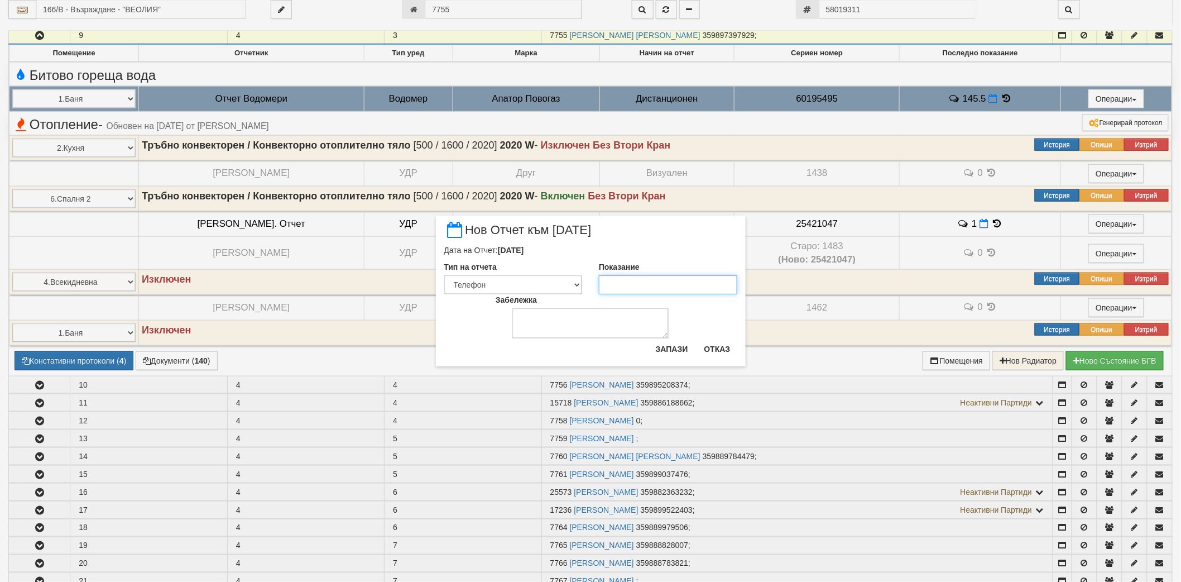
click at [632, 290] on input "Показание" at bounding box center [668, 284] width 138 height 19
click at [671, 347] on button "Запази" at bounding box center [672, 349] width 46 height 18
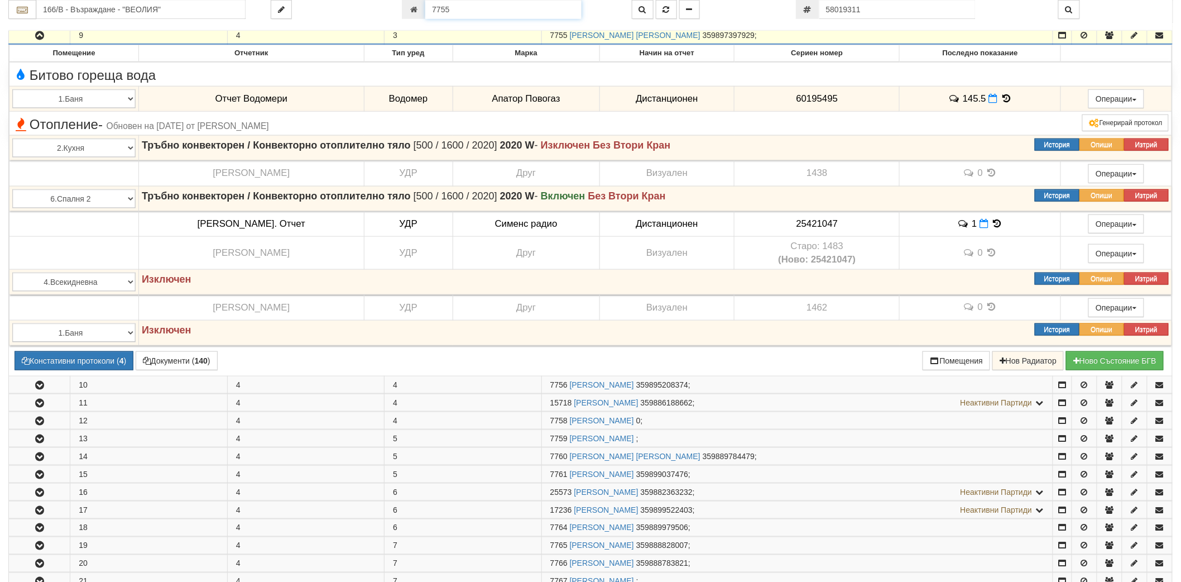
click at [468, 9] on input "7755" at bounding box center [503, 9] width 156 height 19
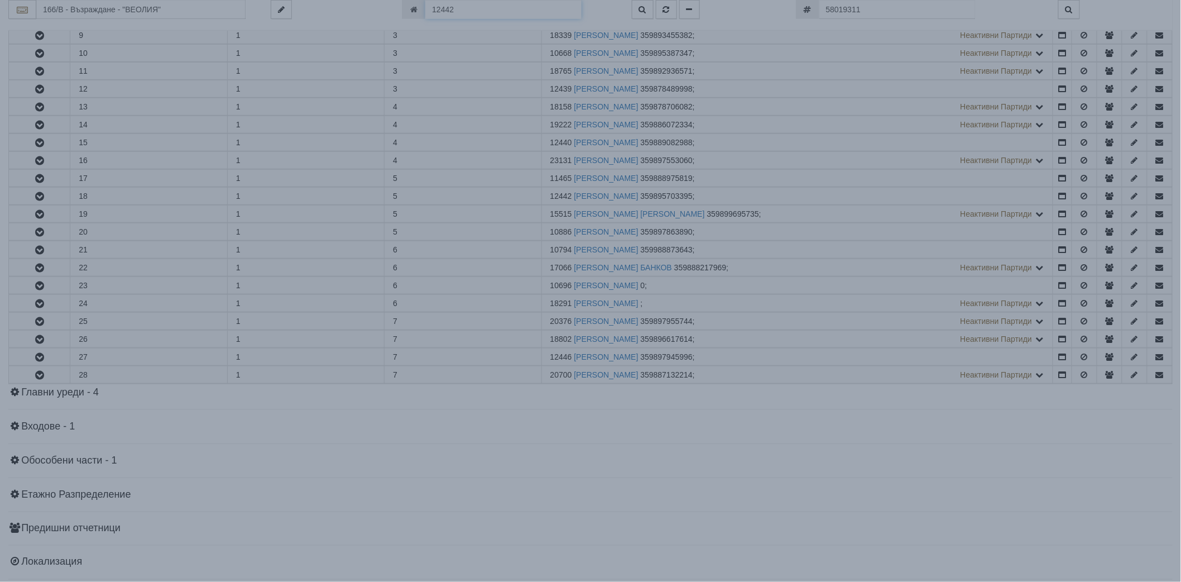
scroll to position [442, 0]
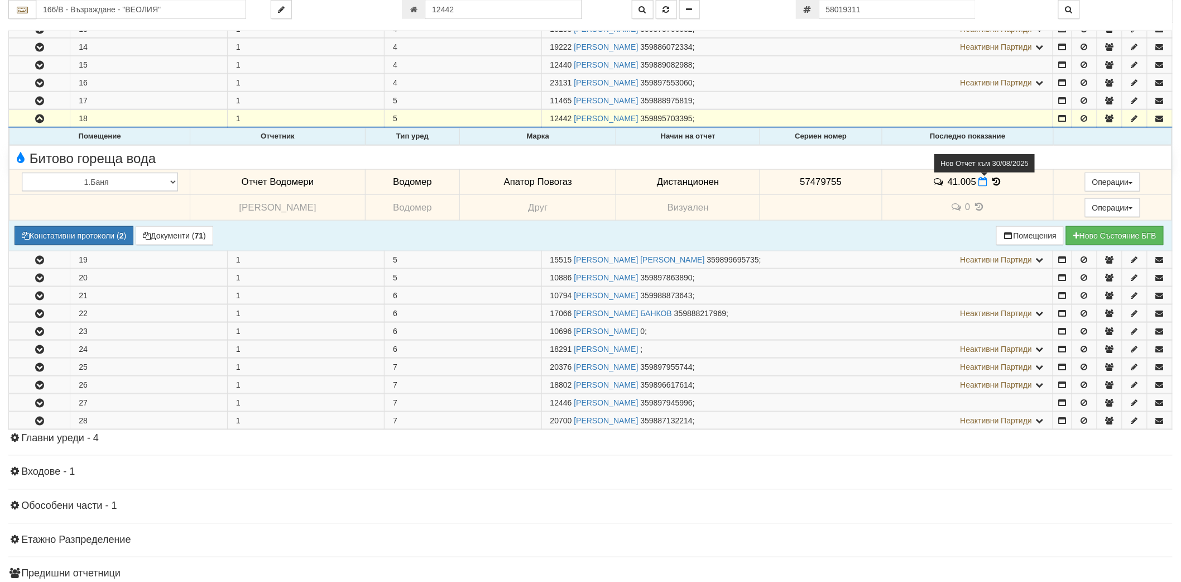
click at [979, 183] on icon at bounding box center [983, 181] width 9 height 9
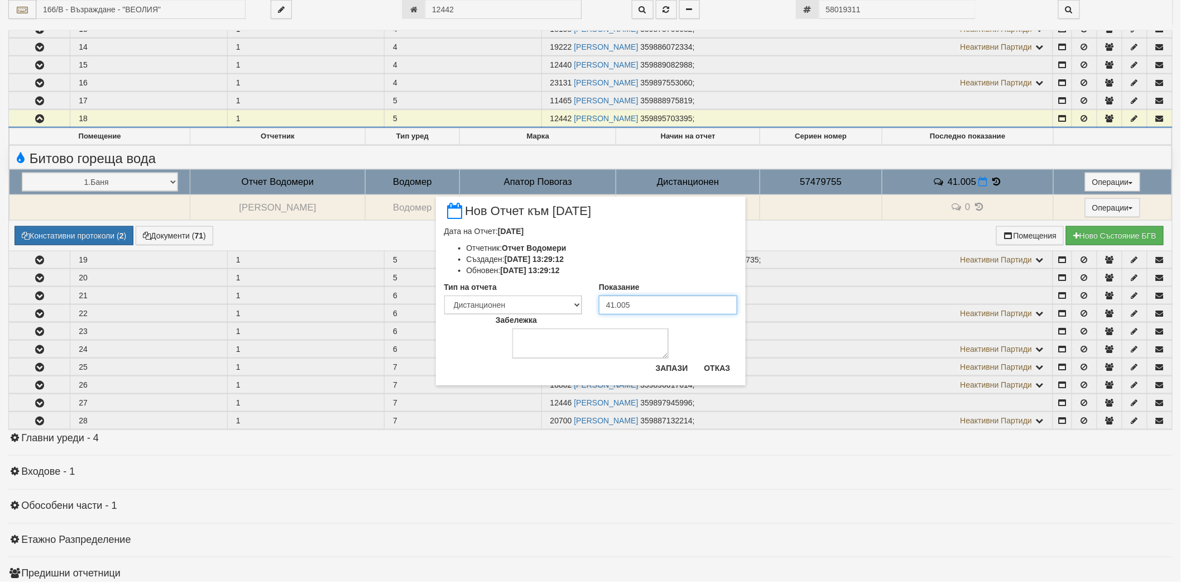
click at [663, 306] on input "41.005" at bounding box center [668, 304] width 138 height 19
click at [728, 376] on button "Отказ" at bounding box center [718, 368] width 40 height 18
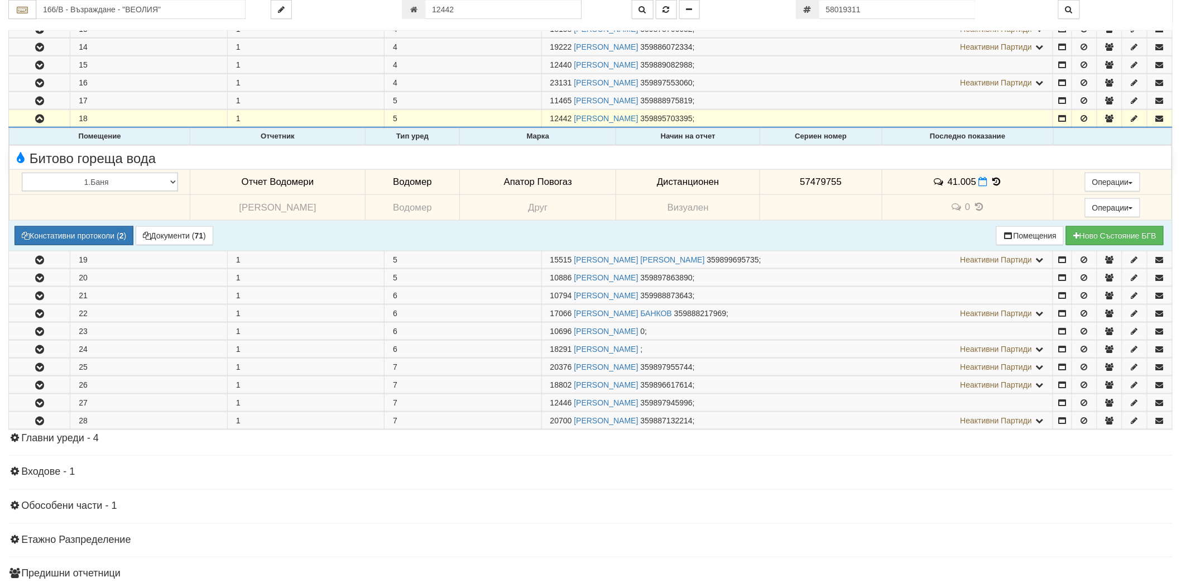
click at [993, 185] on icon at bounding box center [997, 181] width 12 height 9
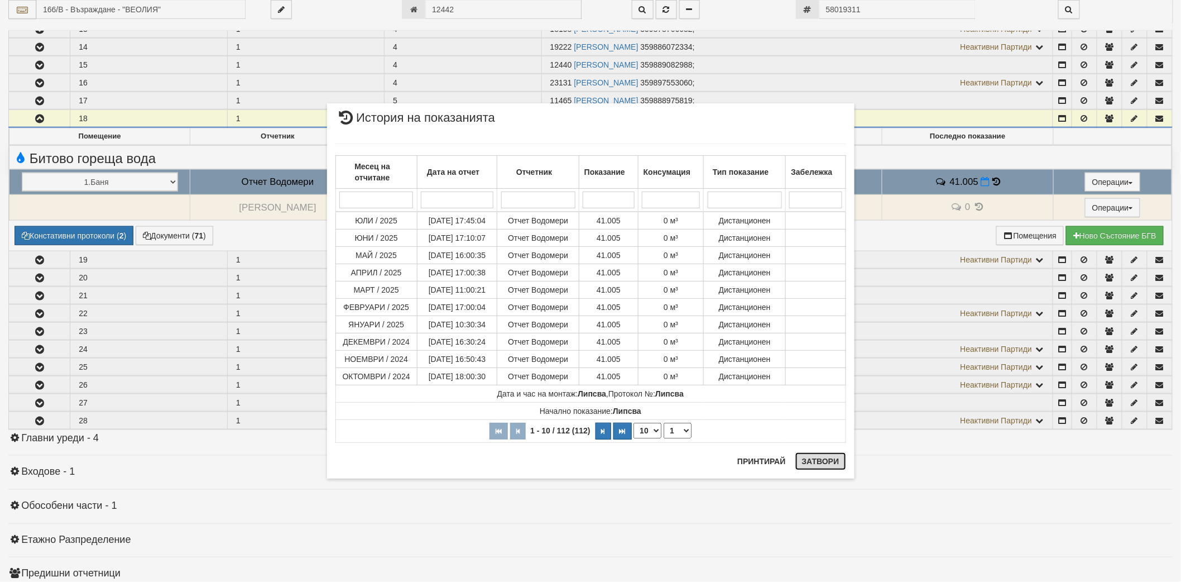
click at [826, 459] on button "Затвори" at bounding box center [820, 461] width 51 height 18
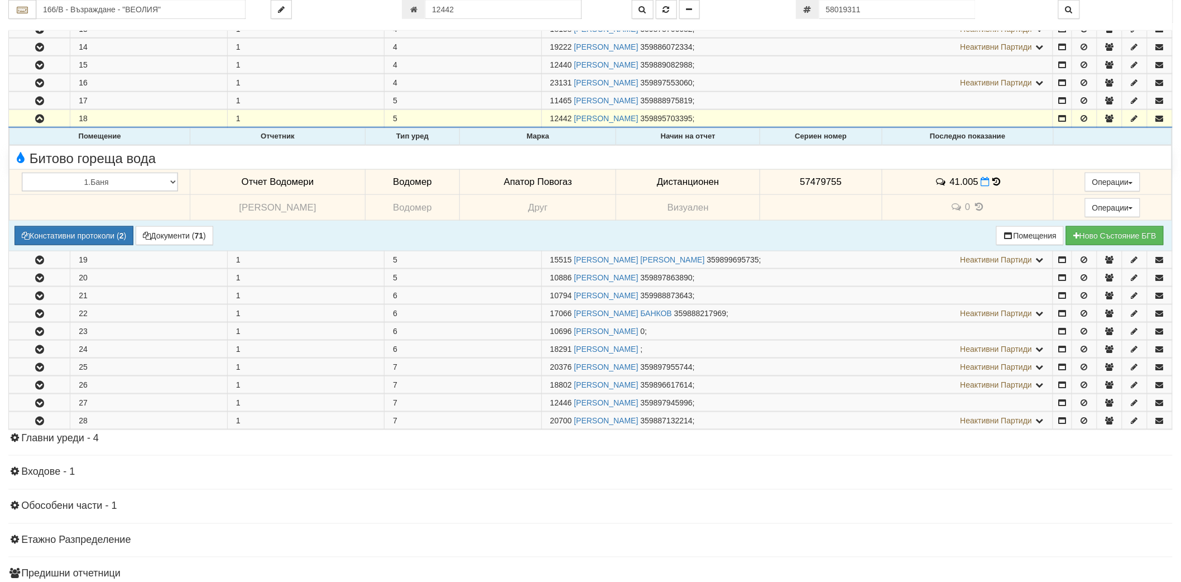
click at [823, 184] on span "57479755" at bounding box center [821, 181] width 42 height 11
copy span "57479755"
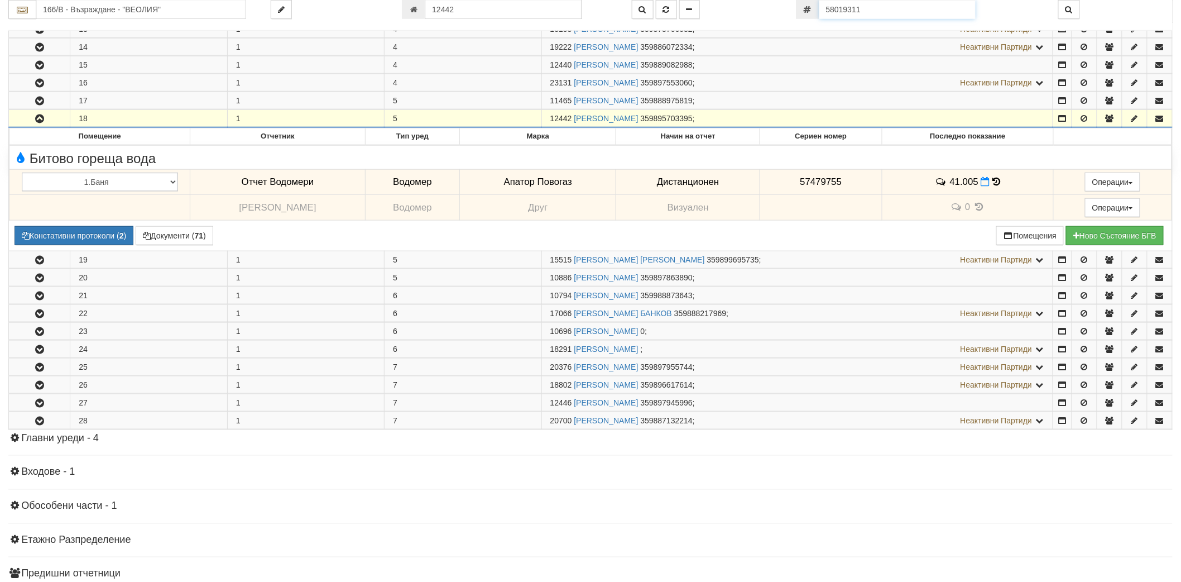
click at [857, 12] on input "58019311" at bounding box center [897, 9] width 156 height 19
click at [858, 12] on input "58019311" at bounding box center [897, 9] width 156 height 19
click at [865, 15] on input "57479755" at bounding box center [897, 9] width 156 height 19
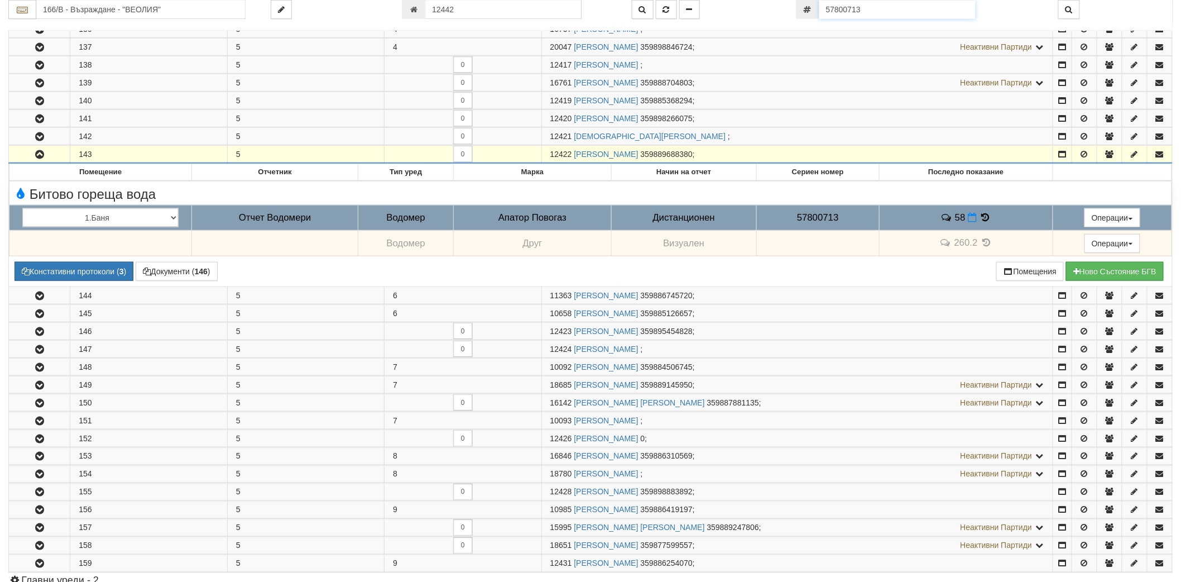
scroll to position [562, 0]
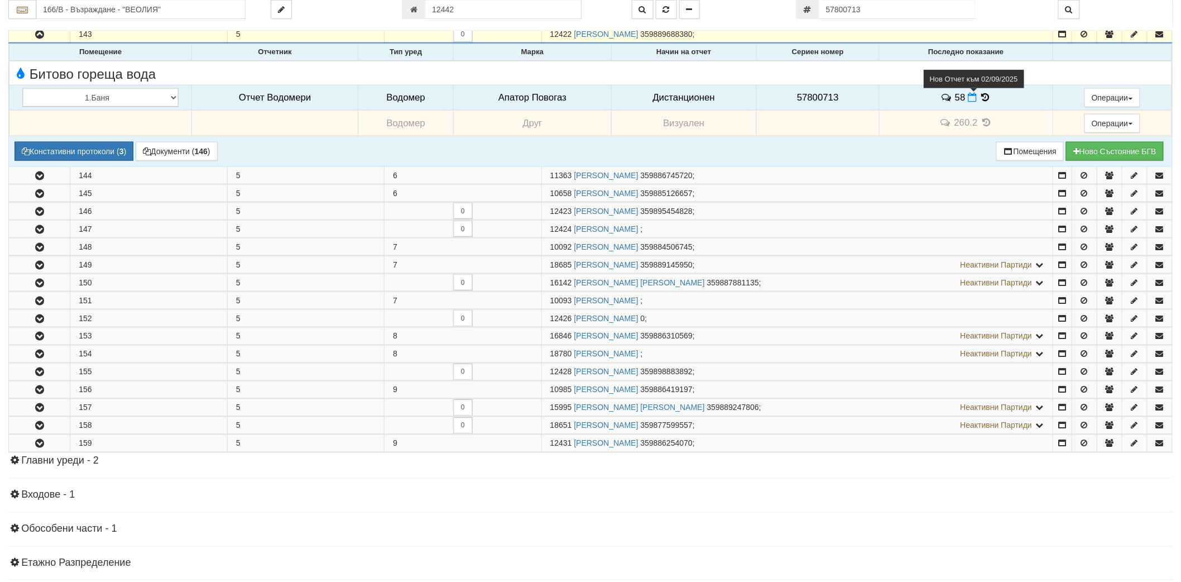
click at [970, 93] on span at bounding box center [974, 97] width 12 height 11
click at [968, 99] on icon at bounding box center [972, 97] width 9 height 9
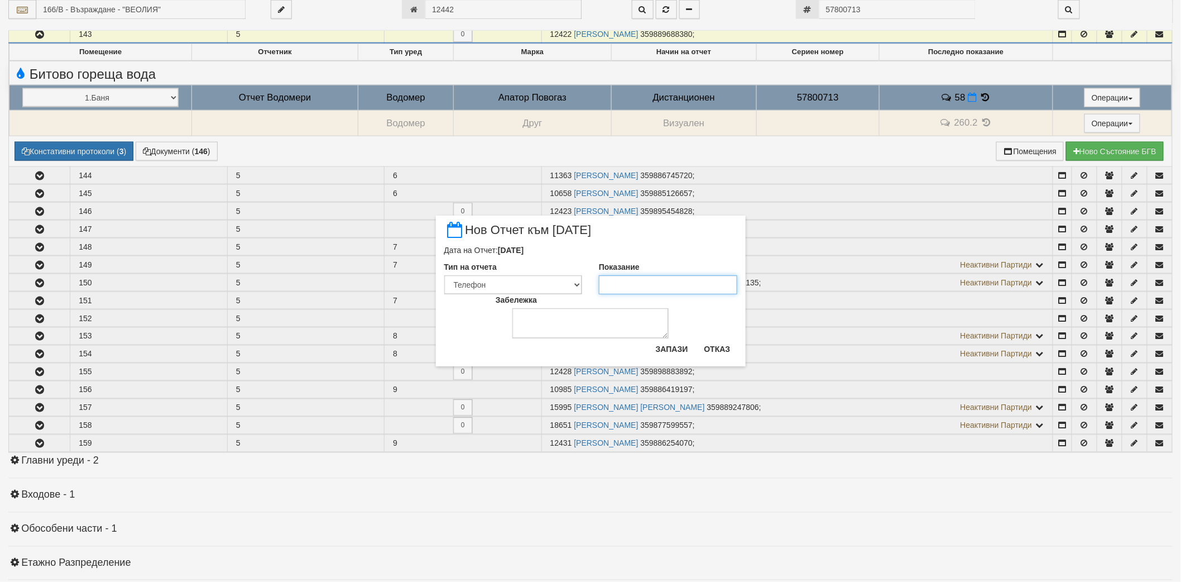
click at [671, 287] on input "Показание" at bounding box center [668, 284] width 138 height 19
click at [682, 353] on button "Запази" at bounding box center [672, 349] width 46 height 18
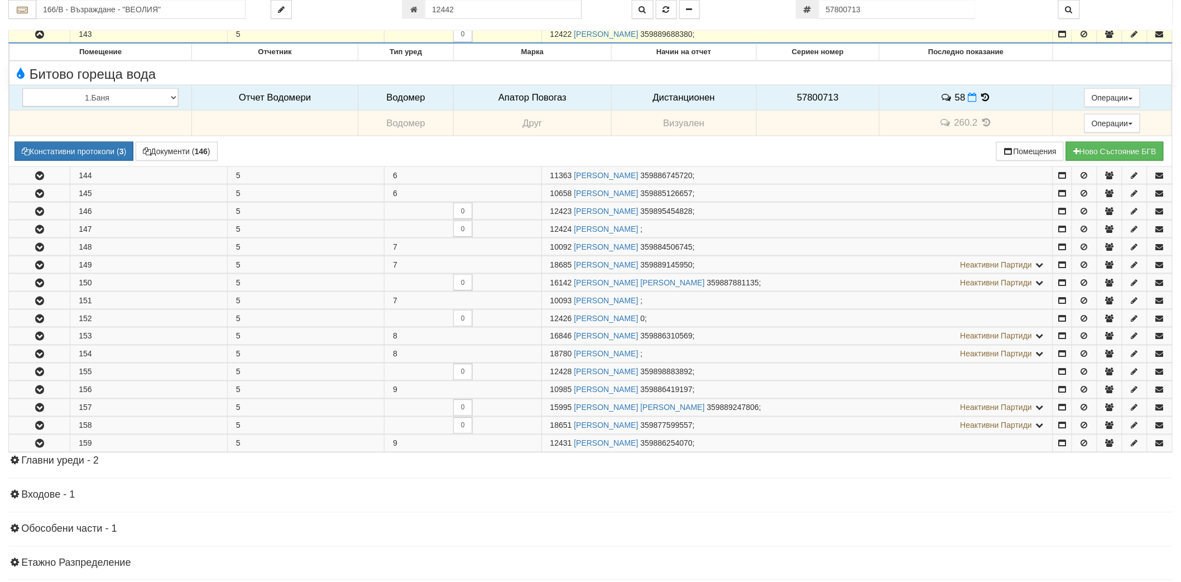
click at [475, 20] on div "166/В - Възраждане - "ВЕОЛИЯ" 12442" at bounding box center [590, 15] width 1164 height 31
click at [475, 16] on input "12442" at bounding box center [503, 9] width 156 height 19
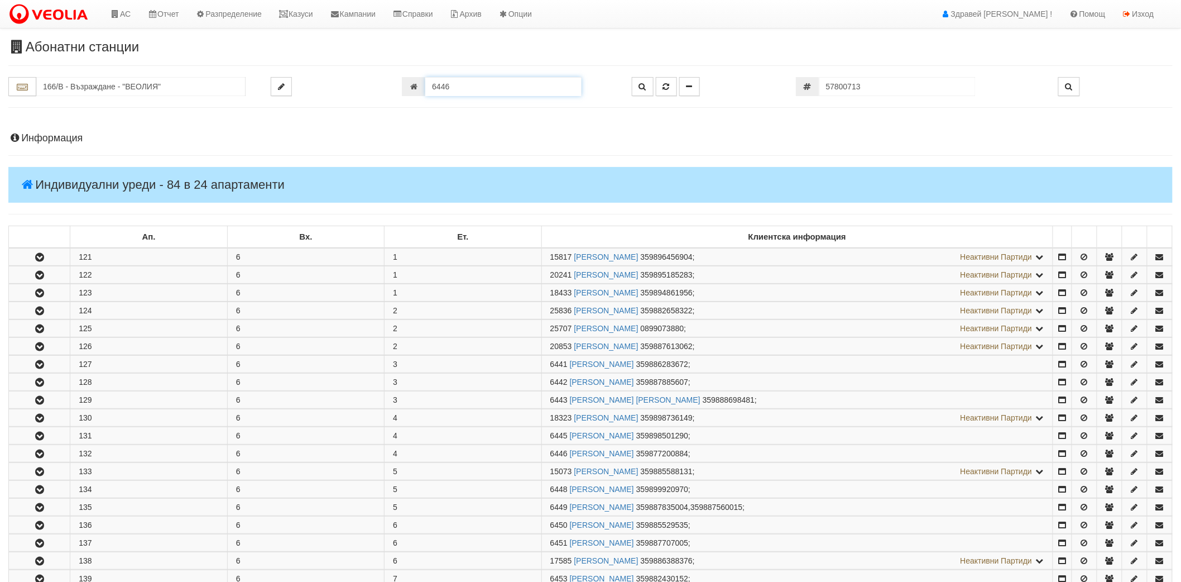
scroll to position [370, 0]
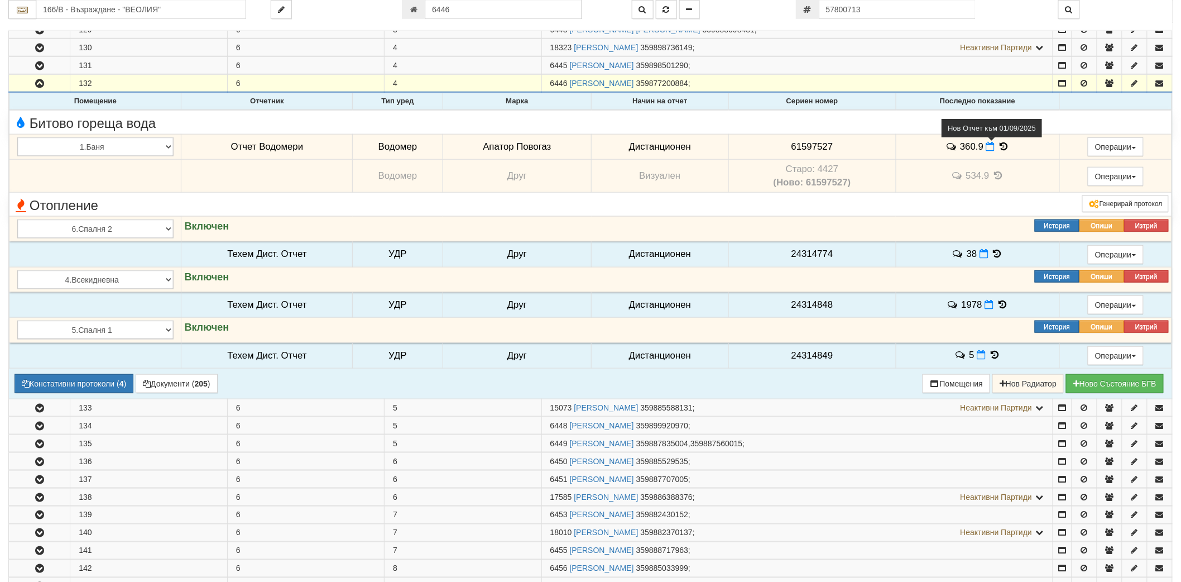
click at [989, 148] on icon at bounding box center [990, 146] width 9 height 9
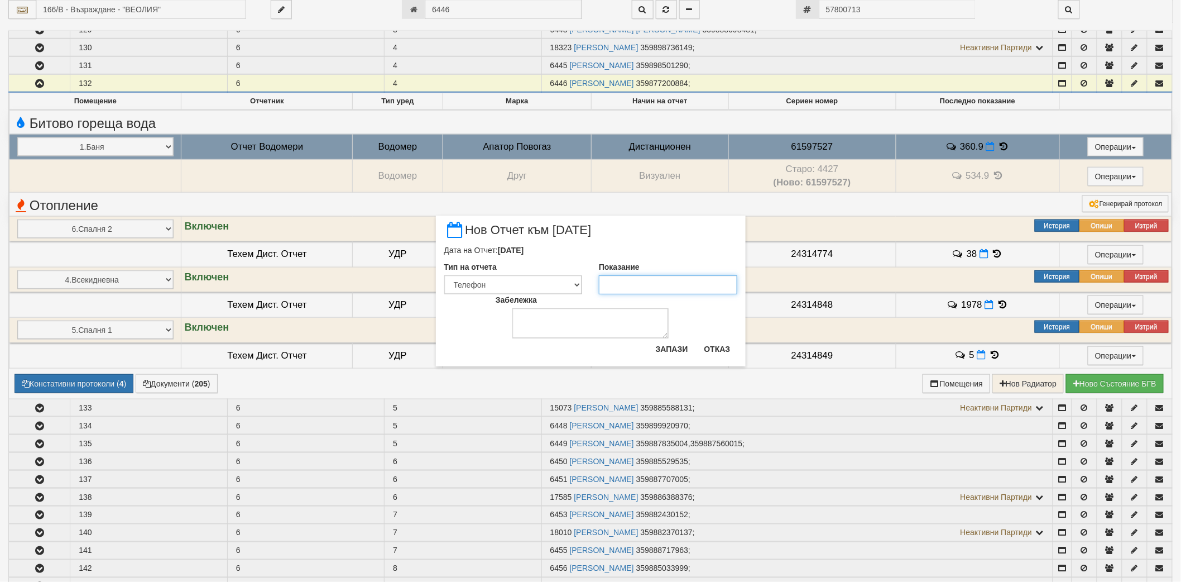
click at [642, 285] on input "Показание" at bounding box center [668, 284] width 138 height 19
click at [664, 345] on button "Запази" at bounding box center [672, 349] width 46 height 18
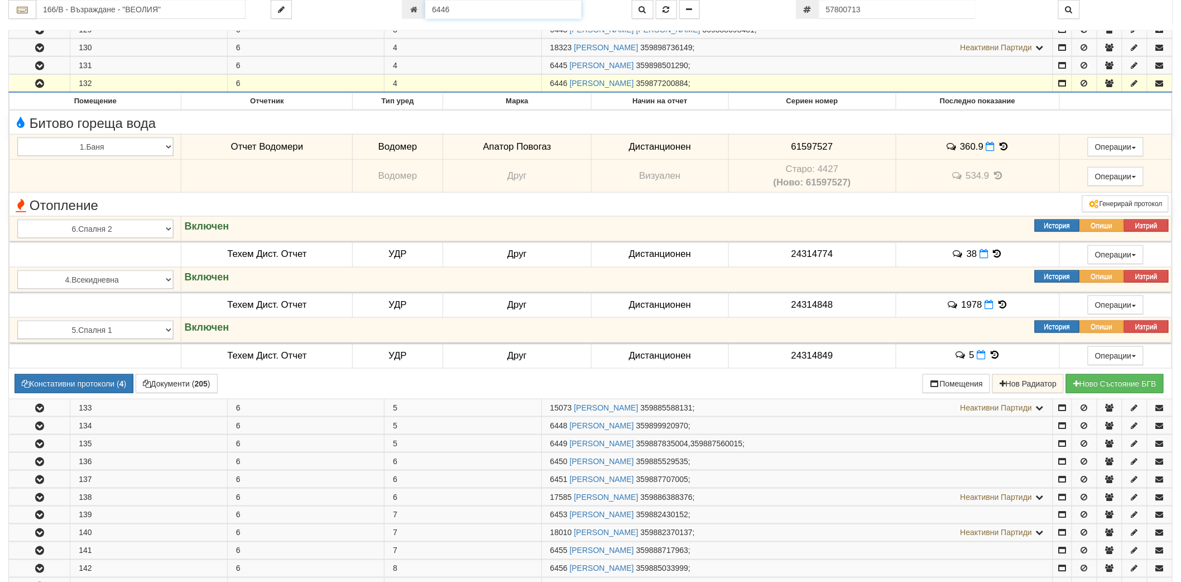
click at [444, 14] on input "6446" at bounding box center [503, 9] width 156 height 19
click at [80, 4] on input "166/В - Възраждане - "ВЕОЛИЯ"" at bounding box center [140, 9] width 209 height 19
click at [84, 26] on div "130/6 - Младост - "ВЕОЛИЯ"" at bounding box center [141, 27] width 206 height 13
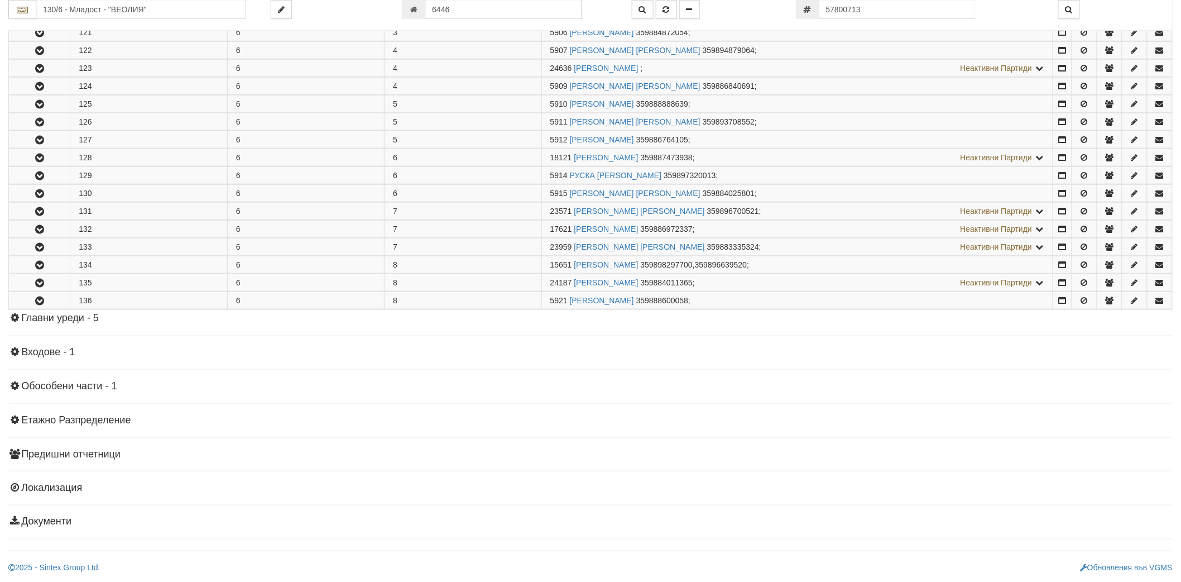
scroll to position [0, 0]
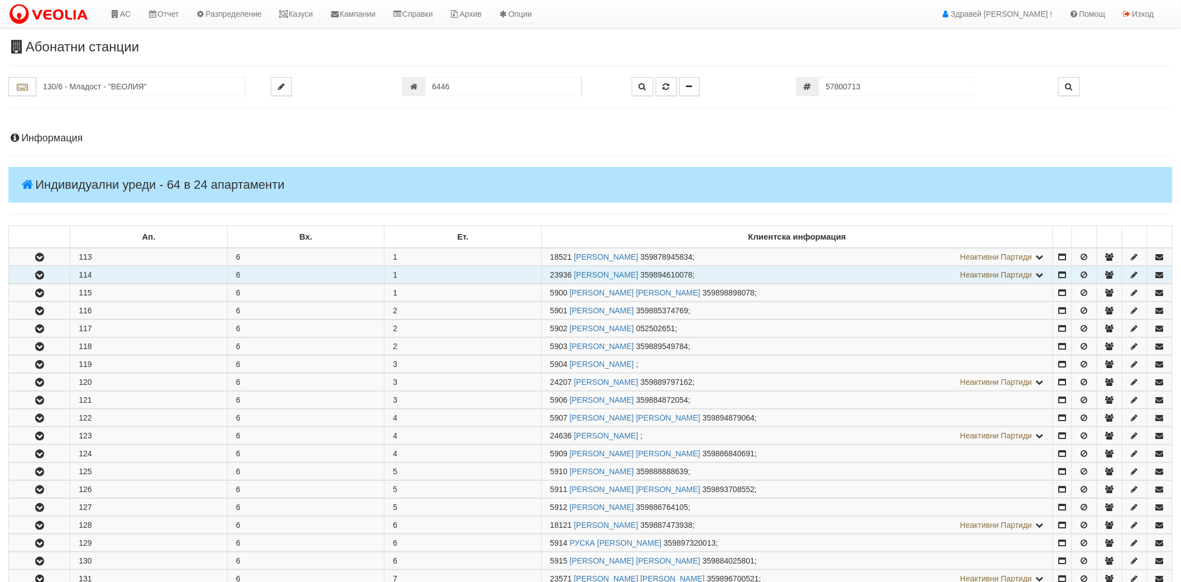
click at [35, 272] on icon "button" at bounding box center [39, 275] width 13 height 8
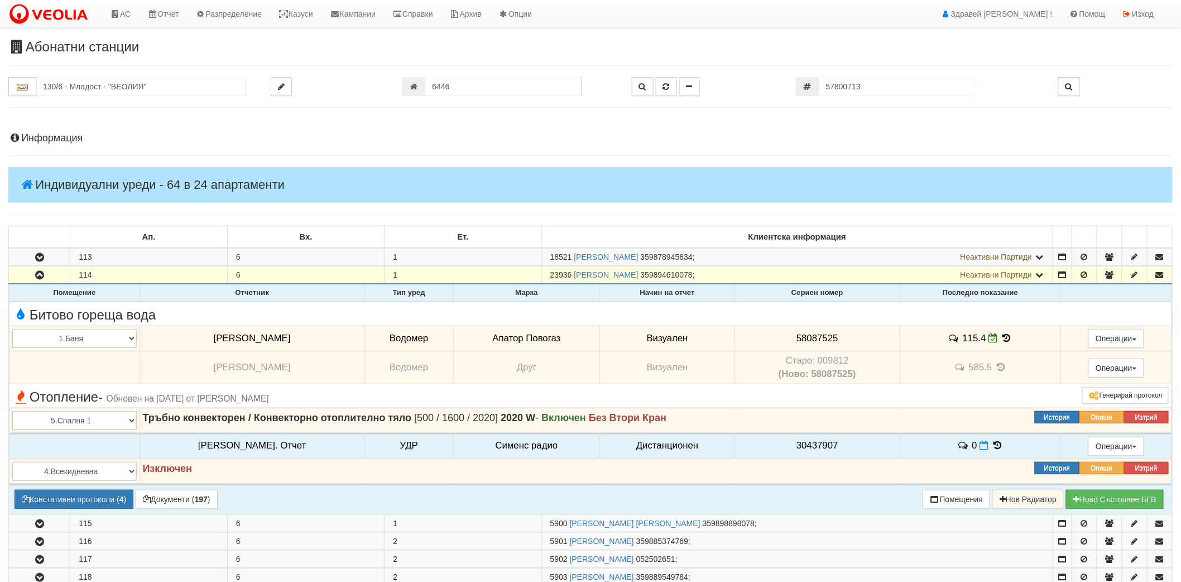
click at [1001, 336] on icon at bounding box center [1007, 337] width 12 height 9
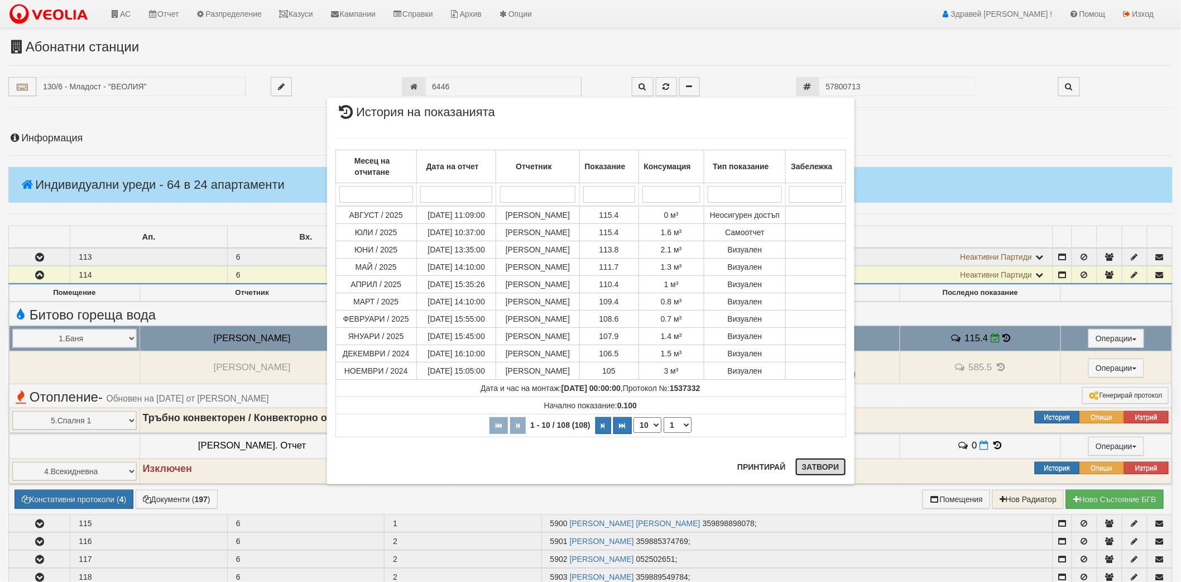
click at [811, 461] on button "Затвори" at bounding box center [820, 467] width 51 height 18
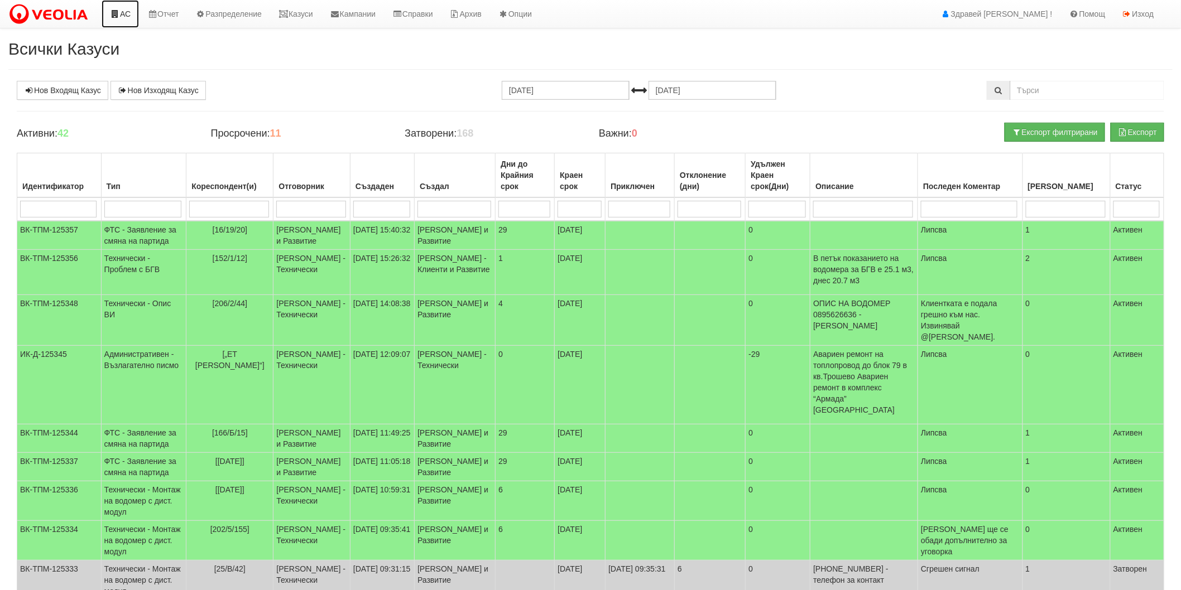
click at [116, 21] on link "АС" at bounding box center [120, 14] width 37 height 28
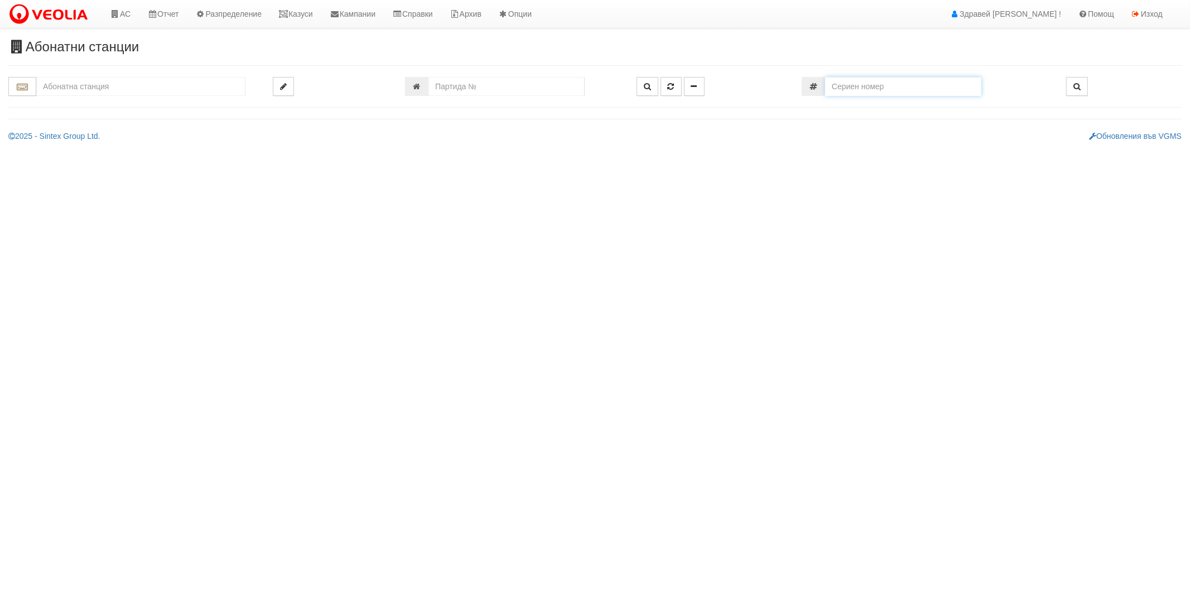
click at [885, 87] on input "number" at bounding box center [903, 86] width 156 height 19
paste input "12013"
type input "12013"
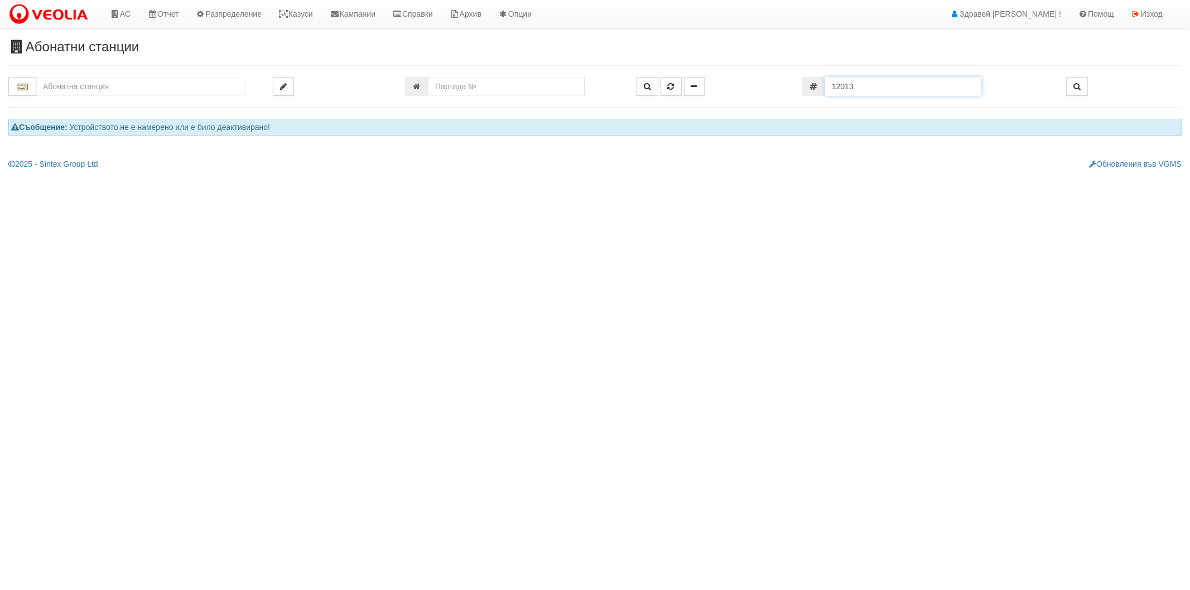
click at [863, 79] on input "12013" at bounding box center [903, 86] width 156 height 19
click at [532, 89] on input "number" at bounding box center [507, 86] width 156 height 19
paste input "12013"
type input "12013"
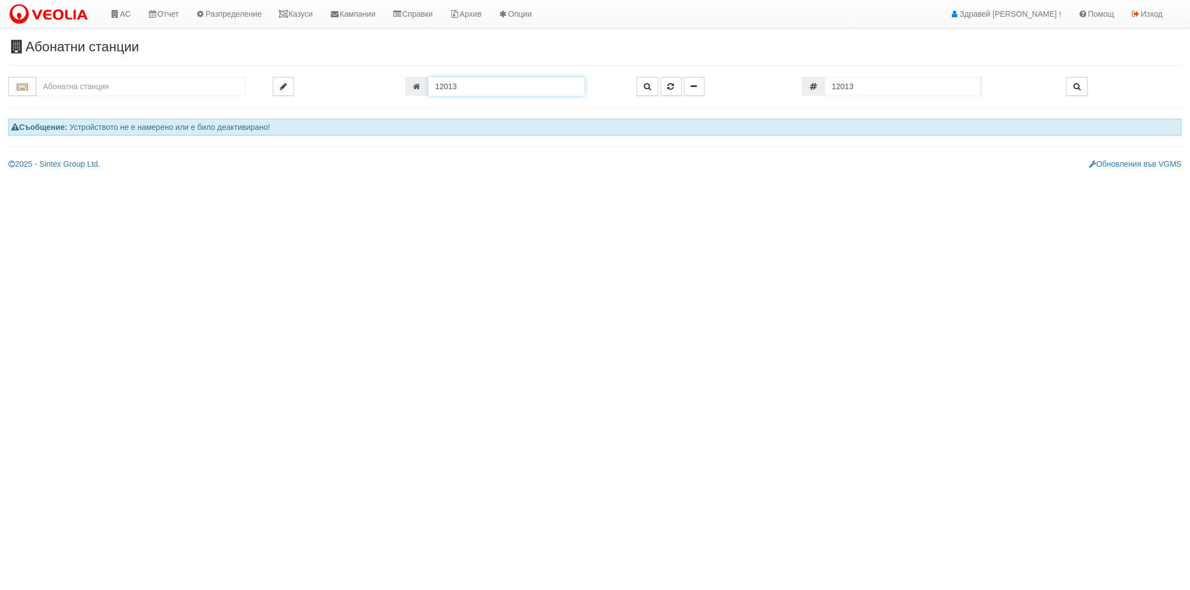
type input "007/1,2 - "ВЕОЛИЯ ЕНЕРДЖИ ВАРНА " ЕАД"
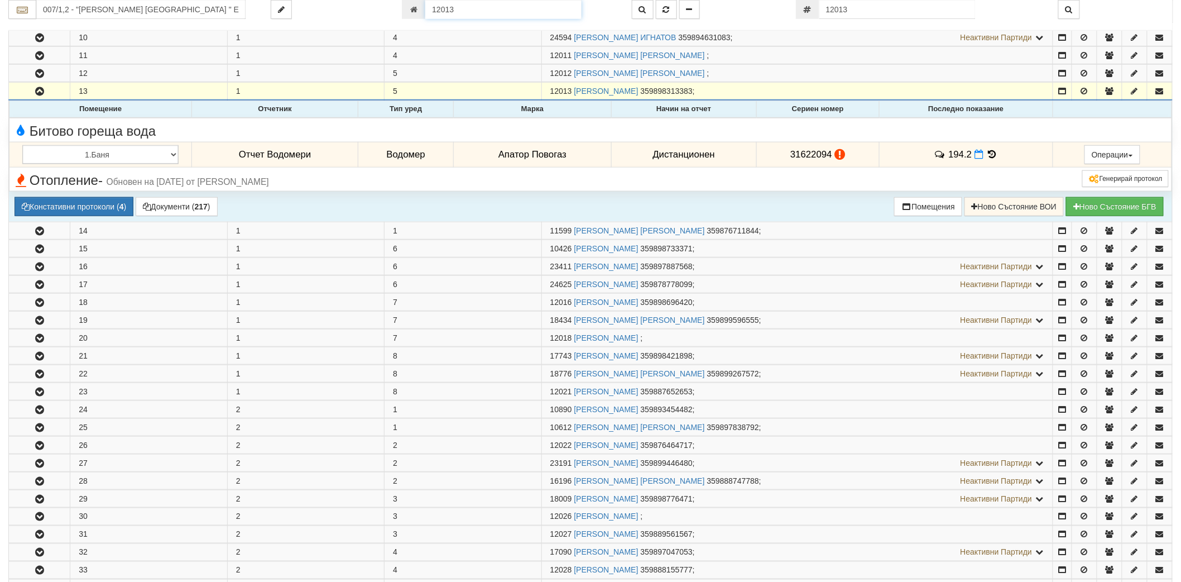
scroll to position [311, 0]
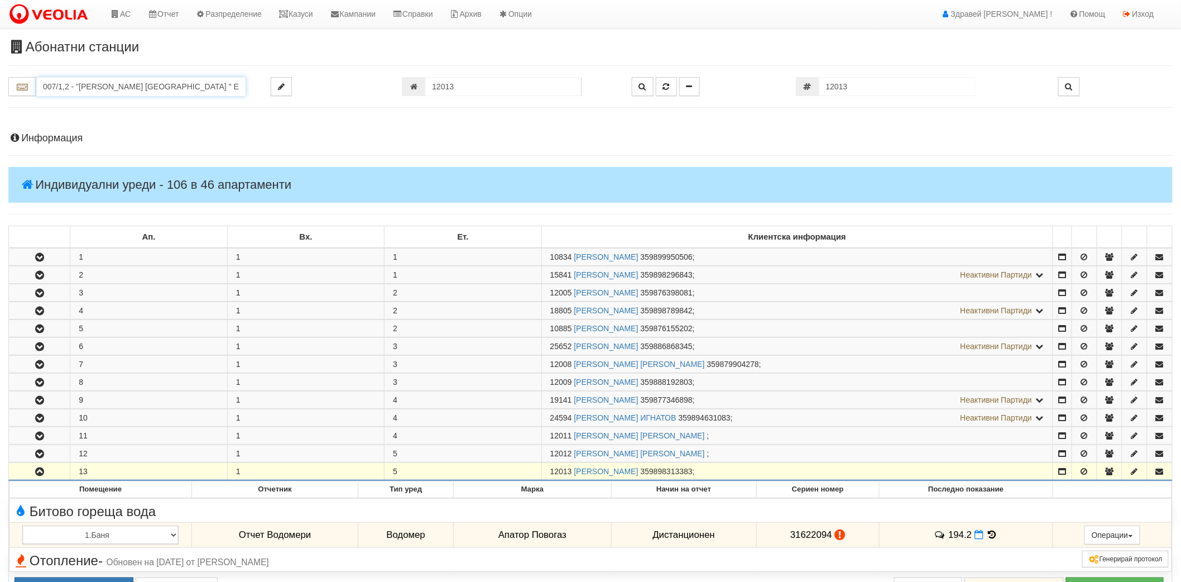
click at [141, 92] on input "007/1,2 - "ВЕОЛИЯ ЕНЕРДЖИ ВАРНА " ЕАД" at bounding box center [140, 86] width 209 height 19
click at [138, 102] on div "226/1 - Вл. Варненчик - "ВЕОЛИЯ"" at bounding box center [141, 104] width 206 height 13
type input "226/1 - Вл. Варненчик - "ВЕОЛИЯ""
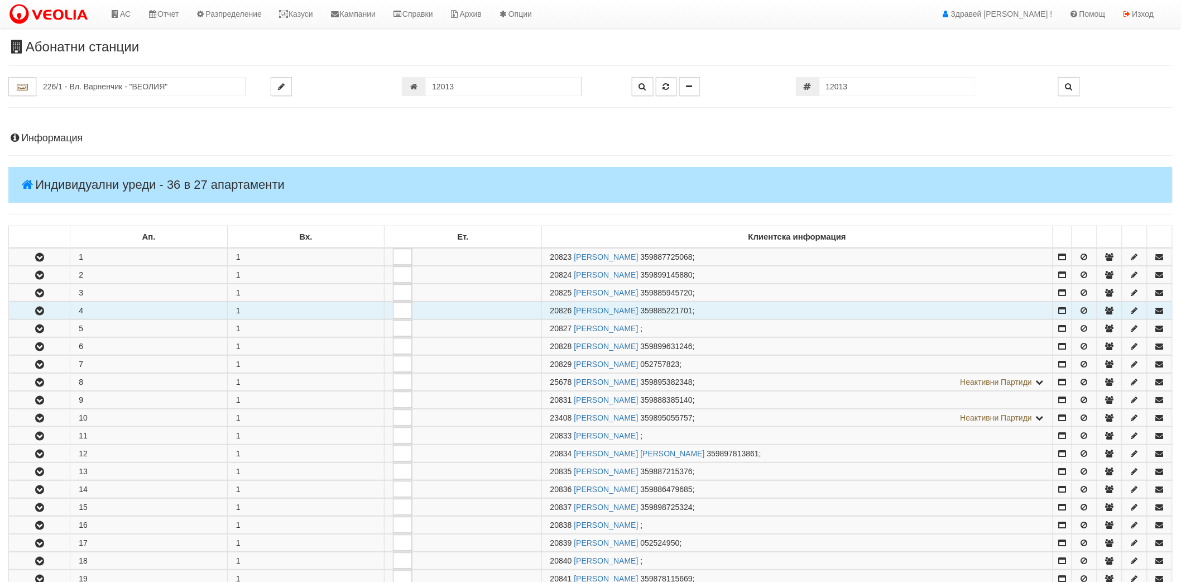
click at [47, 314] on button "button" at bounding box center [39, 310] width 61 height 17
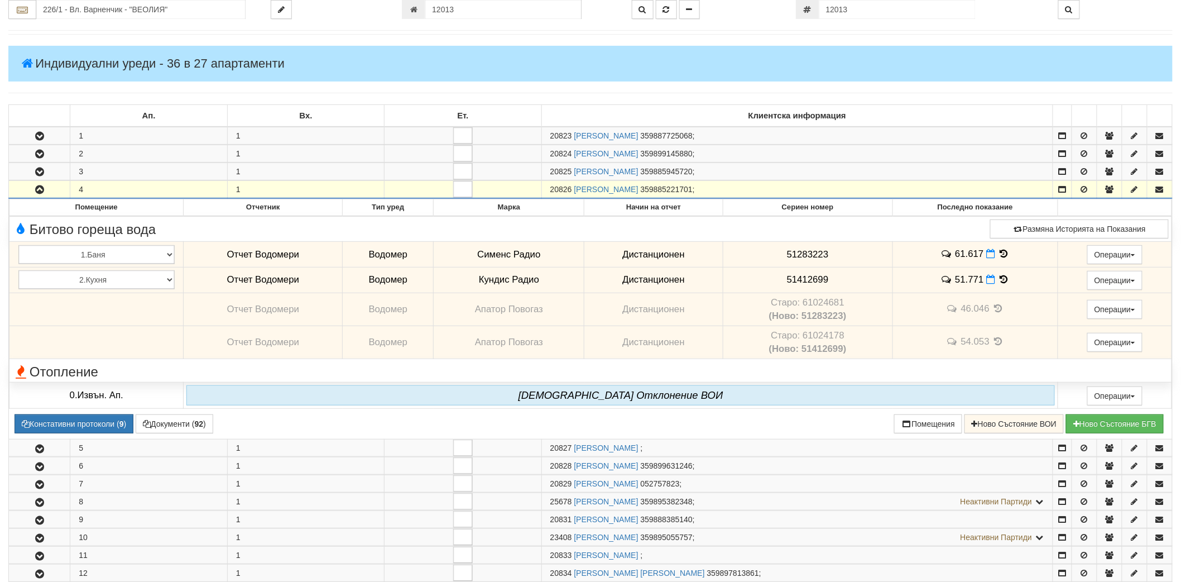
scroll to position [310, 0]
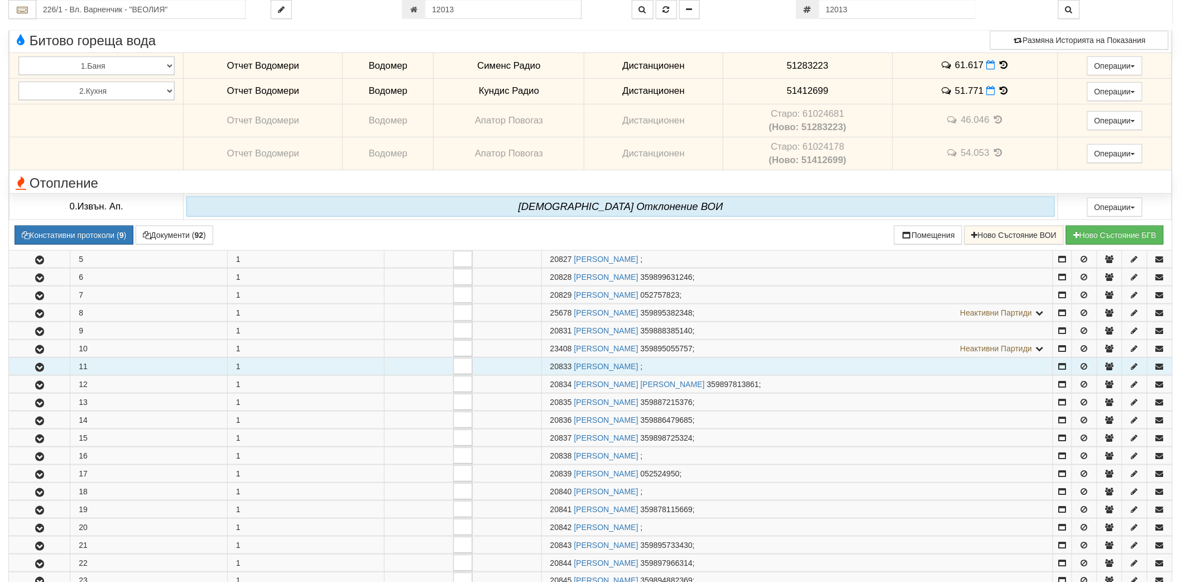
click at [34, 359] on button "button" at bounding box center [39, 366] width 61 height 17
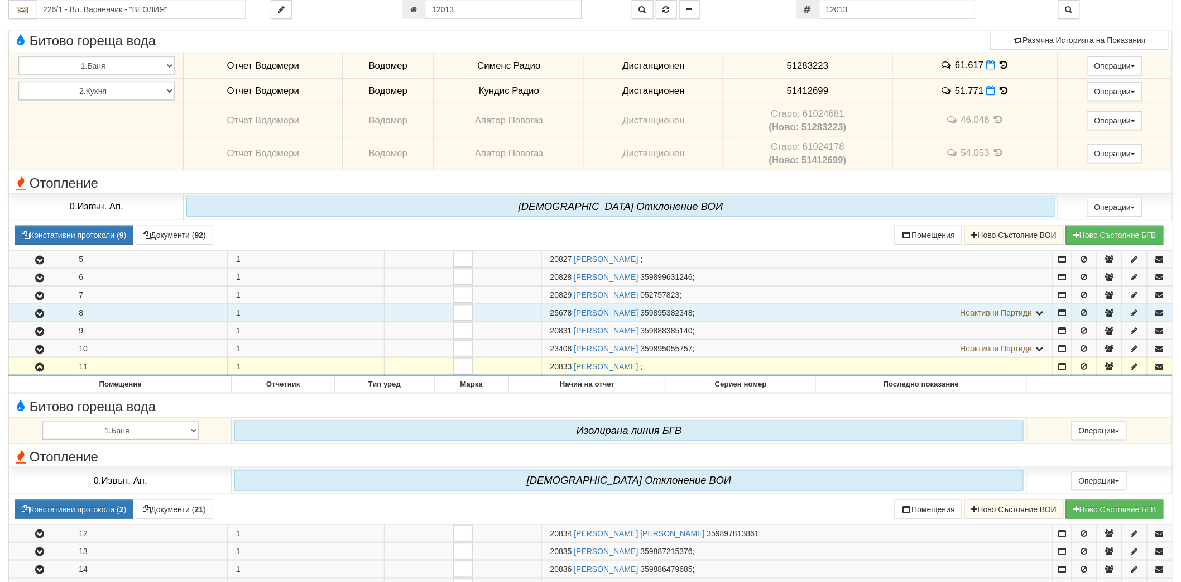
click at [145, 319] on td "8" at bounding box center [148, 312] width 157 height 17
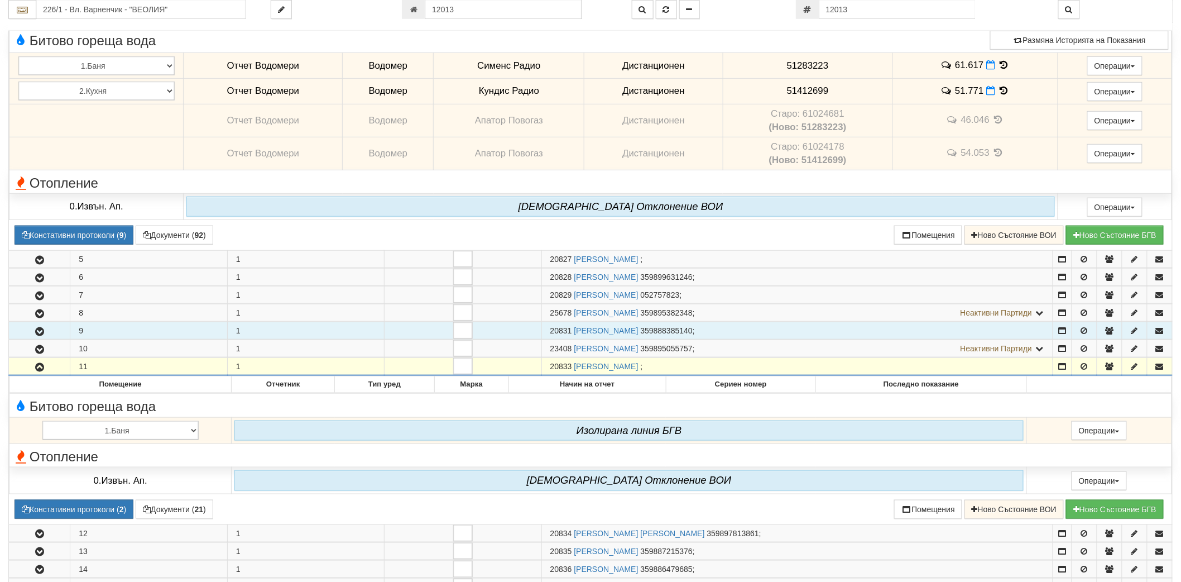
click at [87, 325] on td "9" at bounding box center [148, 330] width 157 height 17
click at [19, 325] on button "button" at bounding box center [39, 330] width 61 height 17
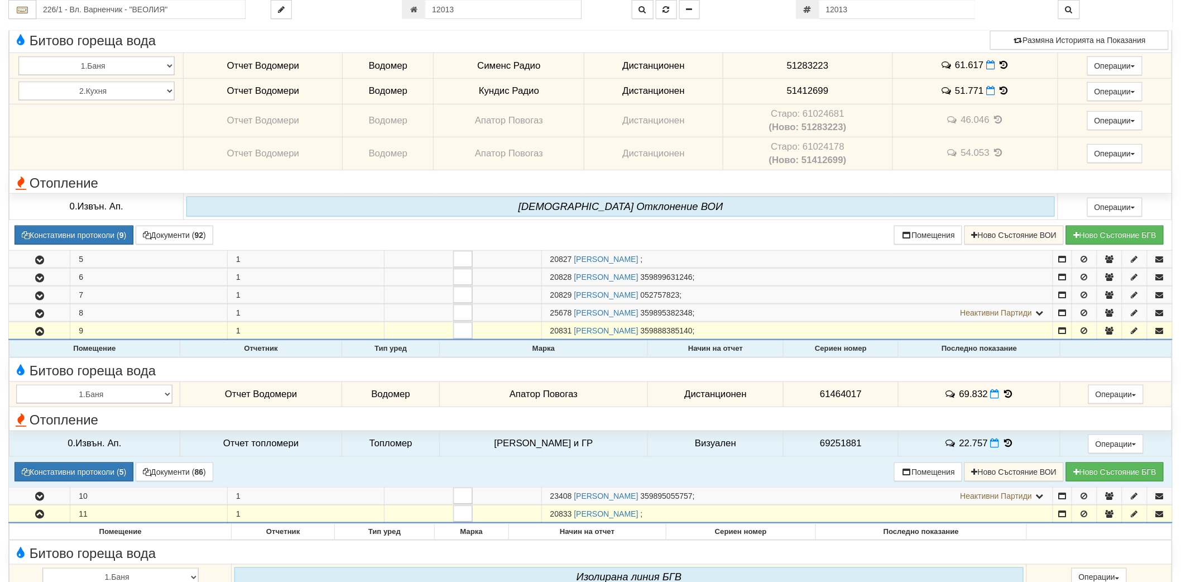
click at [1002, 393] on icon at bounding box center [1008, 393] width 12 height 9
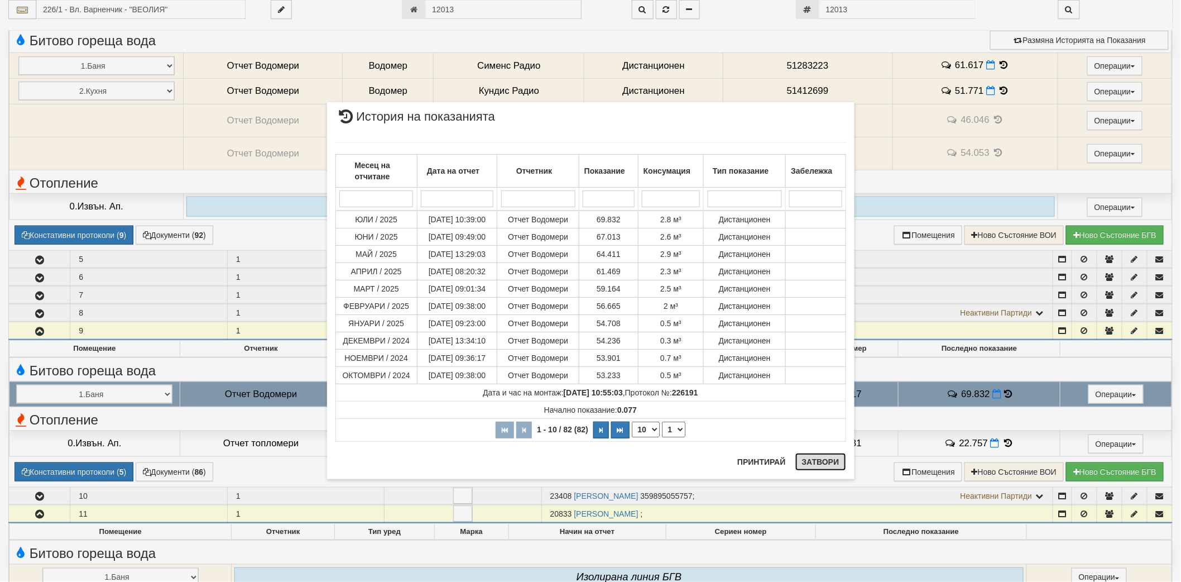
click at [821, 458] on button "Затвори" at bounding box center [820, 462] width 51 height 18
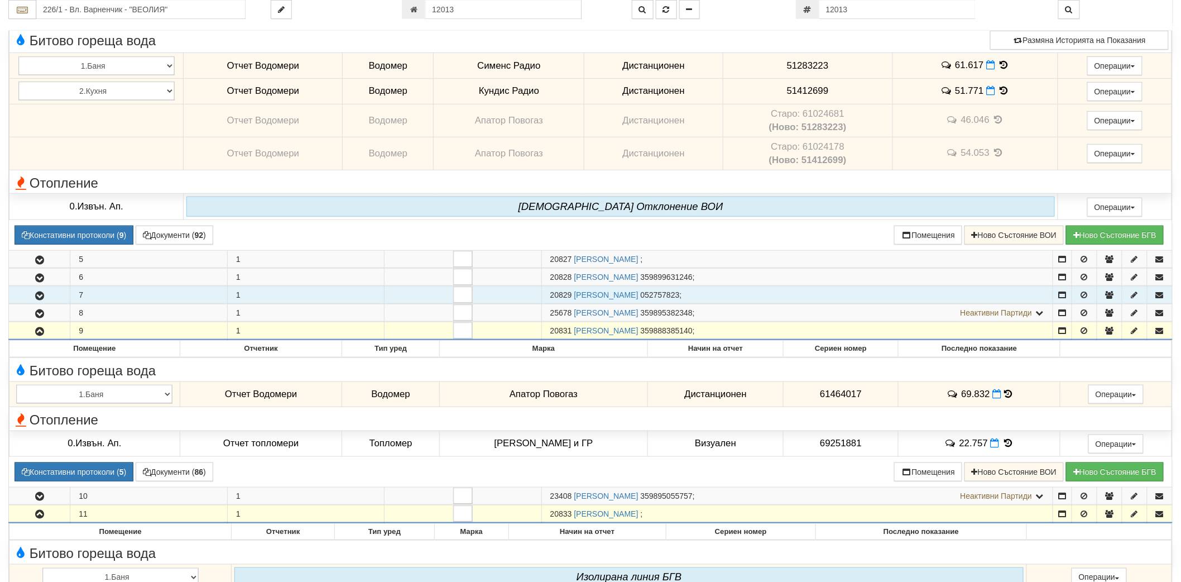
click at [37, 294] on icon "button" at bounding box center [39, 296] width 13 height 8
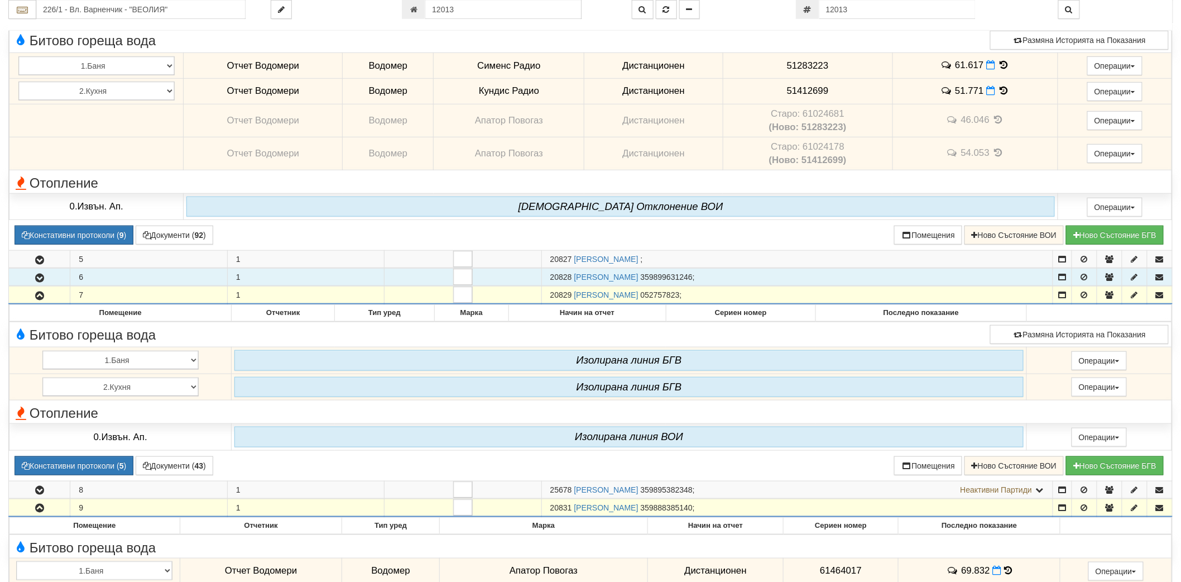
click at [37, 277] on icon "button" at bounding box center [39, 278] width 13 height 8
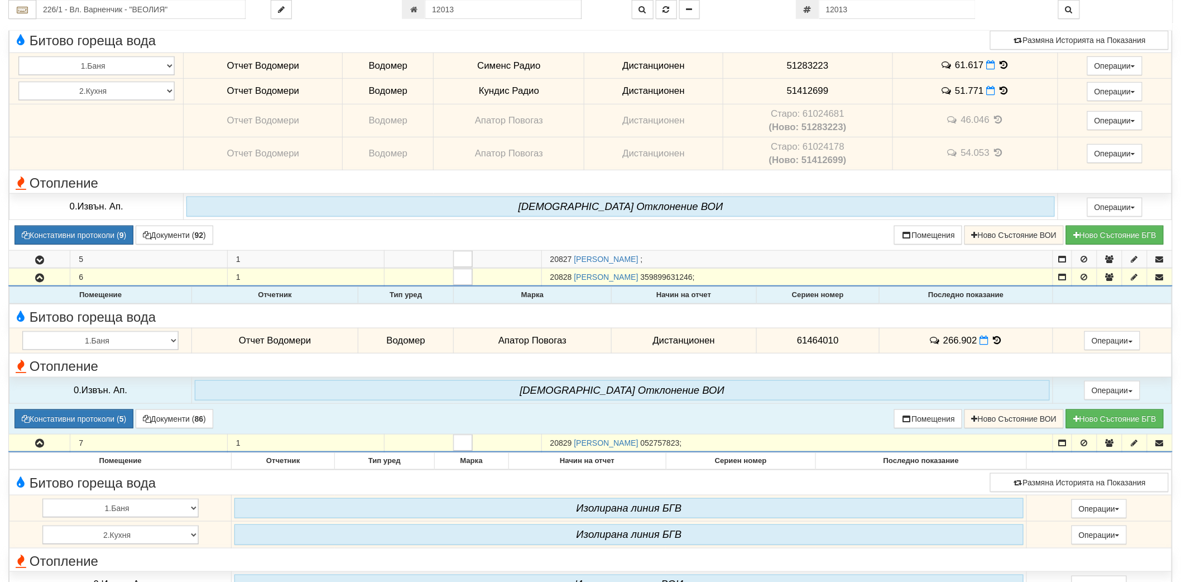
click at [996, 342] on icon at bounding box center [997, 339] width 12 height 9
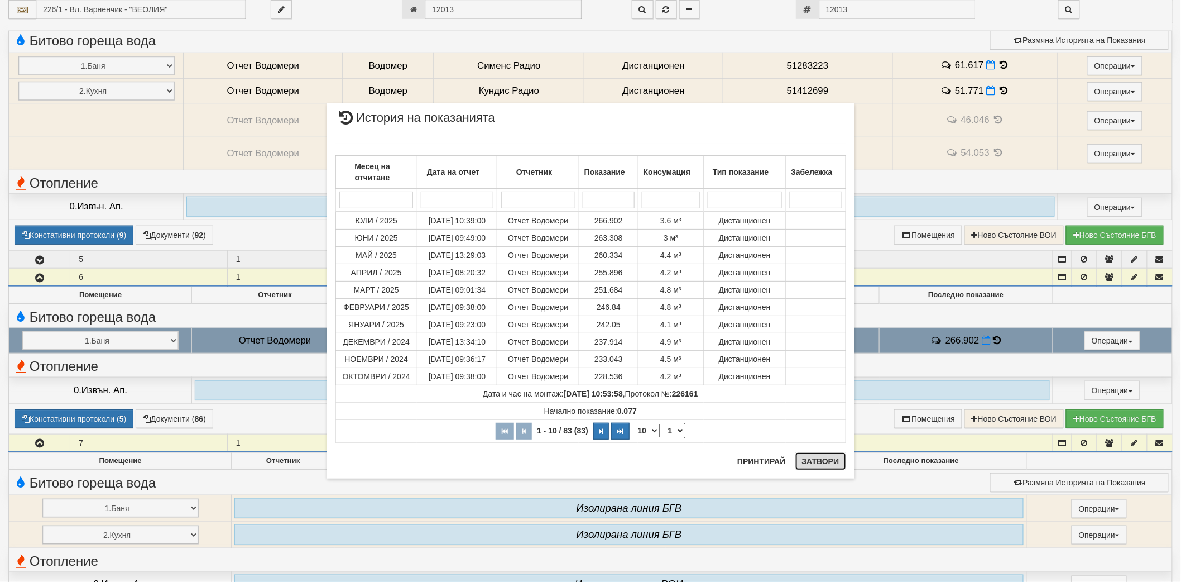
click at [827, 468] on button "Затвори" at bounding box center [820, 461] width 51 height 18
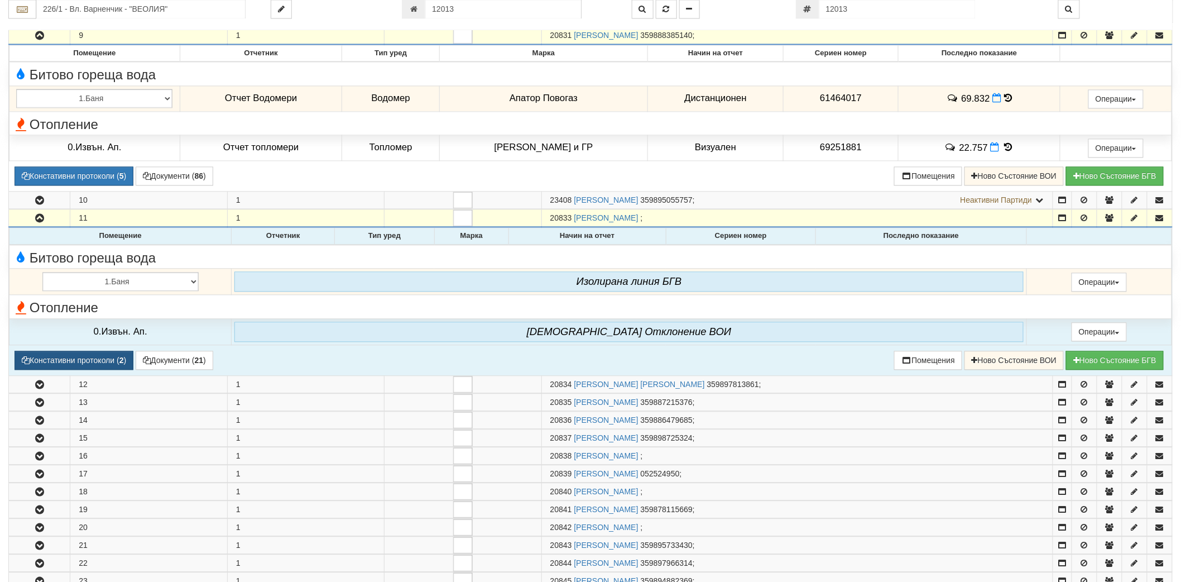
scroll to position [1178, 0]
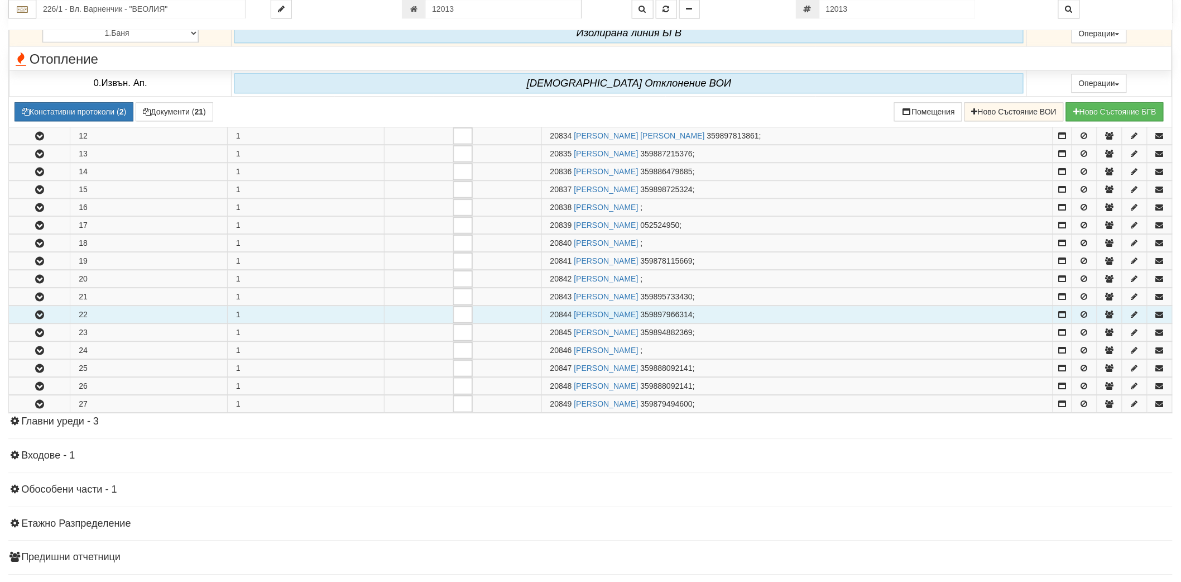
click at [31, 322] on button "button" at bounding box center [39, 314] width 61 height 17
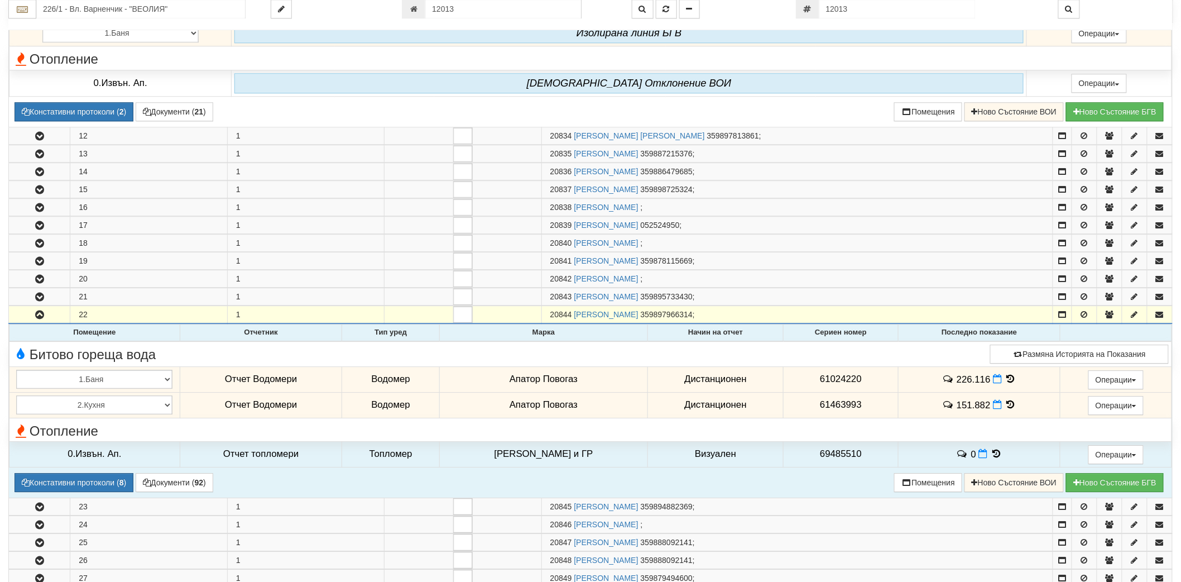
click at [1006, 378] on icon at bounding box center [1011, 378] width 12 height 9
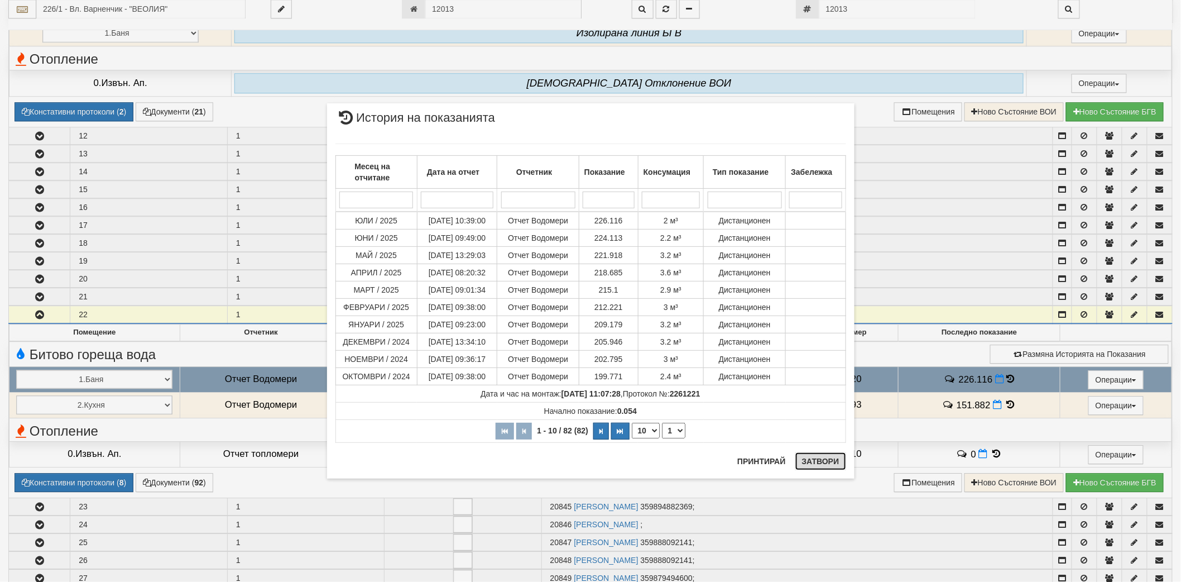
click at [825, 455] on button "Затвори" at bounding box center [820, 461] width 51 height 18
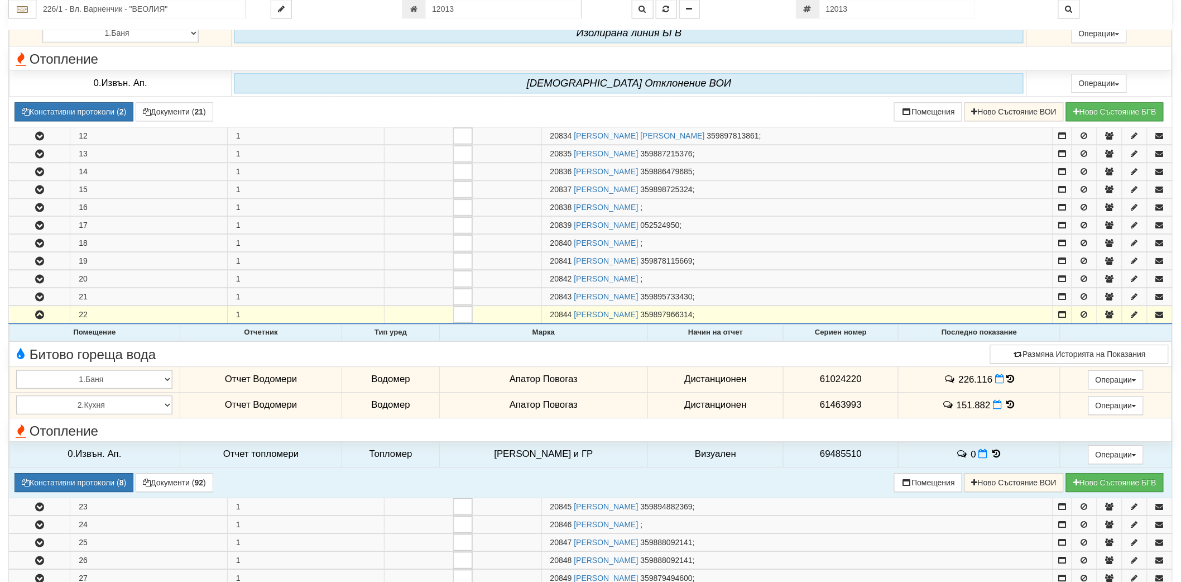
click at [1006, 403] on icon at bounding box center [1011, 404] width 12 height 9
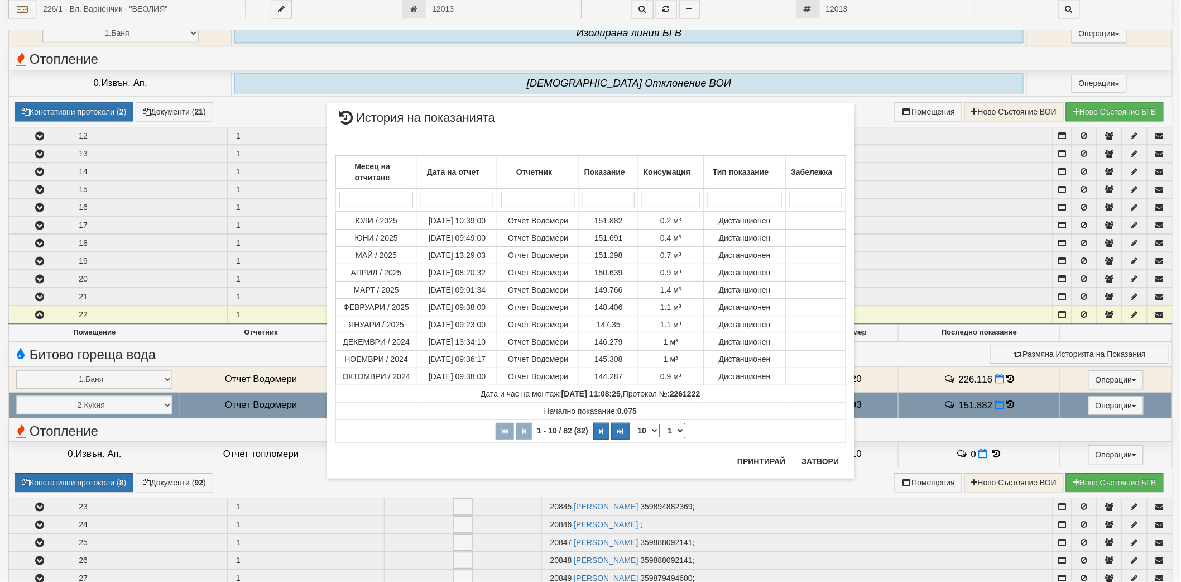
click at [470, 7] on div "× История на показанията Месец на отчитане Дата на отчет Отчетник Показание Кон…" at bounding box center [591, 253] width 544 height 506
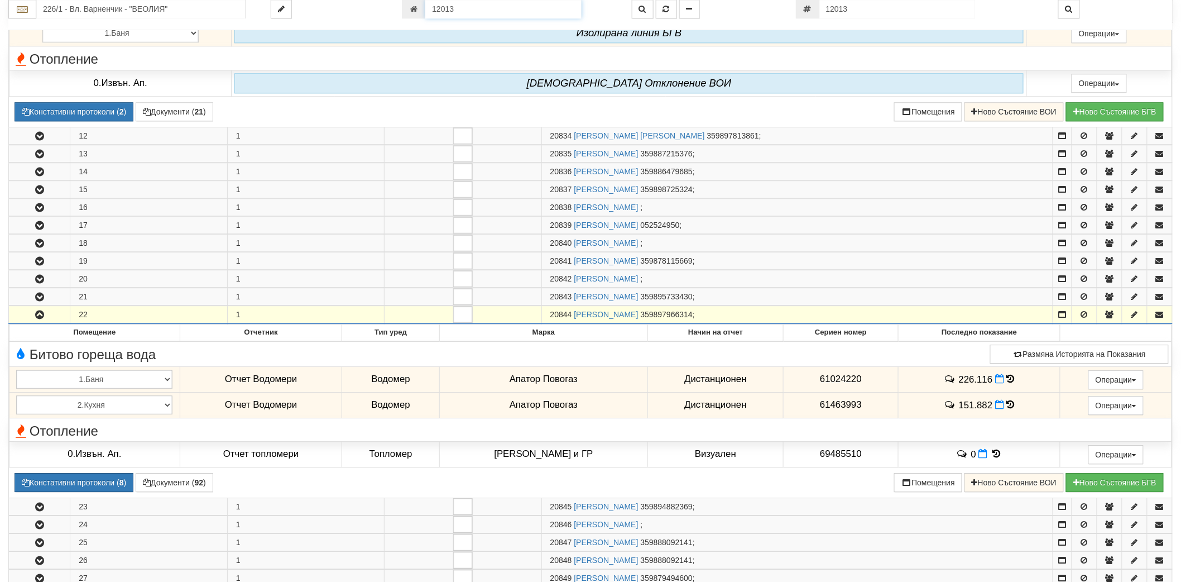
click at [509, 3] on input "12013" at bounding box center [503, 9] width 156 height 19
paste input "2039"
type input "20393"
type input "029/2 - "ВЕОЛИЯ ЕНЕРДЖИ ВАРНА " ЕАД"
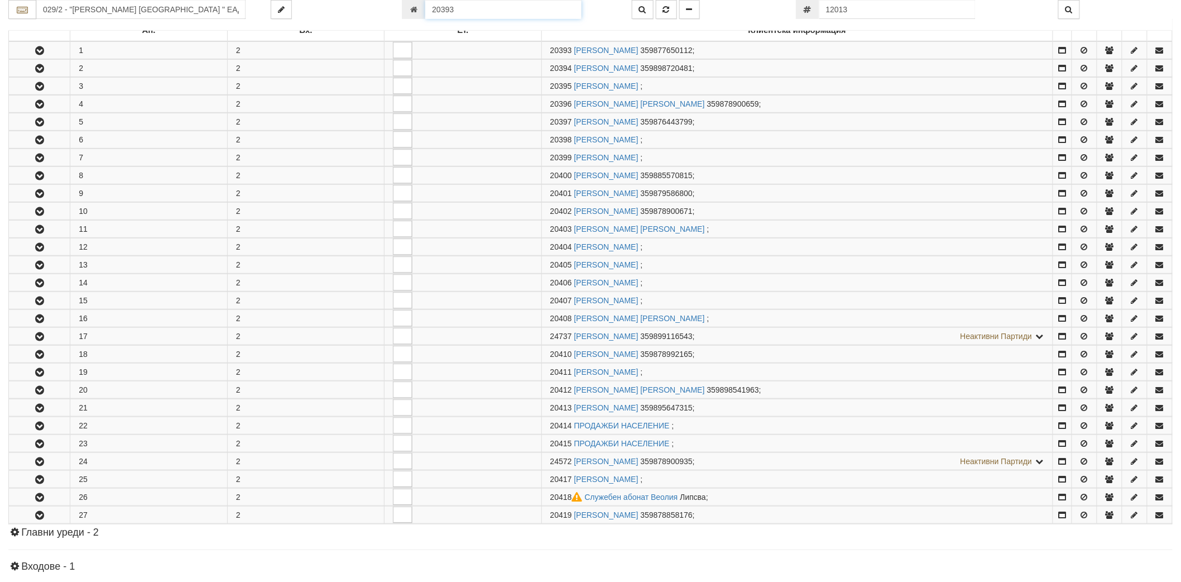
scroll to position [220, 0]
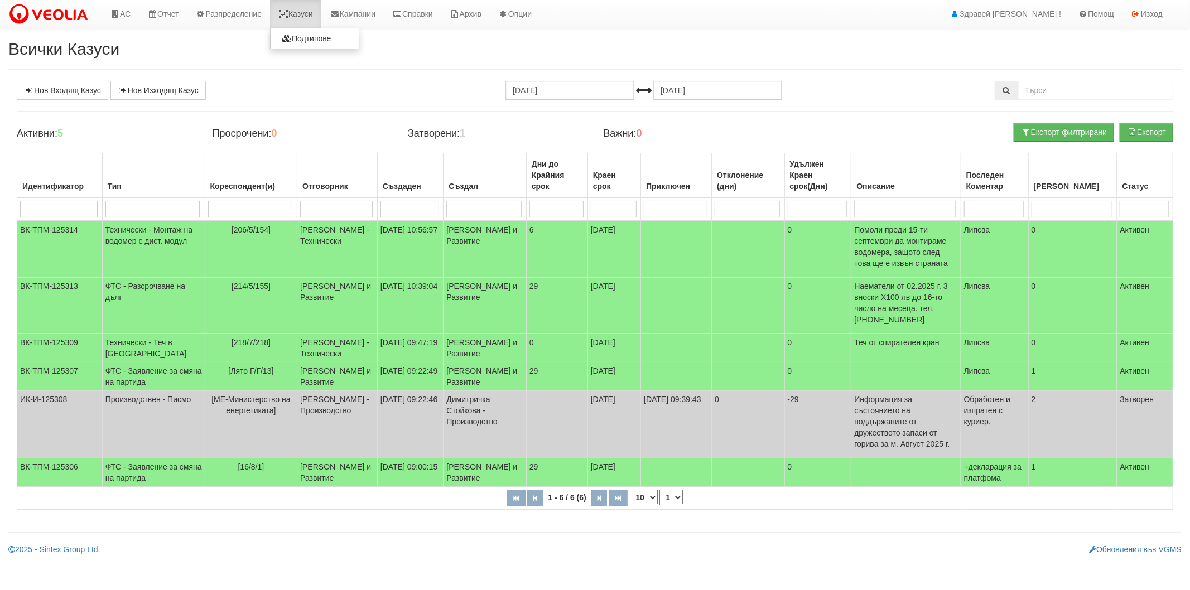
click at [289, 16] on icon at bounding box center [283, 14] width 10 height 8
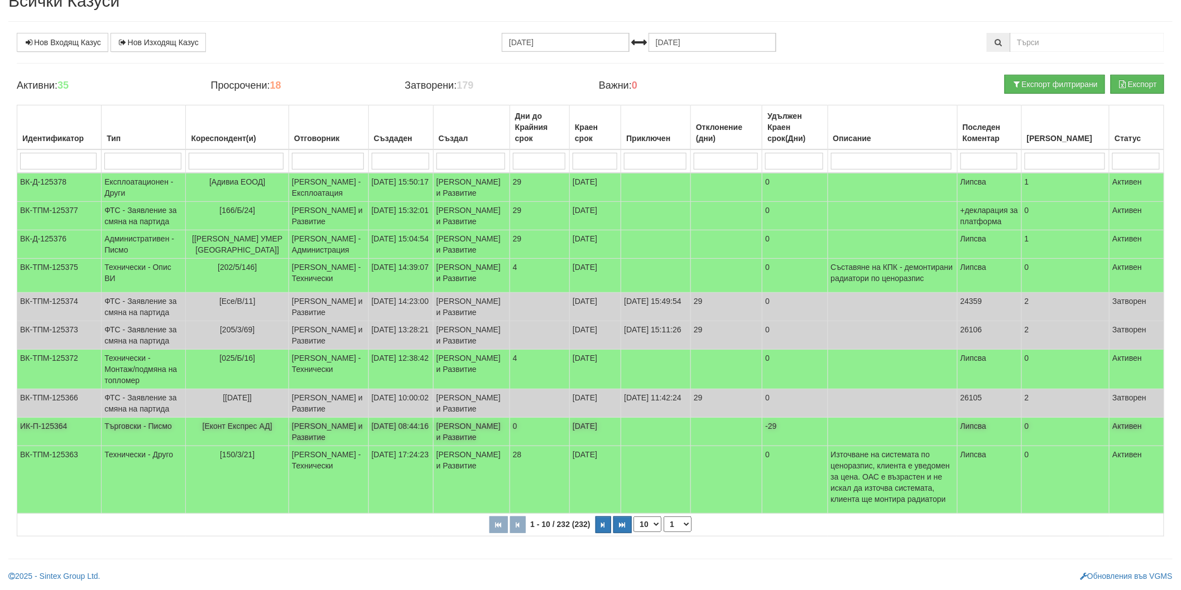
scroll to position [124, 0]
click at [604, 528] on icon "button" at bounding box center [603, 525] width 3 height 6
select select "2"
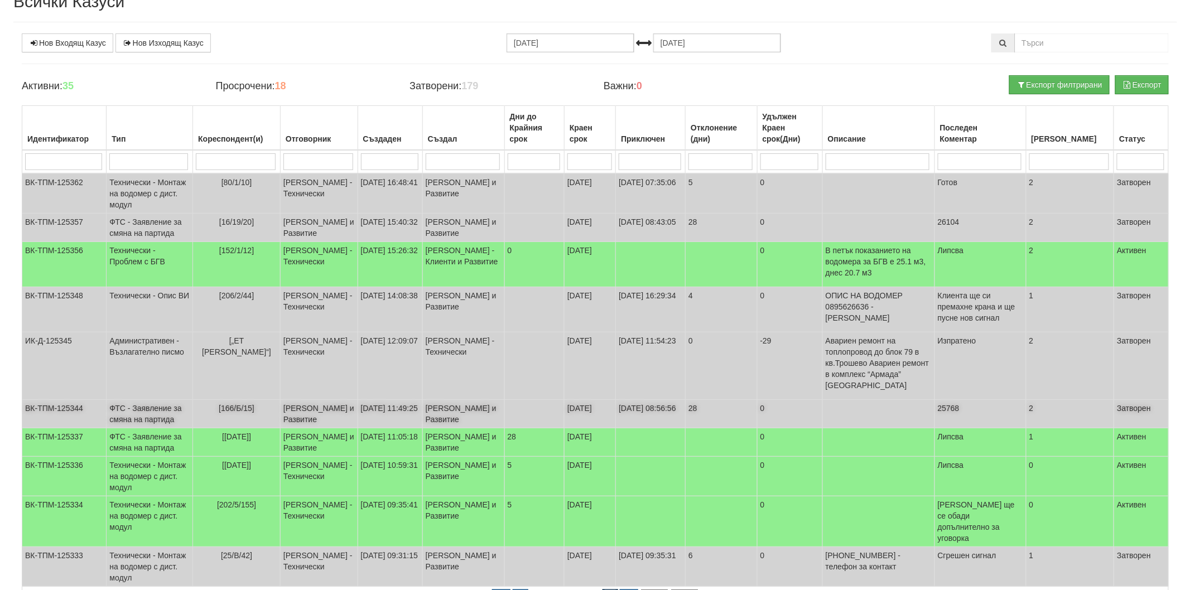
scroll to position [0, 0]
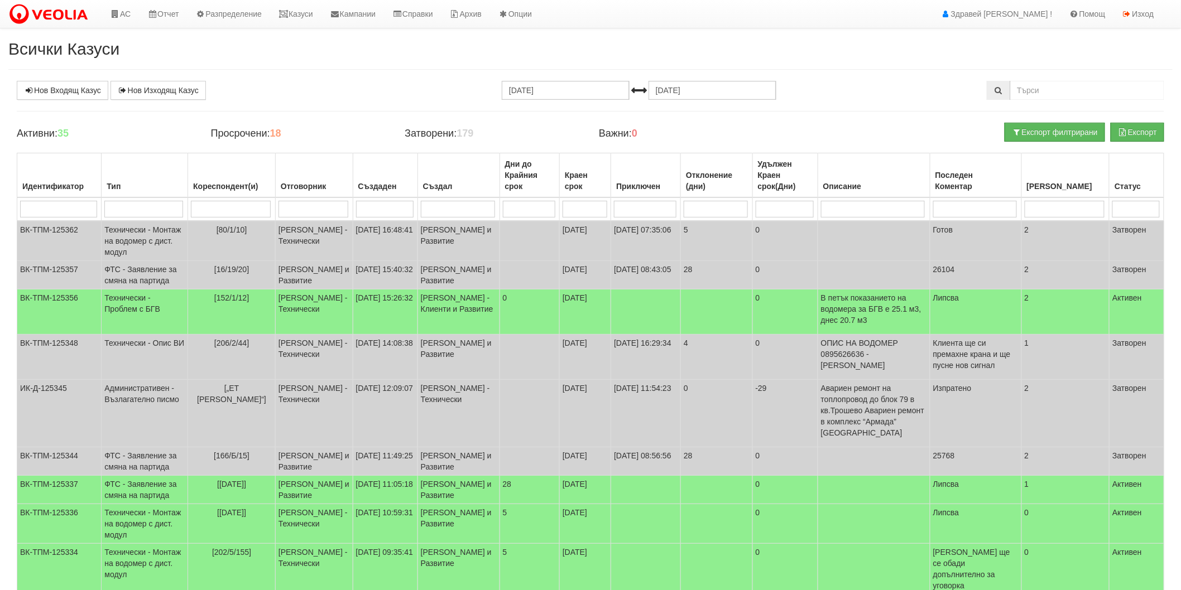
click at [243, 210] on input "search" at bounding box center [231, 209] width 80 height 17
type input "Пролет"
select select "1"
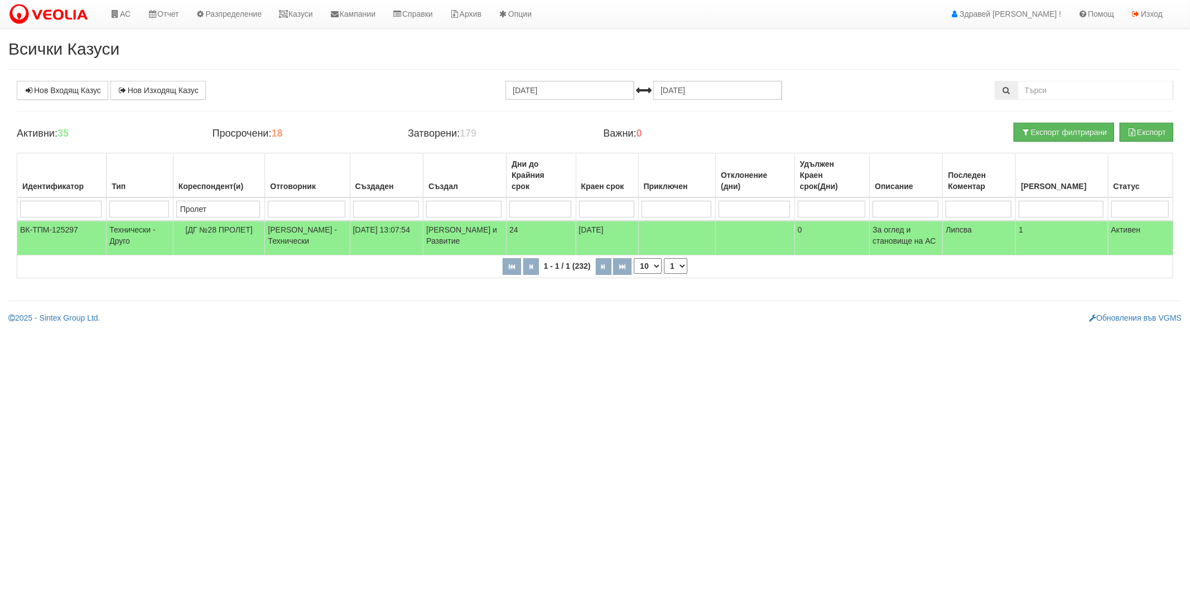
type input "Пролет"
click at [413, 224] on td "29/08/2025 13:07:54" at bounding box center [387, 238] width 74 height 35
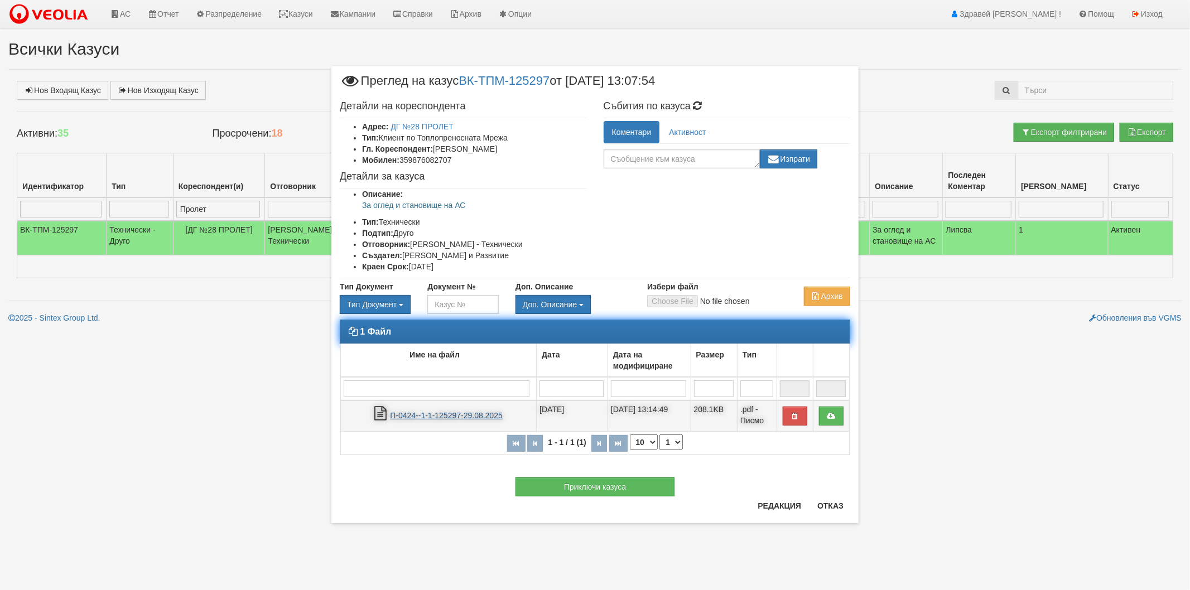
click at [448, 411] on link "П-0424--1-1-125297-29.08.2025" at bounding box center [446, 415] width 113 height 9
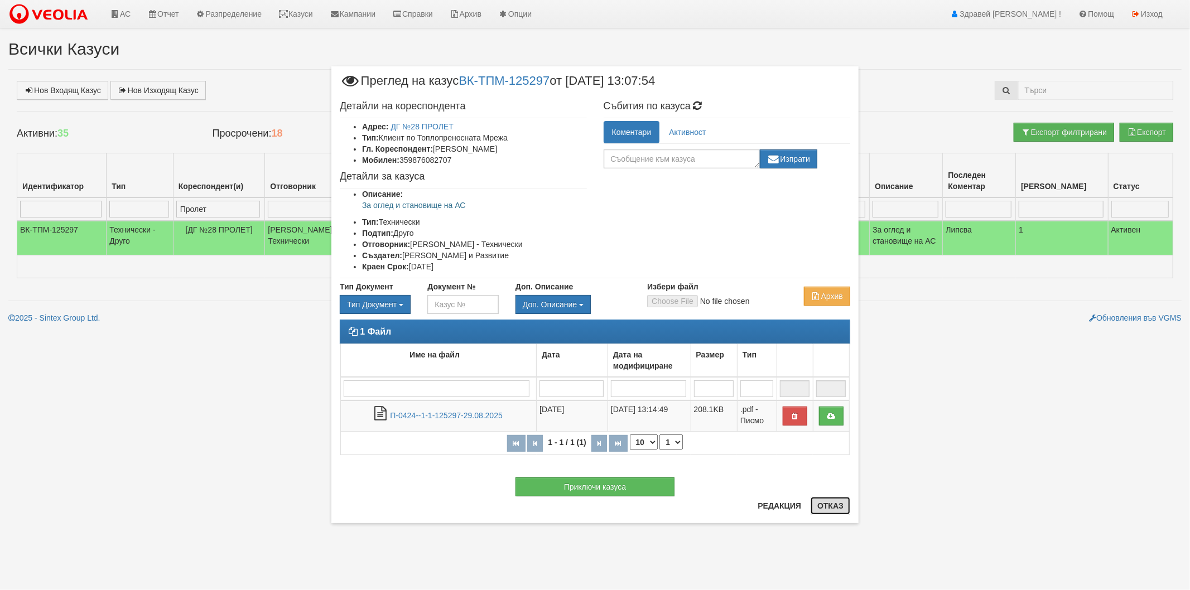
click at [839, 502] on button "Отказ" at bounding box center [831, 506] width 40 height 18
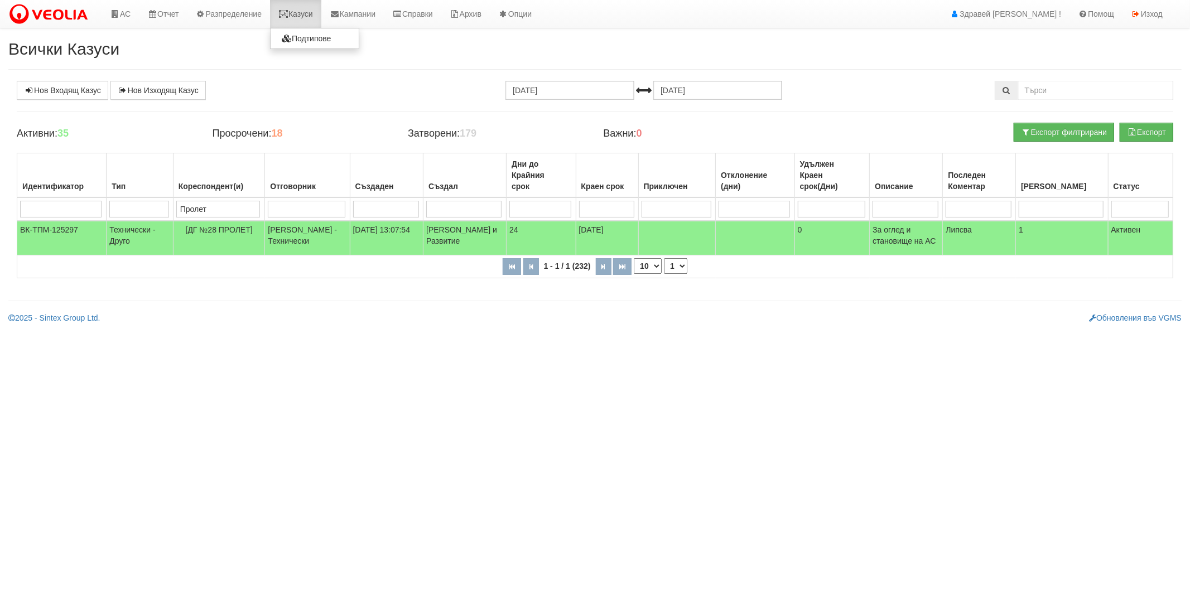
click at [300, 15] on link "Казуси" at bounding box center [295, 14] width 51 height 28
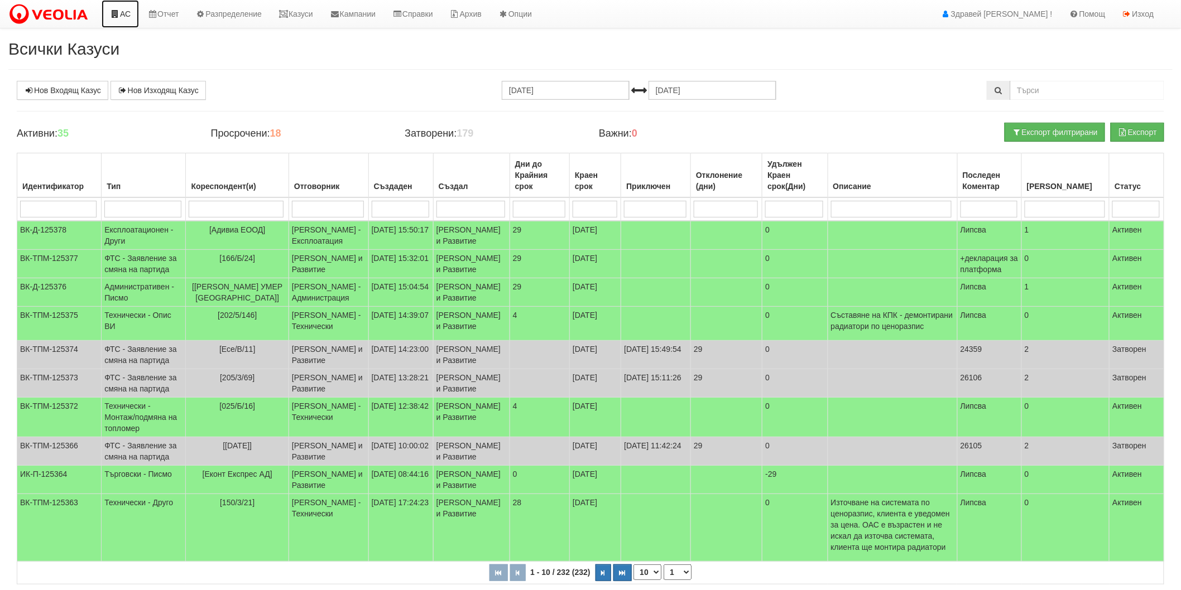
click at [124, 20] on link "АС" at bounding box center [120, 14] width 37 height 28
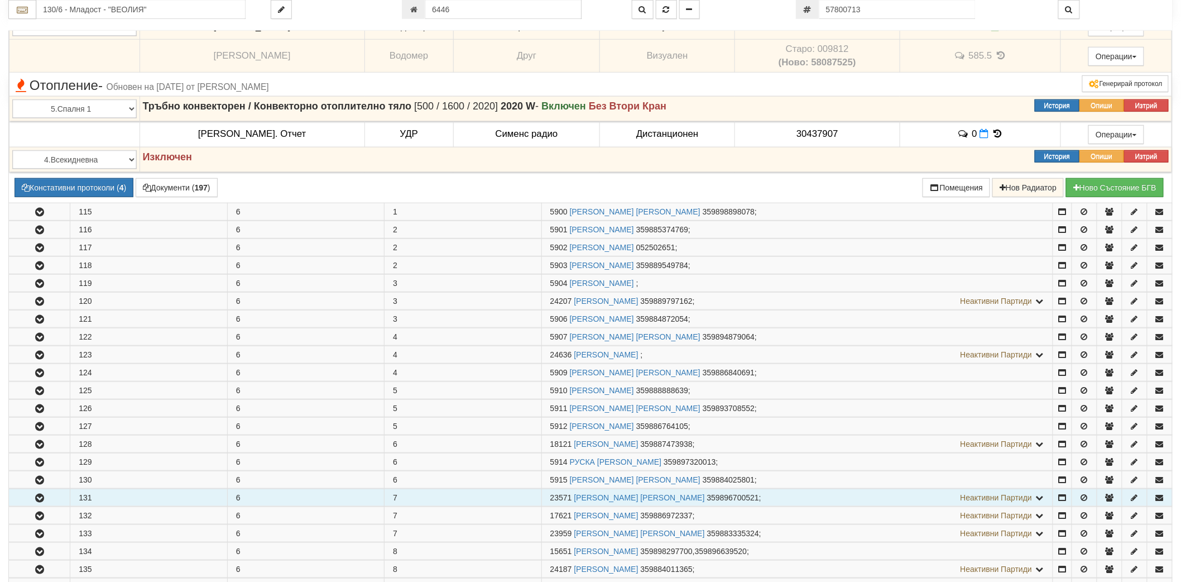
scroll to position [434, 0]
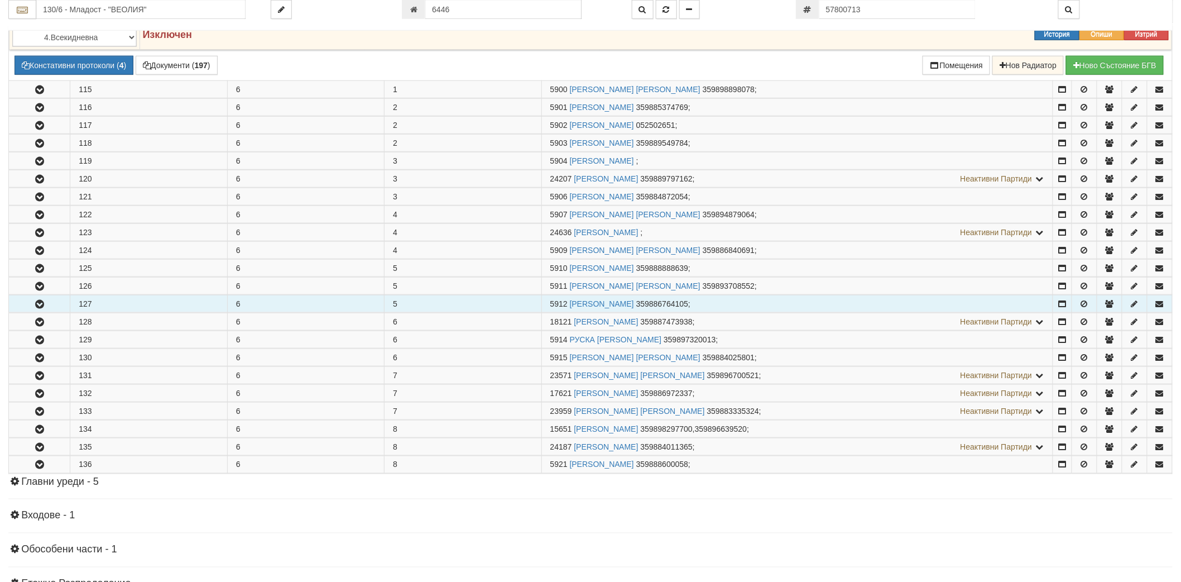
click at [54, 305] on button "button" at bounding box center [39, 303] width 61 height 17
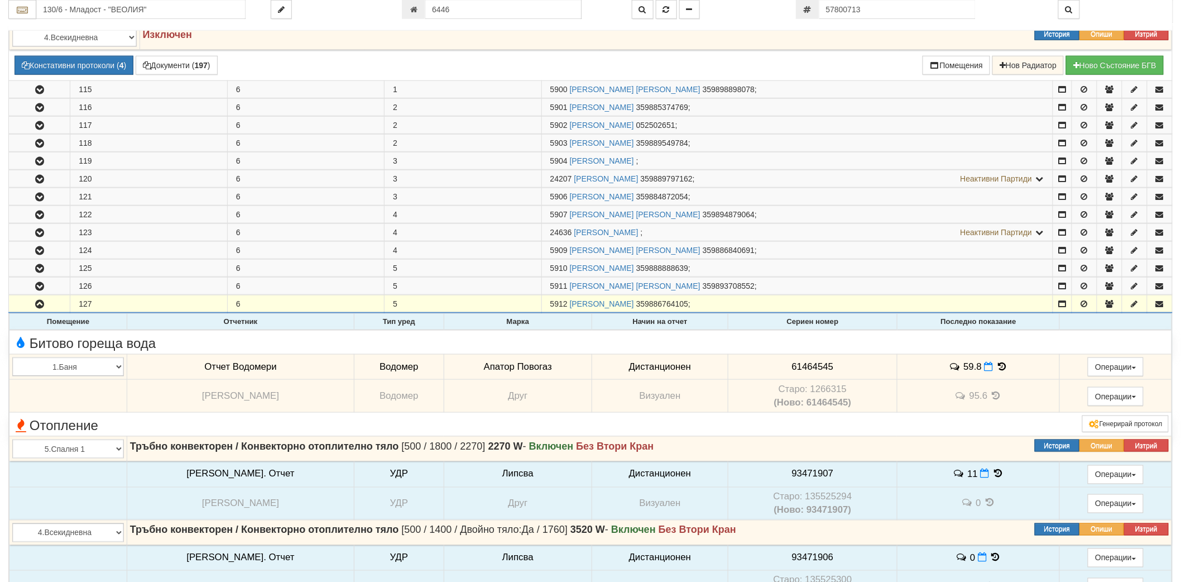
click at [973, 371] on td "59.8" at bounding box center [978, 367] width 162 height 26
click at [984, 367] on icon at bounding box center [988, 366] width 9 height 9
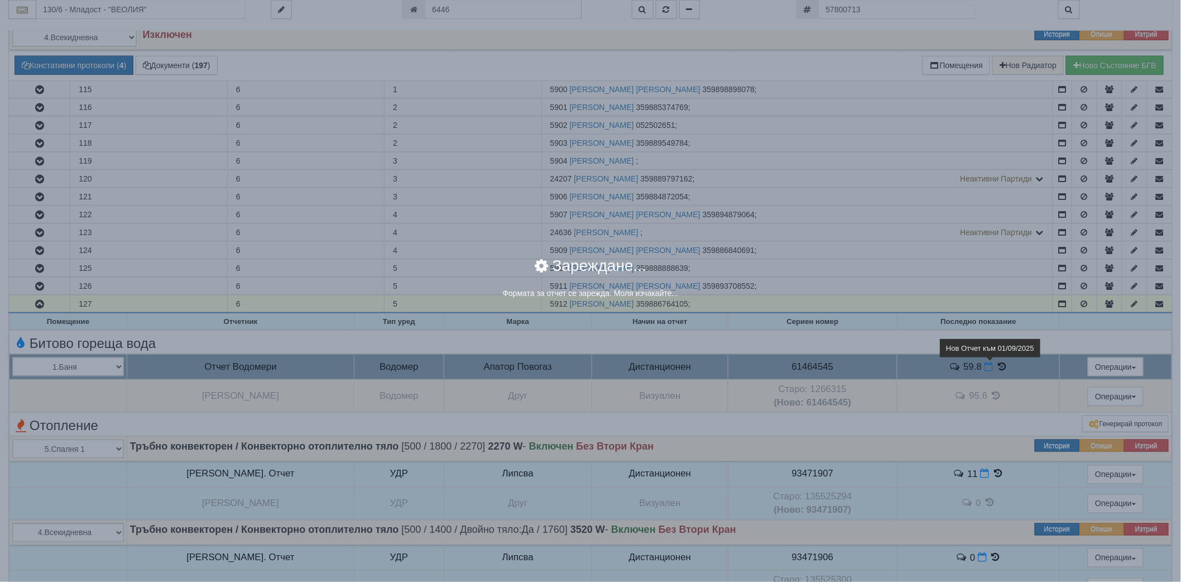
select select "8ac75930-9bfd-e511-80be-8d5a1dced85a"
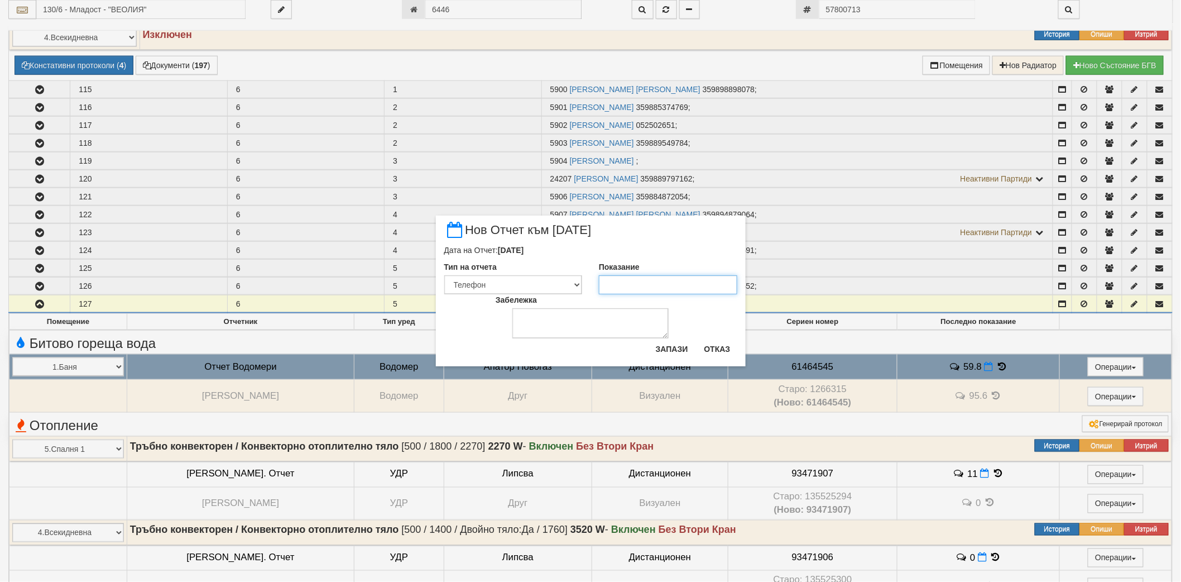
click at [649, 286] on input "Показание" at bounding box center [668, 284] width 138 height 19
type input "61.7"
click at [677, 346] on button "Запази" at bounding box center [672, 349] width 46 height 18
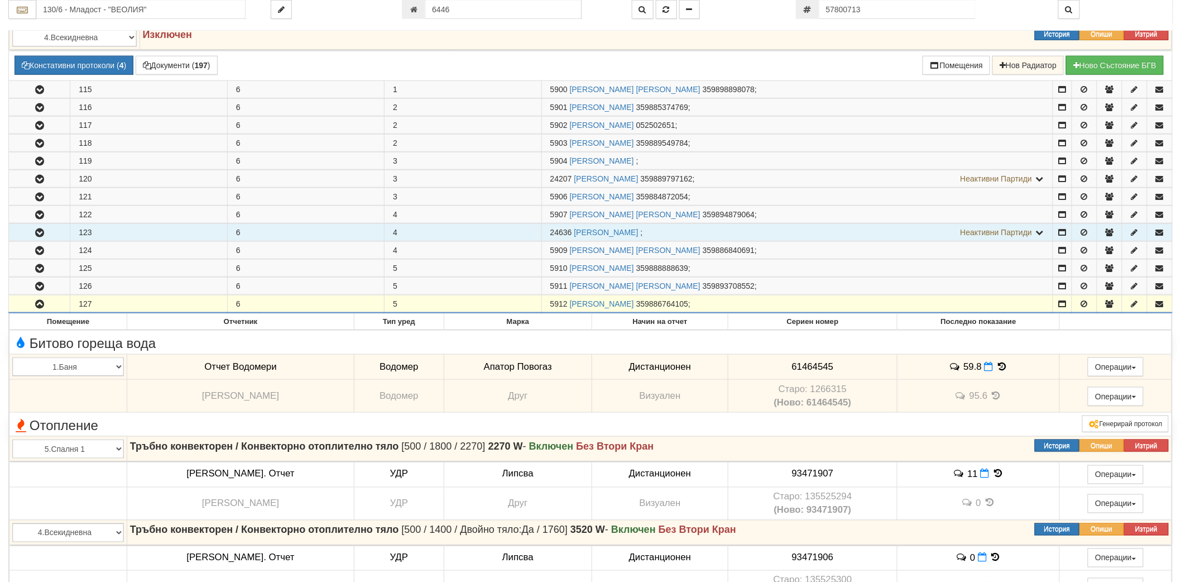
click at [40, 232] on icon "button" at bounding box center [39, 233] width 13 height 8
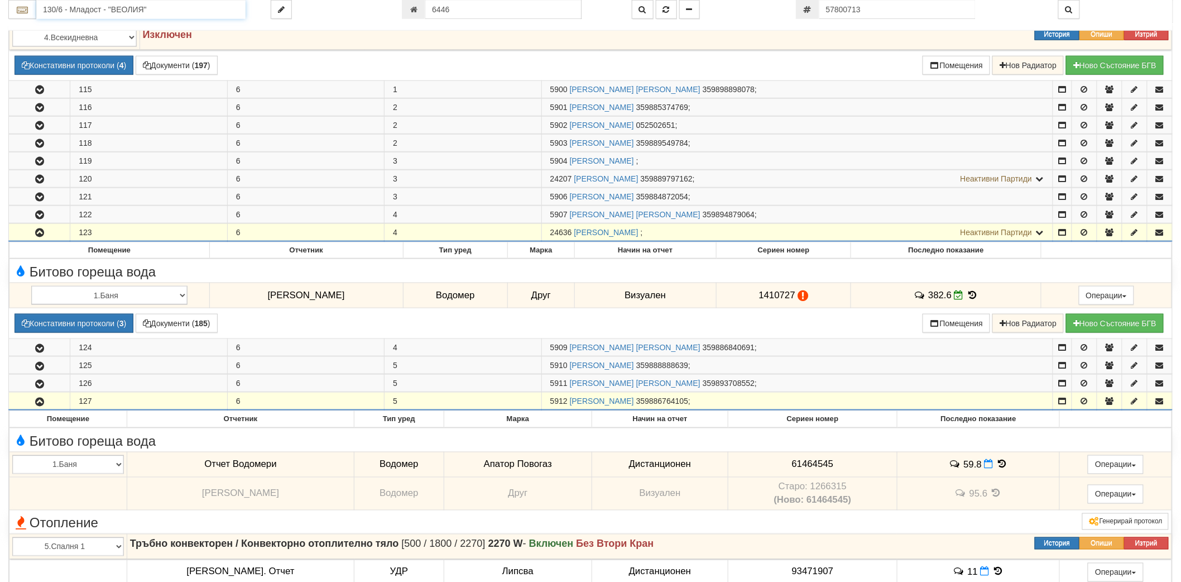
click at [170, 8] on input "130/6 - Младост - "ВЕОЛИЯ"" at bounding box center [140, 9] width 209 height 19
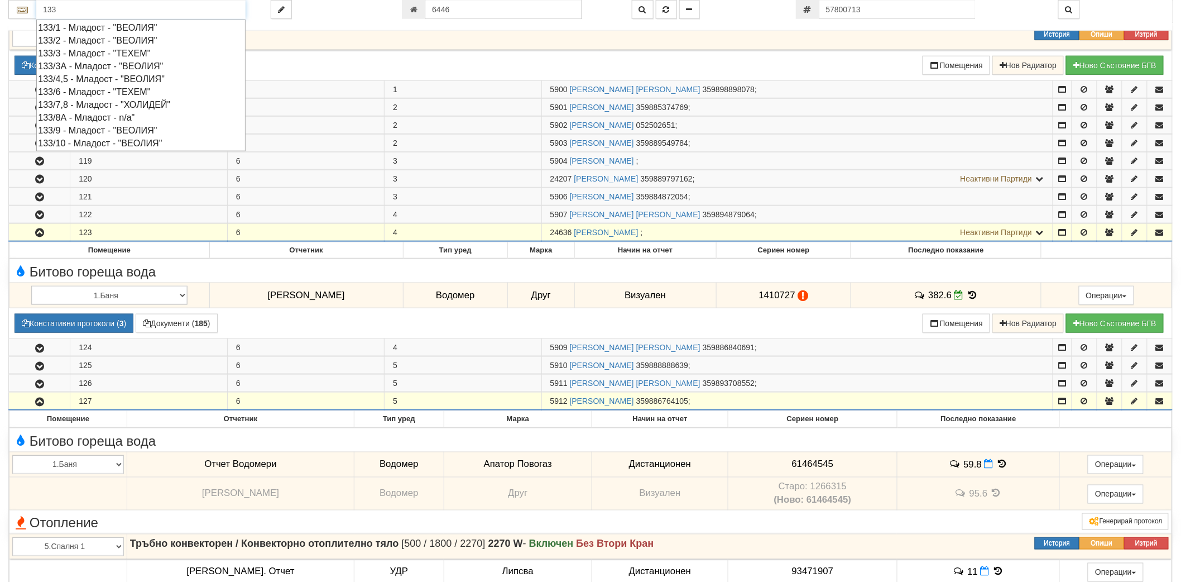
click at [81, 127] on div "133/9 - Младост - "ВЕОЛИЯ"" at bounding box center [141, 130] width 206 height 13
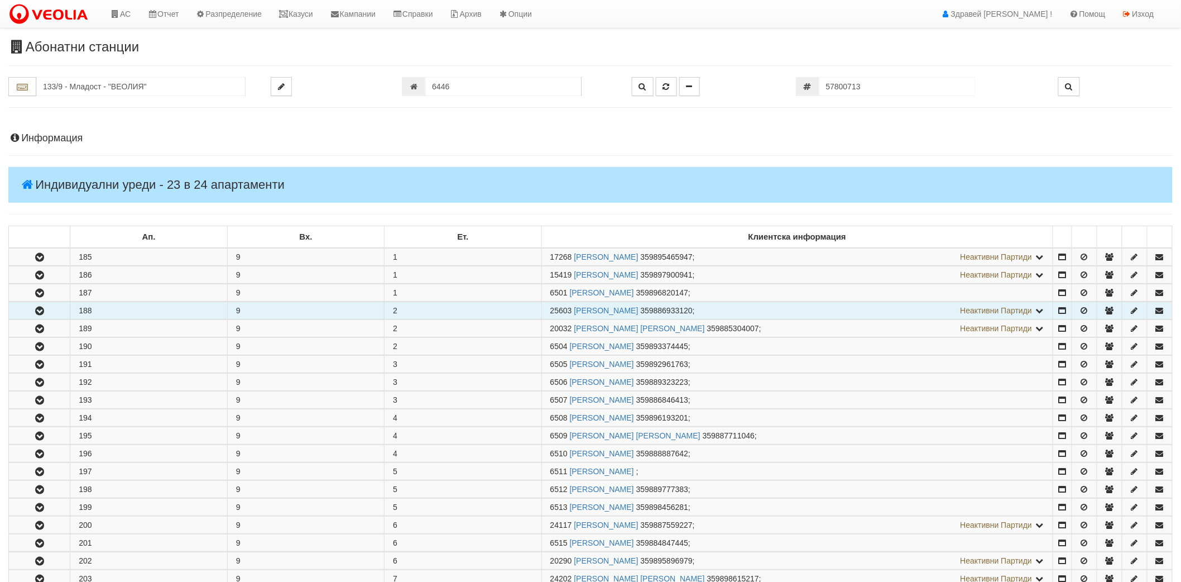
scroll to position [124, 0]
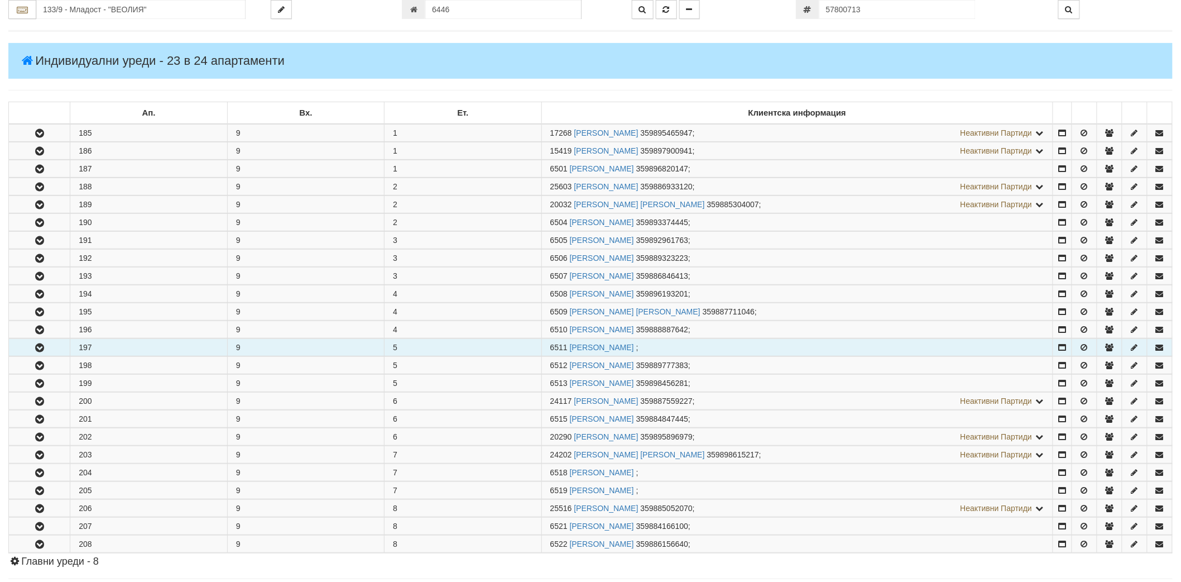
click at [42, 352] on icon "button" at bounding box center [39, 348] width 13 height 8
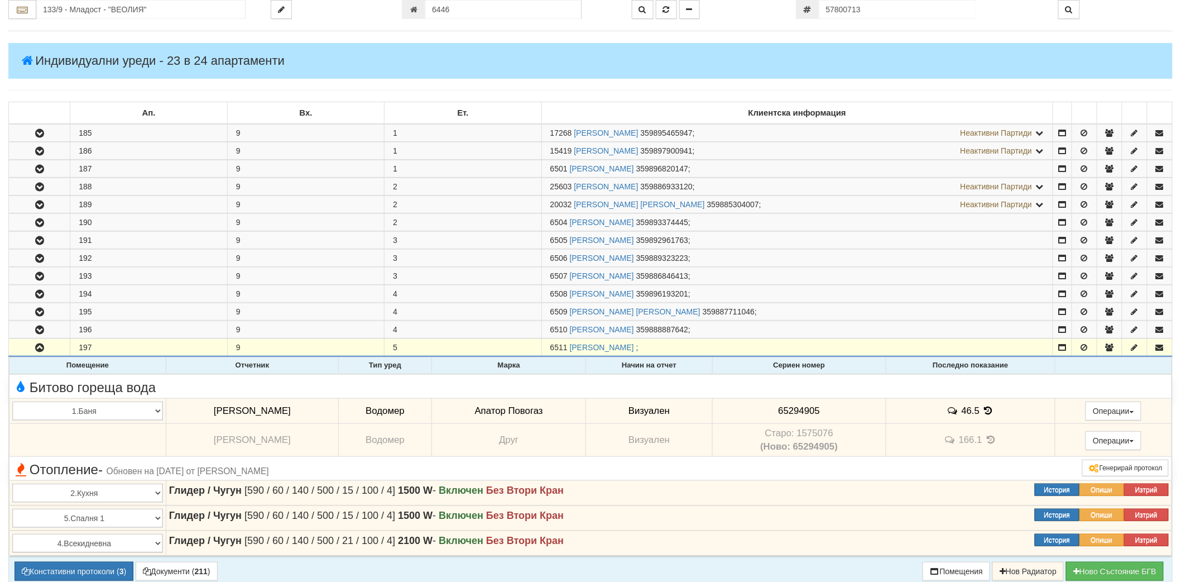
click at [983, 414] on icon at bounding box center [988, 410] width 12 height 9
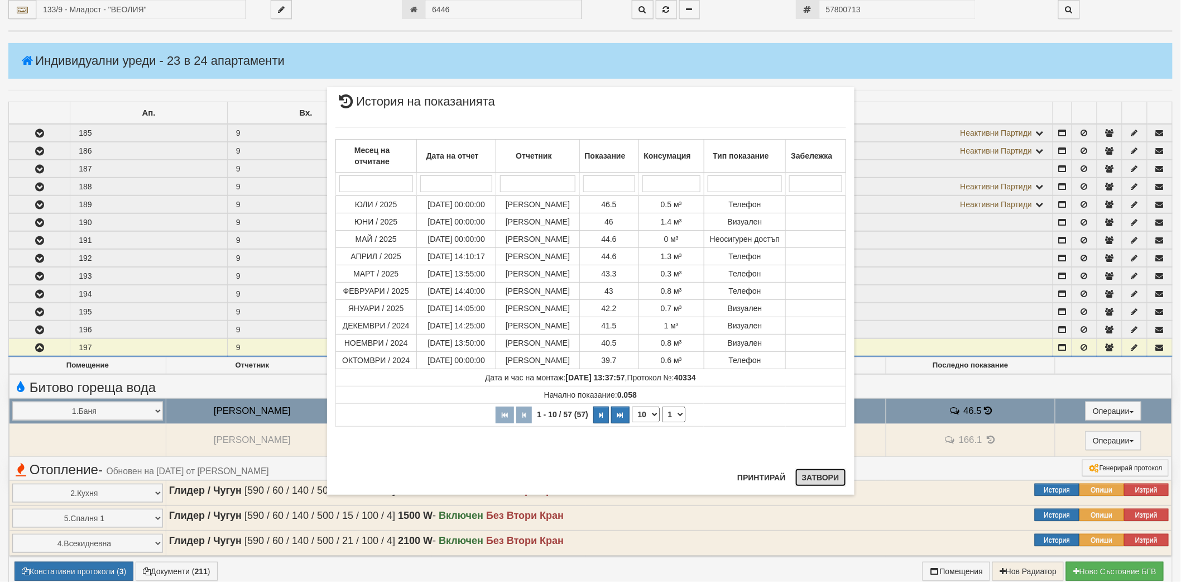
click at [806, 474] on button "Затвори" at bounding box center [820, 477] width 51 height 18
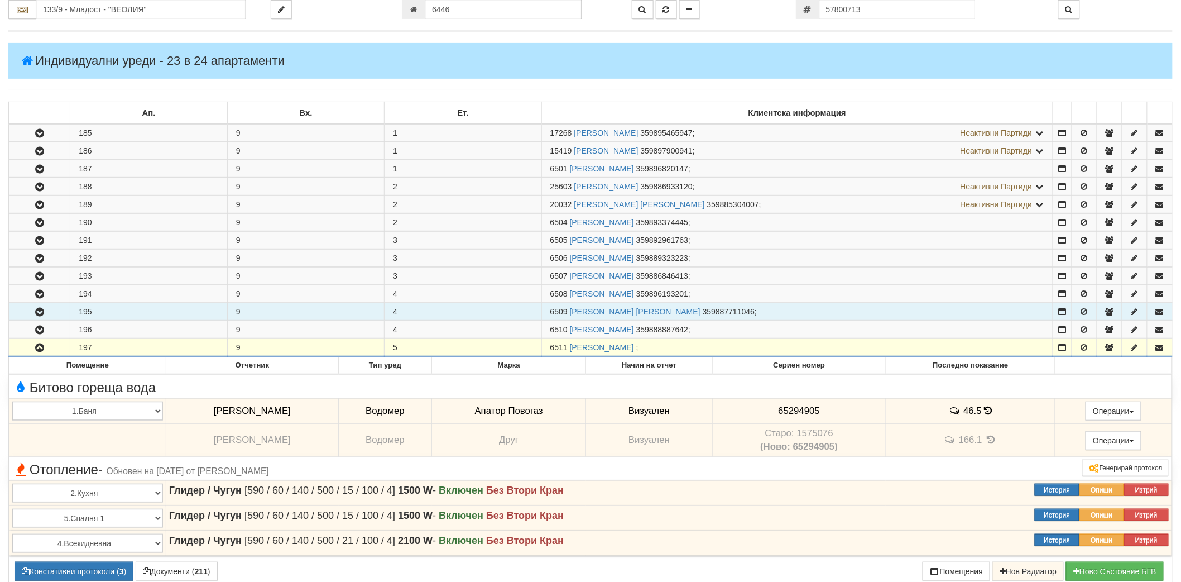
scroll to position [372, 0]
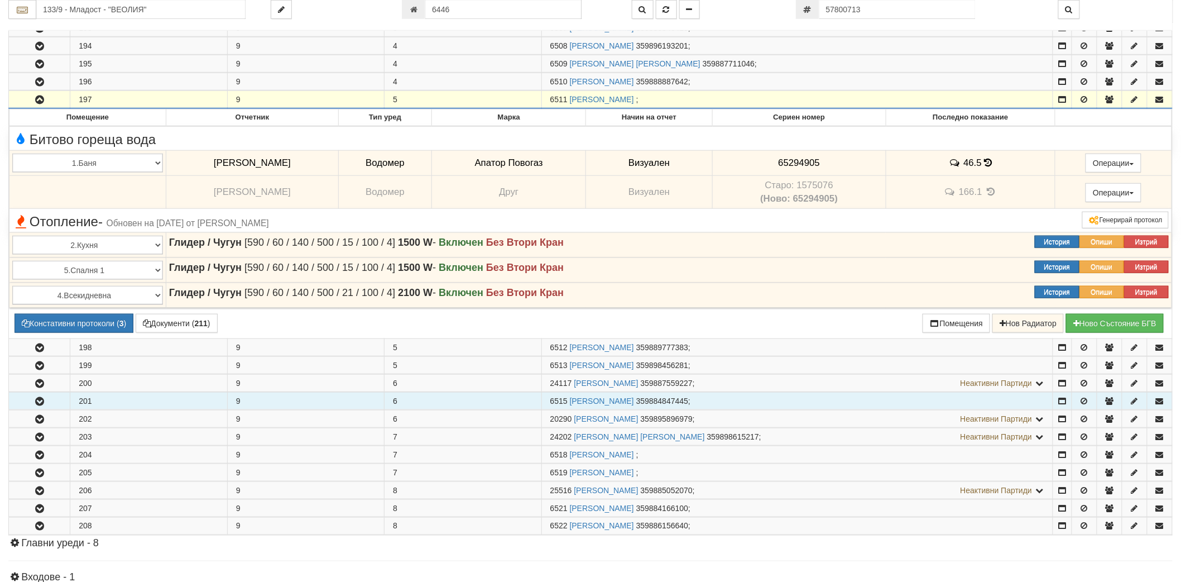
click at [37, 398] on icon "button" at bounding box center [39, 401] width 13 height 8
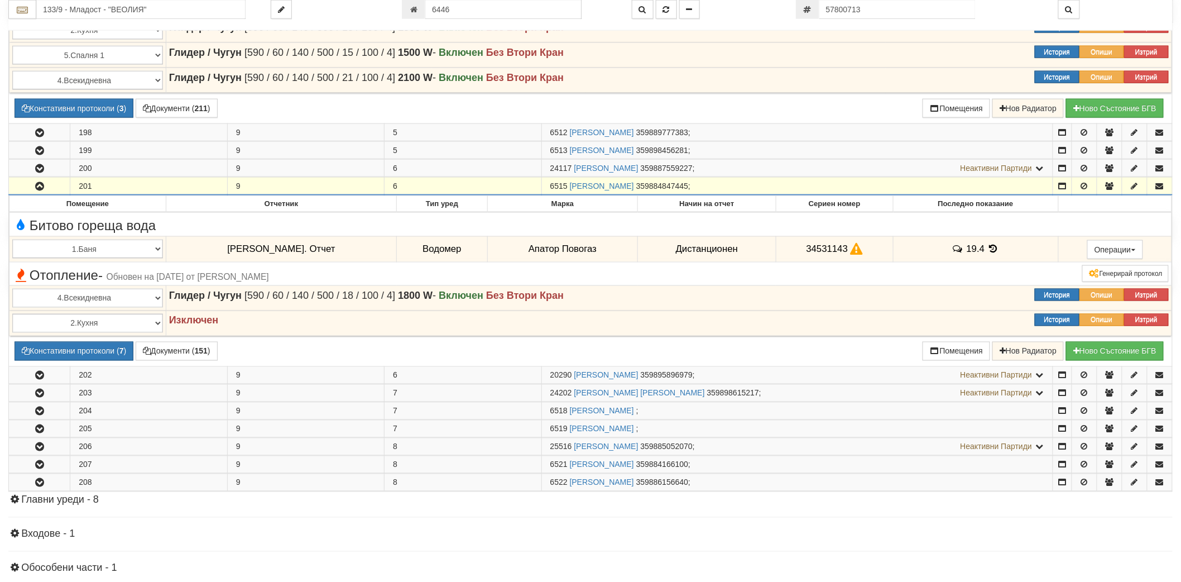
scroll to position [620, 0]
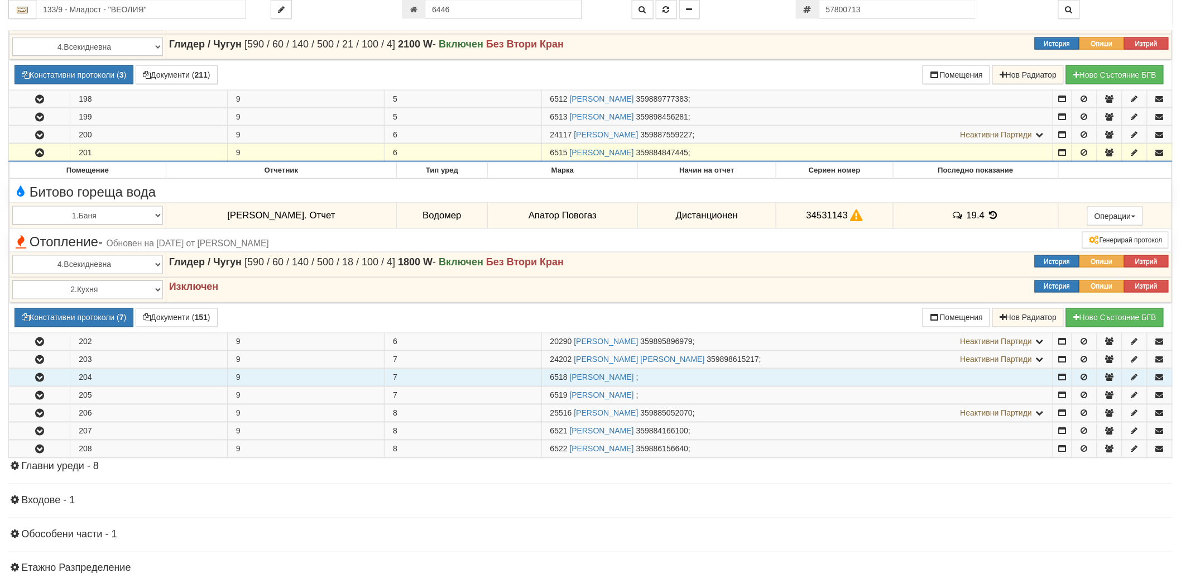
click at [35, 372] on button "button" at bounding box center [39, 377] width 61 height 17
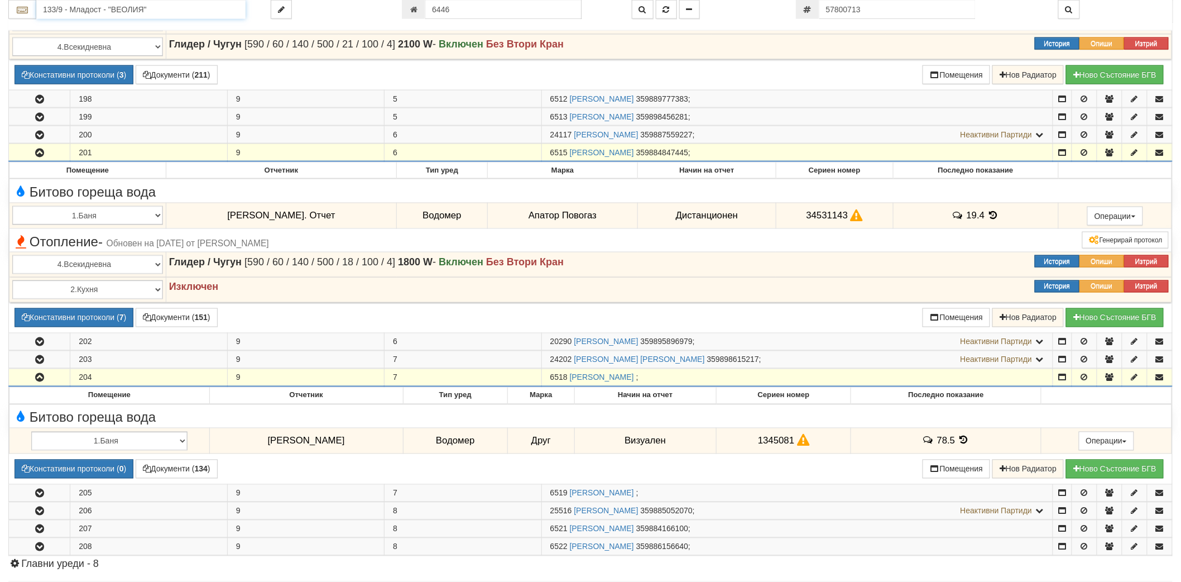
click at [88, 15] on input "133/9 - Младост - "ВЕОЛИЯ"" at bounding box center [140, 9] width 209 height 19
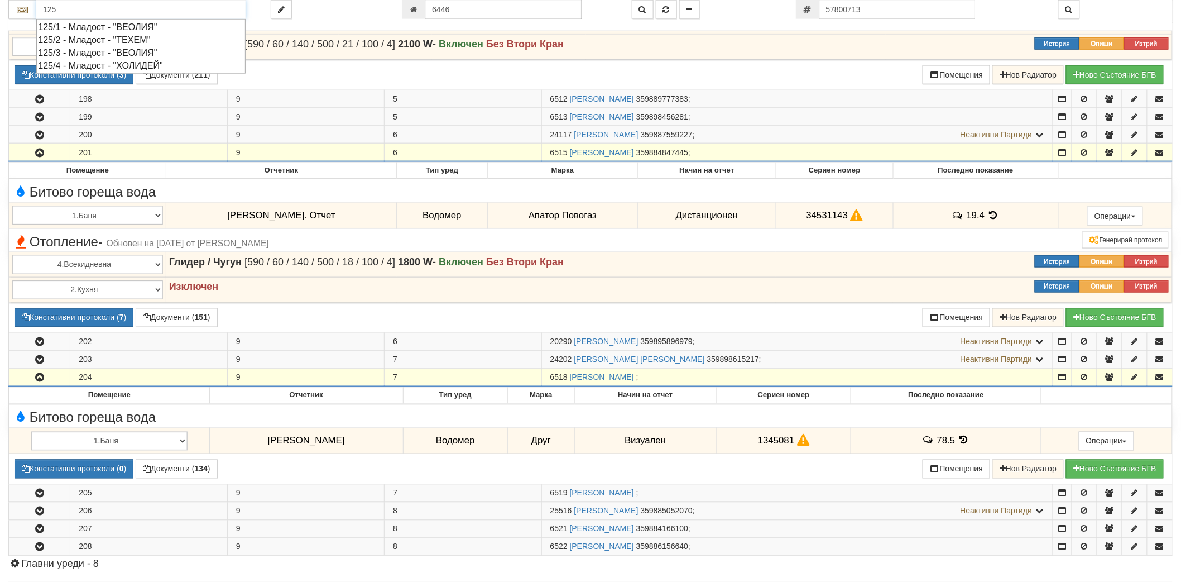
click at [86, 27] on div "125/1 - Младост - "ВЕОЛИЯ"" at bounding box center [141, 27] width 206 height 13
type input "125/1 - Младост - "ВЕОЛИЯ""
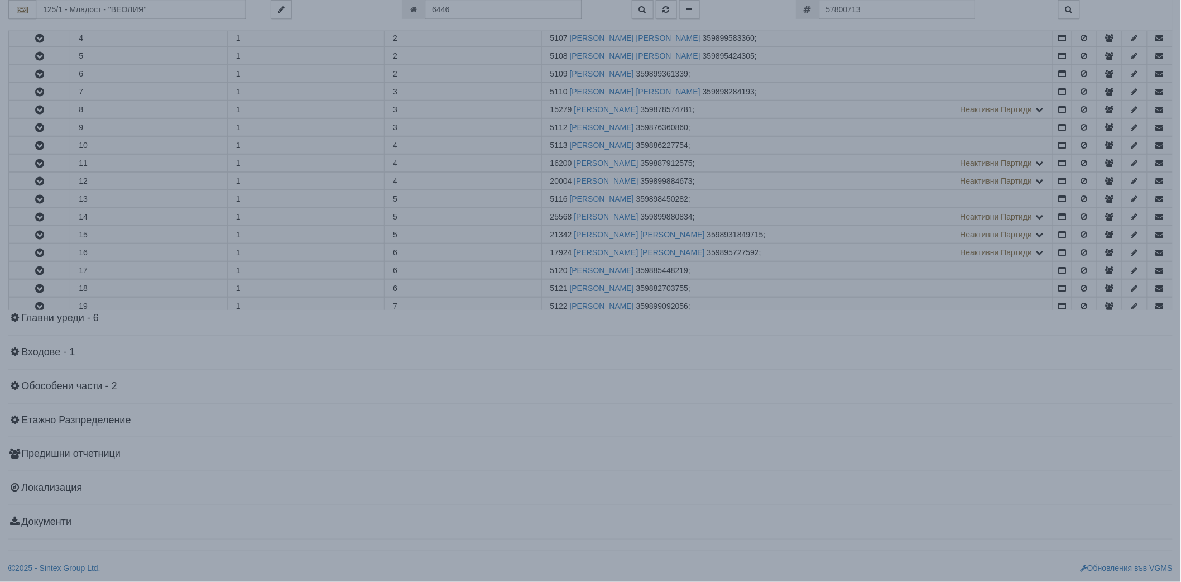
scroll to position [0, 0]
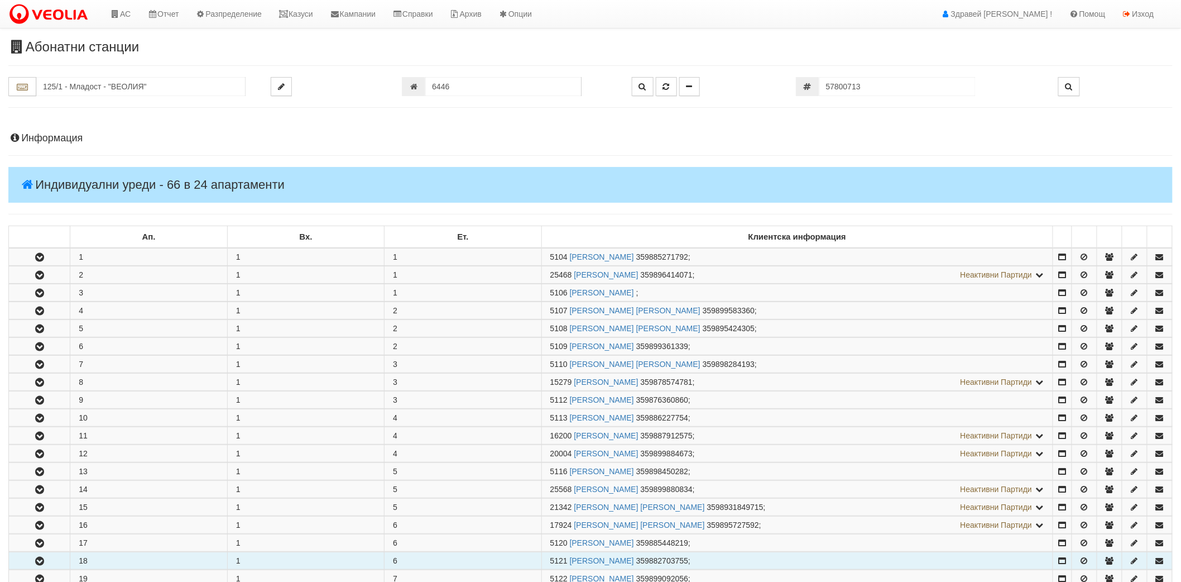
click at [37, 561] on icon "button" at bounding box center [39, 561] width 13 height 8
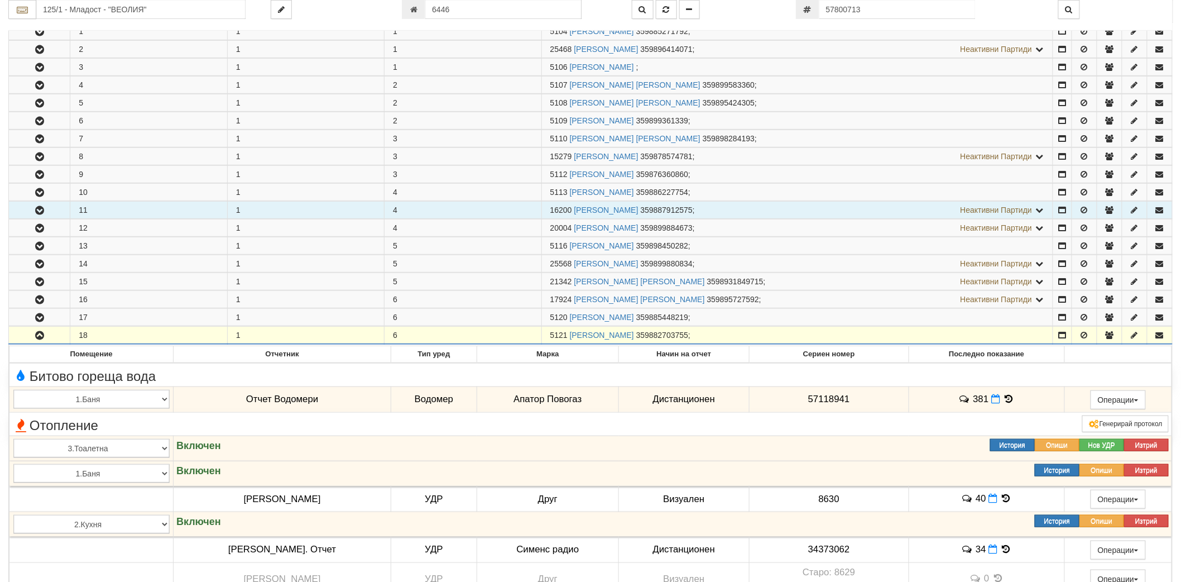
scroll to position [248, 0]
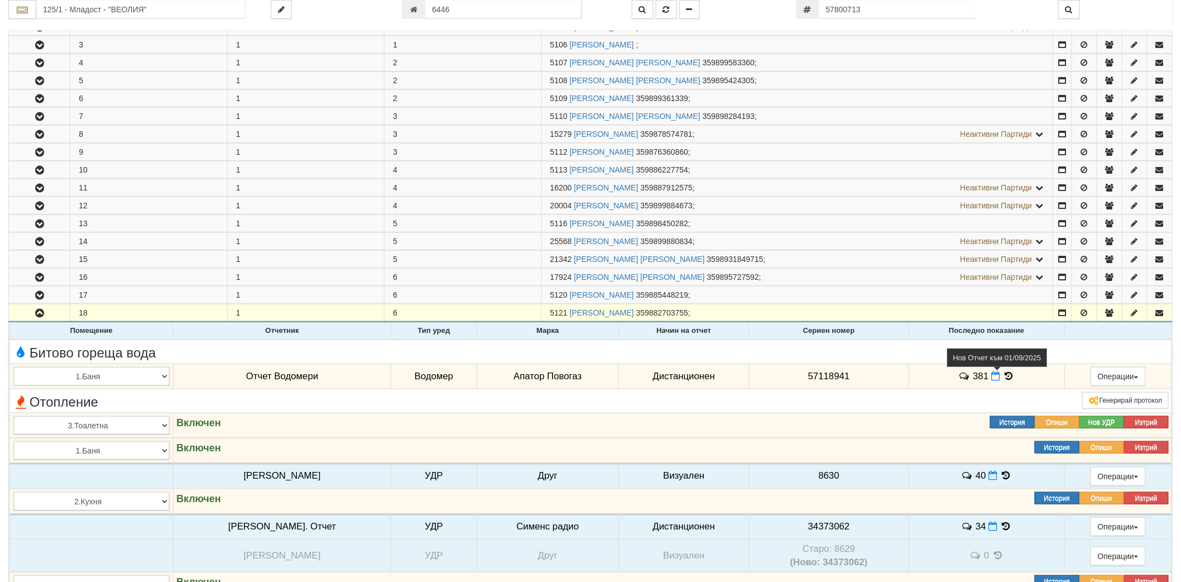
click at [991, 376] on icon at bounding box center [995, 375] width 9 height 9
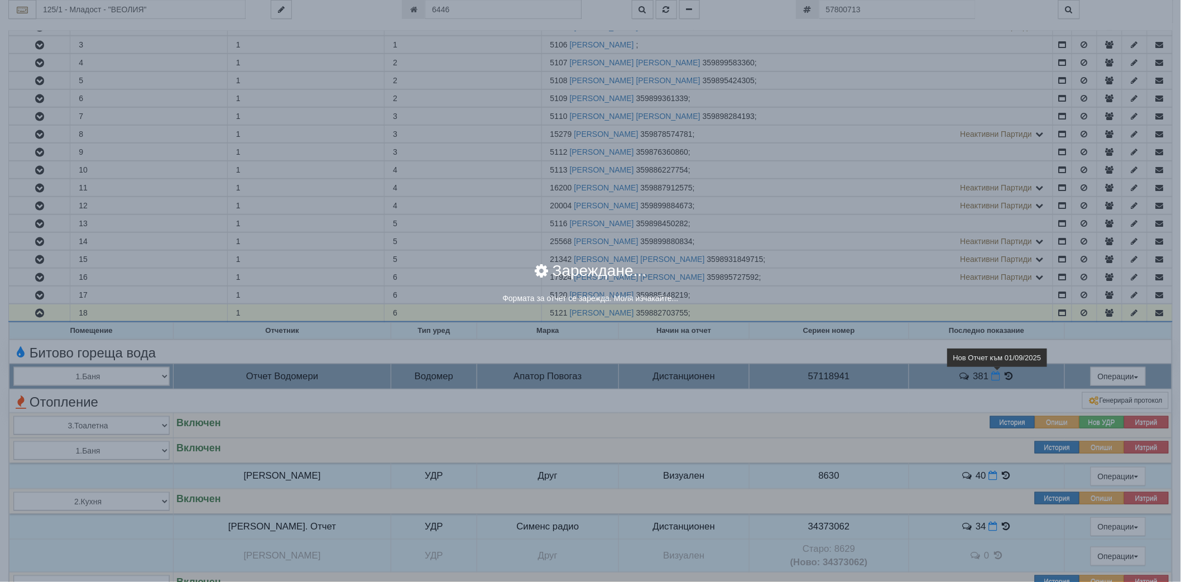
select select "8ac75930-9bfd-e511-80be-8d5a1dced85a"
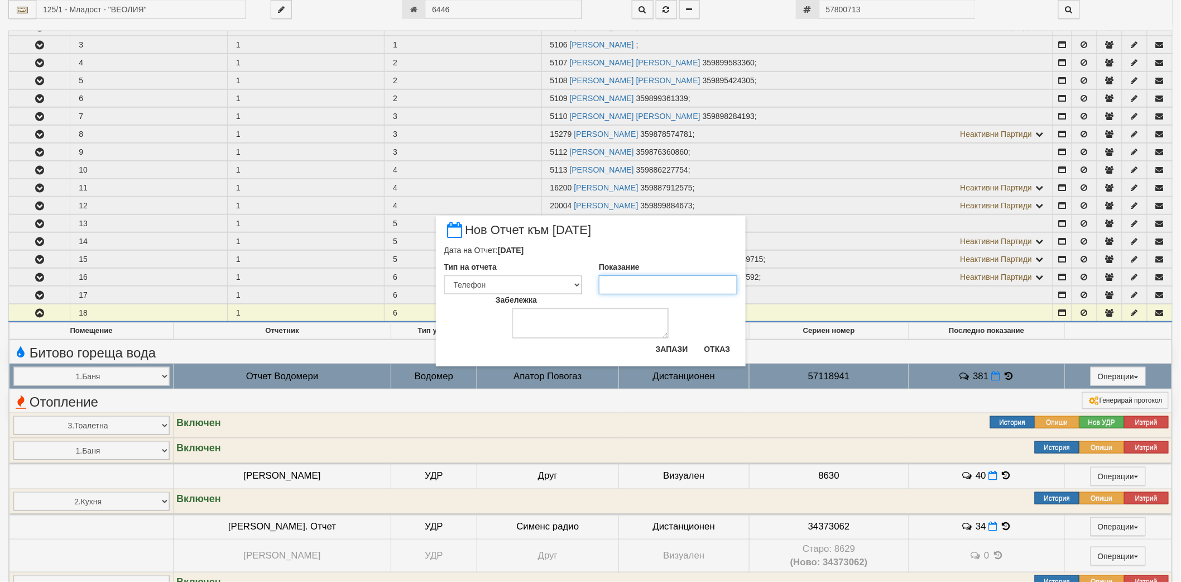
click at [654, 282] on input "Показание" at bounding box center [668, 284] width 138 height 19
type input "382"
click at [671, 350] on button "Запази" at bounding box center [672, 349] width 46 height 18
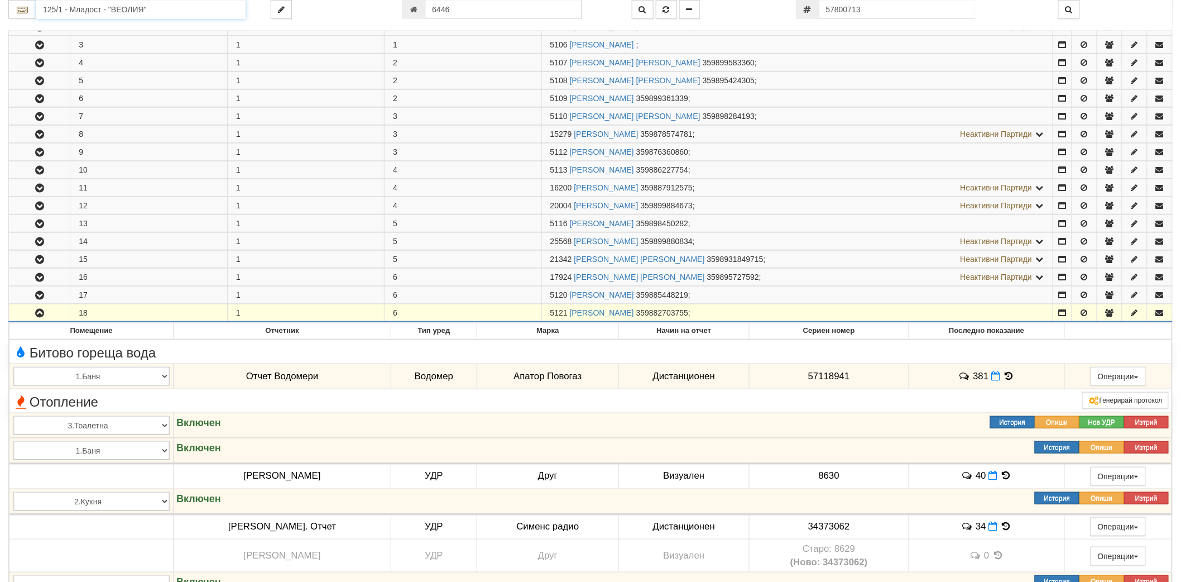
click at [157, 13] on input "125/1 - Младост - "ВЕОЛИЯ"" at bounding box center [140, 9] width 209 height 19
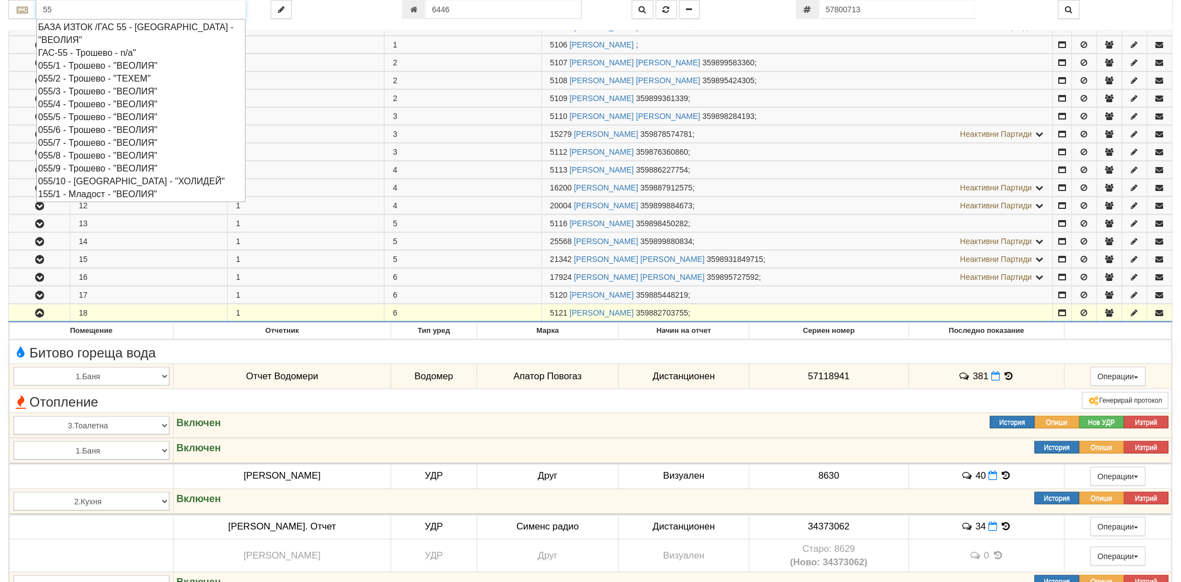
click at [99, 167] on div "055/9 - Трошево - "ВЕОЛИЯ"" at bounding box center [141, 168] width 206 height 13
type input "055/9 - Трошево - "ВЕОЛИЯ""
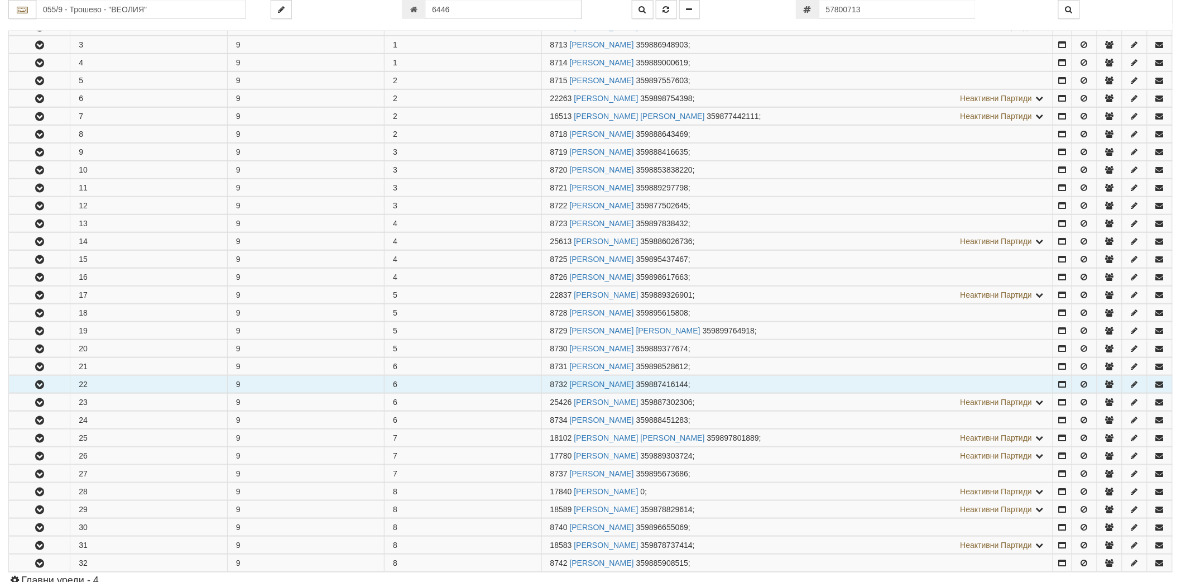
click at [33, 387] on icon "button" at bounding box center [39, 385] width 13 height 8
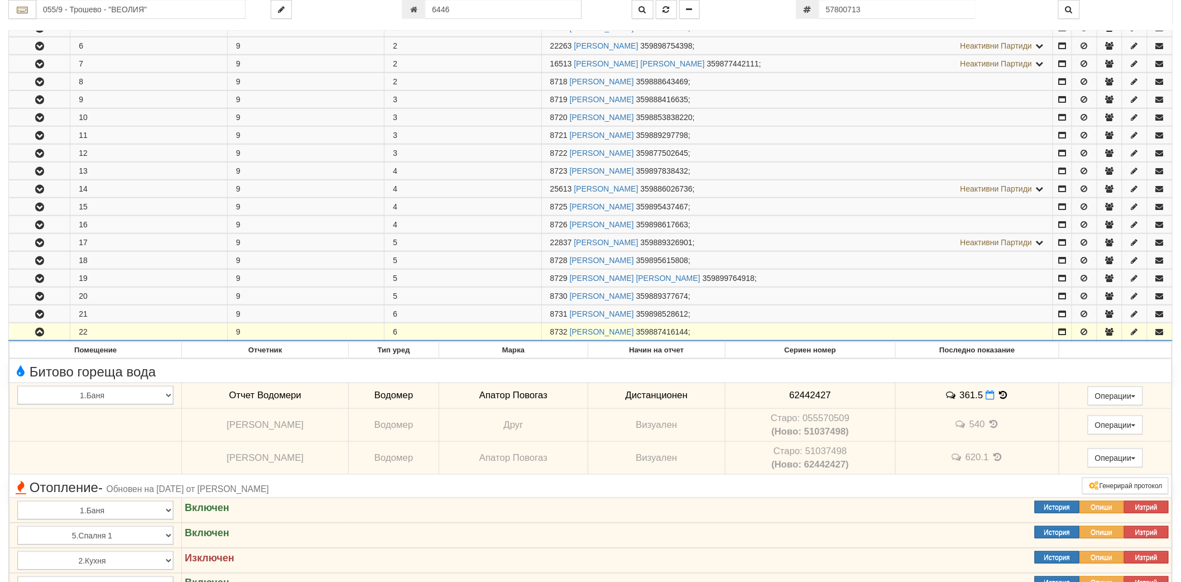
scroll to position [372, 0]
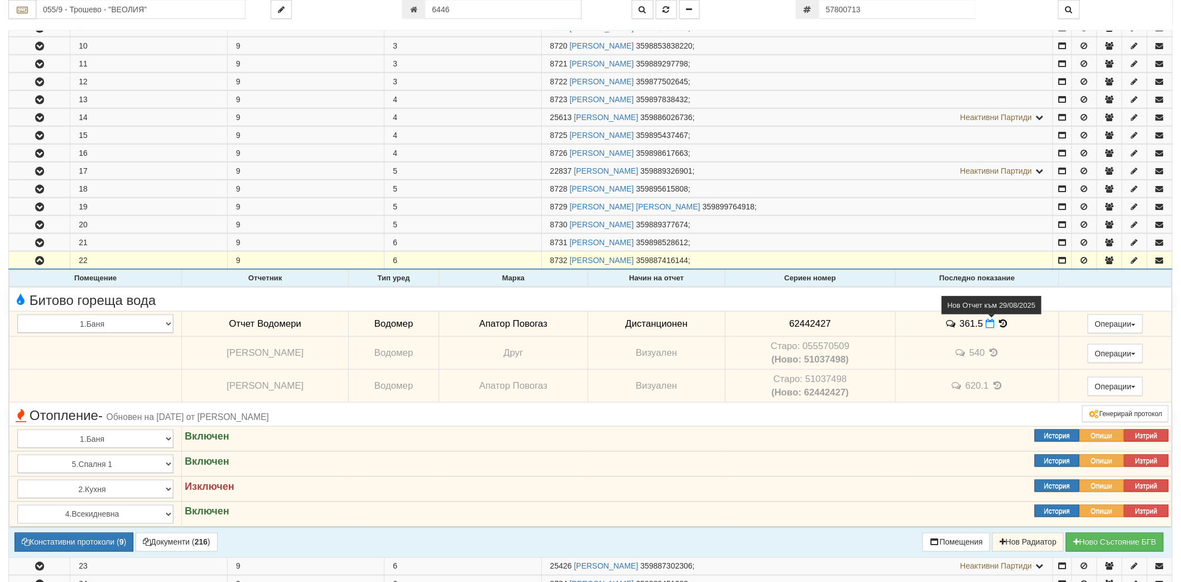
click at [986, 325] on icon at bounding box center [990, 323] width 9 height 9
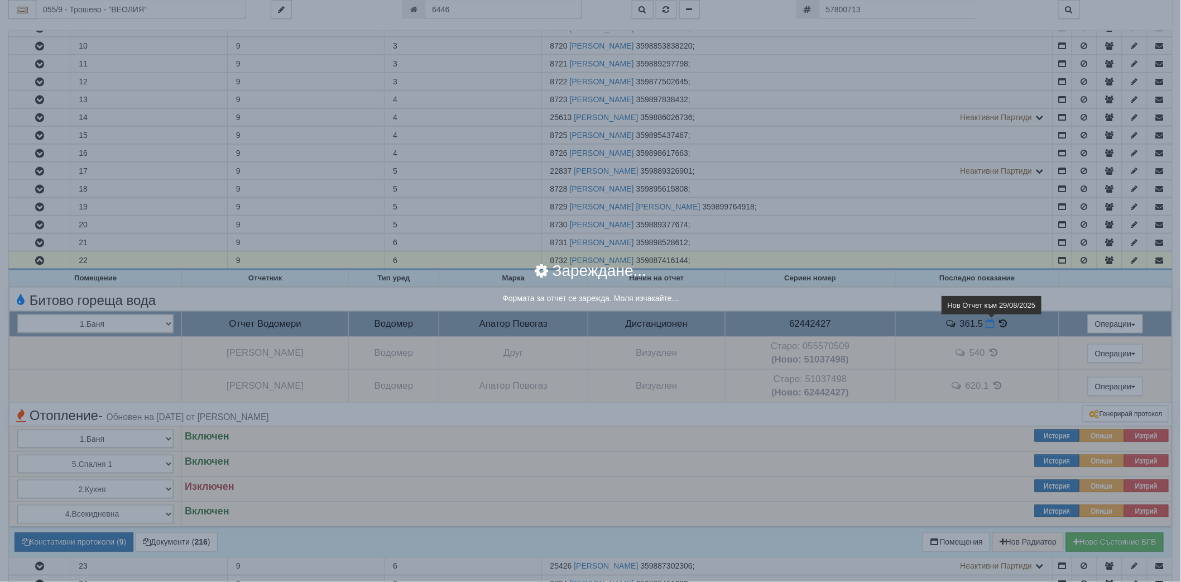
select select "8ac75930-9bfd-e511-80be-8d5a1dced85a"
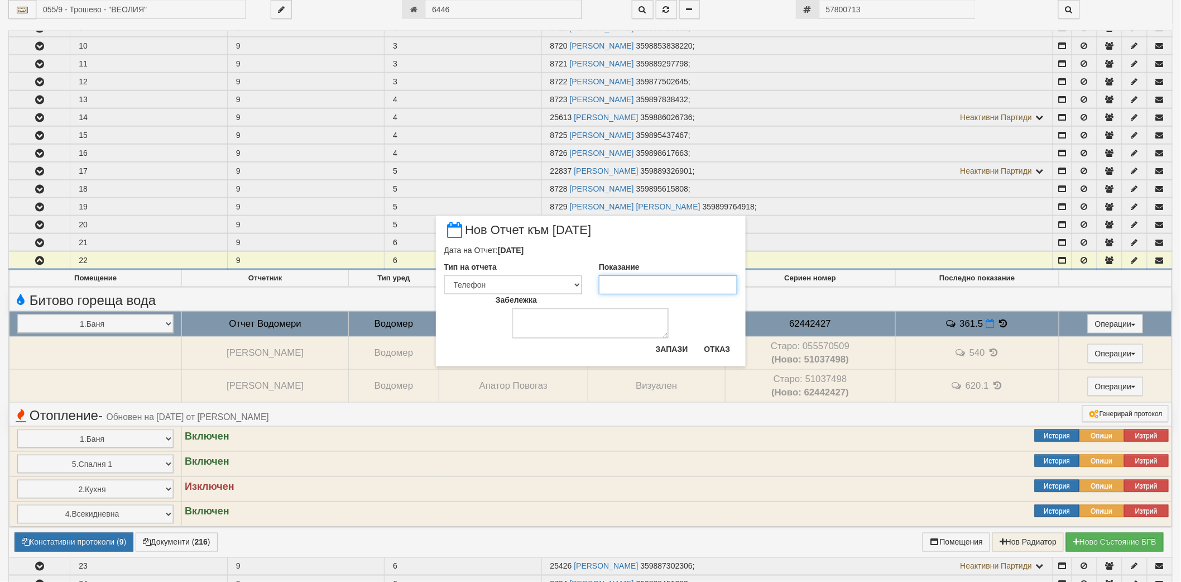
click at [656, 286] on input "Показание" at bounding box center [668, 284] width 138 height 19
type input "365.5"
click at [674, 347] on button "Запази" at bounding box center [672, 349] width 46 height 18
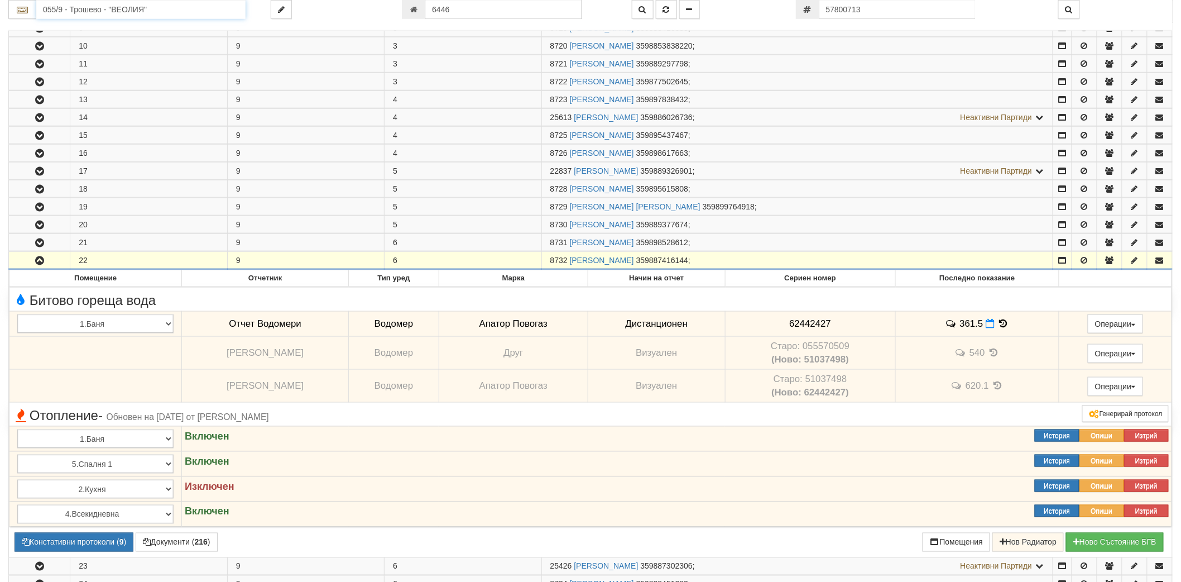
click at [99, 7] on input "055/9 - Трошево - "ВЕОЛИЯ"" at bounding box center [140, 9] width 209 height 19
click at [89, 54] on div "056/3 - Трошево - "ТЕХЕМ"" at bounding box center [141, 53] width 206 height 13
type input "056/3 - Трошево - "ТЕХЕМ""
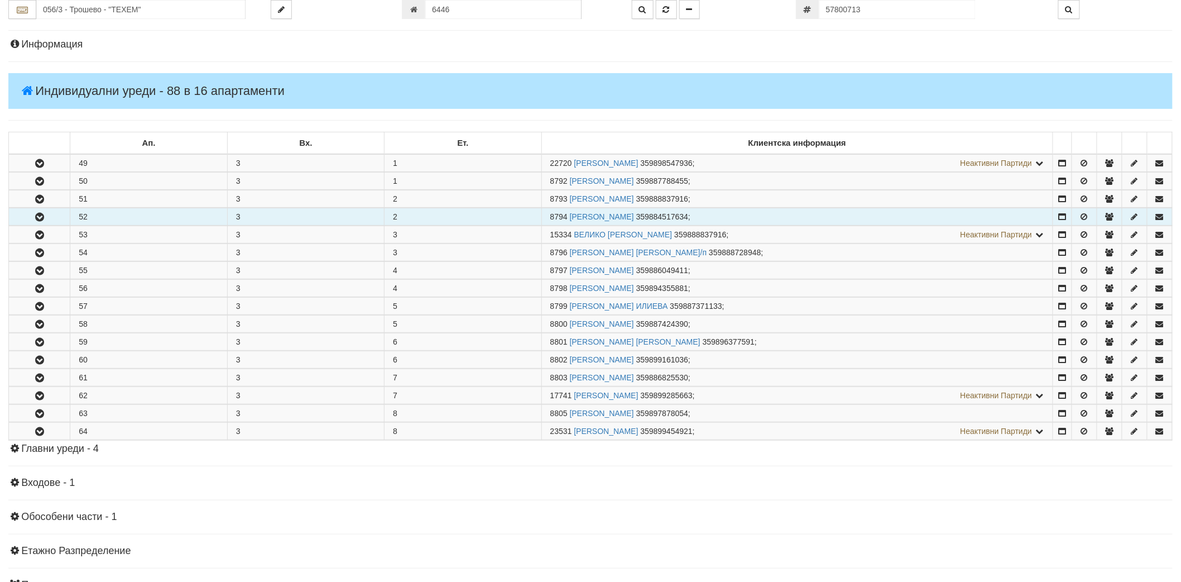
scroll to position [226, 0]
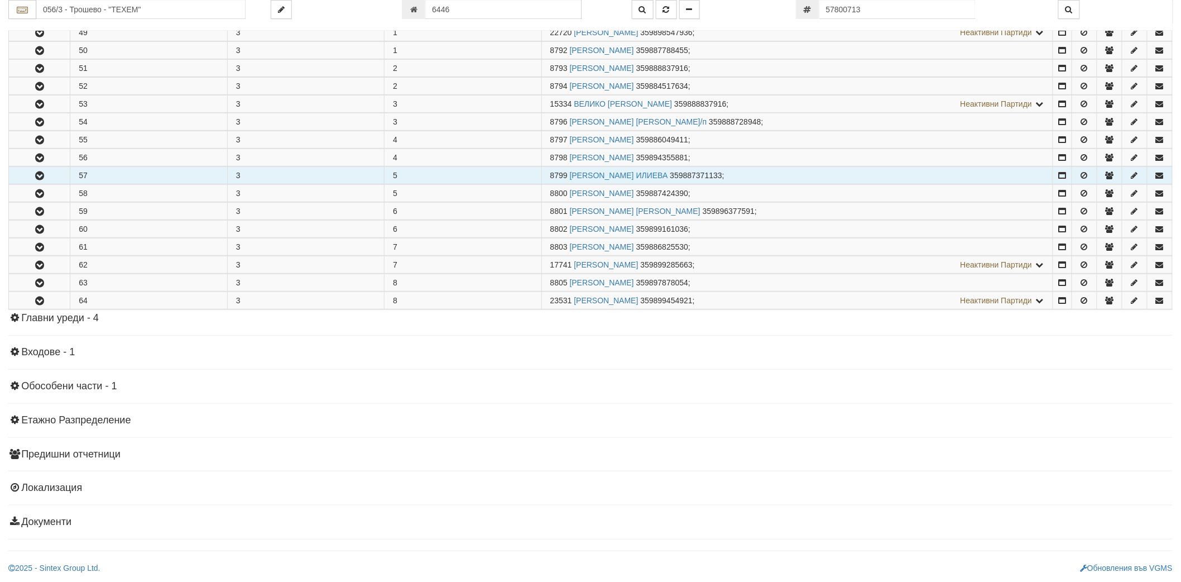
click at [39, 173] on icon "button" at bounding box center [39, 176] width 13 height 8
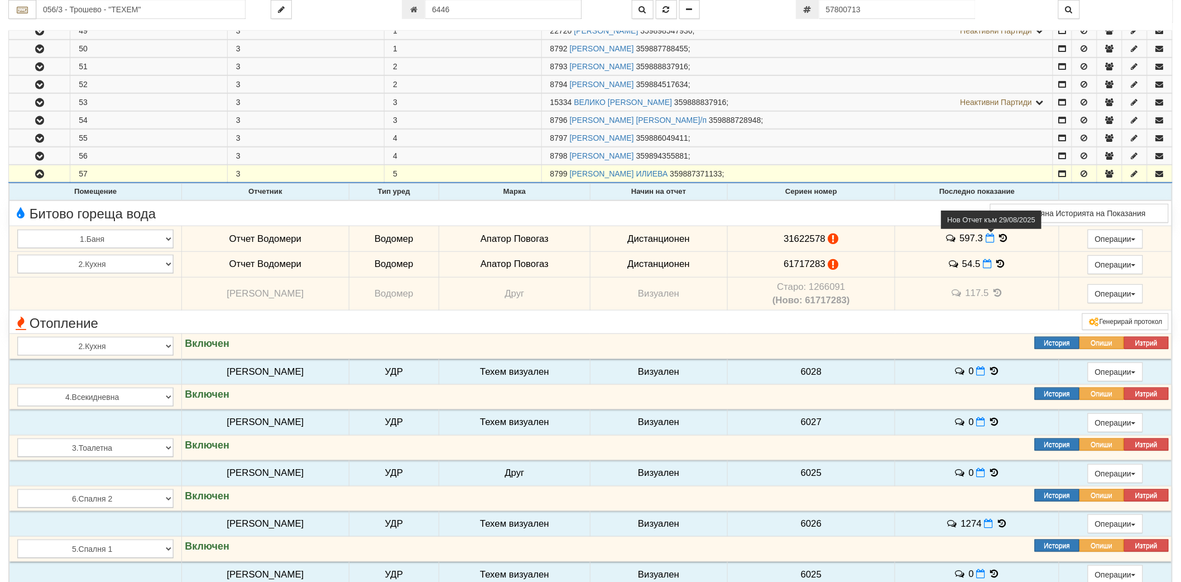
click at [987, 241] on icon at bounding box center [990, 237] width 9 height 9
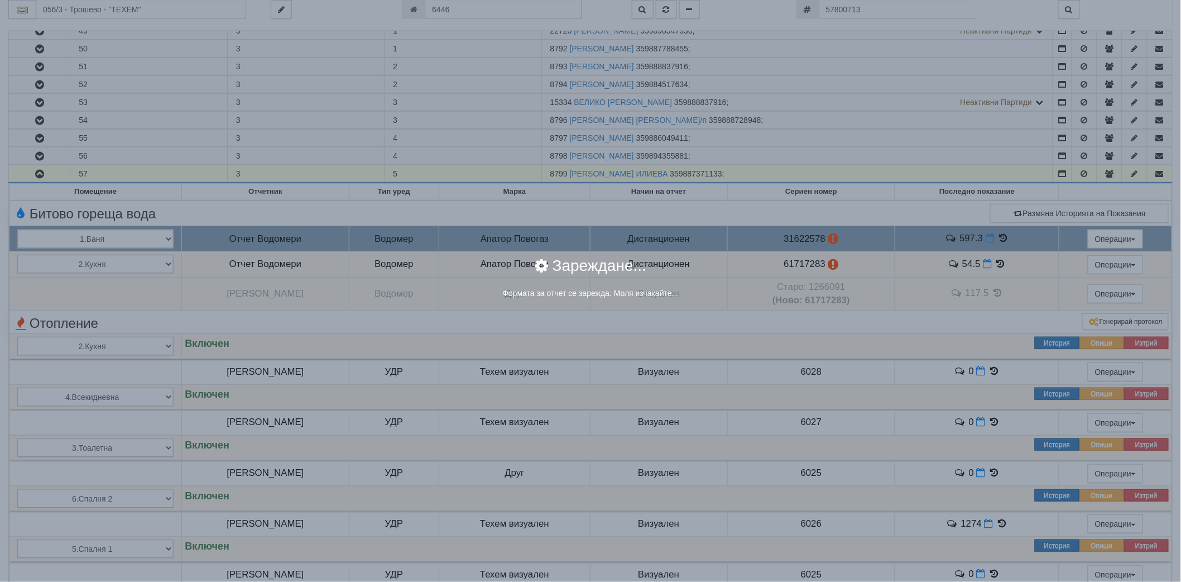
select select "8ac75930-9bfd-e511-80be-8d5a1dced85a"
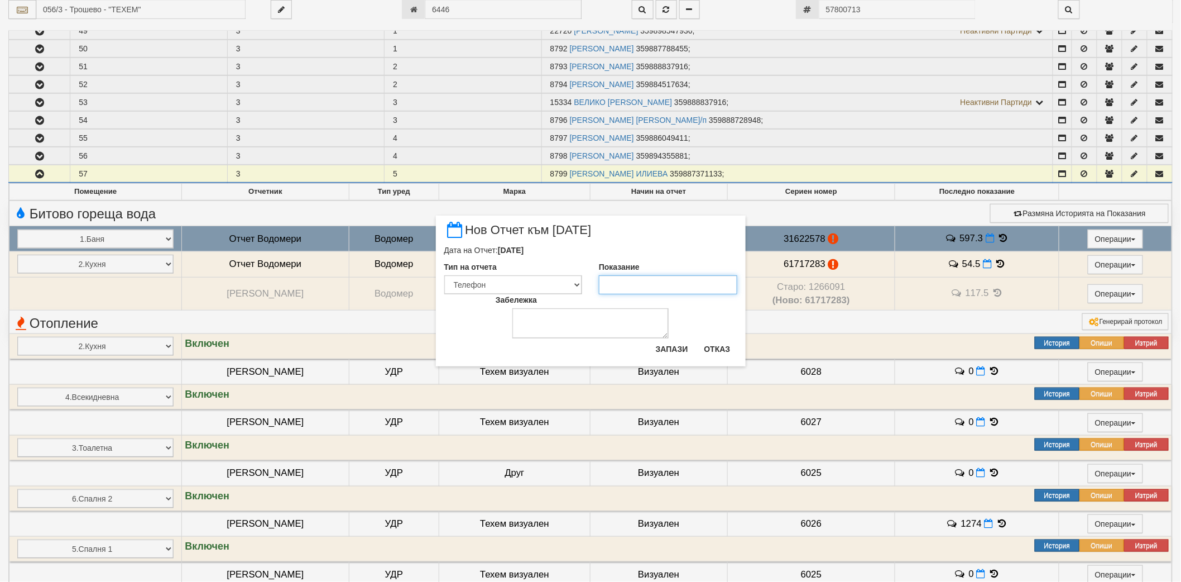
click at [612, 281] on input "Показание" at bounding box center [668, 284] width 138 height 19
click at [731, 343] on button "Отказ" at bounding box center [718, 349] width 40 height 18
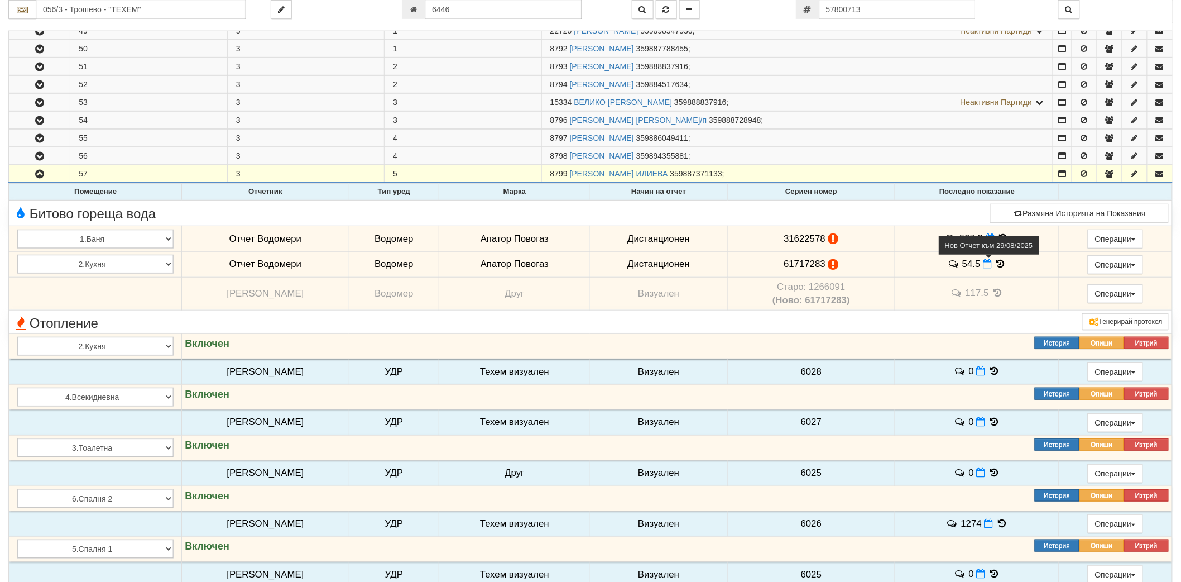
click at [983, 265] on icon at bounding box center [987, 263] width 9 height 9
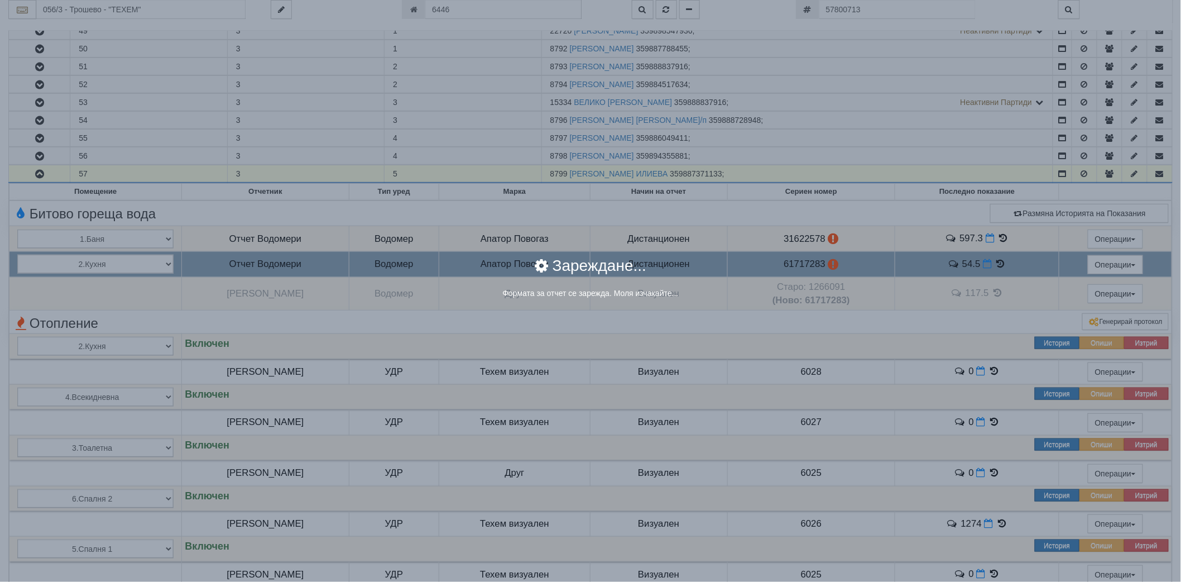
select select "8ac75930-9bfd-e511-80be-8d5a1dced85a"
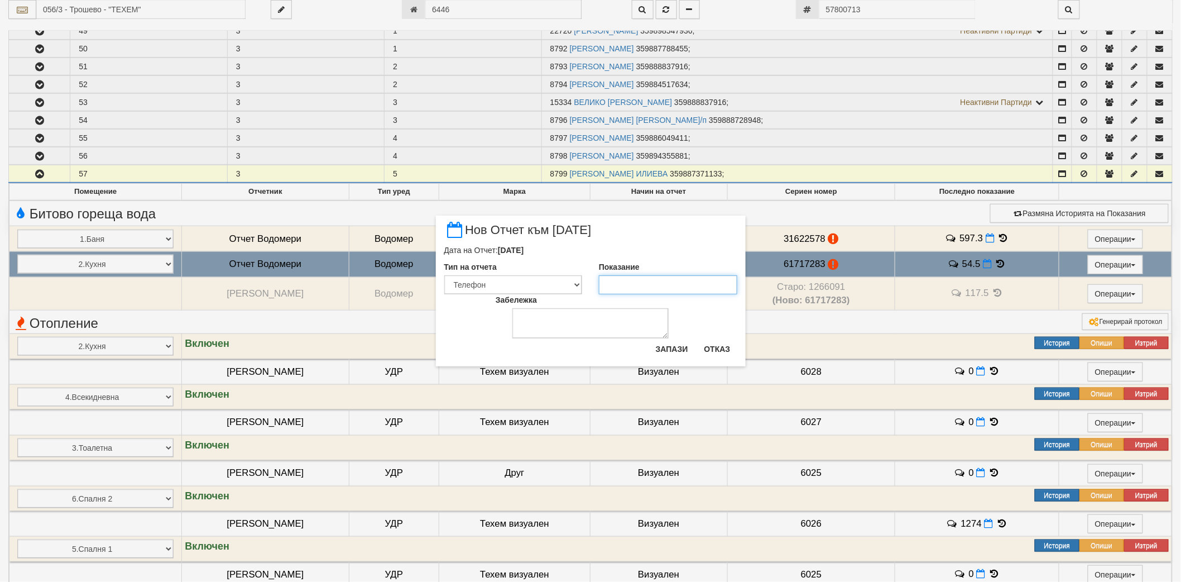
click at [640, 281] on input "Показание" at bounding box center [668, 284] width 138 height 19
type input "54.5"
click at [672, 352] on button "Запази" at bounding box center [672, 349] width 46 height 18
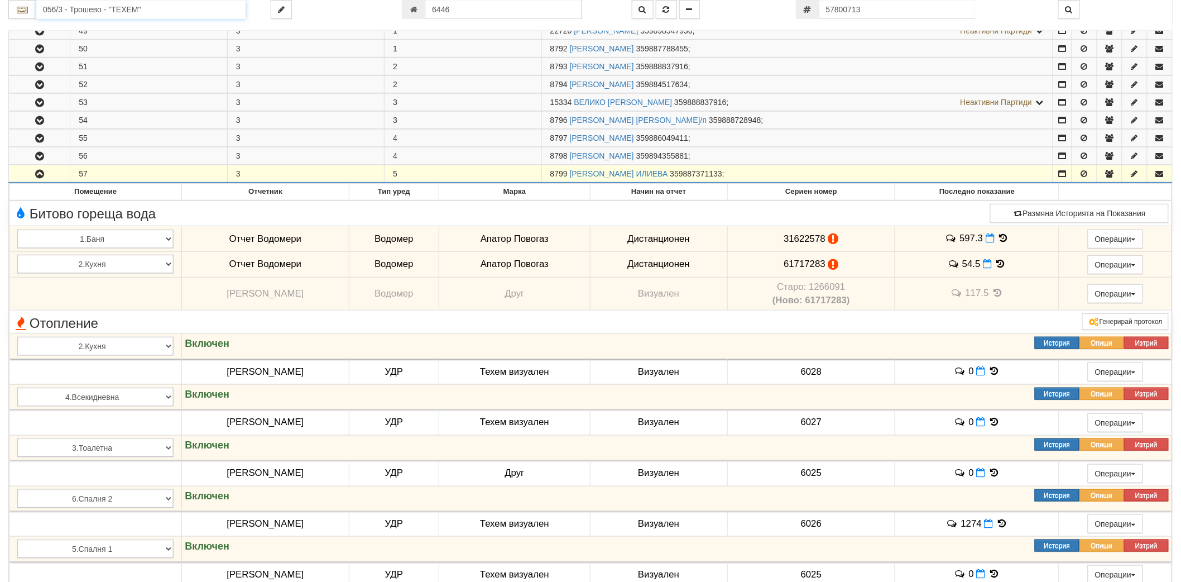
click at [195, 9] on input "056/3 - Трошево - "ТЕХЕМ"" at bounding box center [140, 9] width 209 height 19
click at [89, 29] on div "082/1 - Трошево - "ВЕОЛИЯ"" at bounding box center [141, 27] width 206 height 13
type input "082/1 - Трошево - "ВЕОЛИЯ""
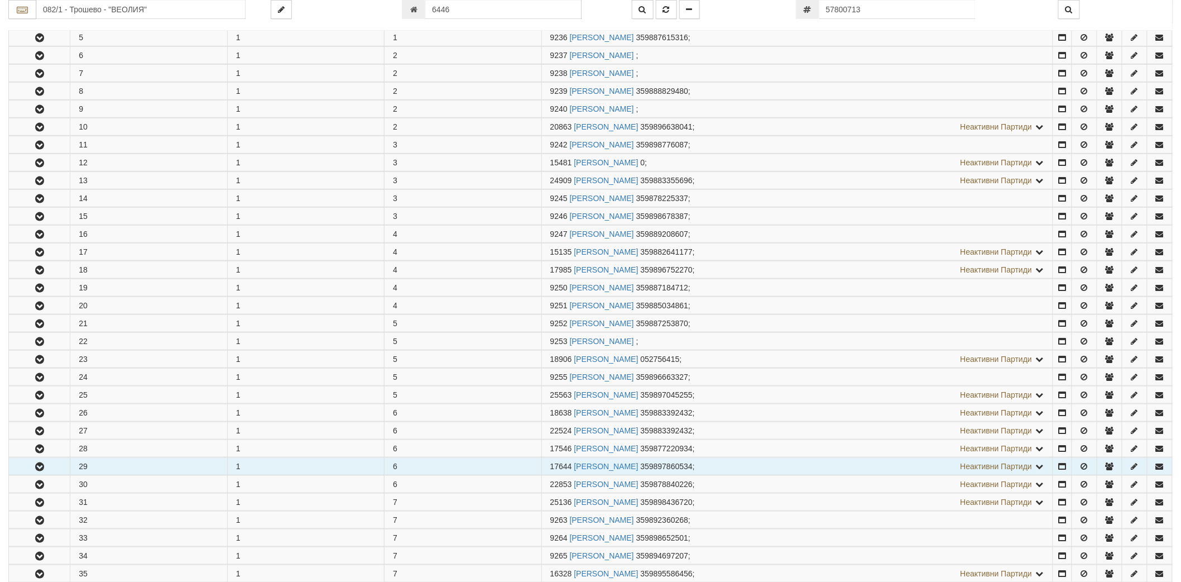
scroll to position [310, 0]
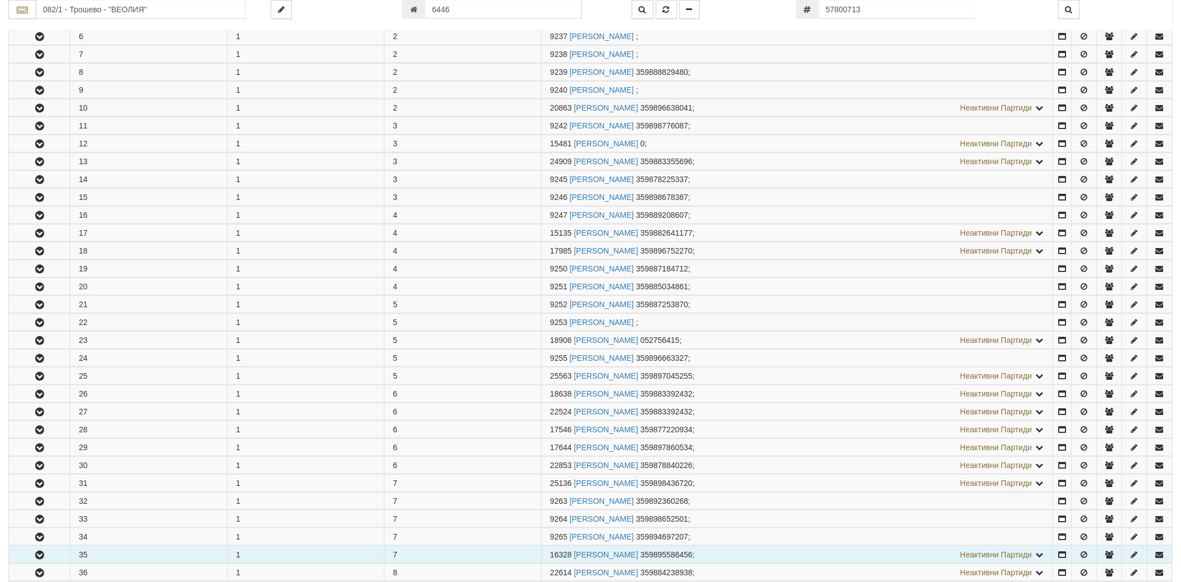
click at [42, 552] on icon "button" at bounding box center [39, 555] width 13 height 8
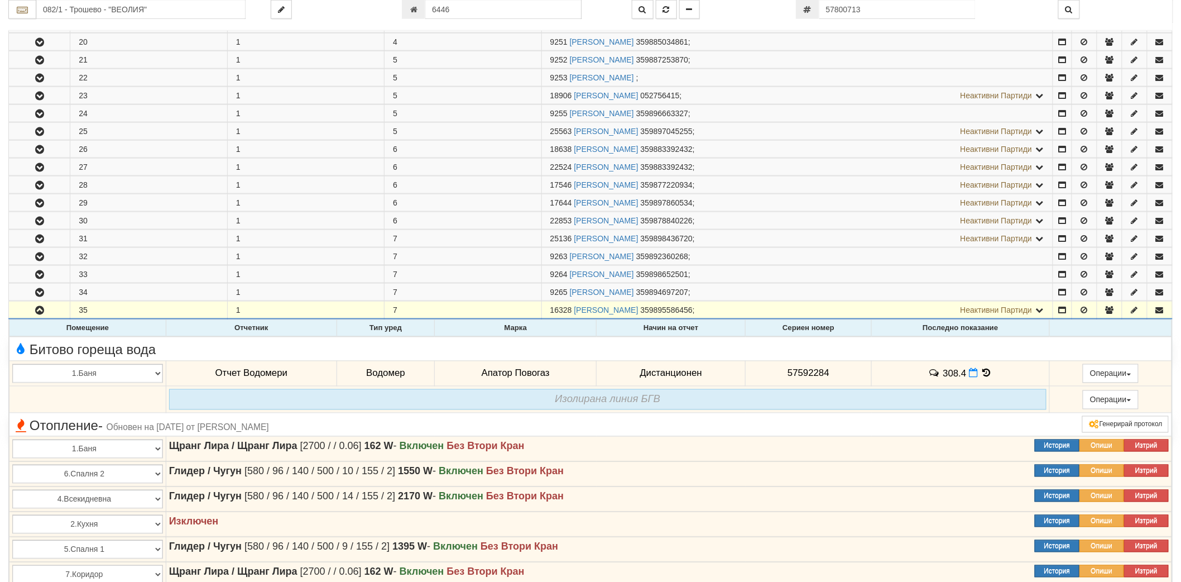
scroll to position [558, 0]
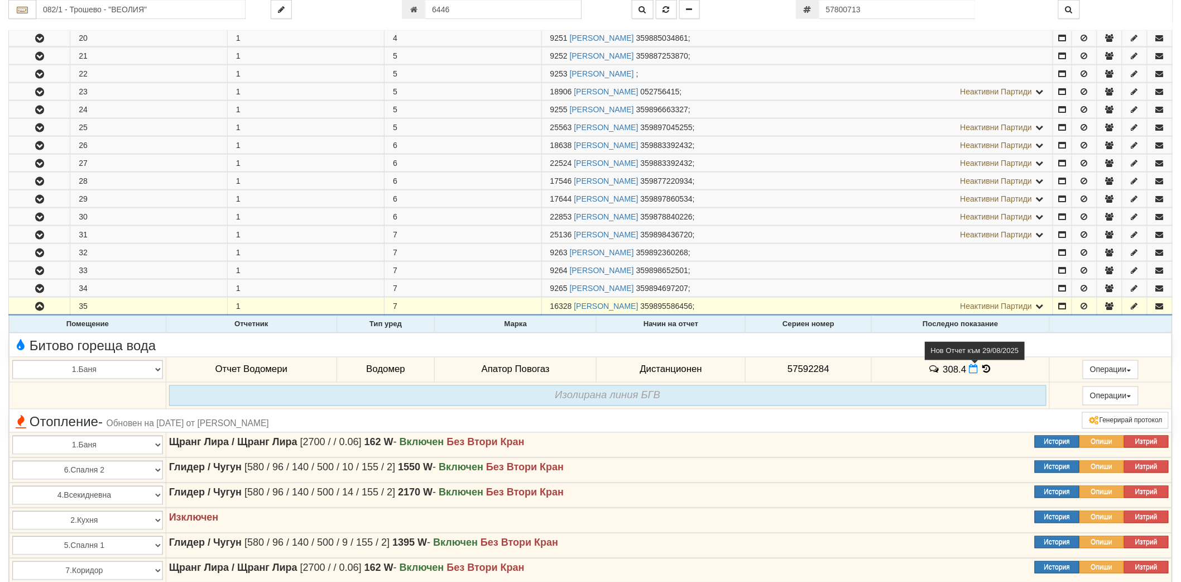
click at [970, 374] on icon at bounding box center [973, 368] width 9 height 9
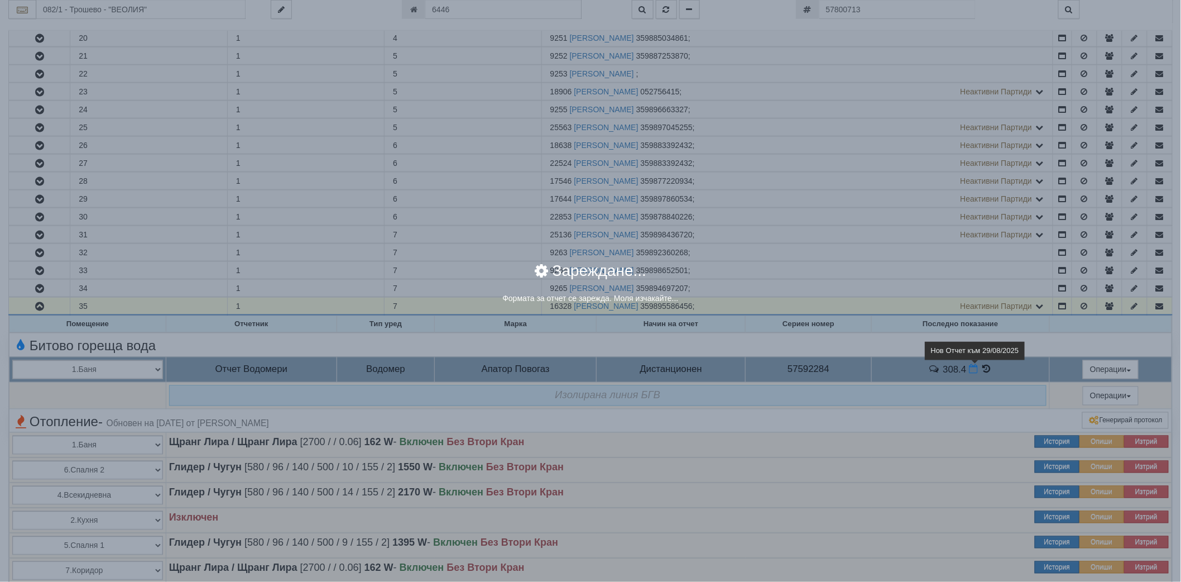
select select "8ac75930-9bfd-e511-80be-8d5a1dced85a"
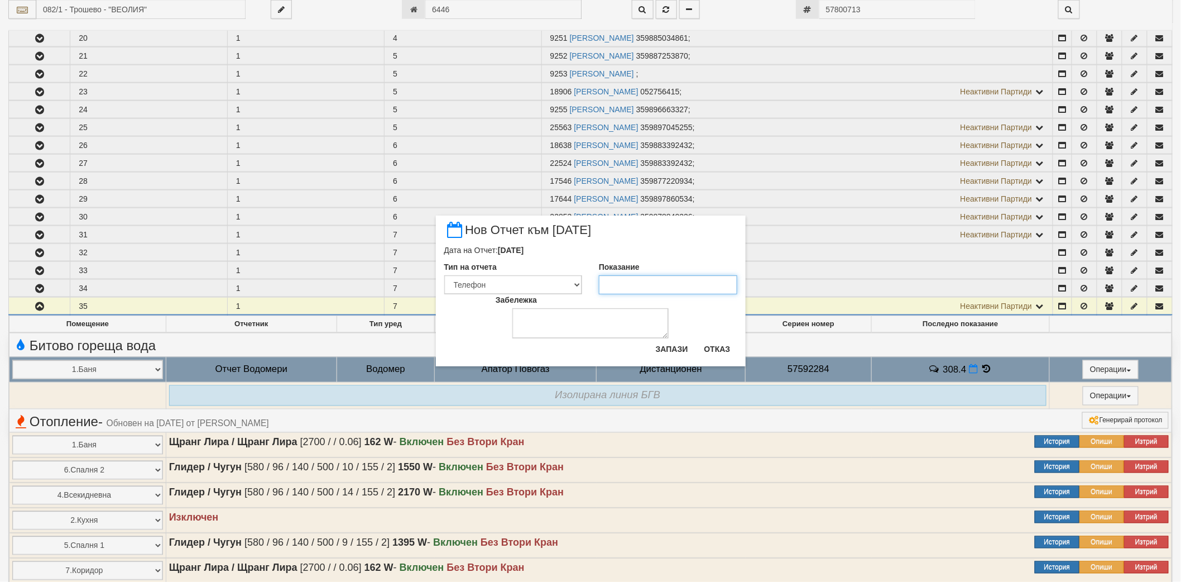
click at [683, 287] on input "Показание" at bounding box center [668, 284] width 138 height 19
type input "310.7"
click at [681, 342] on button "Запази" at bounding box center [672, 349] width 46 height 18
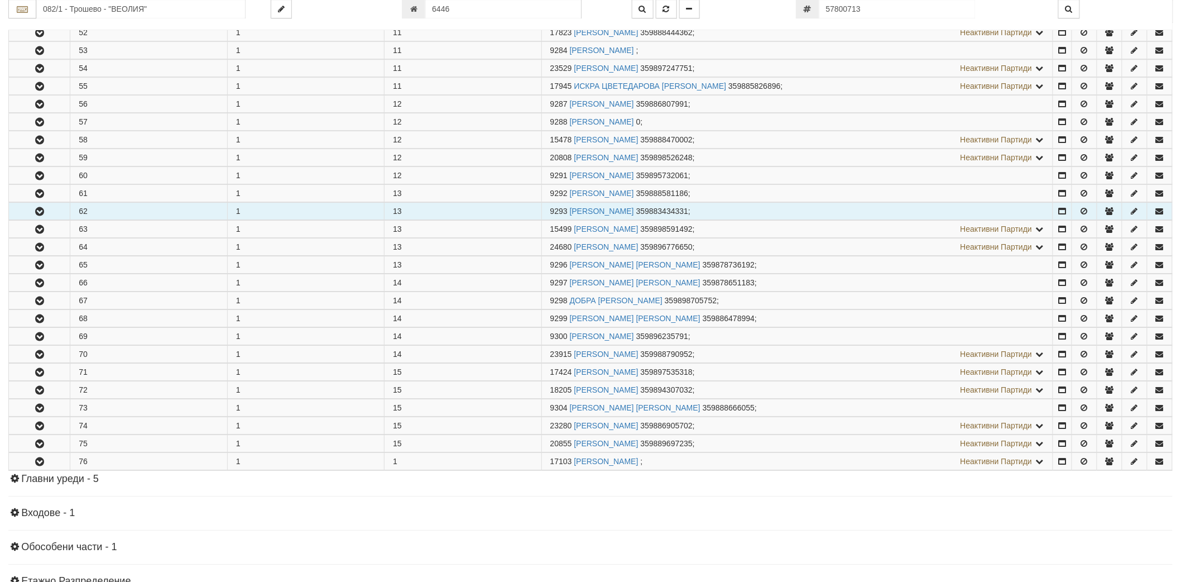
scroll to position [1364, 0]
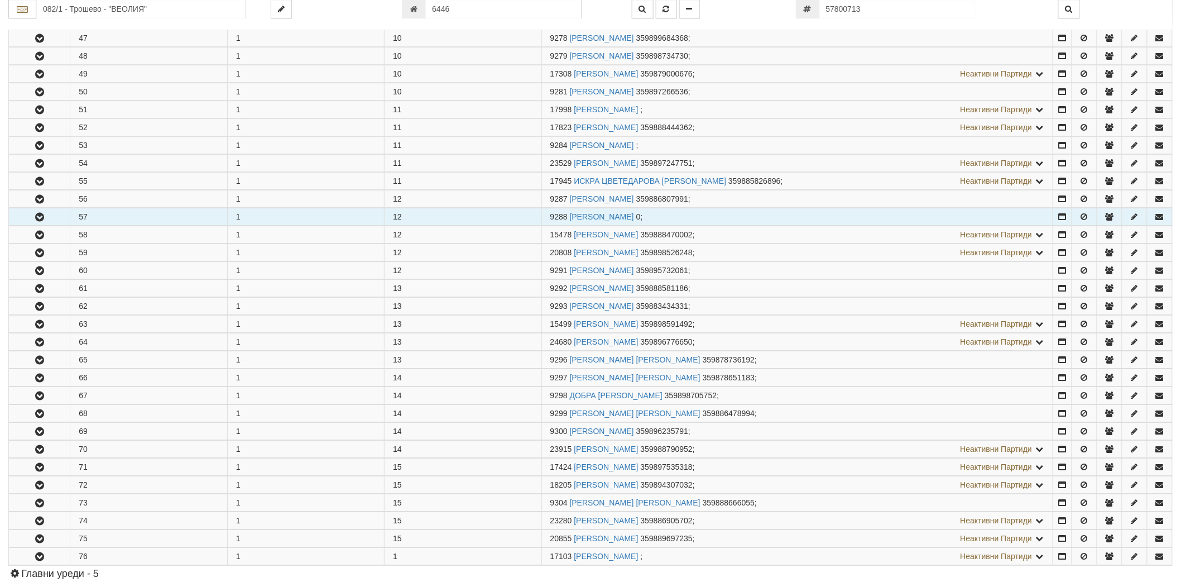
click at [38, 221] on icon "button" at bounding box center [39, 217] width 13 height 8
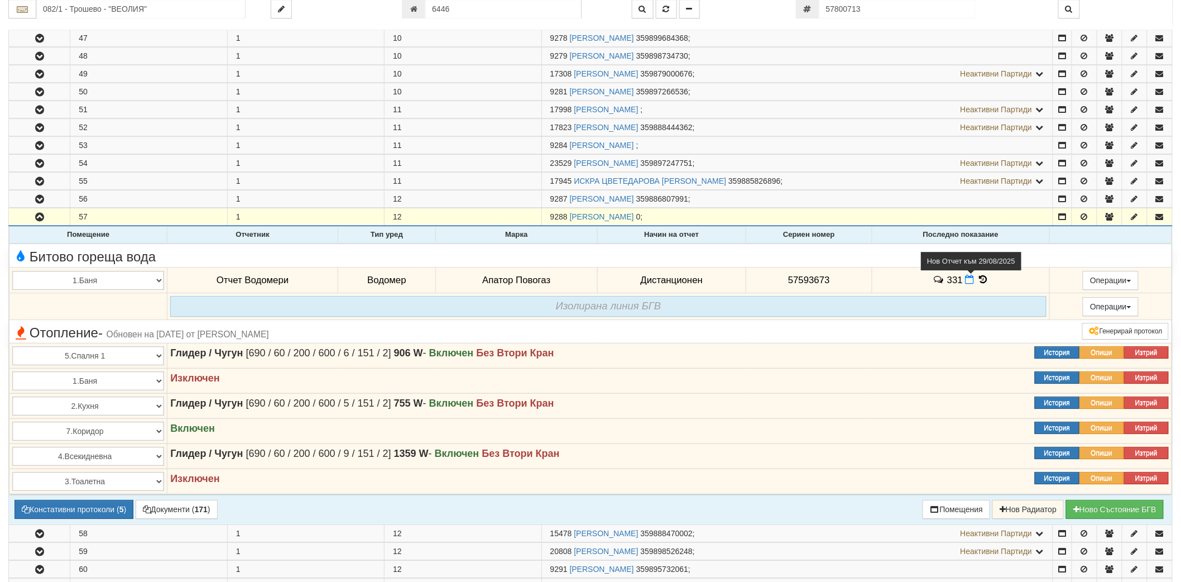
click at [968, 284] on icon at bounding box center [969, 279] width 9 height 9
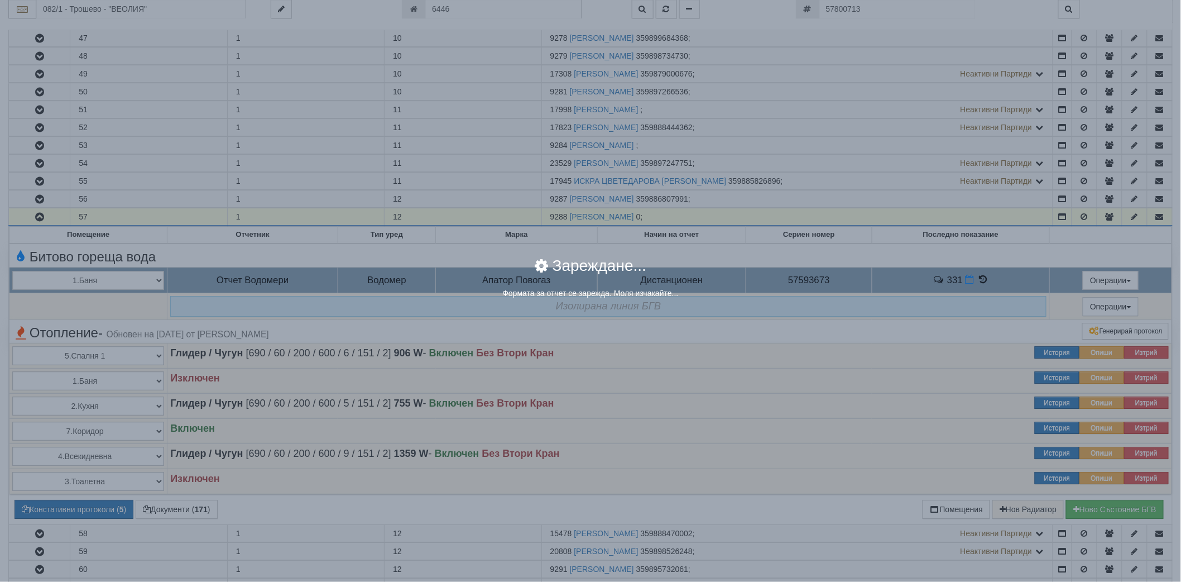
select select "8ac75930-9bfd-e511-80be-8d5a1dced85a"
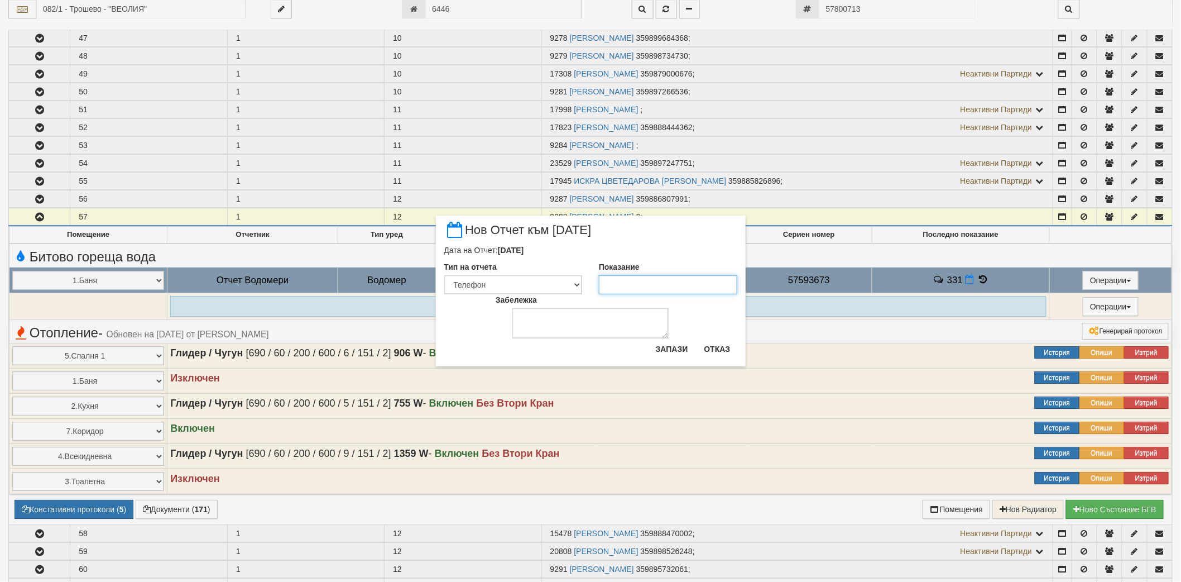
click at [696, 287] on input "Показание" at bounding box center [668, 284] width 138 height 19
type input "334"
click at [675, 343] on button "Запази" at bounding box center [672, 349] width 46 height 18
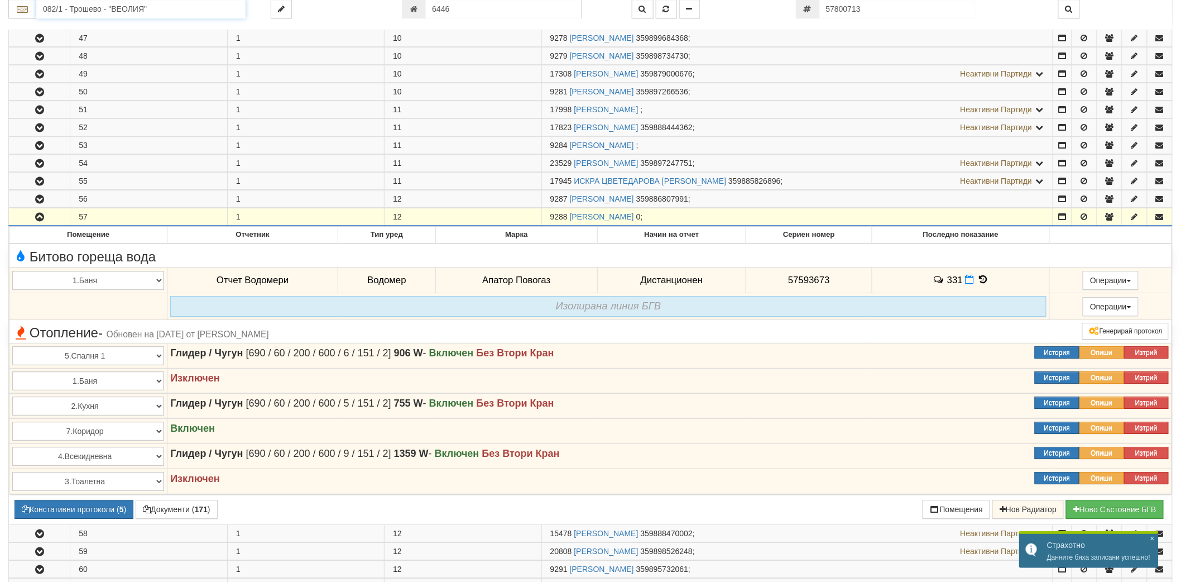
click at [98, 13] on input "082/1 - Трошево - "ВЕОЛИЯ"" at bounding box center [140, 9] width 209 height 19
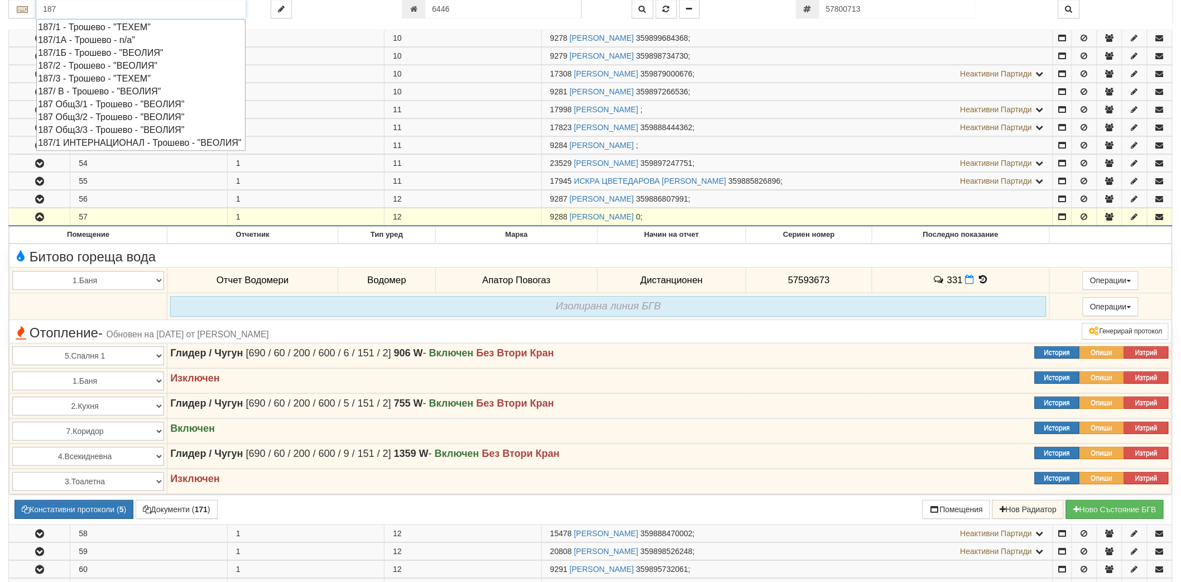
click at [87, 118] on div "187 Общ3/2 - Трошево - "ВЕОЛИЯ"" at bounding box center [141, 116] width 206 height 13
type input "187 Общ3/2 - Трошево - "ВЕОЛИЯ""
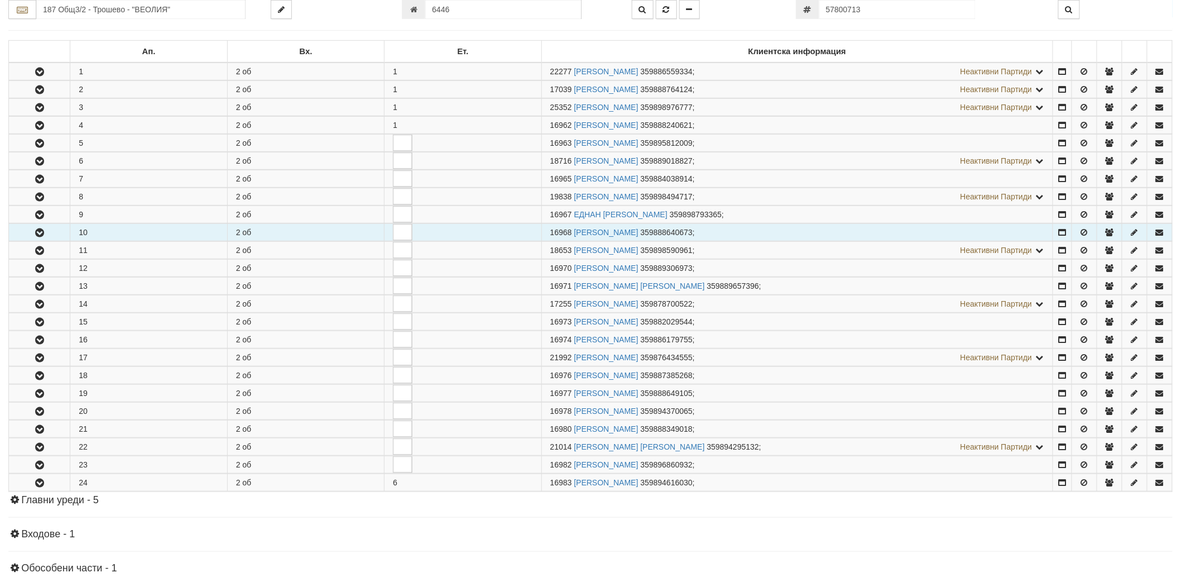
scroll to position [186, 0]
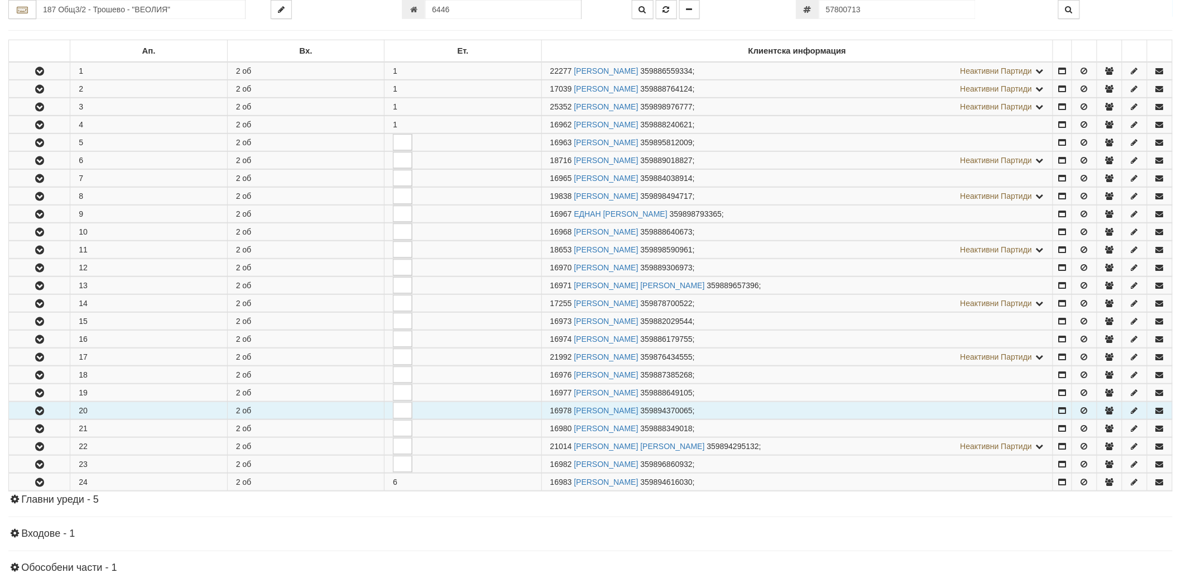
click at [41, 409] on icon "button" at bounding box center [39, 411] width 13 height 8
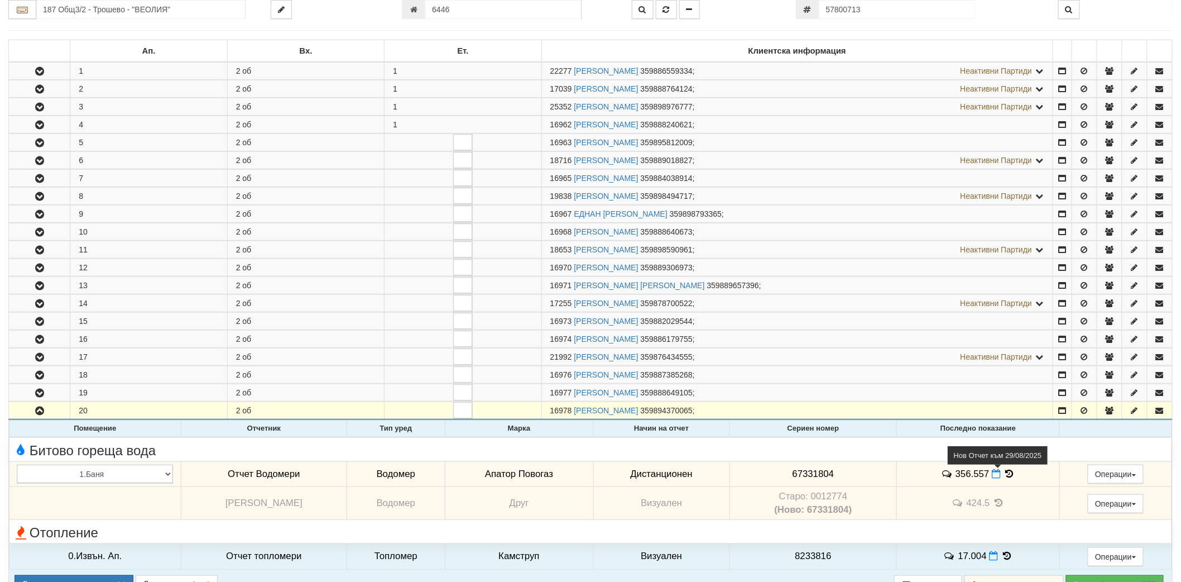
click at [1001, 478] on icon at bounding box center [996, 473] width 9 height 9
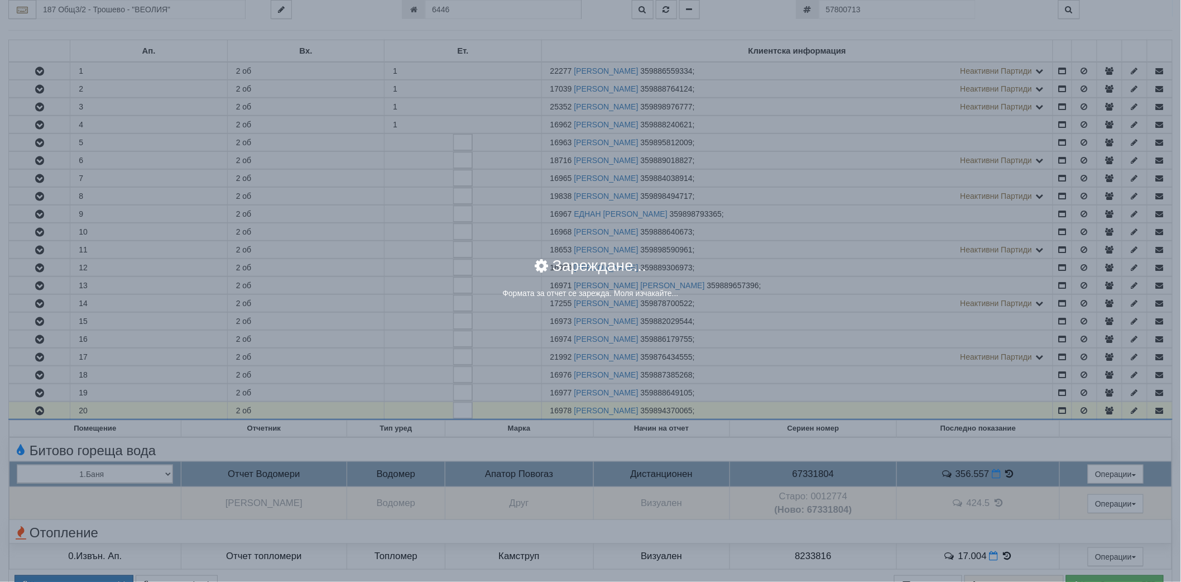
select select "ddb307f3-9e29-e611-80c1-afec7dc8e4eb"
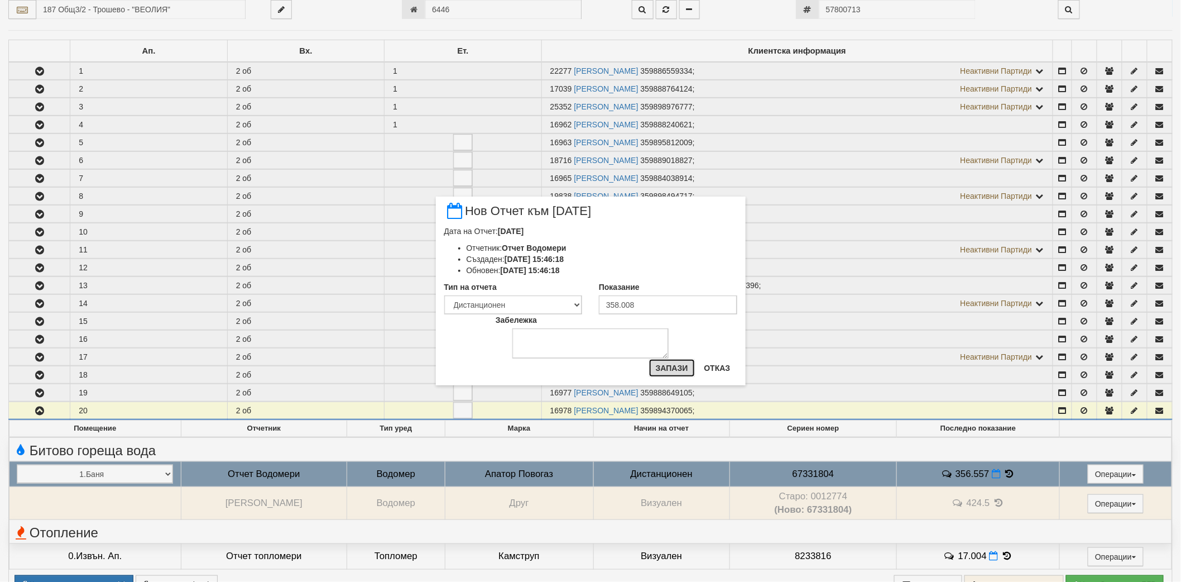
click at [684, 366] on button "Запази" at bounding box center [672, 368] width 46 height 18
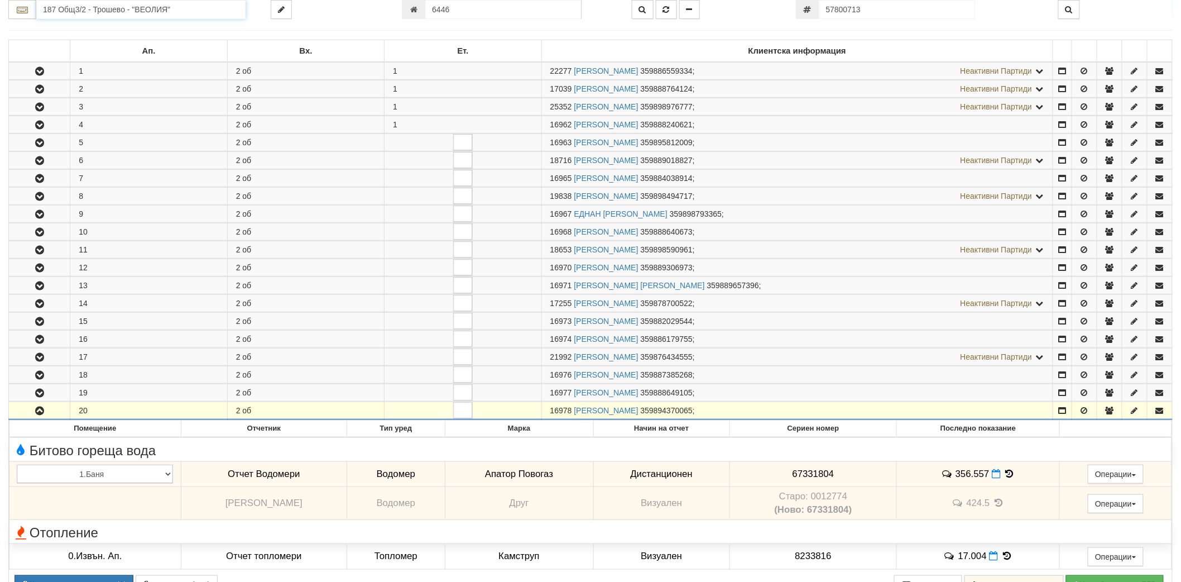
click at [174, 17] on input "187 Общ3/2 - Трошево - "ВЕОЛИЯ"" at bounding box center [140, 9] width 209 height 19
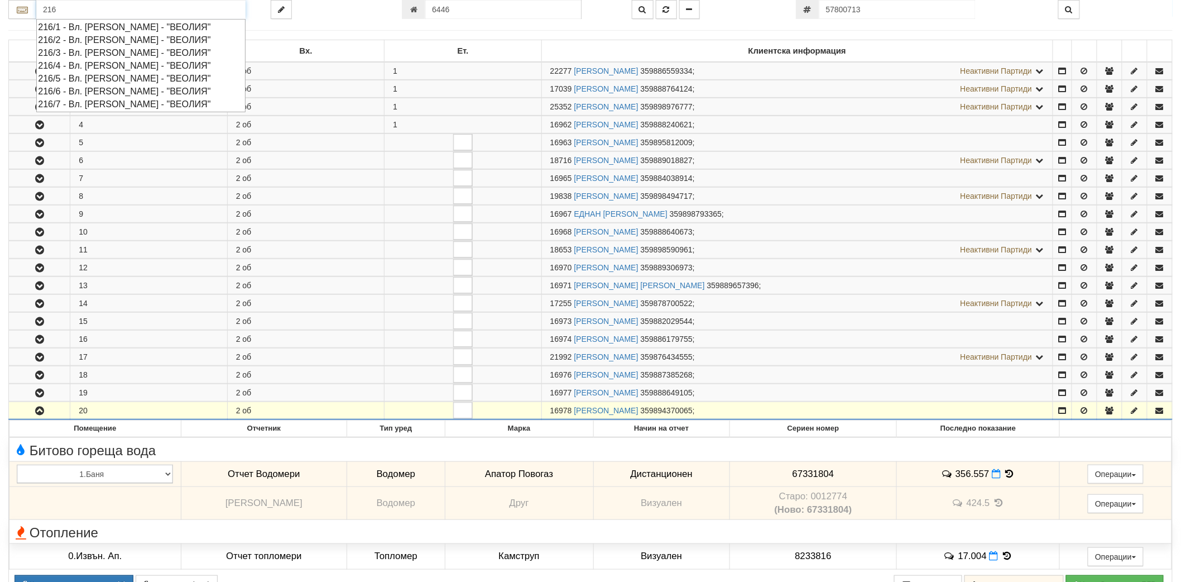
click at [147, 39] on div "216/2 - Вл. Варненчик - "ВЕОЛИЯ"" at bounding box center [141, 39] width 206 height 13
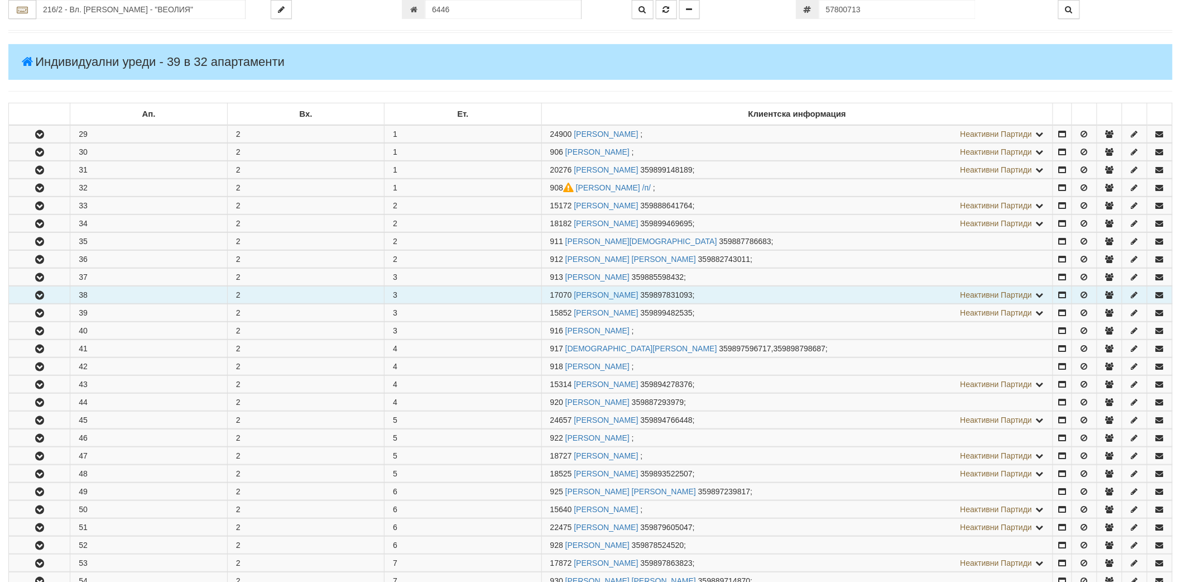
scroll to position [124, 0]
click at [39, 299] on button "button" at bounding box center [39, 293] width 61 height 17
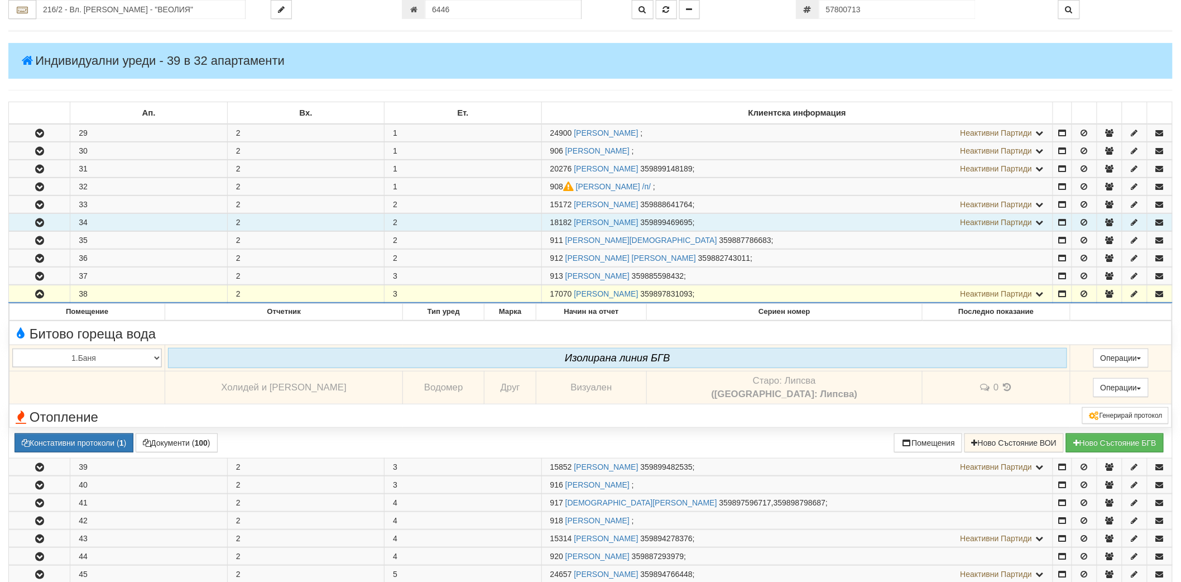
click at [30, 227] on button "button" at bounding box center [39, 222] width 61 height 17
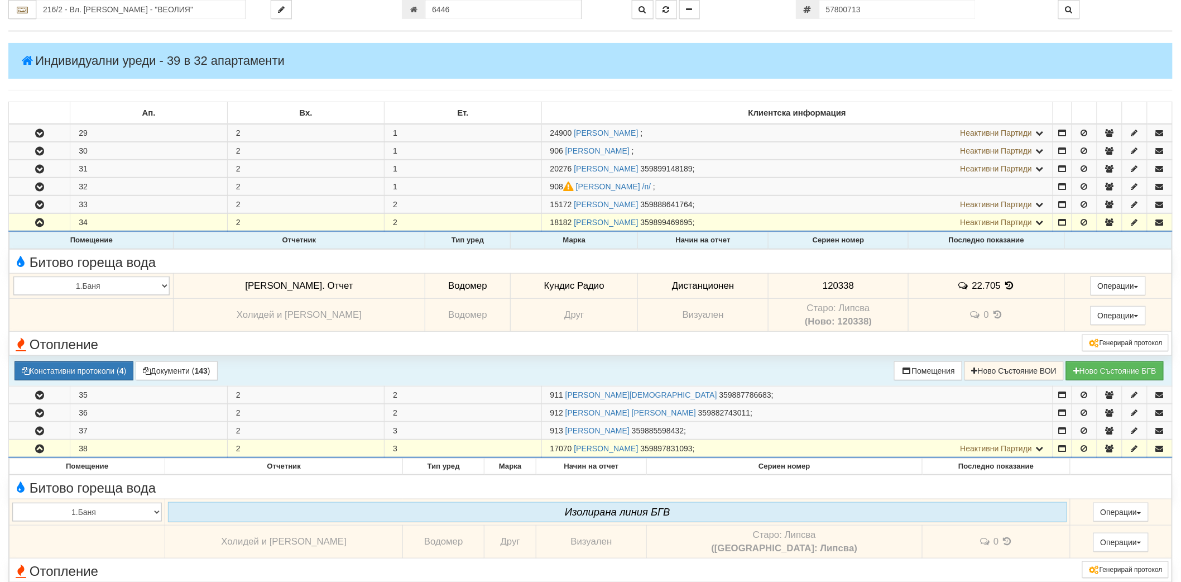
click at [1003, 285] on icon at bounding box center [1009, 285] width 12 height 9
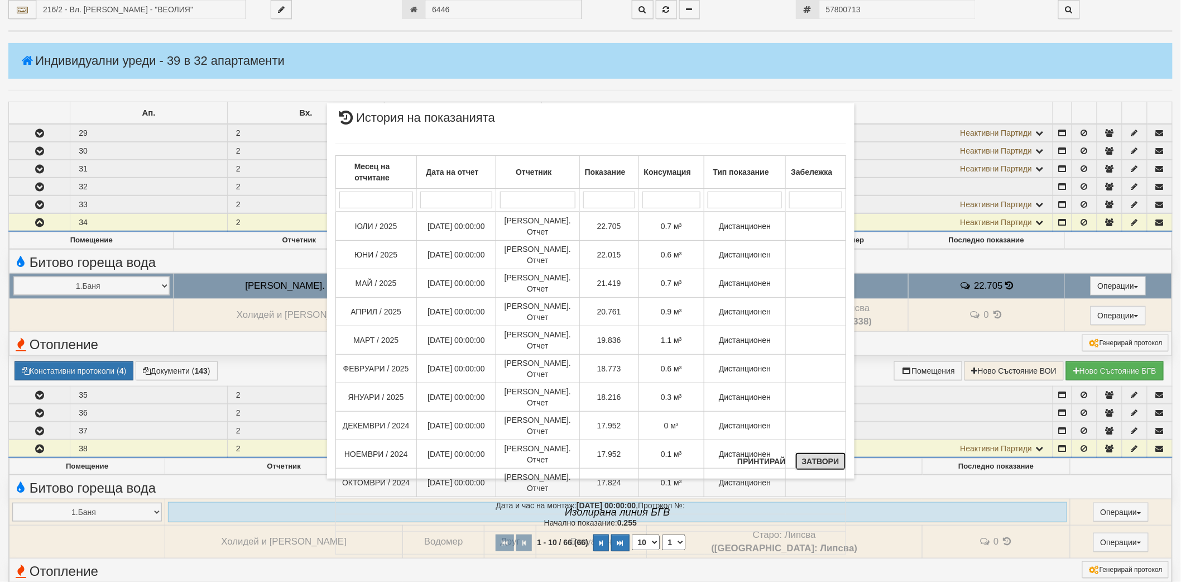
click at [818, 455] on button "Затвори" at bounding box center [820, 461] width 51 height 18
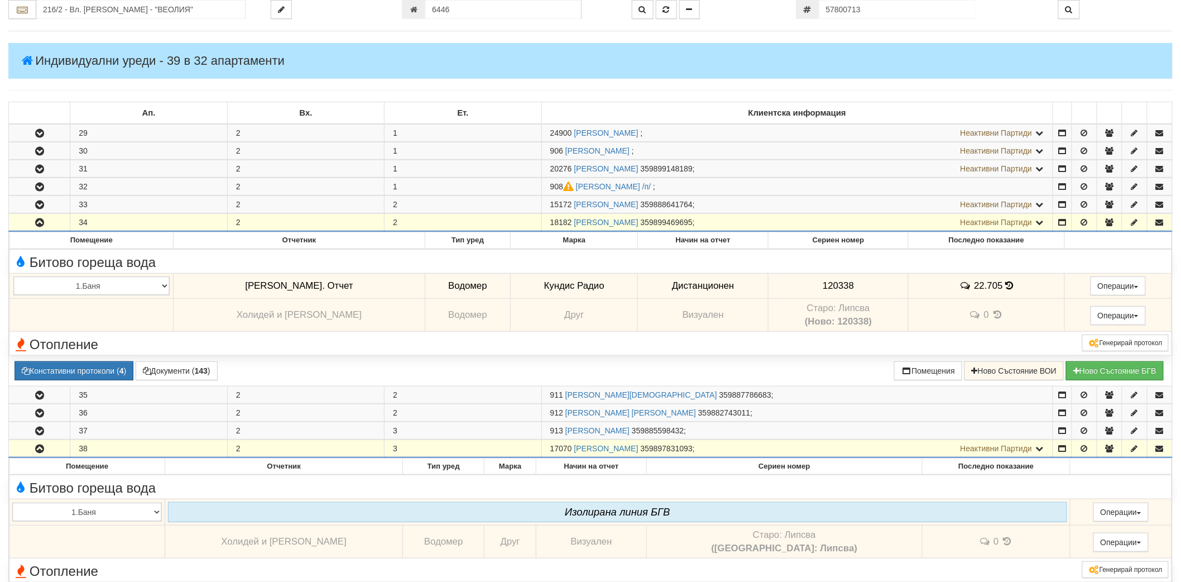
click at [40, 451] on icon "button" at bounding box center [39, 449] width 13 height 8
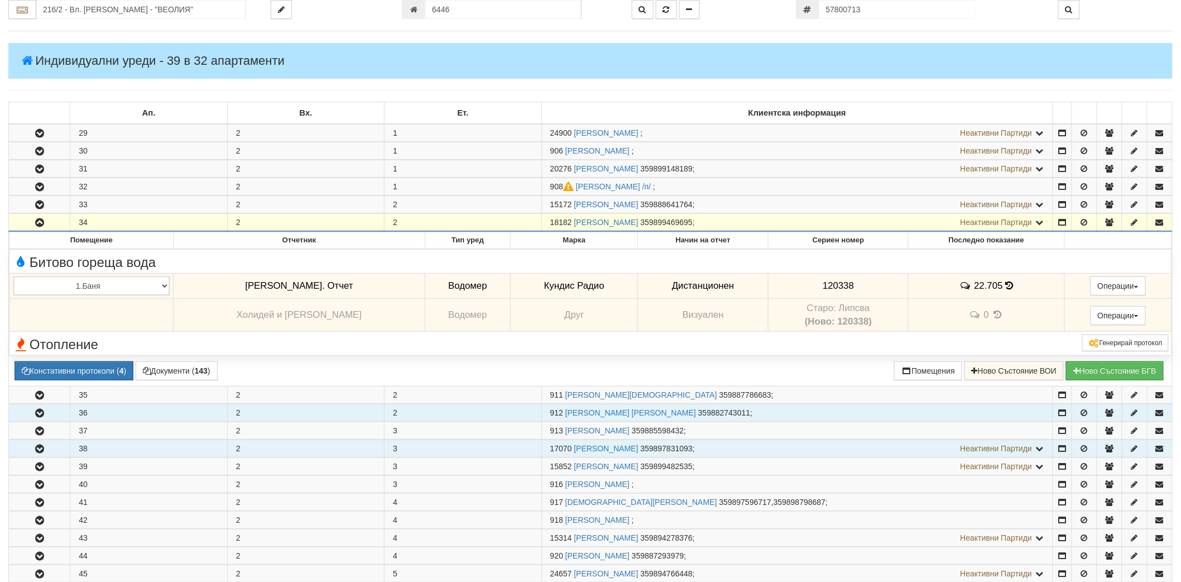
click at [38, 416] on icon "button" at bounding box center [39, 413] width 13 height 8
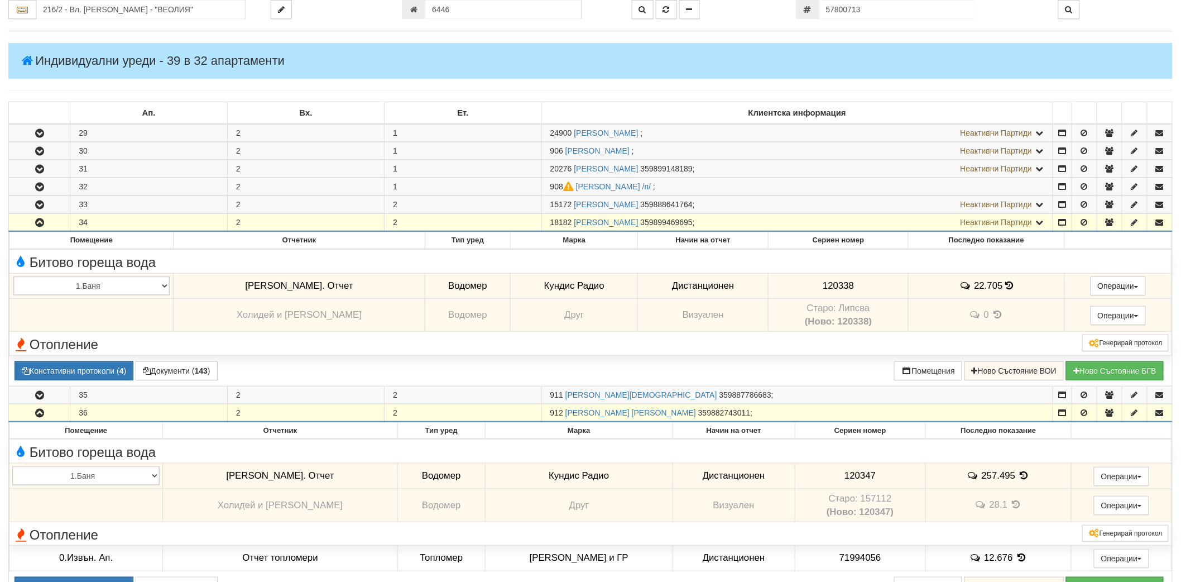
click at [38, 416] on icon "button" at bounding box center [39, 413] width 13 height 8
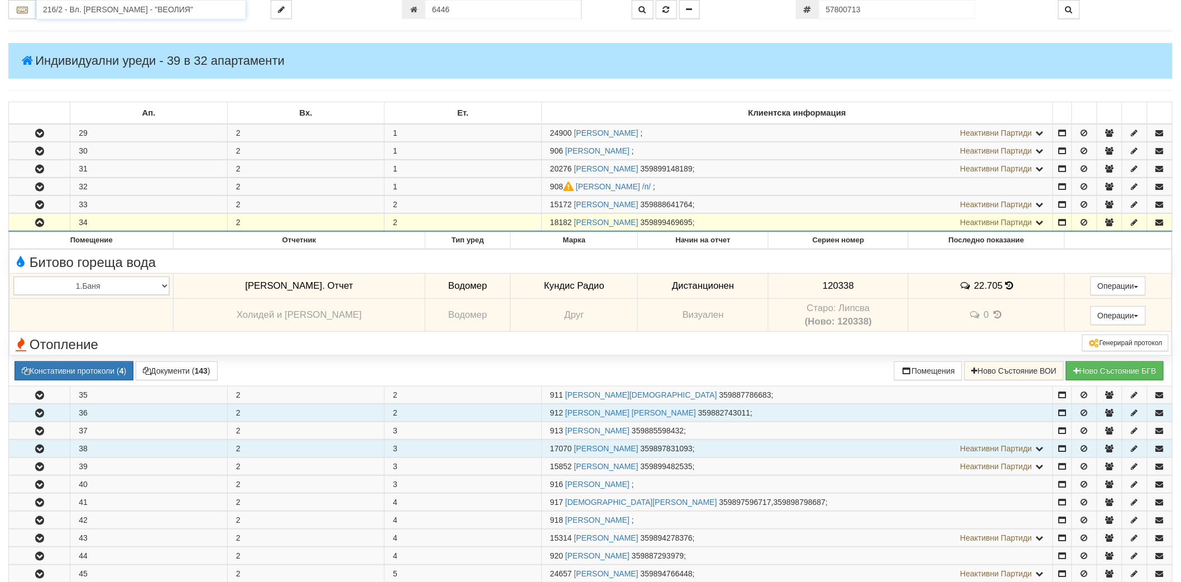
click at [152, 8] on input "216/2 - Вл. Варненчик - "ВЕОЛИЯ"" at bounding box center [140, 9] width 209 height 19
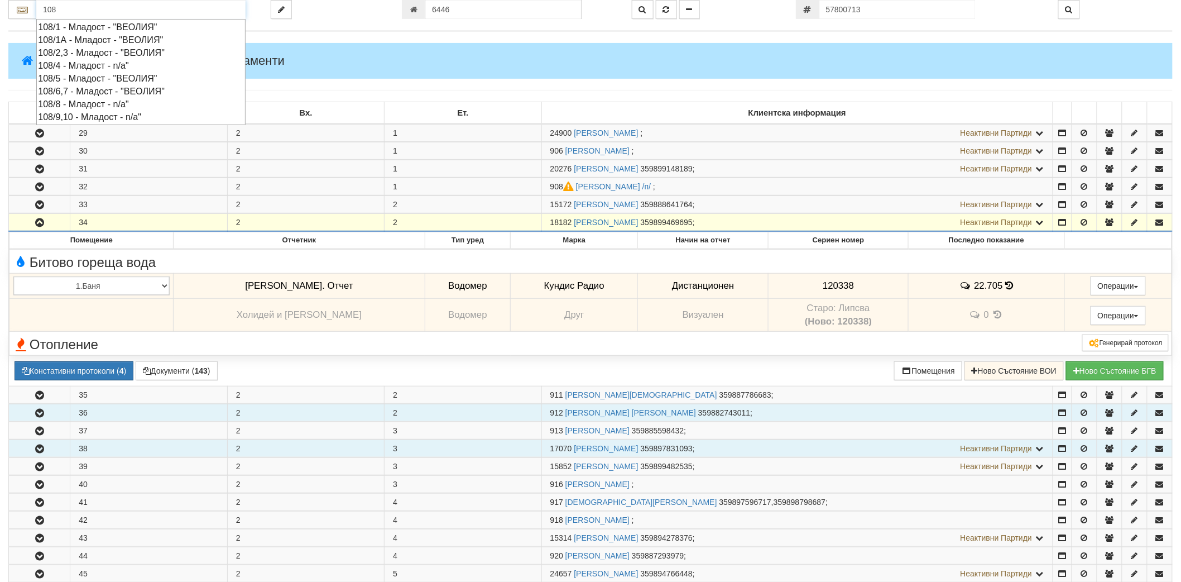
click at [88, 92] on div "108/6,7 - Младост - "ВЕОЛИЯ"" at bounding box center [141, 91] width 206 height 13
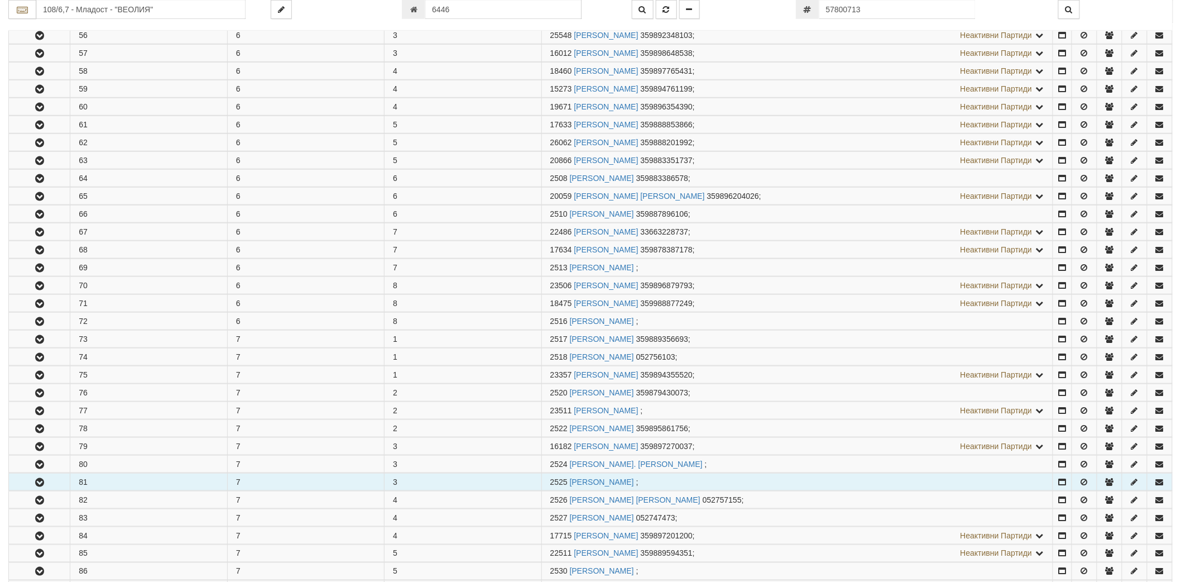
scroll to position [496, 0]
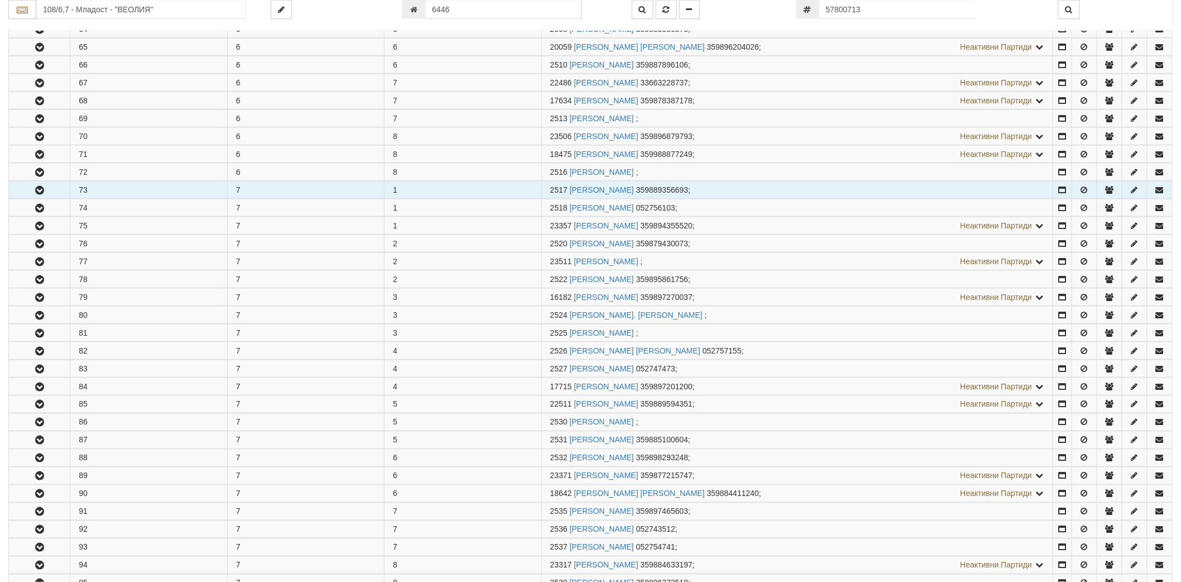
click at [40, 194] on icon "button" at bounding box center [39, 190] width 13 height 8
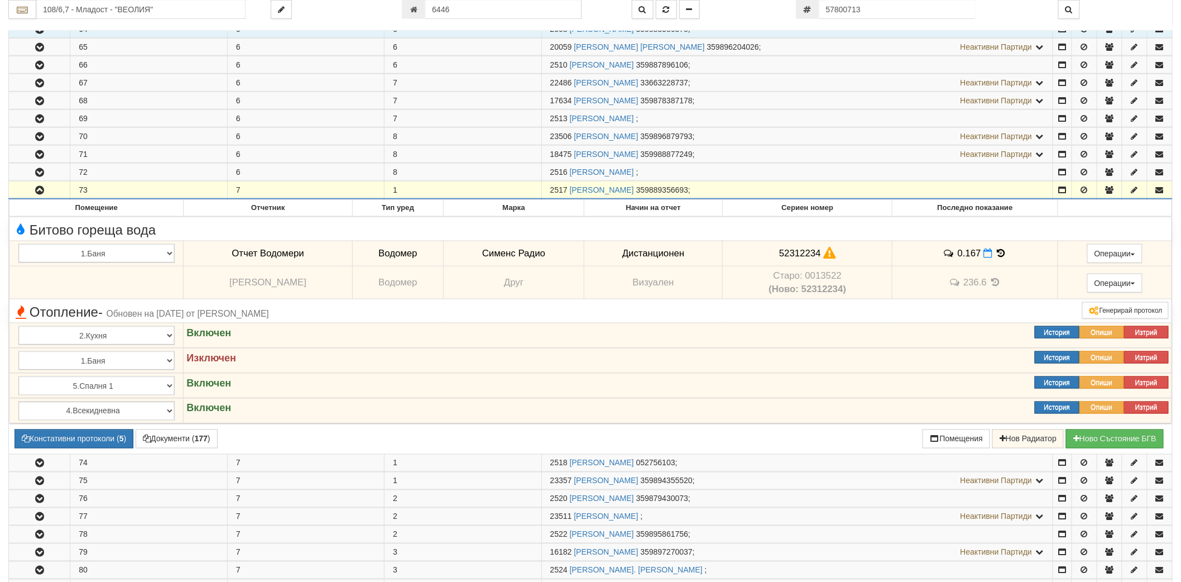
drag, startPoint x: 215, startPoint y: 21, endPoint x: 233, endPoint y: 32, distance: 20.8
click at [220, 21] on div "108/6,7 - Младост - "ВЕОЛИЯ" 6446" at bounding box center [590, 15] width 1164 height 31
click at [221, 10] on input "108/6,7 - Младост - "ВЕОЛИЯ"" at bounding box center [140, 9] width 209 height 19
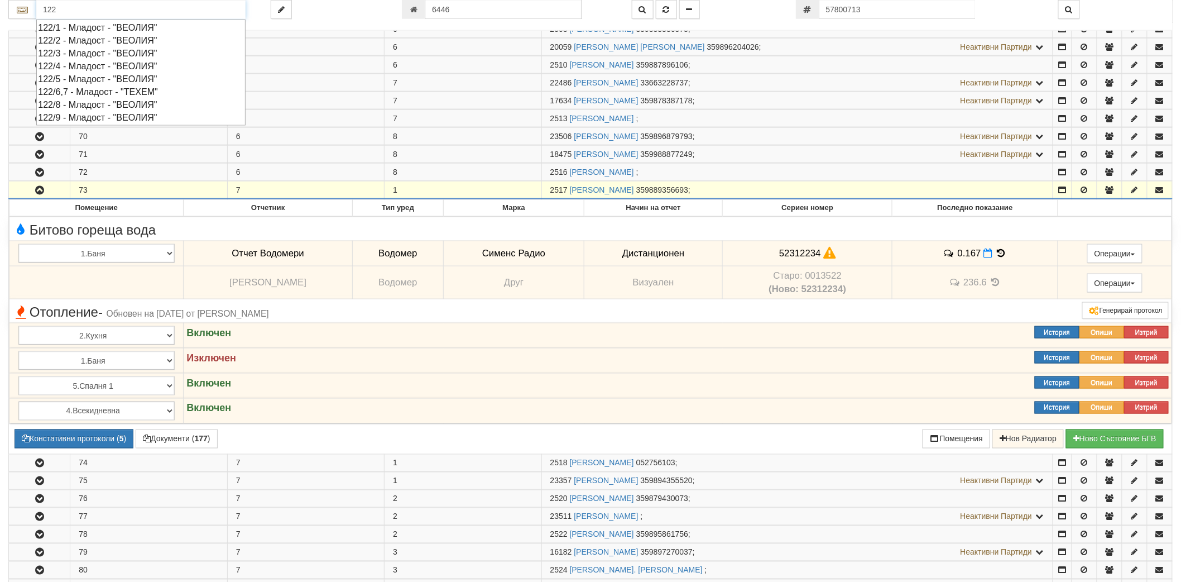
click at [82, 107] on div "122/8 - Младост - "ВЕОЛИЯ"" at bounding box center [141, 104] width 206 height 13
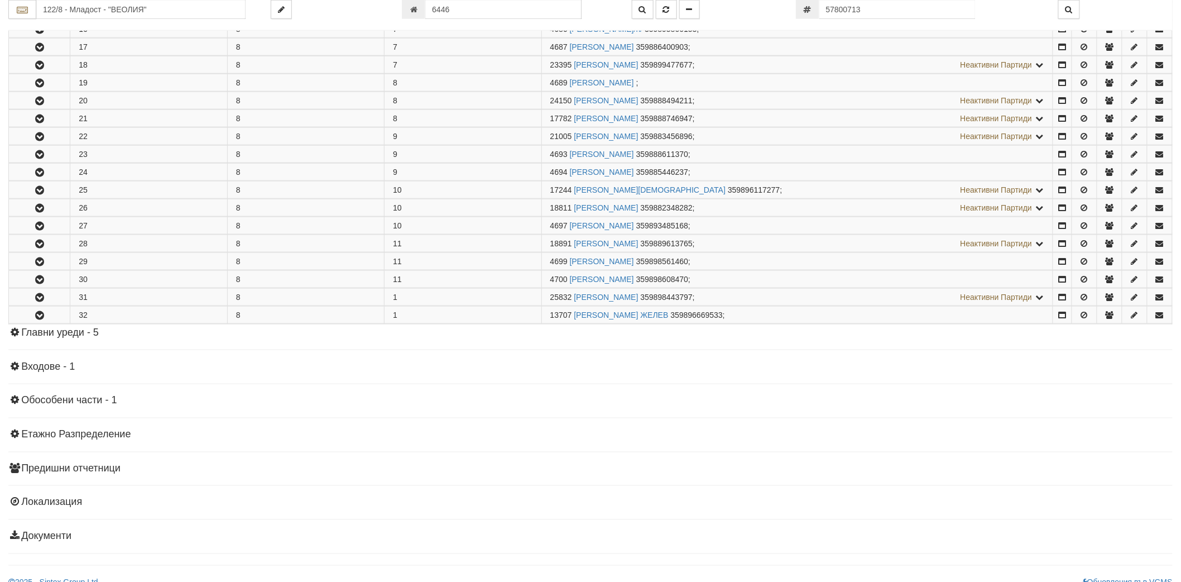
scroll to position [0, 0]
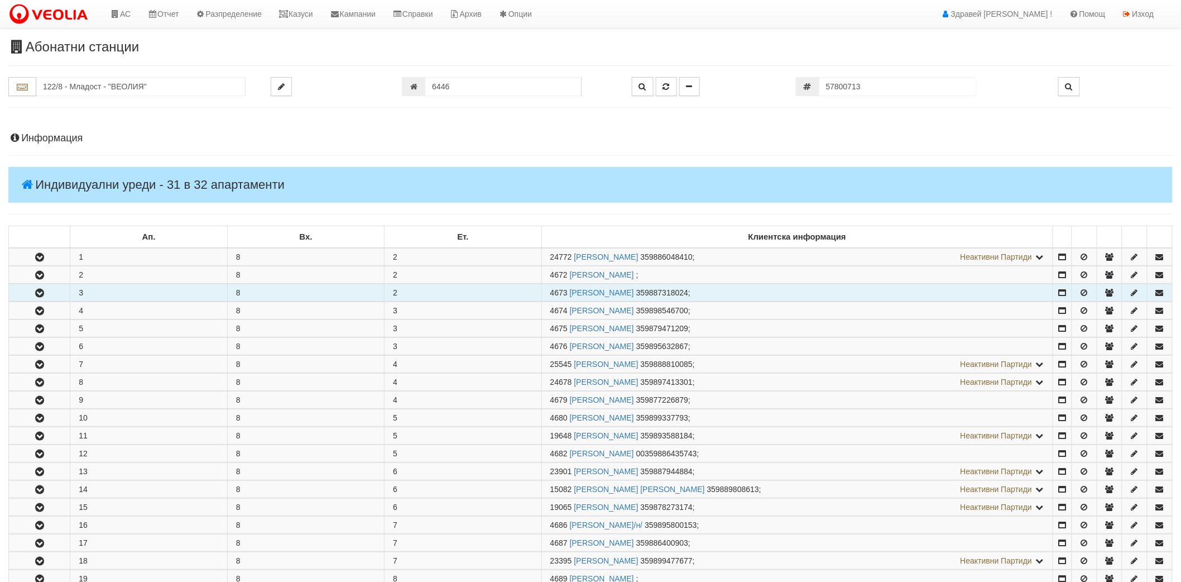
click at [56, 288] on button "button" at bounding box center [39, 292] width 61 height 17
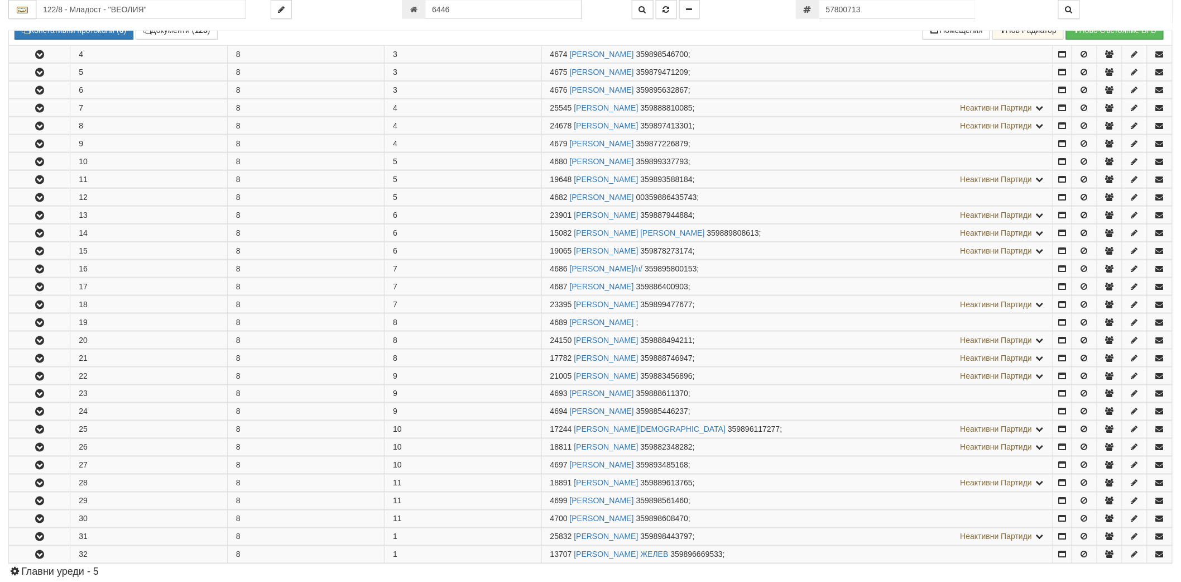
scroll to position [558, 0]
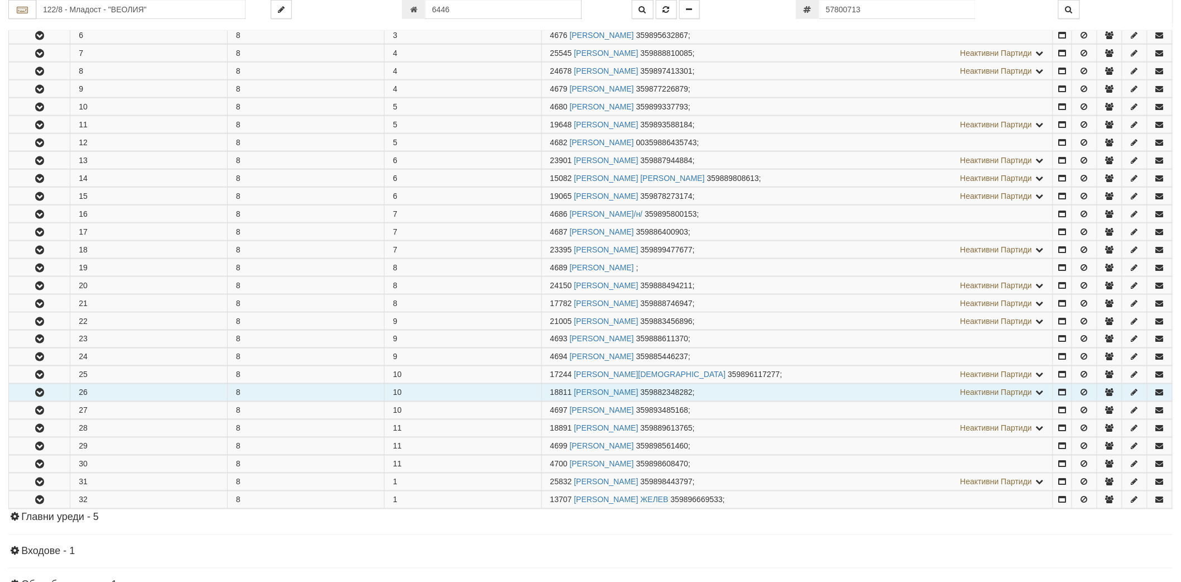
click at [35, 399] on button "button" at bounding box center [39, 392] width 61 height 17
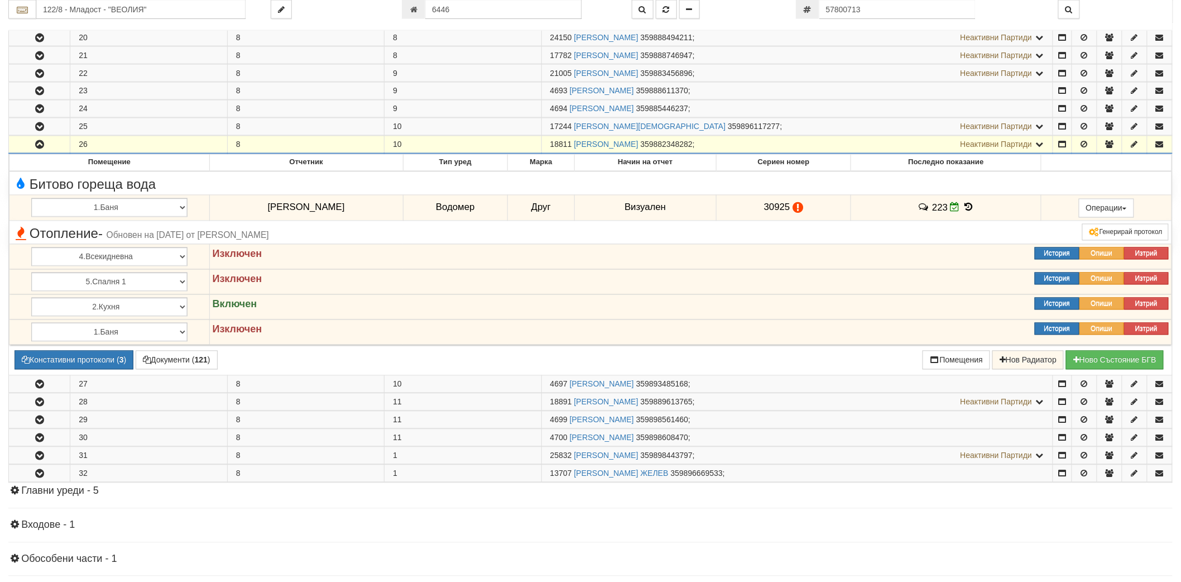
scroll to position [982, 0]
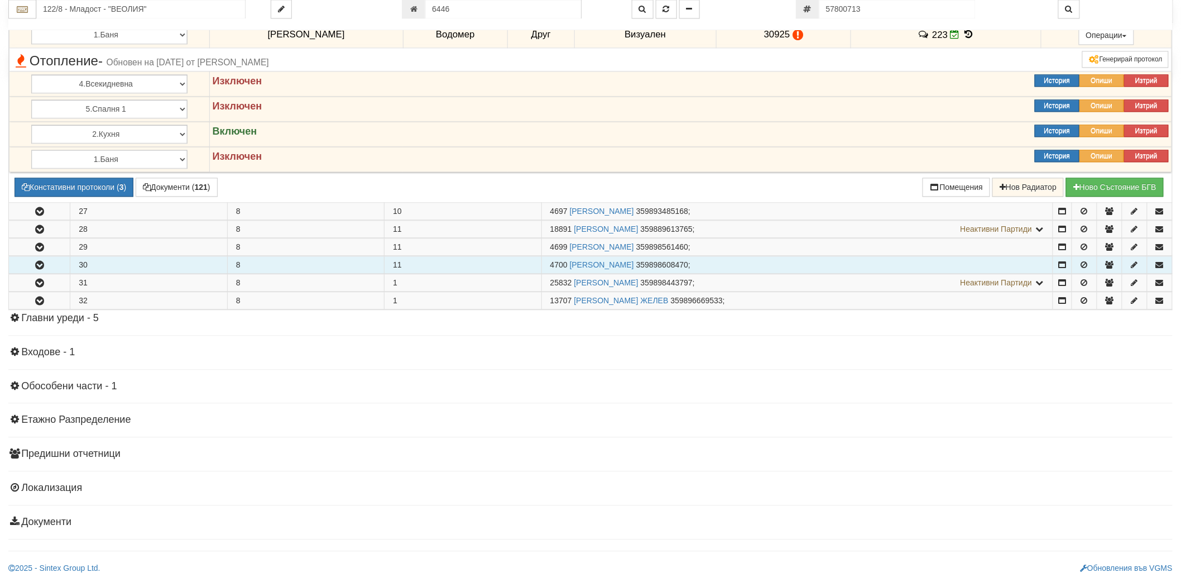
click at [39, 262] on icon "button" at bounding box center [39, 265] width 13 height 8
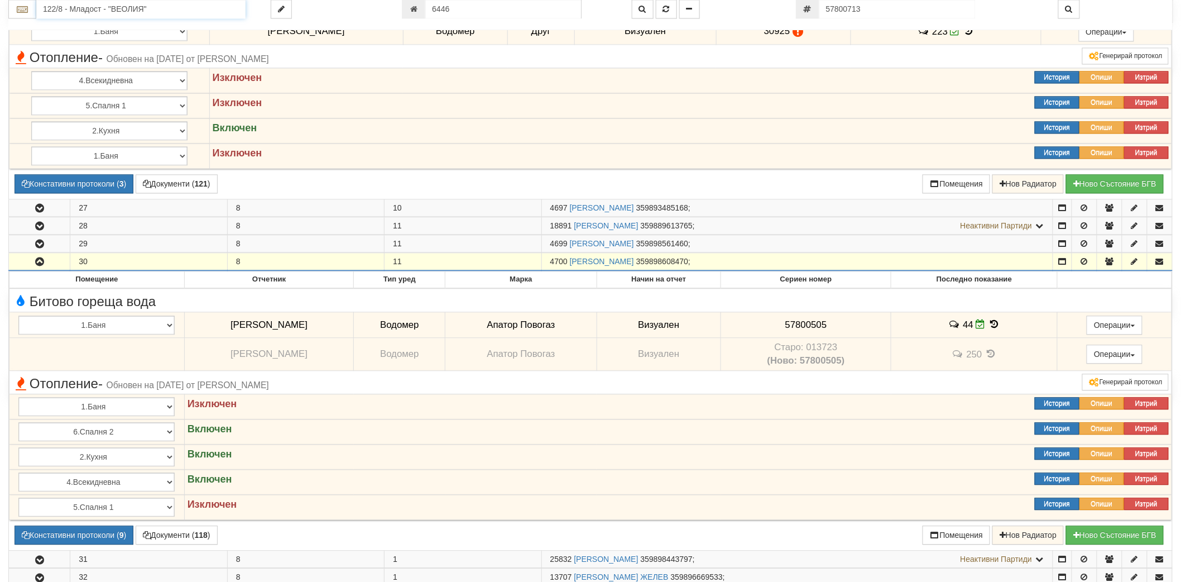
click at [194, 16] on input "122/8 - Младост - "ВЕОЛИЯ"" at bounding box center [140, 9] width 209 height 19
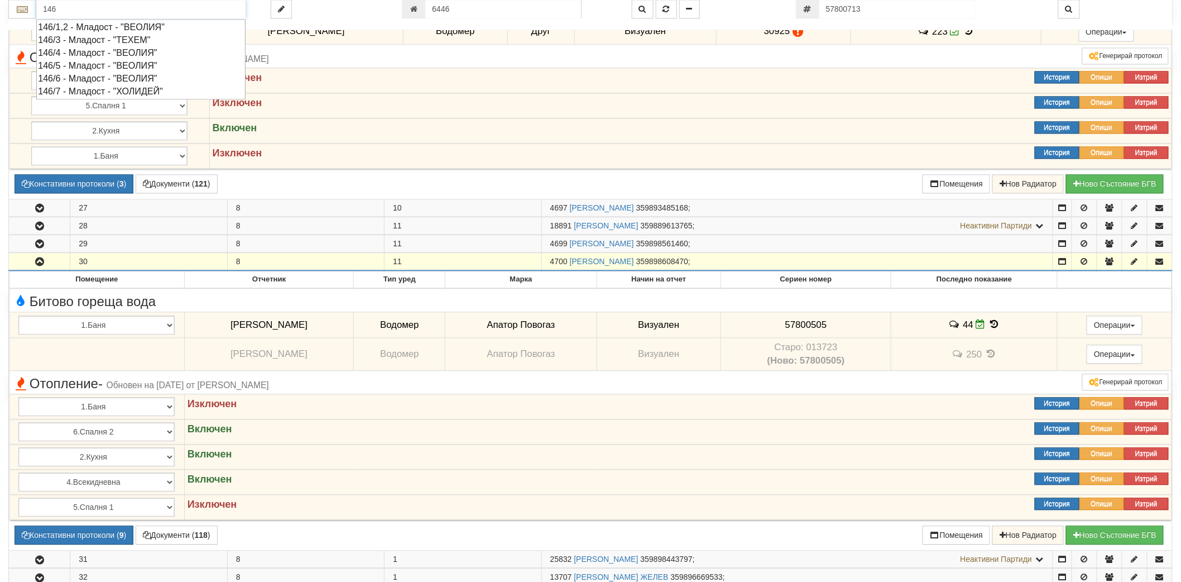
click at [124, 28] on div "146/1,2 - Младост - "ВЕОЛИЯ"" at bounding box center [141, 27] width 206 height 13
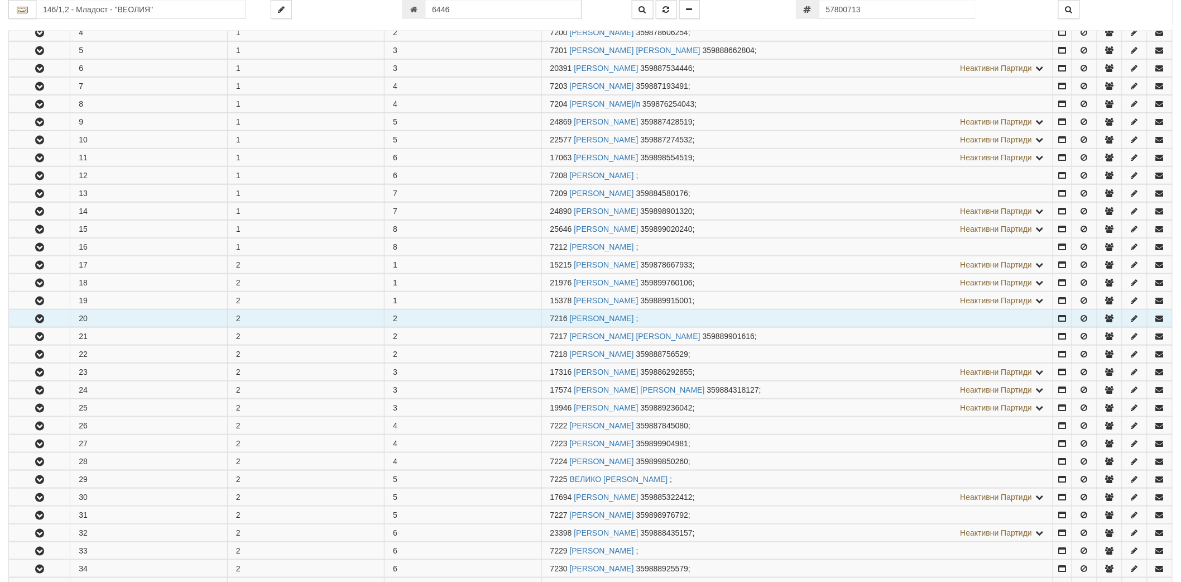
scroll to position [434, 0]
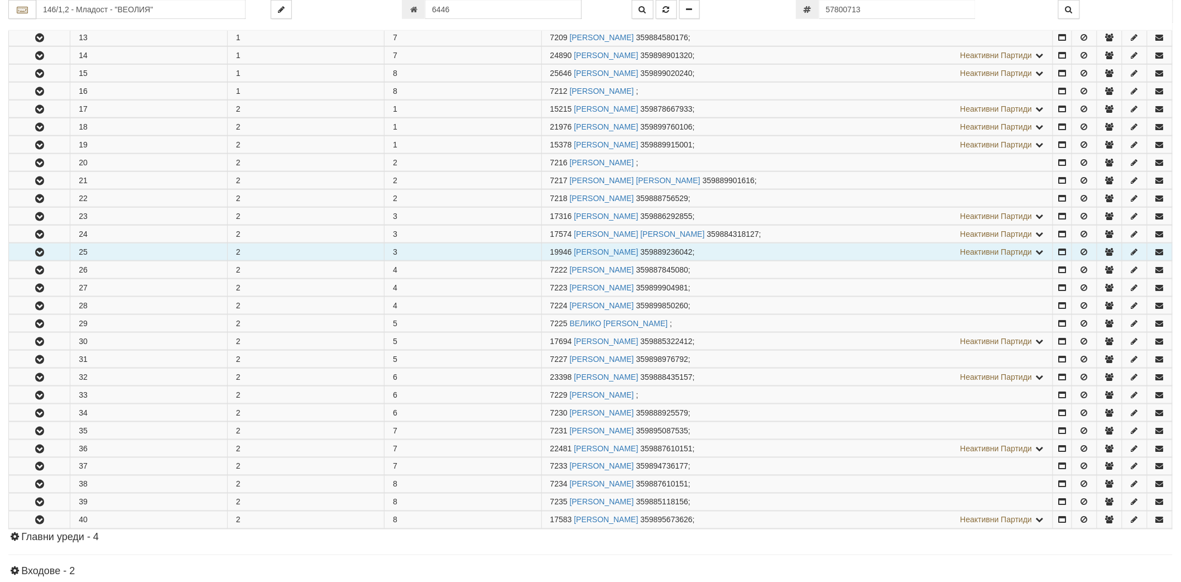
click at [37, 252] on icon "button" at bounding box center [39, 252] width 13 height 8
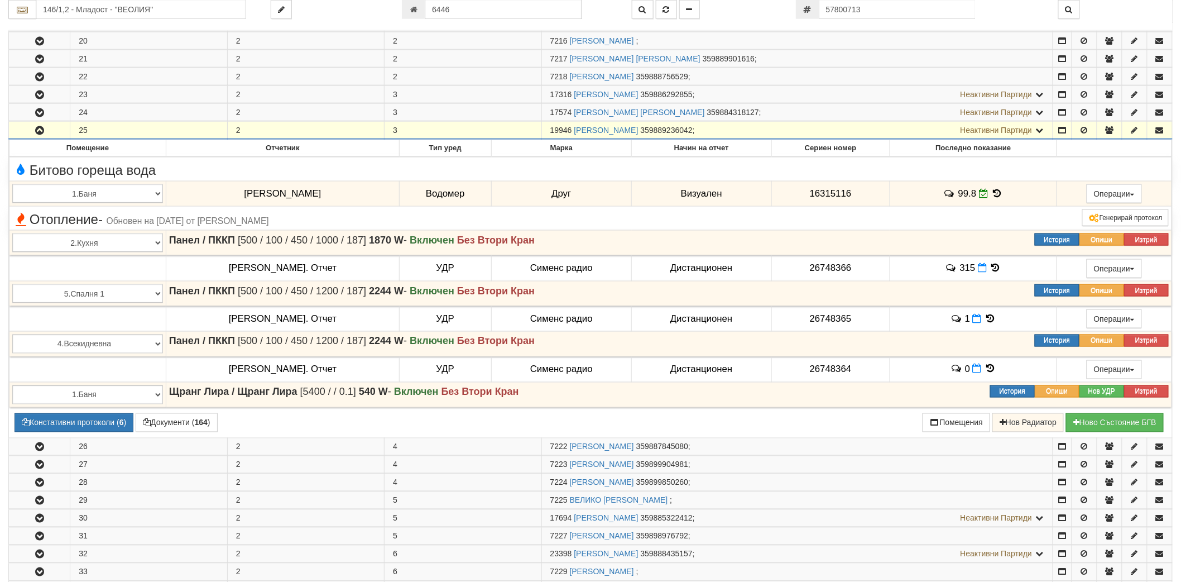
scroll to position [558, 0]
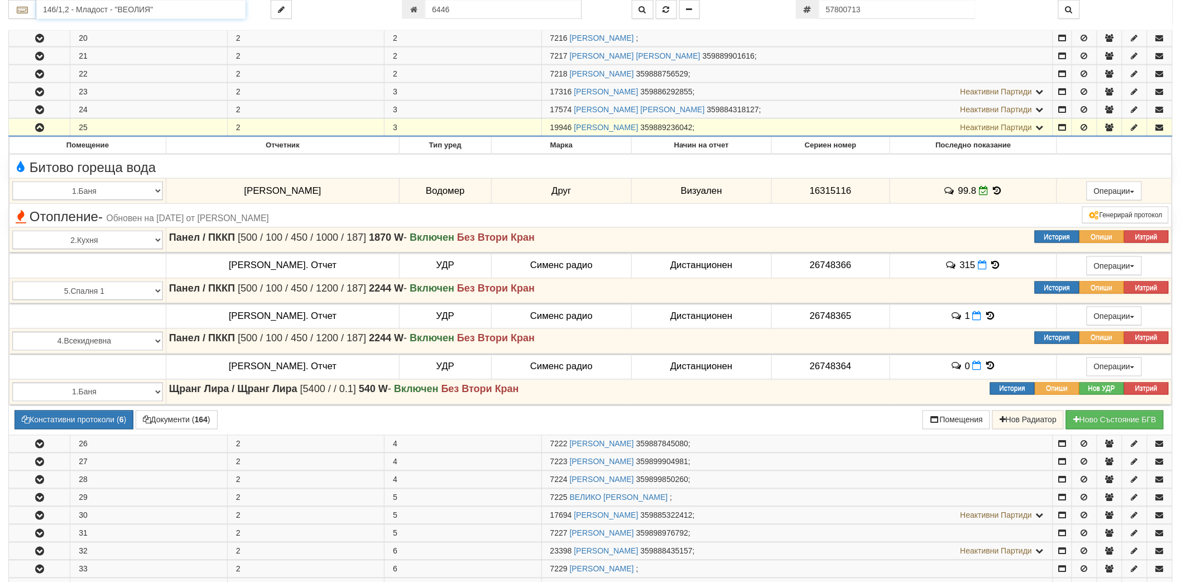
click at [91, 4] on input "146/1,2 - Младост - "ВЕОЛИЯ"" at bounding box center [140, 9] width 209 height 19
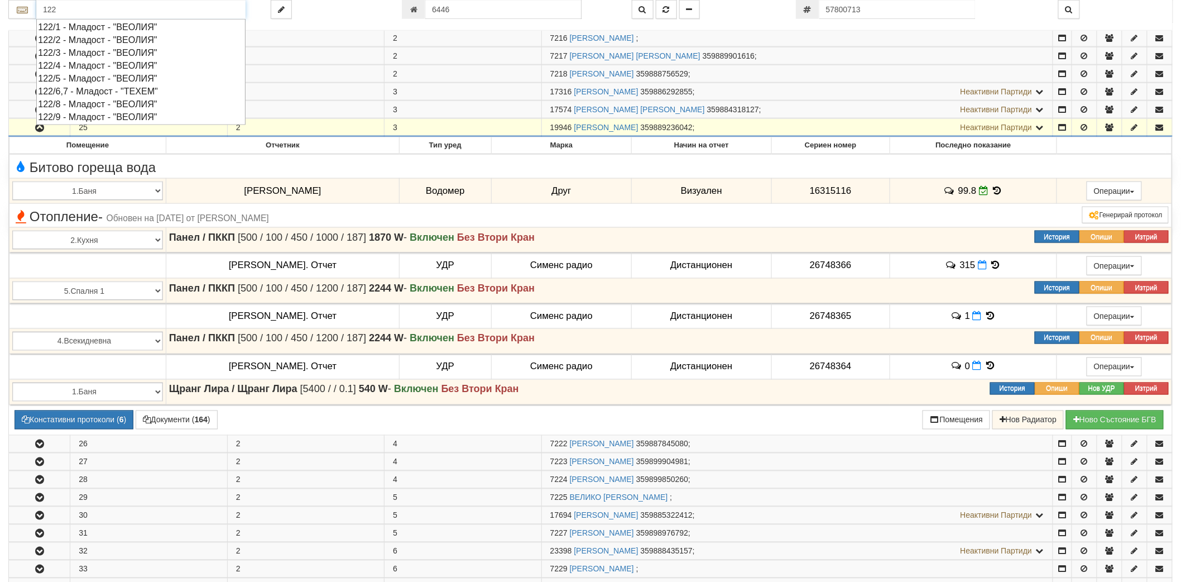
click at [76, 89] on div "122/6,7 - Младост - "ТЕХЕМ"" at bounding box center [141, 91] width 206 height 13
type input "122/6,7 - Младост - "ТЕХЕМ""
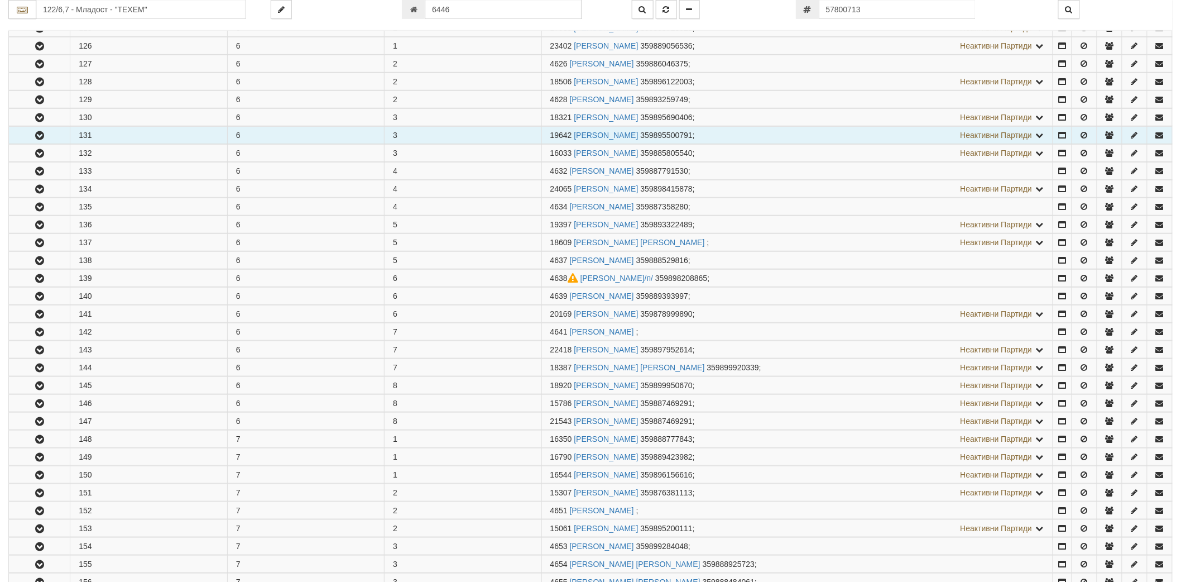
scroll to position [310, 0]
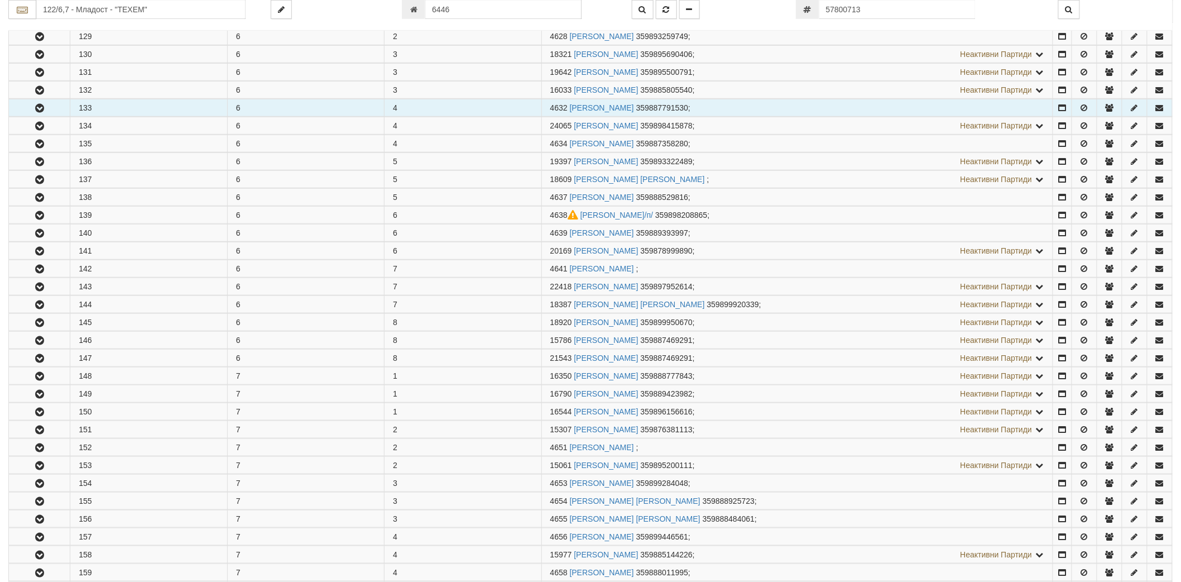
click at [38, 107] on icon "button" at bounding box center [39, 108] width 13 height 8
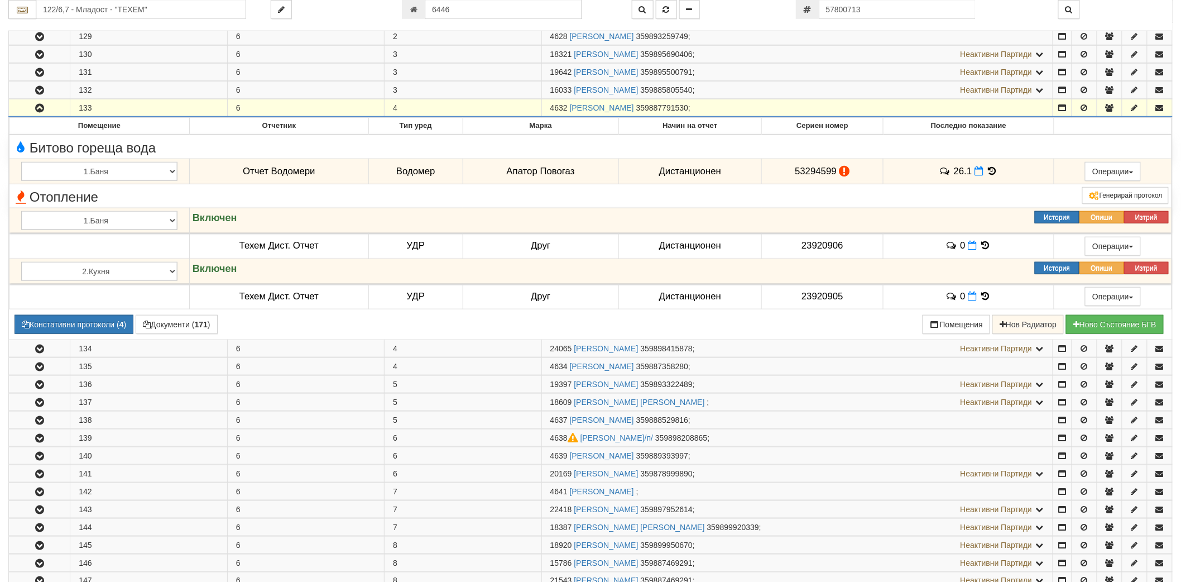
click at [42, 28] on div "122/6,7 - Младост - "ТЕХЕМ" 6446" at bounding box center [590, 15] width 1164 height 31
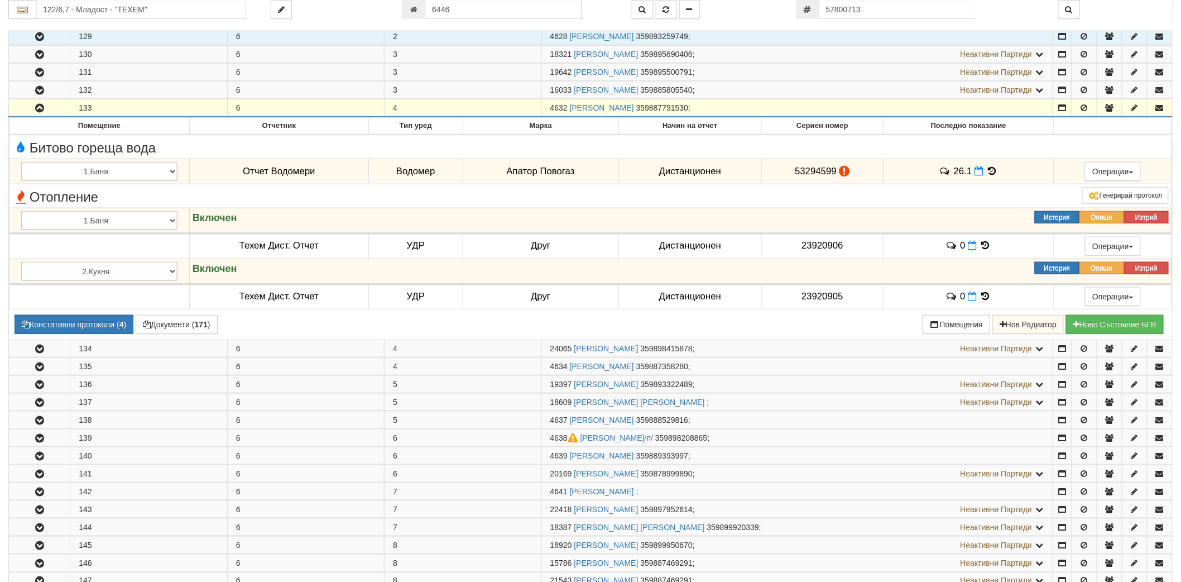
click at [42, 40] on icon "button" at bounding box center [39, 37] width 13 height 8
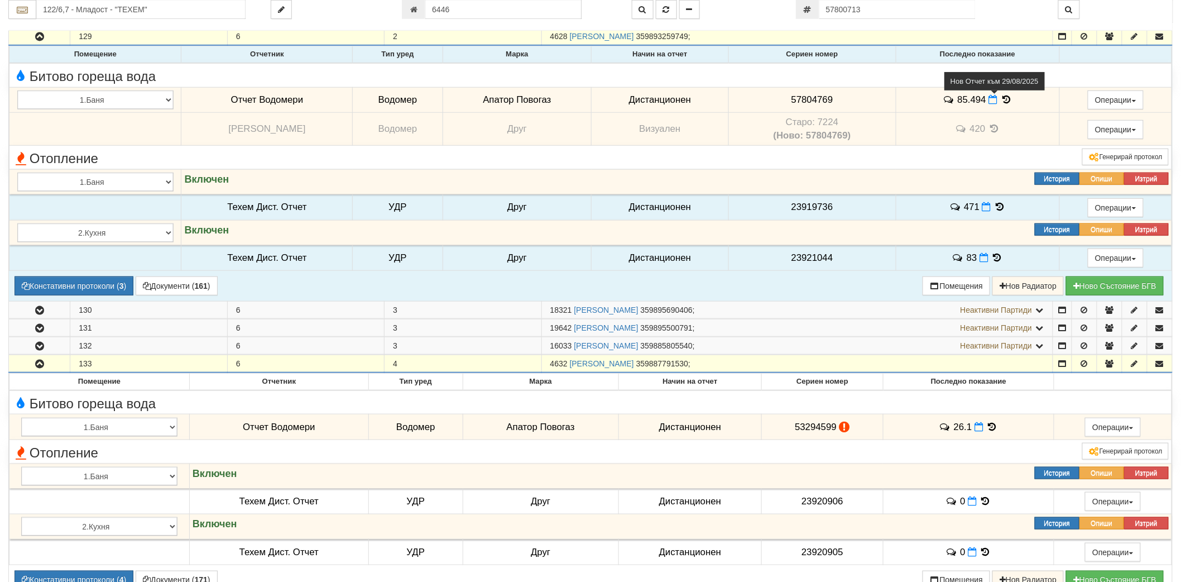
click at [996, 102] on icon at bounding box center [993, 99] width 9 height 9
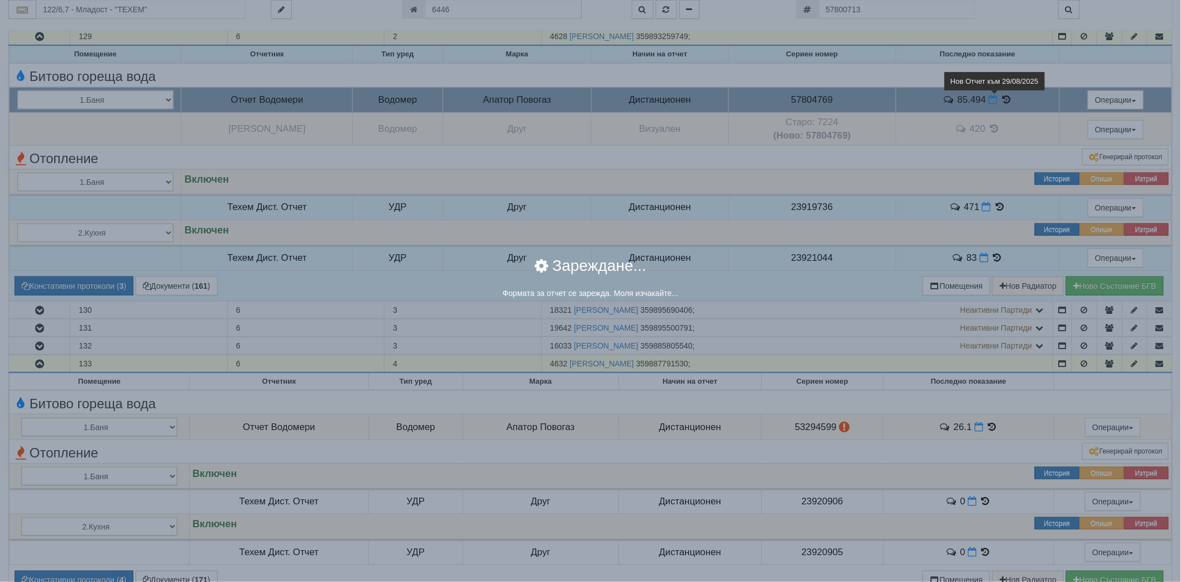
select select "ddb307f3-9e29-e611-80c1-afec7dc8e4eb"
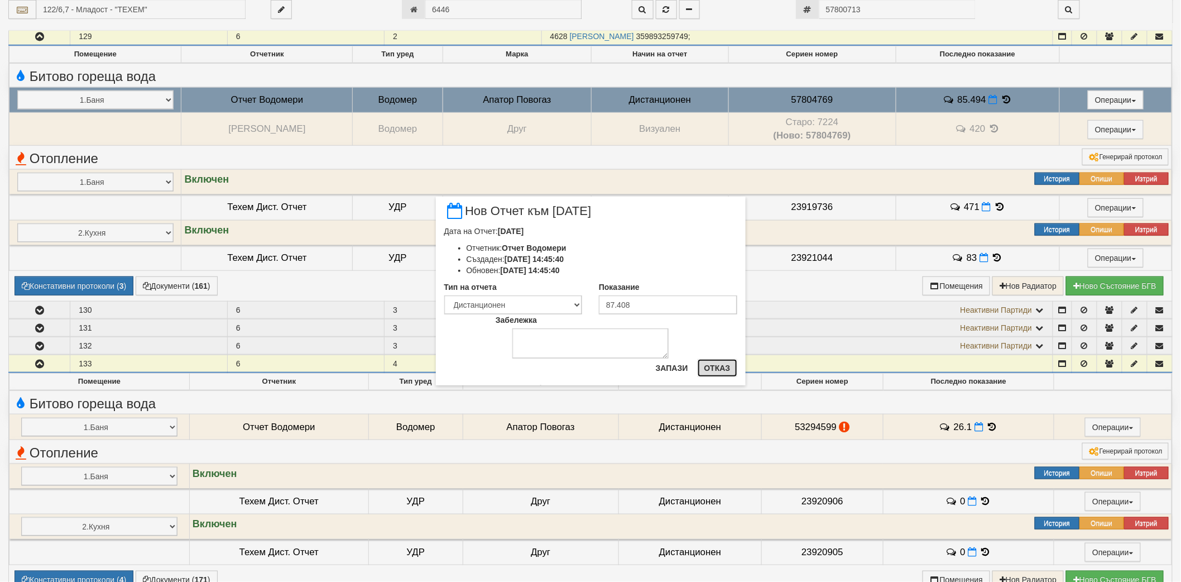
click at [705, 363] on button "Отказ" at bounding box center [718, 368] width 40 height 18
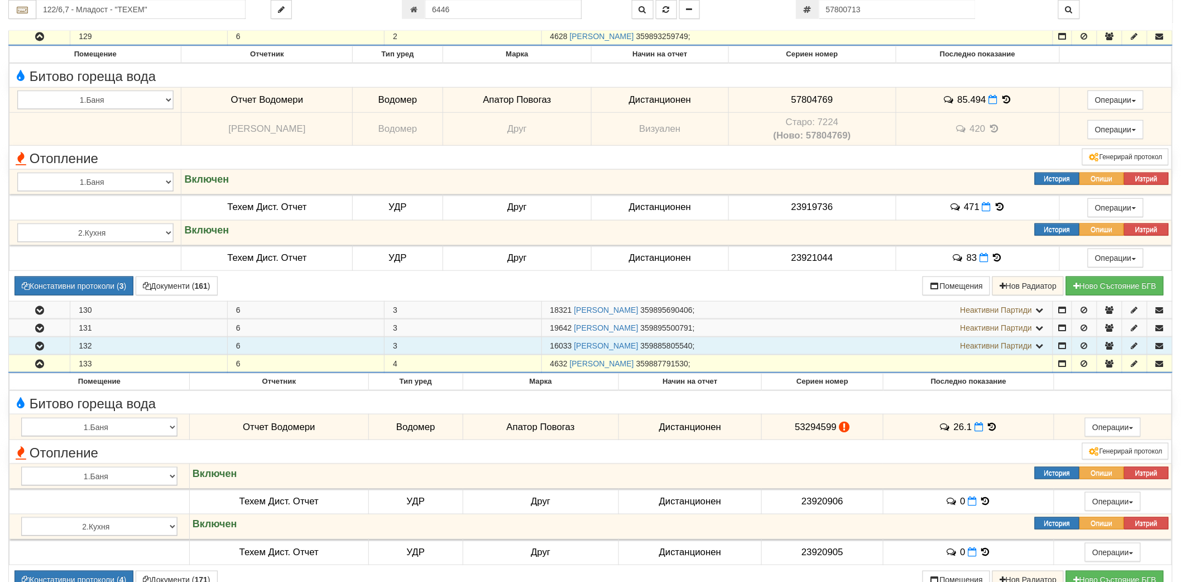
click at [44, 347] on icon "button" at bounding box center [39, 346] width 13 height 8
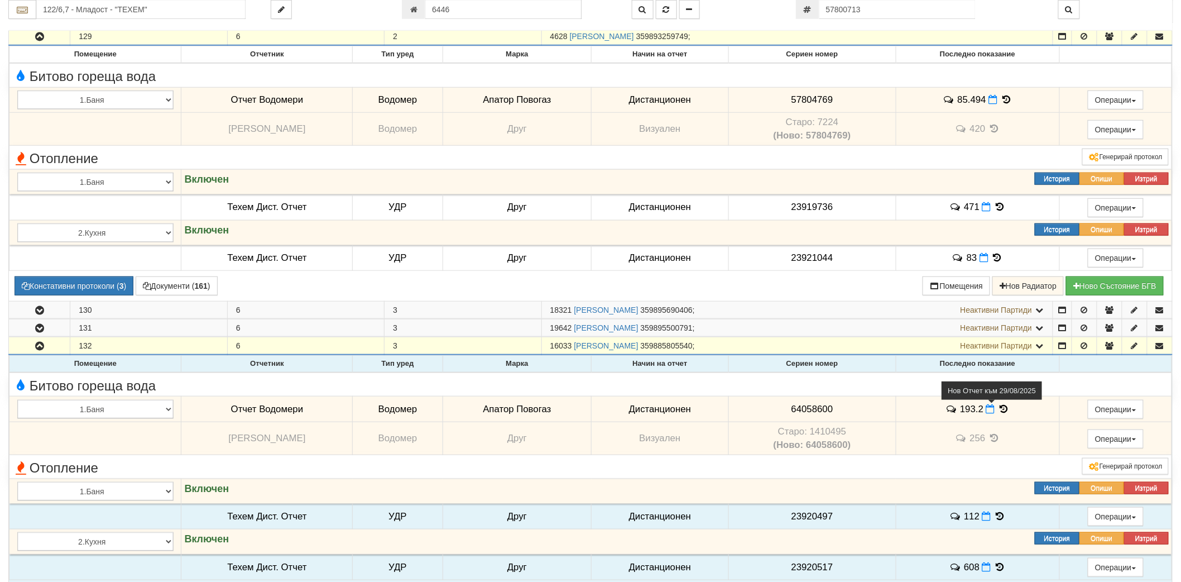
click at [992, 411] on icon at bounding box center [990, 408] width 9 height 9
select select "8ac75930-9bfd-e511-80be-8d5a1dced85a"
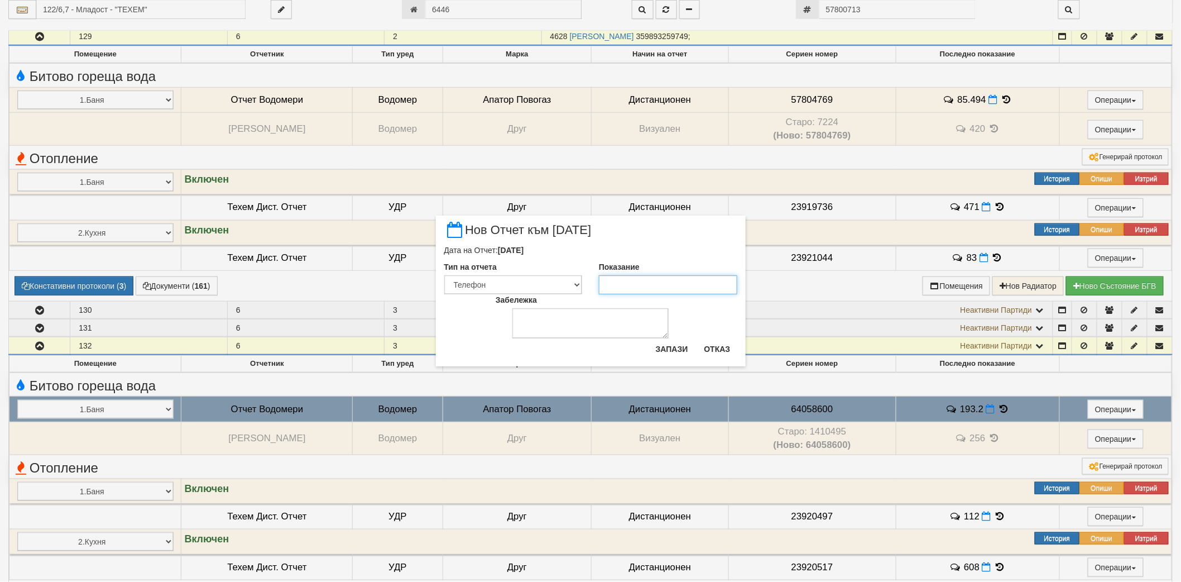
click at [648, 283] on input "Показание" at bounding box center [668, 284] width 138 height 19
type input "193.7"
click at [666, 342] on button "Запази" at bounding box center [672, 349] width 46 height 18
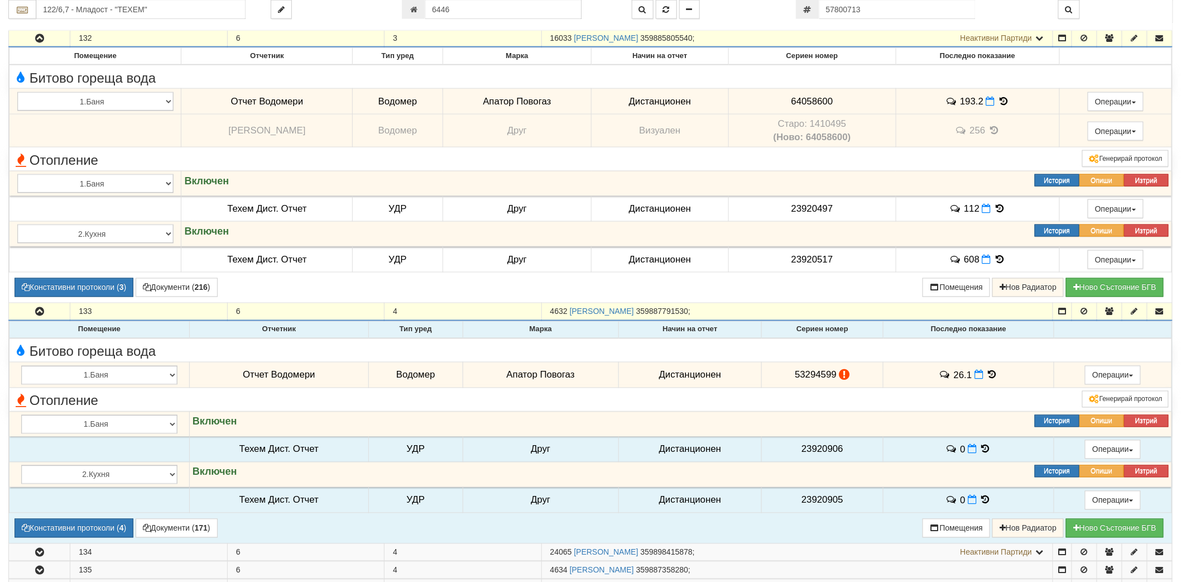
scroll to position [682, 0]
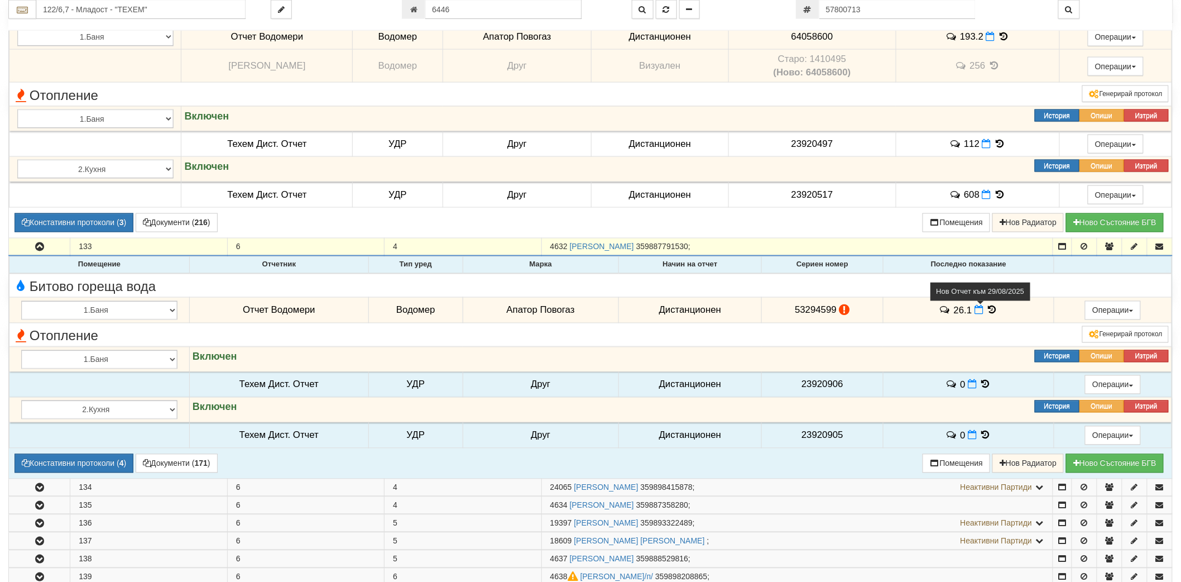
click at [977, 311] on icon at bounding box center [978, 309] width 9 height 9
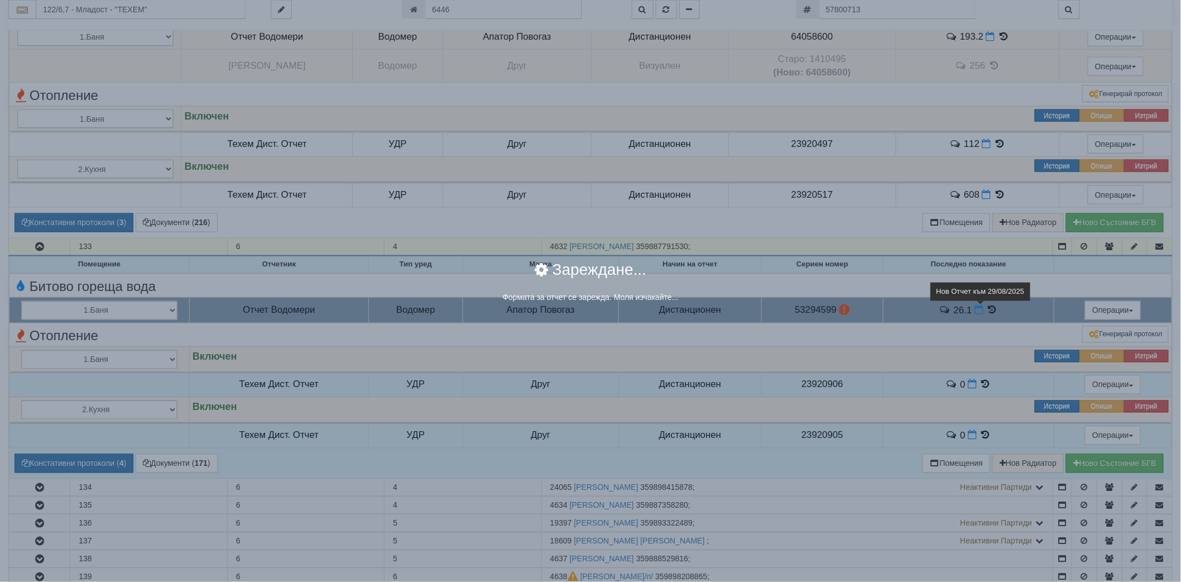
select select "8ac75930-9bfd-e511-80be-8d5a1dced85a"
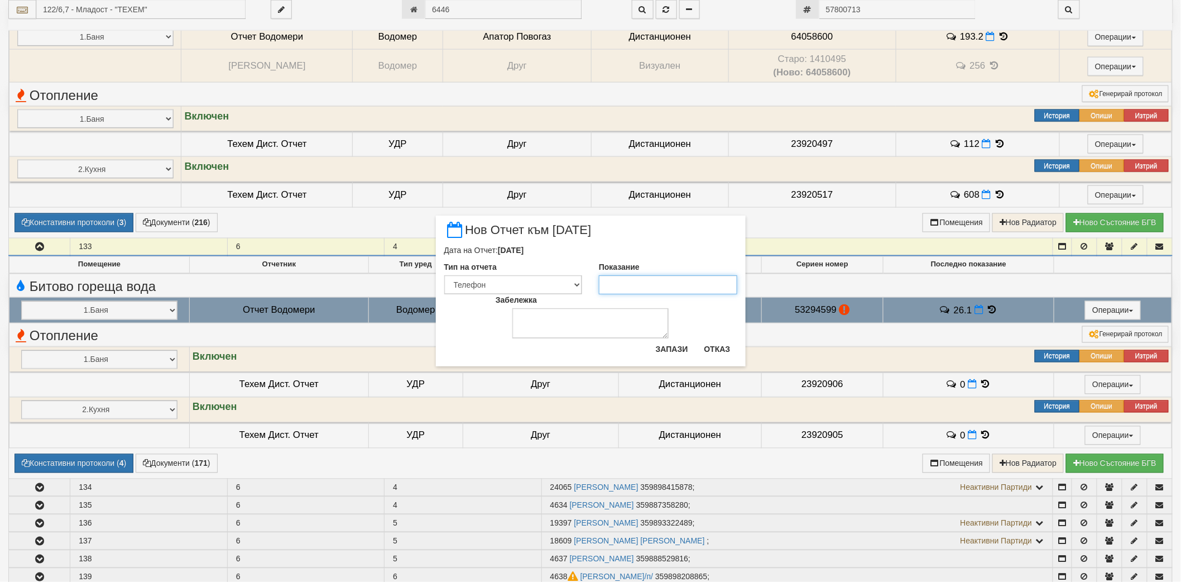
click at [628, 286] on input "Показание" at bounding box center [668, 284] width 138 height 19
type input "26.5"
click at [667, 349] on button "Запази" at bounding box center [672, 349] width 46 height 18
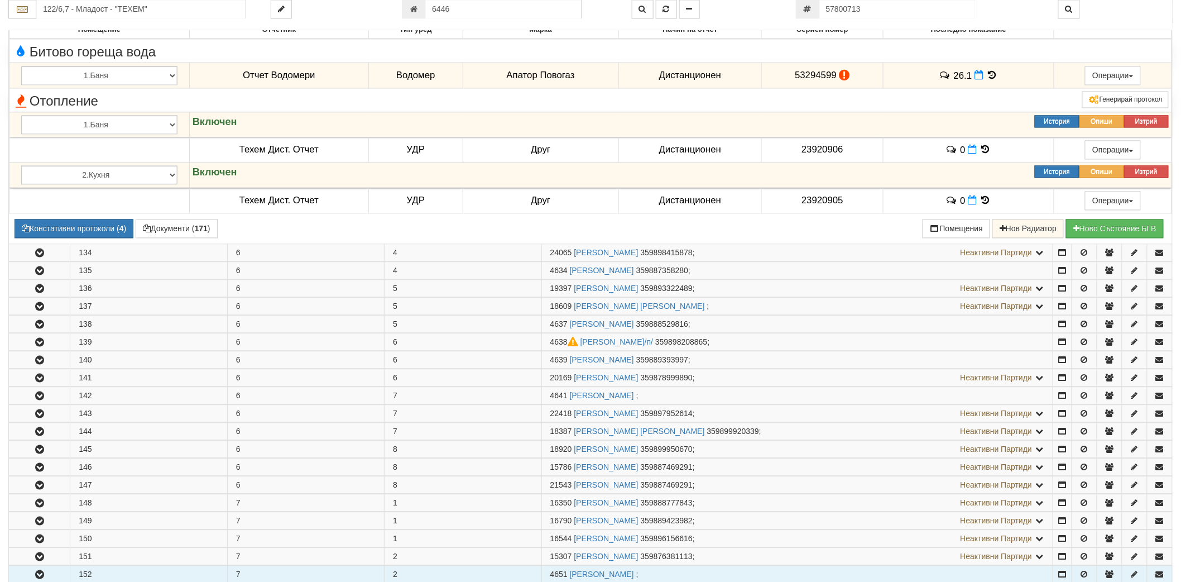
scroll to position [1054, 0]
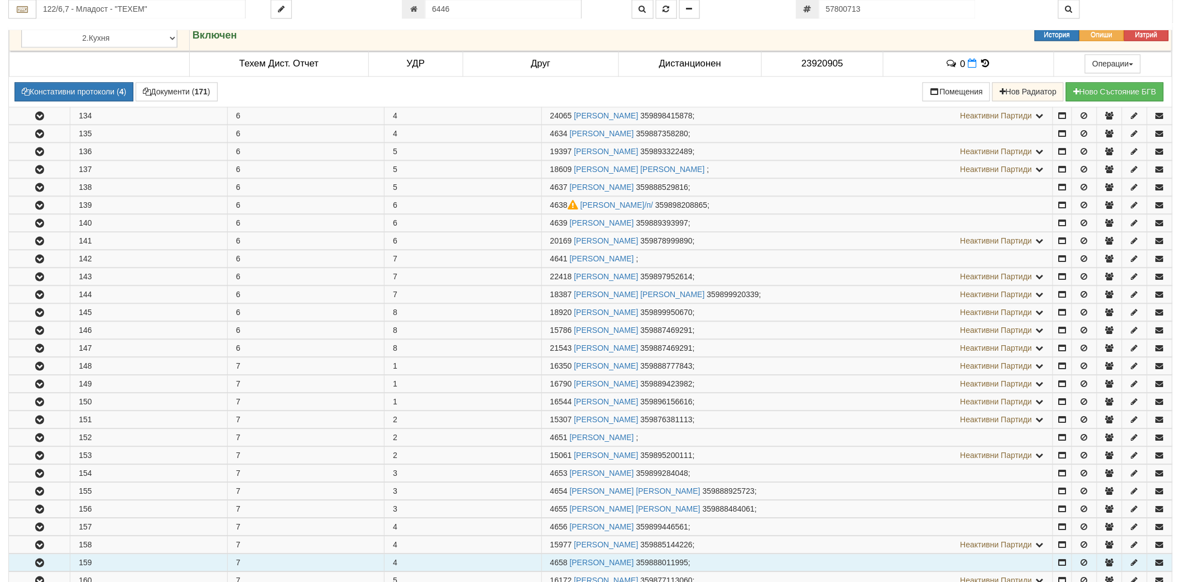
click at [40, 570] on button "button" at bounding box center [39, 562] width 61 height 17
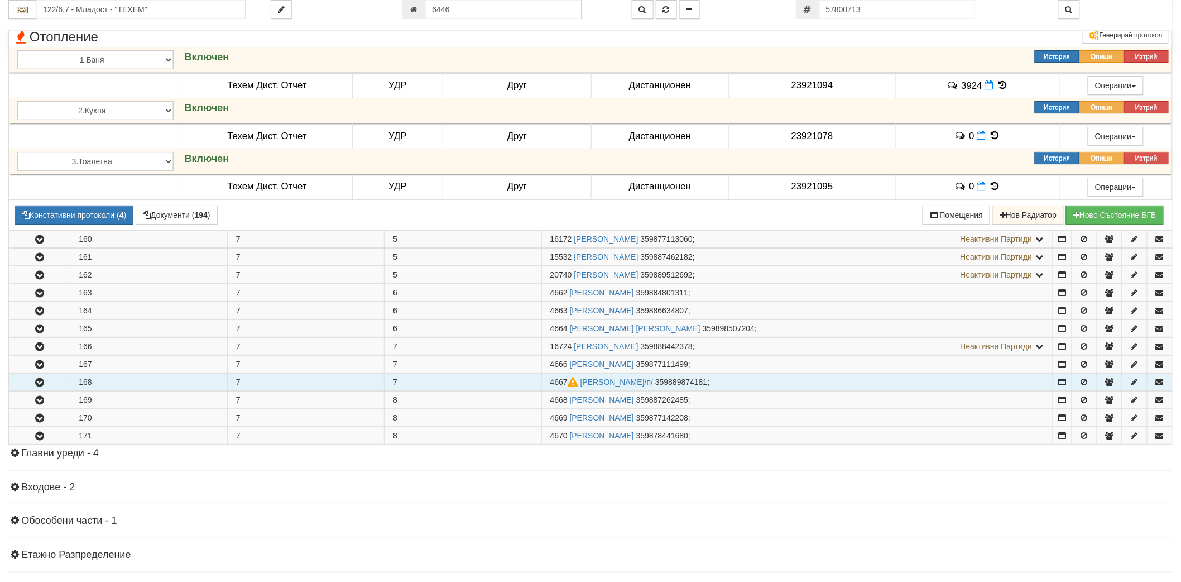
scroll to position [1736, 0]
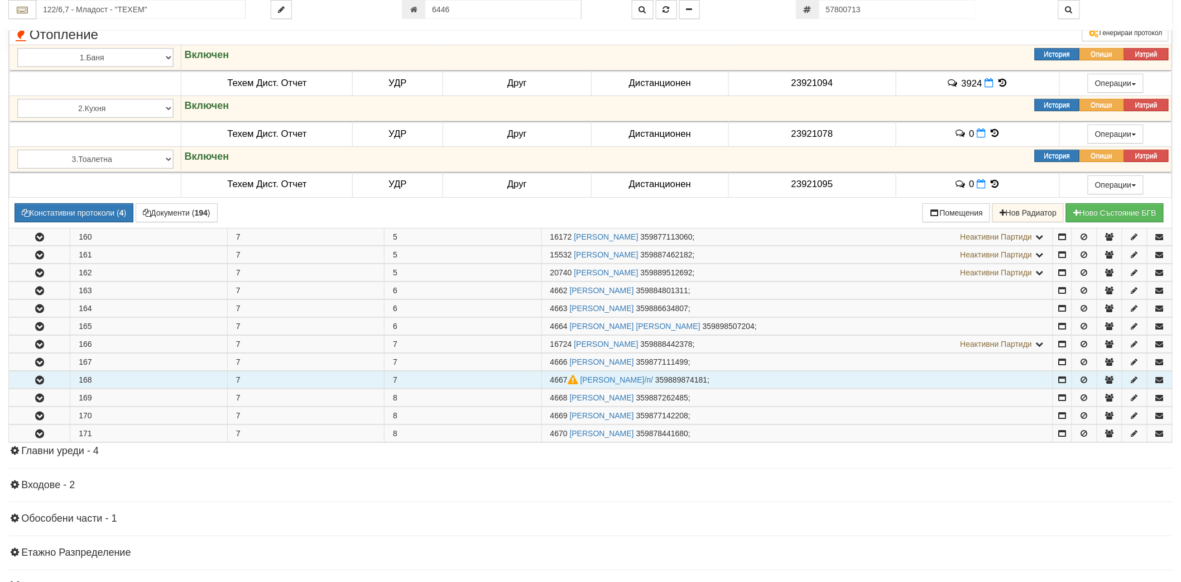
click at [33, 384] on icon "button" at bounding box center [39, 380] width 13 height 8
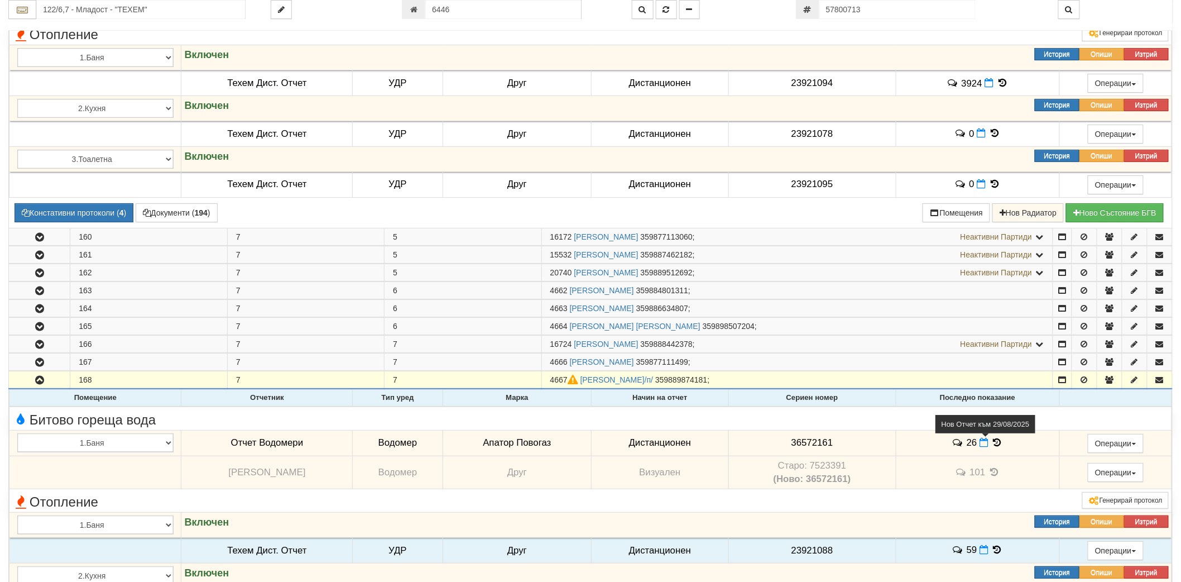
click at [986, 447] on icon at bounding box center [983, 442] width 9 height 9
select select "8ac75930-9bfd-e511-80be-8d5a1dced85a"
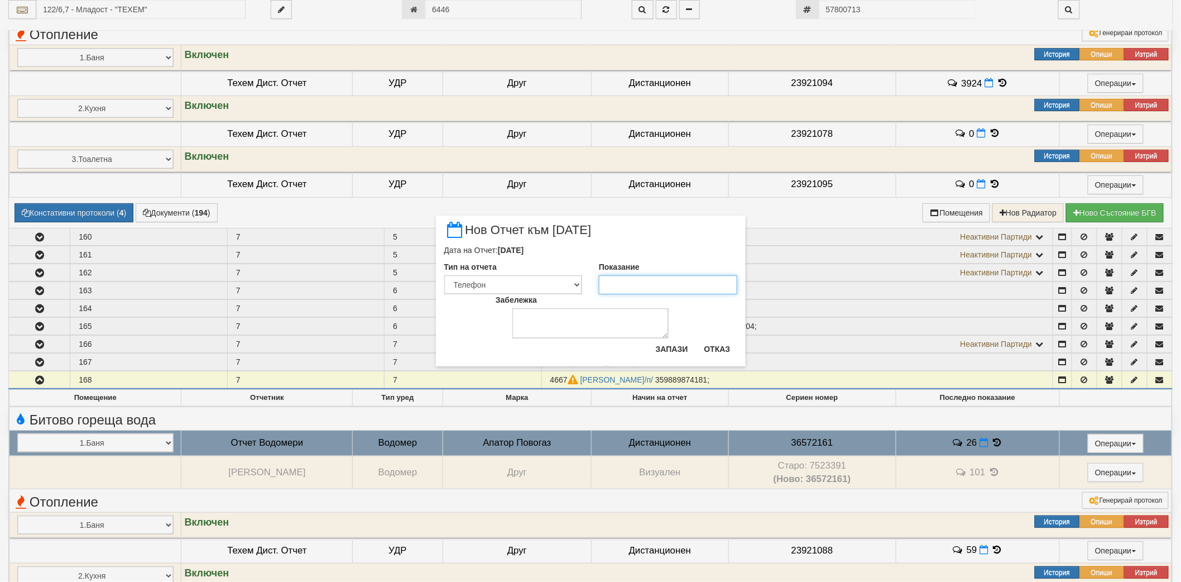
click at [613, 288] on input "Показание" at bounding box center [668, 284] width 138 height 19
type input "26"
click at [666, 350] on button "Запази" at bounding box center [672, 349] width 46 height 18
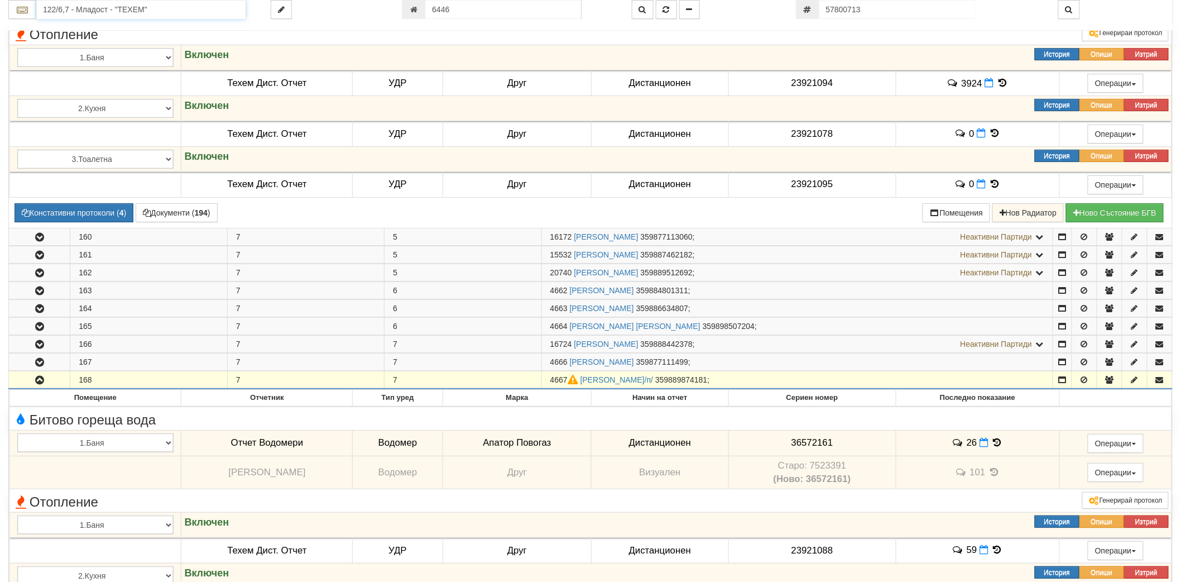
click at [182, 13] on input "122/6,7 - Младост - "ТЕХЕМ"" at bounding box center [140, 9] width 209 height 19
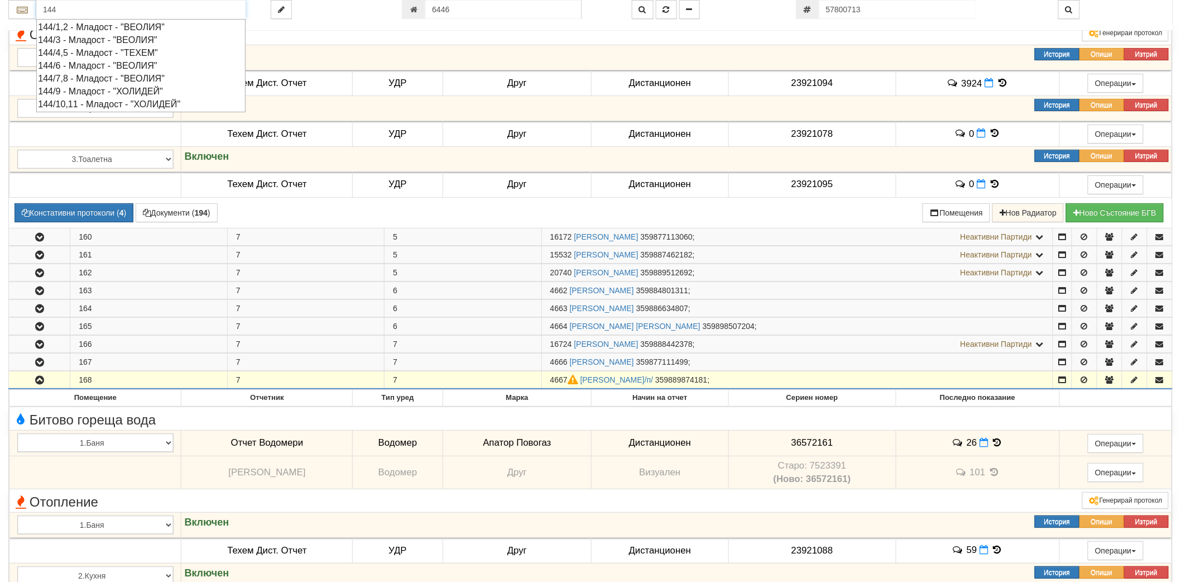
click at [141, 28] on div "144/1,2 - Младост - "ВЕОЛИЯ"" at bounding box center [141, 27] width 206 height 13
type input "144/1,2 - Младост - "ВЕОЛИЯ""
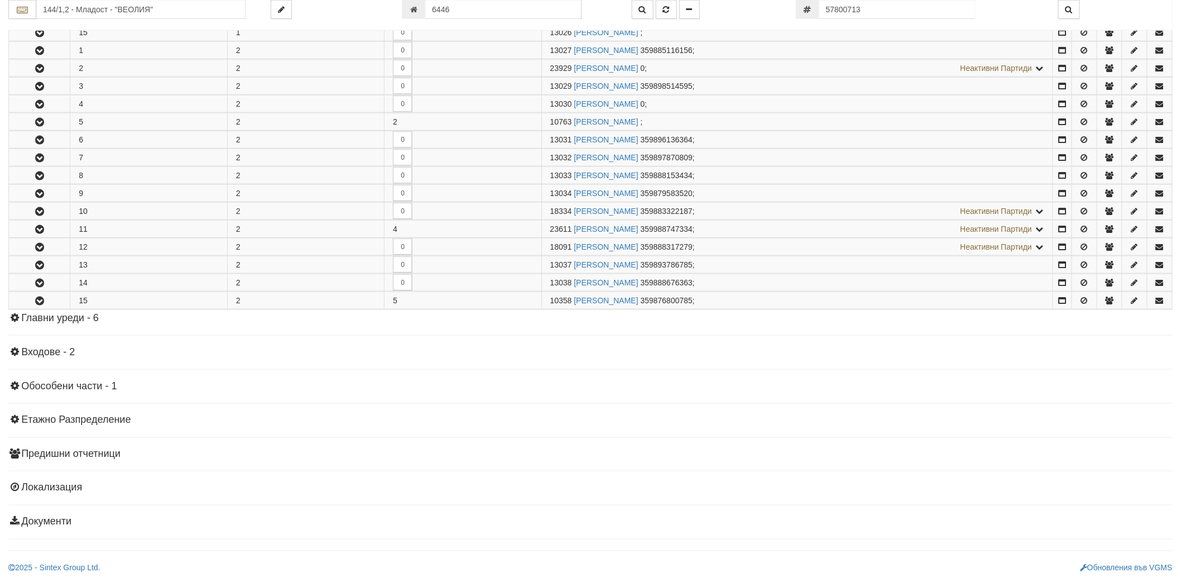
scroll to position [0, 0]
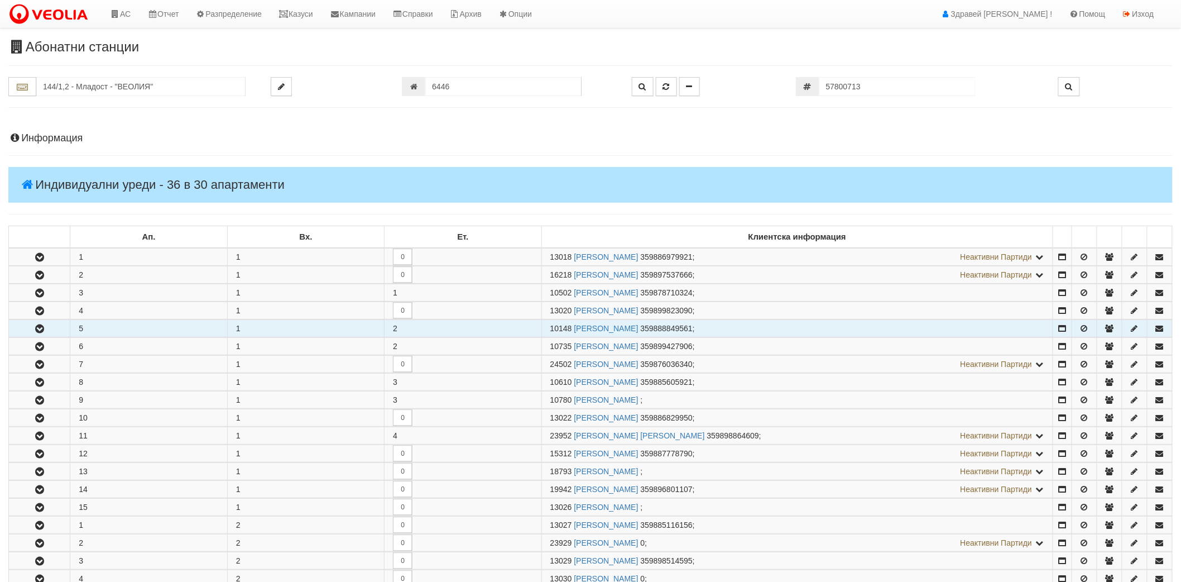
click at [40, 330] on icon "button" at bounding box center [39, 329] width 13 height 8
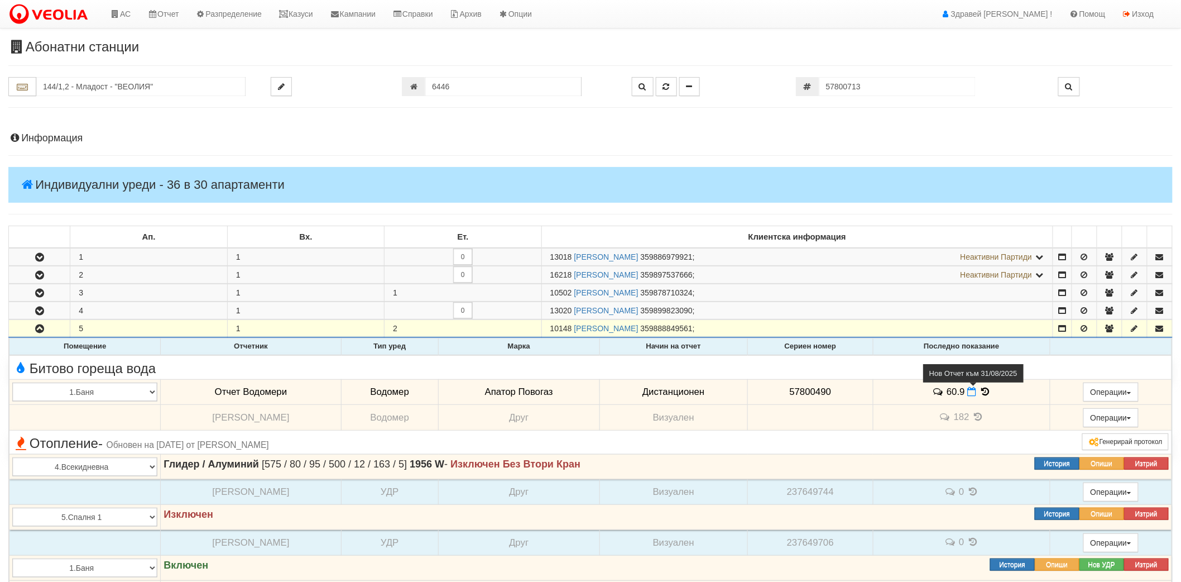
click at [977, 390] on icon at bounding box center [972, 391] width 9 height 9
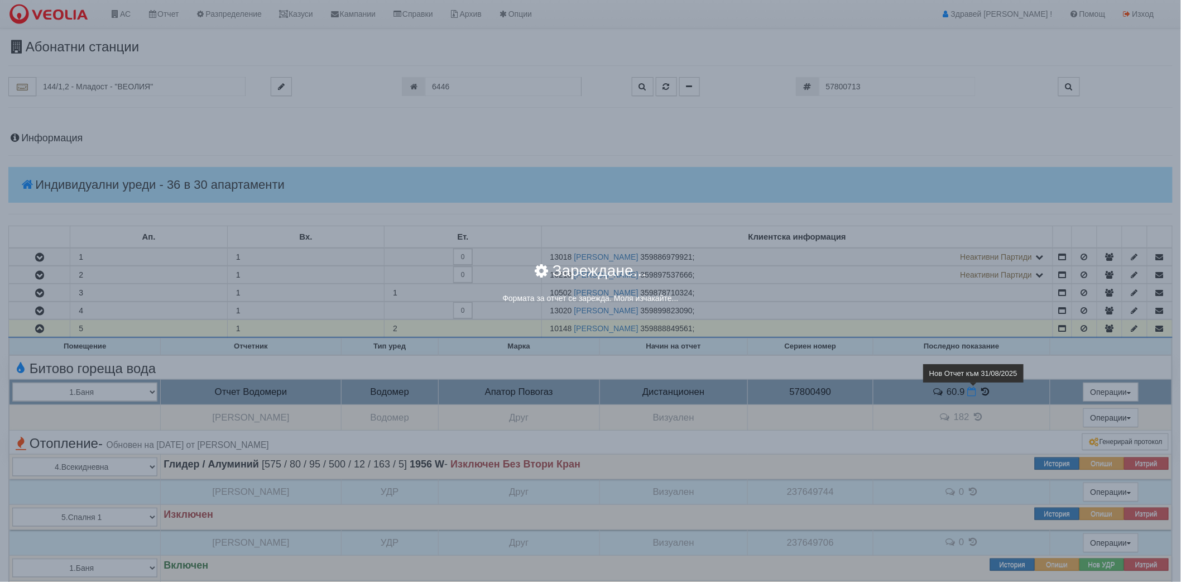
select select "8ac75930-9bfd-e511-80be-8d5a1dced85a"
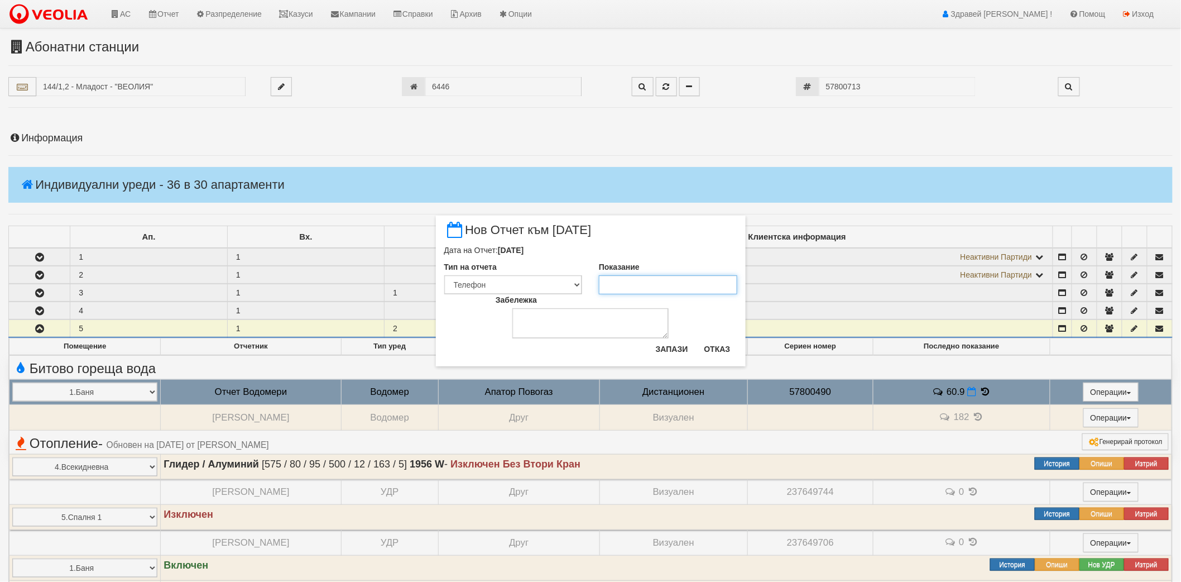
click at [690, 287] on input "Показание" at bounding box center [668, 284] width 138 height 19
type input "60.4"
click at [687, 347] on button "Запази" at bounding box center [672, 349] width 46 height 18
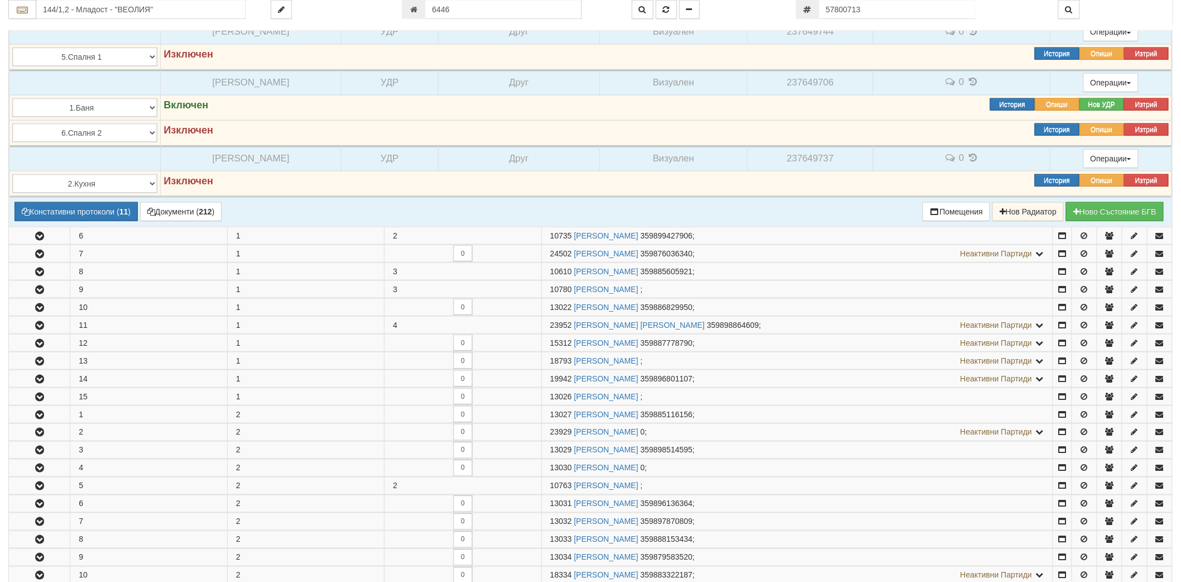
scroll to position [496, 0]
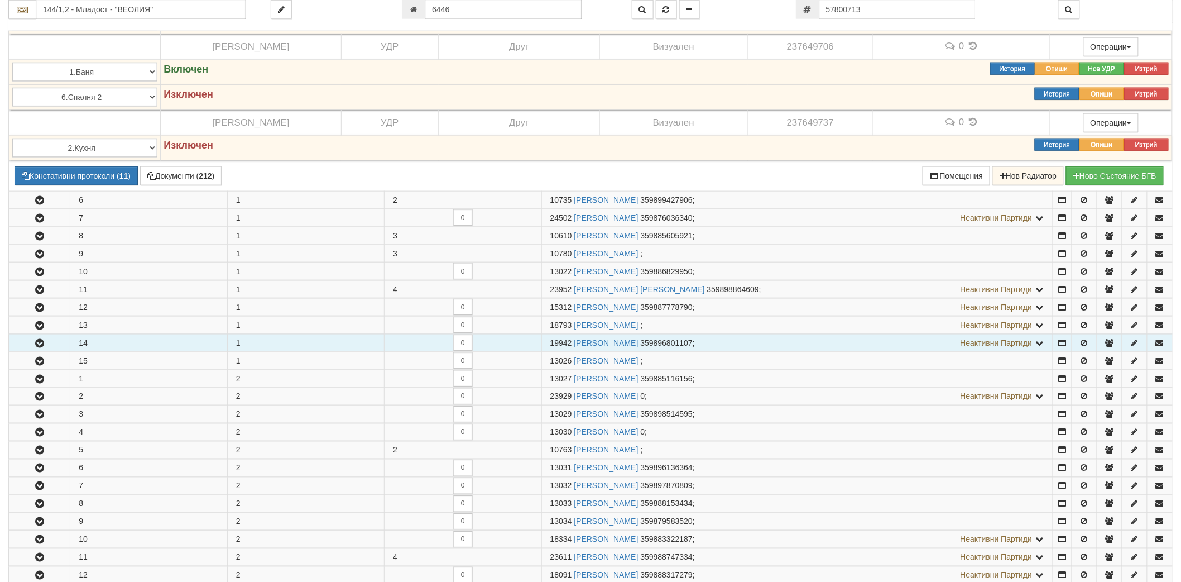
click at [37, 338] on button "button" at bounding box center [39, 342] width 61 height 17
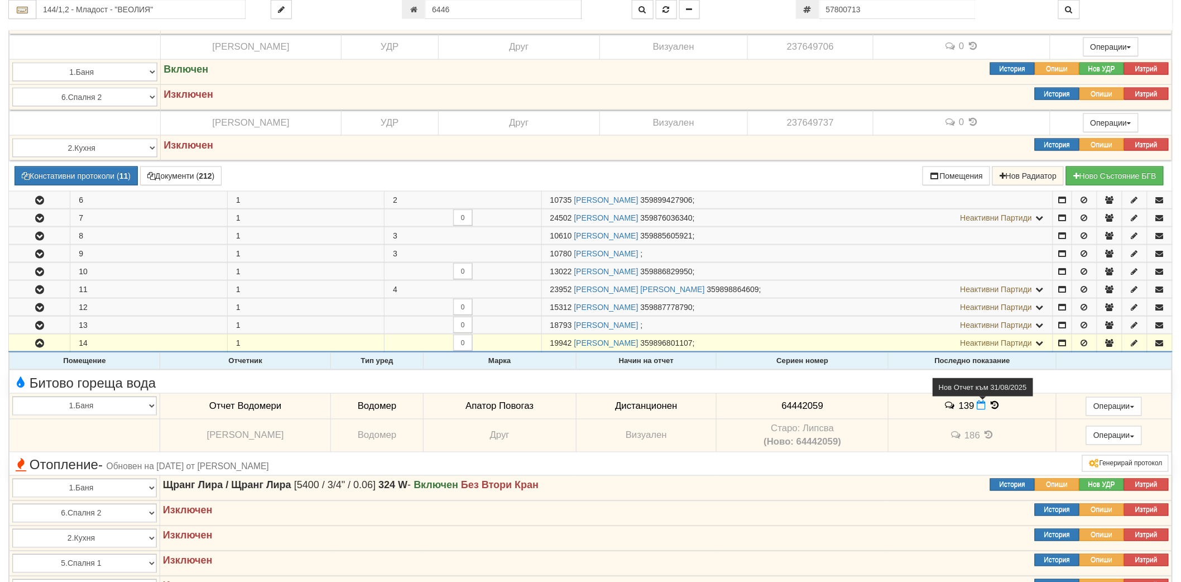
click at [986, 408] on icon at bounding box center [981, 405] width 9 height 9
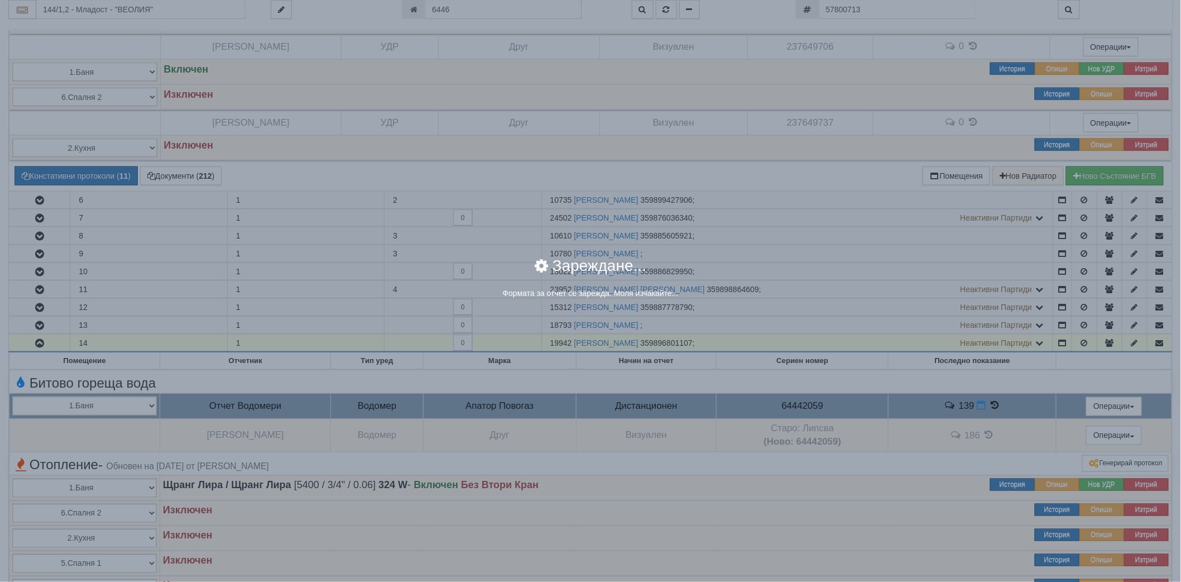
select select "8ac75930-9bfd-e511-80be-8d5a1dced85a"
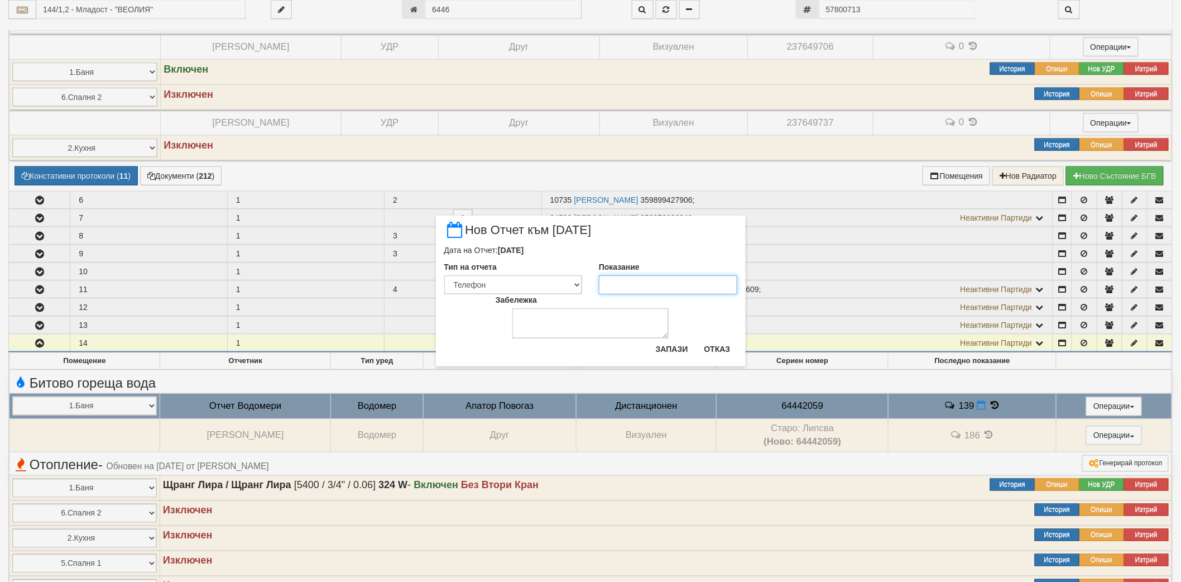
click at [682, 287] on input "Показание" at bounding box center [668, 284] width 138 height 19
type input "139"
click at [671, 350] on button "Запази" at bounding box center [672, 349] width 46 height 18
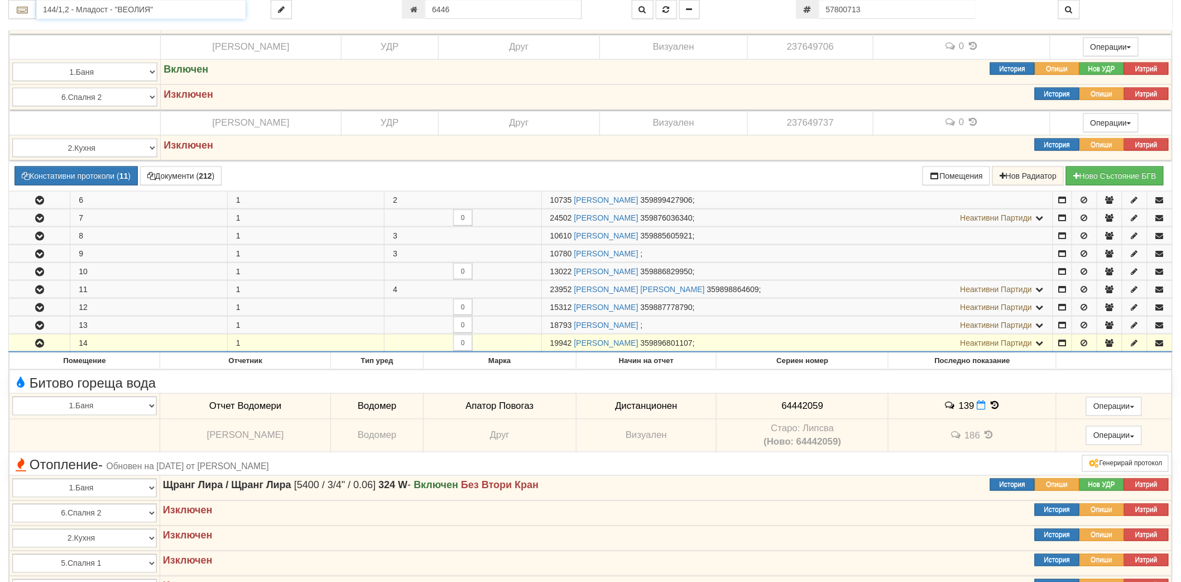
click at [162, 17] on input "144/1,2 - Младост - "ВЕОЛИЯ"" at bounding box center [140, 9] width 209 height 19
click at [151, 25] on div "152/1 - Младост - "ВЕОЛИЯ"" at bounding box center [141, 27] width 206 height 13
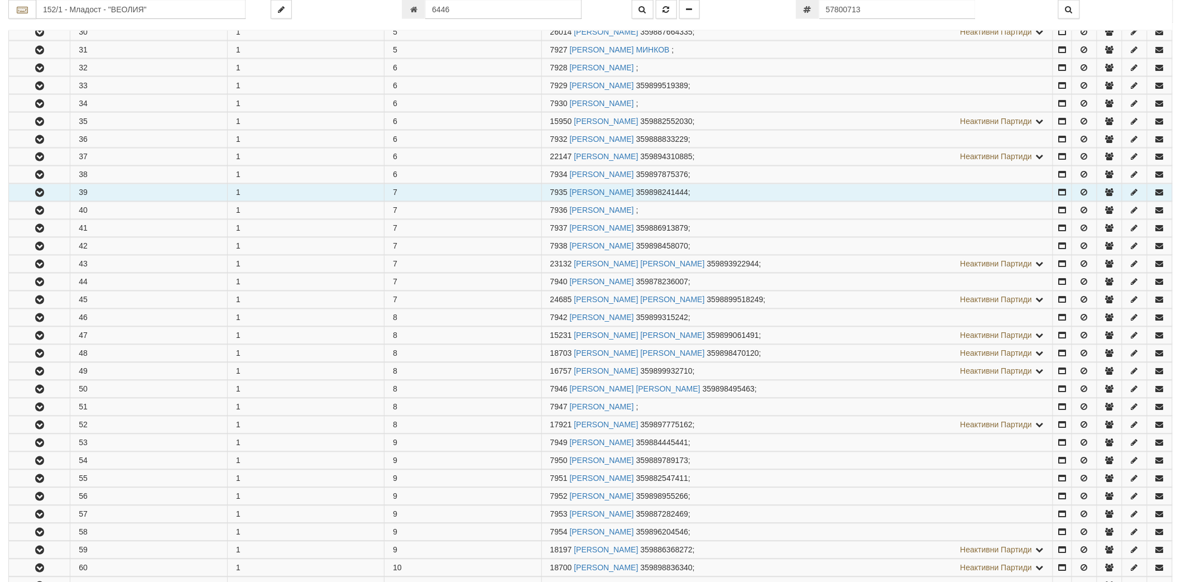
scroll to position [744, 0]
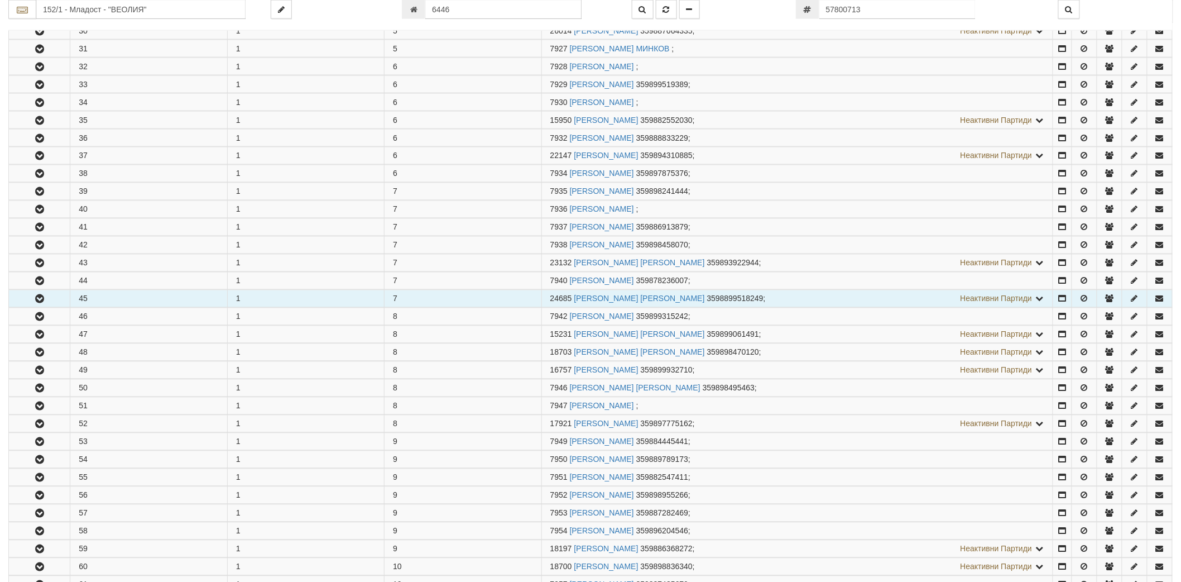
click at [39, 303] on icon "button" at bounding box center [39, 299] width 13 height 8
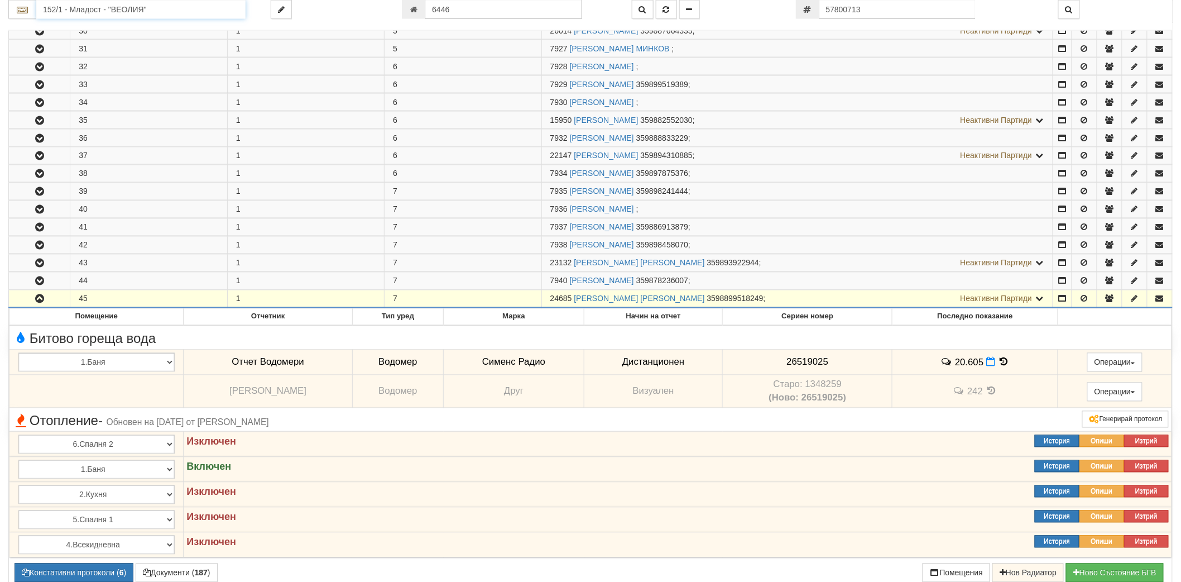
click at [109, 11] on input "152/1 - Младост - "ВЕОЛИЯ"" at bounding box center [140, 9] width 209 height 19
click at [90, 40] on div "151/2 - Младост - "ТЕХЕМ"" at bounding box center [141, 39] width 206 height 13
type input "151/2 - Младост - "ТЕХЕМ""
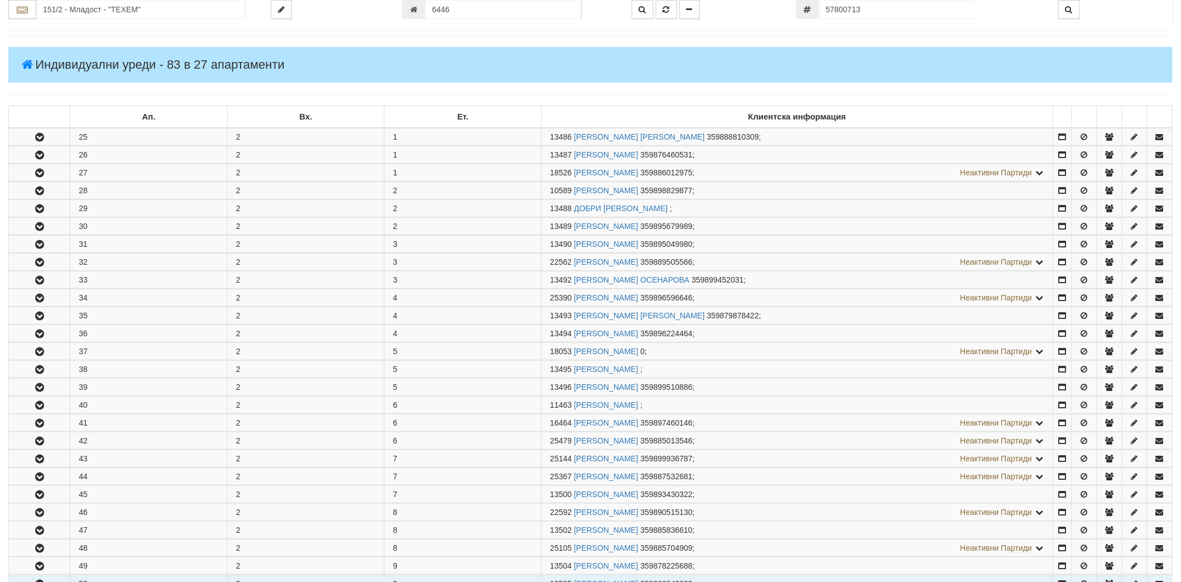
scroll to position [372, 0]
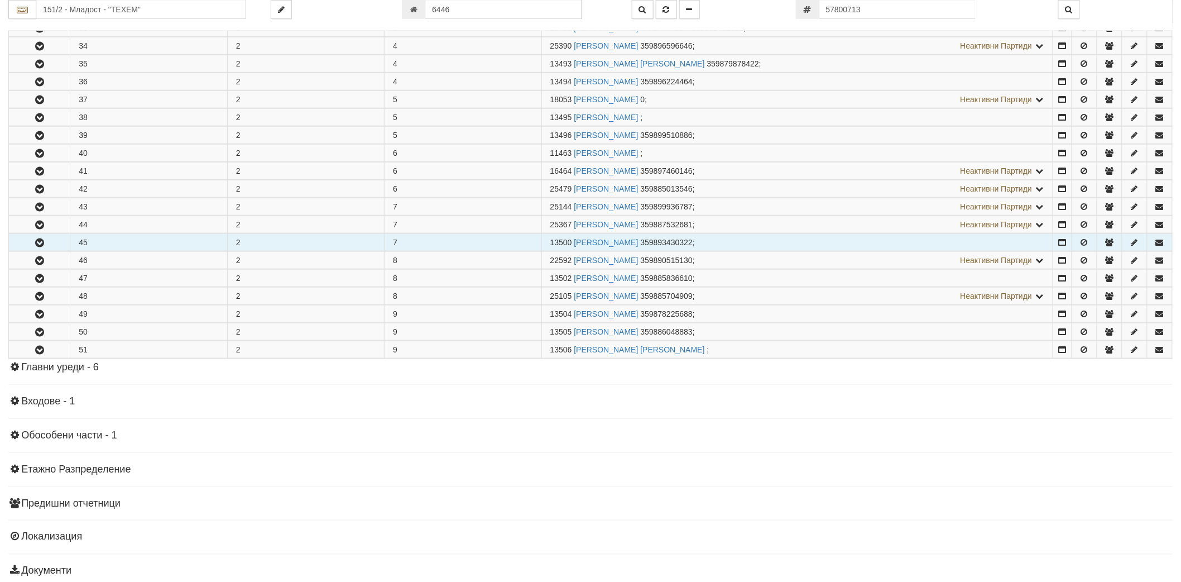
click at [38, 244] on icon "button" at bounding box center [39, 243] width 13 height 8
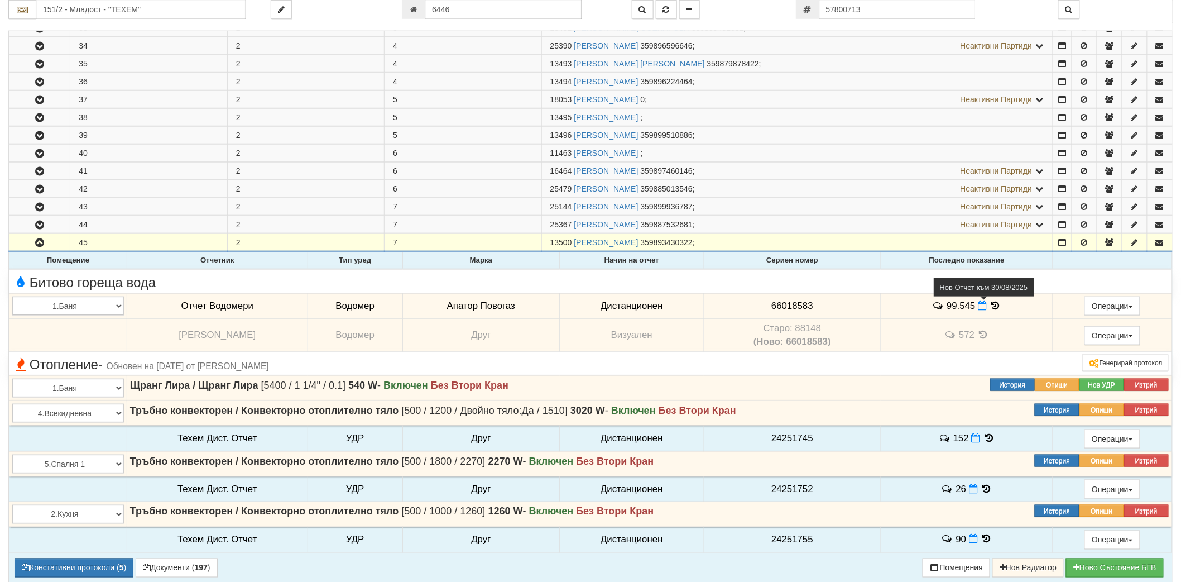
click at [985, 308] on icon at bounding box center [982, 305] width 9 height 9
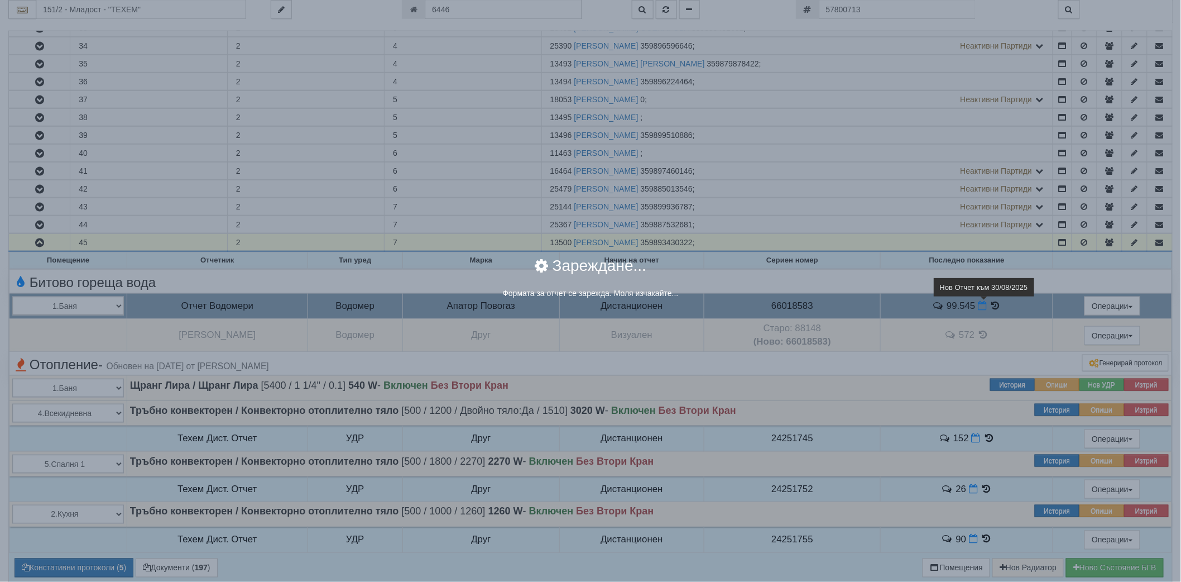
select select "ddb307f3-9e29-e611-80c1-afec7dc8e4eb"
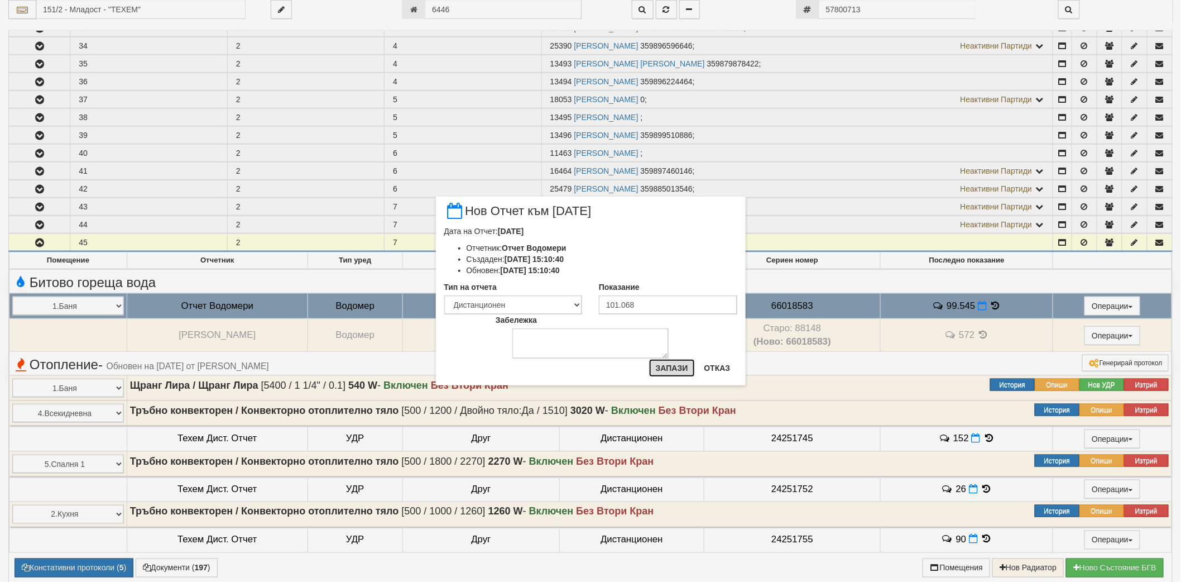
click at [673, 367] on button "Запази" at bounding box center [672, 368] width 46 height 18
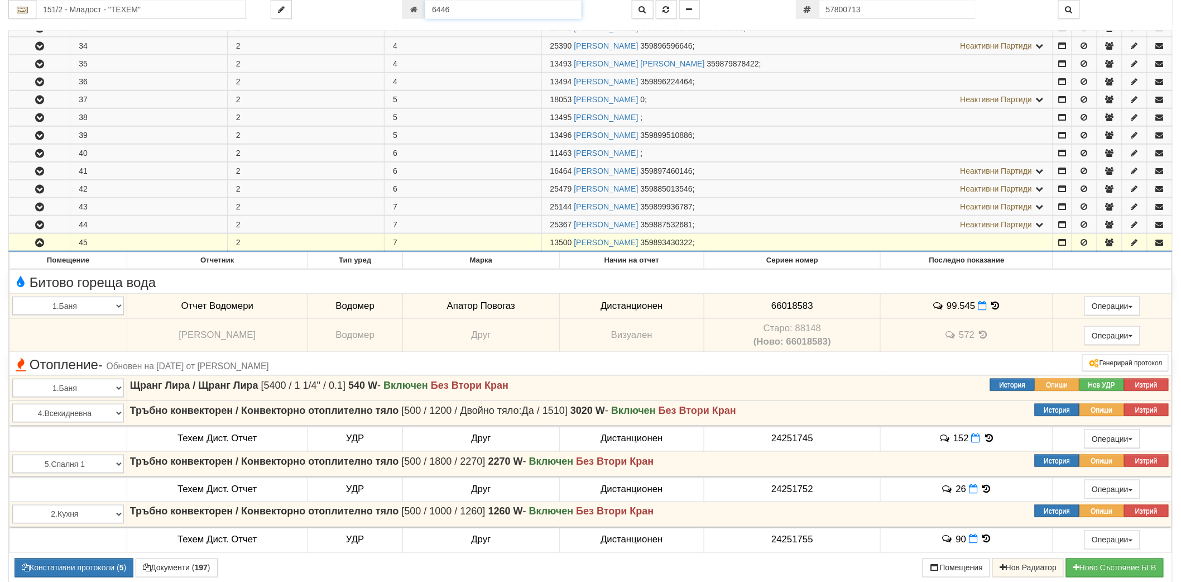
click at [493, 8] on input "6446" at bounding box center [503, 9] width 156 height 19
paste input "918"
type input "918"
click at [495, 7] on input "918" at bounding box center [503, 9] width 156 height 19
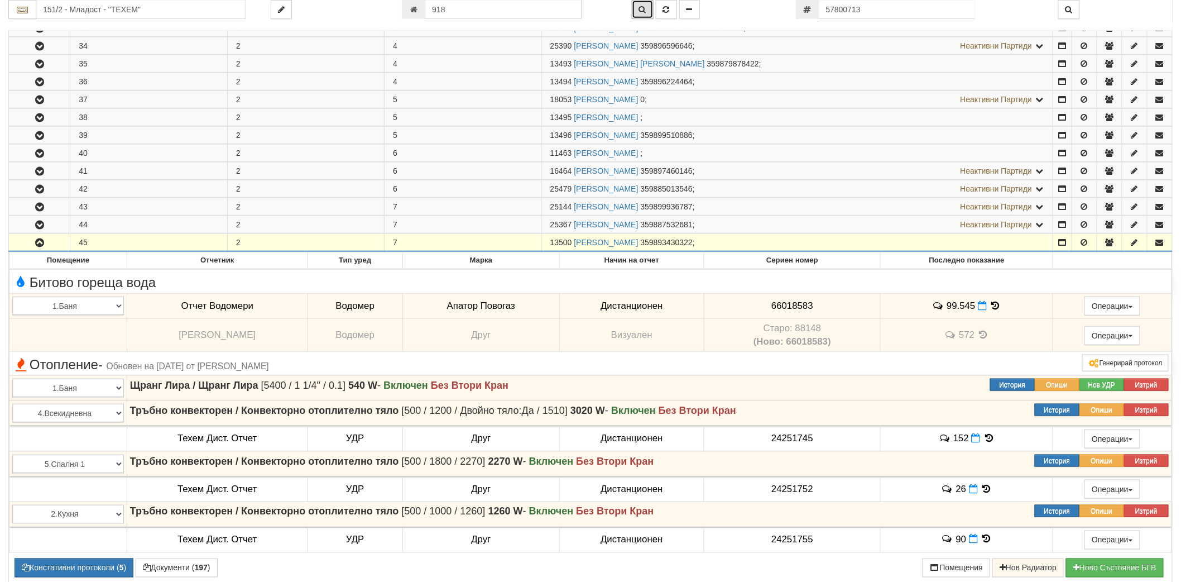
click at [637, 12] on button "button" at bounding box center [643, 9] width 22 height 19
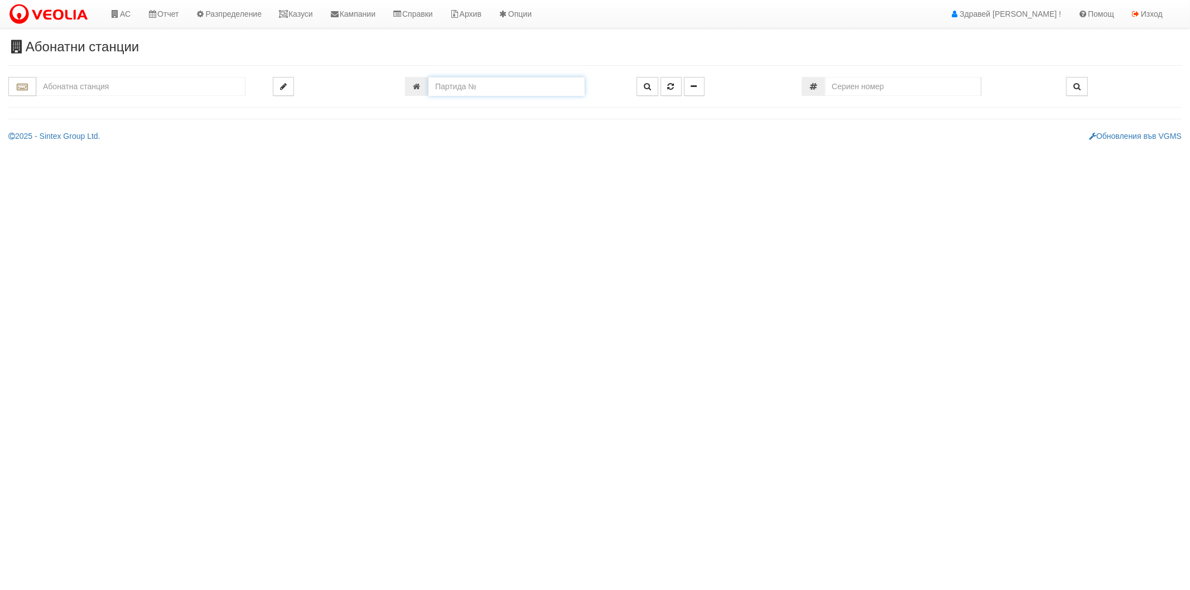
click at [500, 78] on input "number" at bounding box center [507, 86] width 156 height 19
type input "601"
type input "214/1 - "[PERSON_NAME] [GEOGRAPHIC_DATA] " ЕАД"
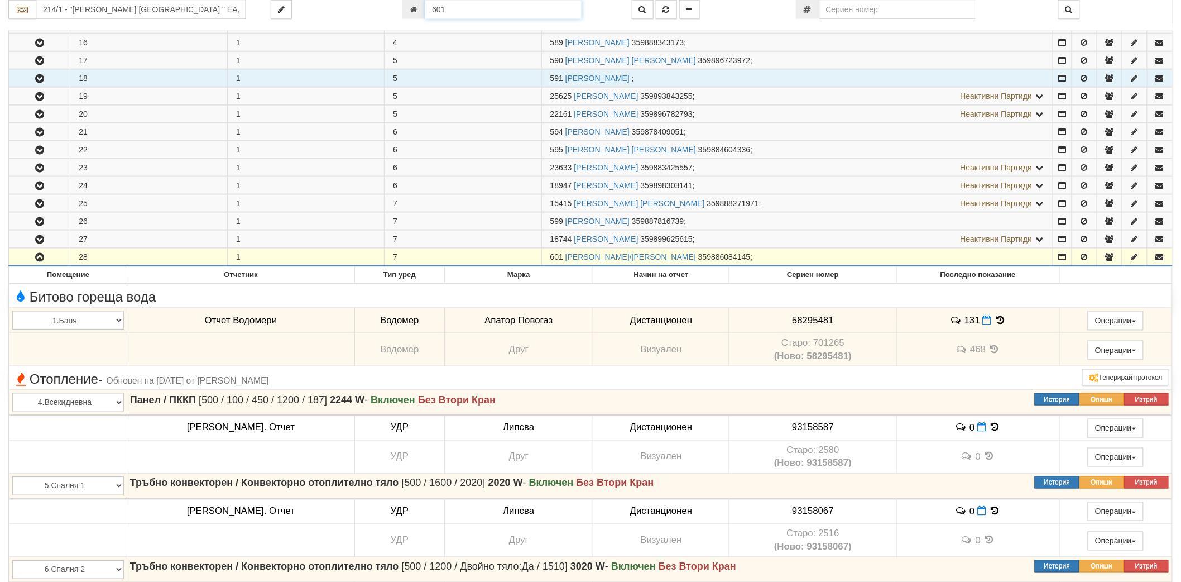
scroll to position [504, 0]
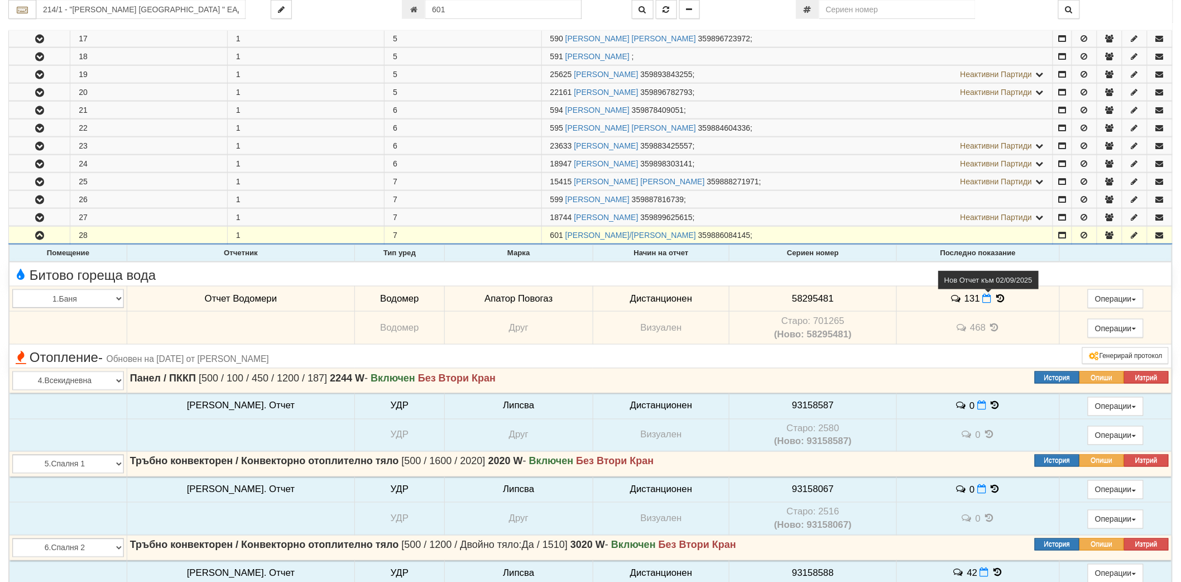
click at [983, 302] on icon at bounding box center [987, 298] width 9 height 9
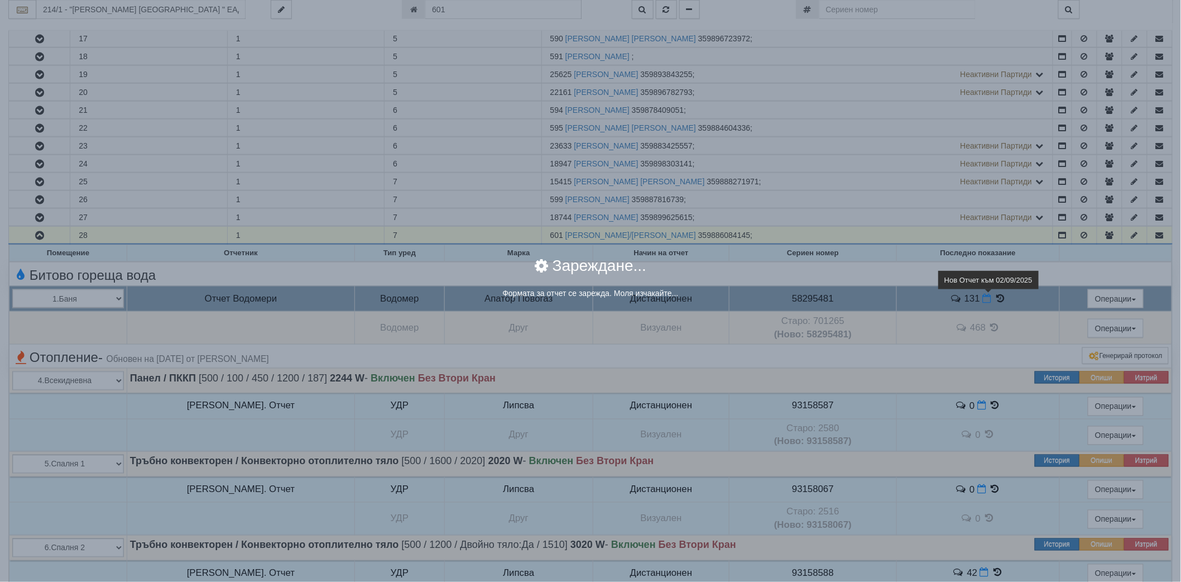
select select "8ac75930-9bfd-e511-80be-8d5a1dced85a"
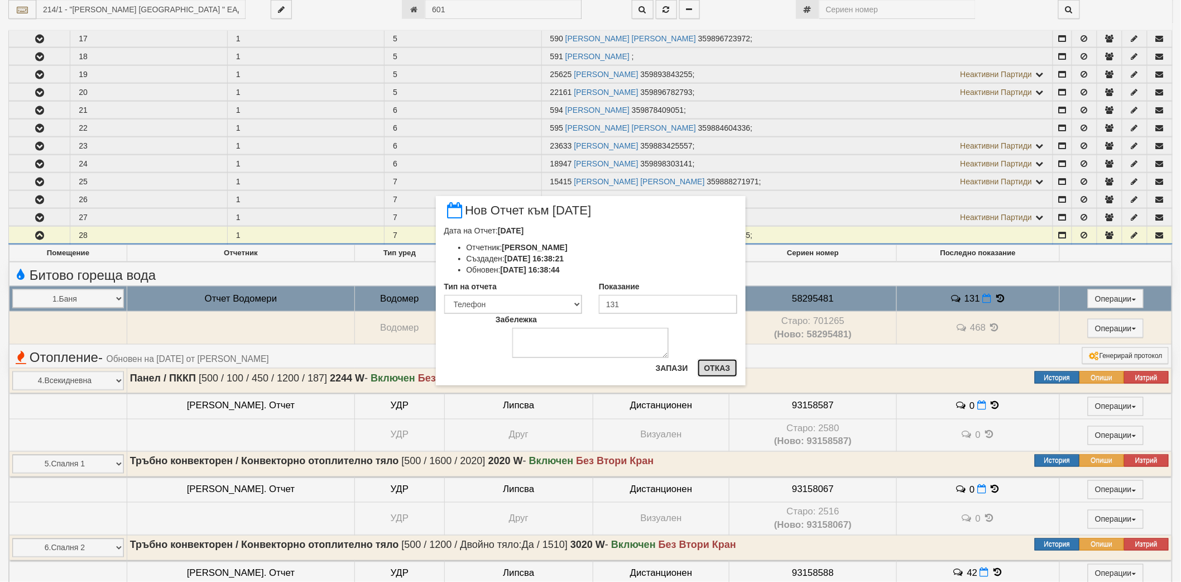
click at [712, 362] on button "Отказ" at bounding box center [718, 368] width 40 height 18
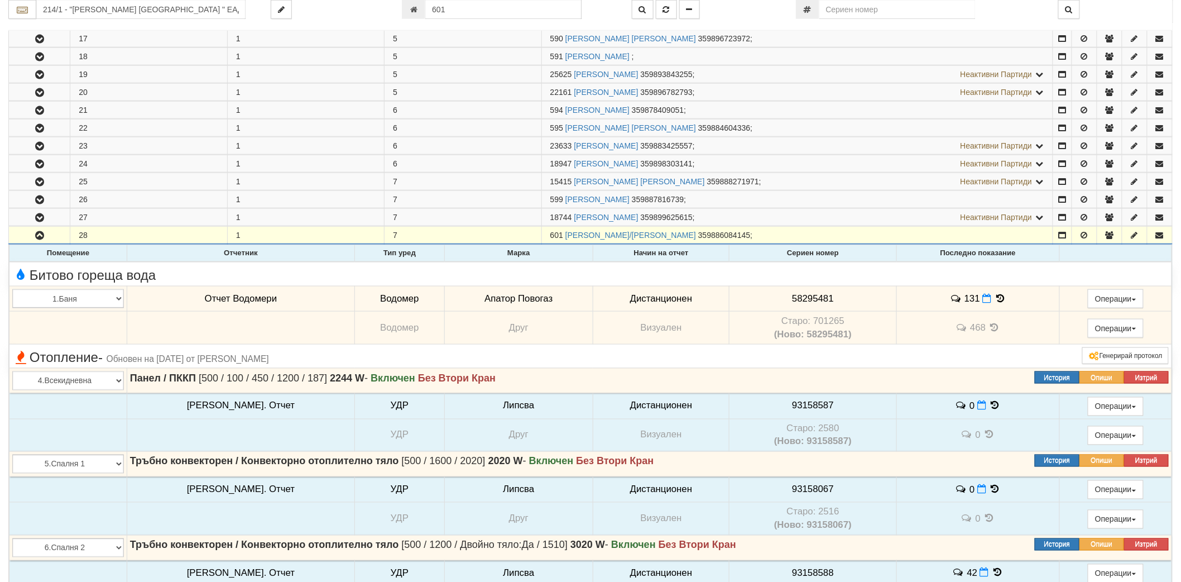
click at [994, 301] on icon at bounding box center [1000, 298] width 12 height 9
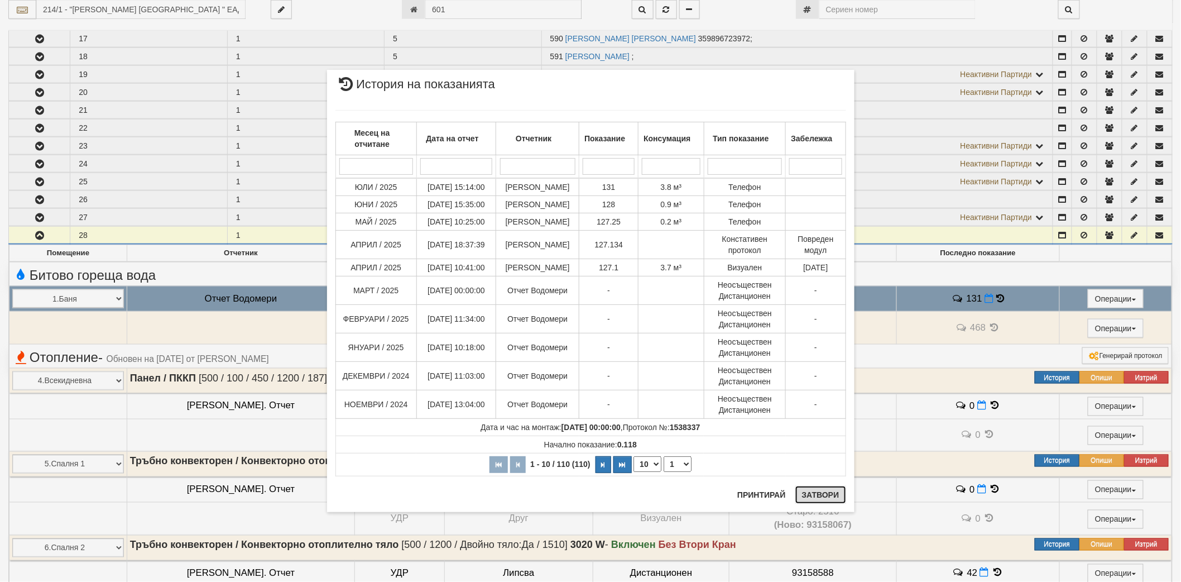
click at [828, 498] on button "Затвори" at bounding box center [820, 495] width 51 height 18
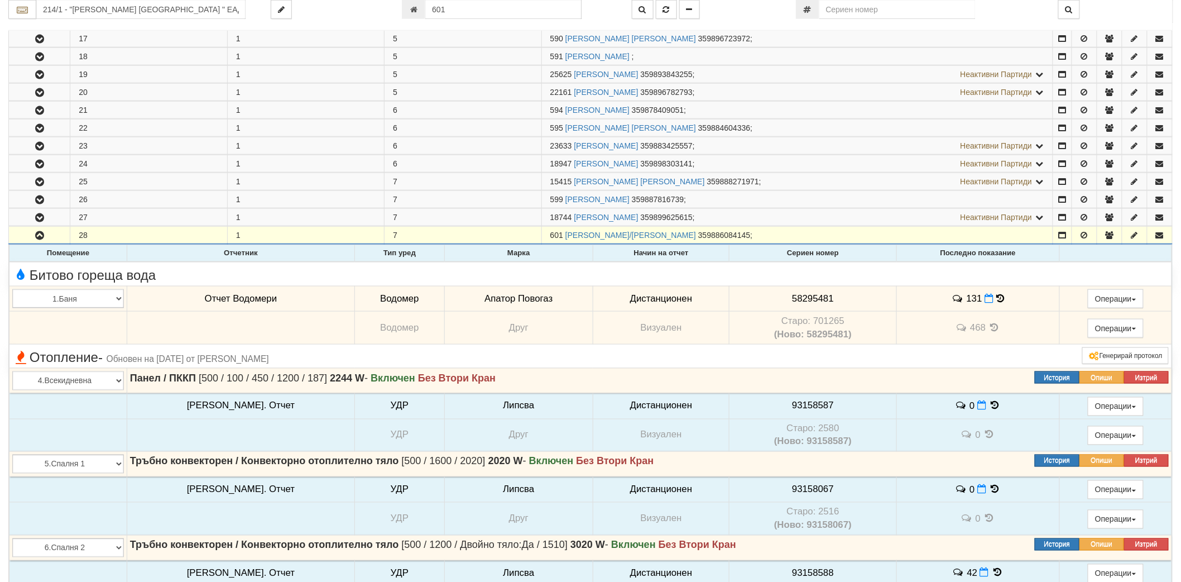
click at [804, 296] on span "58295481" at bounding box center [813, 298] width 42 height 11
copy tr "58295481"
click at [994, 296] on td "131" at bounding box center [977, 299] width 163 height 26
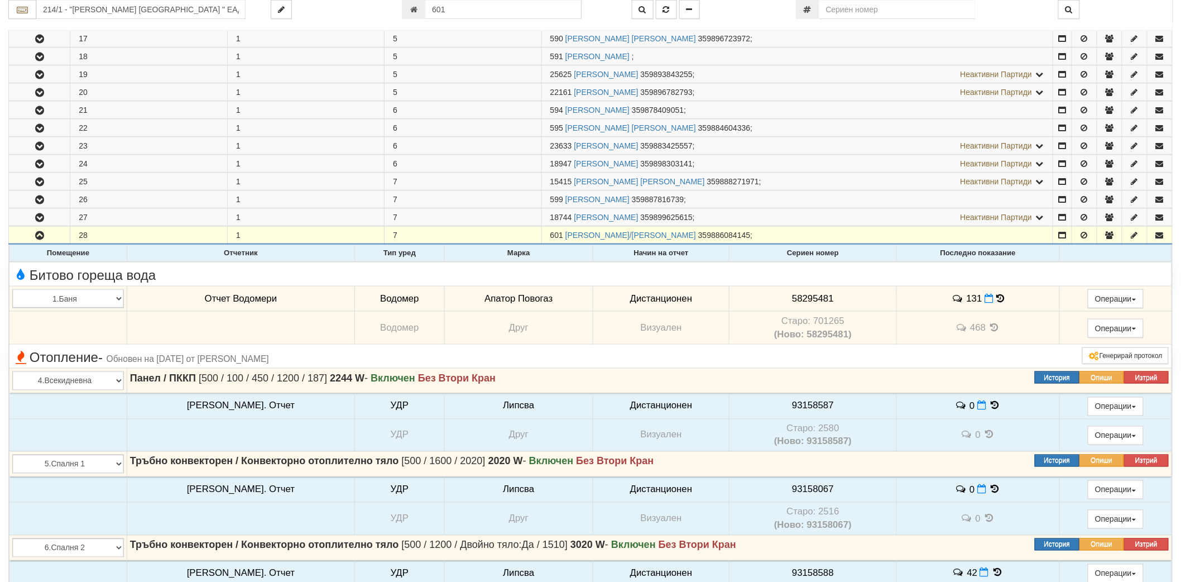
click at [996, 303] on icon at bounding box center [1000, 298] width 8 height 9
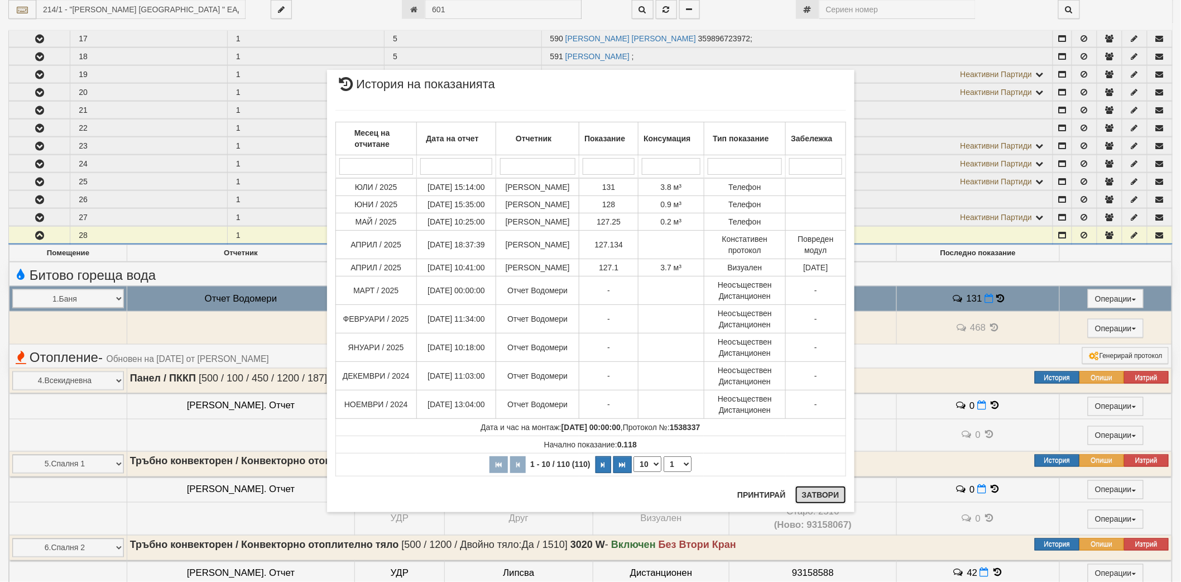
click at [809, 493] on button "Затвори" at bounding box center [820, 495] width 51 height 18
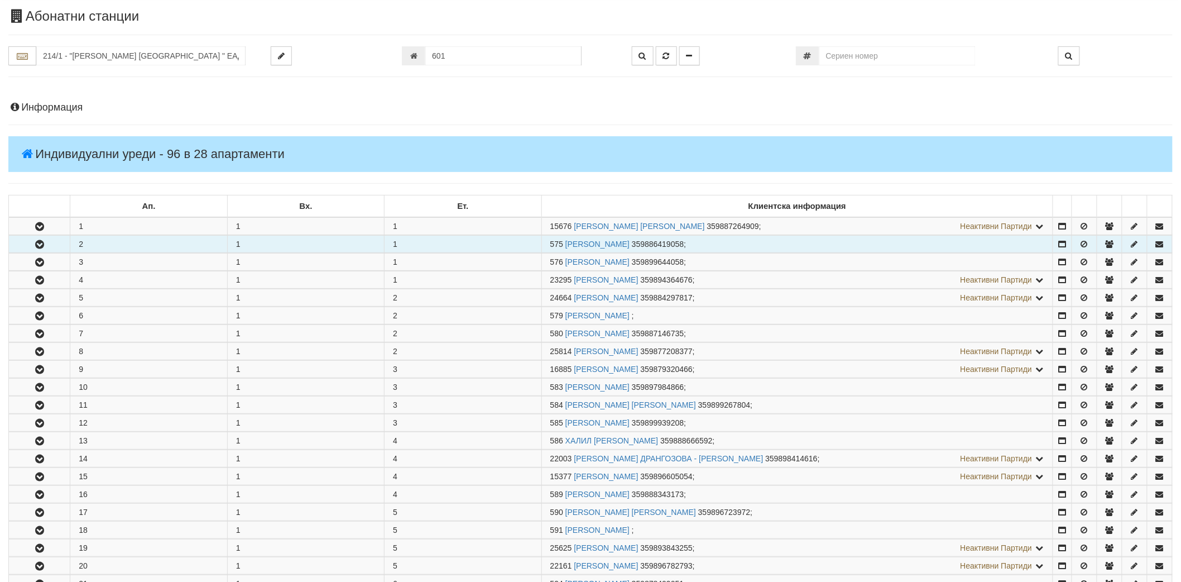
scroll to position [0, 0]
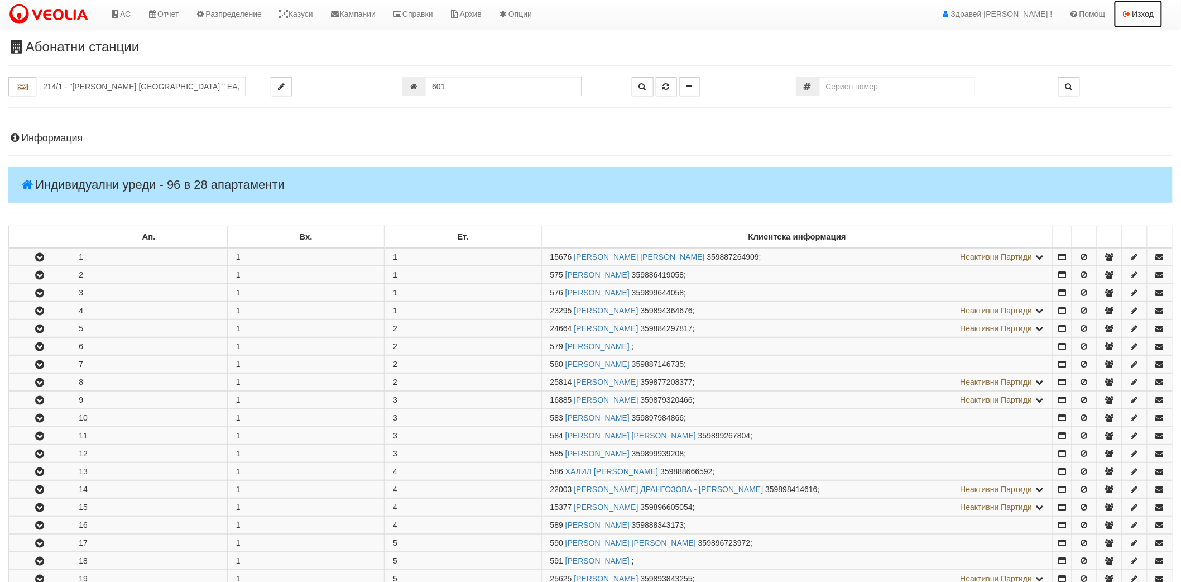
click at [1141, 13] on link "Изход" at bounding box center [1138, 14] width 49 height 28
